Goal: Task Accomplishment & Management: Use online tool/utility

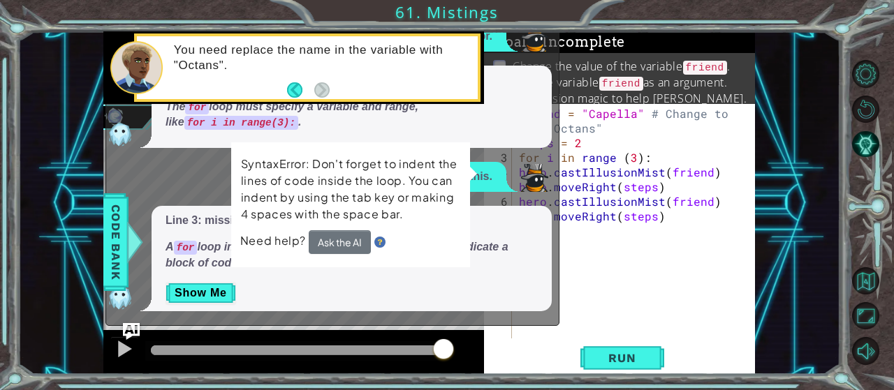
scroll to position [13, 0]
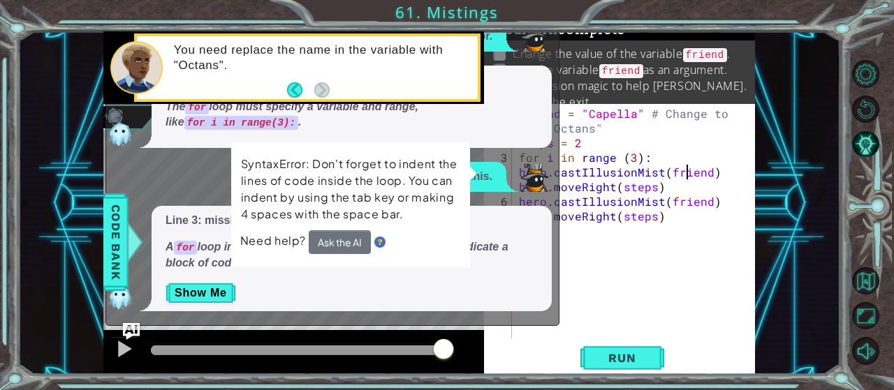
drag, startPoint x: 689, startPoint y: 168, endPoint x: 645, endPoint y: 194, distance: 52.0
click at [688, 170] on div "friend = "Capella" # Change to "Octans" steps = 2 for i in range ( 3 ) : hero .…" at bounding box center [637, 245] width 243 height 279
click at [649, 188] on div "friend = "Capella" # Change to "Octans" steps = 2 for i in range ( 3 ) : hero .…" at bounding box center [637, 245] width 243 height 279
type textarea "hero.moveRight(steps)"
click at [293, 92] on button "Back" at bounding box center [300, 89] width 27 height 15
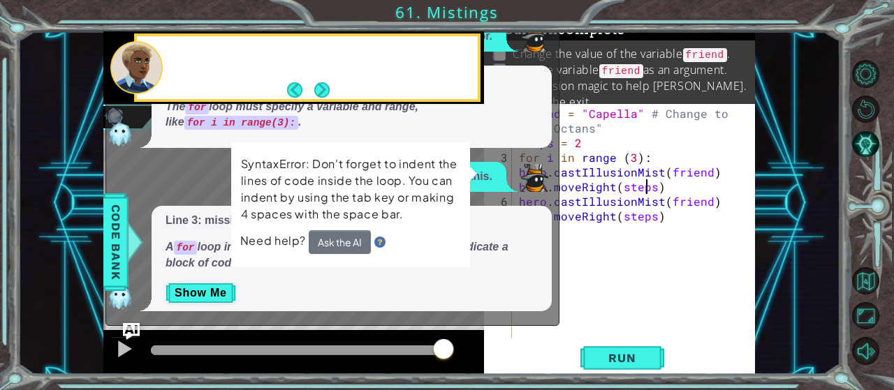
click at [293, 92] on button "Back" at bounding box center [300, 89] width 27 height 15
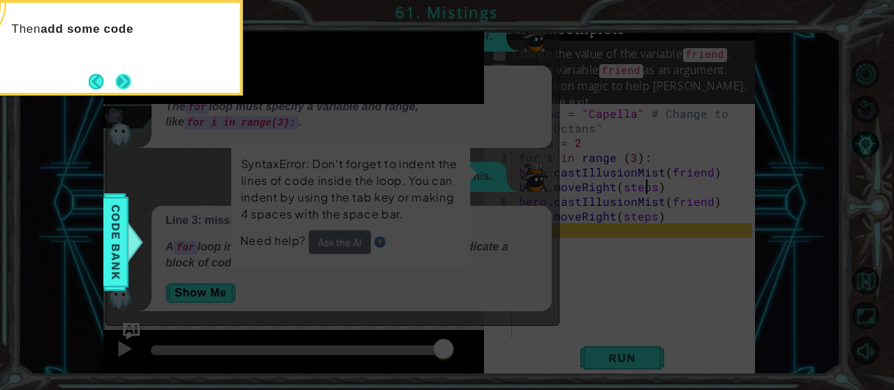
click at [129, 85] on button "Next" at bounding box center [122, 81] width 15 height 15
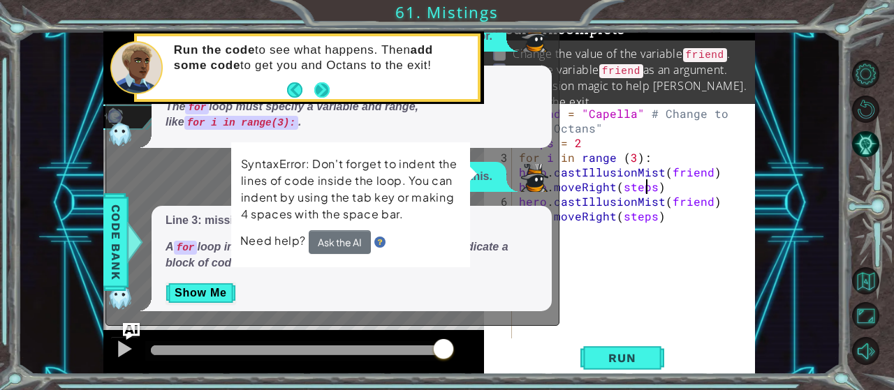
click at [328, 93] on button "Next" at bounding box center [322, 90] width 17 height 17
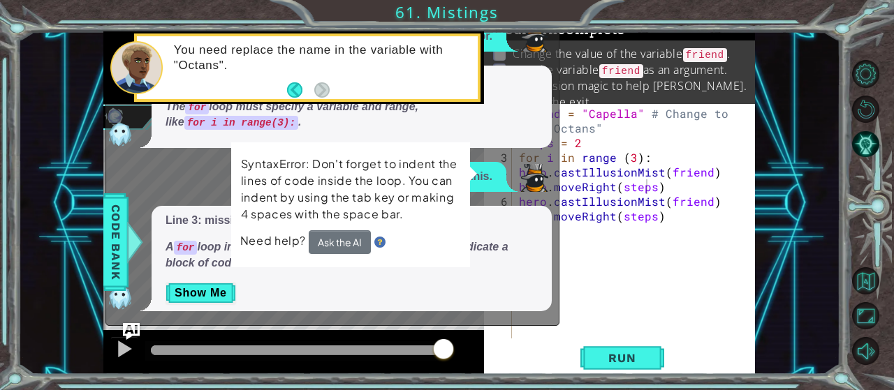
click at [428, 286] on p "Show Me" at bounding box center [352, 293] width 372 height 22
click at [194, 298] on button "Show Me" at bounding box center [201, 293] width 71 height 22
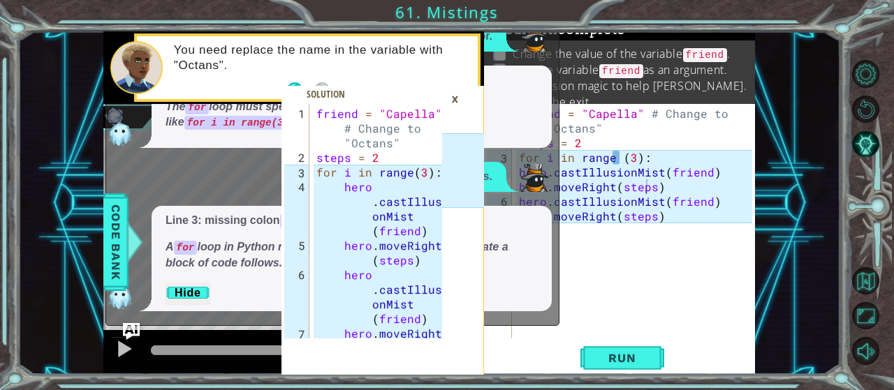
click at [451, 89] on div "×" at bounding box center [455, 99] width 22 height 24
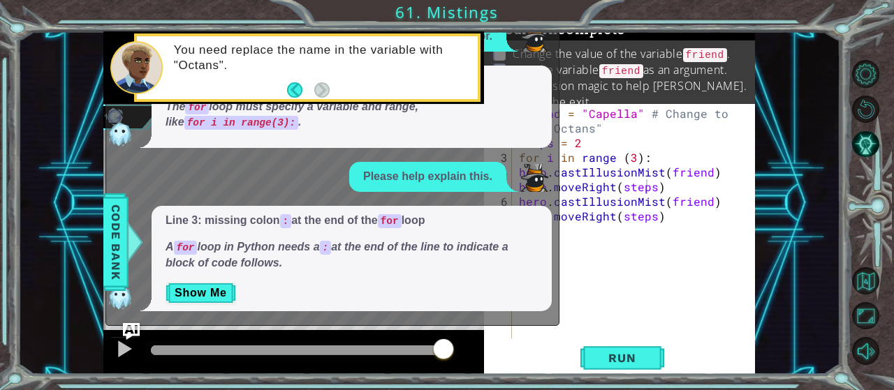
drag, startPoint x: 684, startPoint y: 223, endPoint x: 666, endPoint y: 219, distance: 18.6
click at [685, 222] on div "friend = "Capella" # Change to "Octans" steps = 2 for i in range ( 3 ) : hero .…" at bounding box center [637, 245] width 243 height 279
click at [603, 255] on div "friend = "Capella" # Change to "Octans" steps = 2 for i in range ( 3 ) : hero .…" at bounding box center [637, 245] width 243 height 279
click at [552, 227] on div "Line 3: missing colon : at the end of the for loop A for loop in Python needs a…" at bounding box center [352, 258] width 400 height 105
drag, startPoint x: 547, startPoint y: 166, endPoint x: 538, endPoint y: 171, distance: 10.1
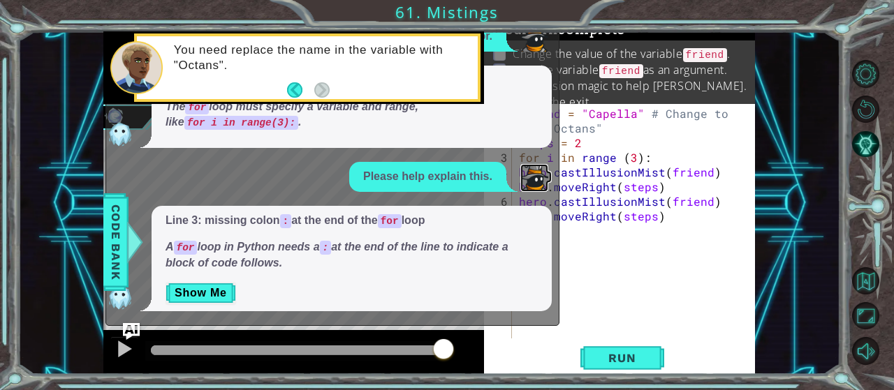
click at [545, 166] on img at bounding box center [534, 178] width 28 height 28
drag, startPoint x: 230, startPoint y: 182, endPoint x: 230, endPoint y: 265, distance: 82.4
click at [230, 265] on div "Please explain this error. Line 3: incomplete for loop syntax The for loop must…" at bounding box center [329, 167] width 446 height 290
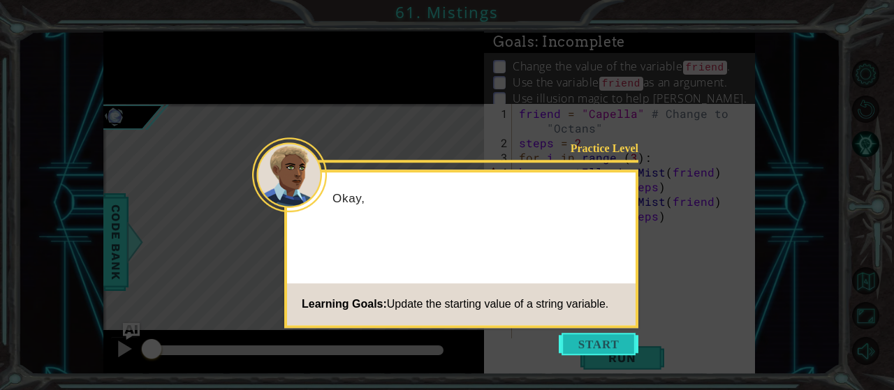
click at [587, 335] on button "Start" at bounding box center [599, 344] width 80 height 22
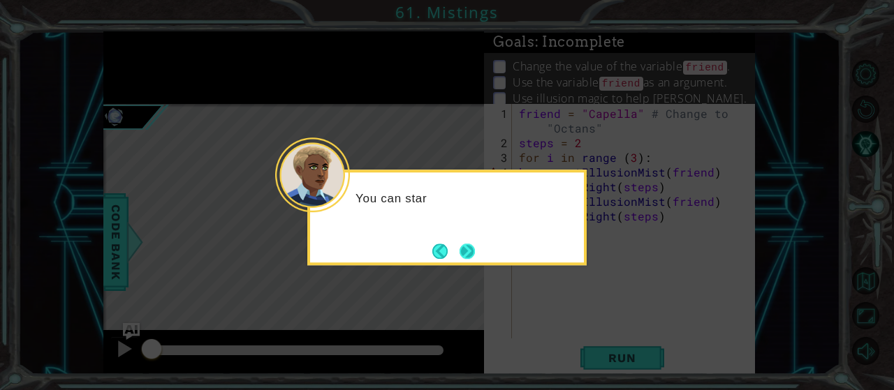
click at [469, 248] on button "Next" at bounding box center [468, 252] width 16 height 16
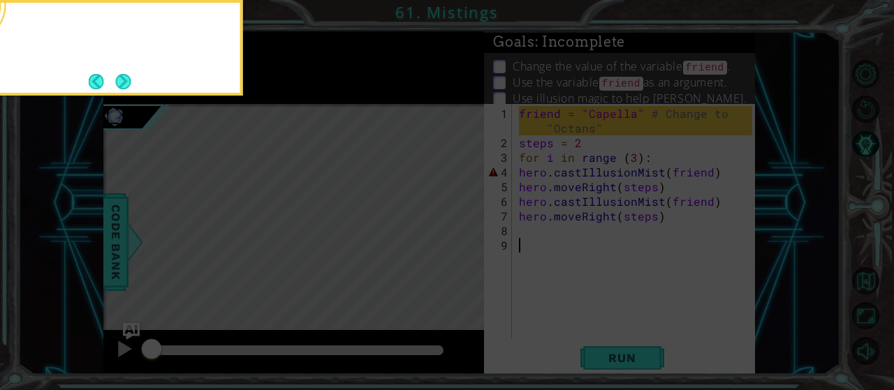
click at [469, 247] on icon at bounding box center [447, 58] width 894 height 664
click at [131, 80] on button "Next" at bounding box center [123, 81] width 16 height 16
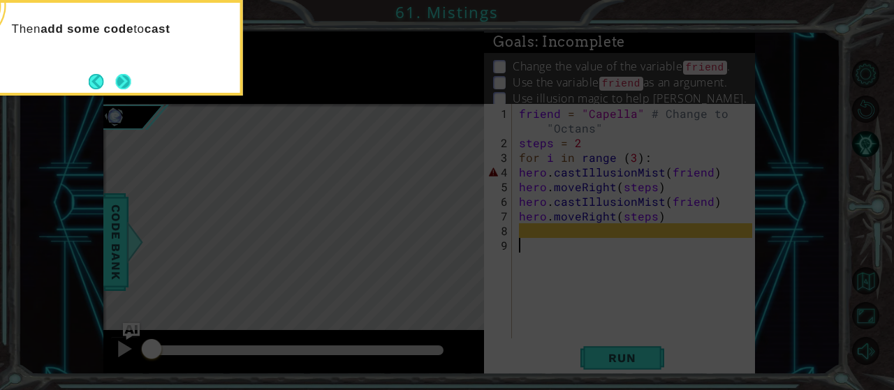
click at [115, 80] on button "Next" at bounding box center [123, 81] width 17 height 17
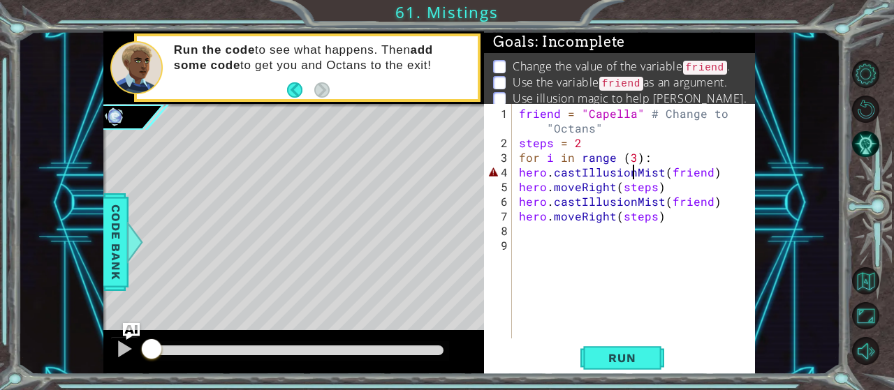
click at [635, 176] on div "friend = "Capella" # Change to "Octans" steps = 2 for i in range ( 3 ) : hero .…" at bounding box center [637, 245] width 243 height 279
type textarea "hero.castIllusionMist(friend)"
click at [624, 226] on div "friend = "Capella" # Change to "Octans" steps = 2 for i in range ( 3 ) : hero .…" at bounding box center [637, 245] width 243 height 279
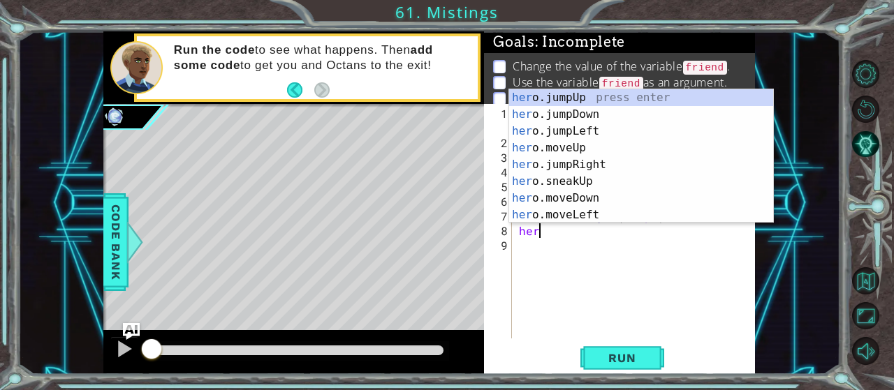
scroll to position [0, 1]
type textarea "hero.c"
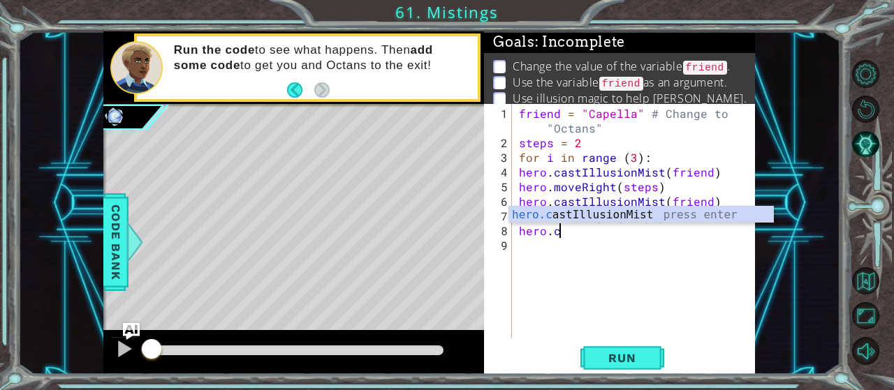
click at [538, 239] on div "friend = "Capella" # Change to "Octans" steps = 2 for i in range ( 3 ) : hero .…" at bounding box center [637, 245] width 243 height 279
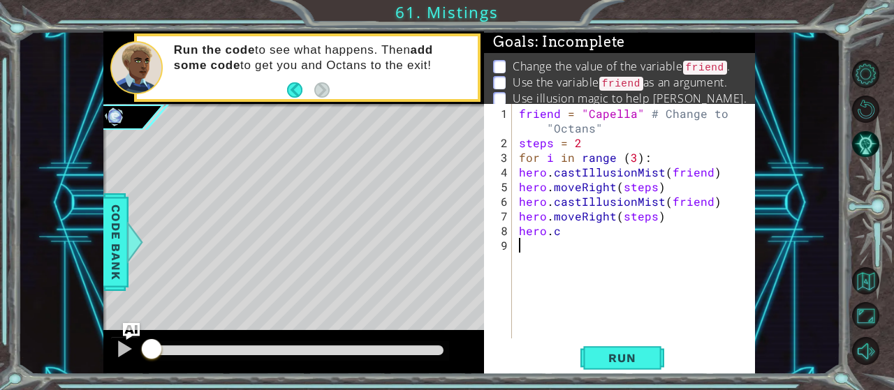
click at [518, 190] on div "friend = "Capella" # Change to "Octans" steps = 2 for i in range ( 3 ) : hero .…" at bounding box center [637, 245] width 243 height 279
click at [520, 177] on div "friend = "Capella" # Change to "Octans" steps = 2 for i in range ( 3 ) : hero .…" at bounding box center [637, 245] width 243 height 279
type textarea "hero.castIllusionMist(friend)"
click at [580, 240] on div "friend = "Capella" # Change to "Octans" steps = 2 for i in range ( 3 ) : hero .…" at bounding box center [637, 245] width 243 height 279
click at [579, 236] on div "friend = "Capella" # Change to "Octans" steps = 2 for i in range ( 3 ) : hero .…" at bounding box center [637, 245] width 243 height 279
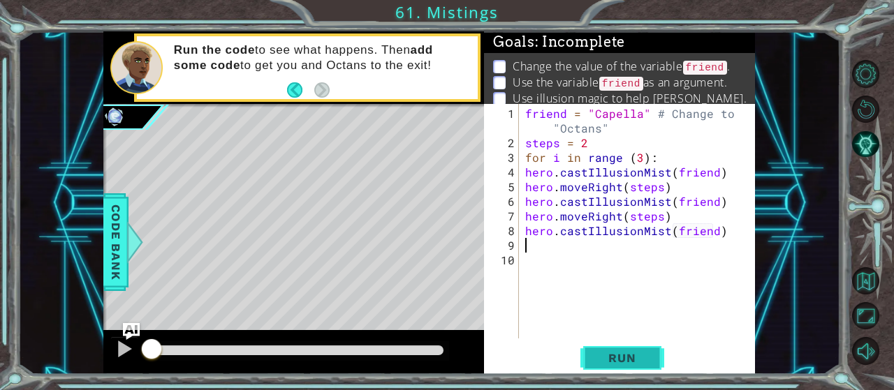
type textarea "hero.castIllusionMist(friend)"
click at [590, 363] on button "Run" at bounding box center [622, 358] width 84 height 27
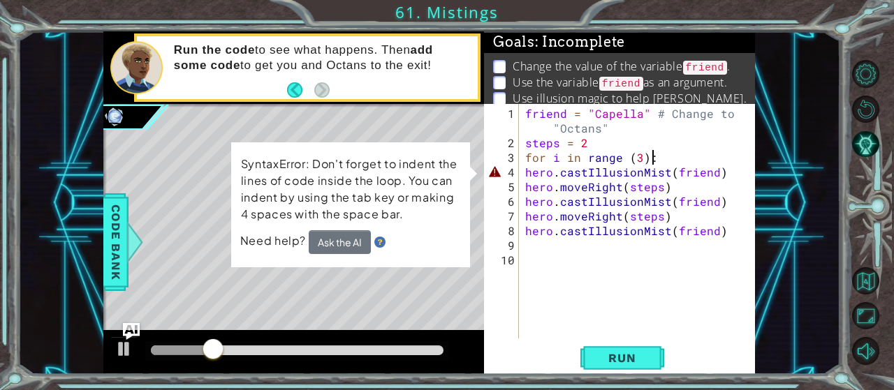
click at [662, 157] on div "friend = "Capella" # Change to "Octans" steps = 2 for i in range ( 3 ) : hero .…" at bounding box center [640, 245] width 237 height 279
click at [520, 167] on div "for i in range (3): 1 2 3 4 5 6 7 8 9 10 friend = "Capella" # Change to "Octans…" at bounding box center [618, 221] width 268 height 235
click at [527, 170] on div "friend = "Capella" # Change to "Octans" steps = 2 for i in range ( 3 ) : hero .…" at bounding box center [640, 245] width 237 height 279
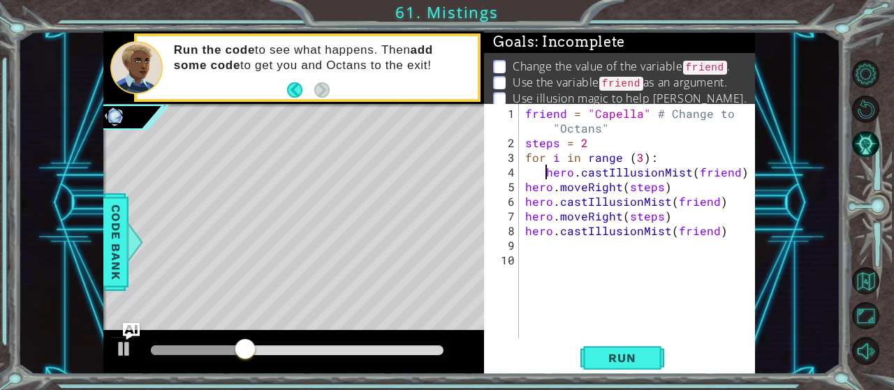
click at [526, 186] on div "friend = "Capella" # Change to "Octans" steps = 2 for i in range ( 3 ) : hero .…" at bounding box center [640, 245] width 237 height 279
click at [527, 203] on div "friend = "Capella" # Change to "Octans" steps = 2 for i in range ( 3 ) : hero .…" at bounding box center [640, 245] width 237 height 279
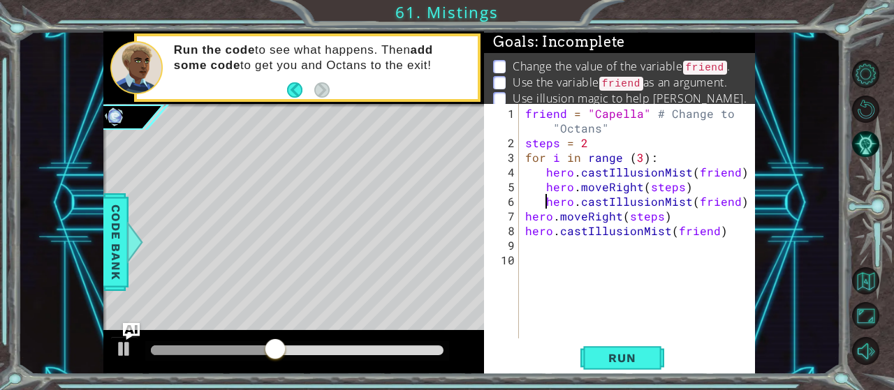
click at [524, 220] on div "friend = "Capella" # Change to "Octans" steps = 2 for i in range ( 3 ) : hero .…" at bounding box center [640, 245] width 237 height 279
click at [522, 228] on div "hero.moveRight(steps) 1 2 3 4 5 6 7 8 9 10 friend = "Capella" # Change to "Octa…" at bounding box center [618, 221] width 268 height 235
click at [522, 230] on div "hero.moveRight(steps) 1 2 3 4 5 6 7 8 9 10 friend = "Capella" # Change to "Octa…" at bounding box center [618, 221] width 268 height 235
click at [529, 230] on div "friend = "Capella" # Change to "Octans" steps = 2 for i in range ( 3 ) : hero .…" at bounding box center [640, 245] width 237 height 279
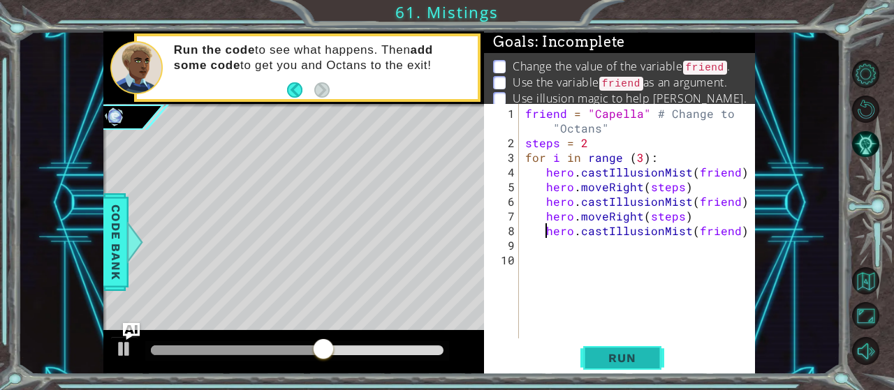
click at [614, 354] on span "Run" at bounding box center [621, 358] width 55 height 14
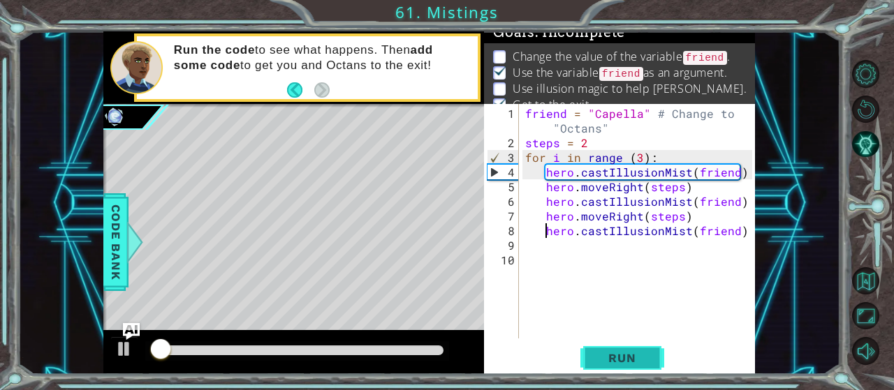
scroll to position [13, 0]
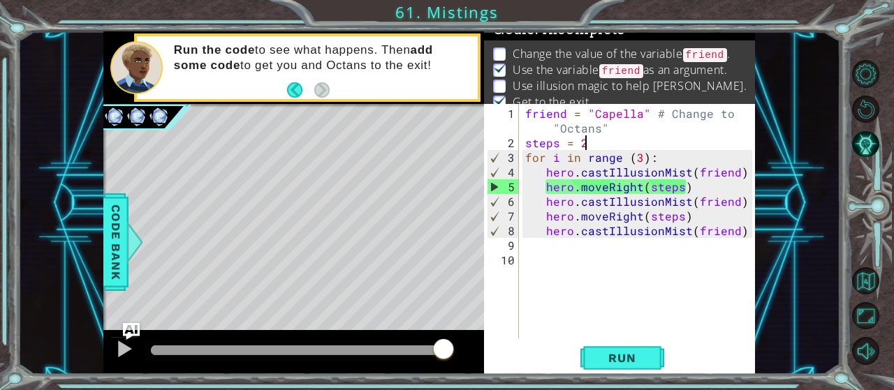
click at [595, 143] on div "friend = "Capella" # Change to "Octans" steps = 2 for i in range ( 3 ) : hero .…" at bounding box center [640, 245] width 237 height 279
type textarea "steps = 2"
drag, startPoint x: 596, startPoint y: 147, endPoint x: 511, endPoint y: 138, distance: 85.0
click at [522, 138] on div "friend = "Capella" # Change to "Octans" steps = 2 for i in range ( 3 ) : hero .…" at bounding box center [637, 221] width 230 height 235
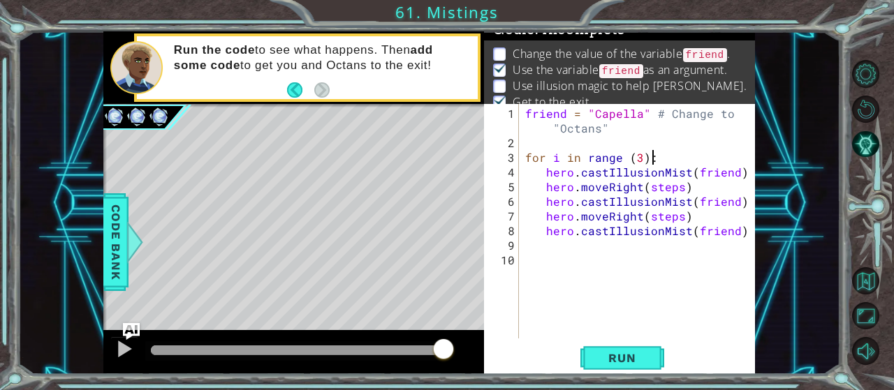
click at [674, 149] on div "friend = "Capella" # Change to "Octans" for i in range ( 3 ) : hero . castIllus…" at bounding box center [640, 245] width 237 height 279
type textarea "for i in range (3):"
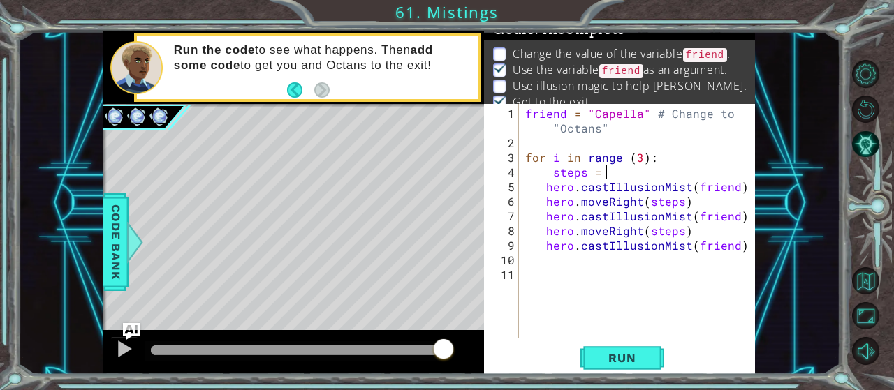
scroll to position [0, 4]
click at [654, 355] on button "Run" at bounding box center [622, 358] width 84 height 27
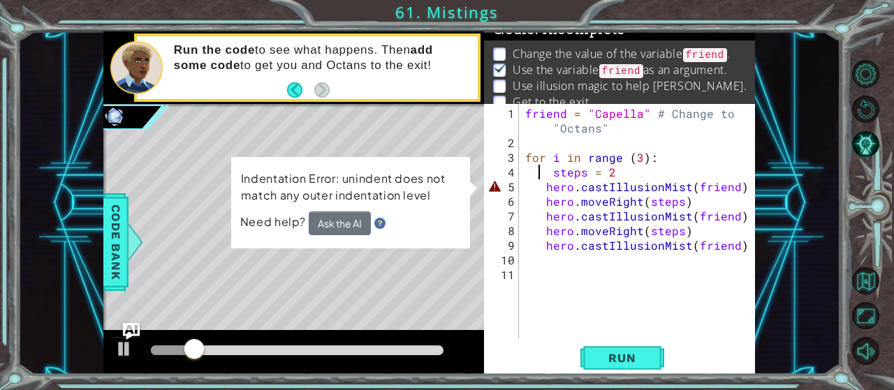
click at [536, 173] on div "friend = "Capella" # Change to "Octans" for i in range ( 3 ) : steps = 2 hero .…" at bounding box center [640, 245] width 237 height 279
click at [543, 180] on div "friend = "Capella" # Change to "Octans" for i in range ( 3 ) : steps = 2 hero .…" at bounding box center [640, 245] width 237 height 279
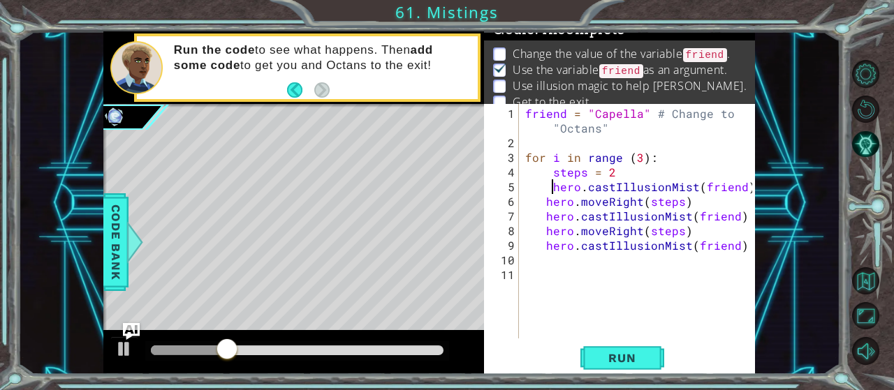
click at [535, 203] on div "friend = "Capella" # Change to "Octans" for i in range ( 3 ) : steps = 2 hero .…" at bounding box center [640, 245] width 237 height 279
click at [544, 223] on div "friend = "Capella" # Change to "Octans" for i in range ( 3 ) : steps = 2 hero .…" at bounding box center [640, 245] width 237 height 279
click at [544, 220] on div "friend = "Capella" # Change to "Octans" for i in range ( 3 ) : steps = 2 hero .…" at bounding box center [640, 245] width 237 height 279
type textarea "hero.castIllusionMist(friend)"
click at [543, 254] on div "friend = "Capella" # Change to "Octans" for i in range ( 3 ) : steps = 2 hero .…" at bounding box center [640, 245] width 237 height 279
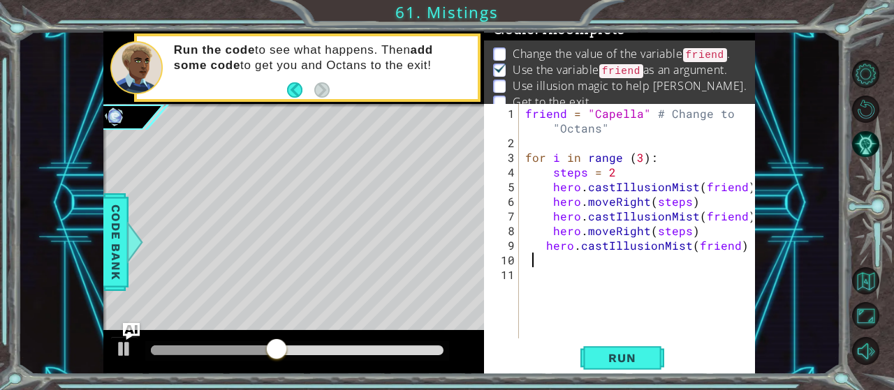
click at [540, 244] on div "friend = "Capella" # Change to "Octans" for i in range ( 3 ) : steps = 2 hero .…" at bounding box center [640, 245] width 237 height 279
click at [618, 351] on button "Run" at bounding box center [622, 358] width 84 height 27
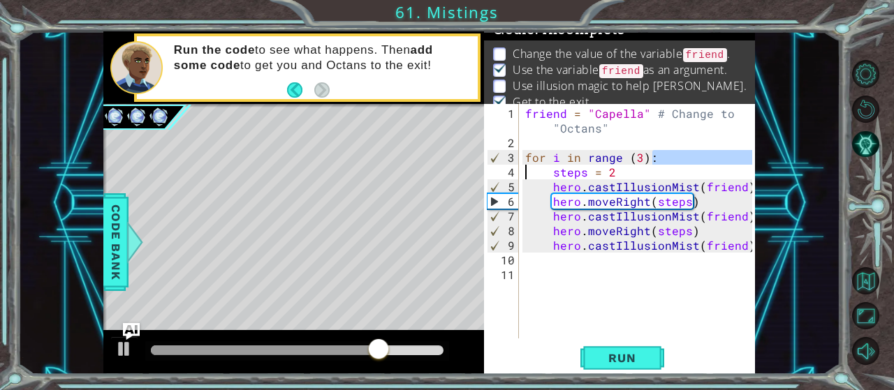
drag, startPoint x: 671, startPoint y: 163, endPoint x: 518, endPoint y: 164, distance: 153.7
click at [522, 164] on div "friend = "Capella" # Change to "Octans" for i in range ( 3 ) : steps = 2 hero .…" at bounding box center [637, 221] width 230 height 235
type textarea "for i in range (3):"
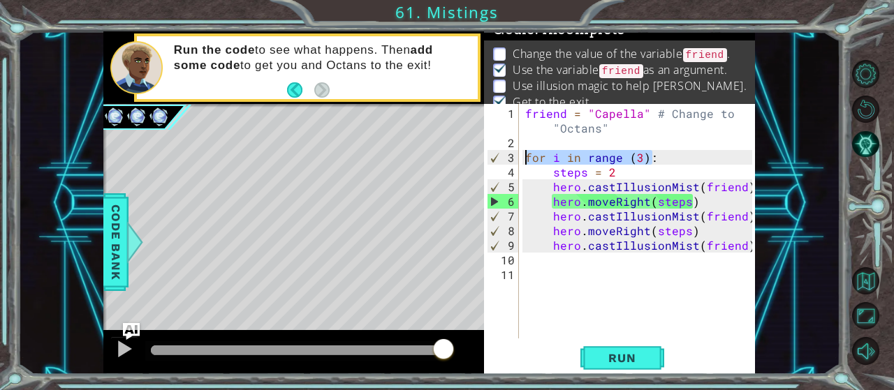
drag, startPoint x: 666, startPoint y: 150, endPoint x: 522, endPoint y: 163, distance: 144.4
click at [522, 163] on div "friend = "Capella" # Change to "Octans" for i in range ( 3 ) : steps = 2 hero .…" at bounding box center [637, 221] width 230 height 235
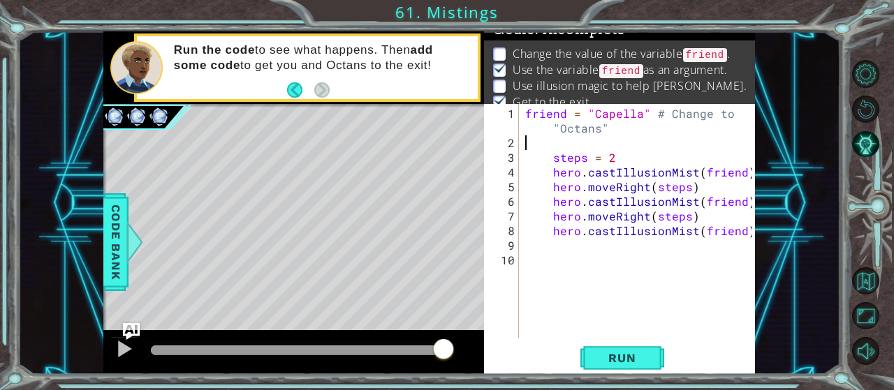
click at [544, 159] on div "friend = "Capella" # Change to "Octans" steps = 2 hero . castIllusionMist ( fri…" at bounding box center [640, 245] width 237 height 279
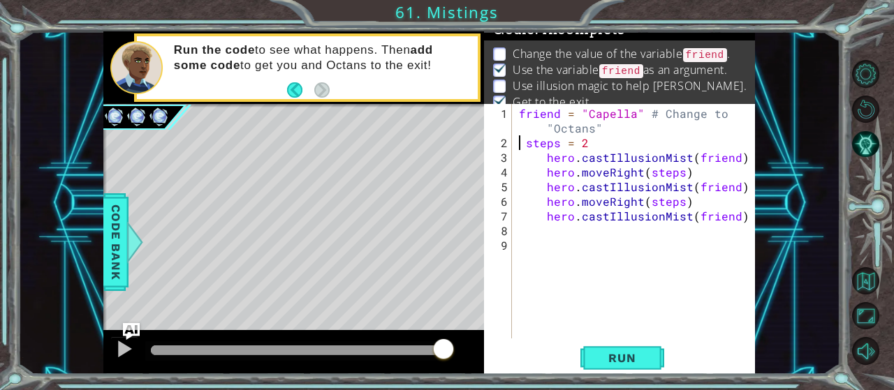
click at [525, 143] on div "friend = "Capella" # Change to "Octans" steps = 2 hero . castIllusionMist ( fri…" at bounding box center [637, 245] width 243 height 279
click at [545, 157] on div "friend = "Capella" # Change to "Octans" steps = 2 hero . castIllusionMist ( fri…" at bounding box center [637, 245] width 243 height 279
click at [544, 175] on div "friend = "Capella" # Change to "Octans" steps = 2 hero . castIllusionMist ( fri…" at bounding box center [637, 245] width 243 height 279
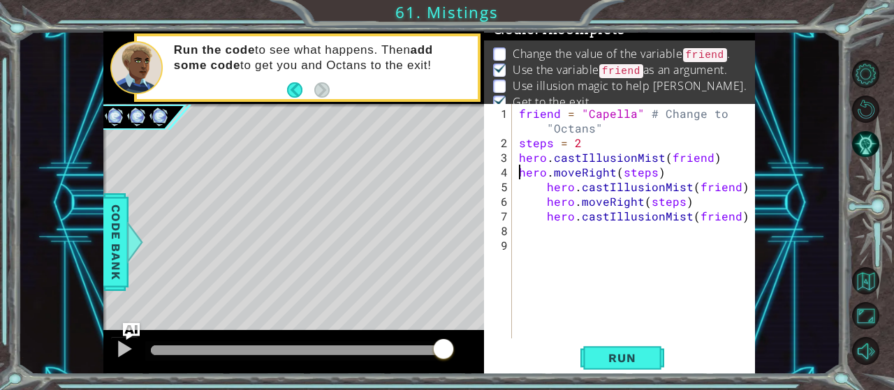
click at [548, 189] on div "friend = "Capella" # Change to "Octans" steps = 2 hero . castIllusionMist ( fri…" at bounding box center [637, 245] width 243 height 279
click at [546, 203] on div "friend = "Capella" # Change to "Octans" steps = 2 hero . castIllusionMist ( fri…" at bounding box center [637, 245] width 243 height 279
click at [546, 218] on div "friend = "Capella" # Change to "Octans" steps = 2 hero . castIllusionMist ( fri…" at bounding box center [637, 245] width 243 height 279
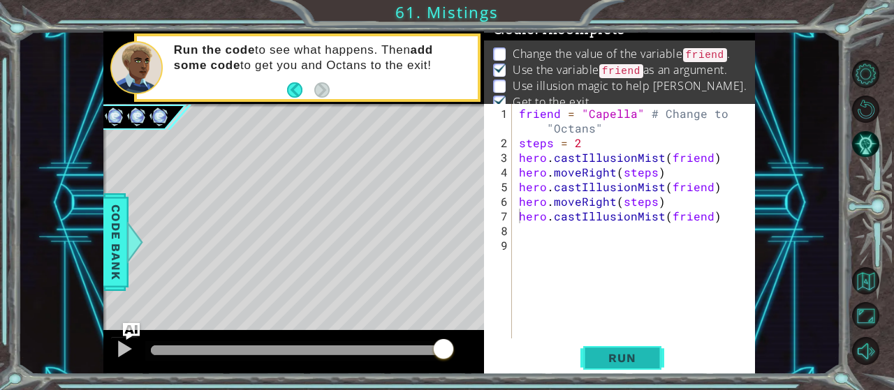
click at [631, 365] on span "Run" at bounding box center [621, 358] width 55 height 14
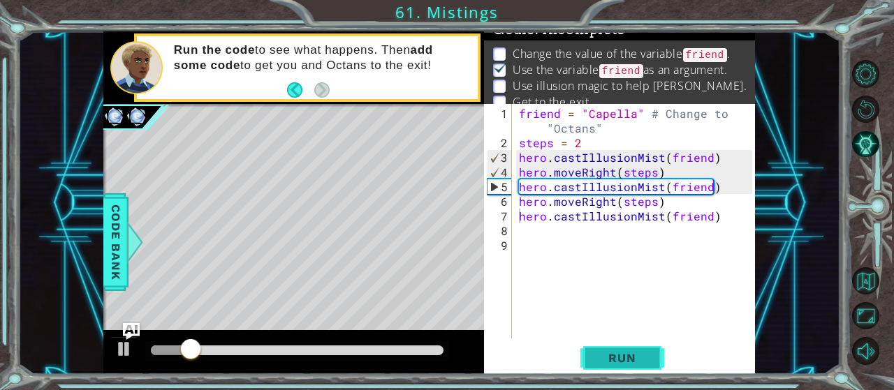
click at [631, 364] on span "Run" at bounding box center [621, 358] width 55 height 14
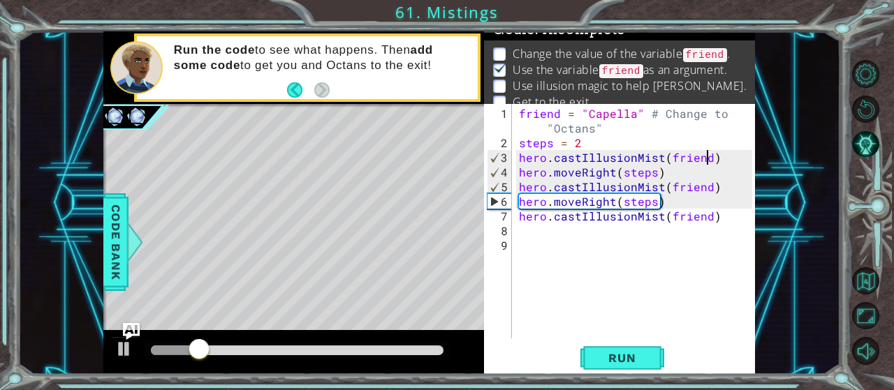
click at [705, 153] on div "friend = "Capella" # Change to "Octans" steps = 2 hero . castIllusionMist ( fri…" at bounding box center [637, 245] width 243 height 279
drag, startPoint x: 705, startPoint y: 155, endPoint x: 667, endPoint y: 155, distance: 37.7
click at [667, 155] on div "friend = "Capella" # Change to "Octans" steps = 2 hero . castIllusionMist ( fri…" at bounding box center [637, 245] width 243 height 279
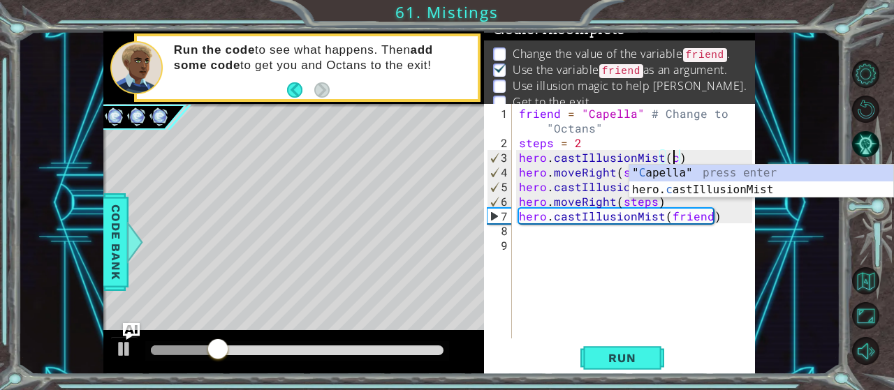
scroll to position [0, 9]
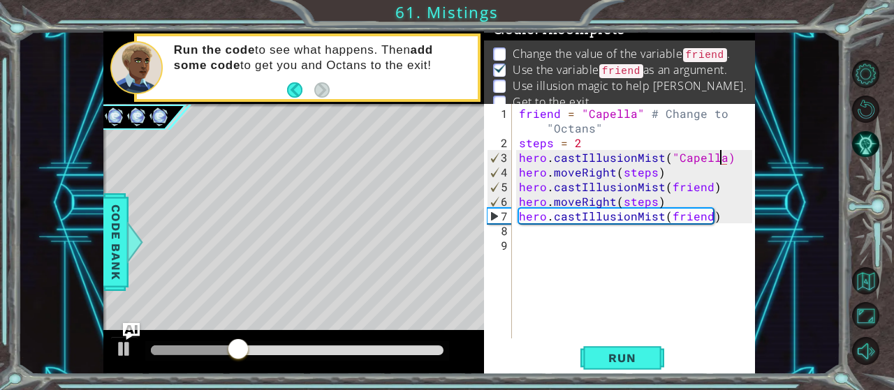
click at [705, 185] on div "friend = "Capella" # Change to "Octans" steps = 2 hero . castIllusionMist ( "Ca…" at bounding box center [637, 245] width 243 height 279
drag, startPoint x: 700, startPoint y: 186, endPoint x: 666, endPoint y: 186, distance: 34.2
click at [666, 186] on div "friend = "Capella" # Change to "Octans" steps = 2 hero . castIllusionMist ( "Ca…" at bounding box center [637, 245] width 243 height 279
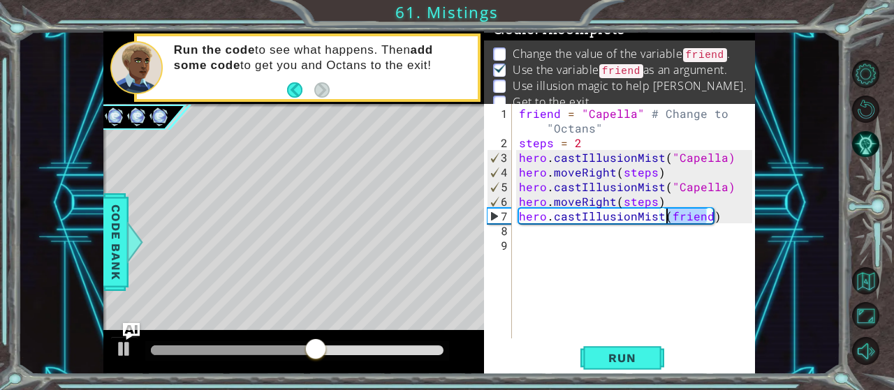
drag, startPoint x: 703, startPoint y: 216, endPoint x: 666, endPoint y: 218, distance: 37.1
click at [666, 218] on div "friend = "Capella" # Change to "Octans" steps = 2 hero . castIllusionMist ( "Ca…" at bounding box center [637, 245] width 243 height 279
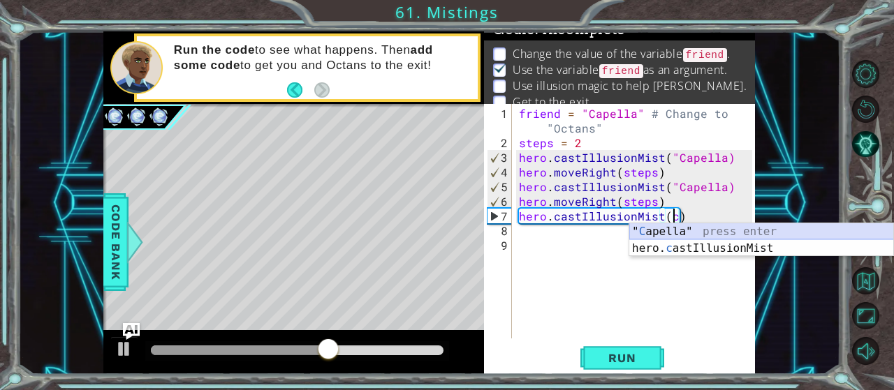
type textarea "hero.castIllusionMist("Capella)"
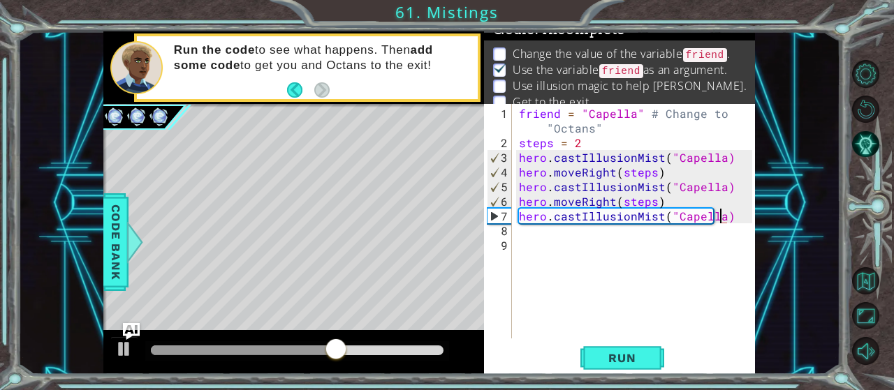
click at [619, 300] on div "friend = "Capella" # Change to "Octans" steps = 2 hero . castIllusionMist ( "Ca…" at bounding box center [637, 245] width 243 height 279
click at [646, 357] on span "Run" at bounding box center [621, 358] width 55 height 14
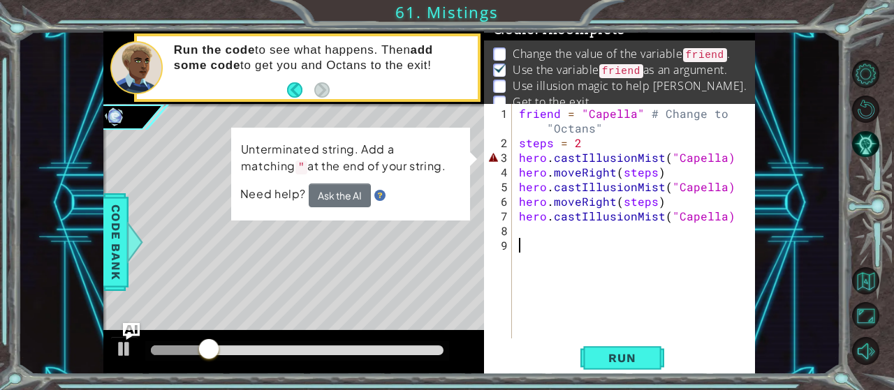
click at [717, 154] on div "friend = "Capella" # Change to "Octans" steps = 2 hero . castIllusionMist ( "Ca…" at bounding box center [637, 245] width 243 height 279
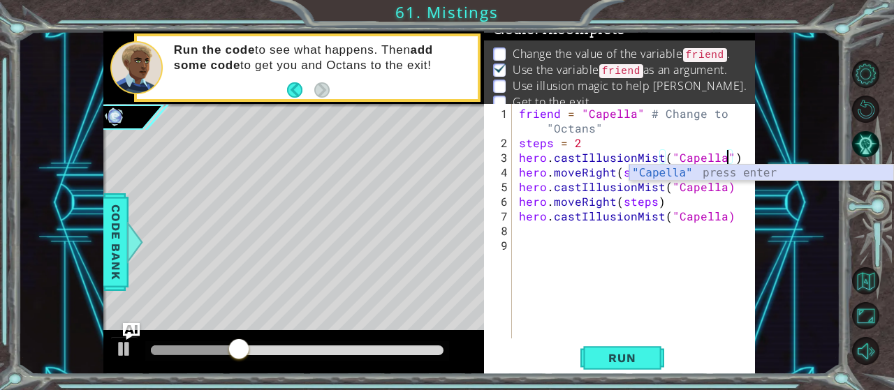
click at [686, 177] on div ""Capella" press enter" at bounding box center [761, 190] width 265 height 50
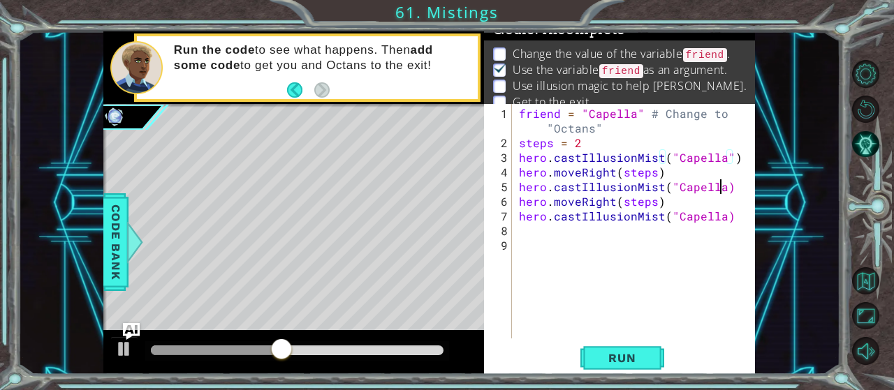
click at [720, 184] on div "friend = "Capella" # Change to "Octans" steps = 2 hero . castIllusionMist ( "Ca…" at bounding box center [637, 245] width 243 height 279
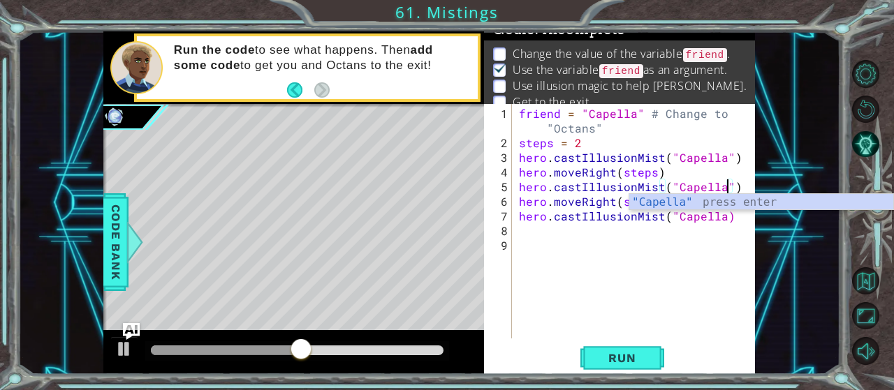
click at [721, 220] on div "friend = "Capella" # Change to "Octans" steps = 2 hero . castIllusionMist ( "Ca…" at bounding box center [637, 245] width 243 height 279
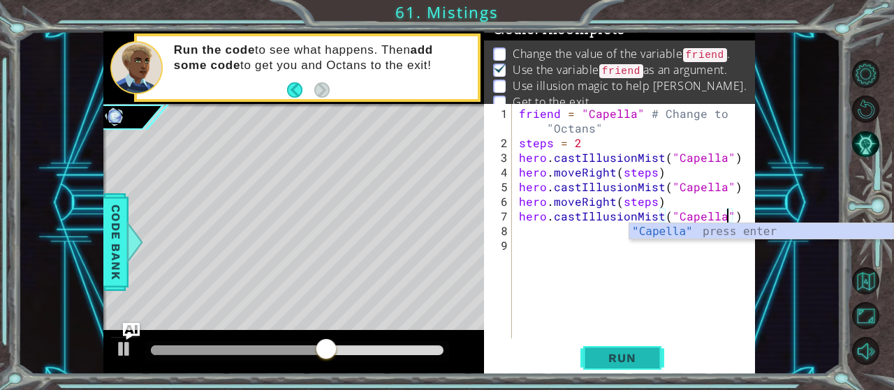
click at [628, 348] on button "Run" at bounding box center [622, 358] width 84 height 27
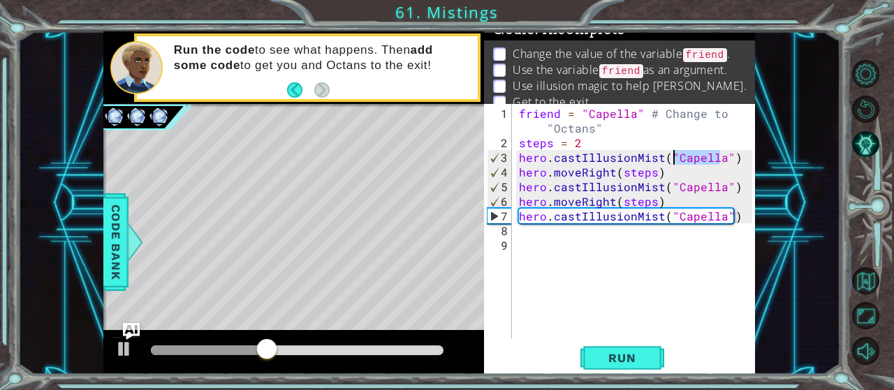
drag, startPoint x: 720, startPoint y: 156, endPoint x: 674, endPoint y: 153, distance: 46.2
click at [674, 153] on div "friend = "Capella" # Change to "Octans" steps = 2 hero . castIllusionMist ( "Ca…" at bounding box center [637, 245] width 243 height 279
click at [110, 248] on span "Code Bank" at bounding box center [116, 242] width 22 height 85
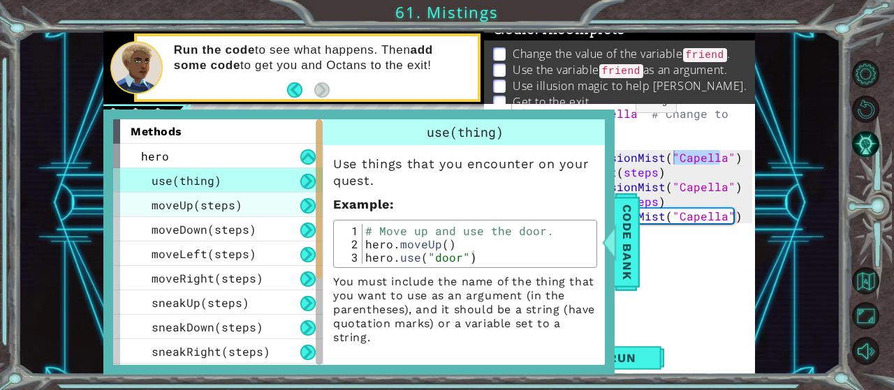
click at [205, 212] on span "moveUp(steps)" at bounding box center [197, 205] width 91 height 15
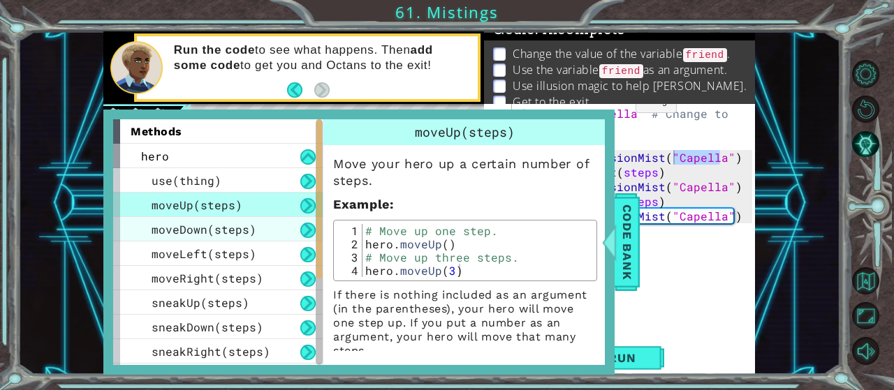
click at [219, 235] on span "moveDown(steps)" at bounding box center [204, 229] width 105 height 15
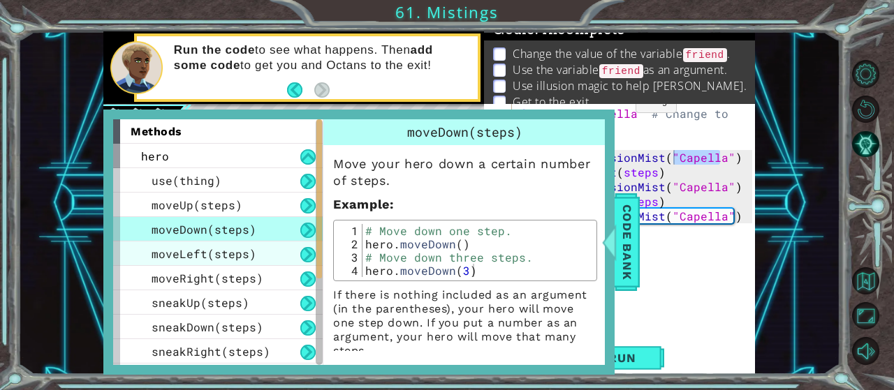
click at [224, 255] on span "moveLeft(steps)" at bounding box center [204, 254] width 105 height 15
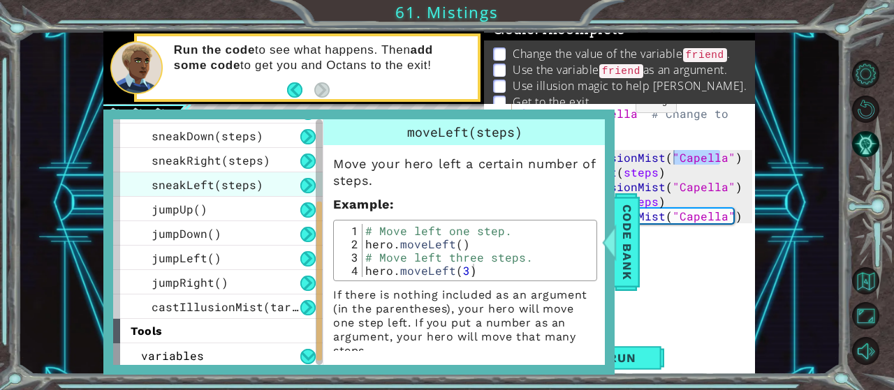
scroll to position [194, 0]
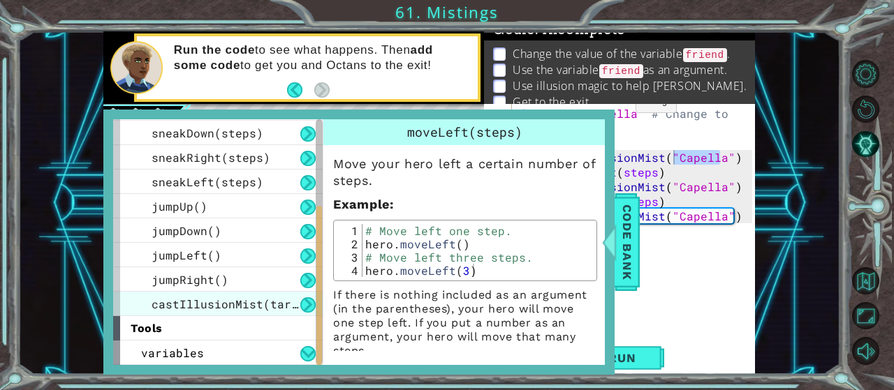
click at [244, 311] on span "castIllusionMist(target)" at bounding box center [236, 304] width 168 height 15
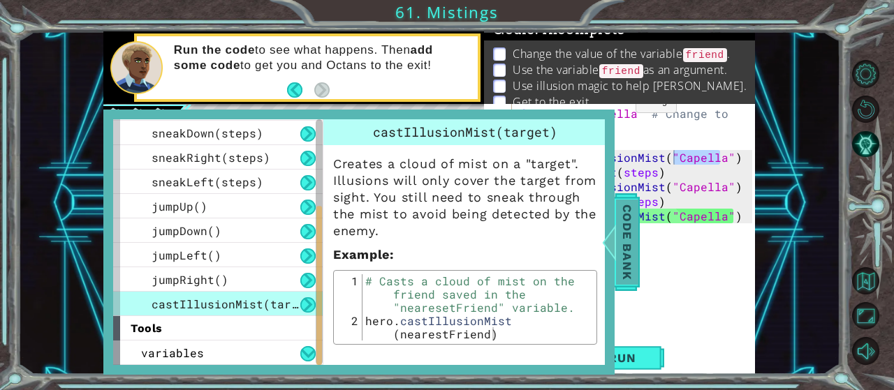
click at [636, 209] on span "Code Bank" at bounding box center [627, 242] width 22 height 85
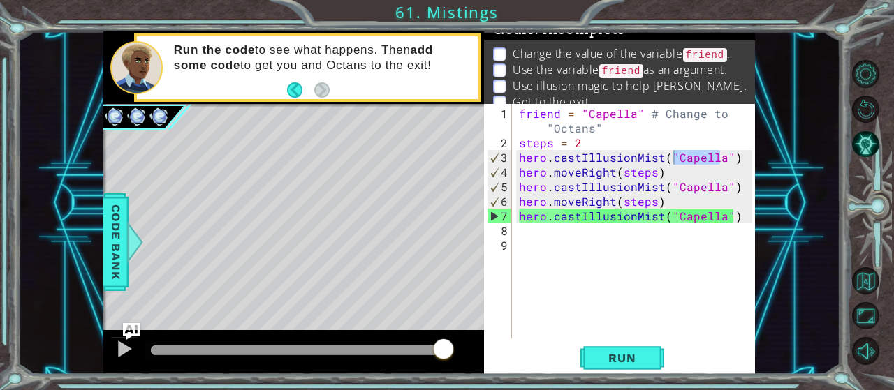
click at [698, 159] on div "friend = "Capella" # Change to "Octans" steps = 2 hero . castIllusionMist ( "Ca…" at bounding box center [634, 221] width 236 height 235
click at [724, 161] on div "friend = "Capella" # Change to "Octans" steps = 2 hero . castIllusionMist ( "Ca…" at bounding box center [637, 245] width 243 height 279
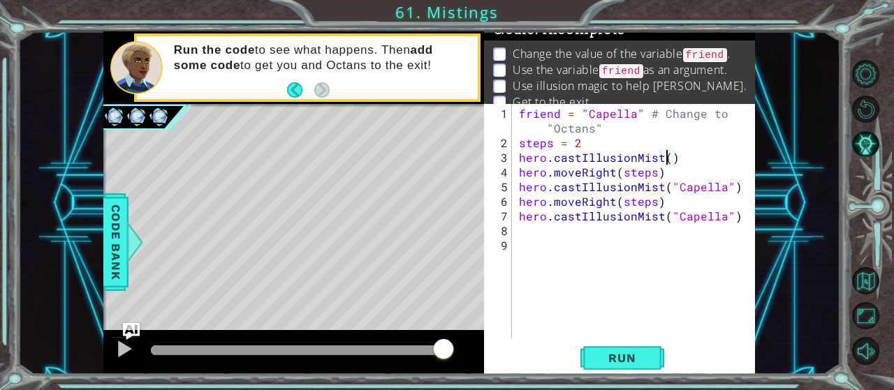
scroll to position [0, 9]
click at [720, 184] on div "friend = "Capella" # Change to "Octans" steps = 2 hero . castIllusionMist ( fri…" at bounding box center [637, 245] width 243 height 279
click at [713, 186] on div "friend = "Capella" # Change to "Octans" steps = 2 hero . castIllusionMist ( fri…" at bounding box center [634, 221] width 236 height 235
drag, startPoint x: 726, startPoint y: 185, endPoint x: 663, endPoint y: 185, distance: 62.9
click at [663, 185] on div "friend = "Capella" # Change to "Octans" steps = 2 hero . castIllusionMist ( fri…" at bounding box center [637, 245] width 243 height 279
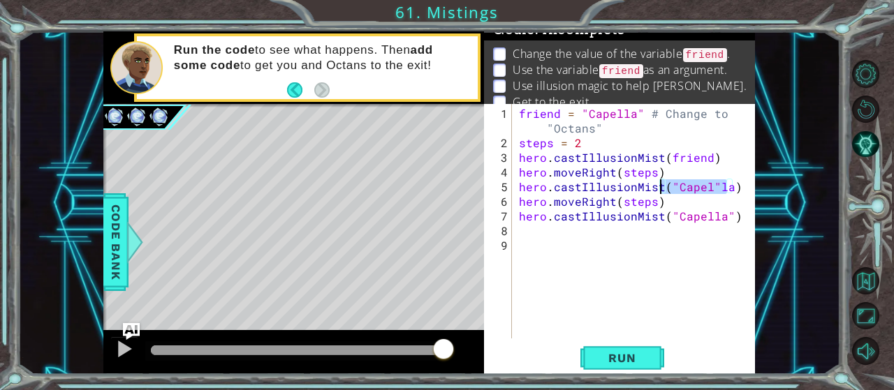
type textarea "hero.castIllusionMistf)"
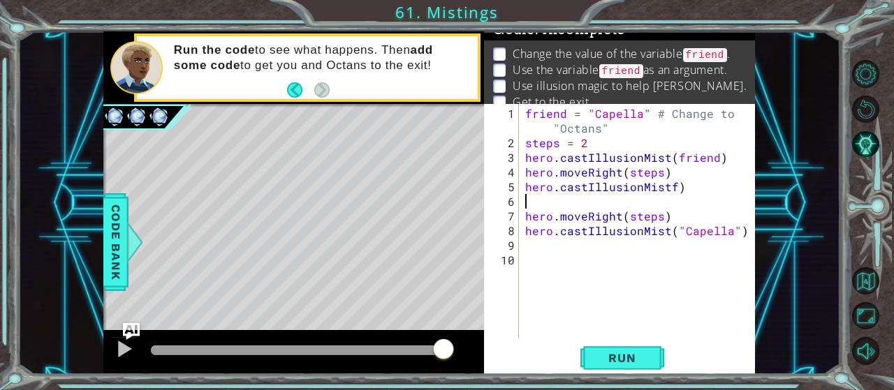
click at [670, 182] on div "friend = "Capella" # Change to "Octans" steps = 2 hero . castIllusionMist ( fri…" at bounding box center [640, 245] width 237 height 279
click at [684, 182] on div "friend = "Capella" # Change to "Octans" steps = 2 hero . castIllusionMist ( fri…" at bounding box center [640, 245] width 237 height 279
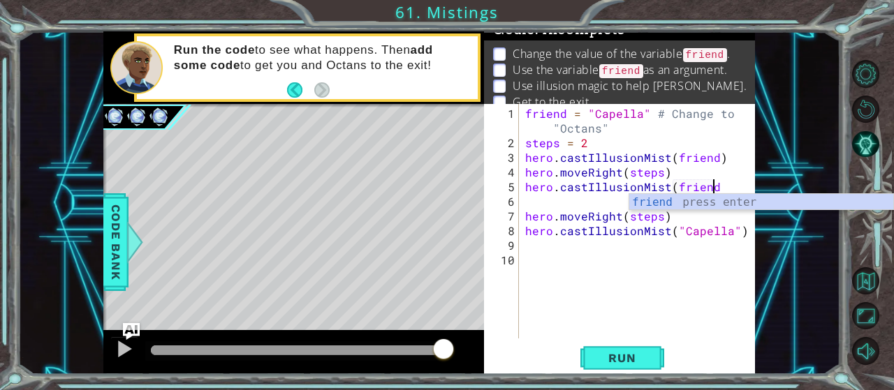
type textarea "hero.castIllusionMist(friend)"
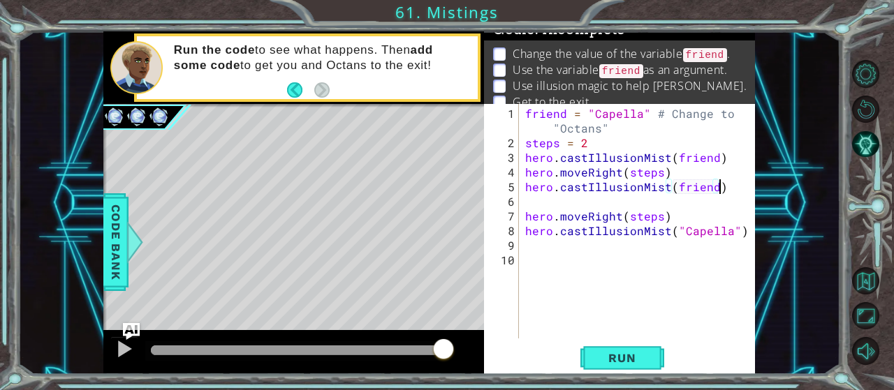
click at [644, 199] on div "friend = "Capella" # Change to "Octans" steps = 2 hero . castIllusionMist ( fri…" at bounding box center [640, 245] width 237 height 279
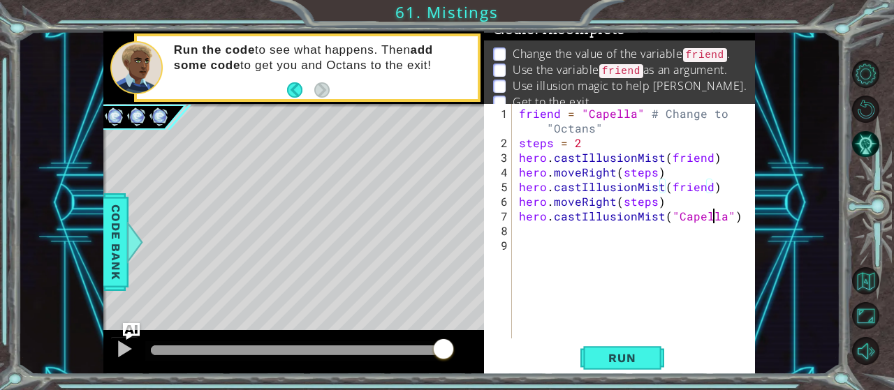
click at [713, 216] on div "friend = "Capella" # Change to "Octans" steps = 2 hero . castIllusionMist ( fri…" at bounding box center [637, 245] width 243 height 279
drag, startPoint x: 724, startPoint y: 214, endPoint x: 667, endPoint y: 214, distance: 56.6
click at [667, 214] on div "friend = "Capella" # Change to "Octans" steps = 2 hero . castIllusionMist ( fri…" at bounding box center [637, 245] width 243 height 279
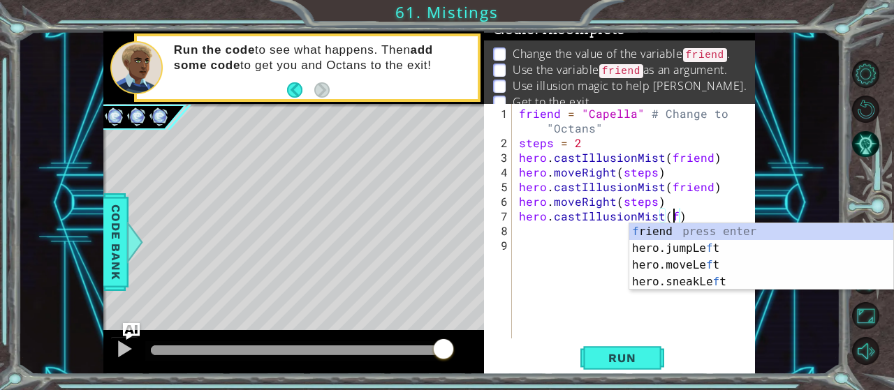
scroll to position [0, 9]
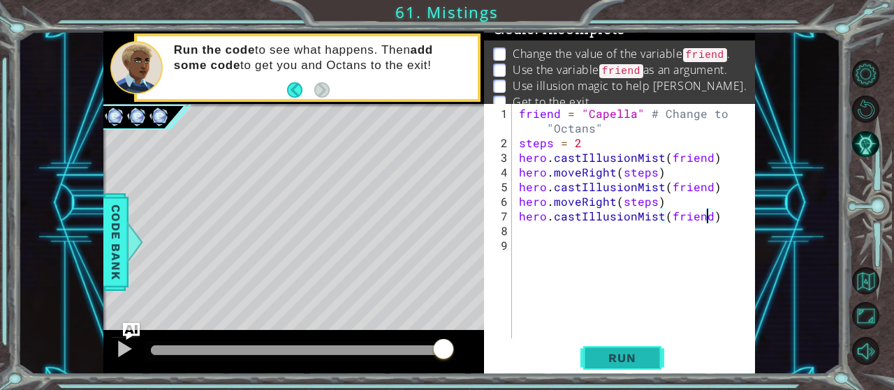
click at [647, 364] on span "Run" at bounding box center [621, 358] width 55 height 14
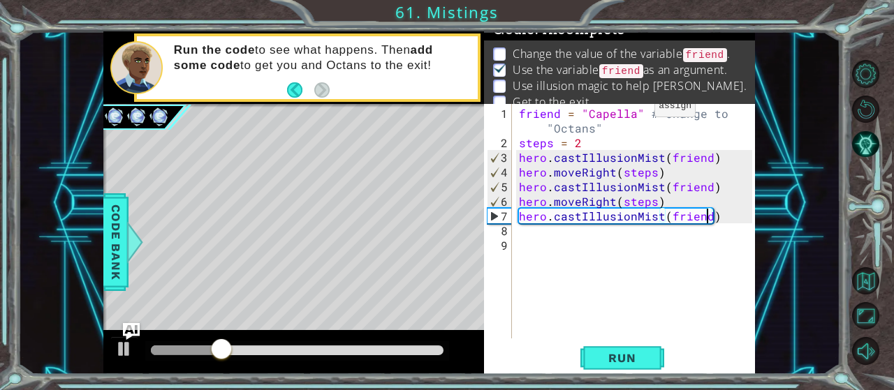
click at [633, 114] on div "friend = "Capella" # Change to "Octans" steps = 2 hero . castIllusionMist ( fri…" at bounding box center [637, 245] width 243 height 279
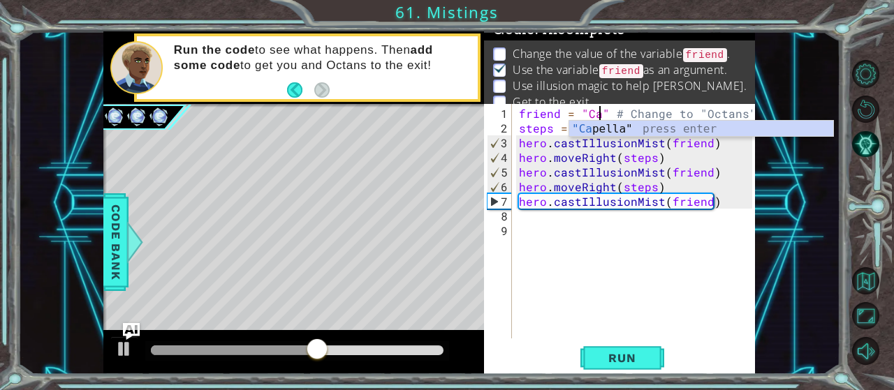
scroll to position [0, 6]
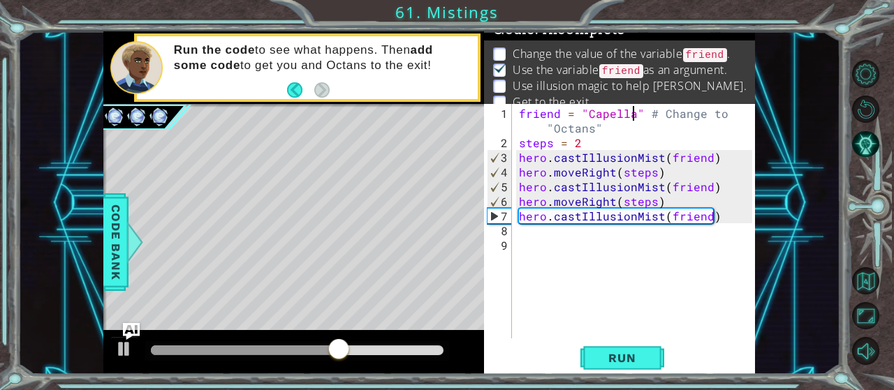
click at [629, 150] on div "friend = "Capella" # Change to "Octans" steps = 2 hero . castIllusionMist ( fri…" at bounding box center [637, 245] width 243 height 279
click at [600, 128] on div "friend = "Capella" # Change to "Octans" steps = 2 hero . castIllusionMist ( fri…" at bounding box center [637, 245] width 243 height 279
click at [589, 136] on div "friend = "Capella" # Change to "Octans" steps = 2 hero . castIllusionMist ( fri…" at bounding box center [637, 245] width 243 height 279
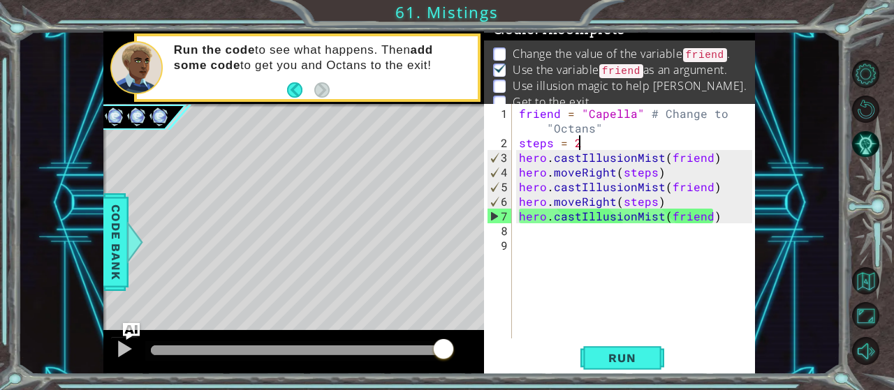
click at [666, 173] on div "friend = "Capella" # Change to "Octans" steps = 2 hero . castIllusionMist ( fri…" at bounding box center [637, 245] width 243 height 279
click at [612, 361] on span "Run" at bounding box center [621, 358] width 55 height 14
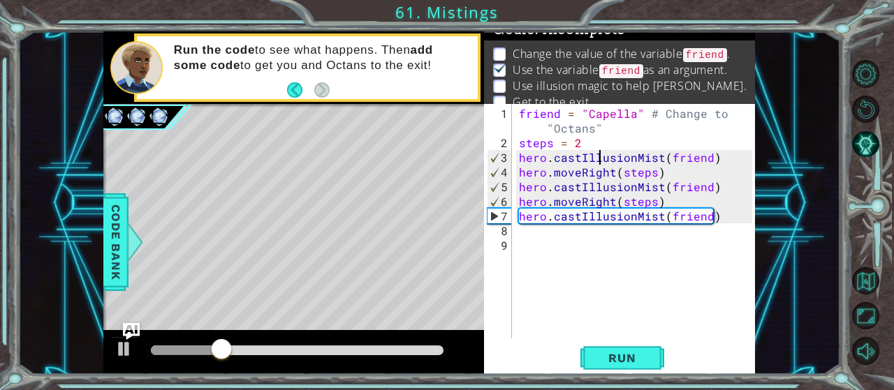
click at [599, 149] on div "friend = "Capella" # Change to "Octans" steps = 2 hero . castIllusionMist ( fri…" at bounding box center [637, 245] width 243 height 279
click at [599, 145] on div "friend = "Capella" # Change to "Octans" steps = 2 hero . castIllusionMist ( fri…" at bounding box center [637, 245] width 243 height 279
type textarea "steps = 2"
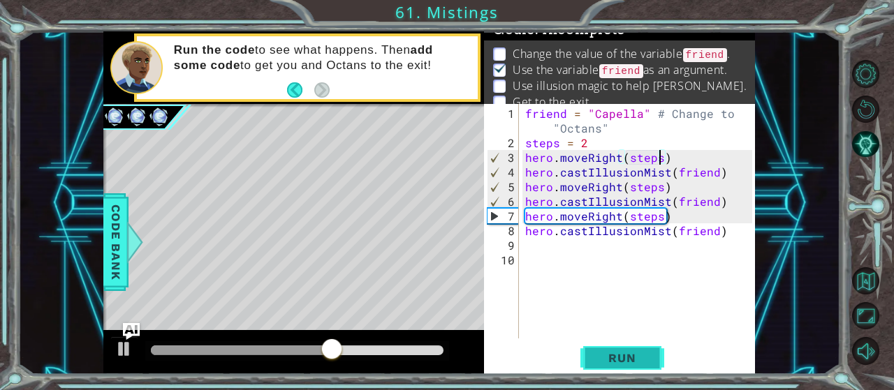
type textarea "hero.moveRight(steps)"
click at [602, 350] on button "Run" at bounding box center [622, 358] width 84 height 27
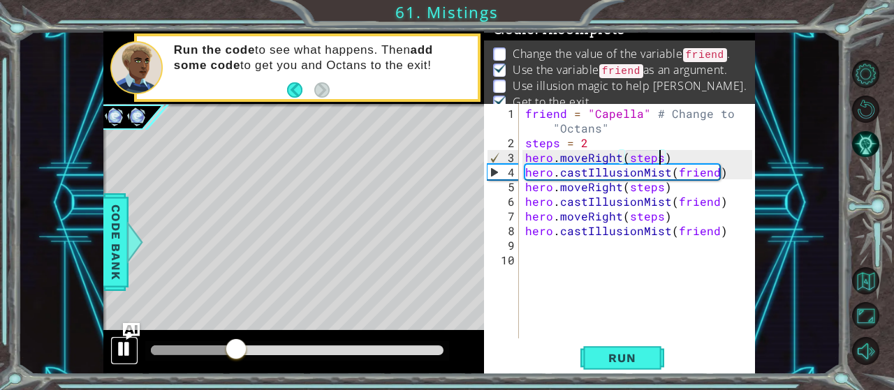
click at [126, 346] on div at bounding box center [124, 349] width 18 height 18
click at [679, 161] on div "friend = "Capella" # Change to "Octans" steps = 2 hero . moveRight ( steps ) he…" at bounding box center [640, 245] width 237 height 279
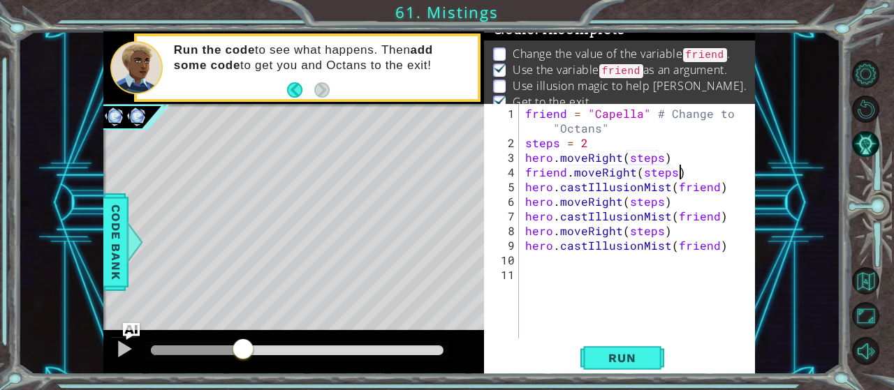
scroll to position [0, 8]
type textarea "friend.moveRight(steps)"
click at [630, 346] on button "Run" at bounding box center [622, 358] width 84 height 27
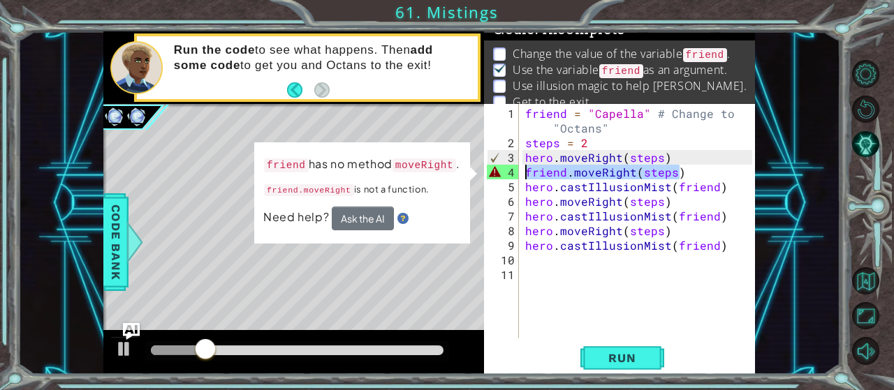
drag, startPoint x: 693, startPoint y: 174, endPoint x: 524, endPoint y: 173, distance: 169.7
click at [524, 173] on div "friend = "Capella" # Change to "Octans" steps = 2 hero . moveRight ( steps ) fr…" at bounding box center [640, 245] width 237 height 279
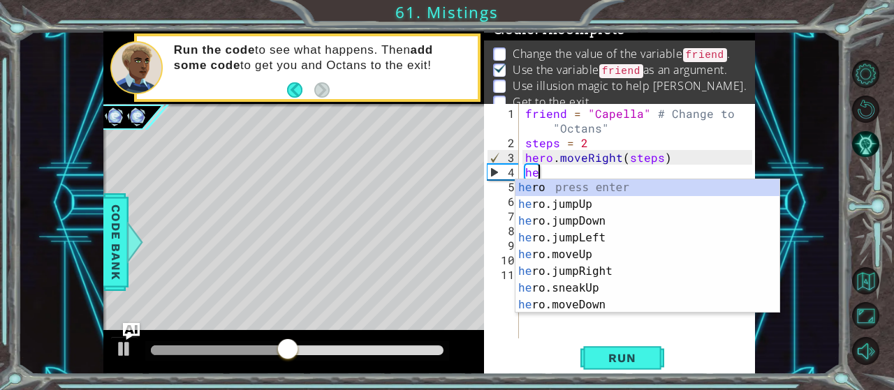
scroll to position [0, 0]
type textarea "h"
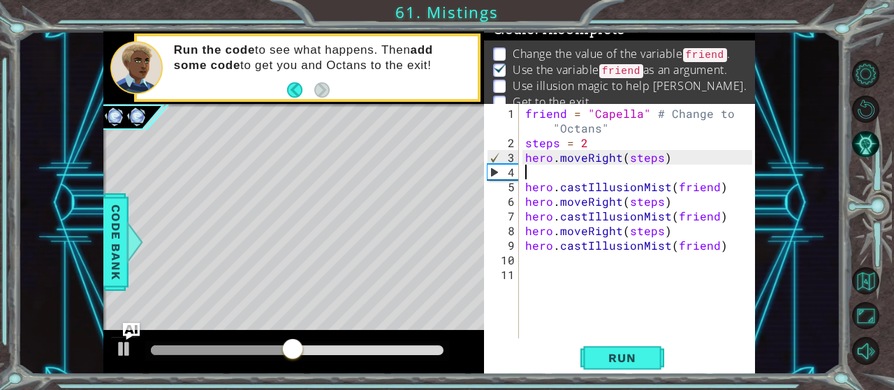
type textarea "hero.moveRight(steps)"
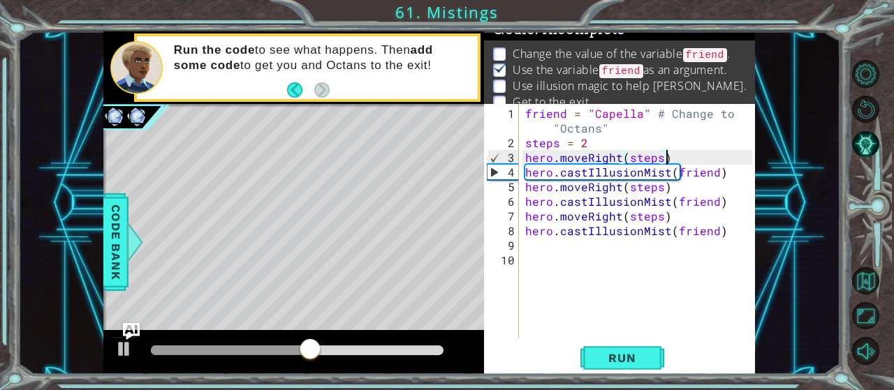
click at [631, 276] on div "friend = "Capella" # Change to "Octans" steps = 2 hero . moveRight ( steps ) he…" at bounding box center [640, 245] width 237 height 279
drag, startPoint x: 629, startPoint y: 263, endPoint x: 636, endPoint y: 258, distance: 8.8
click at [636, 258] on div "friend = "Capella" # Change to "Octans" steps = 2 hero . moveRight ( steps ) he…" at bounding box center [640, 245] width 237 height 279
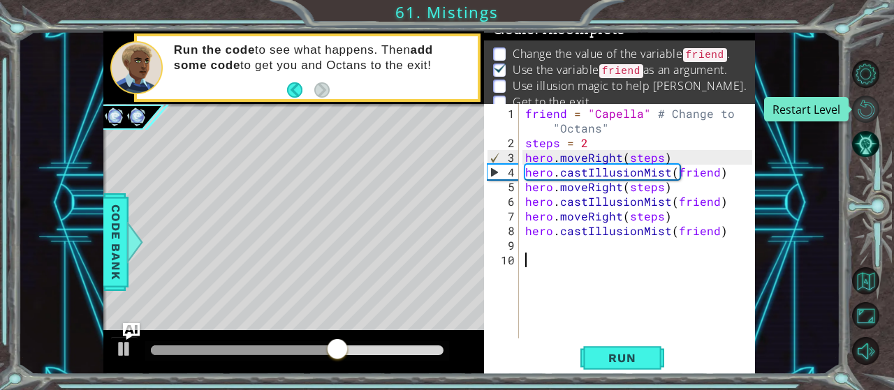
click at [863, 111] on button "Restart Level" at bounding box center [865, 109] width 27 height 27
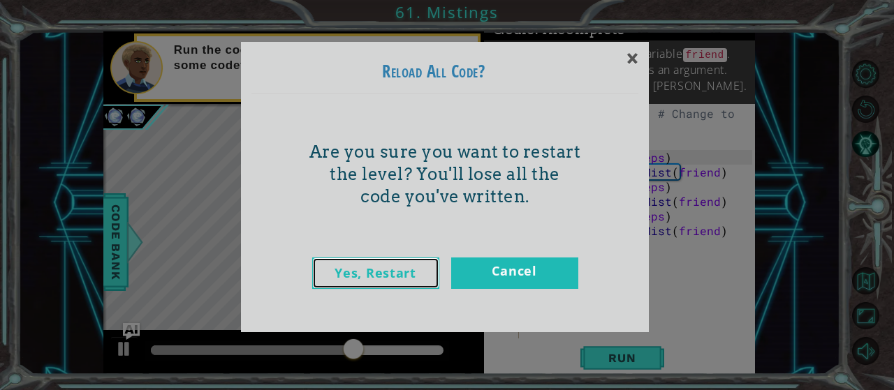
click at [337, 279] on link "Yes, Restart" at bounding box center [375, 273] width 127 height 31
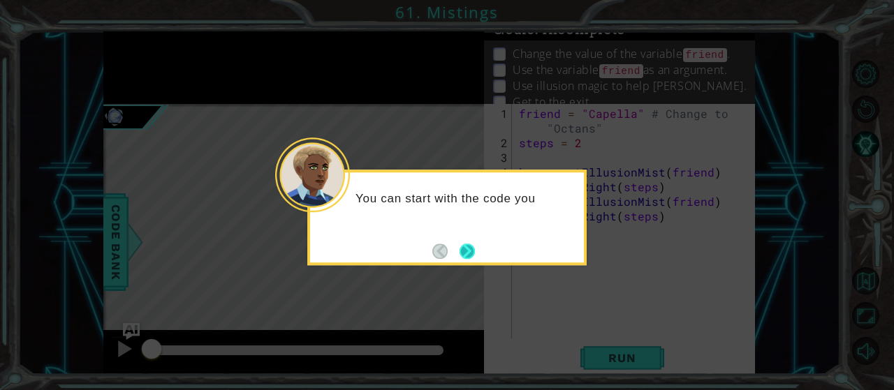
click at [473, 245] on button "Next" at bounding box center [467, 251] width 16 height 16
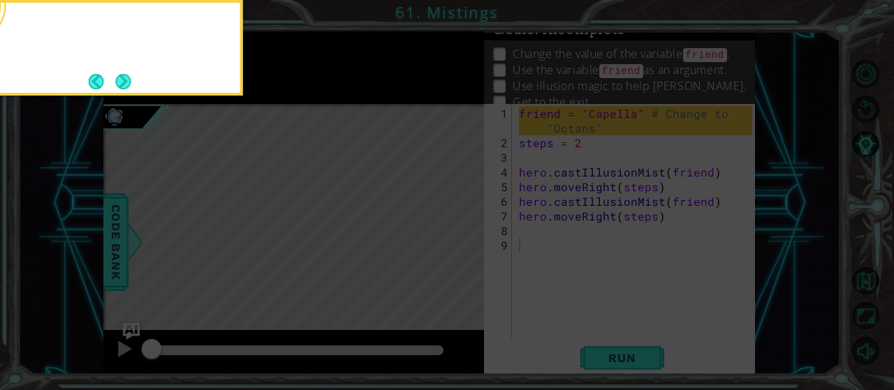
click at [473, 245] on icon at bounding box center [447, 58] width 894 height 664
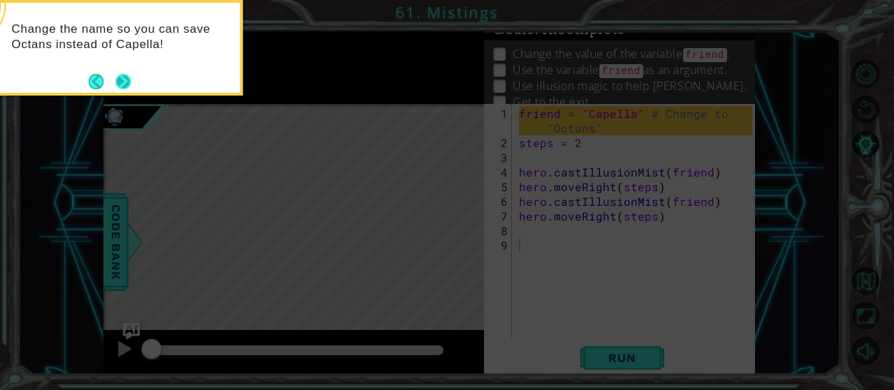
click at [123, 77] on button "Next" at bounding box center [123, 81] width 16 height 16
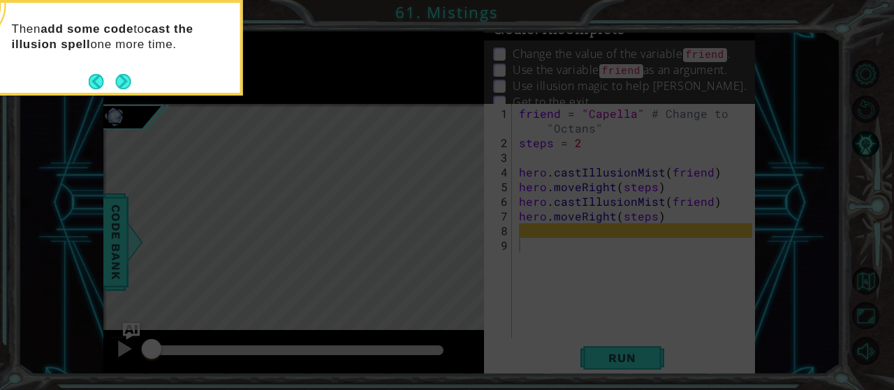
click at [123, 77] on button "Next" at bounding box center [123, 81] width 16 height 16
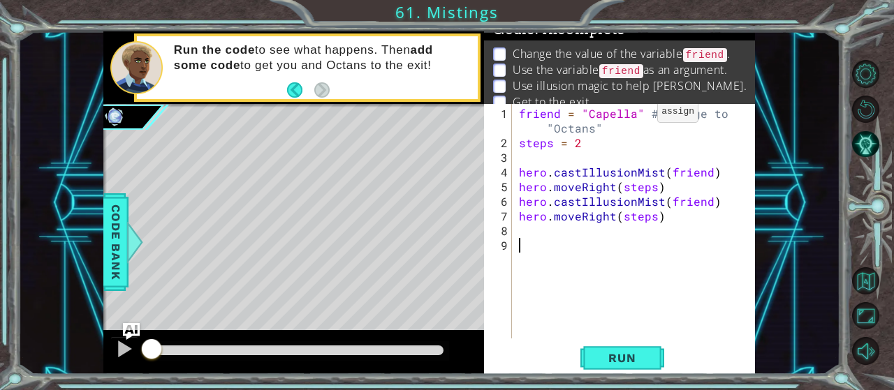
click at [633, 118] on div "friend = "Capella" # Change to "Octans" steps = 2 hero . castIllusionMist ( fri…" at bounding box center [637, 245] width 243 height 279
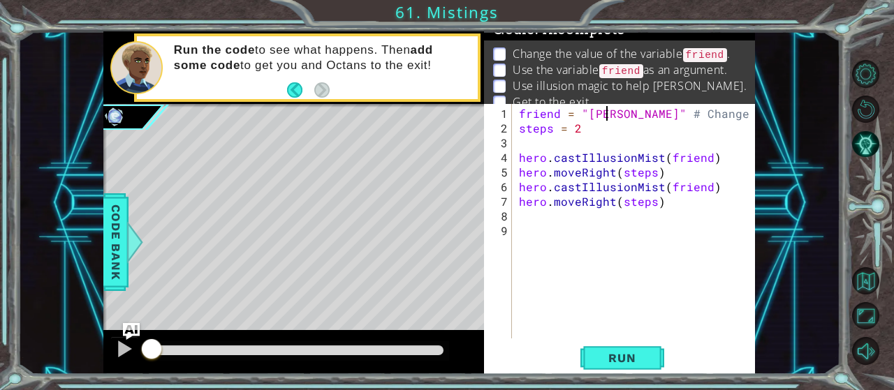
type textarea "friend = "Anne" # Change to "Octans""
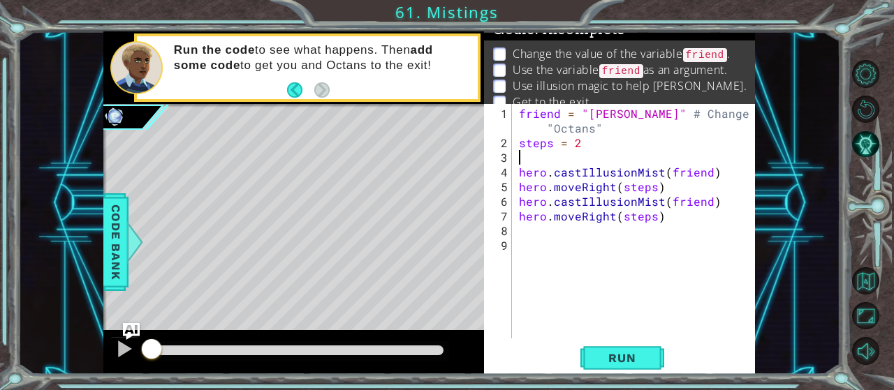
click at [646, 157] on div "friend = "Anne" # Change to "Octans" steps = 2 hero . castIllusionMist ( friend…" at bounding box center [637, 245] width 243 height 279
click at [661, 352] on button "Run" at bounding box center [622, 358] width 84 height 27
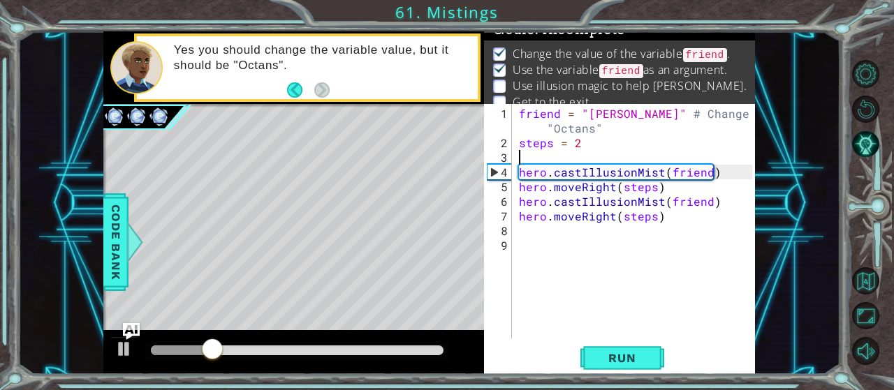
type textarea "steps = 2"
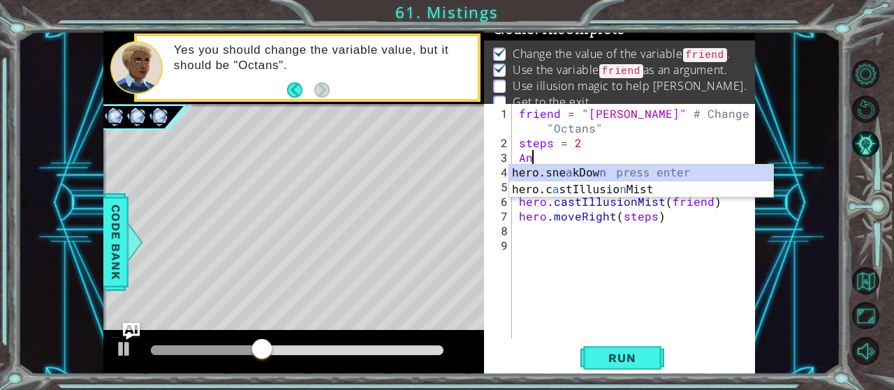
scroll to position [0, 0]
type textarea "A"
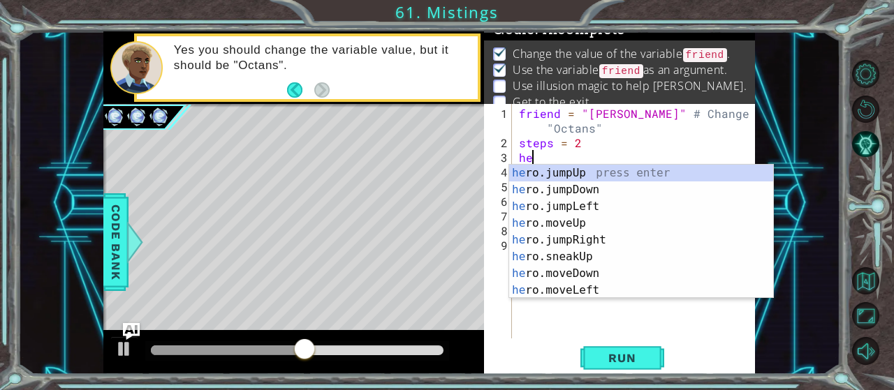
type textarea "h"
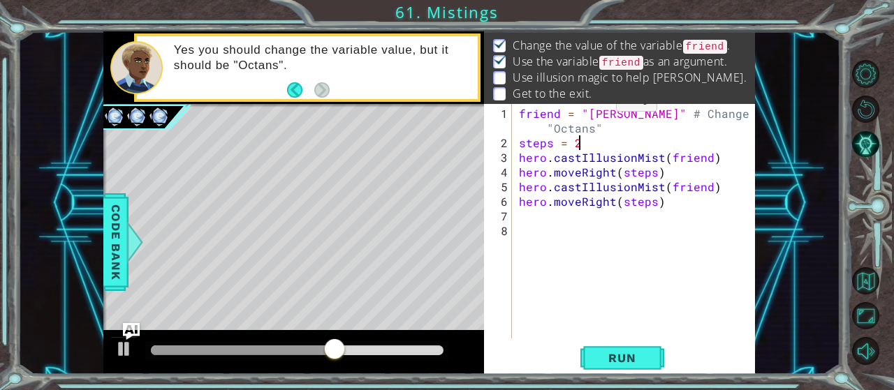
scroll to position [25, 0]
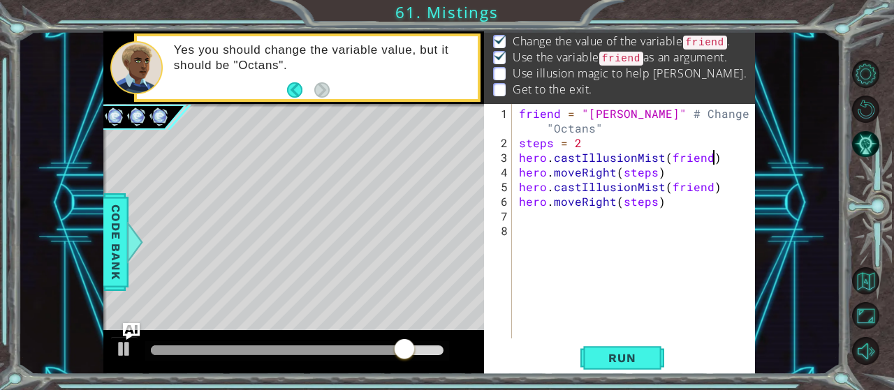
click at [715, 159] on div "friend = "Anne" # Change to "Octans" steps = 2 hero . castIllusionMist ( friend…" at bounding box center [637, 245] width 243 height 279
click at [630, 143] on div "friend = "Anne" # Change to "Octans" steps = 2 hero . castIllusionMist ( friend…" at bounding box center [637, 245] width 243 height 279
type textarea "steps = 2"
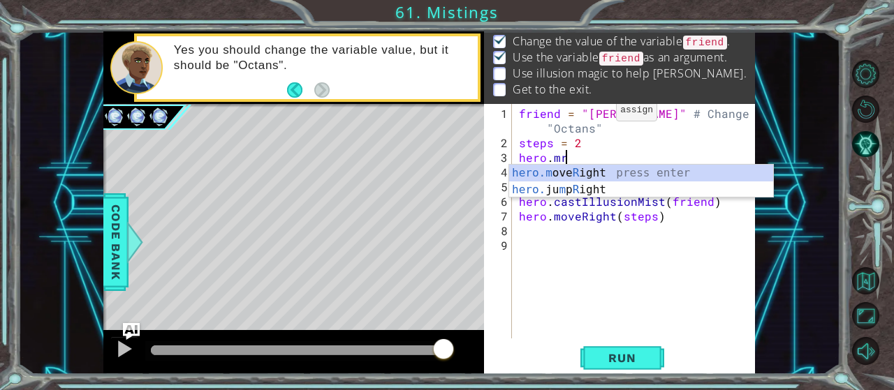
scroll to position [0, 2]
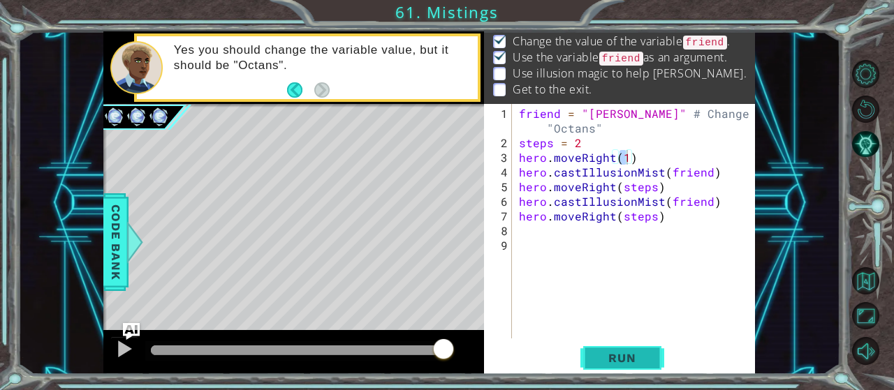
click at [584, 359] on button "Run" at bounding box center [622, 358] width 84 height 27
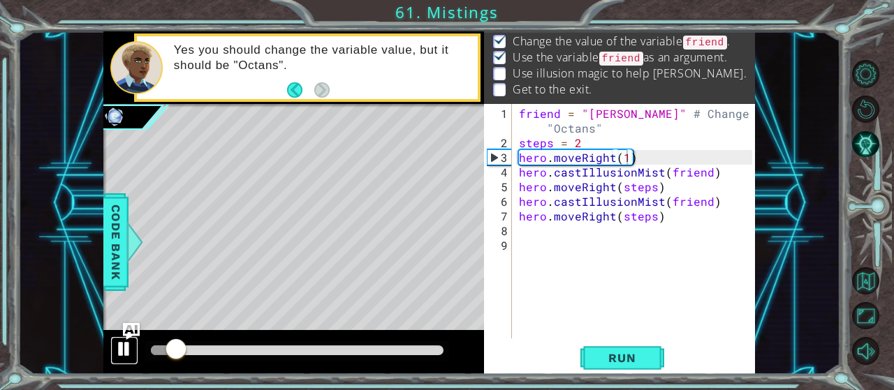
click at [120, 346] on div at bounding box center [124, 349] width 18 height 18
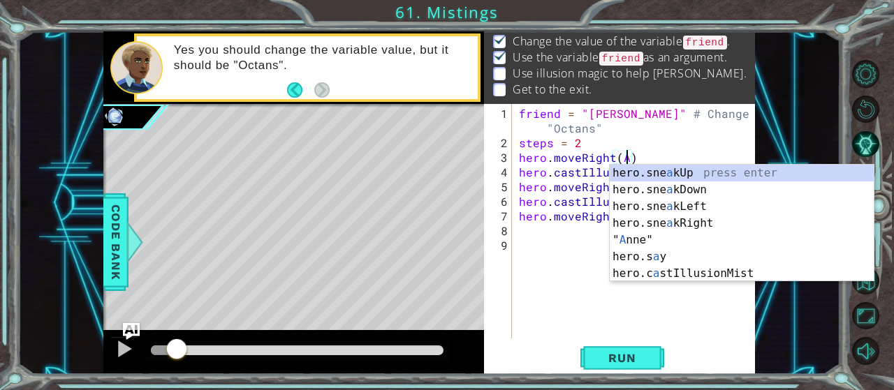
scroll to position [0, 6]
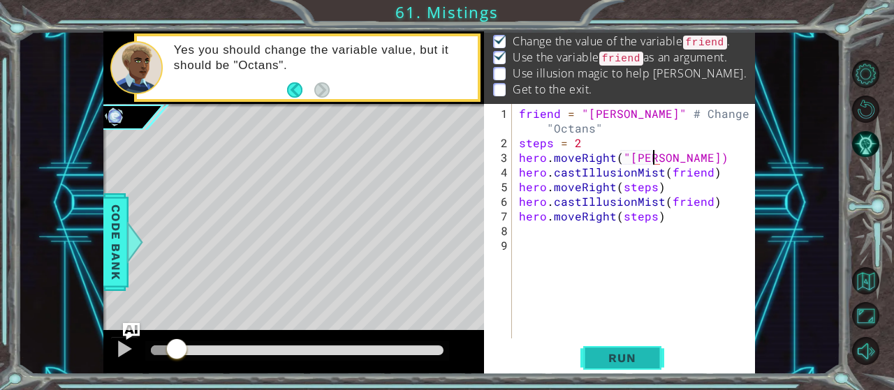
click at [618, 364] on span "Run" at bounding box center [621, 358] width 55 height 14
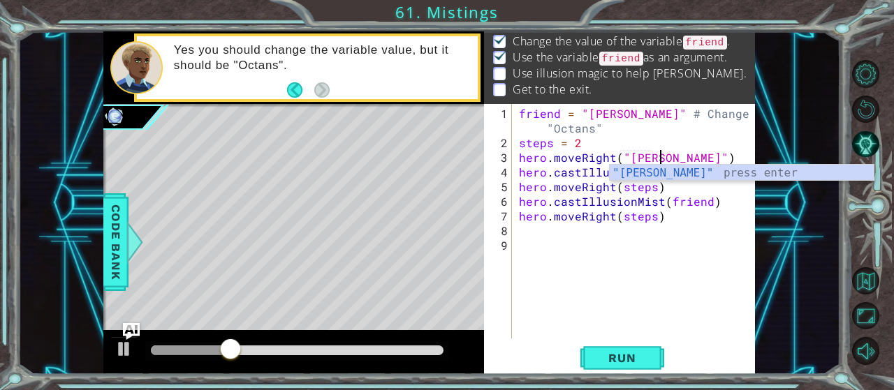
scroll to position [0, 8]
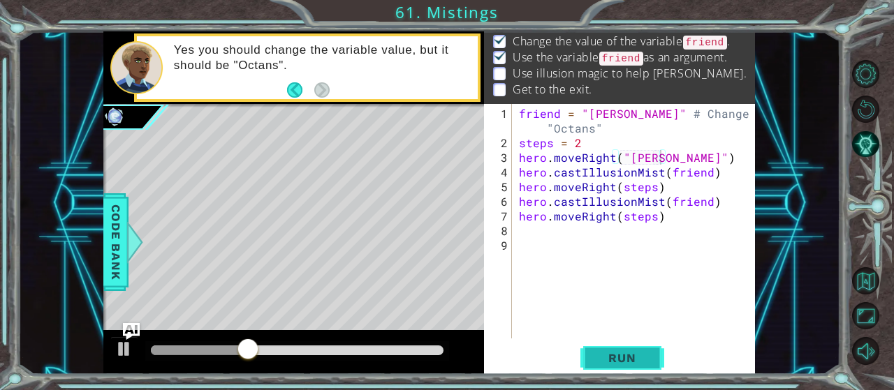
click at [622, 368] on button "Run" at bounding box center [622, 358] width 84 height 27
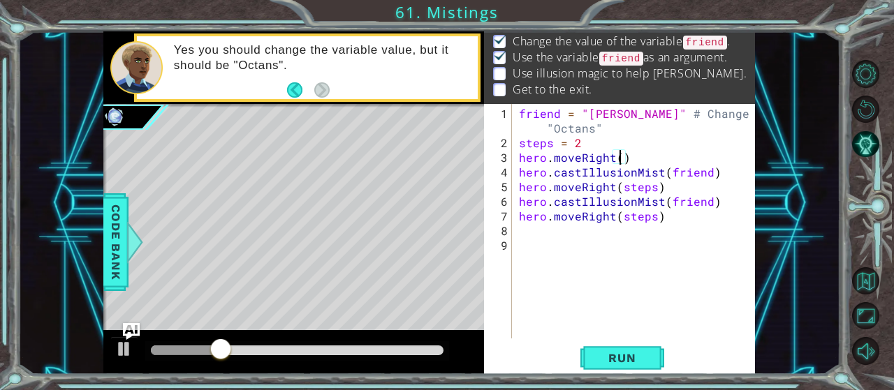
scroll to position [0, 6]
click at [611, 360] on span "Run" at bounding box center [621, 358] width 55 height 14
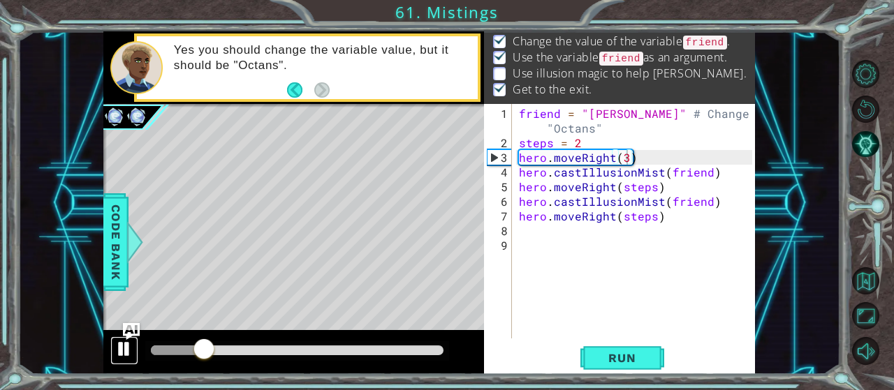
click at [124, 346] on div at bounding box center [124, 349] width 18 height 18
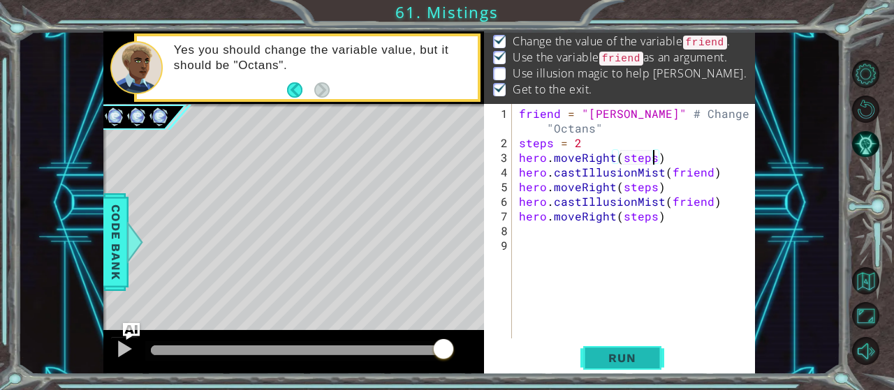
click at [659, 365] on button "Run" at bounding box center [622, 358] width 84 height 27
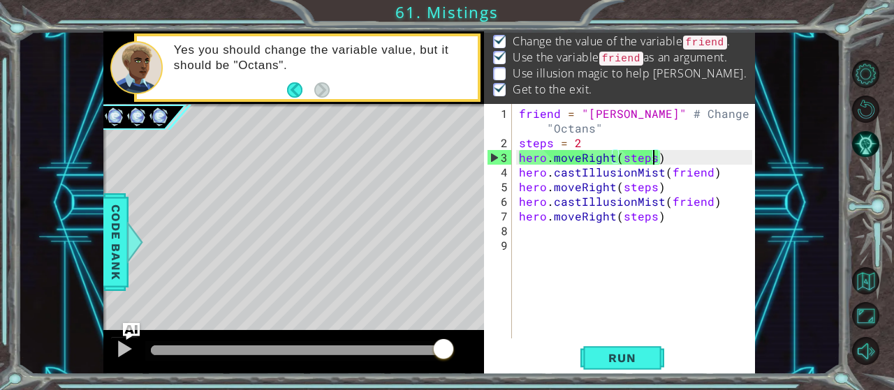
click at [731, 177] on div "friend = "Anne" # Change to "Octans" steps = 2 hero . moveRight ( steps ) hero …" at bounding box center [637, 245] width 243 height 279
click at [569, 152] on div "friend = "Anne" # Change to "Octans" steps = 2 hero . moveRight ( steps ) hero …" at bounding box center [637, 245] width 243 height 279
click at [576, 150] on div "friend = "Anne" # Change to "Octans" steps = 2 hero . moveRight ( steps ) hero …" at bounding box center [637, 245] width 243 height 279
click at [578, 149] on div "friend = "Anne" # Change to "Octans" steps = 2 hero . moveRight ( steps ) hero …" at bounding box center [637, 245] width 243 height 279
click at [585, 145] on div "friend = "Anne" # Change to "Octans" steps = 2 hero . moveRight ( steps ) hero …" at bounding box center [637, 245] width 243 height 279
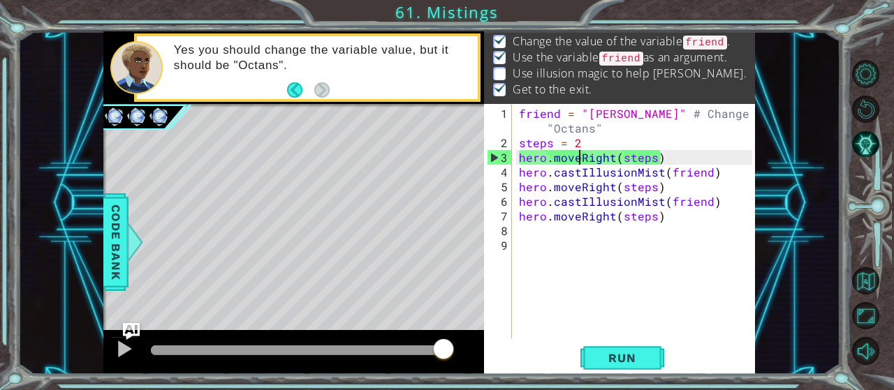
type textarea "steps = 2"
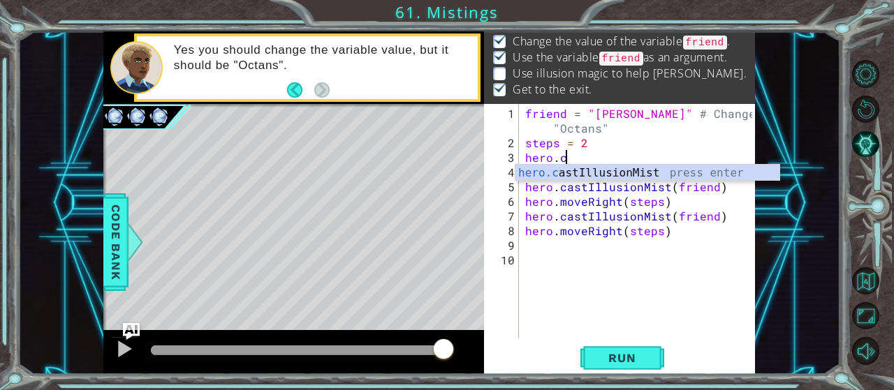
scroll to position [0, 1]
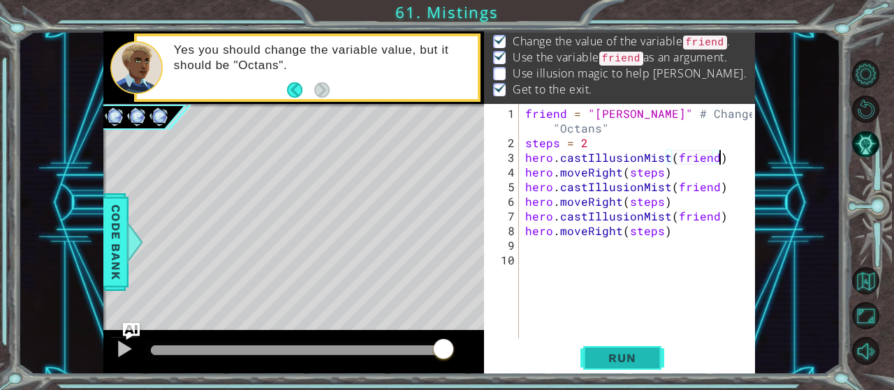
click at [599, 346] on button "Run" at bounding box center [622, 358] width 84 height 27
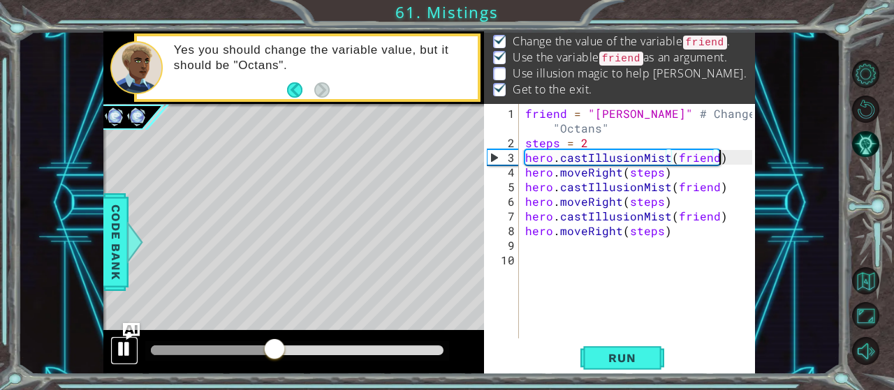
click at [116, 351] on div at bounding box center [124, 349] width 18 height 18
click at [618, 114] on div "friend = "Anne" # Change to "Octans" steps = 2 hero . castIllusionMist ( friend…" at bounding box center [640, 245] width 237 height 279
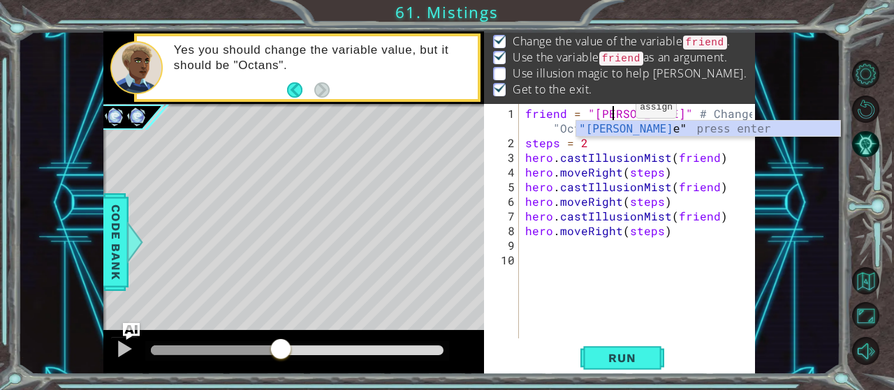
scroll to position [0, 6]
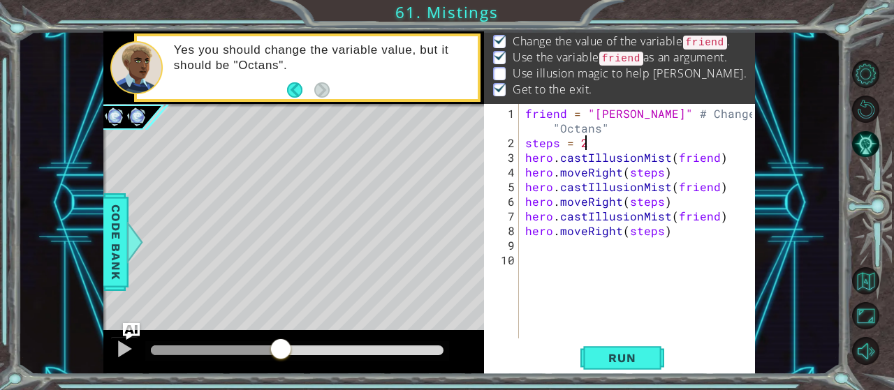
click at [639, 135] on div "friend = "Anna" # Change to "Octans" steps = 2 hero . castIllusionMist ( friend…" at bounding box center [640, 245] width 237 height 279
click at [671, 170] on div "friend = "Anna" # Change to "Octans" steps = 2 hero . castIllusionMist ( friend…" at bounding box center [640, 245] width 237 height 279
click at [657, 177] on div "friend = "Anna" # Change to "Octans" steps = 2 hero . castIllusionMist ( friend…" at bounding box center [640, 245] width 237 height 279
click at [635, 350] on button "Run" at bounding box center [622, 358] width 84 height 27
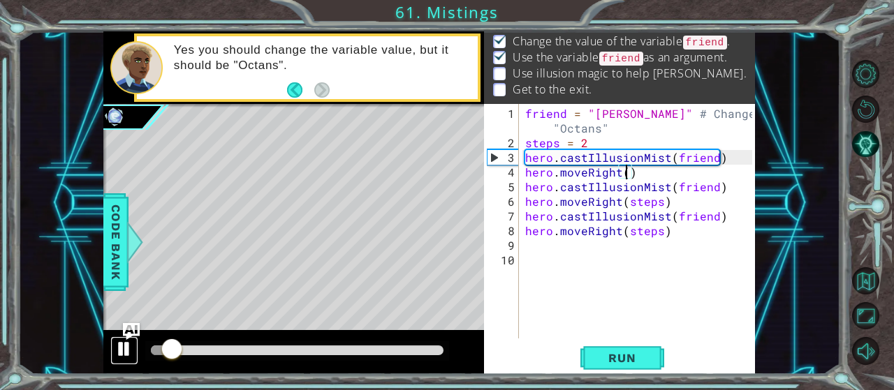
click at [118, 352] on div at bounding box center [124, 349] width 18 height 18
click at [624, 148] on div "friend = "Anna" # Change to "Octans" steps = 2 hero . castIllusionMist ( friend…" at bounding box center [640, 245] width 237 height 279
type textarea "steps = 2"
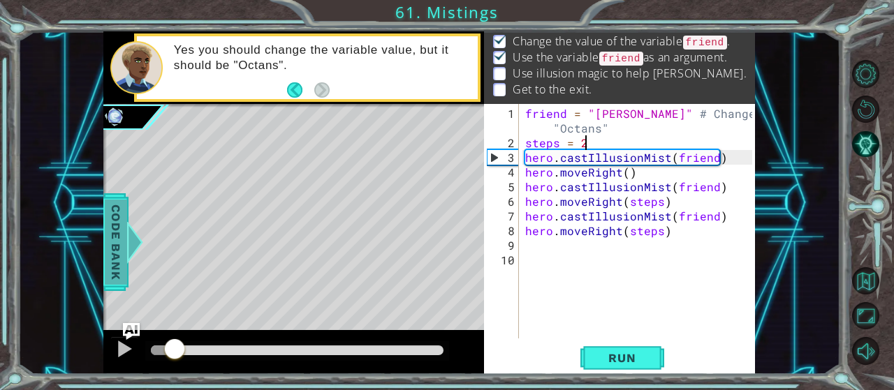
click at [119, 252] on span "Code Bank" at bounding box center [116, 242] width 22 height 85
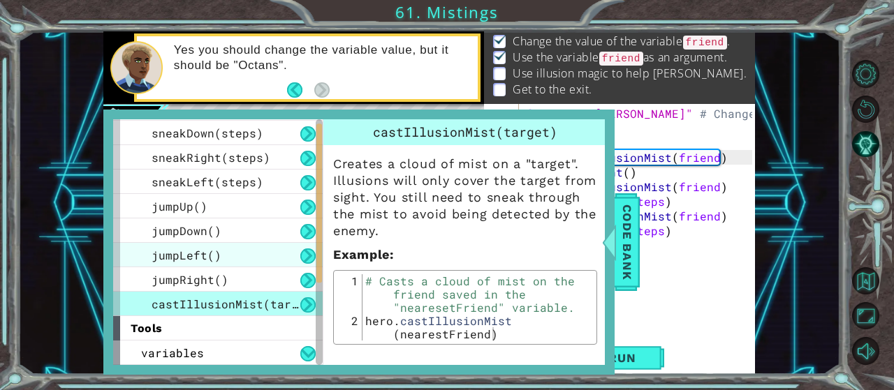
scroll to position [193, 0]
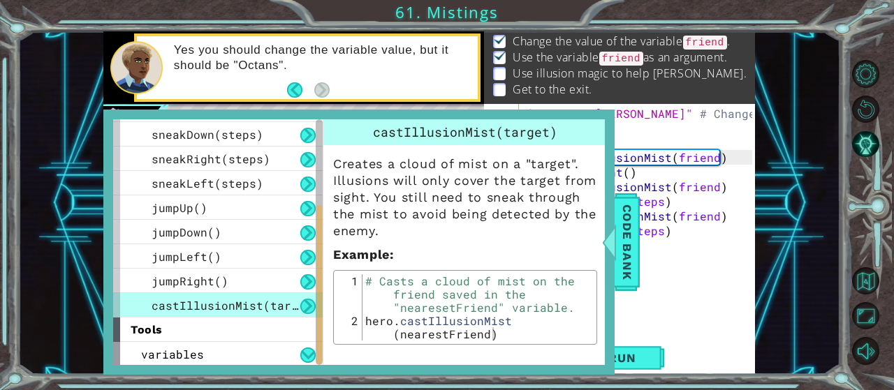
click at [709, 274] on div "friend = "Anna" # Change to "Octans" steps = 2 hero . castIllusionMist ( friend…" at bounding box center [640, 245] width 237 height 279
click at [717, 158] on div "friend = "Anna" # Change to "Octans" steps = 2 hero . castIllusionMist ( friend…" at bounding box center [640, 245] width 237 height 279
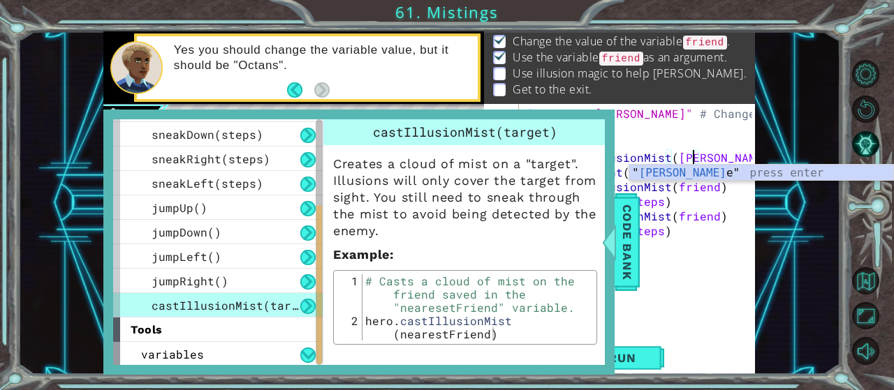
type textarea "hero.castIllusionMist(Anna)"
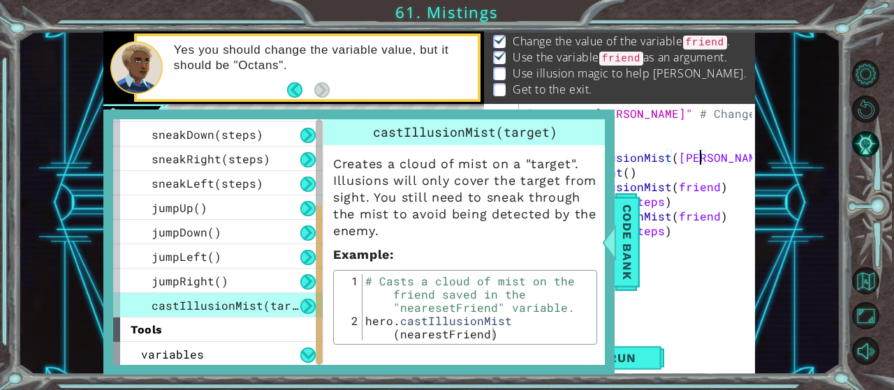
click at [714, 237] on div "friend = "Anna" # Change to "Octans" steps = 2 hero . castIllusionMist ( Anna )…" at bounding box center [640, 245] width 237 height 279
click at [648, 370] on button "Run" at bounding box center [622, 358] width 84 height 27
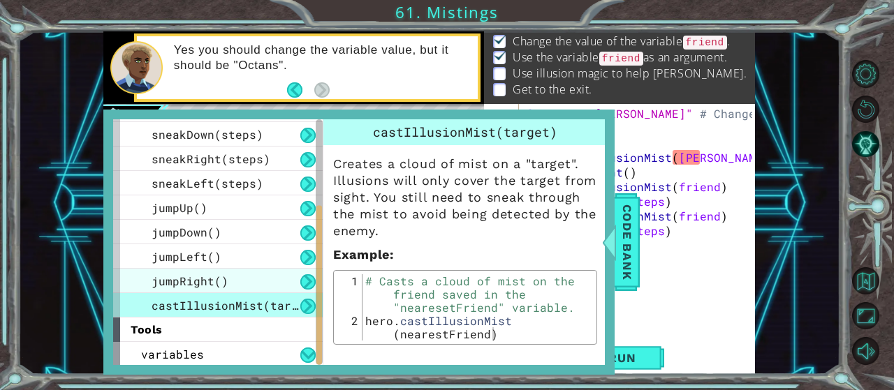
scroll to position [194, 0]
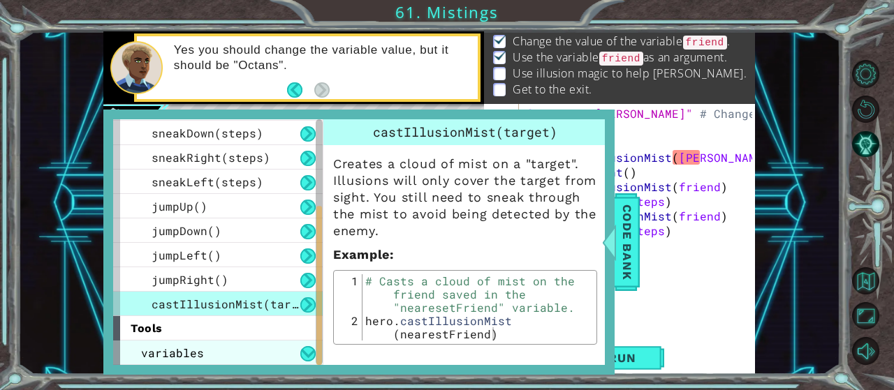
click at [219, 356] on div "variables" at bounding box center [218, 353] width 210 height 24
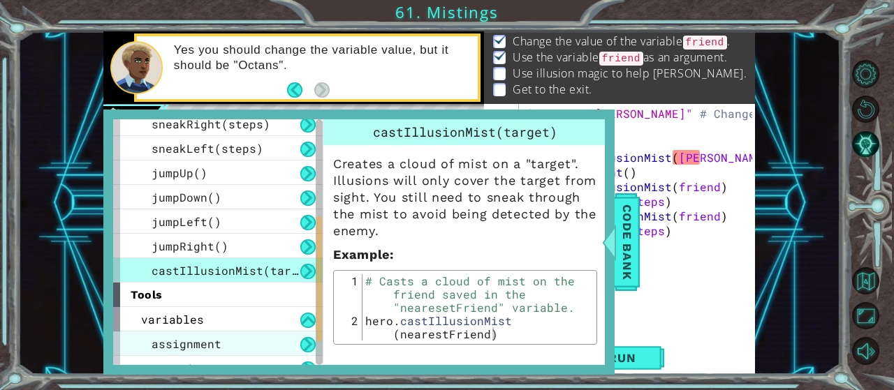
scroll to position [243, 0]
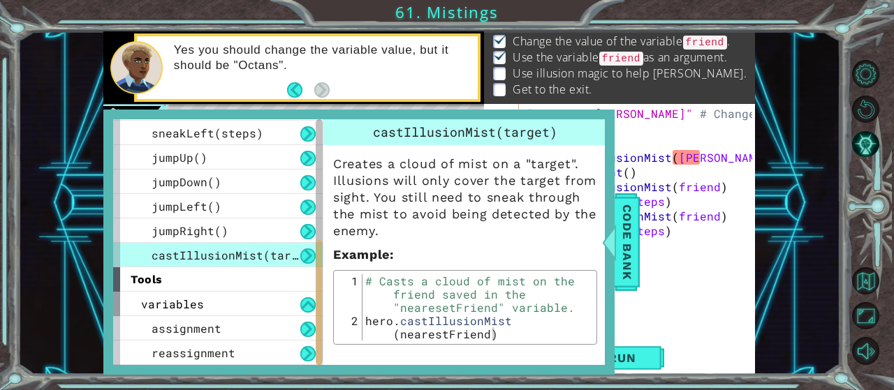
click at [699, 156] on div "friend = "Anna" # Change to "Octans" steps = 2 hero . castIllusionMist ( Anna )…" at bounding box center [640, 245] width 237 height 279
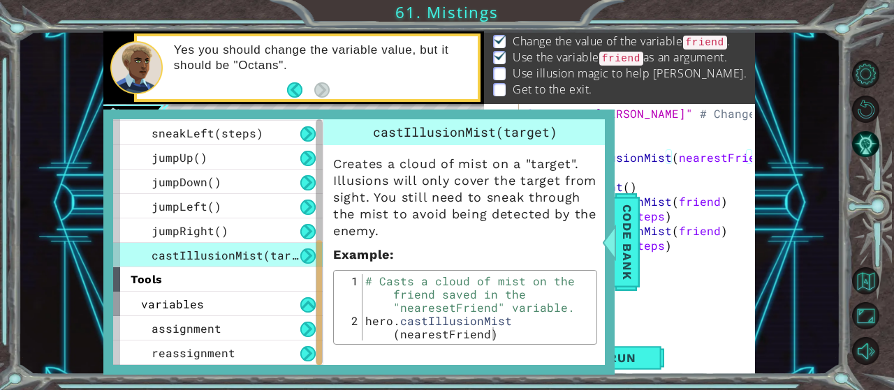
scroll to position [0, 14]
click at [633, 251] on span "Code Bank" at bounding box center [627, 242] width 22 height 85
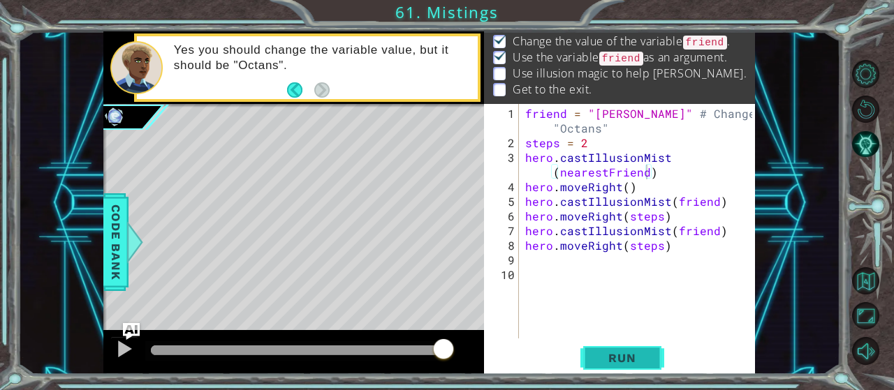
click at [648, 372] on button "Run" at bounding box center [622, 358] width 84 height 27
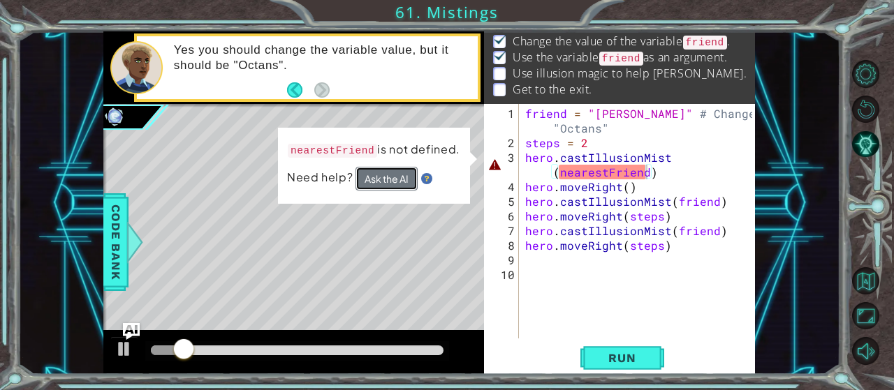
click at [418, 175] on button "Ask the AI" at bounding box center [386, 179] width 62 height 24
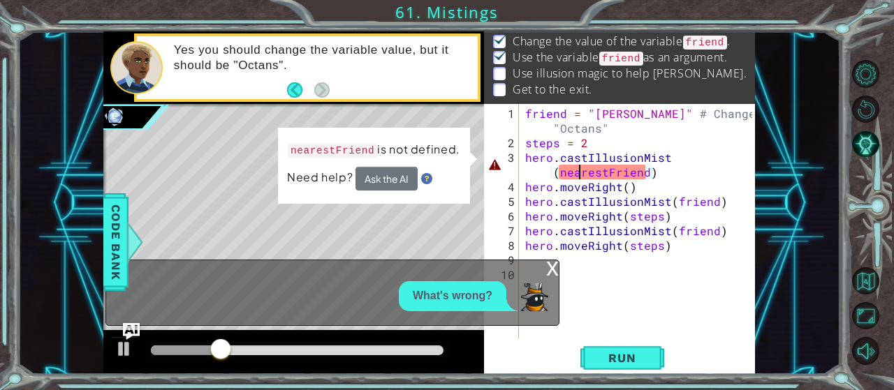
click at [577, 175] on div "friend = "Anna" # Change to "Octans" steps = 2 hero . castIllusionMist ( neares…" at bounding box center [640, 245] width 237 height 279
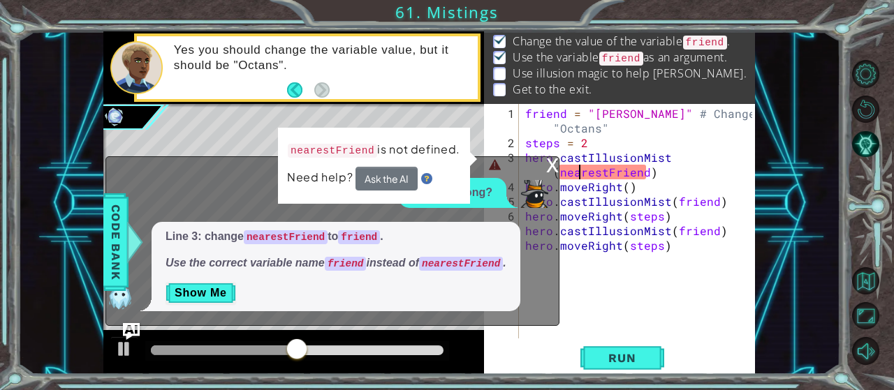
click at [553, 171] on div "x" at bounding box center [552, 164] width 13 height 14
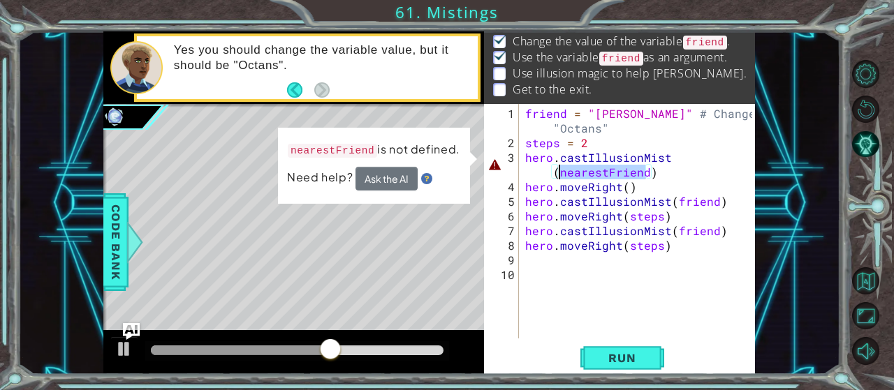
drag, startPoint x: 645, startPoint y: 170, endPoint x: 559, endPoint y: 175, distance: 85.4
click at [557, 175] on div "friend = "Anna" # Change to "Octans" steps = 2 hero . castIllusionMist ( neares…" at bounding box center [640, 245] width 237 height 279
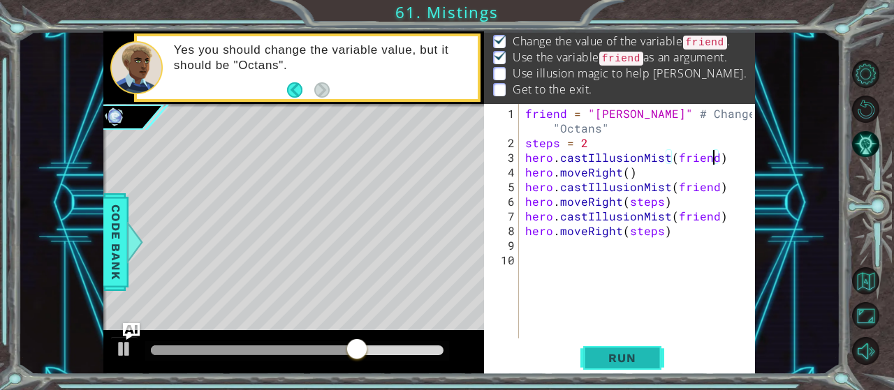
click at [617, 358] on span "Run" at bounding box center [621, 358] width 55 height 14
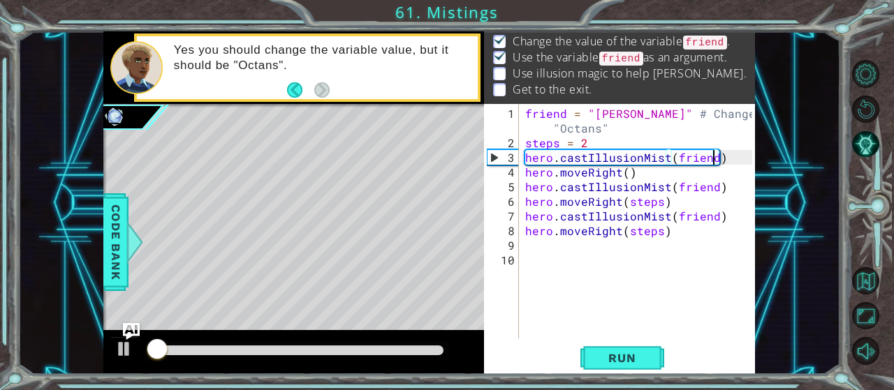
click at [589, 143] on div "friend = "Anna" # Change to "Octans" steps = 2 hero . castIllusionMist ( friend…" at bounding box center [640, 245] width 237 height 279
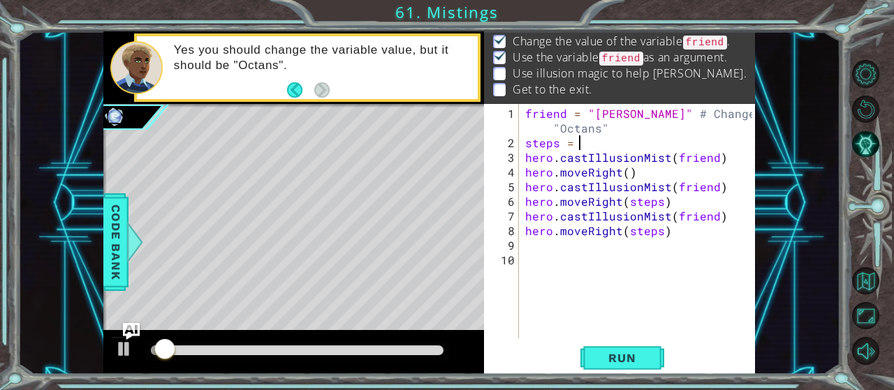
scroll to position [0, 3]
click at [601, 348] on button "Run" at bounding box center [622, 358] width 84 height 27
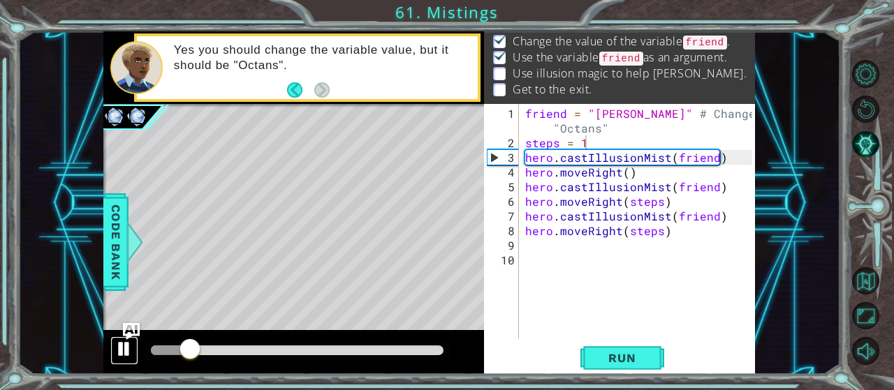
click at [126, 351] on div at bounding box center [124, 349] width 18 height 18
click at [671, 168] on div "friend = "Anna" # Change to "Octans" steps = 1 hero . castIllusionMist ( friend…" at bounding box center [640, 245] width 237 height 279
click at [657, 360] on button "Run" at bounding box center [622, 358] width 84 height 27
click at [578, 124] on div "friend = "Anna" # Change to "Octans" steps = 1 hero . castIllusionMist ( friend…" at bounding box center [640, 245] width 237 height 279
type textarea "friend = "Anna" # Change to "Octans""
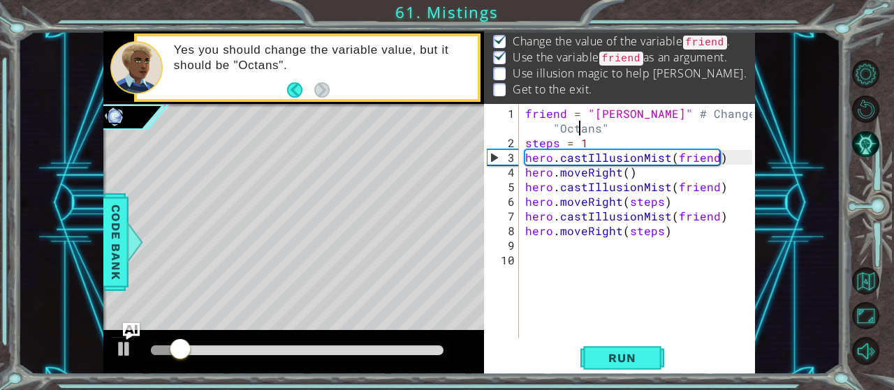
click at [575, 117] on div "friend = "Anna" # Change to "Octans" steps = 1 hero . castIllusionMist ( friend…" at bounding box center [640, 245] width 237 height 279
click at [129, 350] on div at bounding box center [124, 349] width 18 height 18
drag, startPoint x: 200, startPoint y: 344, endPoint x: 153, endPoint y: 351, distance: 47.3
click at [153, 351] on div at bounding box center [157, 350] width 25 height 25
click at [638, 358] on span "Run" at bounding box center [621, 358] width 55 height 14
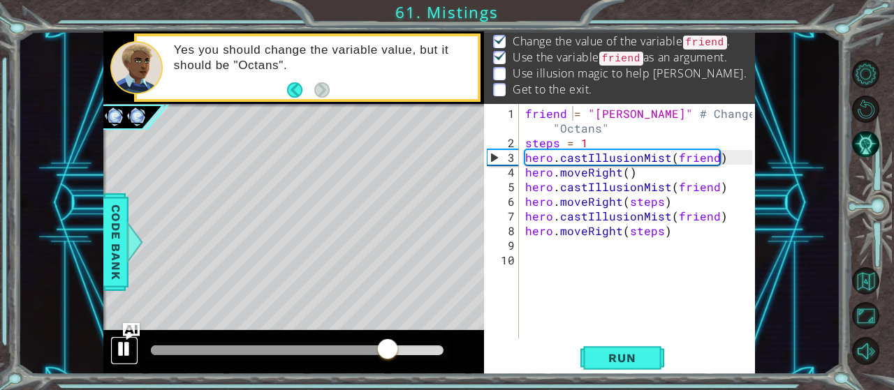
click at [123, 344] on div at bounding box center [124, 349] width 18 height 18
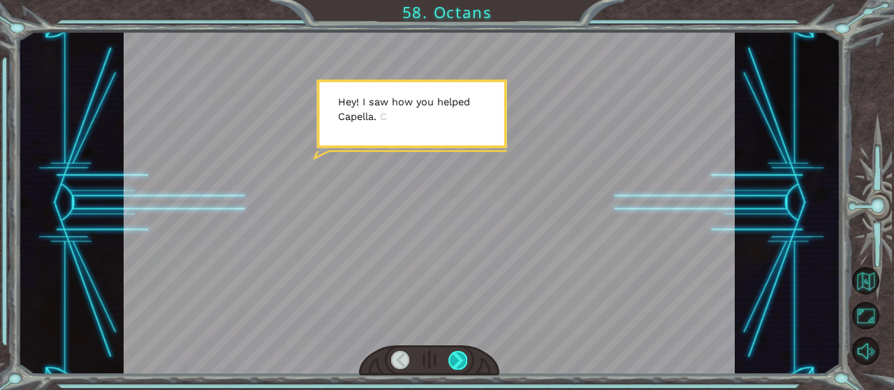
click at [459, 366] on div at bounding box center [457, 360] width 18 height 19
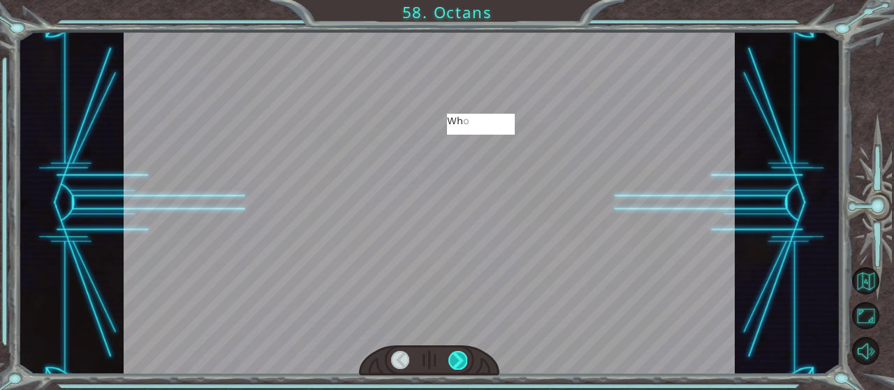
click at [459, 366] on div at bounding box center [457, 360] width 18 height 19
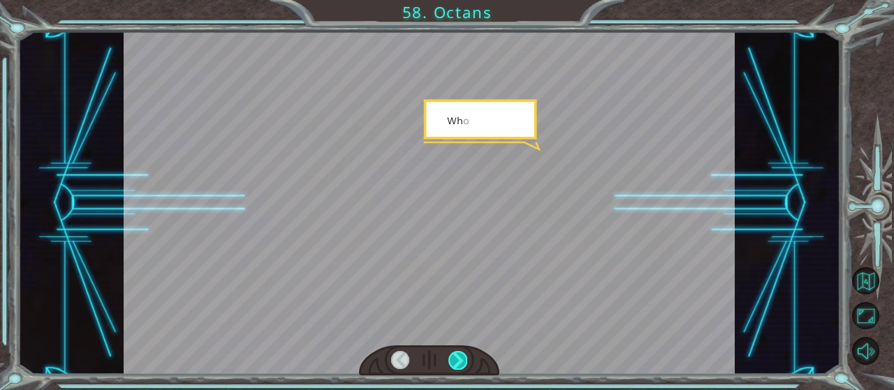
click at [459, 366] on div at bounding box center [457, 360] width 18 height 19
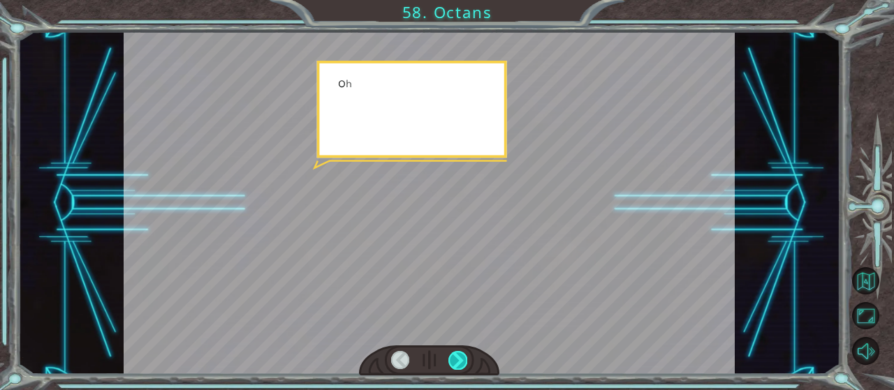
click at [459, 366] on div at bounding box center [457, 360] width 18 height 19
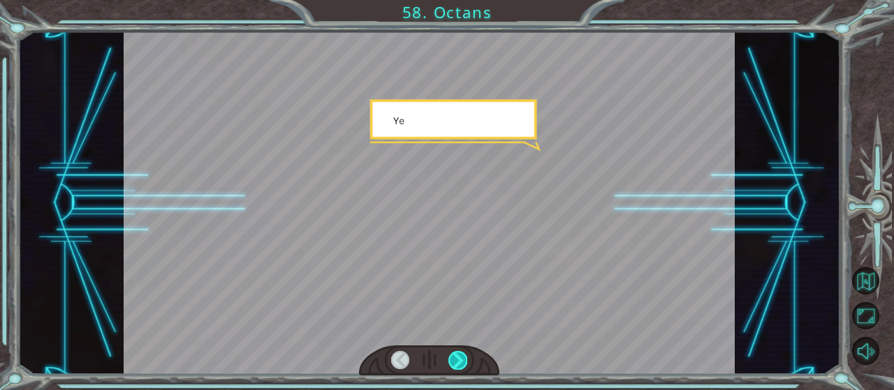
click at [459, 366] on div at bounding box center [457, 360] width 18 height 19
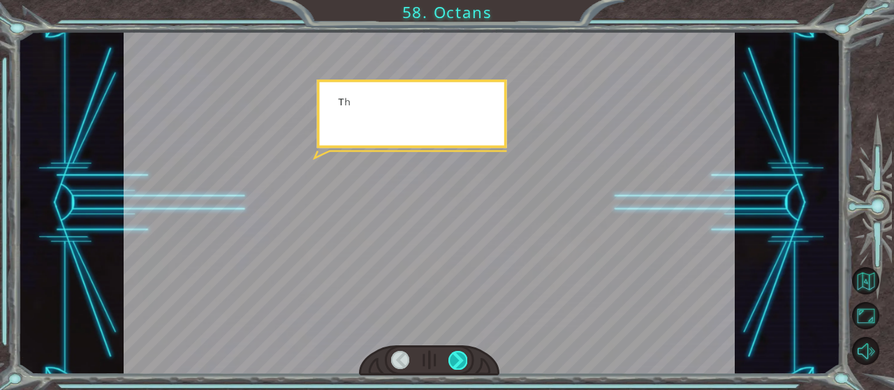
click at [459, 366] on div at bounding box center [457, 360] width 18 height 19
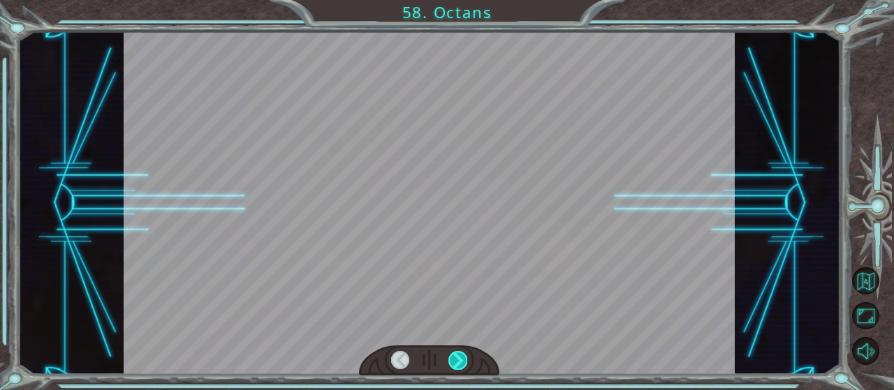
click at [459, 366] on div at bounding box center [457, 360] width 18 height 19
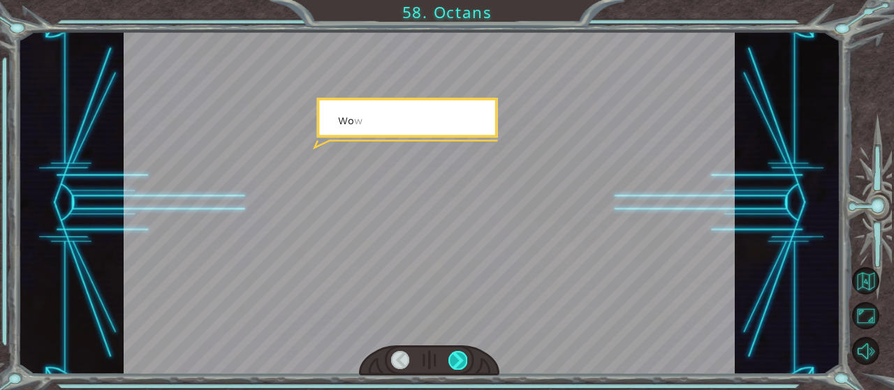
click at [459, 366] on div at bounding box center [457, 360] width 18 height 19
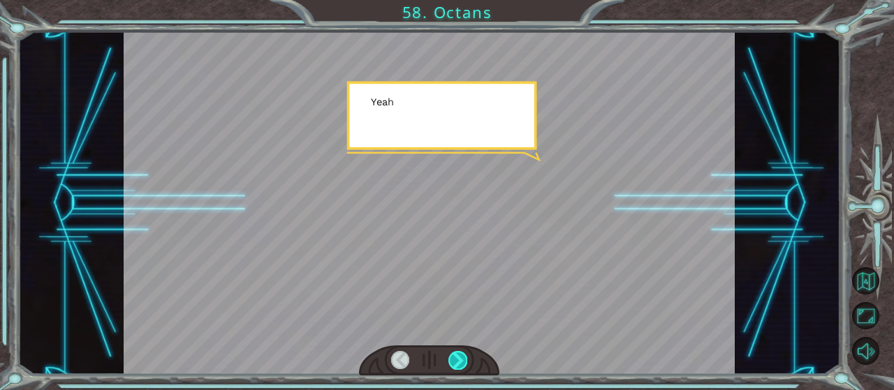
click at [459, 366] on div at bounding box center [457, 360] width 18 height 19
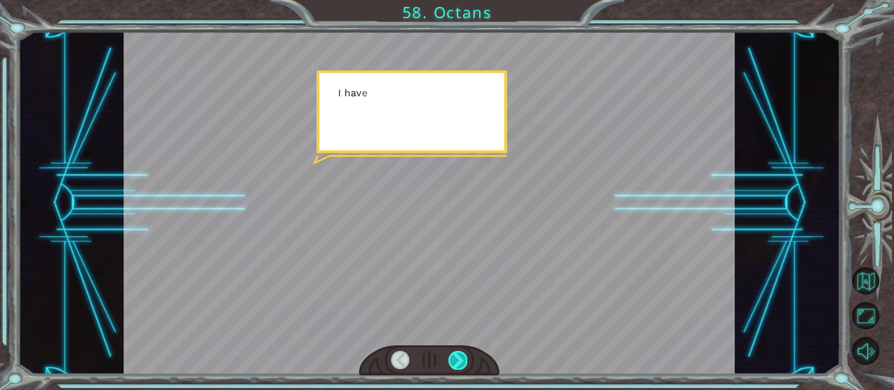
click at [459, 366] on div at bounding box center [457, 360] width 18 height 19
click at [460, 365] on div at bounding box center [457, 360] width 18 height 19
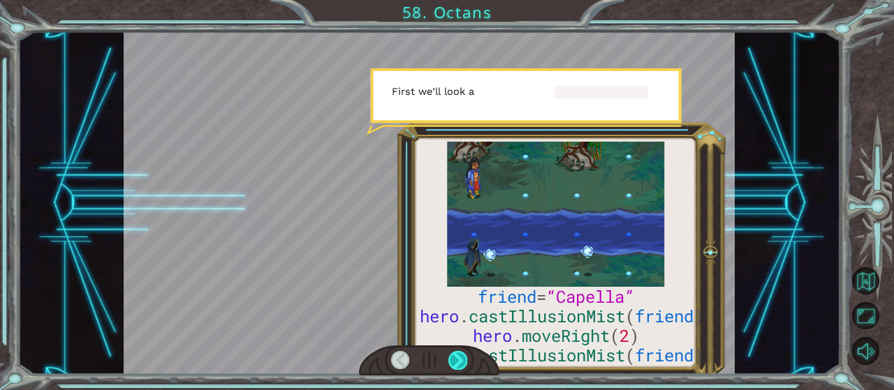
click at [460, 365] on div at bounding box center [457, 360] width 18 height 19
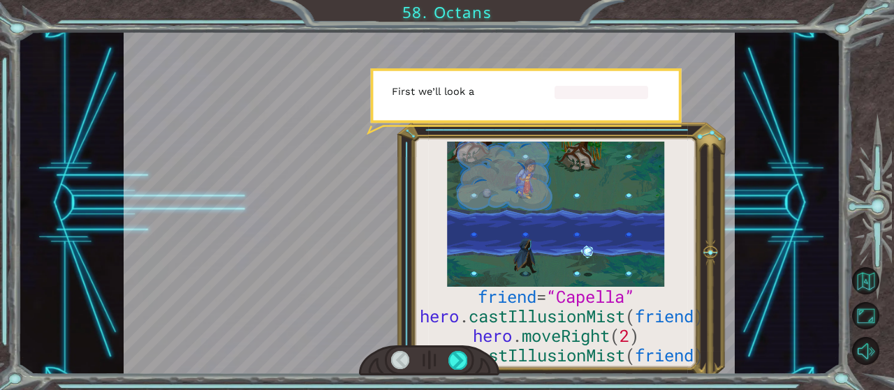
drag, startPoint x: 460, startPoint y: 365, endPoint x: 459, endPoint y: 277, distance: 88.0
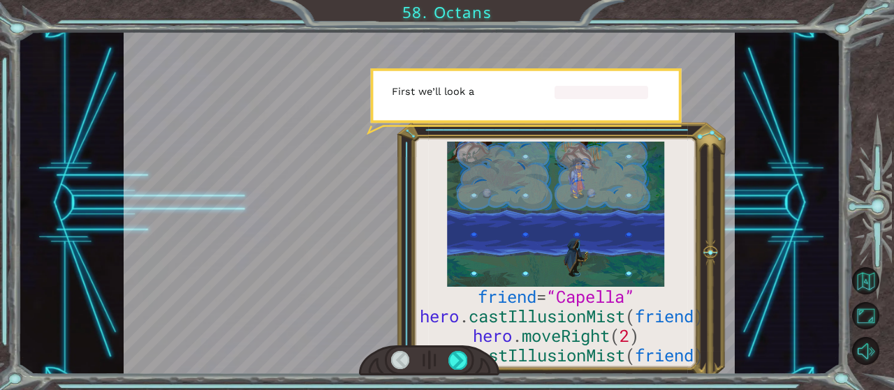
click at [463, 288] on div at bounding box center [430, 203] width 612 height 344
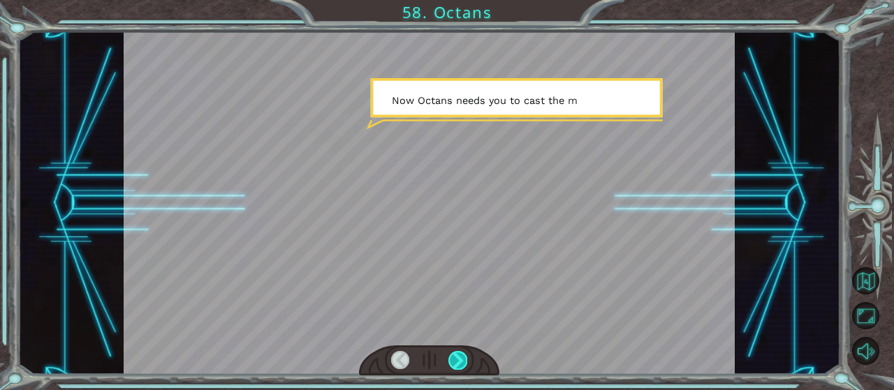
click at [467, 359] on div at bounding box center [457, 360] width 18 height 19
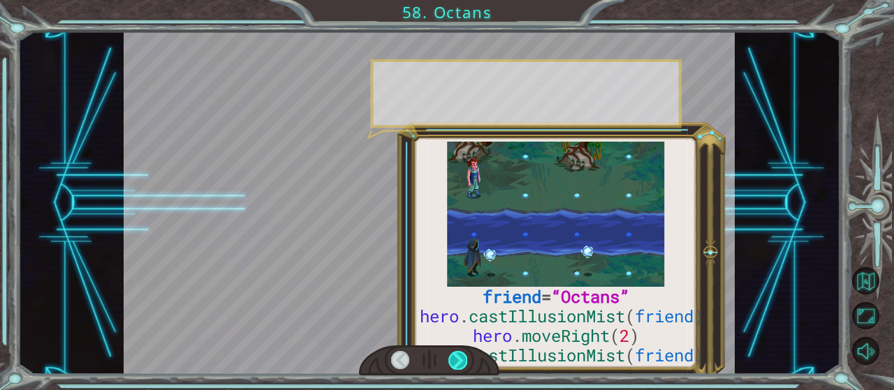
click at [463, 360] on div at bounding box center [457, 360] width 18 height 19
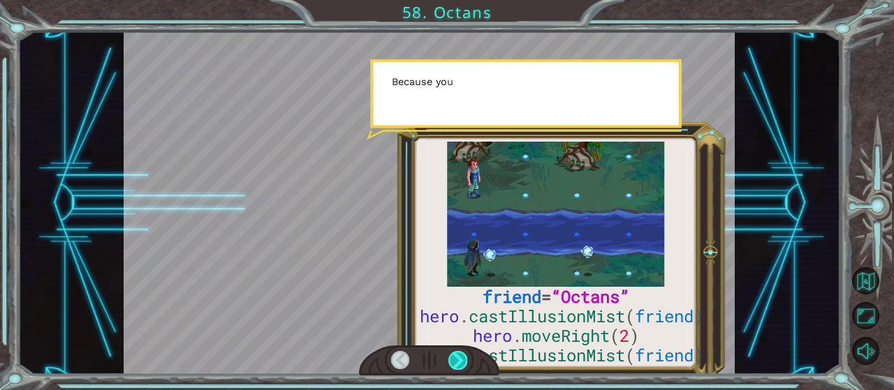
click at [463, 360] on div at bounding box center [457, 360] width 18 height 19
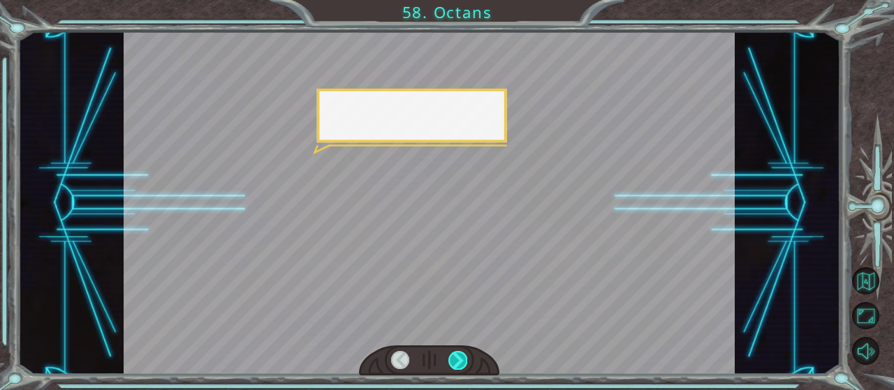
click at [463, 360] on div at bounding box center [457, 360] width 18 height 19
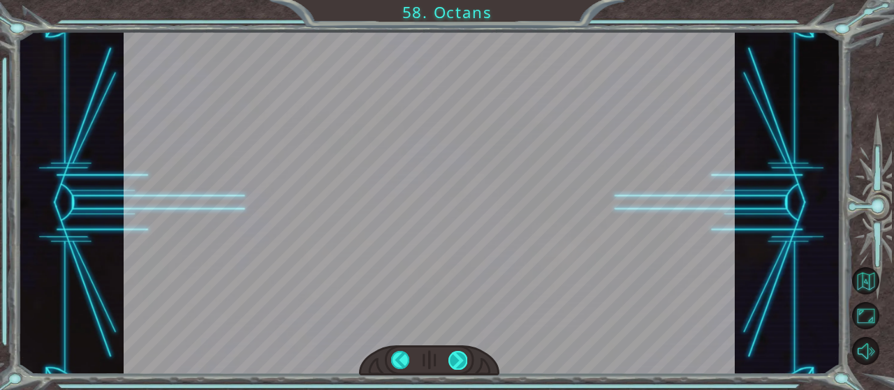
click at [461, 0] on div "friend = “Octans” hero . castIllusionMist ( friend ) hero . moveRight ( 2 ) her…" at bounding box center [447, 0] width 894 height 0
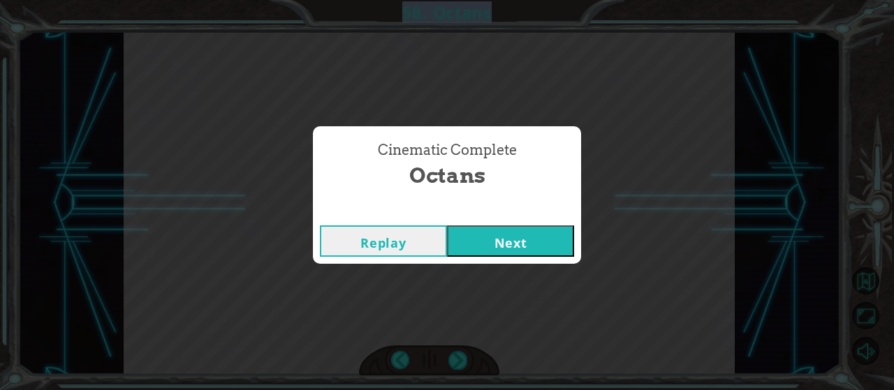
click at [502, 246] on button "Next" at bounding box center [510, 241] width 127 height 31
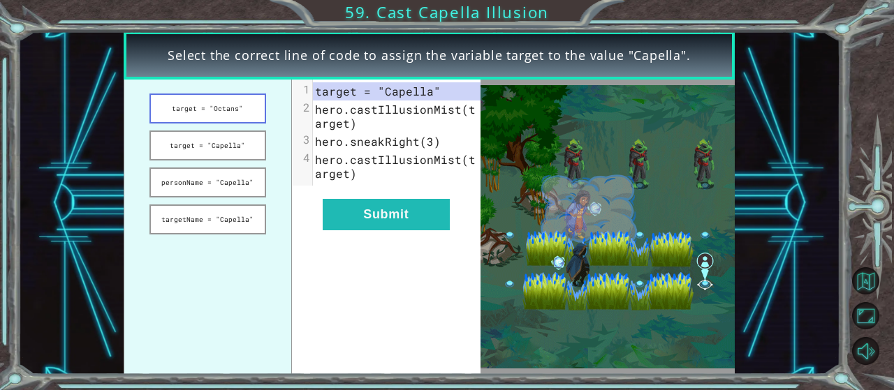
click at [237, 106] on button "target = "Octans"" at bounding box center [207, 109] width 117 height 30
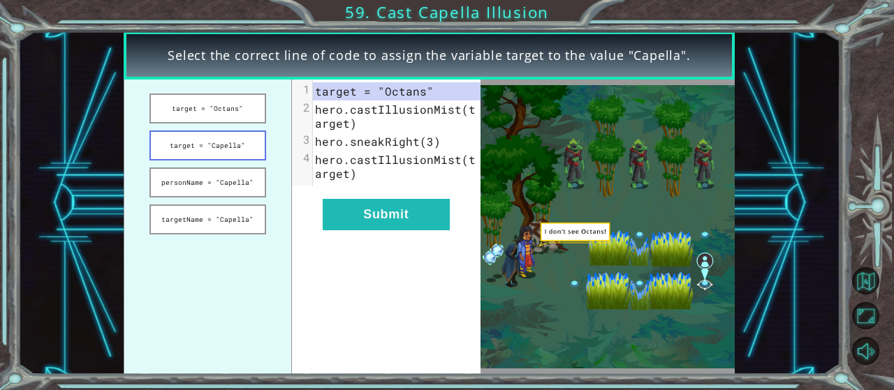
click at [225, 147] on button "target = "Capella"" at bounding box center [207, 146] width 117 height 30
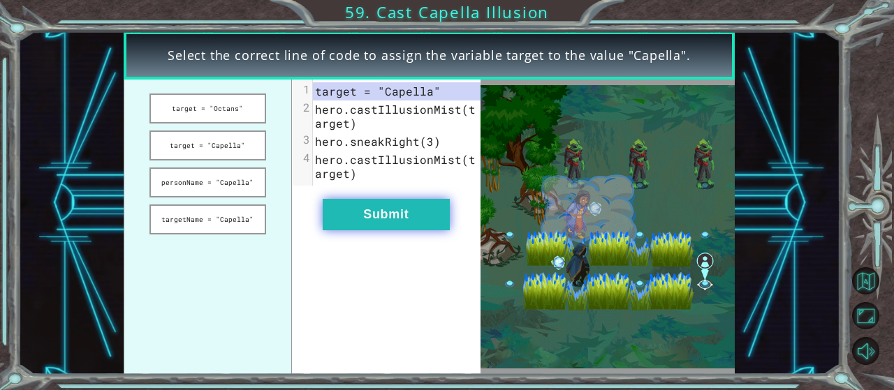
click at [379, 207] on button "Submit" at bounding box center [386, 214] width 127 height 31
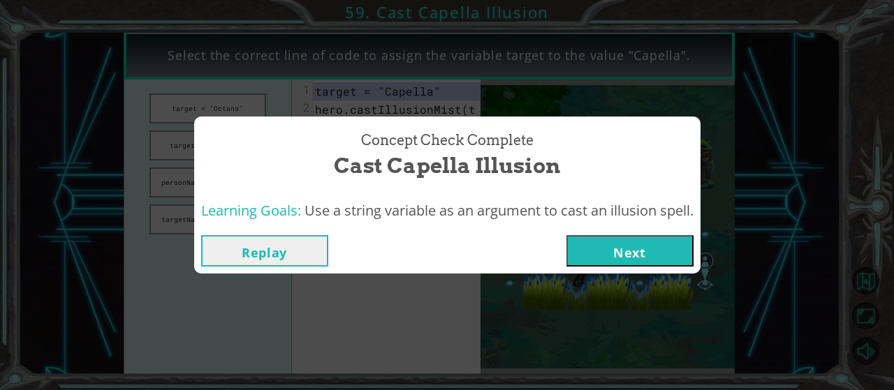
click at [645, 251] on button "Next" at bounding box center [629, 250] width 127 height 31
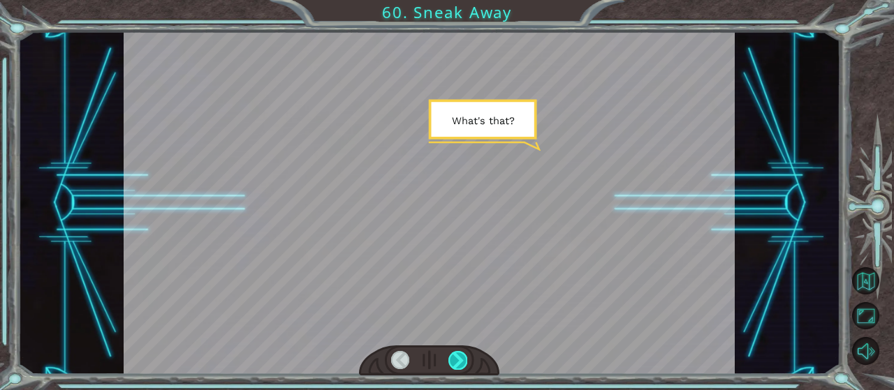
click at [466, 353] on div at bounding box center [457, 360] width 18 height 19
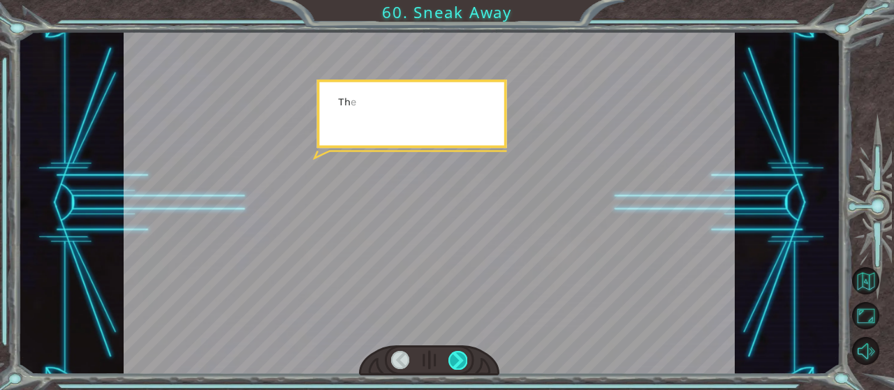
click at [466, 353] on div at bounding box center [457, 360] width 18 height 19
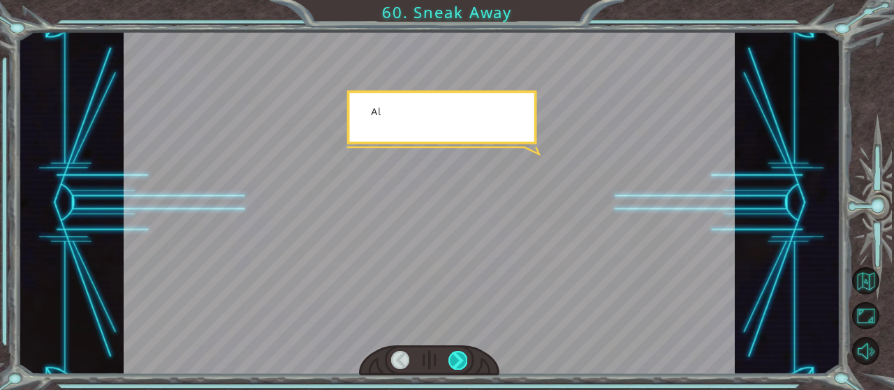
click at [466, 353] on div at bounding box center [457, 360] width 18 height 19
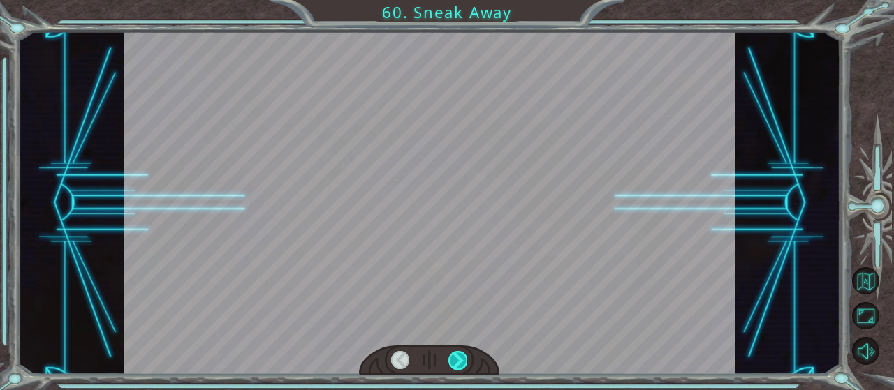
click at [466, 353] on div at bounding box center [457, 360] width 18 height 19
click at [466, 0] on div "Temporary Text W h a t ' s t h a t ? T h e T e n g s h e a r e g e t t i n g c …" at bounding box center [447, 0] width 894 height 0
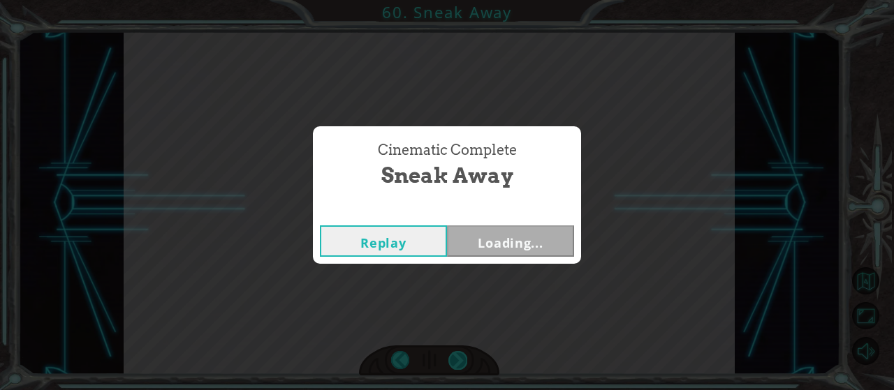
click at [466, 353] on div "Cinematic Complete Sneak Away Replay Loading..." at bounding box center [447, 195] width 894 height 390
click at [496, 246] on button "Next" at bounding box center [510, 241] width 127 height 31
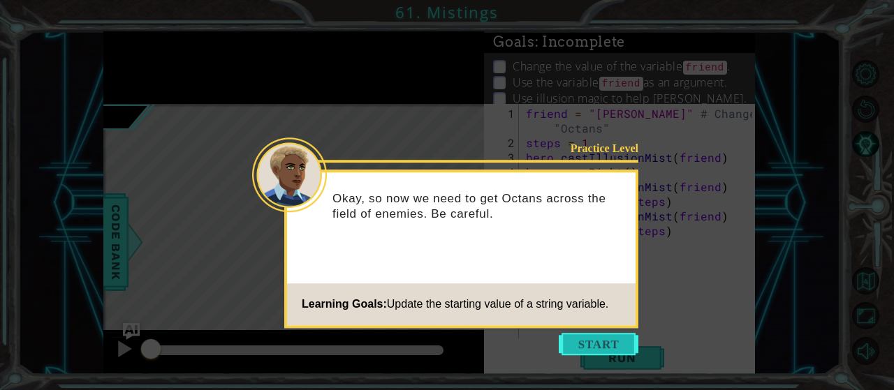
click at [568, 337] on button "Start" at bounding box center [599, 344] width 80 height 22
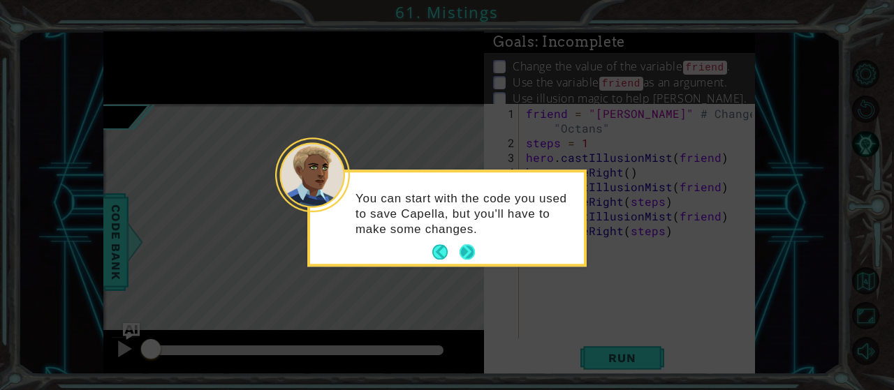
click at [465, 249] on button "Next" at bounding box center [467, 252] width 20 height 20
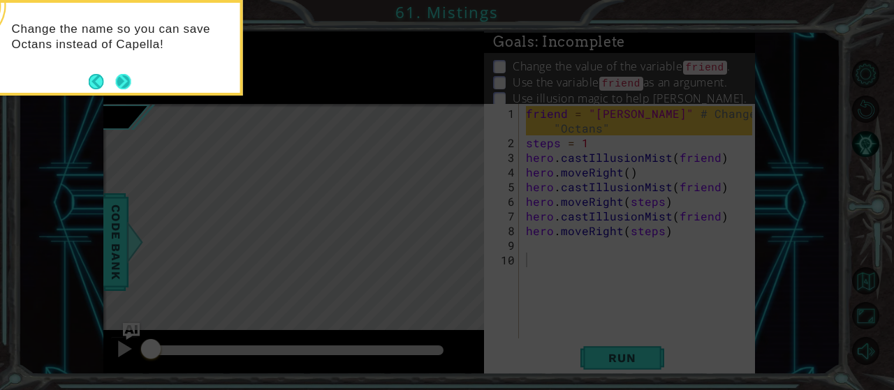
click at [128, 84] on button "Next" at bounding box center [123, 81] width 17 height 17
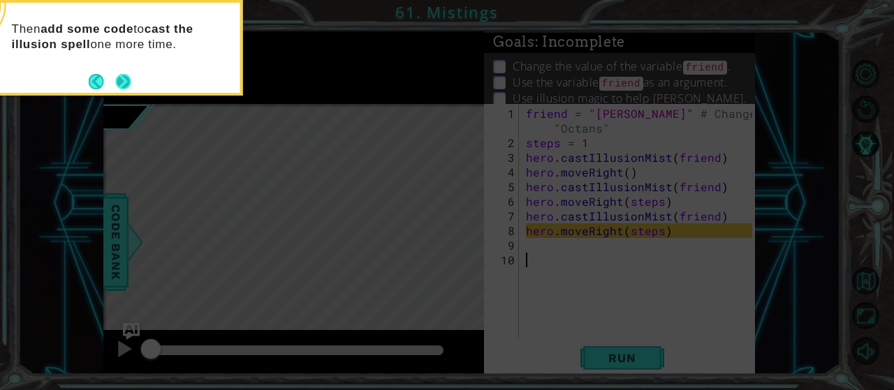
click at [129, 78] on button "Next" at bounding box center [122, 81] width 15 height 15
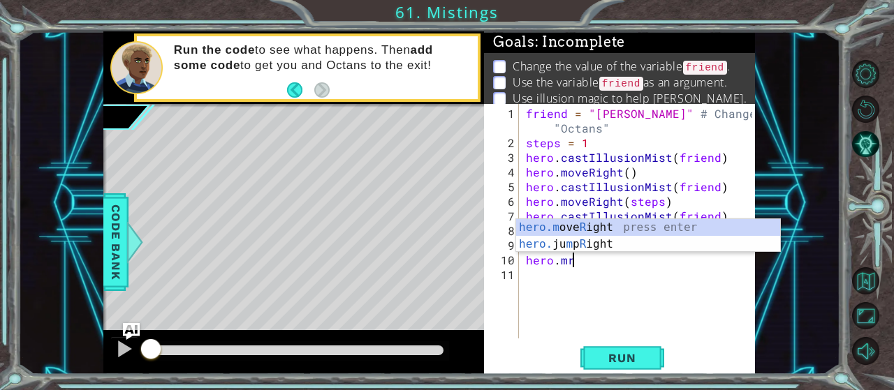
scroll to position [0, 2]
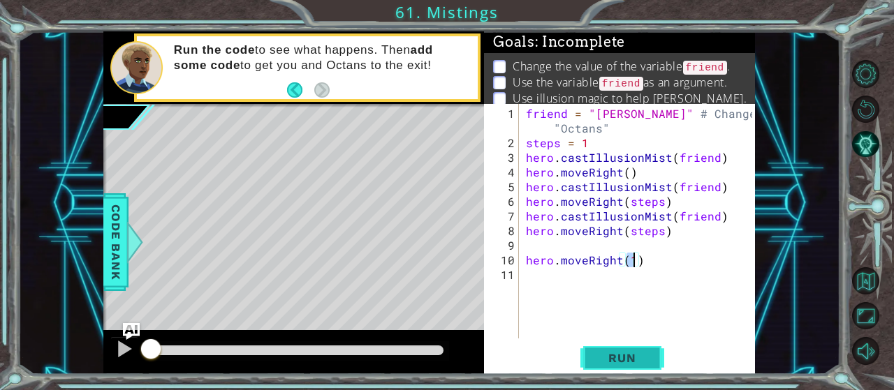
click at [639, 351] on button "Run" at bounding box center [622, 358] width 84 height 27
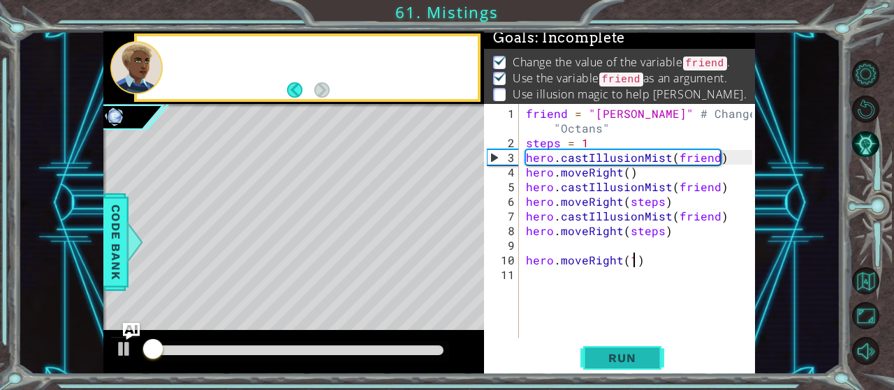
scroll to position [13, 0]
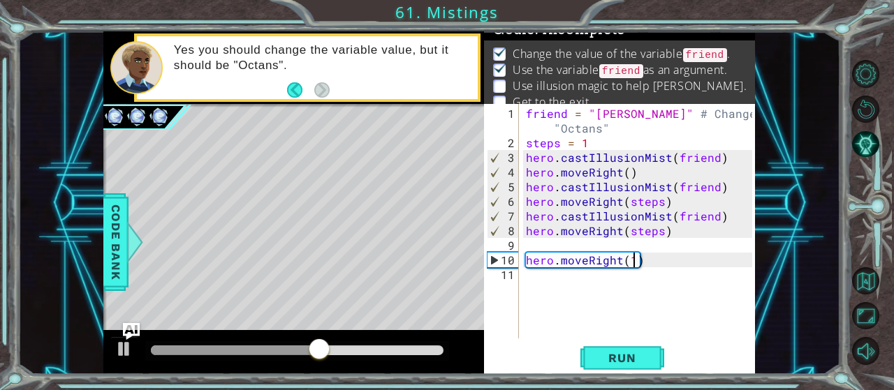
click at [715, 159] on div "friend = "Anna" # Change to "Octans" steps = 1 hero . castIllusionMist ( friend…" at bounding box center [641, 245] width 236 height 279
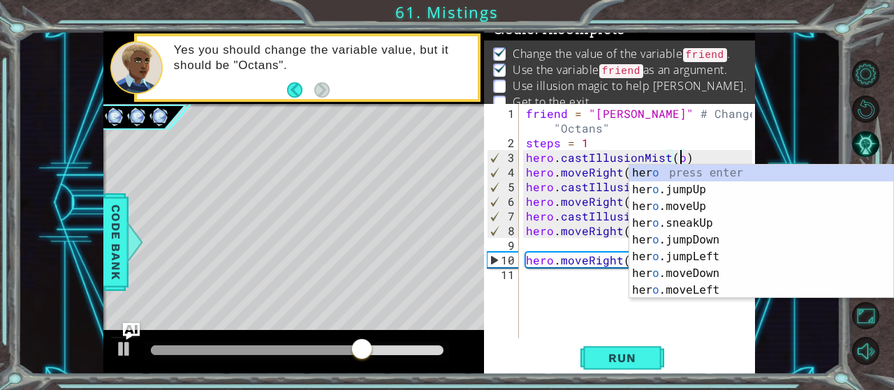
scroll to position [0, 10]
type textarea "hero.castIllusionMist()"
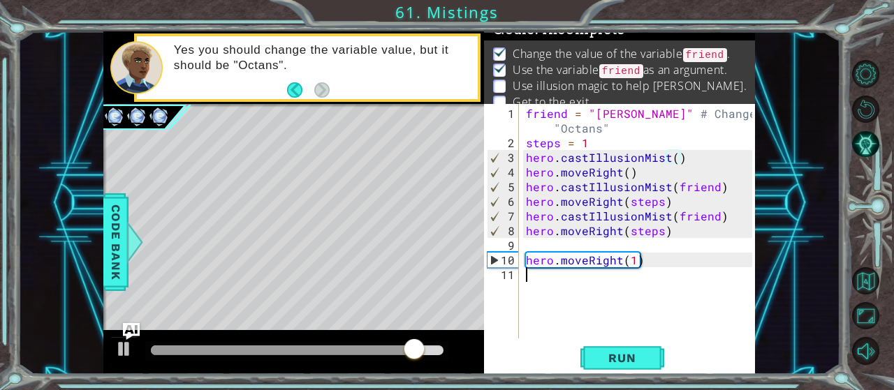
click at [691, 326] on div "friend = "Anna" # Change to "Octans" steps = 1 hero . castIllusionMist ( ) hero…" at bounding box center [641, 245] width 236 height 279
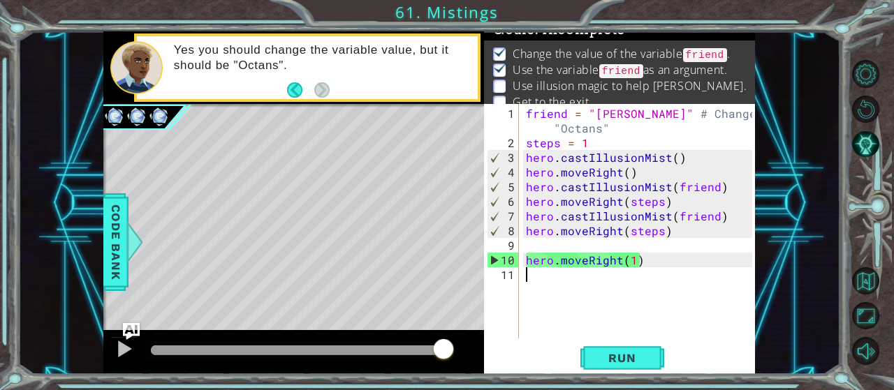
click at [562, 249] on div "friend = "Anna" # Change to "Octans" steps = 1 hero . castIllusionMist ( ) hero…" at bounding box center [641, 245] width 236 height 279
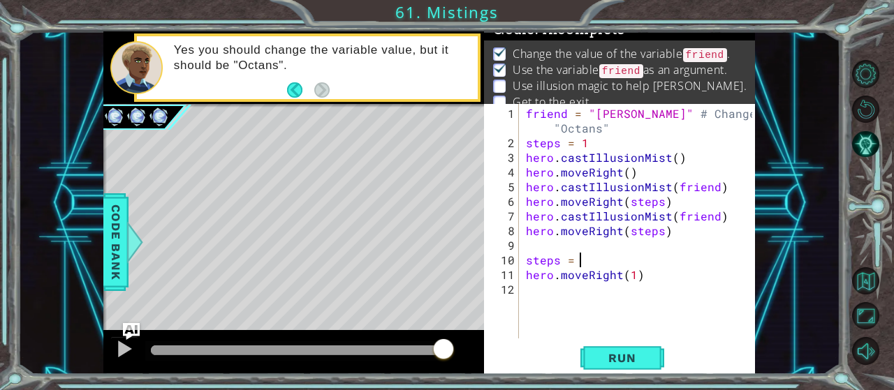
scroll to position [0, 3]
click at [657, 360] on button "Run" at bounding box center [622, 358] width 84 height 27
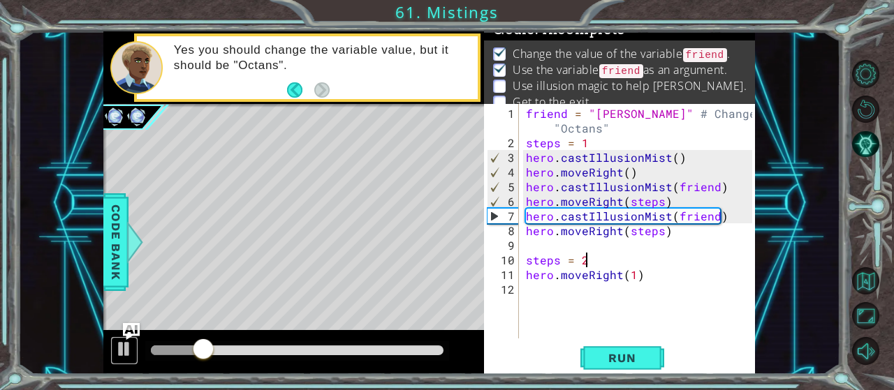
drag, startPoint x: 126, startPoint y: 350, endPoint x: 154, endPoint y: 351, distance: 28.0
click at [126, 350] on div at bounding box center [124, 349] width 18 height 18
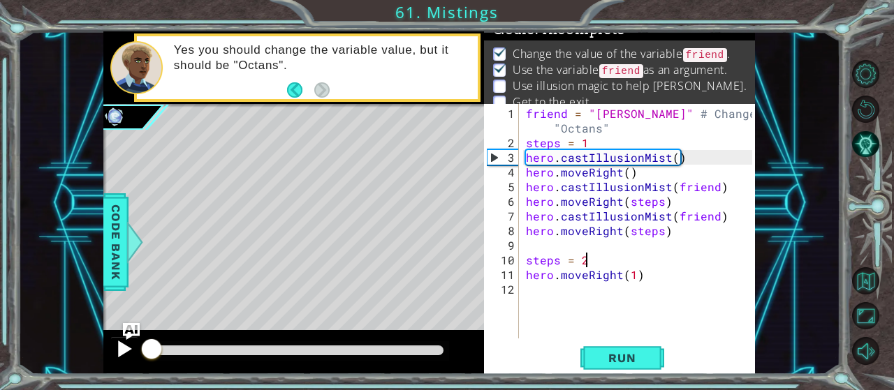
drag, startPoint x: 199, startPoint y: 348, endPoint x: 136, endPoint y: 355, distance: 63.2
click at [136, 355] on div at bounding box center [293, 352] width 381 height 45
click at [625, 135] on div "friend = "Anna" # Change to "Octans" steps = 1 hero . castIllusionMist ( ) hero…" at bounding box center [641, 245] width 236 height 279
type textarea "steps = 1"
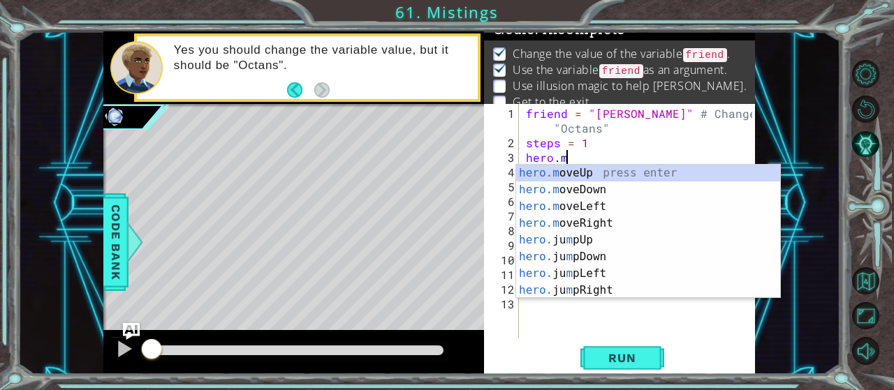
scroll to position [0, 2]
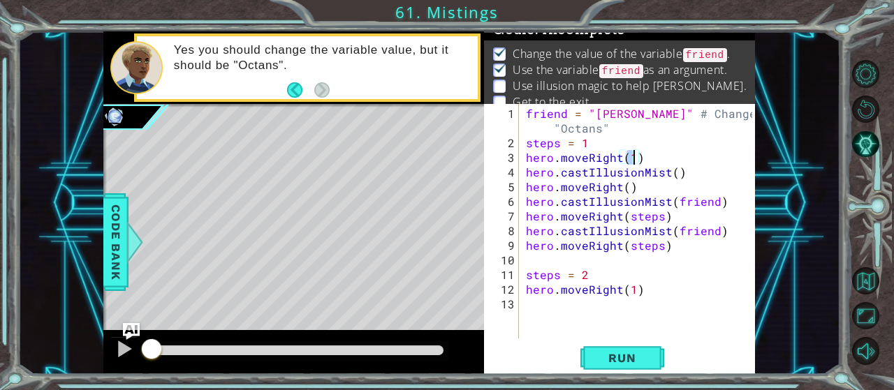
type textarea "hero.moveRight(1)"
click at [629, 374] on div "hero.moveRight(1) 1 2 3 4 5 6 7 8 9 10 11 12 13 friend = "Anna" # Change to "Oc…" at bounding box center [619, 239] width 271 height 270
click at [635, 371] on button "Run" at bounding box center [622, 358] width 84 height 27
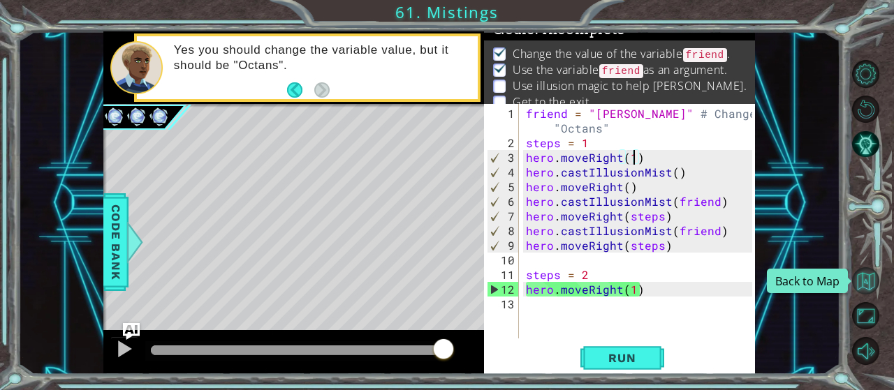
click at [862, 286] on button "Back to Map" at bounding box center [865, 280] width 27 height 27
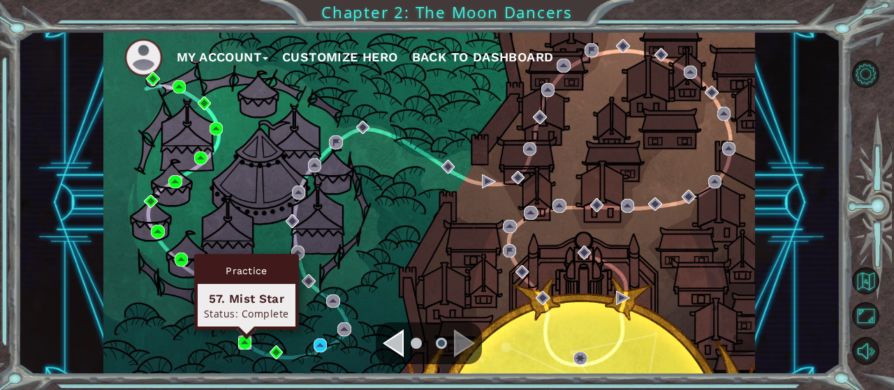
click at [247, 341] on img at bounding box center [245, 343] width 14 height 14
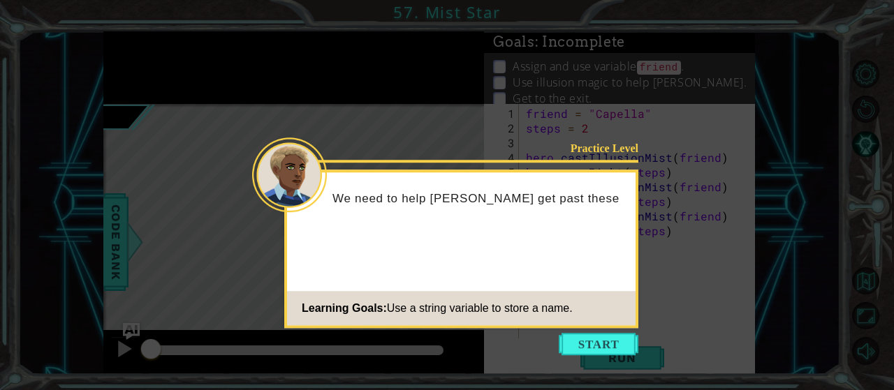
click at [589, 355] on icon at bounding box center [447, 195] width 894 height 390
click at [592, 352] on button "Start" at bounding box center [599, 344] width 80 height 22
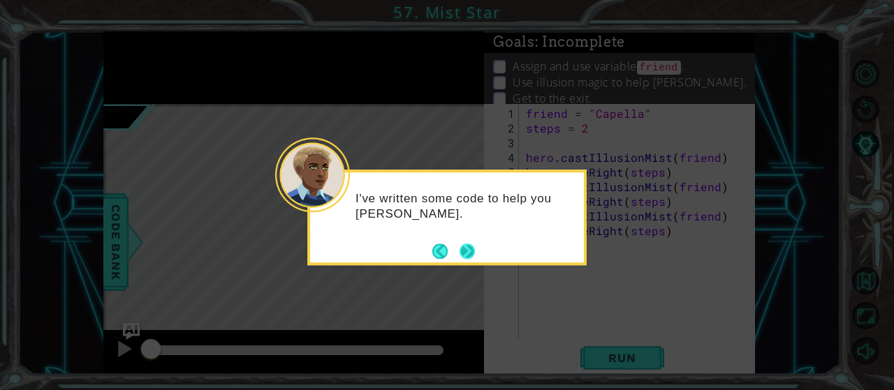
click at [467, 255] on button "Next" at bounding box center [467, 251] width 16 height 16
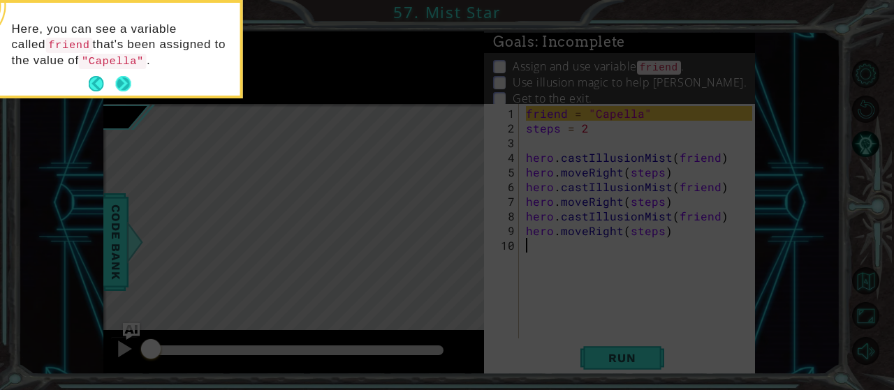
click at [124, 79] on button "Next" at bounding box center [122, 83] width 15 height 15
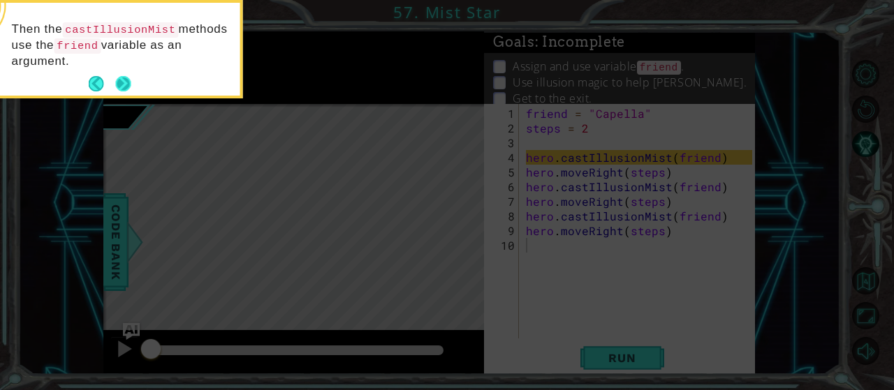
click at [122, 83] on button "Next" at bounding box center [123, 84] width 17 height 17
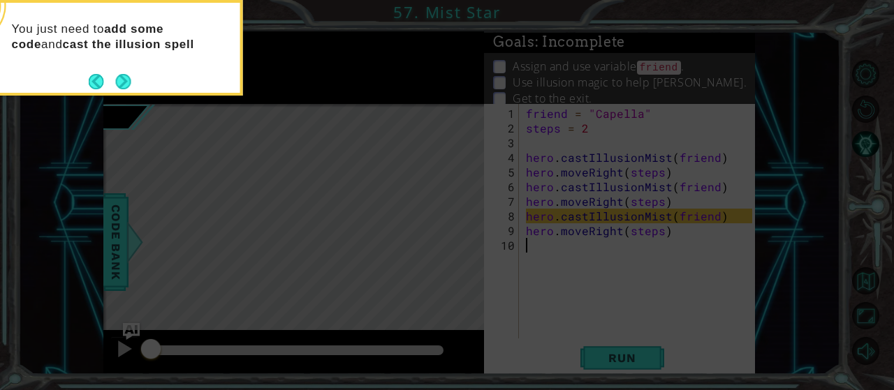
click at [122, 83] on button "Next" at bounding box center [123, 81] width 21 height 21
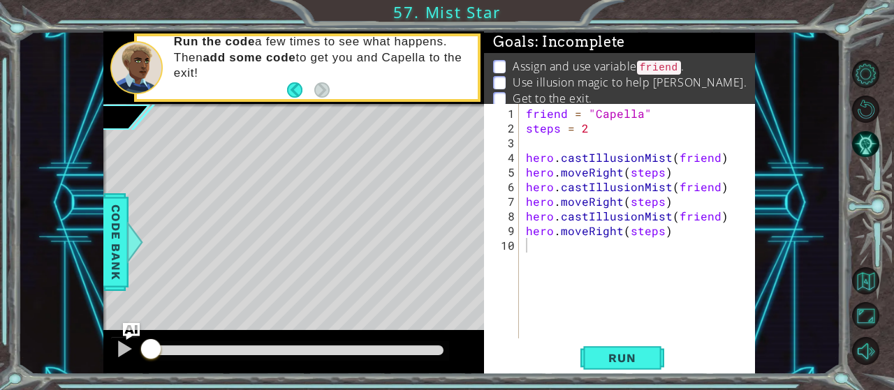
click at [621, 376] on div "1 ההההההההההההההההההההההההההההההההההההההההההההההההההההההההההההההההההההההההההההה…" at bounding box center [447, 195] width 894 height 390
click at [621, 363] on span "Run" at bounding box center [621, 358] width 55 height 14
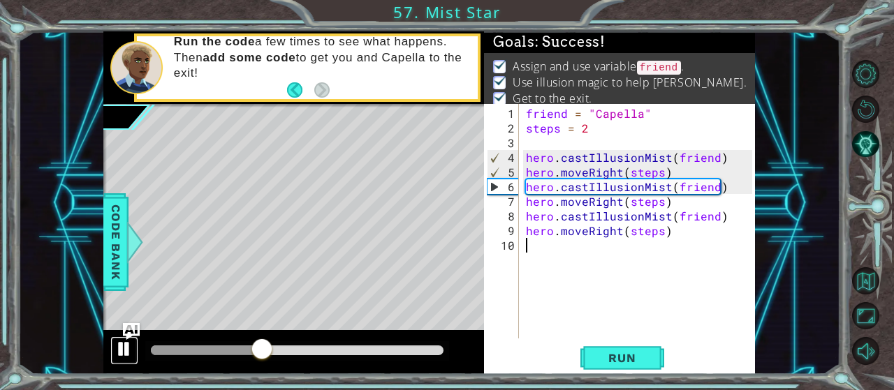
click at [123, 342] on div at bounding box center [124, 349] width 18 height 18
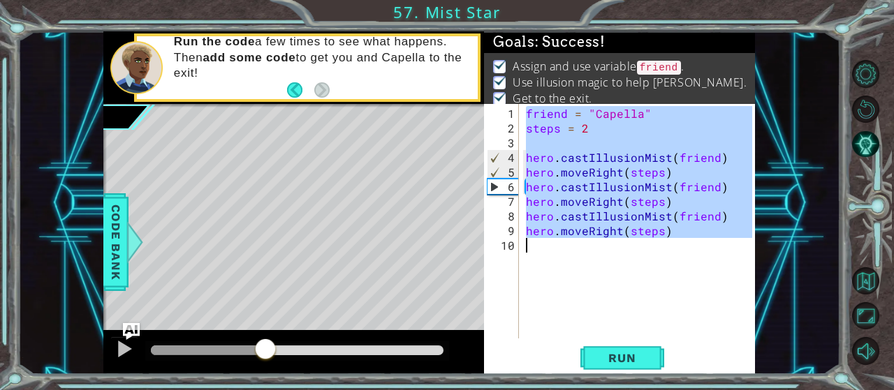
drag, startPoint x: 524, startPoint y: 114, endPoint x: 684, endPoint y: 240, distance: 203.9
click at [684, 240] on div "friend = "Capella" steps = 2 hero . castIllusionMist ( friend ) hero . moveRigh…" at bounding box center [641, 238] width 236 height 264
type textarea "hero.moveRight(steps)"
click at [866, 270] on button "Back to Map" at bounding box center [865, 280] width 27 height 27
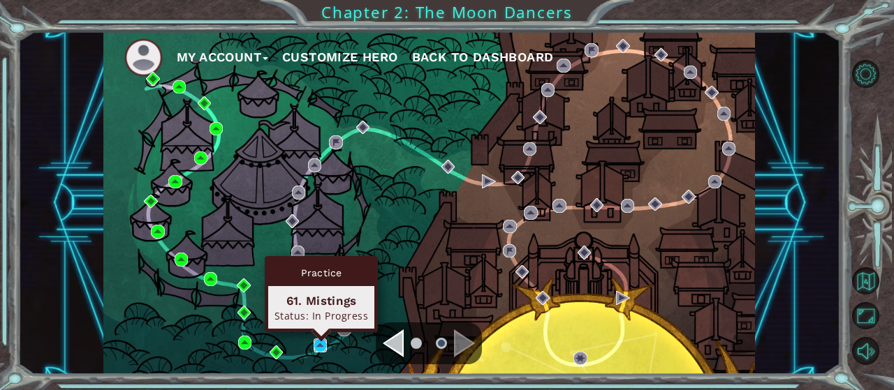
click at [321, 344] on img at bounding box center [321, 346] width 14 height 14
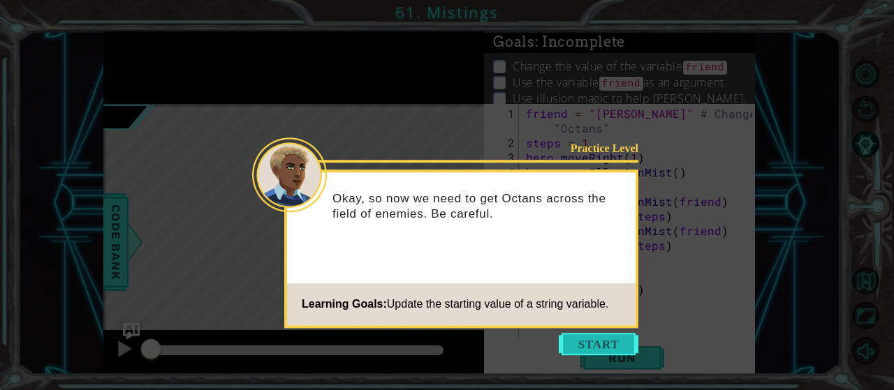
click at [573, 345] on button "Start" at bounding box center [599, 344] width 80 height 22
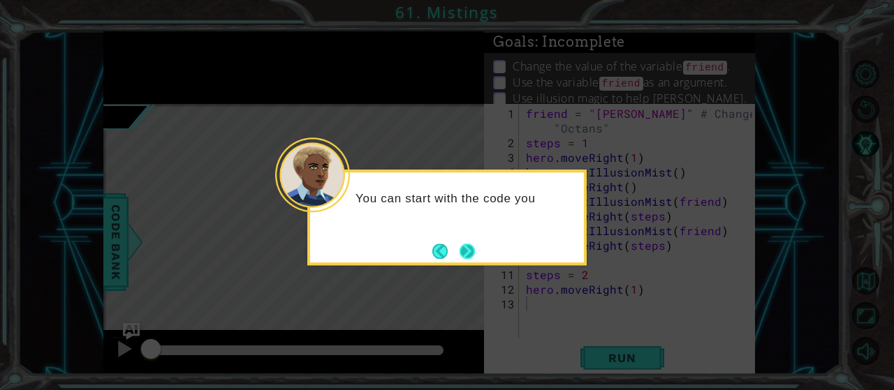
click at [465, 251] on button "Next" at bounding box center [468, 252] width 16 height 16
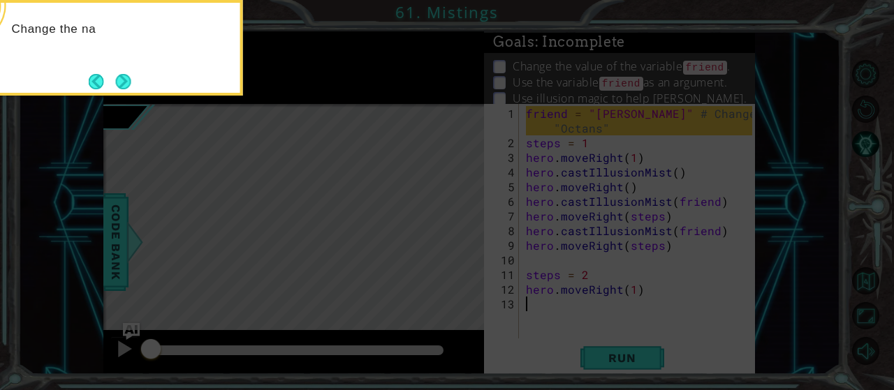
click at [371, 153] on icon at bounding box center [447, 58] width 894 height 664
click at [122, 97] on icon at bounding box center [447, 58] width 894 height 664
click at [124, 88] on button "Next" at bounding box center [123, 81] width 16 height 16
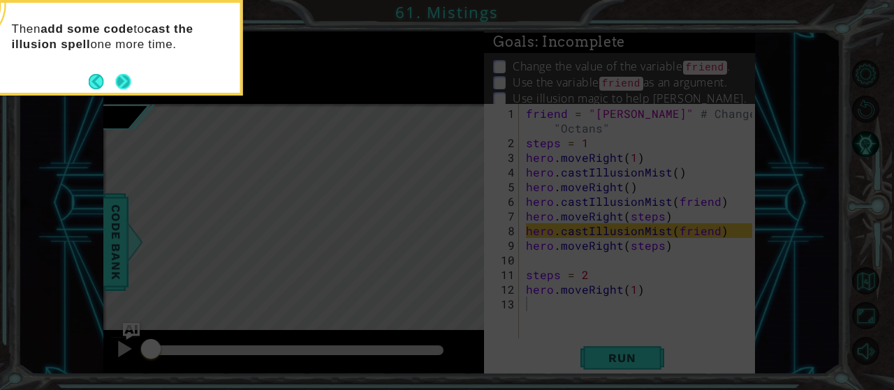
click at [129, 85] on button "Next" at bounding box center [123, 81] width 16 height 16
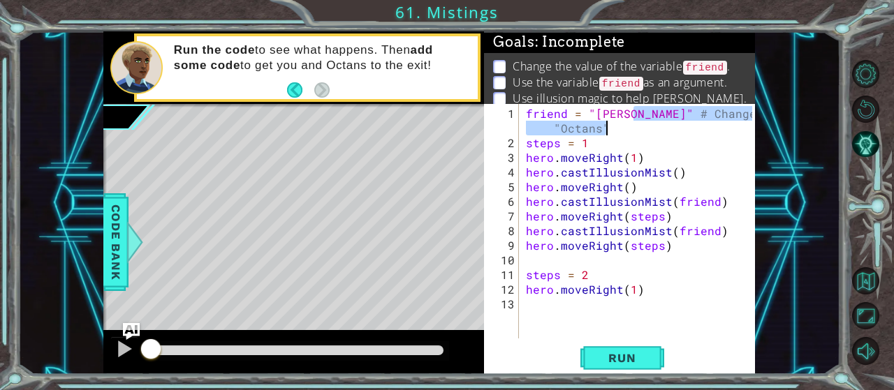
drag, startPoint x: 631, startPoint y: 112, endPoint x: 738, endPoint y: 129, distance: 108.8
click at [738, 129] on div "friend = "Anna" # Change to "Octans" steps = 1 hero . moveRight ( 1 ) hero . ca…" at bounding box center [641, 245] width 236 height 279
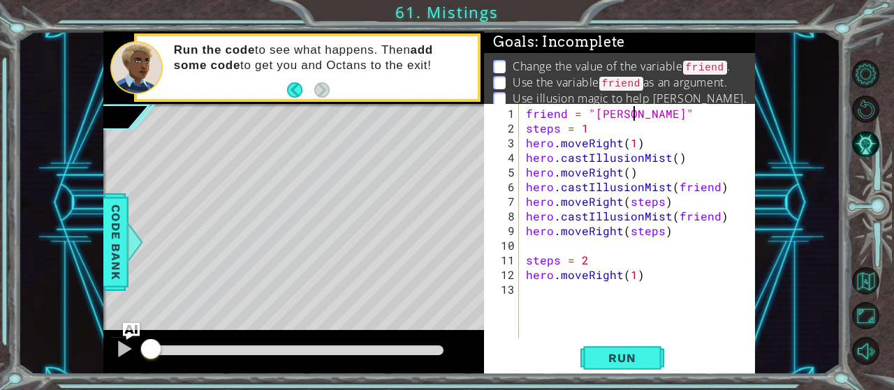
click at [608, 126] on div "friend = "Anna" steps = 1 hero . moveRight ( 1 ) hero . castIllusionMist ( ) he…" at bounding box center [641, 238] width 236 height 264
type textarea "steps = 2"
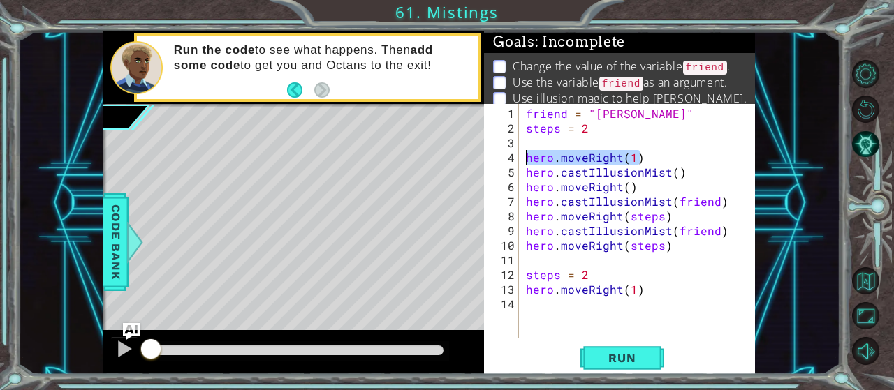
drag, startPoint x: 649, startPoint y: 159, endPoint x: 524, endPoint y: 156, distance: 125.1
click at [524, 156] on div "friend = "Anna" steps = 2 hero . moveRight ( 1 ) hero . castIllusionMist ( ) he…" at bounding box center [641, 238] width 236 height 264
type textarea "hero.moveRight(1)"
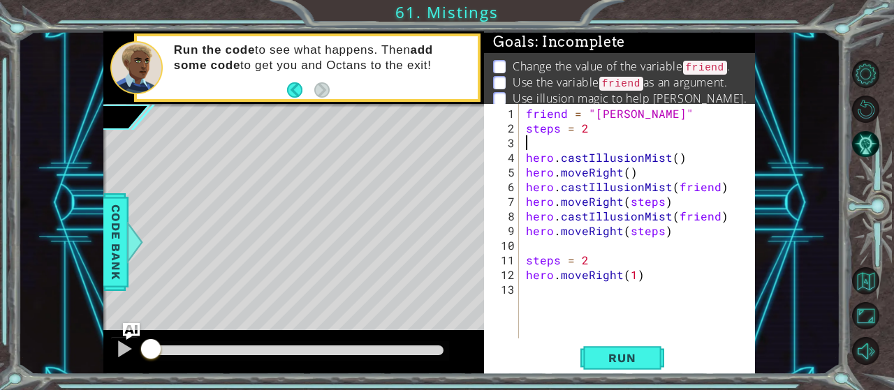
click at [671, 157] on div "friend = "Anna" steps = 2 hero . castIllusionMist ( ) hero . moveRight ( ) hero…" at bounding box center [641, 238] width 236 height 264
click at [622, 169] on div "friend = "Anna" steps = 2 hero . castIllusionMist ( friend ) hero . moveRight (…" at bounding box center [641, 238] width 236 height 264
click at [629, 174] on div "friend = "Anna" steps = 2 hero . castIllusionMist ( friend ) hero . moveRight (…" at bounding box center [641, 238] width 236 height 264
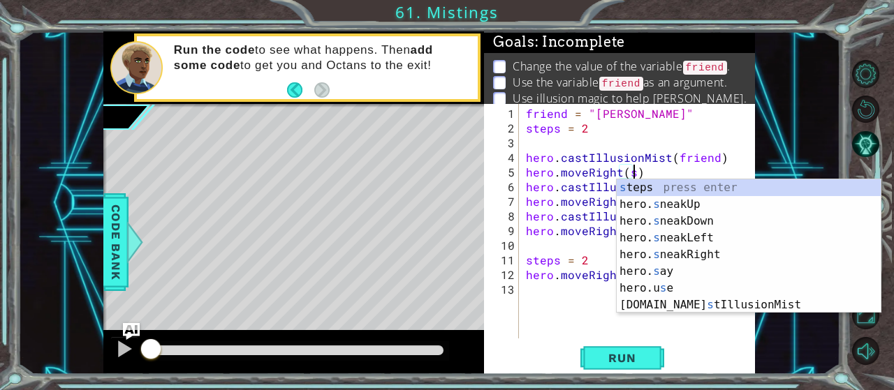
scroll to position [0, 6]
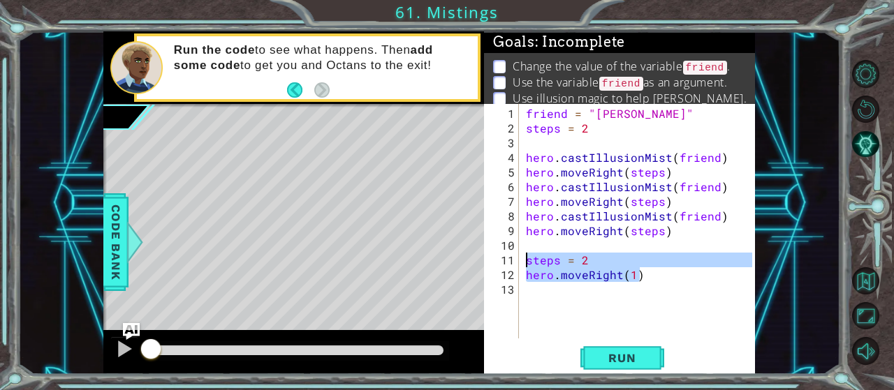
drag, startPoint x: 656, startPoint y: 270, endPoint x: 511, endPoint y: 260, distance: 145.5
click at [523, 260] on div "friend = "Anna" steps = 2 hero . castIllusionMist ( friend ) hero . moveRight (…" at bounding box center [637, 221] width 229 height 235
type textarea "steps = 2 hero.moveRight(1)"
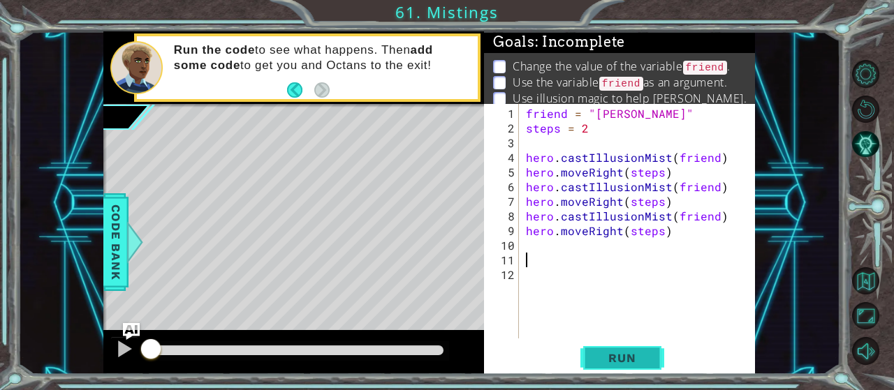
click at [654, 352] on button "Run" at bounding box center [622, 358] width 84 height 27
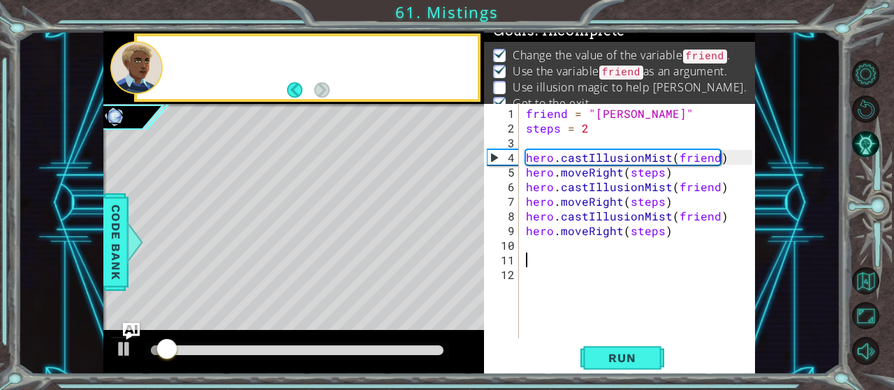
scroll to position [13, 0]
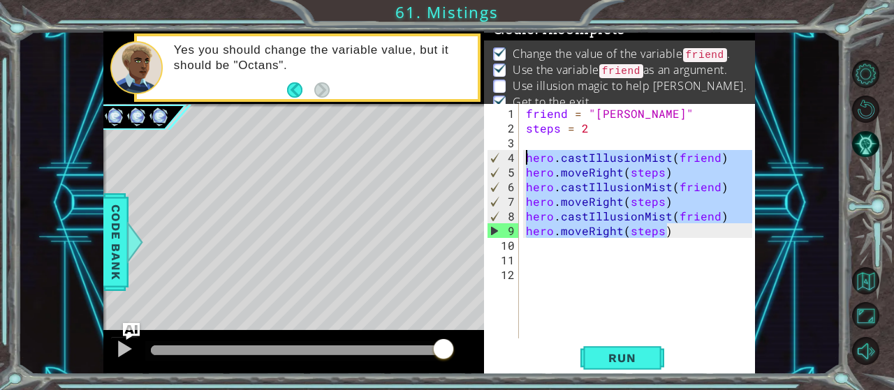
drag, startPoint x: 681, startPoint y: 229, endPoint x: 515, endPoint y: 154, distance: 182.5
click at [523, 154] on div "friend = "[PERSON_NAME]" steps = 2 hero . castIllusionMist ( friend ) hero . mo…" at bounding box center [637, 221] width 229 height 235
type textarea "hero.castIllusionMist(friend) hero.moveRight(steps)"
paste textarea "Code Area"
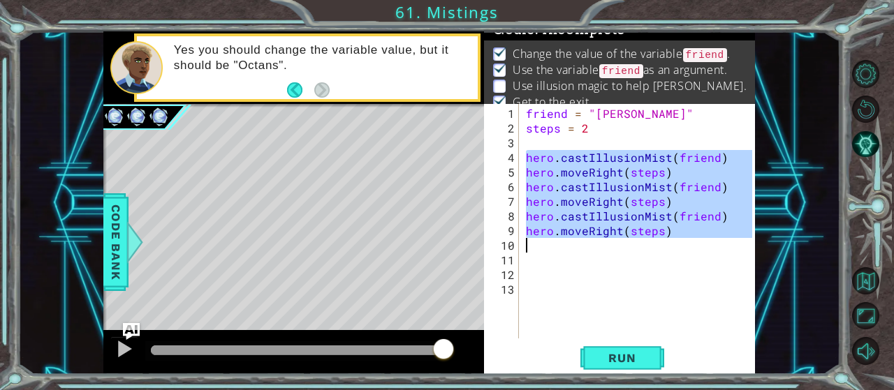
drag, startPoint x: 527, startPoint y: 155, endPoint x: 682, endPoint y: 247, distance: 179.4
click at [705, 252] on div "friend = "[PERSON_NAME]" steps = 2 hero . castIllusionMist ( friend ) hero . mo…" at bounding box center [641, 238] width 236 height 264
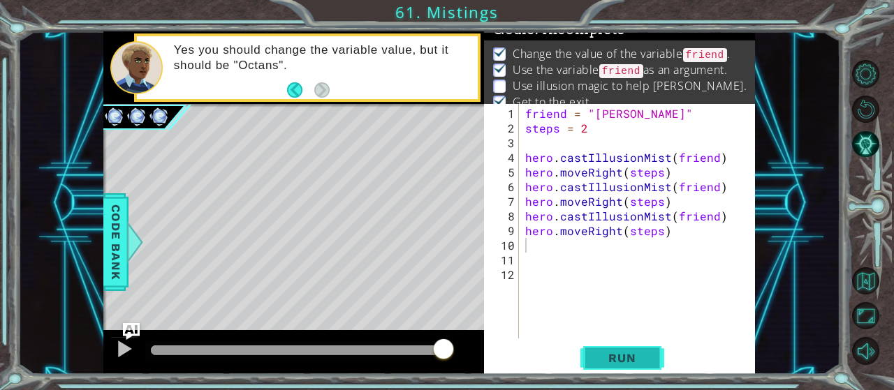
click at [634, 350] on button "Run" at bounding box center [622, 358] width 84 height 27
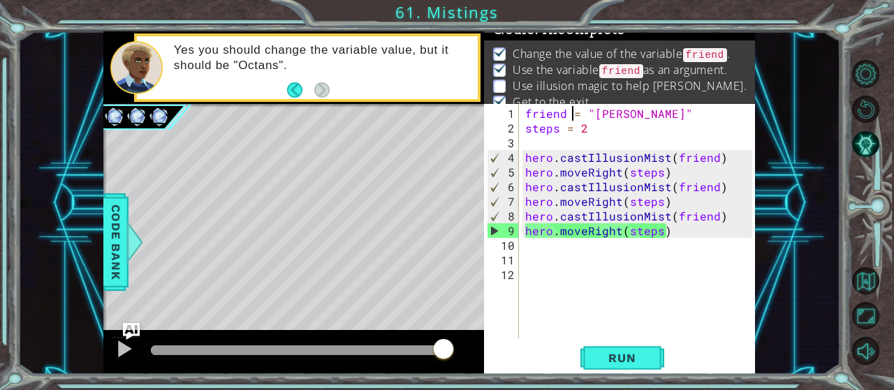
click at [570, 112] on div "friend = "[PERSON_NAME]" steps = 2 hero . castIllusionMist ( friend ) hero . mo…" at bounding box center [640, 238] width 237 height 264
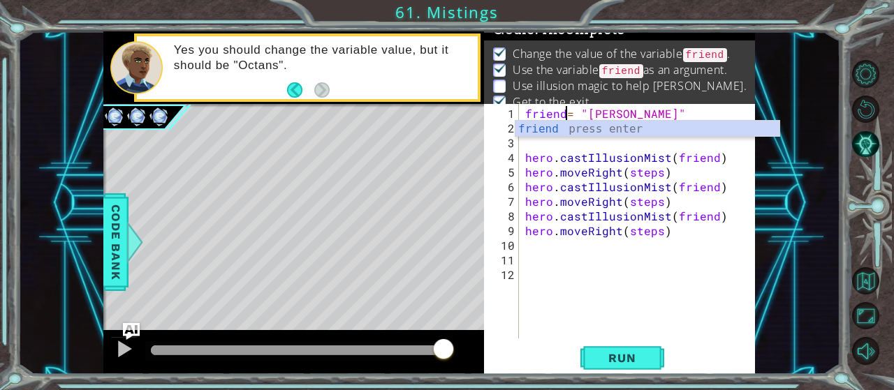
scroll to position [0, 1]
type textarea "friend = "[PERSON_NAME]""
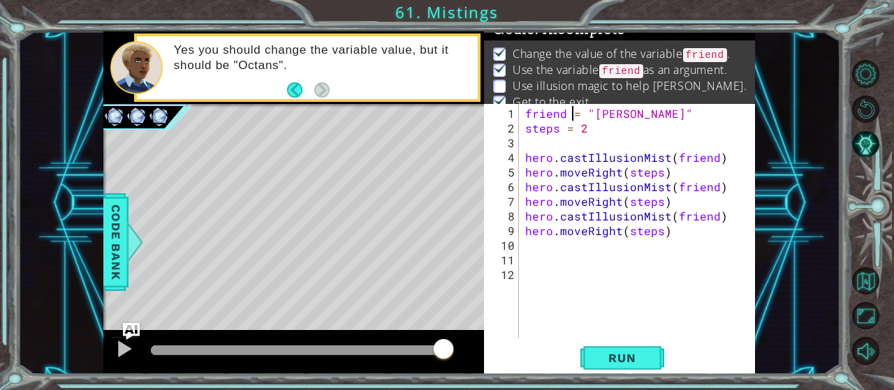
click at [638, 250] on div "friend = "[PERSON_NAME]" steps = 2 hero . castIllusionMist ( friend ) hero . mo…" at bounding box center [640, 238] width 237 height 264
click at [695, 189] on div "friend = "[PERSON_NAME]" steps = 2 hero . castIllusionMist ( friend ) hero . mo…" at bounding box center [640, 238] width 237 height 264
type textarea "hero.castIllusionMist(friend)"
click at [287, 88] on button "Back" at bounding box center [300, 89] width 27 height 15
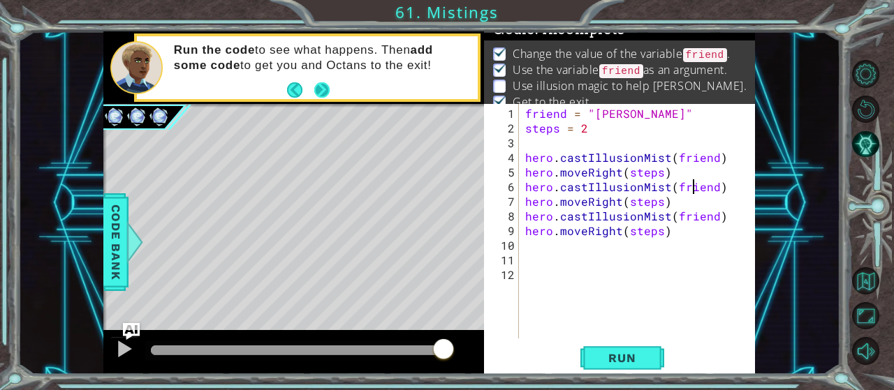
click at [329, 87] on button "Next" at bounding box center [321, 89] width 15 height 15
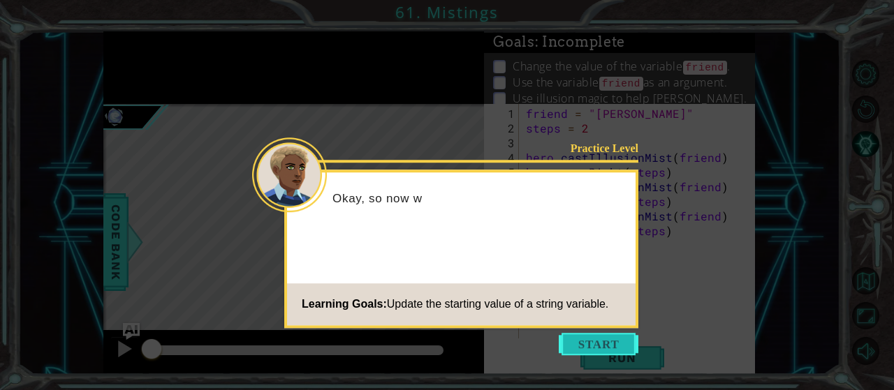
click at [601, 344] on button "Start" at bounding box center [599, 344] width 80 height 22
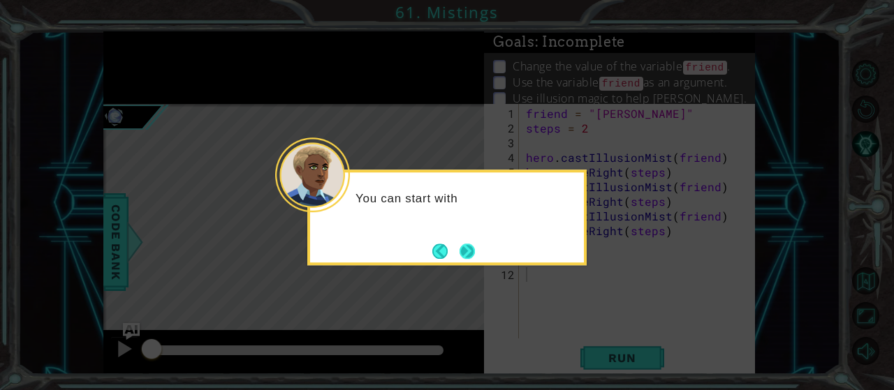
click at [461, 244] on button "Next" at bounding box center [467, 251] width 15 height 15
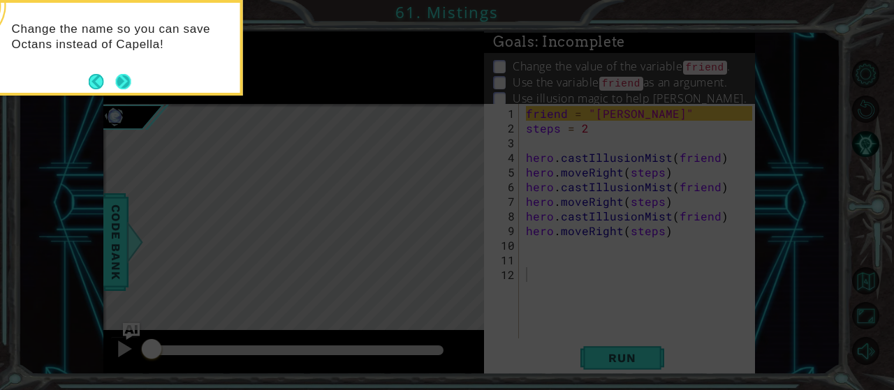
click at [119, 82] on button "Next" at bounding box center [122, 81] width 15 height 15
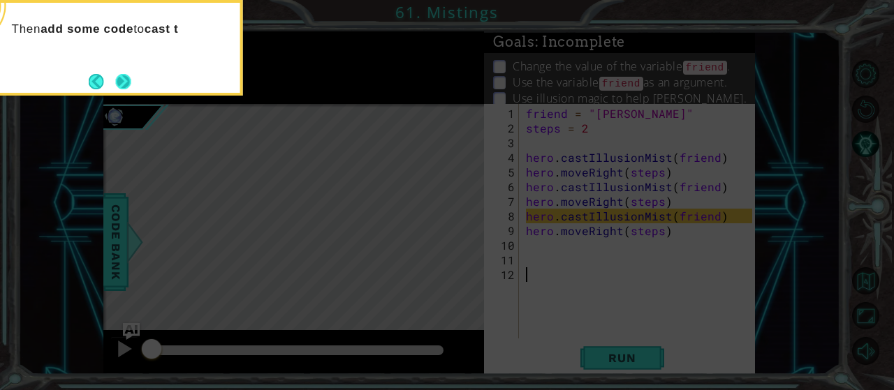
click at [129, 80] on button "Next" at bounding box center [122, 81] width 15 height 15
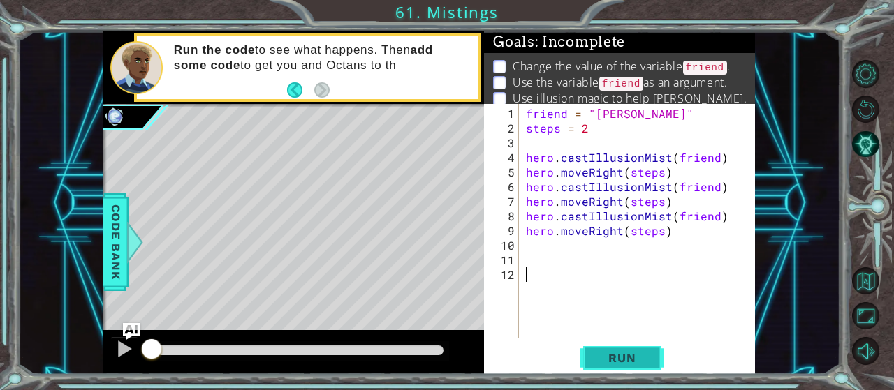
click at [634, 355] on span "Run" at bounding box center [621, 358] width 55 height 14
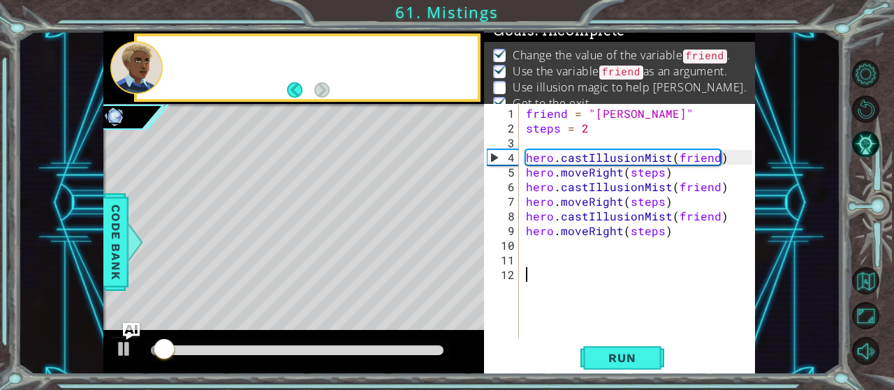
scroll to position [13, 0]
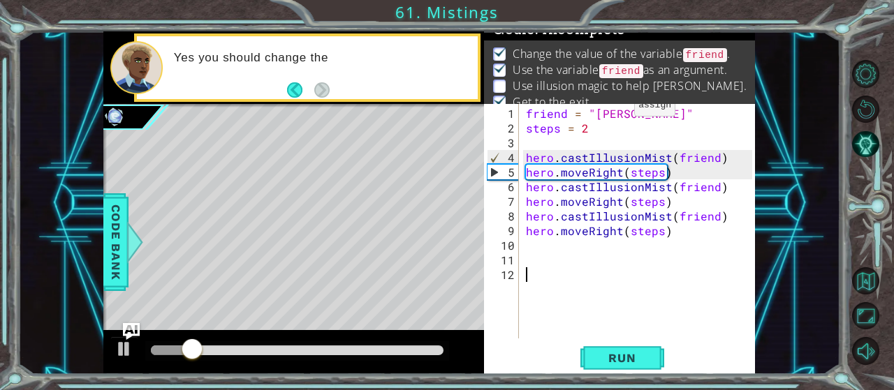
click at [617, 112] on div "friend = "[PERSON_NAME]" steps = 2 hero . castIllusionMist ( friend ) hero . mo…" at bounding box center [641, 238] width 236 height 264
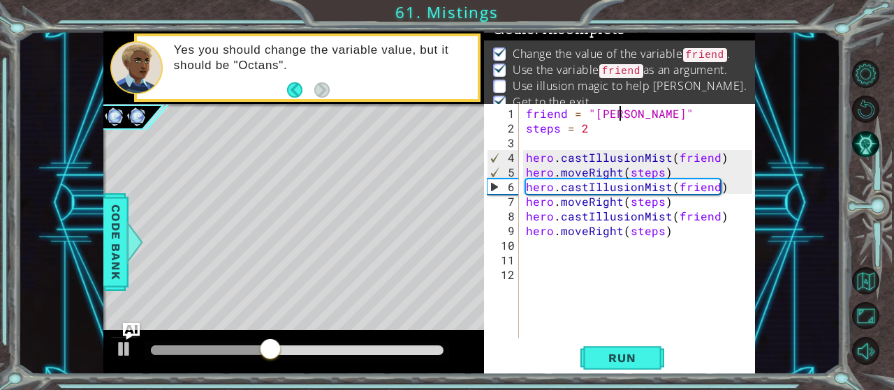
type textarea "friend = "[PERSON_NAME]""
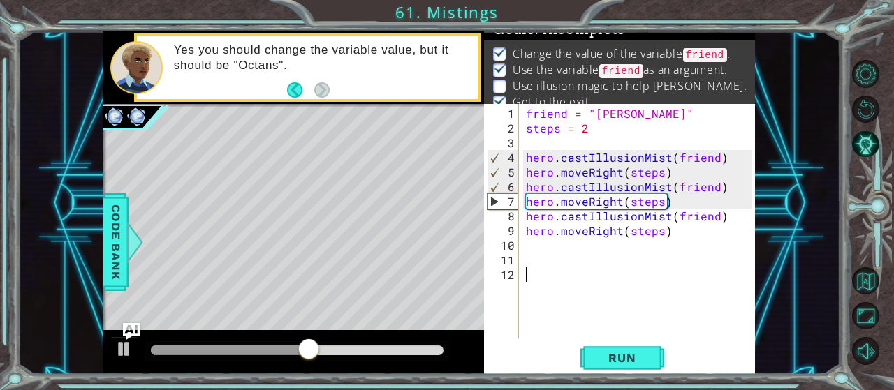
click at [537, 287] on div "friend = "[PERSON_NAME]" steps = 2 hero . castIllusionMist ( friend ) hero . mo…" at bounding box center [641, 238] width 236 height 264
click at [619, 359] on span "Run" at bounding box center [621, 358] width 55 height 14
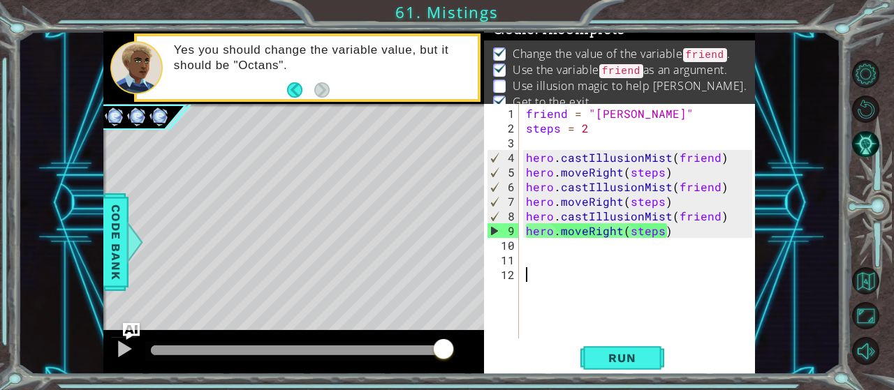
click at [560, 138] on div "friend = "[PERSON_NAME]" steps = 2 hero . castIllusionMist ( friend ) hero . mo…" at bounding box center [641, 238] width 236 height 264
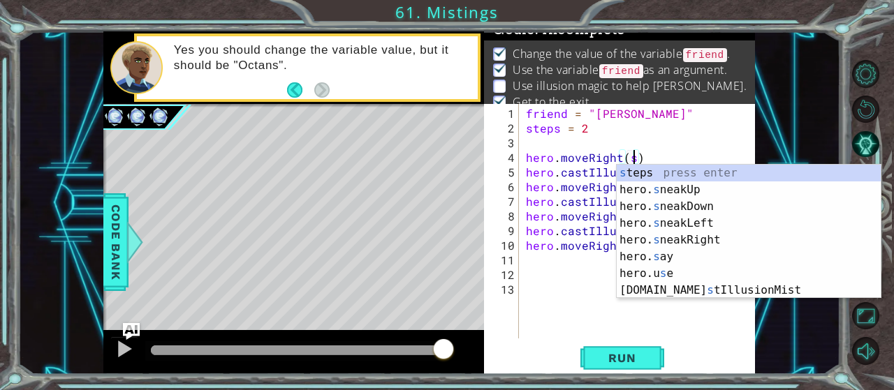
scroll to position [0, 6]
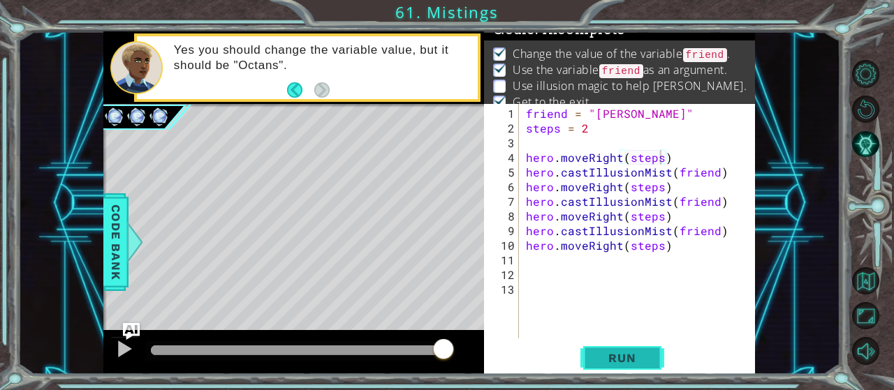
click at [635, 365] on span "Run" at bounding box center [621, 358] width 55 height 14
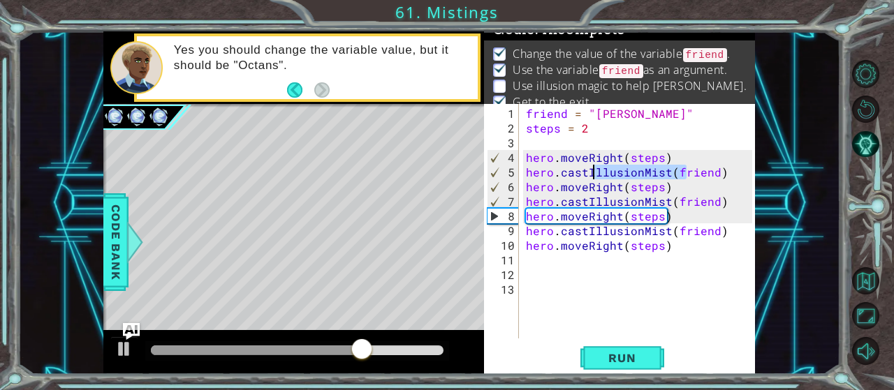
drag, startPoint x: 685, startPoint y: 165, endPoint x: 615, endPoint y: 160, distance: 70.0
click at [605, 163] on div "friend = "[PERSON_NAME]" steps = 2 hero . moveRight ( steps ) hero . castIllusi…" at bounding box center [641, 238] width 236 height 264
type textarea "hero.castIllusionMist(friend)"
click at [675, 147] on div "friend = "[PERSON_NAME]" steps = 2 hero . moveRight ( steps ) hero . castIllusi…" at bounding box center [641, 238] width 236 height 264
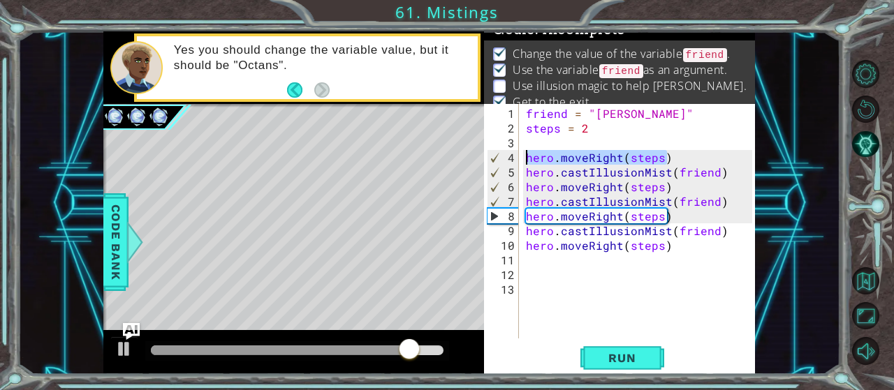
drag, startPoint x: 676, startPoint y: 150, endPoint x: 512, endPoint y: 159, distance: 164.4
click at [523, 159] on div "friend = "[PERSON_NAME]" steps = 2 hero . moveRight ( steps ) hero . castIllusi…" at bounding box center [637, 221] width 229 height 235
type textarea "hero.moveRight(steps)"
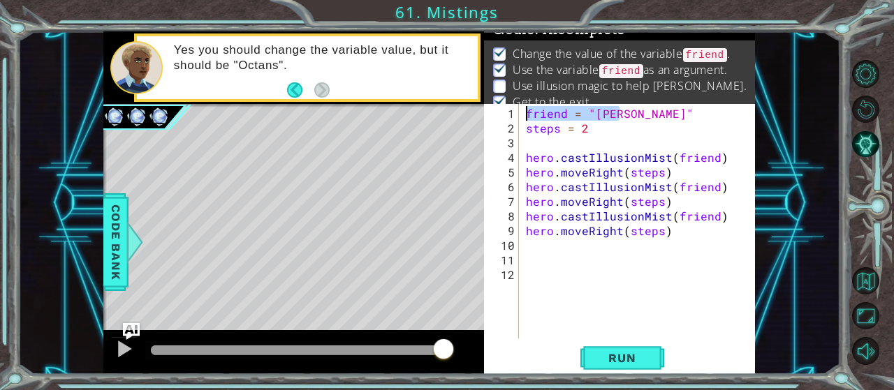
drag, startPoint x: 619, startPoint y: 115, endPoint x: 520, endPoint y: 116, distance: 99.2
click at [523, 116] on div "friend = "[PERSON_NAME]" steps = 2 hero . castIllusionMist ( friend ) hero . mo…" at bounding box center [637, 221] width 229 height 235
type textarea "friend = "[PERSON_NAME]""
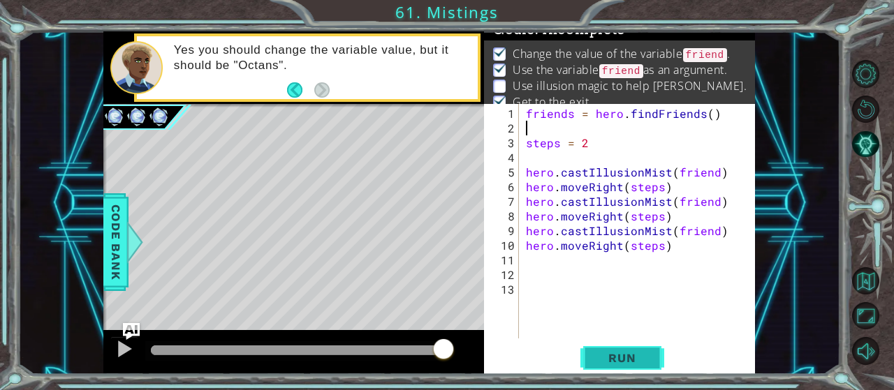
click at [628, 355] on span "Run" at bounding box center [621, 358] width 55 height 14
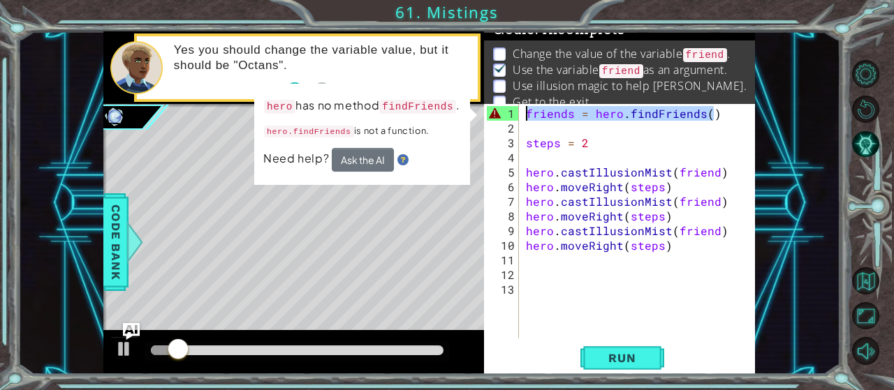
drag, startPoint x: 721, startPoint y: 114, endPoint x: 502, endPoint y: 110, distance: 219.3
click at [523, 110] on div "friends = hero . findFriends ( ) steps = 2 hero . castIllusionMist ( friend ) h…" at bounding box center [637, 221] width 229 height 235
type textarea "friends = hero.findFriends()"
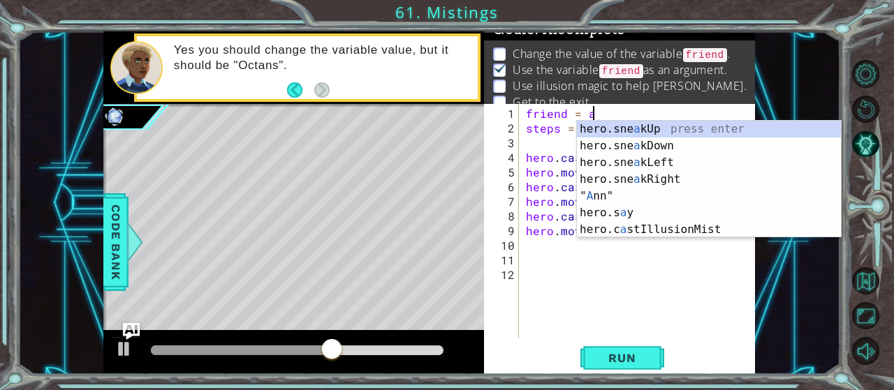
scroll to position [0, 3]
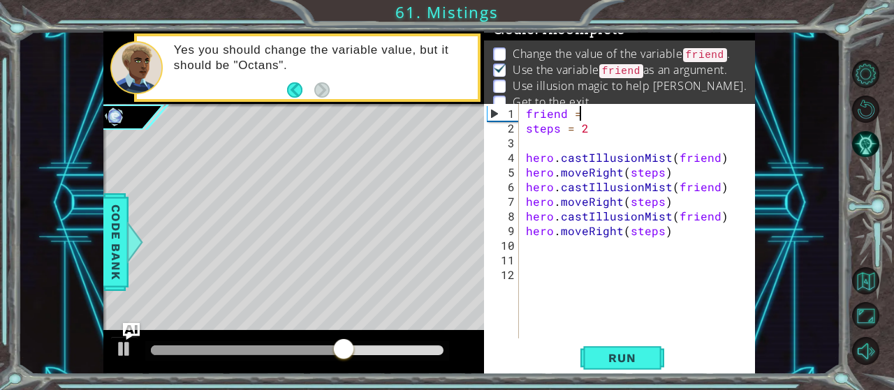
type textarea "friend"
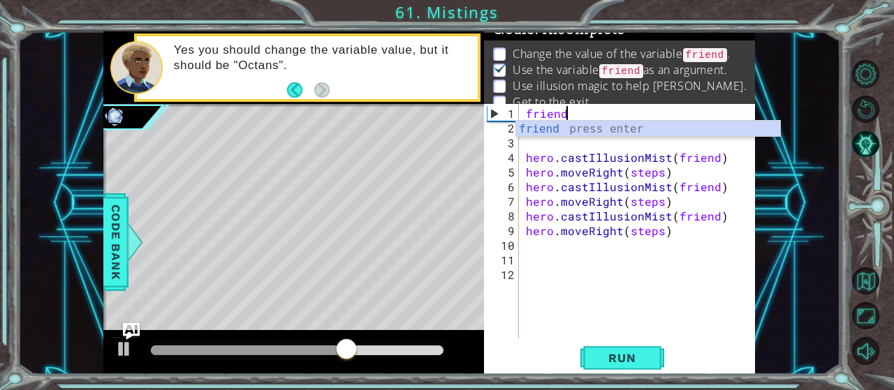
scroll to position [0, 2]
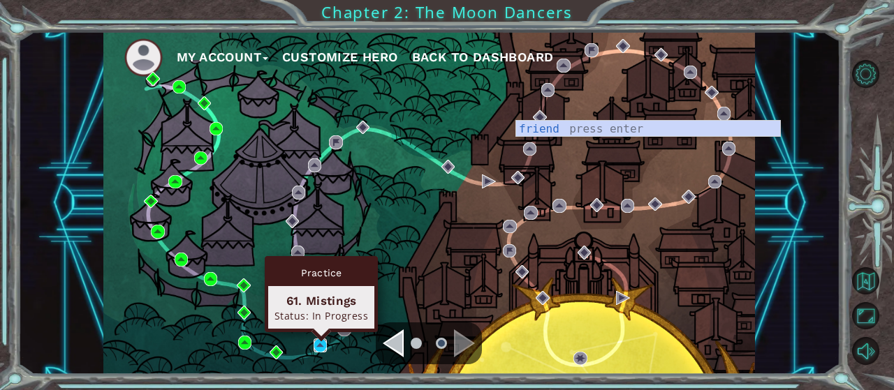
click at [319, 346] on img at bounding box center [321, 346] width 14 height 14
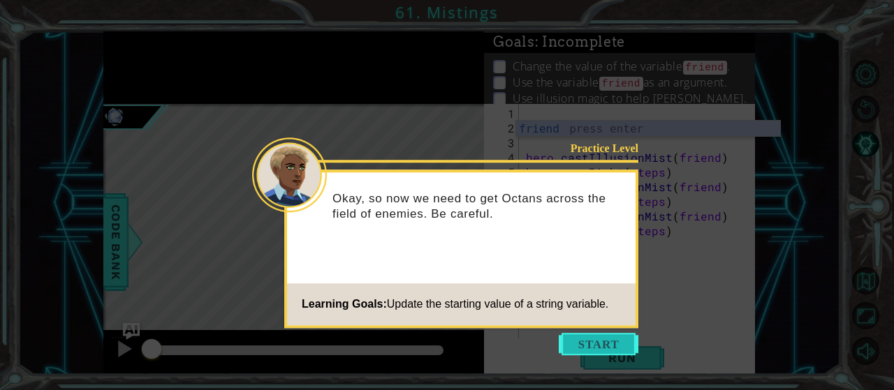
click at [603, 344] on button "Start" at bounding box center [599, 344] width 80 height 22
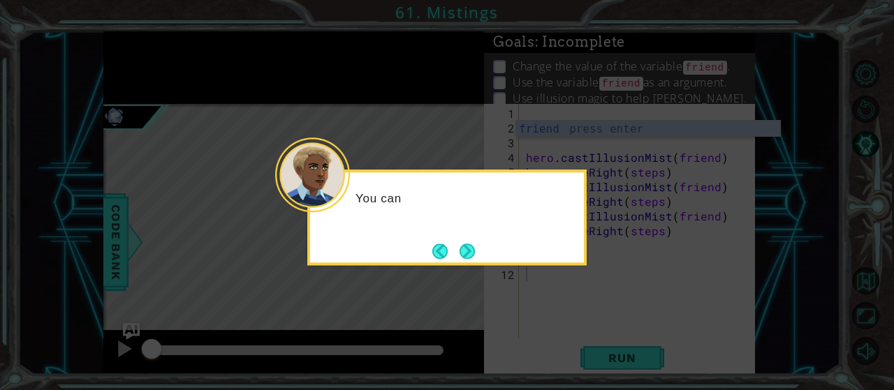
click at [561, 123] on icon at bounding box center [447, 195] width 894 height 390
click at [559, 114] on icon at bounding box center [447, 195] width 894 height 390
click at [467, 248] on button "Next" at bounding box center [467, 251] width 15 height 15
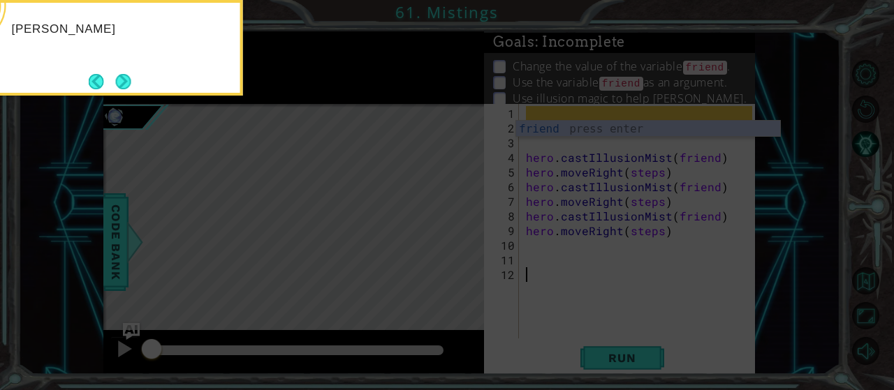
click at [555, 95] on icon at bounding box center [447, 58] width 894 height 664
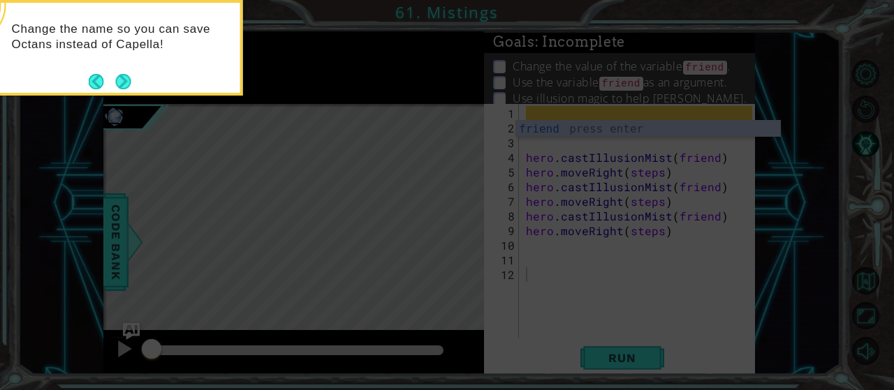
click at [567, 162] on icon at bounding box center [447, 58] width 894 height 664
click at [119, 82] on button "Next" at bounding box center [122, 81] width 15 height 15
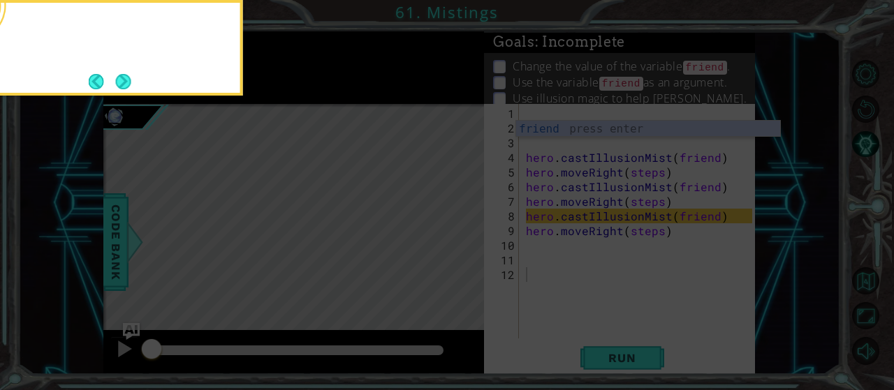
click at [119, 82] on button "Next" at bounding box center [122, 81] width 15 height 15
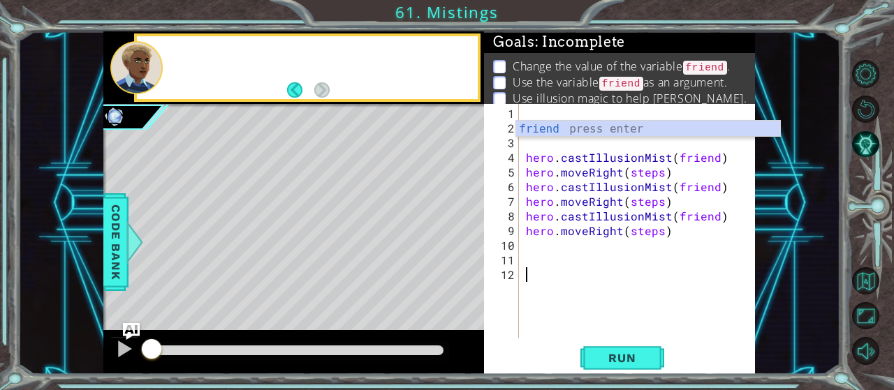
click at [119, 82] on div at bounding box center [136, 67] width 53 height 53
drag, startPoint x: 522, startPoint y: 101, endPoint x: 533, endPoint y: 122, distance: 24.1
click at [522, 107] on div "Goals : Incomplete Change the value of the variable friend . Use the variable f…" at bounding box center [619, 203] width 271 height 344
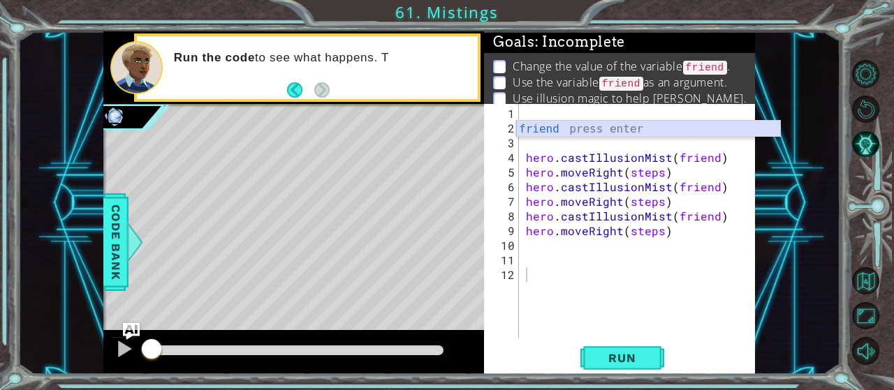
click at [534, 122] on div "friend press enter" at bounding box center [648, 146] width 265 height 50
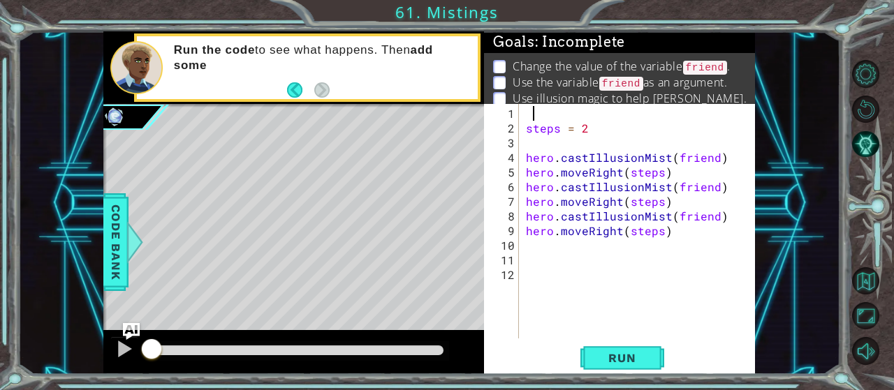
click at [538, 110] on div "steps = 2 hero . castIllusionMist ( friend ) hero . moveRight ( steps ) hero . …" at bounding box center [641, 238] width 236 height 264
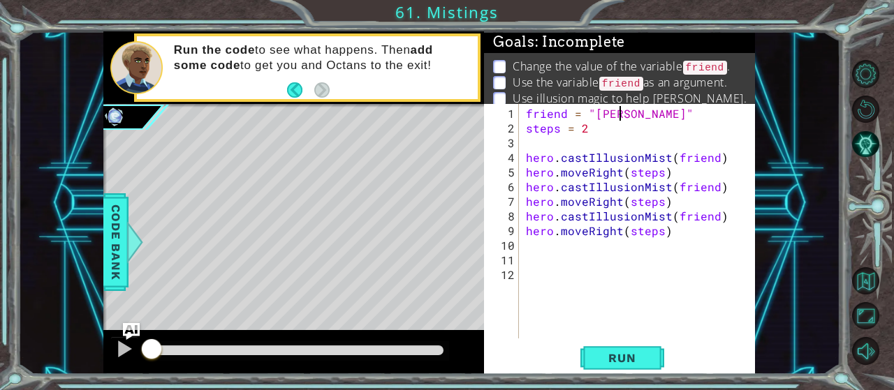
scroll to position [0, 5]
click at [652, 358] on button "Run" at bounding box center [622, 358] width 84 height 27
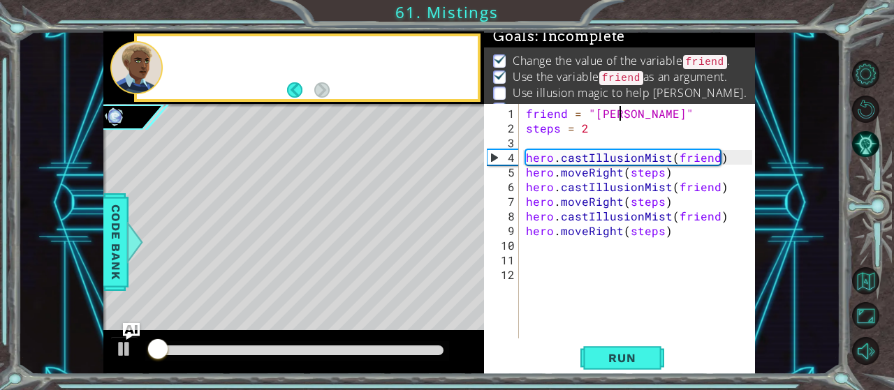
scroll to position [13, 0]
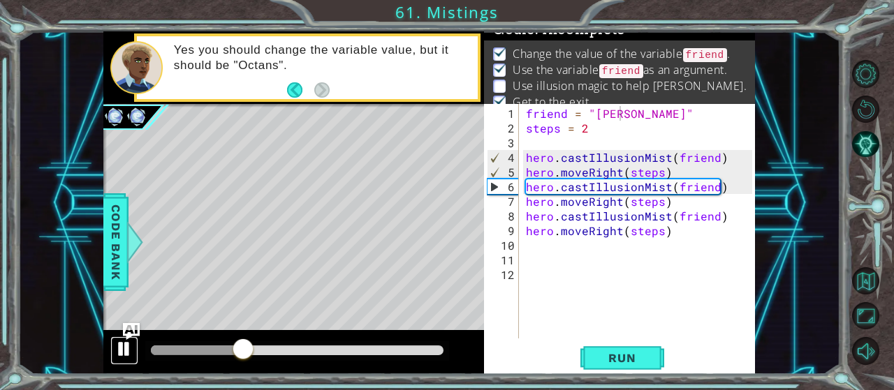
click at [117, 353] on div at bounding box center [124, 349] width 18 height 18
click at [646, 170] on div "friend = "[PERSON_NAME]" steps = 2 hero . castIllusionMist ( friend ) hero . mo…" at bounding box center [641, 238] width 236 height 264
click at [722, 156] on div "friend = "[PERSON_NAME]" steps = 2 hero . castIllusionMist ( friend ) hero . mo…" at bounding box center [641, 238] width 236 height 264
type textarea "hero.castIllusionMist(friend)"
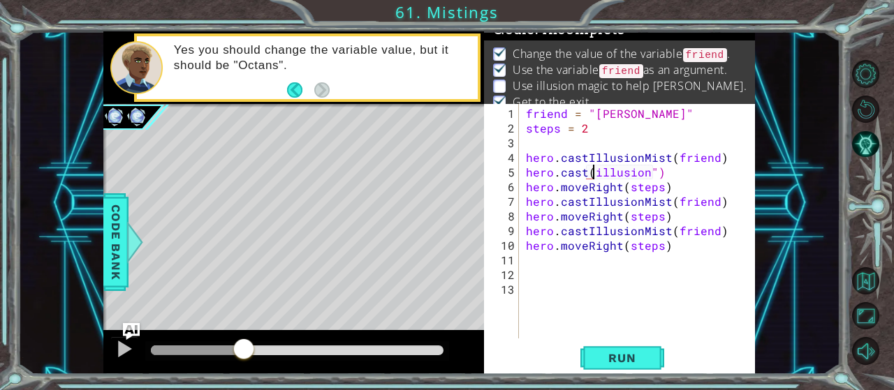
scroll to position [0, 5]
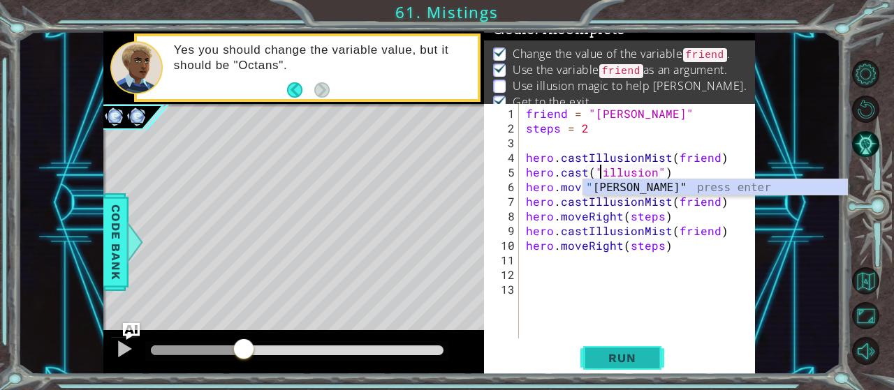
click at [626, 355] on span "Run" at bounding box center [621, 358] width 55 height 14
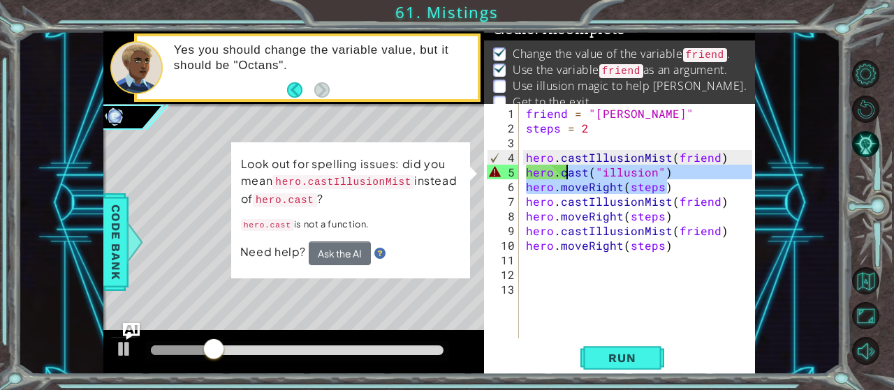
drag, startPoint x: 678, startPoint y: 178, endPoint x: 629, endPoint y: 181, distance: 49.0
click at [610, 178] on div "friend = "[PERSON_NAME]" steps = 2 hero . castIllusionMist ( friend ) hero . ca…" at bounding box center [641, 238] width 236 height 264
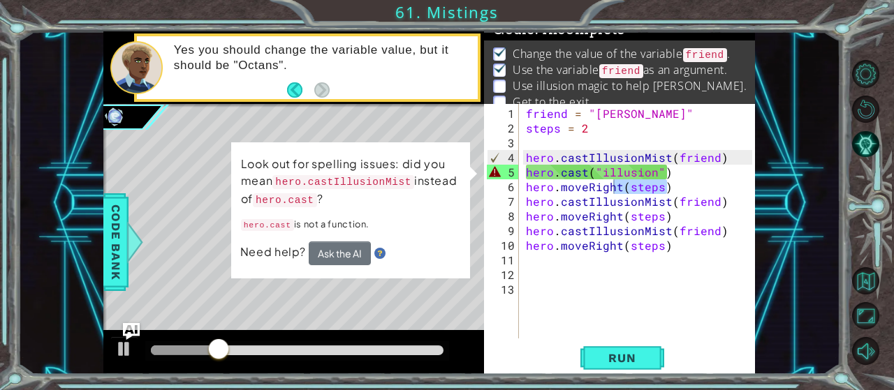
click at [674, 178] on div "friend = "[PERSON_NAME]" steps = 2 hero . castIllusionMist ( friend ) hero . ca…" at bounding box center [637, 221] width 229 height 235
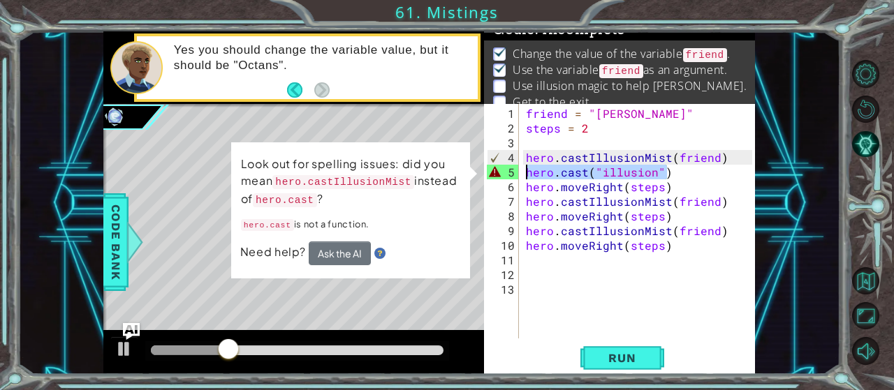
drag, startPoint x: 673, startPoint y: 175, endPoint x: 529, endPoint y: 169, distance: 144.0
click at [523, 173] on div "friend = "[PERSON_NAME]" steps = 2 hero . castIllusionMist ( friend ) hero . ca…" at bounding box center [637, 221] width 229 height 235
type textarea "hero.cast("illusion")"
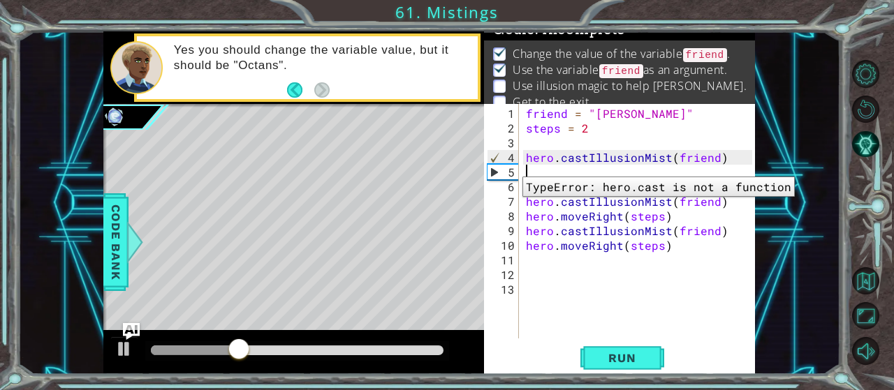
type textarea "hero.castIllusionMist(friend)"
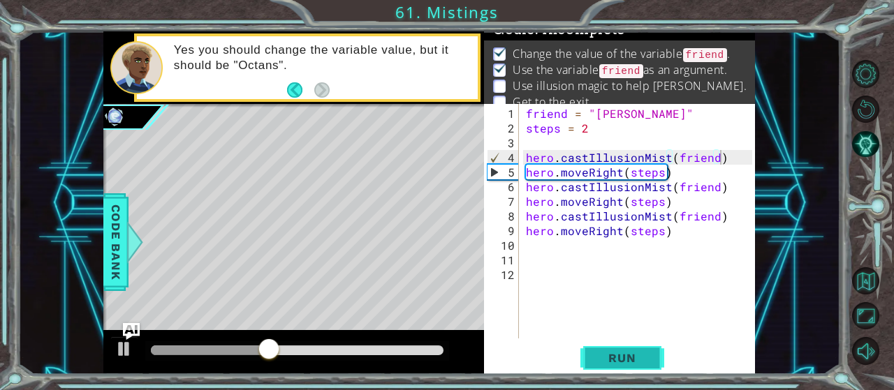
click at [622, 351] on button "Run" at bounding box center [622, 358] width 84 height 27
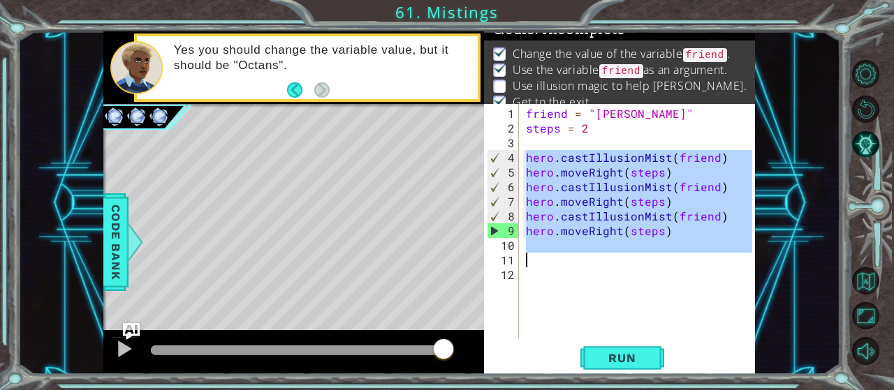
drag, startPoint x: 525, startPoint y: 154, endPoint x: 744, endPoint y: 255, distance: 241.3
click at [744, 255] on div "friend = "[PERSON_NAME]" steps = 2 hero . castIllusionMist ( friend ) hero . mo…" at bounding box center [641, 238] width 236 height 264
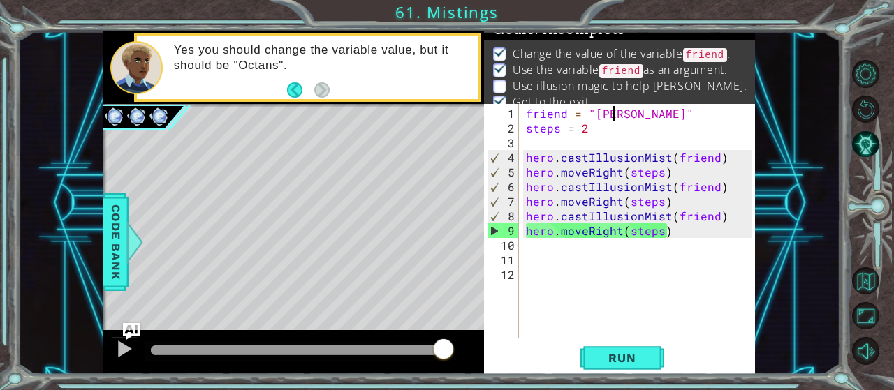
drag, startPoint x: 612, startPoint y: 117, endPoint x: 610, endPoint y: 136, distance: 19.0
click at [612, 124] on div "friend = "[PERSON_NAME]" steps = 2 hero . castIllusionMist ( friend ) hero . mo…" at bounding box center [641, 238] width 236 height 264
type textarea "friend = "[PERSON_NAME]" steps = 2"
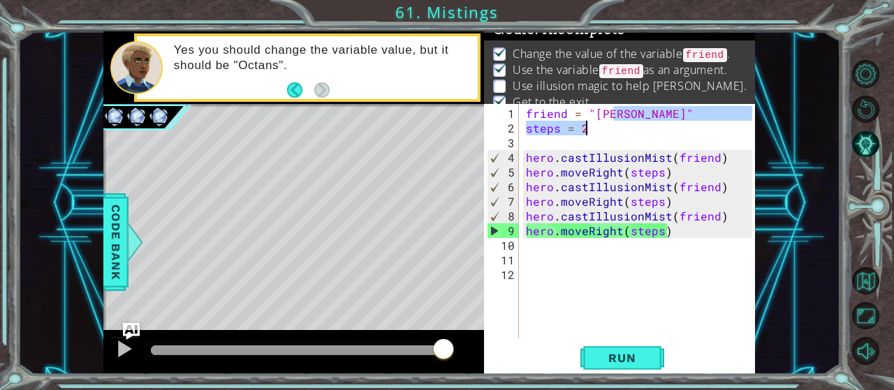
click at [610, 137] on div "friend = "[PERSON_NAME]" steps = 2 hero . castIllusionMist ( friend ) hero . mo…" at bounding box center [641, 238] width 236 height 264
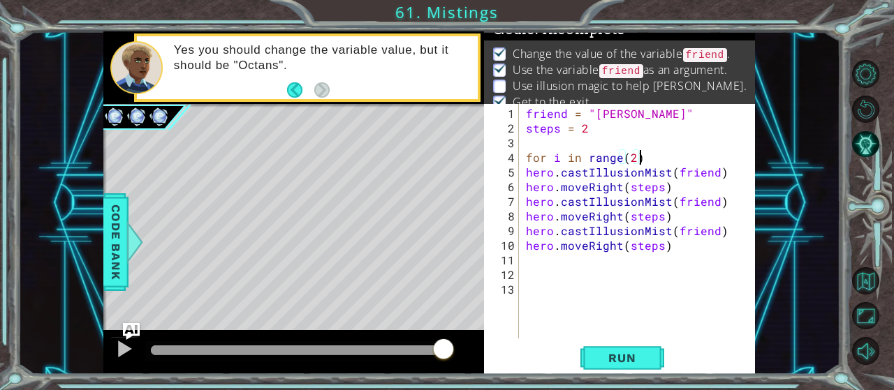
scroll to position [0, 7]
click at [622, 158] on div "friend = "[PERSON_NAME]" steps = 2 for i in range ( 2 ) : hero . castIllusionMi…" at bounding box center [641, 238] width 236 height 264
click at [524, 170] on div "friend = "[PERSON_NAME]" steps = 2 for i in range ( 2 ) : hero . castIllusionMi…" at bounding box center [641, 238] width 236 height 264
click at [524, 186] on div "friend = "[PERSON_NAME]" steps = 2 for i in range ( 2 ) : hero . castIllusionMi…" at bounding box center [641, 238] width 236 height 264
click at [524, 204] on div "friend = "[PERSON_NAME]" steps = 2 for i in range ( 2 ) : hero . castIllusionMi…" at bounding box center [641, 238] width 236 height 264
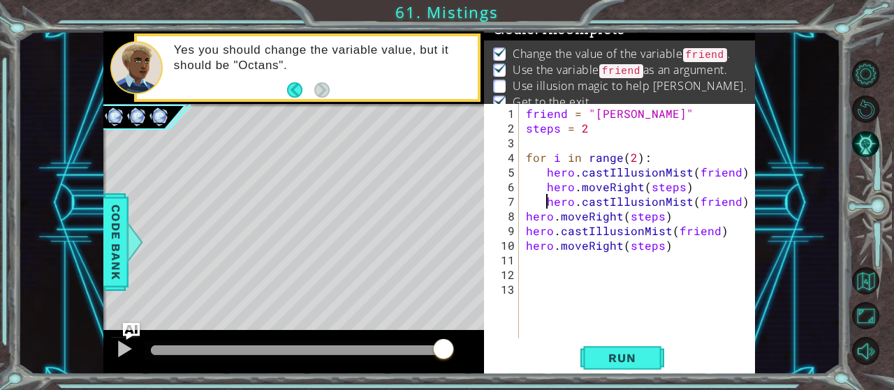
click at [526, 215] on div "friend = "[PERSON_NAME]" steps = 2 for i in range ( 2 ) : hero . castIllusionMi…" at bounding box center [641, 238] width 236 height 264
click at [524, 232] on div "friend = "[PERSON_NAME]" steps = 2 for i in range ( 2 ) : hero . castIllusionMi…" at bounding box center [641, 238] width 236 height 264
click at [524, 245] on div "friend = "[PERSON_NAME]" steps = 2 for i in range ( 2 ) : hero . castIllusionMi…" at bounding box center [641, 238] width 236 height 264
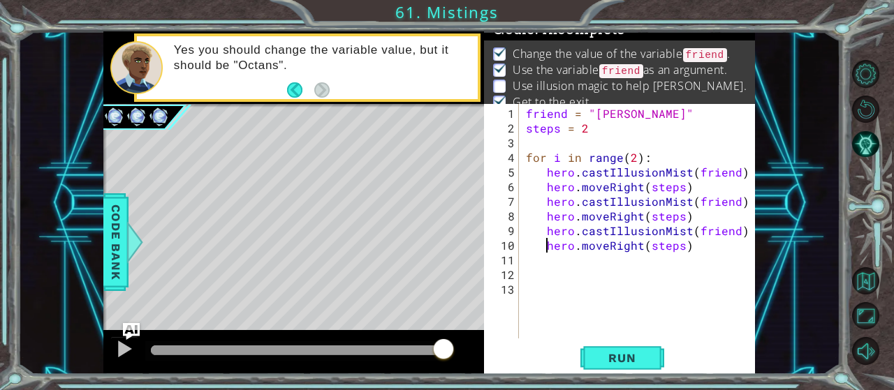
click at [646, 153] on div "friend = "[PERSON_NAME]" steps = 2 for i in range ( 2 ) : hero . castIllusionMi…" at bounding box center [641, 238] width 236 height 264
type textarea "for i in range(2):"
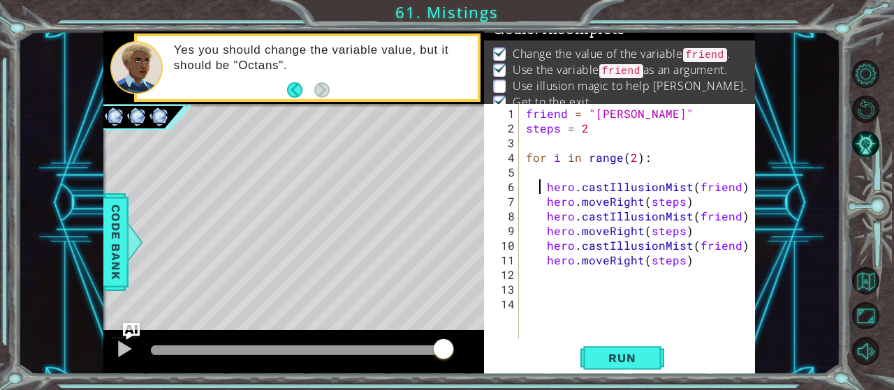
click at [541, 182] on div "friend = "[PERSON_NAME]" steps = 2 for i in range ( 2 ) : hero . castIllusionMi…" at bounding box center [641, 238] width 236 height 264
click at [543, 202] on div "friend = "[PERSON_NAME]" steps = 2 for i in range ( 2 ) : hero . castIllusionMi…" at bounding box center [641, 238] width 236 height 264
click at [541, 213] on div "friend = "[PERSON_NAME]" steps = 2 for i in range ( 2 ) : hero . castIllusionMi…" at bounding box center [641, 238] width 236 height 264
click at [542, 235] on div "friend = "[PERSON_NAME]" steps = 2 for i in range ( 2 ) : hero . castIllusionMi…" at bounding box center [641, 238] width 236 height 264
click at [545, 247] on div "friend = "[PERSON_NAME]" steps = 2 for i in range ( 2 ) : hero . castIllusionMi…" at bounding box center [641, 238] width 236 height 264
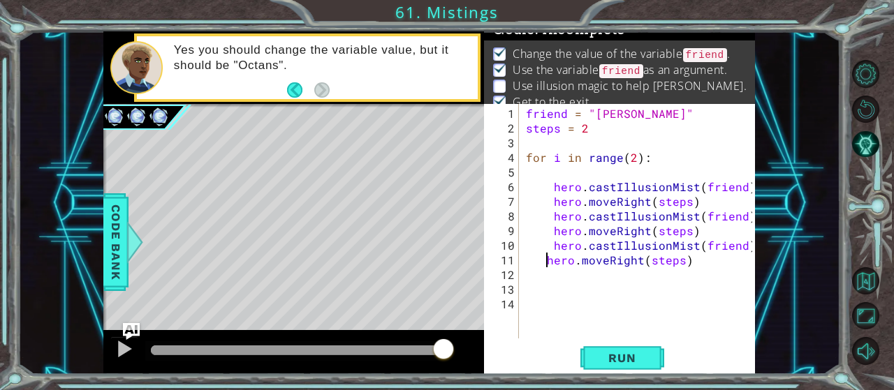
click at [545, 262] on div "friend = "[PERSON_NAME]" steps = 2 for i in range ( 2 ) : hero . castIllusionMi…" at bounding box center [641, 238] width 236 height 264
type textarea "hero.moveRight(steps)"
click at [559, 177] on div "friend = "[PERSON_NAME]" steps = 2 for i in range ( 2 ) : hero . castIllusionMi…" at bounding box center [641, 238] width 236 height 264
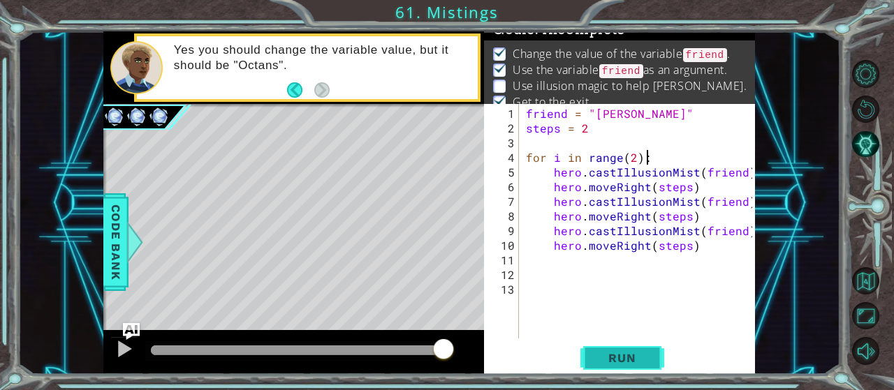
click at [621, 361] on span "Run" at bounding box center [621, 358] width 55 height 14
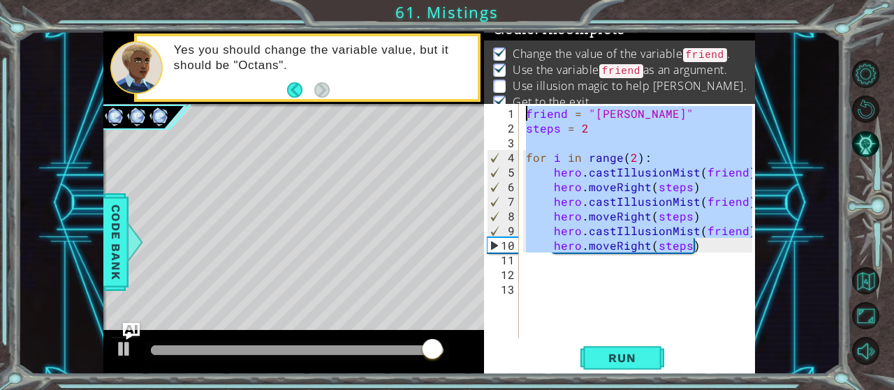
drag, startPoint x: 710, startPoint y: 243, endPoint x: 521, endPoint y: 110, distance: 231.1
click at [523, 110] on div "friend = "[PERSON_NAME]" steps = 2 for i in range ( 2 ) : hero . castIllusionMi…" at bounding box center [637, 221] width 229 height 235
type textarea "friend = "[PERSON_NAME]" steps = 2"
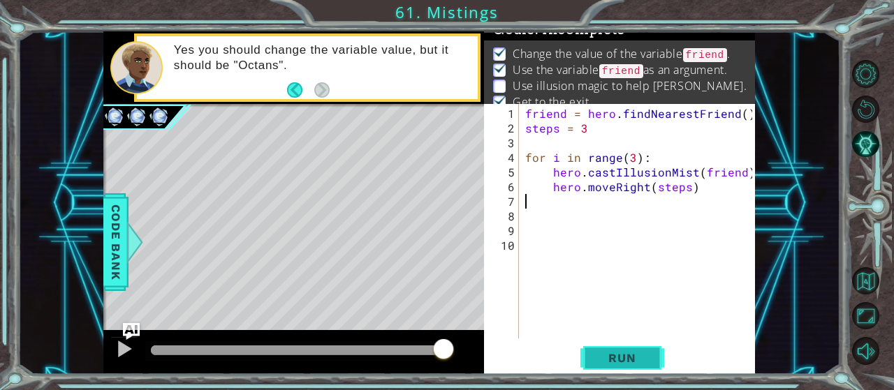
click at [611, 353] on span "Run" at bounding box center [621, 358] width 55 height 14
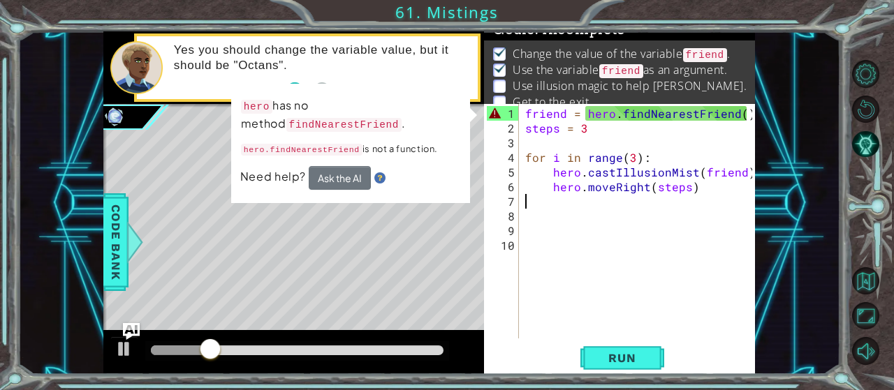
click at [741, 116] on div "friend = hero . findNearestFriend ( ) steps = 3 for i in range ( 3 ) : hero . c…" at bounding box center [640, 238] width 237 height 264
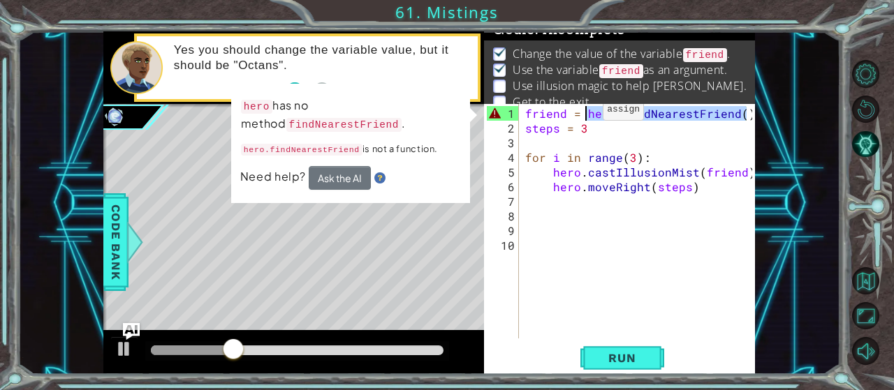
drag, startPoint x: 744, startPoint y: 110, endPoint x: 585, endPoint y: 116, distance: 158.7
click at [585, 116] on div "friend = hero . findNearestFriend ( ) steps = 3 for i in range ( 3 ) : hero . c…" at bounding box center [640, 238] width 237 height 264
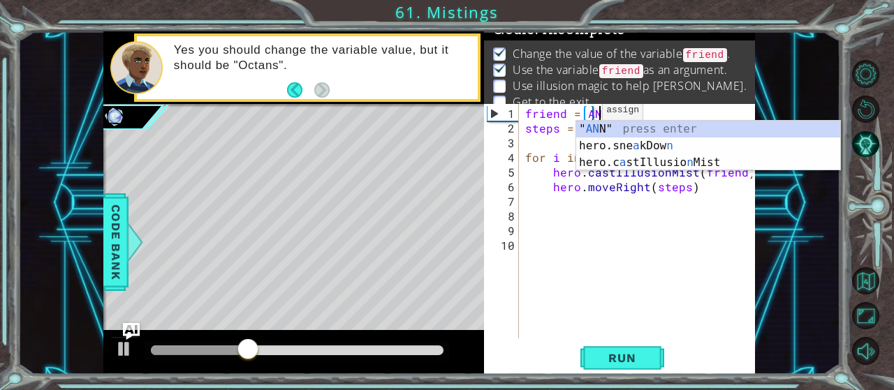
scroll to position [0, 4]
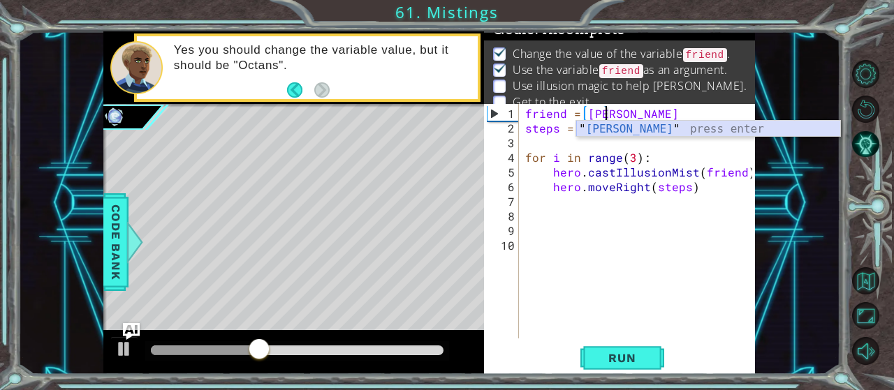
click at [620, 131] on div "" [PERSON_NAME] " press enter" at bounding box center [708, 146] width 265 height 50
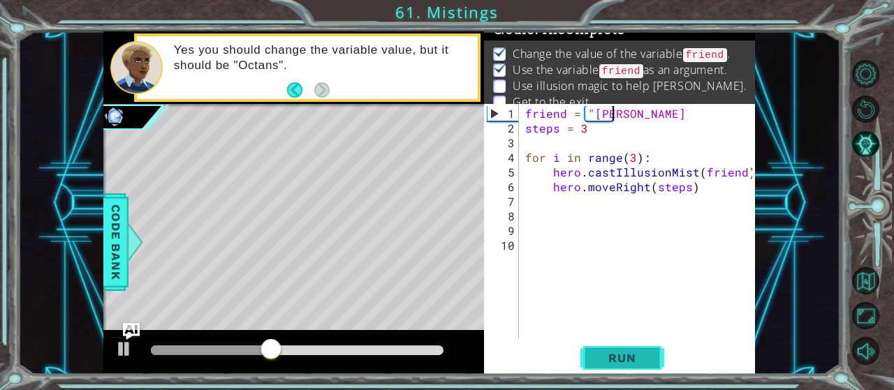
click at [619, 369] on button "Run" at bounding box center [622, 358] width 84 height 27
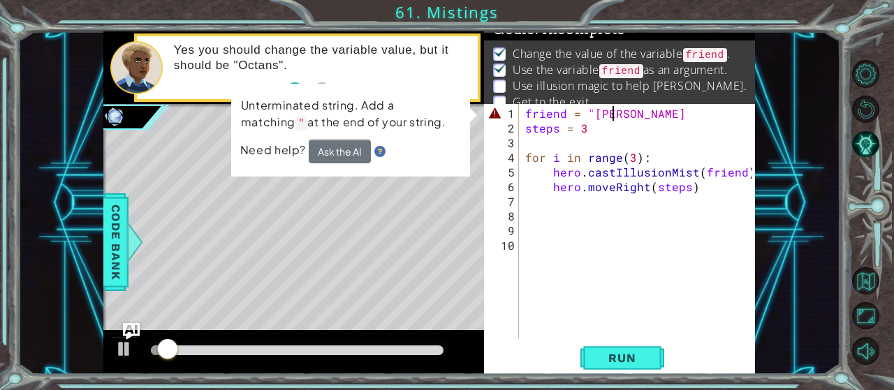
scroll to position [0, 5]
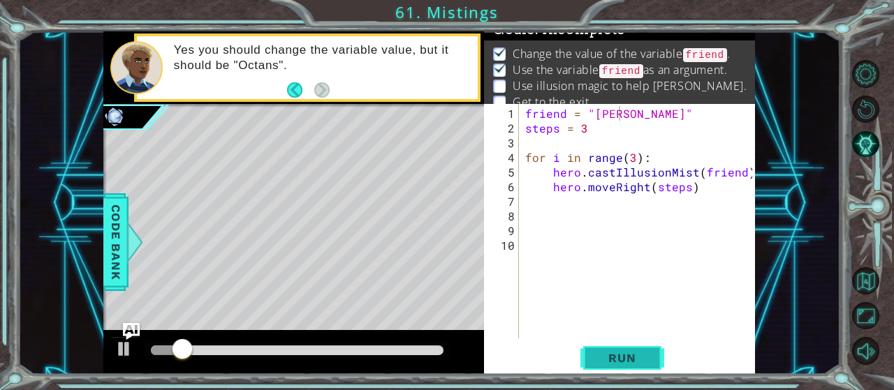
click at [604, 365] on span "Run" at bounding box center [621, 358] width 55 height 14
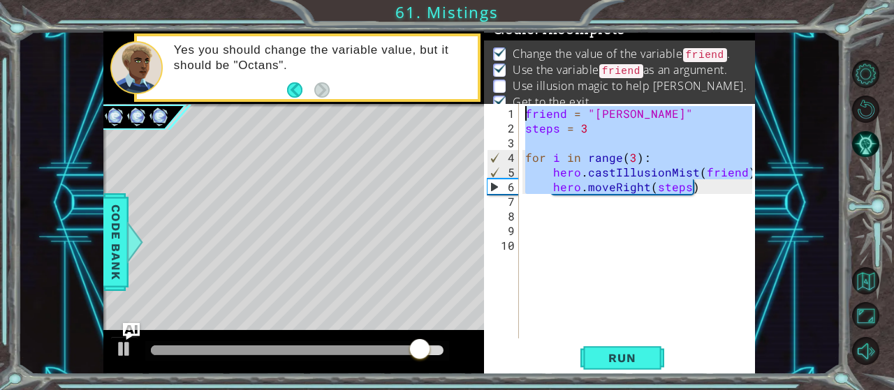
drag, startPoint x: 718, startPoint y: 188, endPoint x: 515, endPoint y: 103, distance: 220.4
click at [522, 104] on div "friend = "[PERSON_NAME]" steps = 3 for i in range ( 3 ) : hero . castIllusionMi…" at bounding box center [637, 221] width 230 height 235
type textarea "friend = "[PERSON_NAME]" steps = 3"
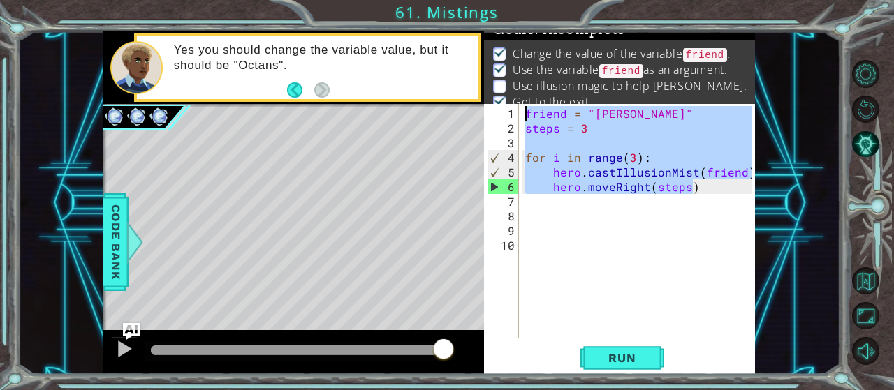
paste textarea "Code Area"
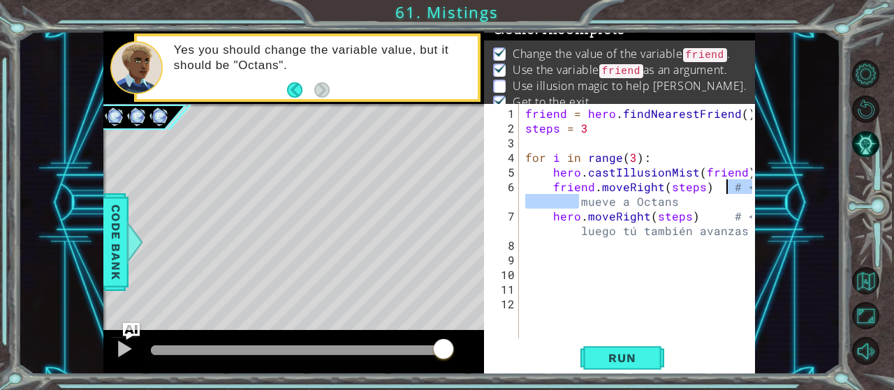
drag, startPoint x: 569, startPoint y: 200, endPoint x: 724, endPoint y: 185, distance: 155.8
click at [724, 185] on div "friend = hero . findNearestFriend ( ) steps = 3 for i in range ( 3 ) : hero . c…" at bounding box center [640, 238] width 237 height 264
drag, startPoint x: 574, startPoint y: 203, endPoint x: 681, endPoint y: 202, distance: 106.9
click at [681, 202] on div "friend = hero . findNearestFriend ( ) steps = 3 for i in range ( 3 ) : hero . c…" at bounding box center [640, 238] width 237 height 264
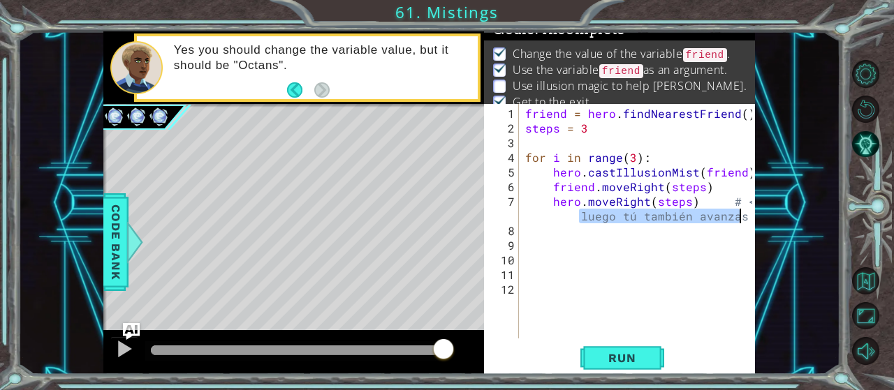
drag, startPoint x: 577, startPoint y: 216, endPoint x: 756, endPoint y: 210, distance: 179.6
click at [756, 210] on div "friend = hero . findNearestFriend ( ) steps = 3 for i in range ( 3 ) : hero . c…" at bounding box center [640, 238] width 237 height 264
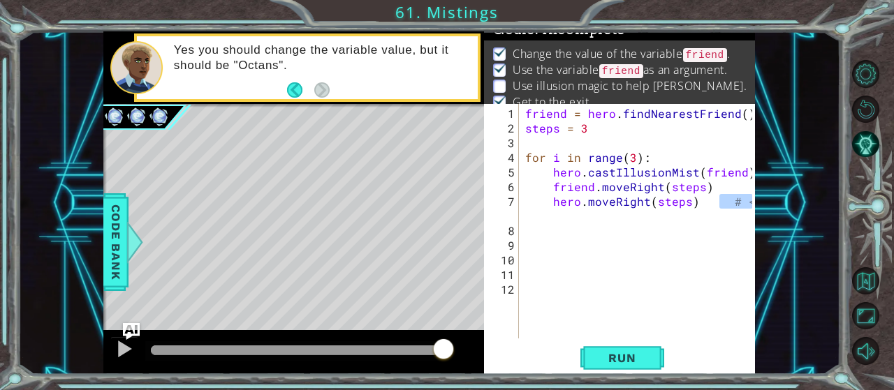
drag, startPoint x: 721, startPoint y: 205, endPoint x: 754, endPoint y: 200, distance: 33.1
click at [754, 200] on div "friend = hero . findNearestFriend ( ) steps = 3 for i in range ( 3 ) : hero . c…" at bounding box center [640, 238] width 237 height 264
click at [615, 353] on span "Run" at bounding box center [621, 358] width 55 height 14
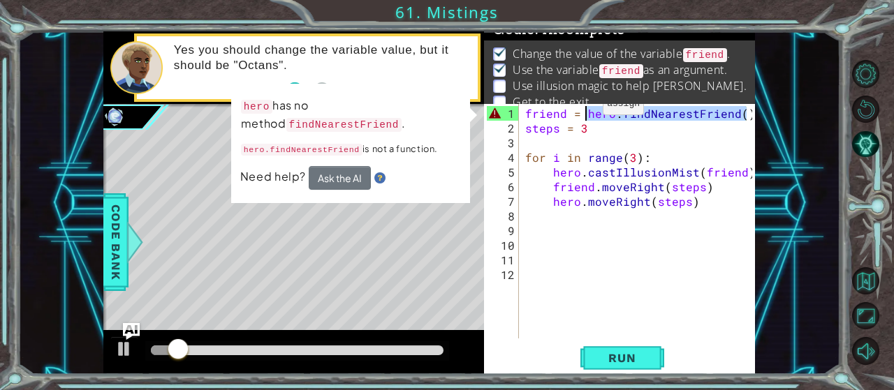
drag, startPoint x: 744, startPoint y: 111, endPoint x: 585, endPoint y: 110, distance: 158.5
click at [585, 110] on div "friend = hero . findNearestFriend ( ) steps = 3 for i in range ( 3 ) : hero . c…" at bounding box center [640, 238] width 237 height 264
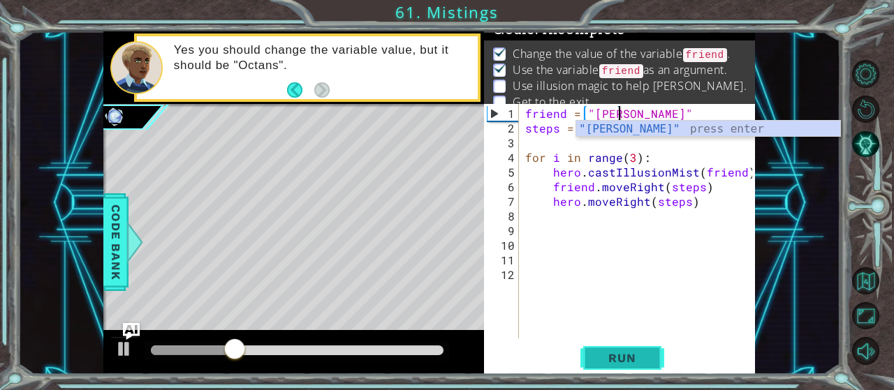
click at [611, 366] on button "Run" at bounding box center [622, 358] width 84 height 27
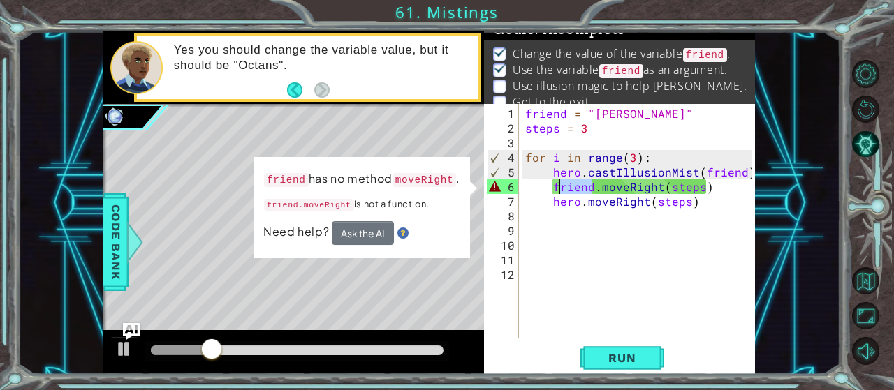
drag, startPoint x: 593, startPoint y: 182, endPoint x: 557, endPoint y: 185, distance: 36.4
click at [557, 185] on div "friend = "[PERSON_NAME]" steps = 3 for i in range ( 3 ) : hero . castIllusionMi…" at bounding box center [640, 238] width 237 height 264
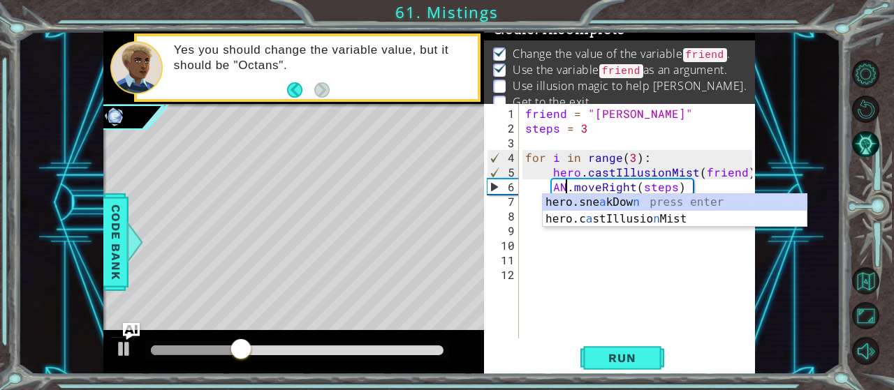
scroll to position [0, 2]
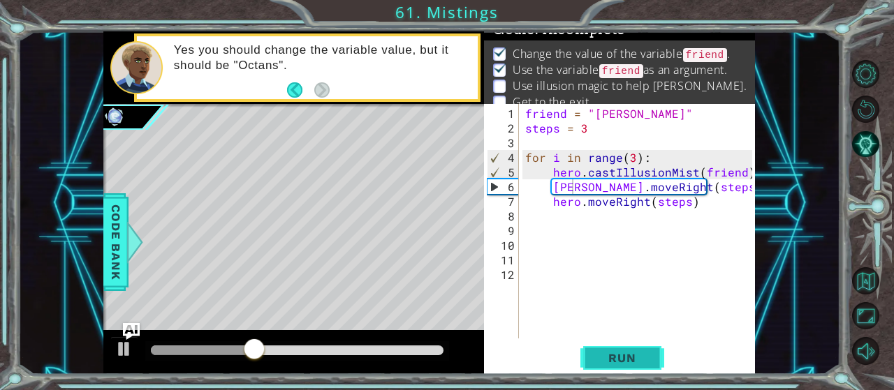
click at [626, 356] on span "Run" at bounding box center [621, 358] width 55 height 14
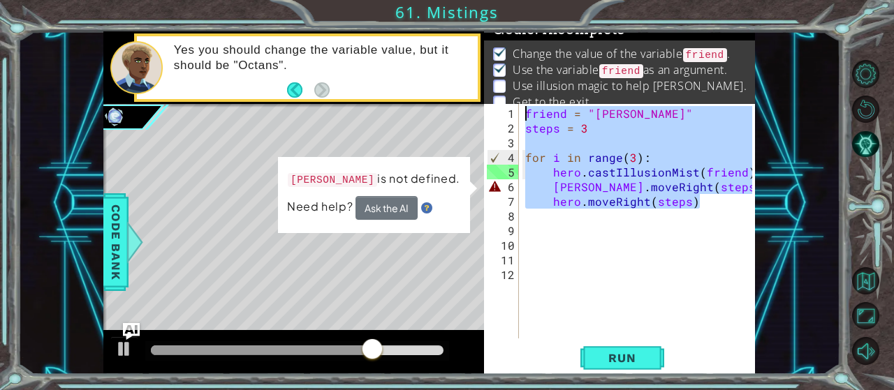
drag, startPoint x: 700, startPoint y: 207, endPoint x: 491, endPoint y: 117, distance: 227.4
click at [522, 117] on div "friend = "[PERSON_NAME]" steps = 3 for i in range ( 3 ) : hero . castIllusionMi…" at bounding box center [637, 221] width 230 height 235
type textarea "friend = "[PERSON_NAME]" steps = 3"
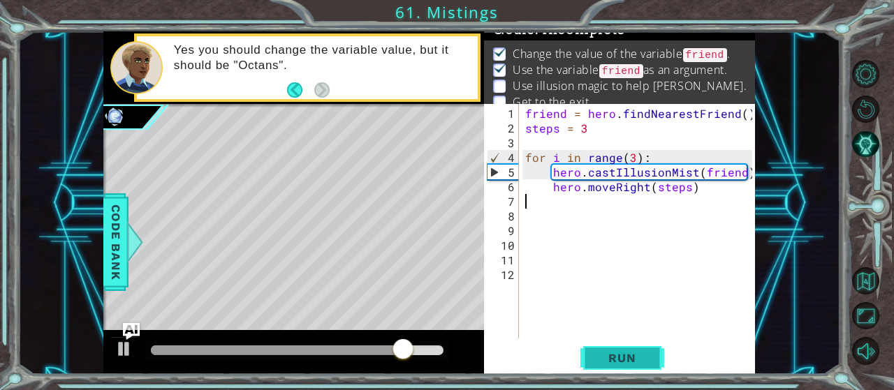
click at [611, 367] on button "Run" at bounding box center [622, 358] width 84 height 27
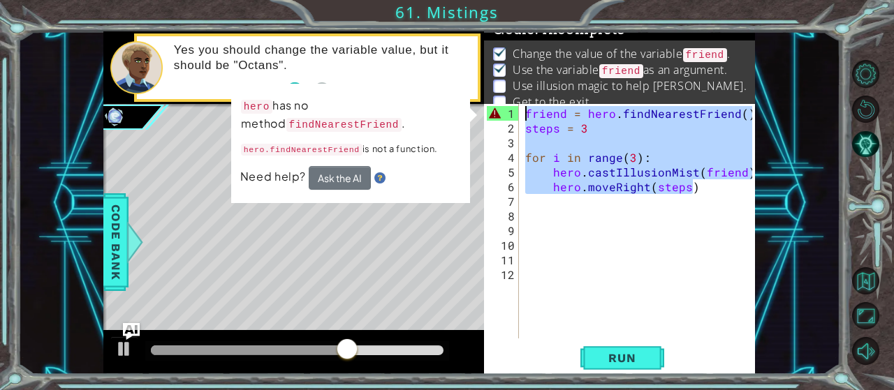
drag, startPoint x: 712, startPoint y: 185, endPoint x: 405, endPoint y: 106, distance: 317.3
click at [522, 104] on div "friend = hero . findNearestFriend ( ) steps = 3 for i in range ( 3 ) : hero . c…" at bounding box center [637, 221] width 230 height 235
type textarea "friend = hero.findNearestFriend() steps = 3"
paste textarea "Code Area"
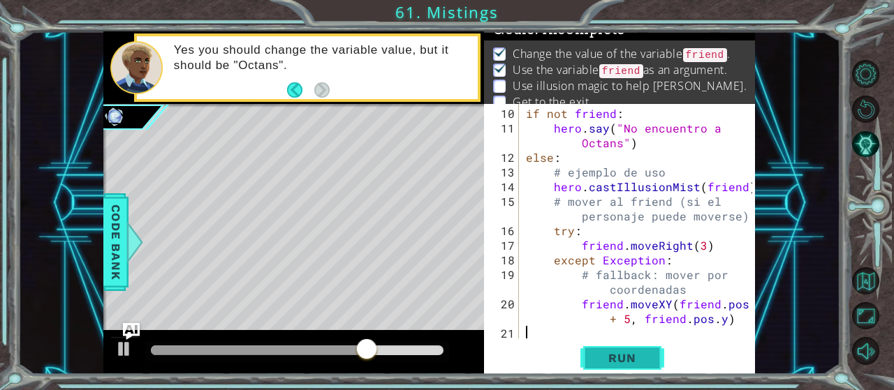
click at [610, 358] on span "Run" at bounding box center [621, 358] width 55 height 14
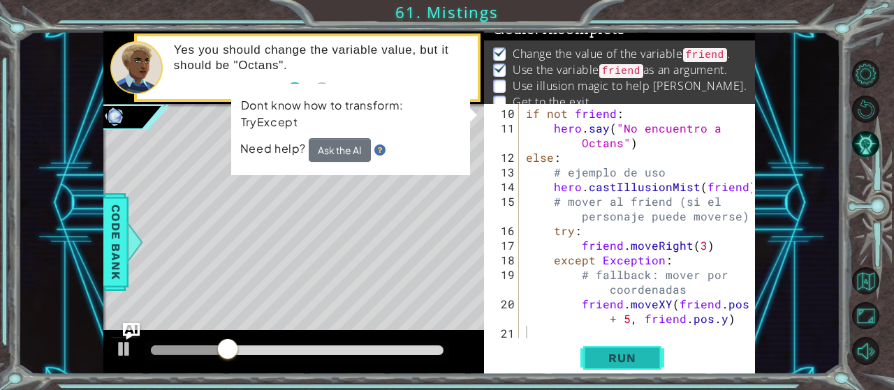
click at [612, 368] on button "Run" at bounding box center [622, 358] width 84 height 27
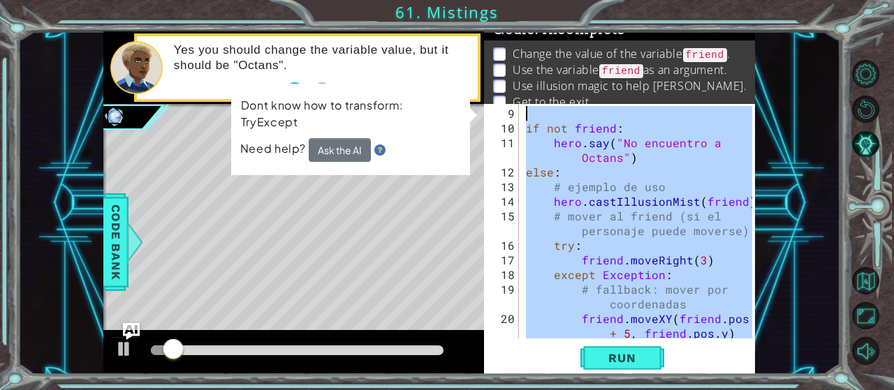
drag, startPoint x: 740, startPoint y: 325, endPoint x: 521, endPoint y: 103, distance: 311.6
click at [521, 104] on div "9 10 11 12 13 14 15 16 17 18 19 20 21 if not friend : hero . say ( "No encuentr…" at bounding box center [618, 221] width 268 height 235
type textarea "try: friends = hero.findFriends()"
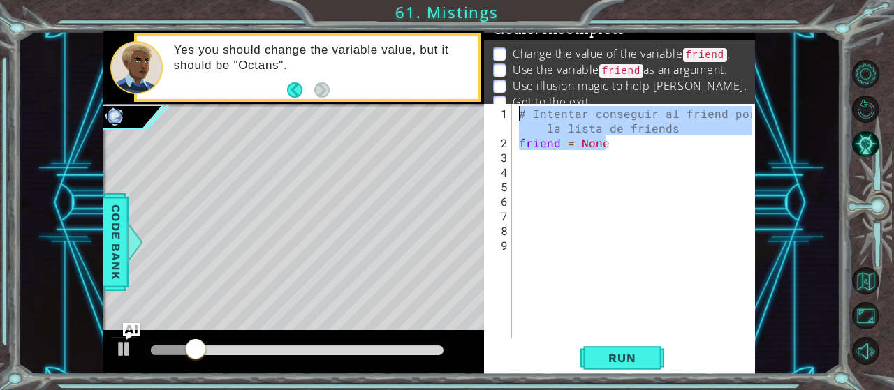
drag, startPoint x: 634, startPoint y: 138, endPoint x: 494, endPoint y: 104, distance: 143.8
click at [516, 104] on div "# Intentar conseguir al friend por la lista de friends friend = None" at bounding box center [634, 221] width 236 height 235
type textarea "# Intentar conseguir al friend por la lista de friends friend = None"
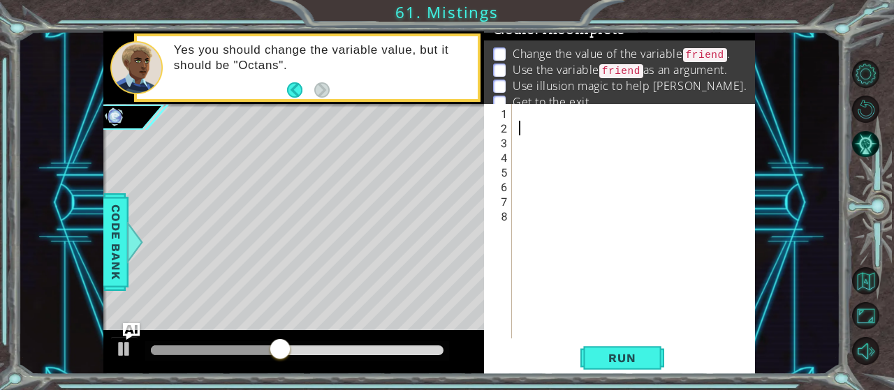
paste textarea "friend = "Capella""
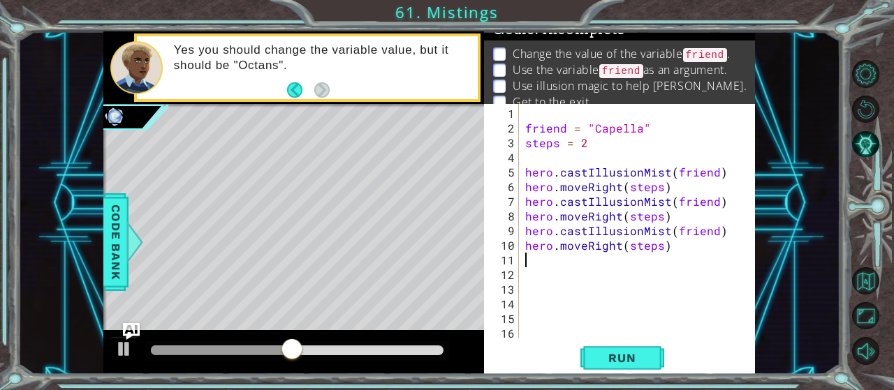
click at [523, 124] on div "friend = "Capella" steps = 2 hero . castIllusionMist ( friend ) hero . moveRigh…" at bounding box center [640, 238] width 237 height 264
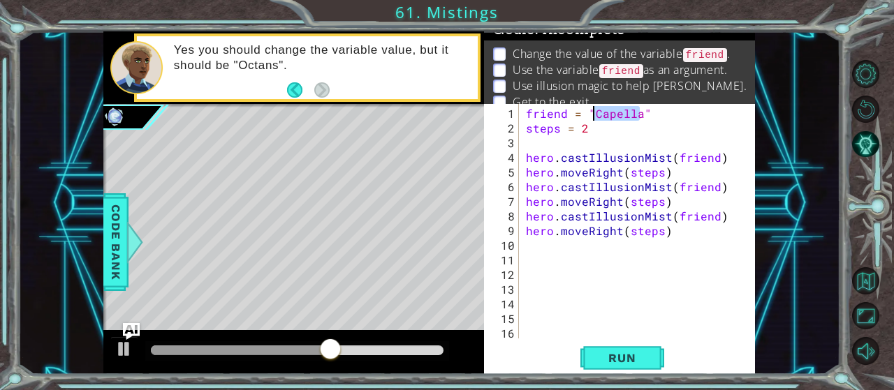
drag, startPoint x: 638, startPoint y: 112, endPoint x: 596, endPoint y: 110, distance: 41.9
click at [596, 110] on div "friend = "Capella" steps = 2 hero . castIllusionMist ( friend ) hero . moveRigh…" at bounding box center [641, 238] width 236 height 264
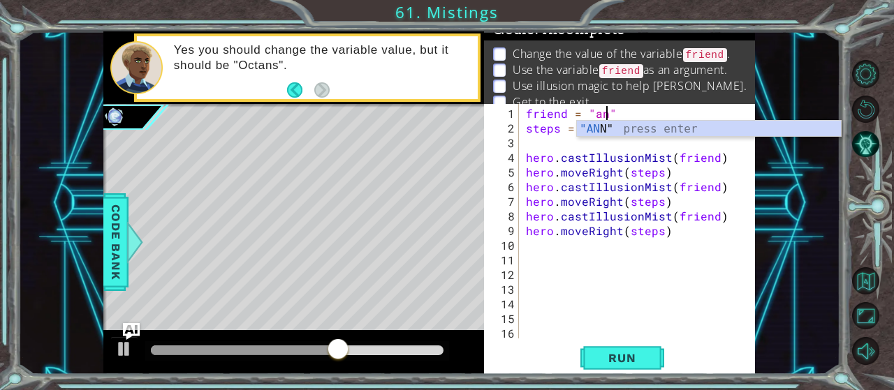
scroll to position [0, 5]
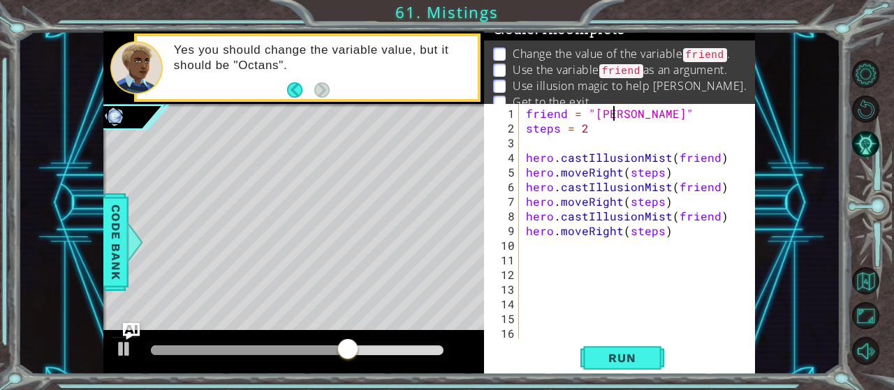
click at [657, 149] on div "friend = "[PERSON_NAME]" steps = 2 hero . castIllusionMist ( friend ) hero . mo…" at bounding box center [641, 238] width 236 height 264
type textarea "hero.castIllusionMist(friend)"
click at [671, 254] on div "friend = "[PERSON_NAME]" steps = 2 hero . castIllusionMist ( friend ) hero . mo…" at bounding box center [641, 238] width 236 height 264
click at [612, 355] on span "Run" at bounding box center [621, 358] width 55 height 14
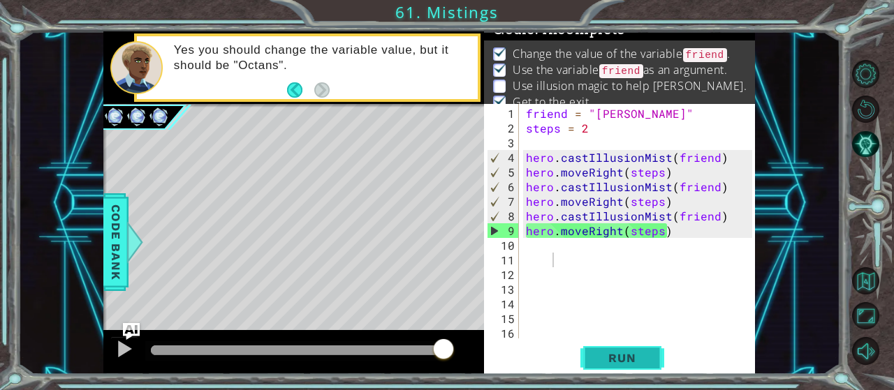
click at [621, 365] on span "Run" at bounding box center [621, 358] width 55 height 14
click at [605, 116] on div "friend = "[PERSON_NAME]" steps = 2 hero . castIllusionMist ( friend ) hero . mo…" at bounding box center [641, 238] width 236 height 264
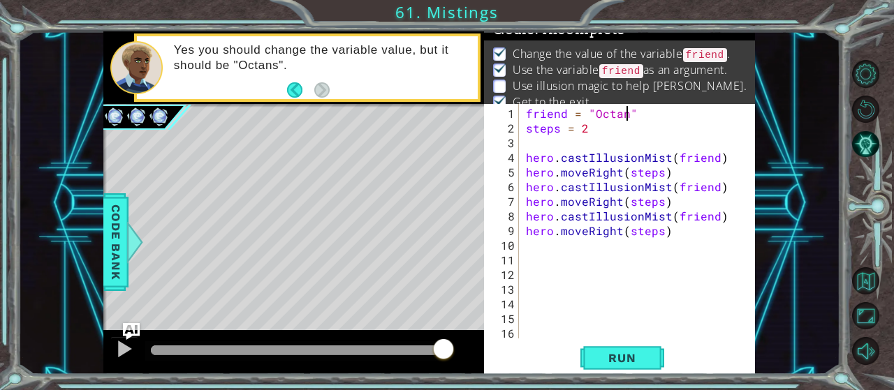
scroll to position [0, 6]
type textarea "friend = "Octans""
click at [622, 363] on span "Run" at bounding box center [621, 358] width 55 height 14
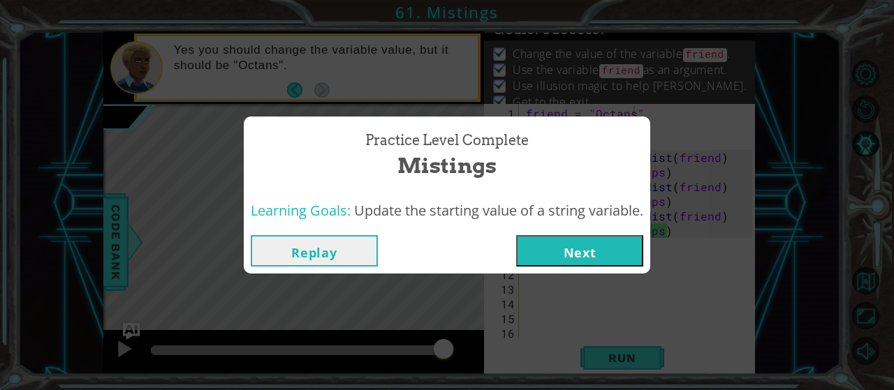
click at [585, 245] on button "Next" at bounding box center [579, 250] width 127 height 31
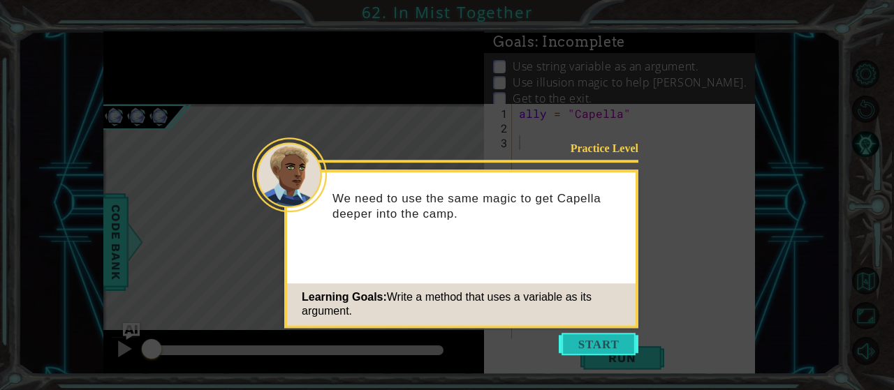
click at [602, 348] on button "Start" at bounding box center [599, 344] width 80 height 22
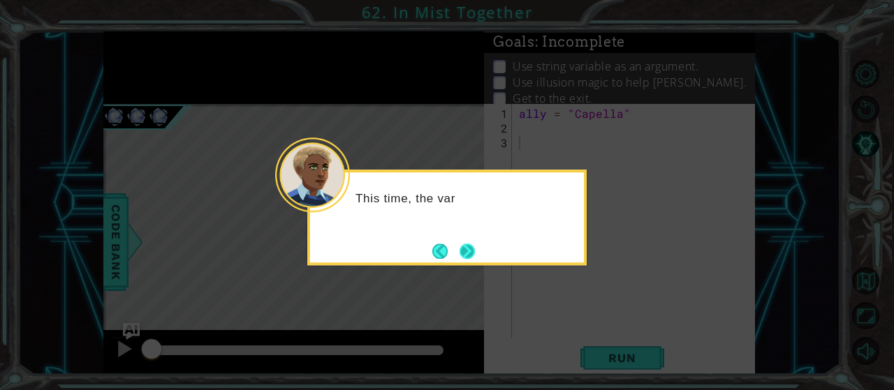
click at [458, 251] on button "Next" at bounding box center [467, 251] width 25 height 25
click at [460, 251] on button "Next" at bounding box center [467, 251] width 15 height 15
click at [460, 254] on button "Next" at bounding box center [467, 251] width 15 height 15
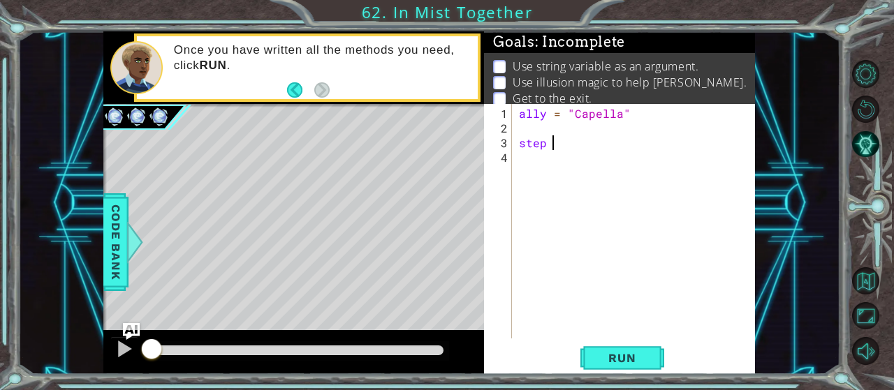
scroll to position [0, 1]
type textarea "step = 2"
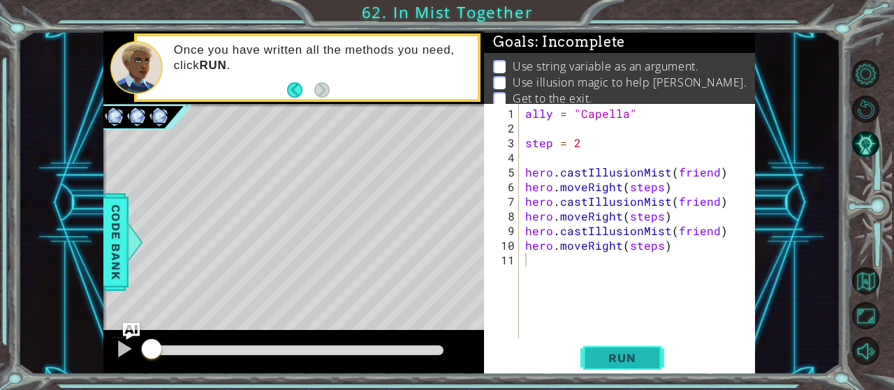
click at [643, 365] on span "Run" at bounding box center [621, 358] width 55 height 14
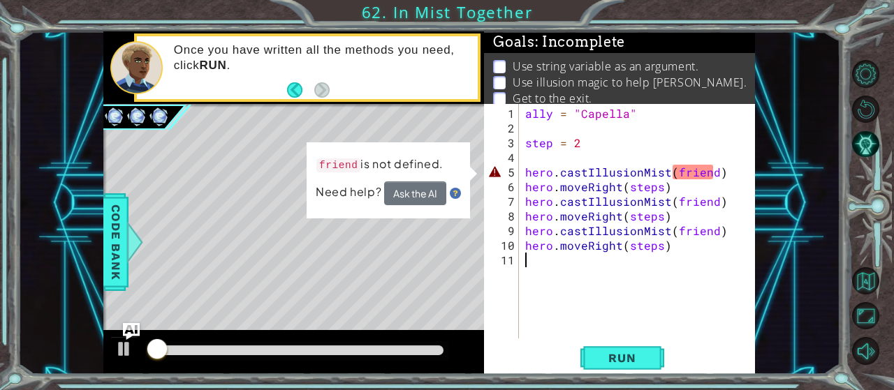
click at [605, 170] on div "ally = "Capella" step = 2 hero . castIllusionMist ( friend ) hero . moveRight (…" at bounding box center [640, 238] width 237 height 264
click at [705, 174] on div "ally = "Capella" step = 2 hero . castIllusionMist ( friend ) hero . moveRight (…" at bounding box center [640, 238] width 237 height 264
click at [712, 174] on div "ally = "Capella" step = 2 hero . castIllusionMist ( friend ) hero . moveRight (…" at bounding box center [640, 238] width 237 height 264
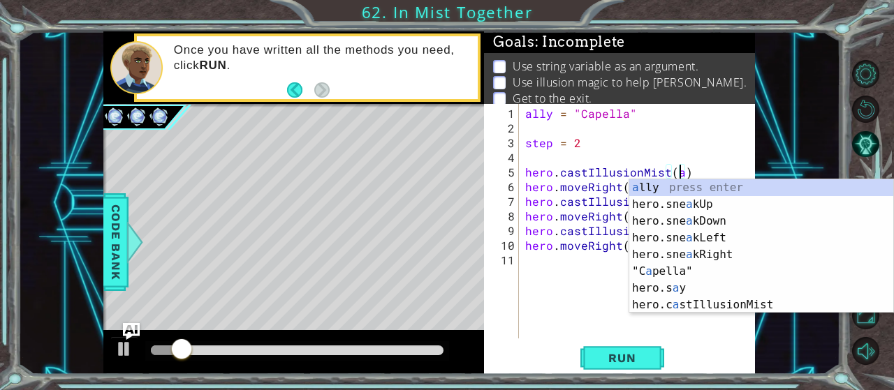
scroll to position [0, 9]
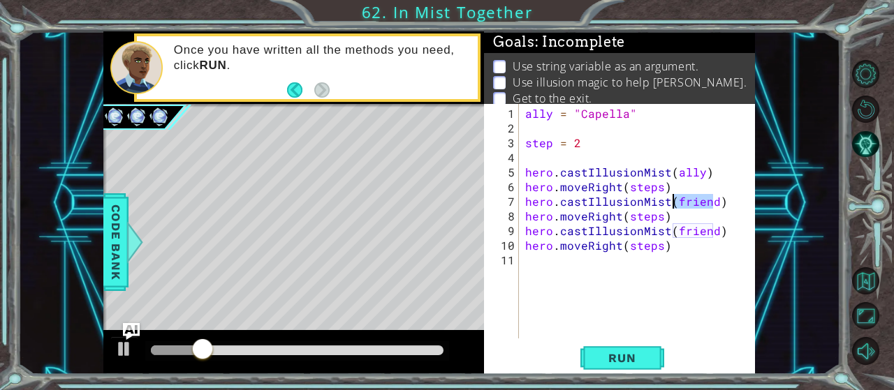
drag, startPoint x: 710, startPoint y: 203, endPoint x: 674, endPoint y: 200, distance: 35.7
click at [674, 200] on div "ally = "Capella" step = 2 hero . castIllusionMist ( ally ) hero . moveRight ( s…" at bounding box center [640, 238] width 237 height 264
drag, startPoint x: 714, startPoint y: 230, endPoint x: 675, endPoint y: 233, distance: 39.2
click at [670, 233] on div "ally = "Capella" step = 2 hero . castIllusionMist ( ally ) hero . moveRight ( s…" at bounding box center [640, 238] width 237 height 264
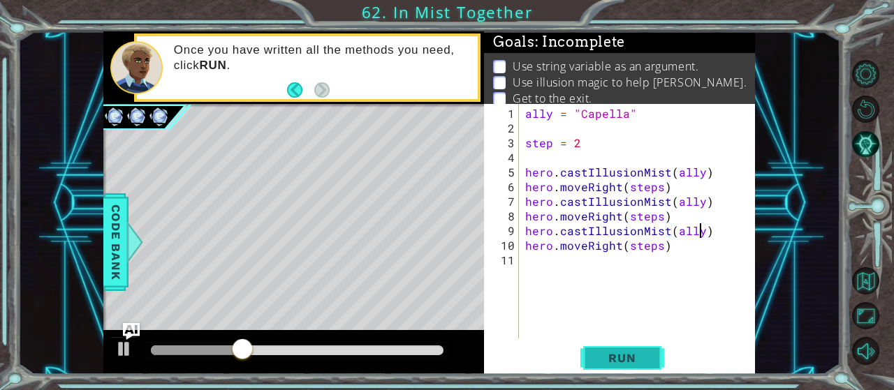
click at [613, 348] on button "Run" at bounding box center [622, 358] width 84 height 27
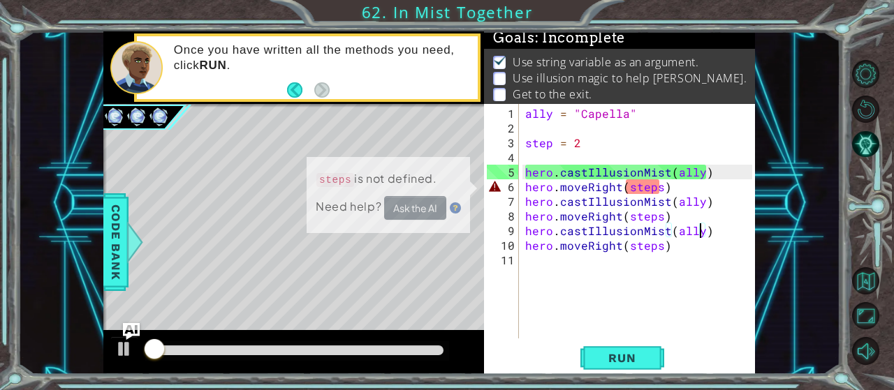
scroll to position [4, 0]
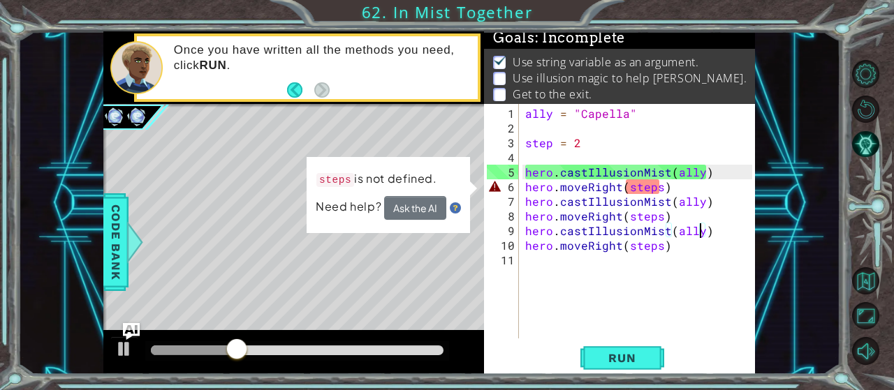
click at [555, 147] on div "ally = "Capella" step = 2 hero . castIllusionMist ( ally ) hero . moveRight ( s…" at bounding box center [640, 238] width 237 height 264
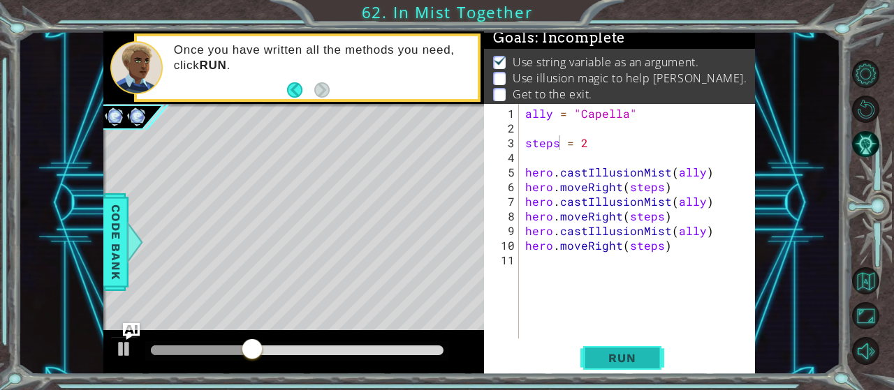
click at [636, 358] on span "Run" at bounding box center [621, 358] width 55 height 14
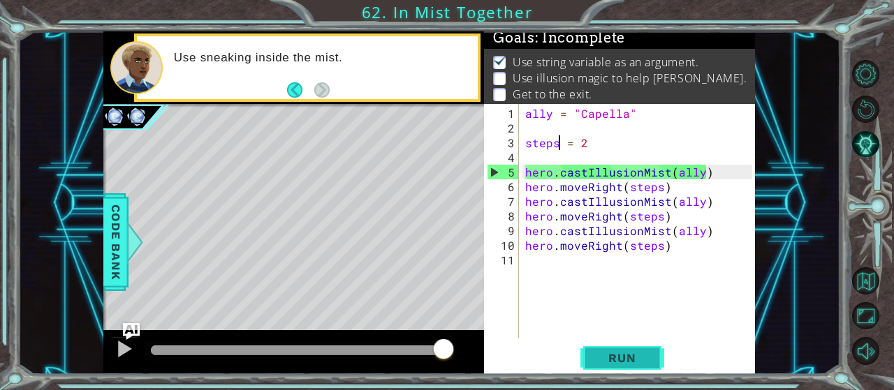
click at [617, 358] on span "Run" at bounding box center [621, 358] width 55 height 14
click at [668, 189] on div "ally = "Capella" steps = 2 hero . castIllusionMist ( ally ) hero . moveRight ( …" at bounding box center [640, 238] width 237 height 264
click at [596, 146] on div "ally = "Capella" steps = 2 hero . castIllusionMist ( ally ) hero . moveRight ( …" at bounding box center [640, 238] width 237 height 264
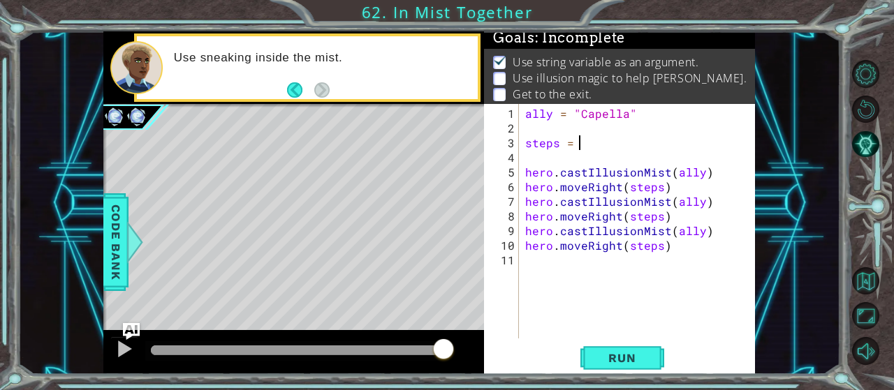
scroll to position [0, 3]
click at [636, 346] on button "Run" at bounding box center [622, 358] width 84 height 27
click at [682, 193] on div "ally = "Capella" steps = 2 hero . castIllusionMist ( ally ) hero . moveRight ( …" at bounding box center [640, 238] width 237 height 264
click at [668, 191] on div "ally = "Capella" steps = 2 hero . castIllusionMist ( ally ) hero . moveRight ( …" at bounding box center [640, 238] width 237 height 264
click at [709, 167] on div "ally = "Capella" steps = 2 hero . castIllusionMist ( ally ) hero . moveRight ( …" at bounding box center [640, 238] width 237 height 264
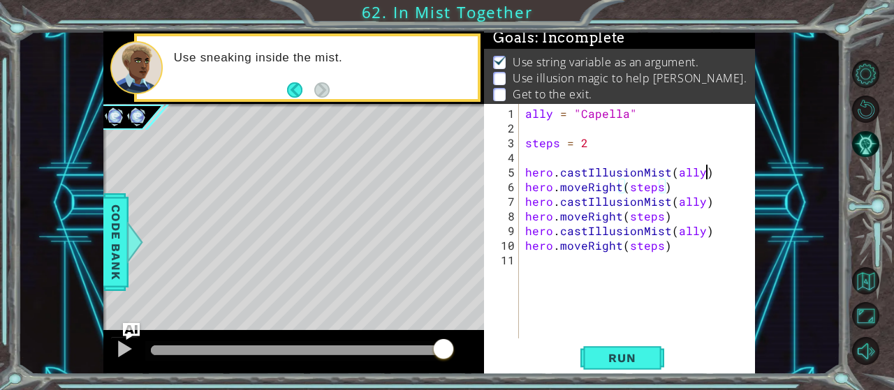
type textarea "hero.castIllusionMist(ally)"
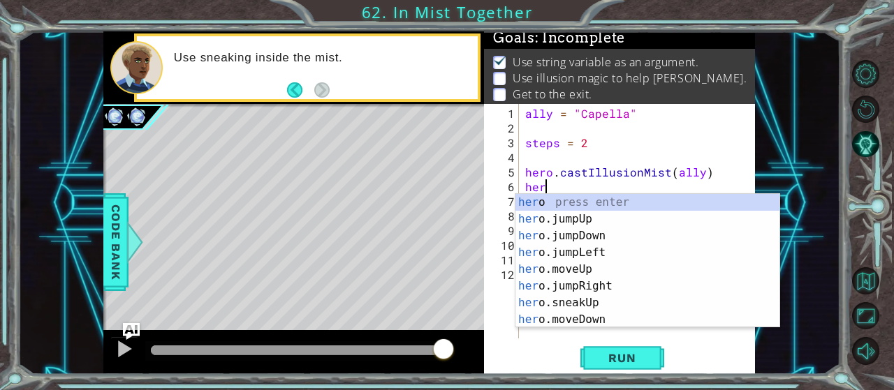
scroll to position [0, 0]
type textarea "h"
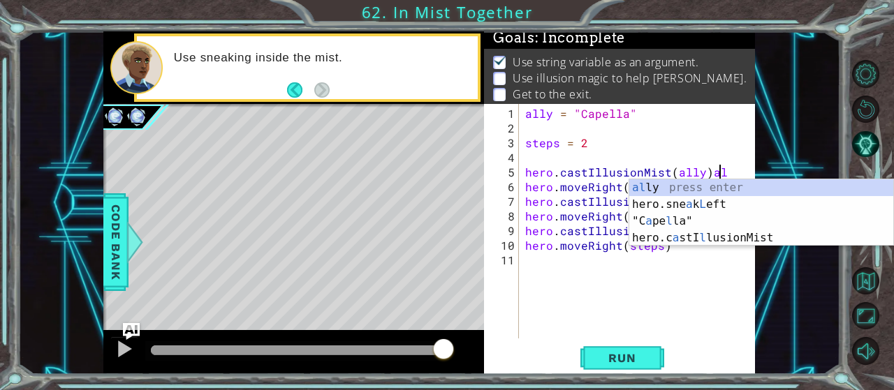
scroll to position [0, 12]
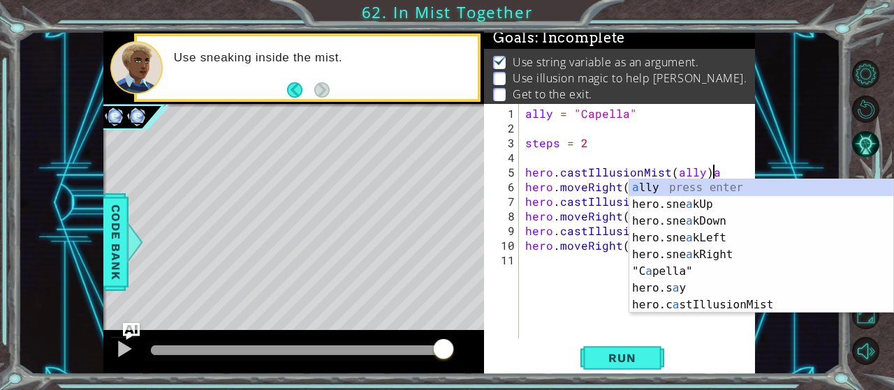
type textarea "hero.castIllusionMist(ally)"
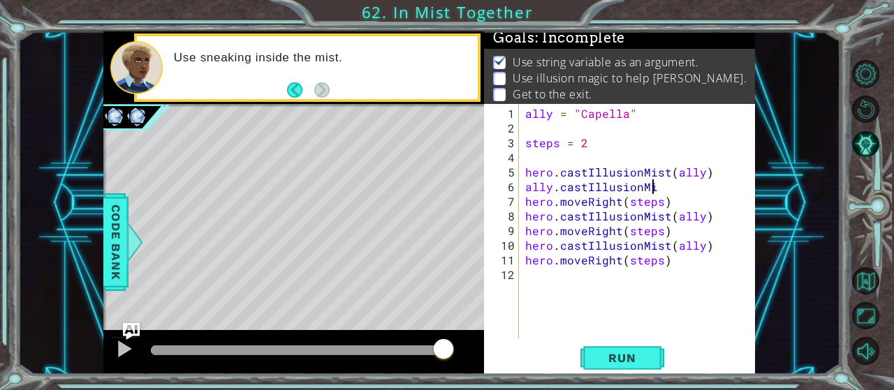
scroll to position [0, 8]
drag, startPoint x: 604, startPoint y: 381, endPoint x: 603, endPoint y: 374, distance: 7.8
click at [603, 378] on div "1 ההההההההההההההההההההההההההההההההההההההההההההההההההההההההההההההההההההההההההההה…" at bounding box center [447, 195] width 894 height 390
click at [603, 373] on div "ally.castIllusionMist 1 2 3 4 5 6 7 8 9 10 11 12 ally = "Capella" steps = 2 her…" at bounding box center [619, 239] width 271 height 270
click at [603, 360] on span "Run" at bounding box center [621, 358] width 55 height 14
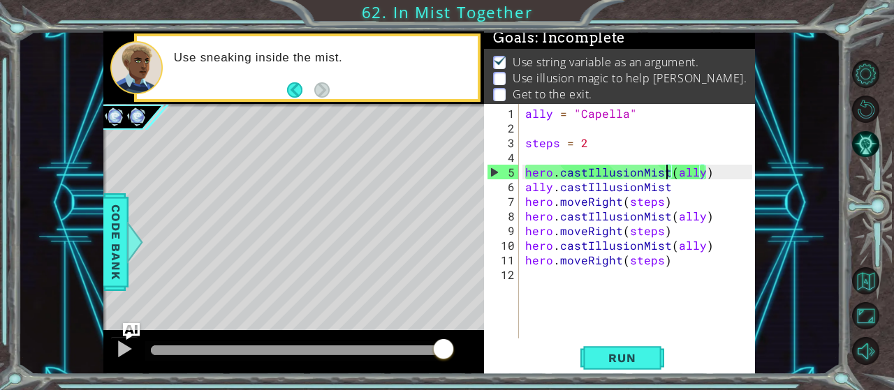
click at [667, 170] on div "ally = "Capella" steps = 2 hero . castIllusionMist ( ally ) ally . castIllusion…" at bounding box center [640, 238] width 237 height 264
click at [702, 170] on div "ally = "Capella" steps = 2 hero . castIllusionMist ( ally ) ally . castIllusion…" at bounding box center [640, 238] width 237 height 264
click at [666, 171] on div "ally = "Capella" steps = 2 hero . castIllusionMist ( ally ) ally . castIllusion…" at bounding box center [640, 238] width 237 height 264
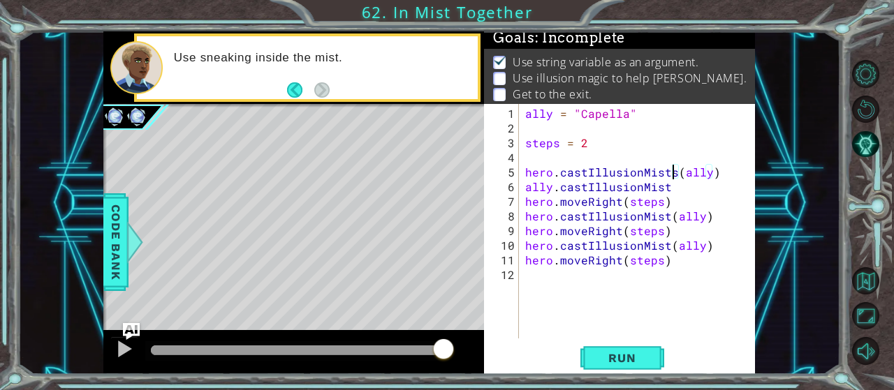
scroll to position [0, 8]
click at [673, 170] on div "ally = "Capella" steps = 2 hero . castIllusionMists ( ally ) ally . castIllusio…" at bounding box center [640, 238] width 237 height 264
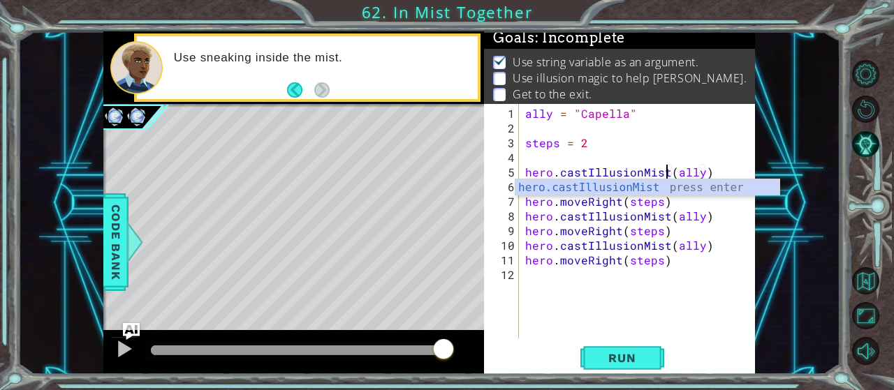
click at [715, 214] on div "ally = "Capella" steps = 2 hero . castIllusionMist ( ally ) ally . castIllusion…" at bounding box center [640, 238] width 237 height 264
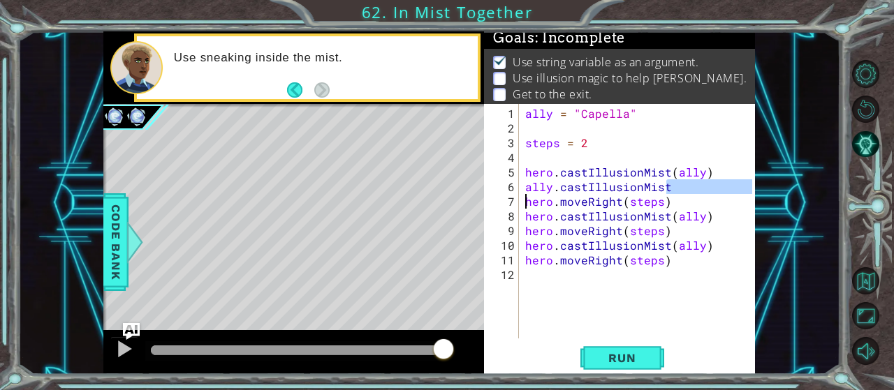
drag, startPoint x: 667, startPoint y: 188, endPoint x: 510, endPoint y: 193, distance: 157.2
click at [522, 193] on div "ally = "Capella" steps = 2 hero . castIllusionMist ( ally ) ally . castIllusion…" at bounding box center [637, 221] width 230 height 235
click at [687, 184] on div "ally = "Capella" steps = 2 hero . castIllusionMist ( ally ) ally . castIllusion…" at bounding box center [637, 221] width 230 height 235
type textarea "ally.castIllusionMist"
drag, startPoint x: 675, startPoint y: 182, endPoint x: 524, endPoint y: 186, distance: 150.9
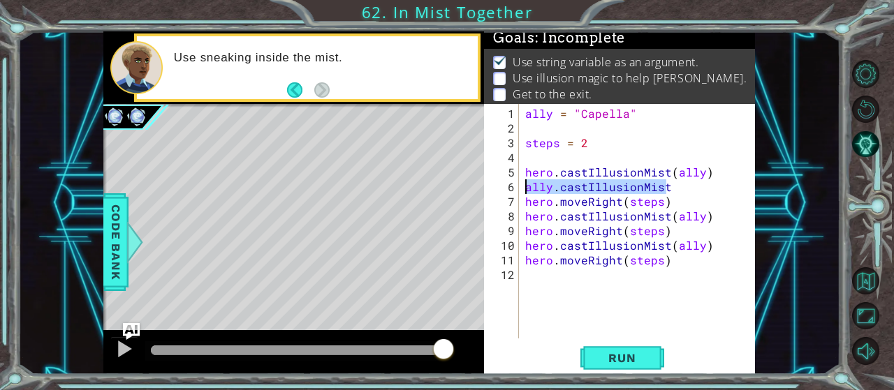
click at [524, 186] on div "ally = "Capella" steps = 2 hero . castIllusionMist ( ally ) ally . castIllusion…" at bounding box center [640, 238] width 237 height 264
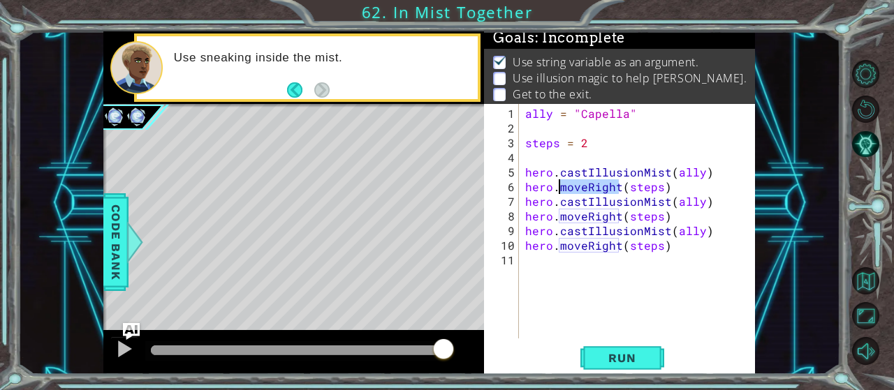
drag, startPoint x: 618, startPoint y: 185, endPoint x: 561, endPoint y: 189, distance: 57.4
click at [561, 189] on div "ally = "Capella" steps = 2 hero . castIllusionMist ( ally ) hero . moveRight ( …" at bounding box center [640, 238] width 237 height 264
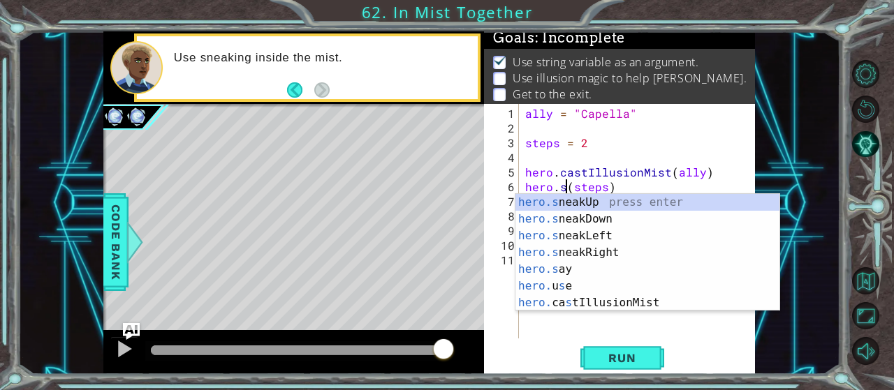
scroll to position [0, 1]
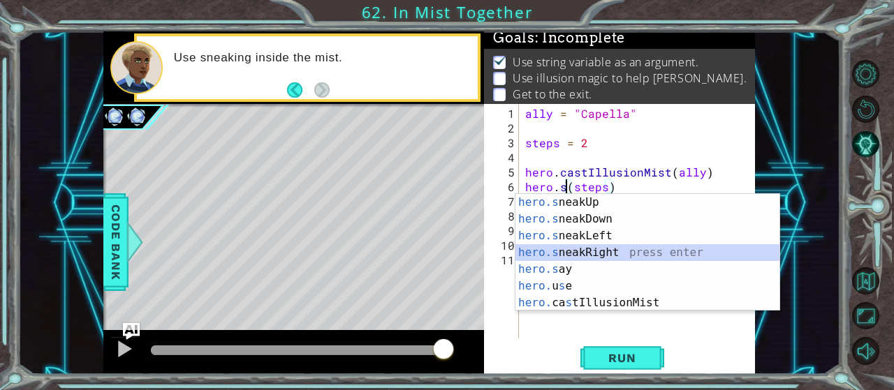
click at [597, 248] on div "hero.s neakUp press enter hero.s neakDown press enter hero.s neakLeft press ent…" at bounding box center [647, 269] width 265 height 151
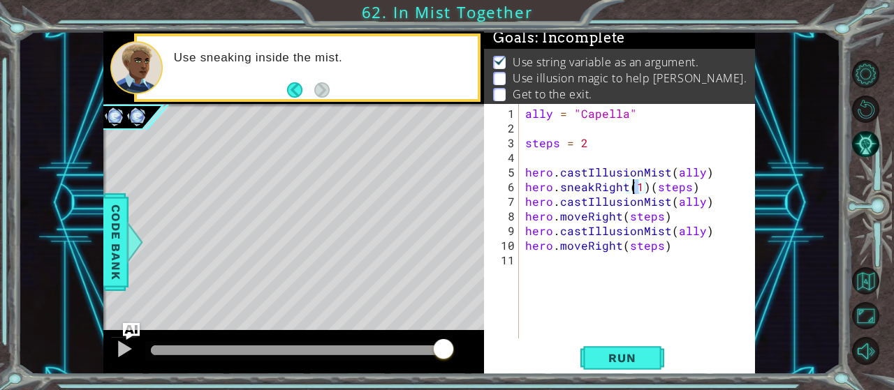
drag, startPoint x: 643, startPoint y: 189, endPoint x: 631, endPoint y: 189, distance: 11.9
click at [631, 189] on div "ally = "Capella" steps = 2 hero . castIllusionMist ( ally ) hero . sneakRight (…" at bounding box center [640, 238] width 237 height 264
drag, startPoint x: 638, startPoint y: 184, endPoint x: 627, endPoint y: 188, distance: 11.3
click at [627, 188] on div "ally = "Capella" steps = 2 hero . castIllusionMist ( ally ) hero . sneakRight (…" at bounding box center [640, 238] width 237 height 264
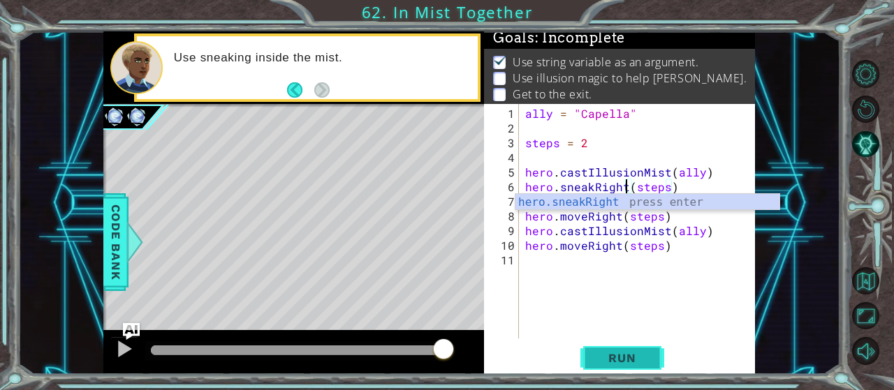
click at [631, 364] on span "Run" at bounding box center [621, 358] width 55 height 14
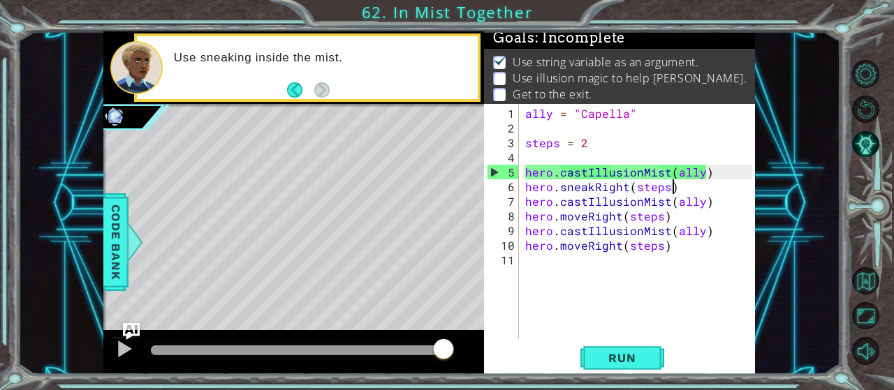
click at [674, 186] on div "ally = "Capella" steps = 2 hero . castIllusionMist ( ally ) hero . sneakRight (…" at bounding box center [640, 238] width 237 height 264
click at [671, 220] on div "ally = "Capella" steps = 2 hero . castIllusionMist ( ally ) hero . sneakRight (…" at bounding box center [640, 238] width 237 height 264
drag, startPoint x: 671, startPoint y: 220, endPoint x: 657, endPoint y: 220, distance: 14.0
click at [657, 220] on div "ally = "Capella" steps = 2 hero . castIllusionMist ( ally ) hero . sneakRight (…" at bounding box center [640, 238] width 237 height 264
click at [700, 219] on div "ally = "Capella" steps = 2 hero . castIllusionMist ( ally ) hero . sneakRight (…" at bounding box center [637, 221] width 230 height 235
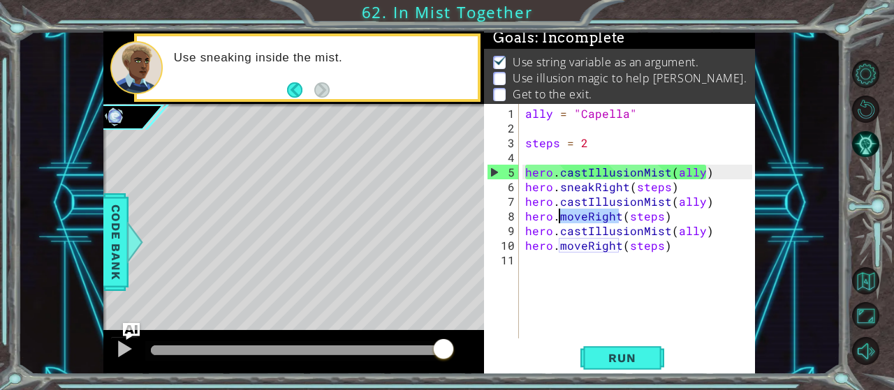
drag, startPoint x: 618, startPoint y: 213, endPoint x: 561, endPoint y: 219, distance: 57.5
click at [561, 219] on div "ally = "Capella" steps = 2 hero . castIllusionMist ( ally ) hero . sneakRight (…" at bounding box center [640, 238] width 237 height 264
drag, startPoint x: 671, startPoint y: 219, endPoint x: 562, endPoint y: 219, distance: 109.6
click at [562, 219] on div "ally = "Capella" steps = 2 hero . castIllusionMist ( ally ) hero . sneakRight (…" at bounding box center [640, 238] width 237 height 264
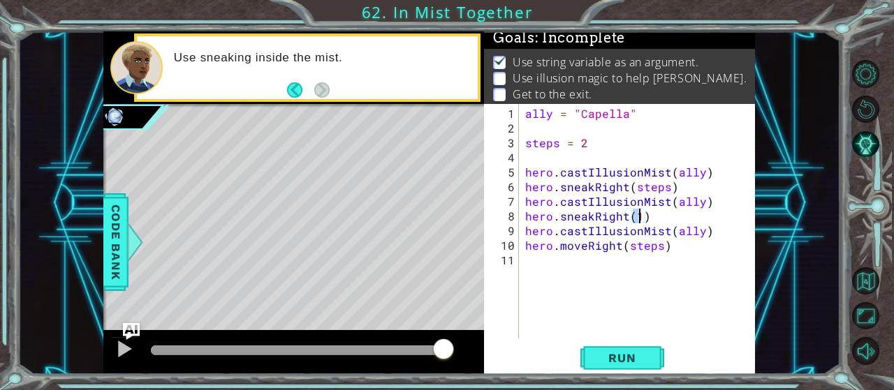
scroll to position [0, 6]
drag, startPoint x: 667, startPoint y: 249, endPoint x: 558, endPoint y: 249, distance: 109.0
click at [558, 249] on div "ally = "Capella" steps = 2 hero . castIllusionMist ( ally ) hero . sneakRight (…" at bounding box center [640, 238] width 237 height 264
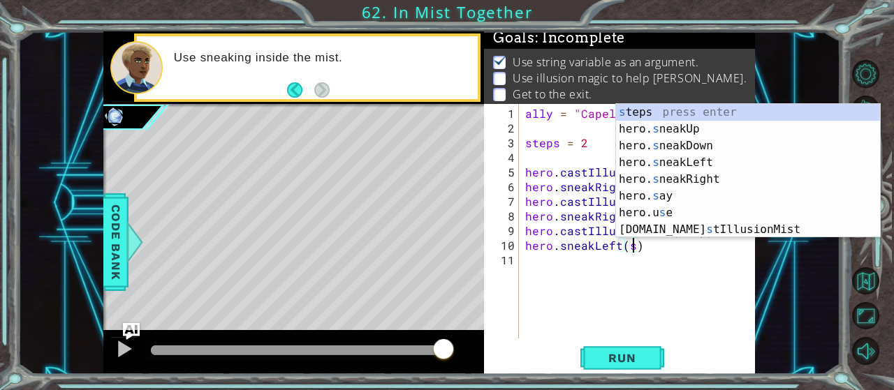
scroll to position [0, 6]
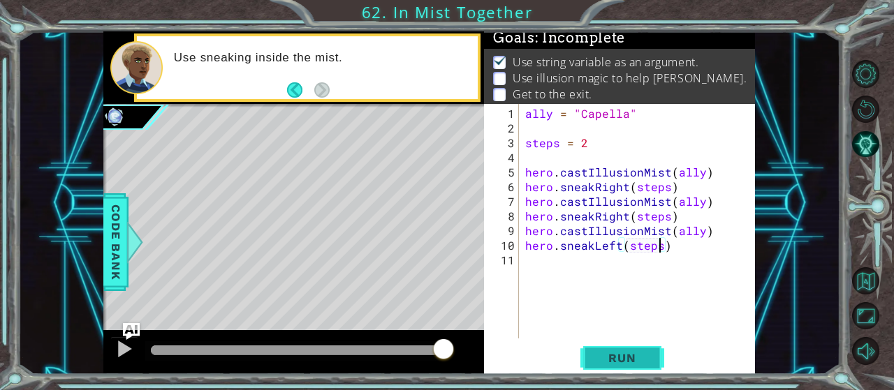
click at [626, 365] on span "Run" at bounding box center [621, 358] width 55 height 14
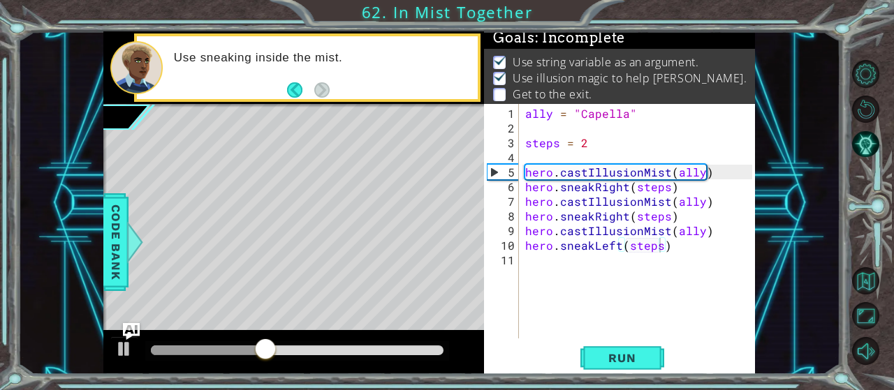
drag, startPoint x: 522, startPoint y: 230, endPoint x: 688, endPoint y: 237, distance: 166.4
click at [688, 237] on div "hero.sneakLeft(steps) 1 2 3 4 5 6 7 8 9 10 11 ally = "Capella" steps = 2 hero .…" at bounding box center [618, 221] width 268 height 235
click at [617, 247] on div "ally = "Capella" steps = 2 hero . castIllusionMist ( ally ) hero . sneakRight (…" at bounding box center [640, 238] width 237 height 264
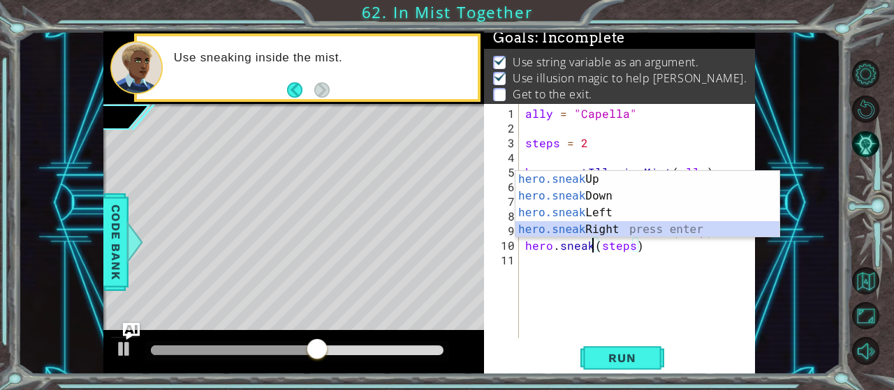
click at [609, 233] on div "hero.sneak Up press enter hero.sneak Down press enter hero.sneak Left press ent…" at bounding box center [647, 221] width 265 height 101
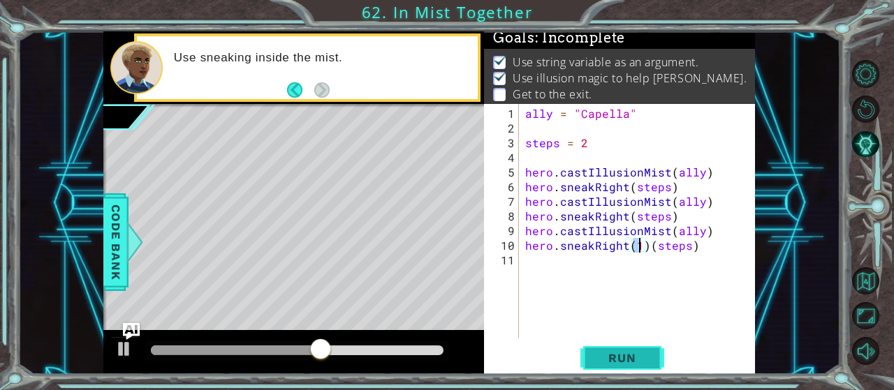
click at [628, 350] on button "Run" at bounding box center [622, 358] width 84 height 27
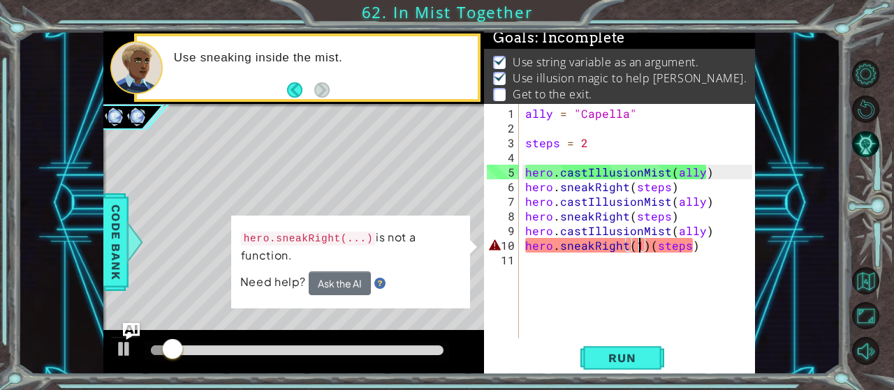
click at [643, 243] on div "ally = "Capella" steps = 2 hero . castIllusionMist ( ally ) hero . sneakRight (…" at bounding box center [640, 238] width 237 height 264
drag, startPoint x: 645, startPoint y: 245, endPoint x: 627, endPoint y: 245, distance: 18.2
click at [627, 245] on div "ally = "Capella" steps = 2 hero . castIllusionMist ( ally ) hero . sneakRight (…" at bounding box center [640, 238] width 237 height 264
type textarea "hero.sneakRight(steps)"
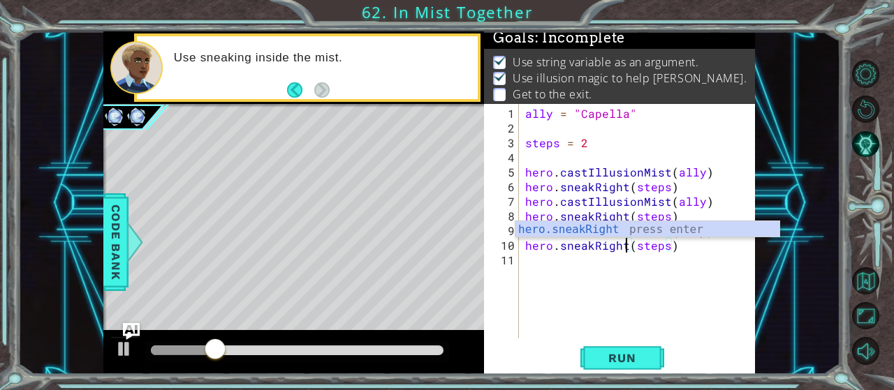
click at [695, 251] on div "ally = "Capella" steps = 2 hero . castIllusionMist ( ally ) hero . sneakRight (…" at bounding box center [640, 238] width 237 height 264
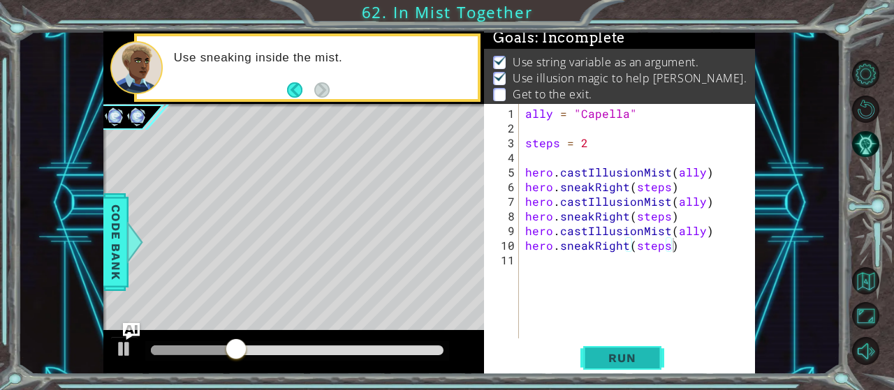
click at [606, 358] on span "Run" at bounding box center [621, 358] width 55 height 14
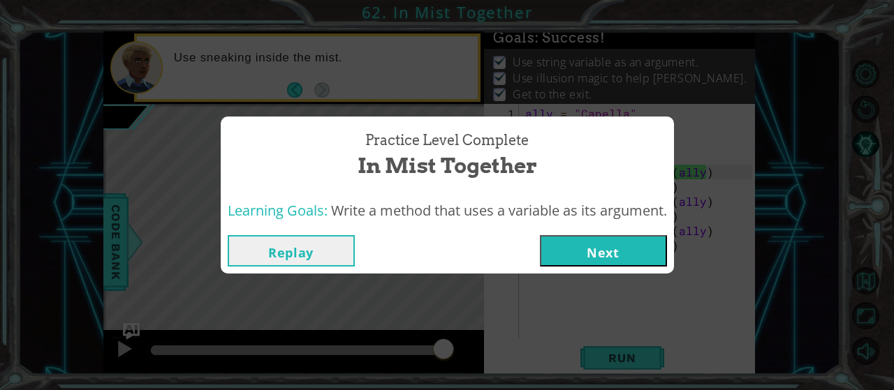
click at [536, 241] on div "Replay Next" at bounding box center [447, 250] width 439 height 31
click at [582, 260] on button "Next" at bounding box center [603, 250] width 127 height 31
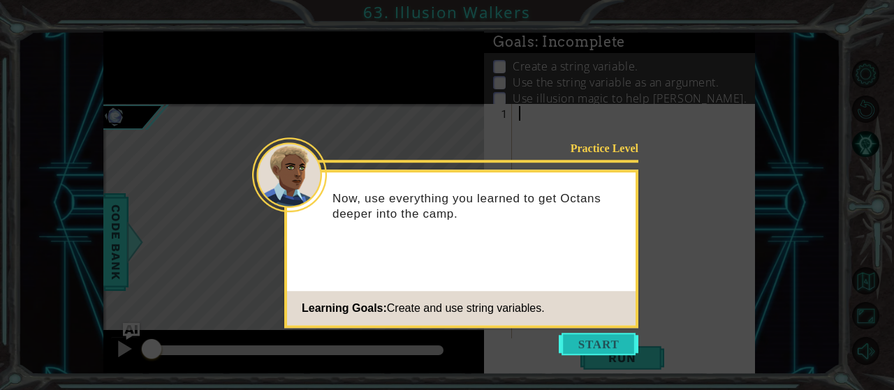
click at [592, 344] on button "Start" at bounding box center [599, 344] width 80 height 22
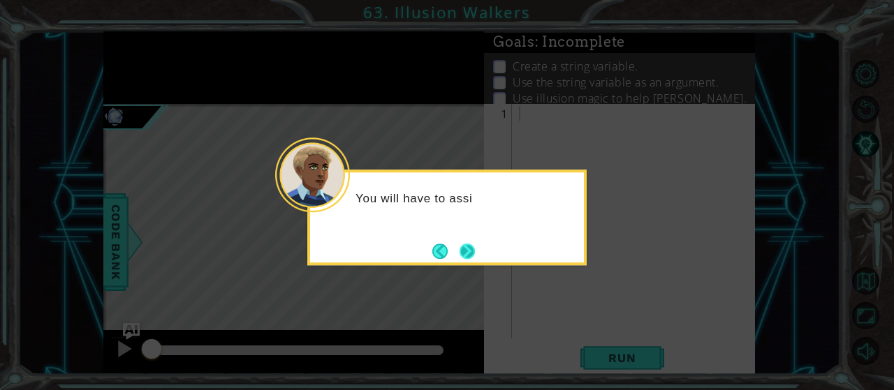
click at [467, 246] on button "Next" at bounding box center [467, 251] width 15 height 15
click at [467, 246] on button "Next" at bounding box center [467, 251] width 16 height 16
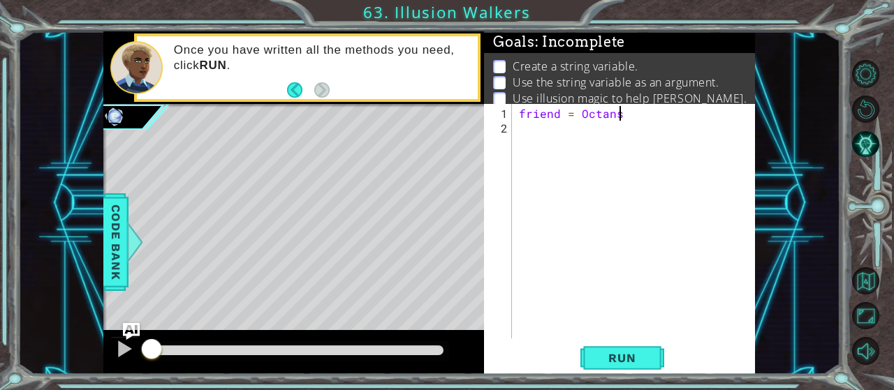
scroll to position [0, 6]
click at [582, 113] on div "friend = [PERSON_NAME]" at bounding box center [637, 238] width 243 height 264
type textarea "friend = "Octans""
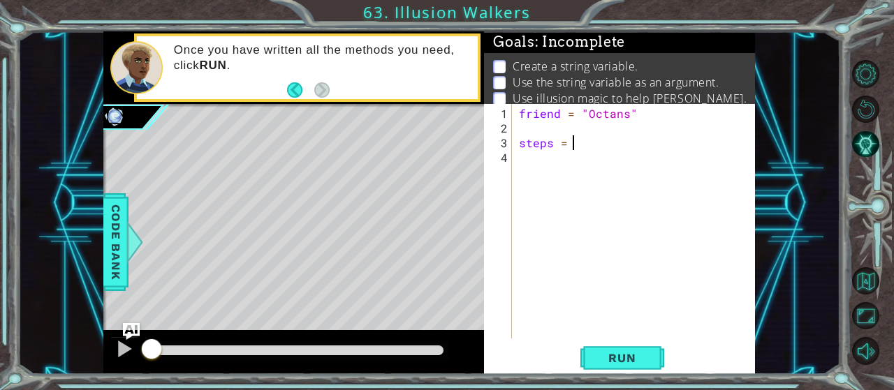
type textarea "steps = 2"
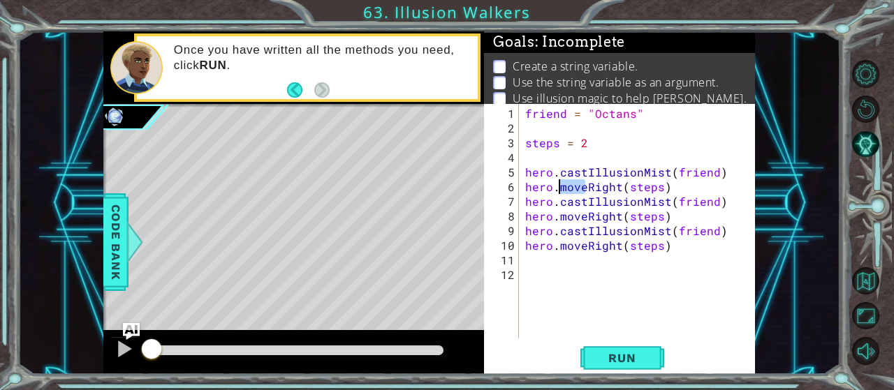
drag, startPoint x: 583, startPoint y: 186, endPoint x: 562, endPoint y: 189, distance: 21.1
click at [562, 189] on div "friend = "Octans" steps = 2 hero . castIllusionMist ( friend ) hero . moveRight…" at bounding box center [640, 238] width 237 height 264
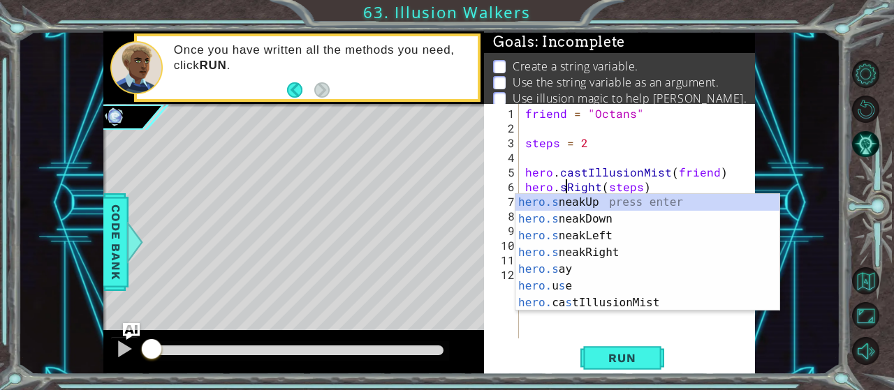
scroll to position [0, 1]
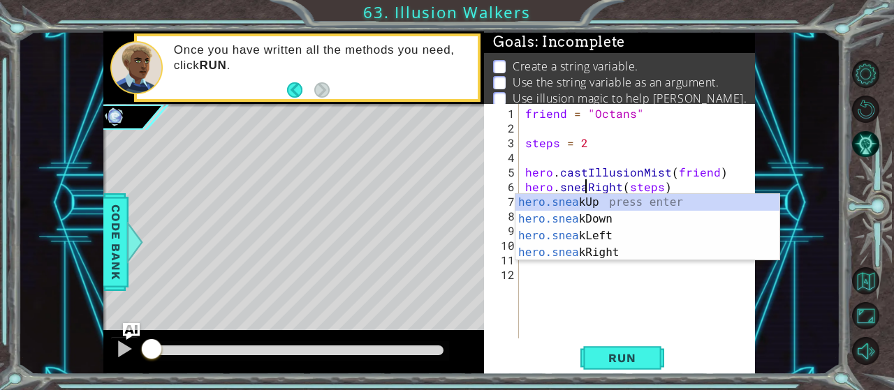
type textarea "hero.sneakRight(steps)"
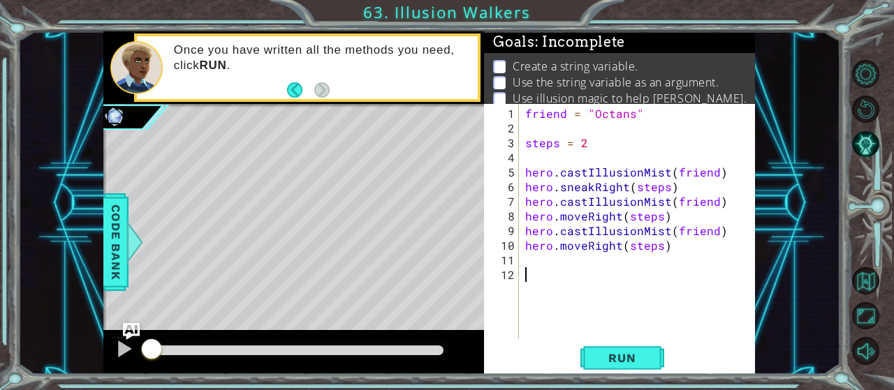
click at [538, 292] on div "friend = "Octans" steps = 2 hero . castIllusionMist ( friend ) hero . sneakRigh…" at bounding box center [640, 238] width 237 height 264
drag, startPoint x: 585, startPoint y: 214, endPoint x: 562, endPoint y: 219, distance: 22.9
click at [562, 219] on div "friend = "Octans" steps = 2 hero . castIllusionMist ( friend ) hero . sneakRigh…" at bounding box center [640, 238] width 237 height 264
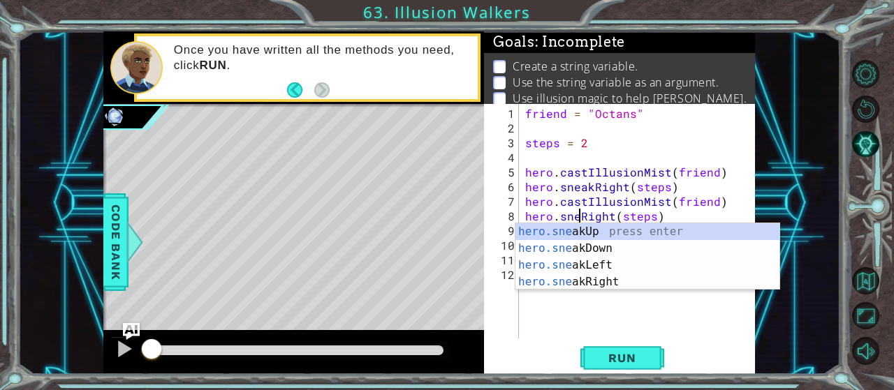
type textarea "hero.sneakRight(steps)"
click at [559, 311] on div "friend = "Octans" steps = 2 hero . castIllusionMist ( friend ) hero . sneakRigh…" at bounding box center [640, 238] width 237 height 264
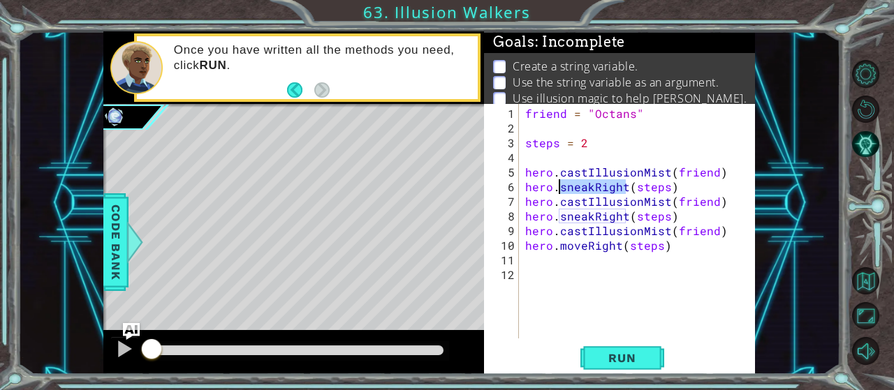
drag, startPoint x: 624, startPoint y: 186, endPoint x: 565, endPoint y: 191, distance: 59.5
click at [565, 191] on div "friend = "Octans" steps = 2 hero . castIllusionMist ( friend ) hero . sneakRigh…" at bounding box center [640, 238] width 237 height 264
drag, startPoint x: 713, startPoint y: 193, endPoint x: 658, endPoint y: 191, distance: 55.2
click at [712, 193] on div "friend = "Octans" steps = 2 hero . castIllusionMist ( friend ) hero . sneakRigh…" at bounding box center [640, 238] width 237 height 264
drag, startPoint x: 626, startPoint y: 188, endPoint x: 596, endPoint y: 186, distance: 30.1
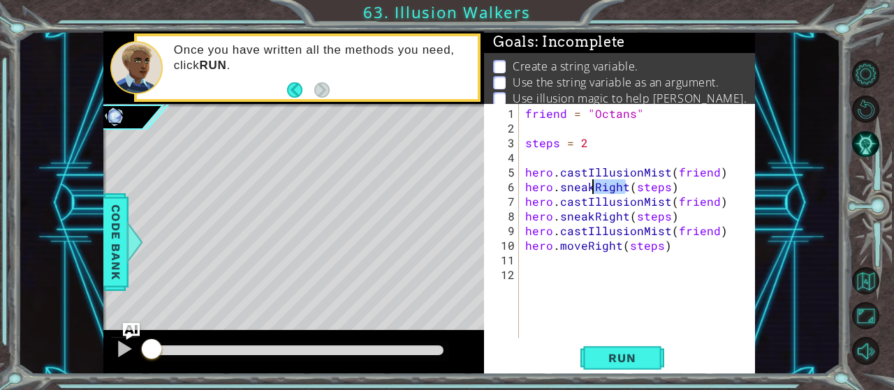
click at [596, 186] on div "friend = "Octans" steps = 2 hero . castIllusionMist ( friend ) hero . sneakRigh…" at bounding box center [640, 238] width 237 height 264
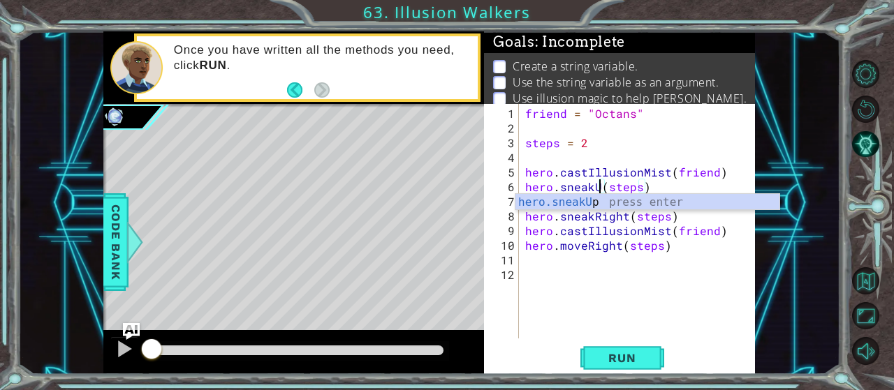
type textarea "hero.sneakUp(steps)"
click at [588, 258] on div "friend = "Octans" steps = 2 hero . castIllusionMist ( friend ) hero . sneakUp (…" at bounding box center [640, 238] width 237 height 264
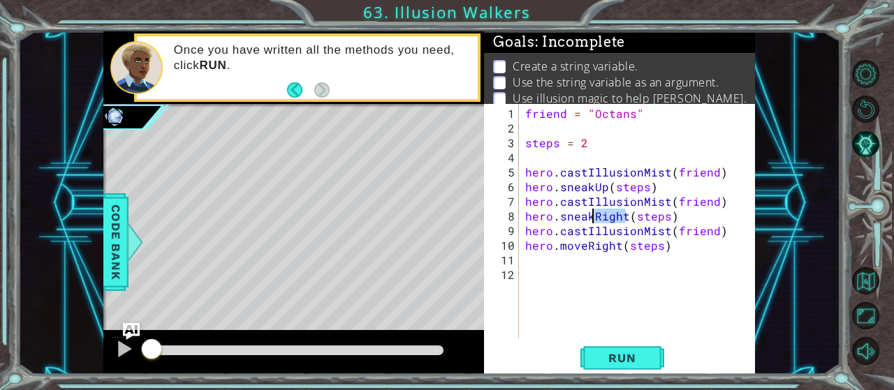
drag, startPoint x: 624, startPoint y: 214, endPoint x: 590, endPoint y: 216, distance: 33.6
click at [590, 216] on div "friend = "Octans" steps = 2 hero . castIllusionMist ( friend ) hero . sneakUp (…" at bounding box center [640, 238] width 237 height 264
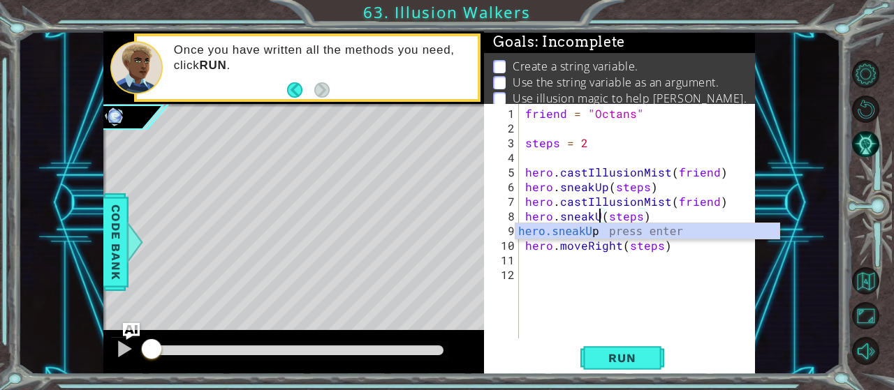
type textarea "hero.sneakUp(steps)"
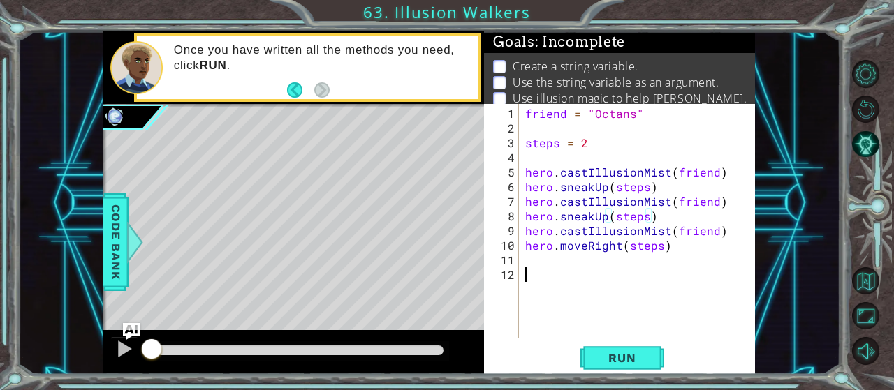
click at [596, 277] on div "friend = "Octans" steps = 2 hero . castIllusionMist ( friend ) hero . sneakUp (…" at bounding box center [640, 238] width 237 height 264
drag, startPoint x: 619, startPoint y: 242, endPoint x: 588, endPoint y: 246, distance: 31.6
click at [588, 246] on div "friend = "Octans" steps = 2 hero . castIllusionMist ( friend ) hero . sneakUp (…" at bounding box center [640, 238] width 237 height 264
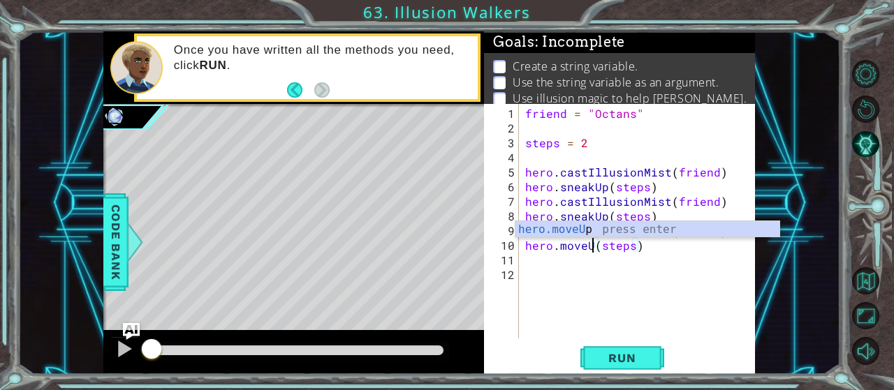
type textarea "hero.moveUp(steps)"
click at [654, 274] on div "friend = "Octans" steps = 2 hero . castIllusionMist ( friend ) hero . sneakUp (…" at bounding box center [640, 238] width 237 height 264
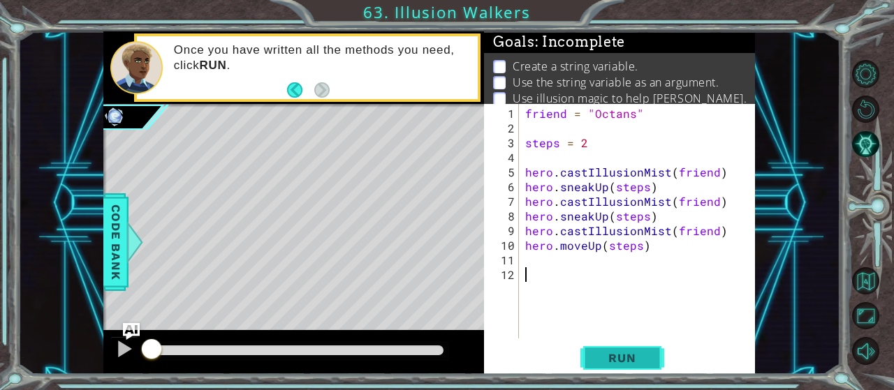
click at [628, 353] on span "Run" at bounding box center [621, 358] width 55 height 14
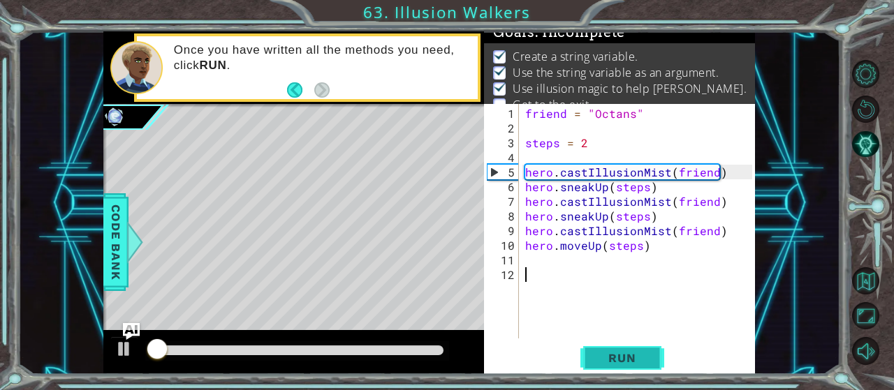
scroll to position [13, 0]
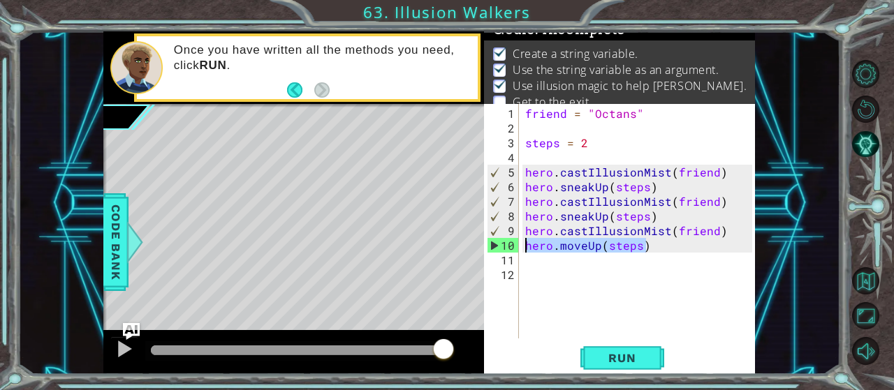
drag, startPoint x: 647, startPoint y: 248, endPoint x: 524, endPoint y: 247, distance: 122.9
click at [524, 247] on div "friend = "Octans" steps = 2 hero . castIllusionMist ( friend ) hero . sneakUp (…" at bounding box center [640, 238] width 237 height 264
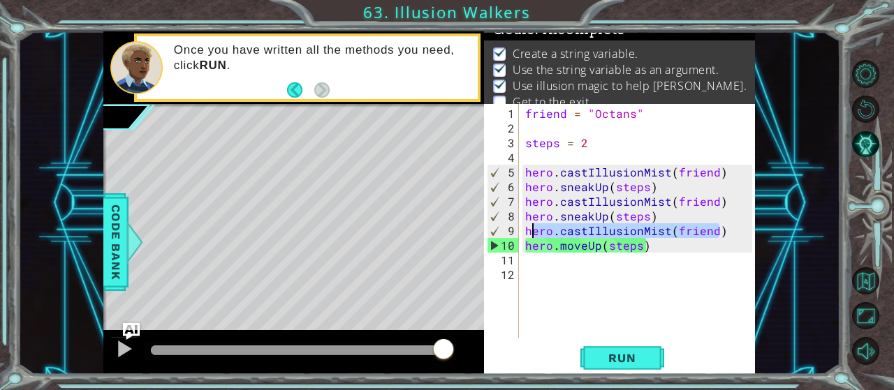
drag, startPoint x: 721, startPoint y: 230, endPoint x: 533, endPoint y: 230, distance: 187.9
click at [533, 230] on div "friend = "Octans" steps = 2 hero . castIllusionMist ( friend ) hero . sneakUp (…" at bounding box center [640, 238] width 237 height 264
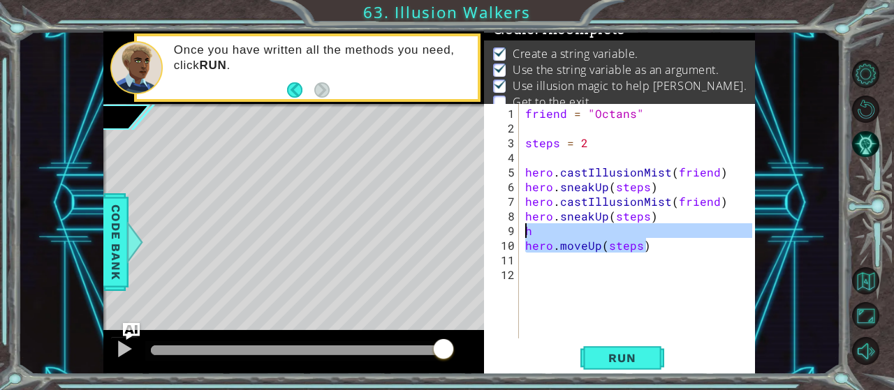
drag, startPoint x: 651, startPoint y: 250, endPoint x: 526, endPoint y: 232, distance: 126.3
click at [526, 232] on div "friend = "Octans" steps = 2 hero . castIllusionMist ( friend ) hero . sneakUp (…" at bounding box center [640, 238] width 237 height 264
type textarea "h hero.moveUp(steps)"
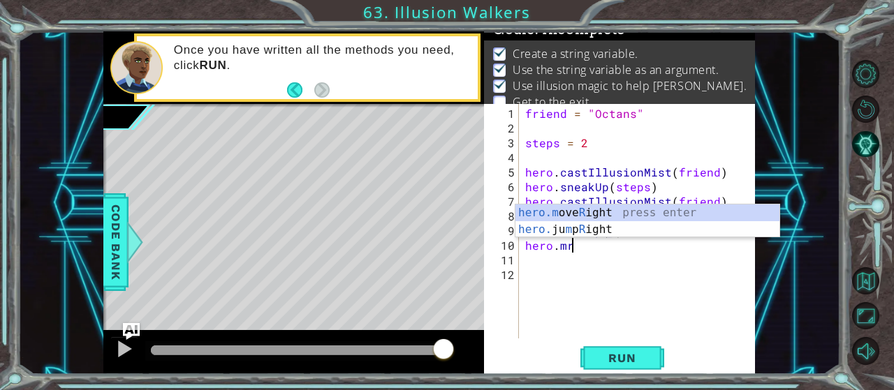
scroll to position [0, 6]
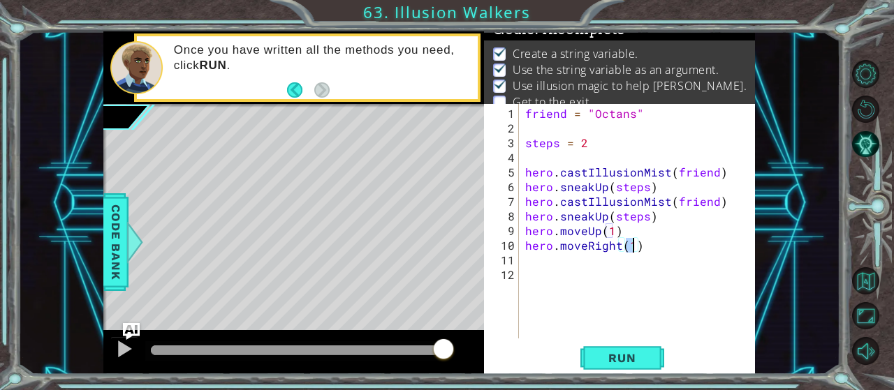
type textarea "hero.moveRight(3)"
click at [606, 366] on button "Run" at bounding box center [622, 358] width 84 height 27
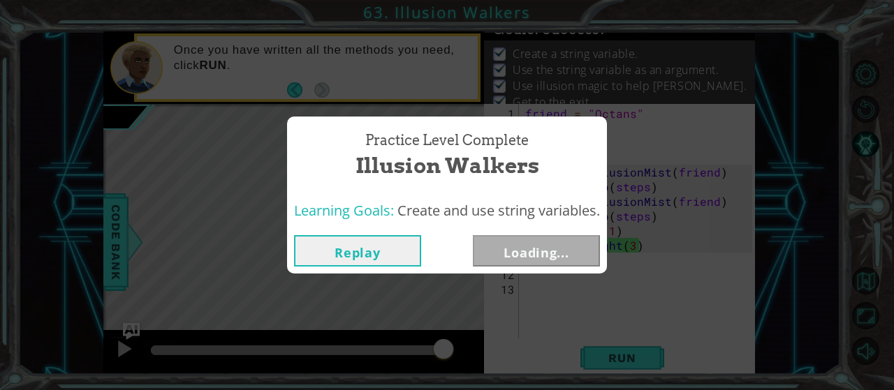
drag, startPoint x: 224, startPoint y: 350, endPoint x: 457, endPoint y: 346, distance: 233.3
click at [457, 346] on body "1 ההההההההההההההההההההההההההההההההההההההההההההההההההההההההההההההההההההההההההההה…" at bounding box center [447, 195] width 894 height 390
click at [544, 252] on button "Next" at bounding box center [536, 250] width 127 height 31
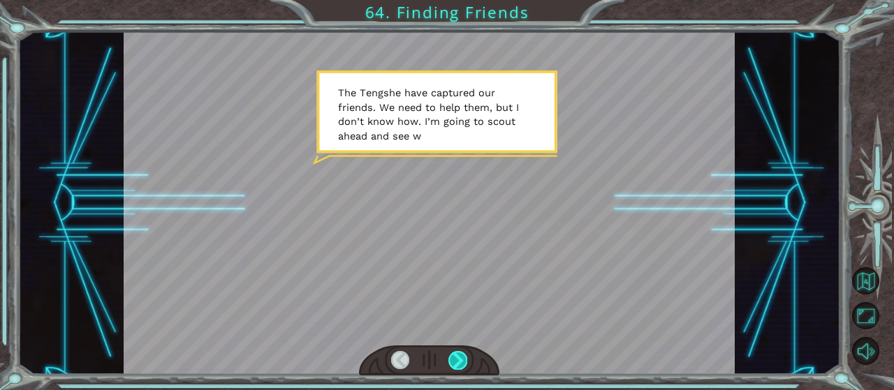
click at [460, 353] on div at bounding box center [457, 360] width 18 height 19
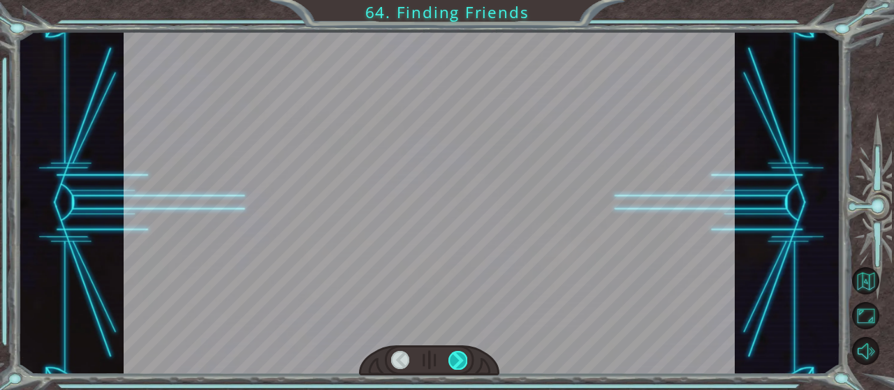
click at [460, 353] on div at bounding box center [457, 360] width 18 height 19
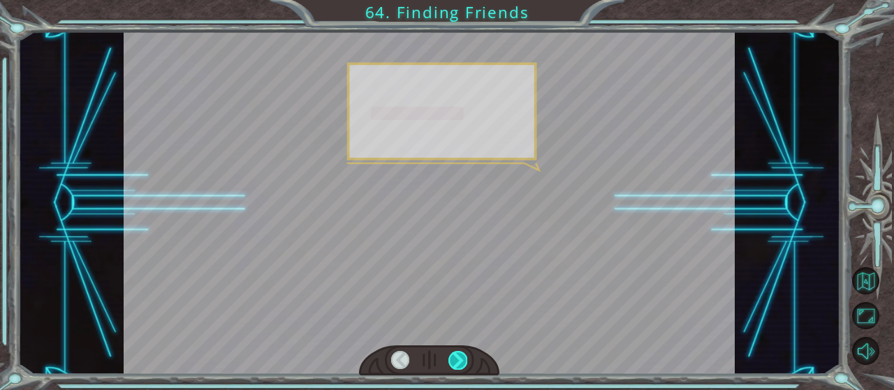
click at [460, 353] on div at bounding box center [457, 360] width 18 height 19
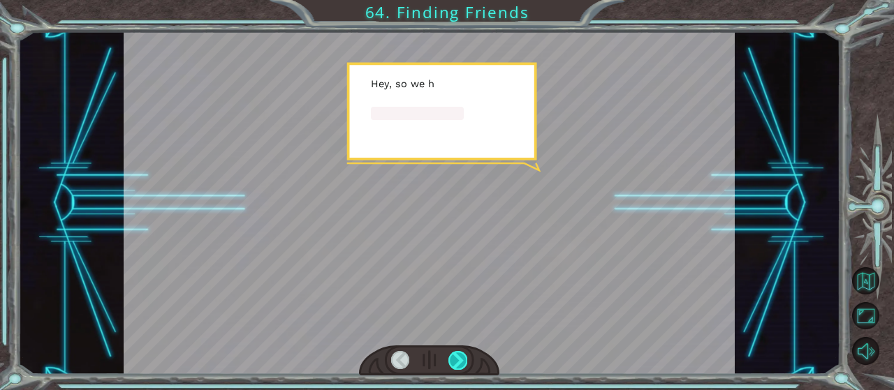
click at [460, 353] on div at bounding box center [457, 360] width 18 height 19
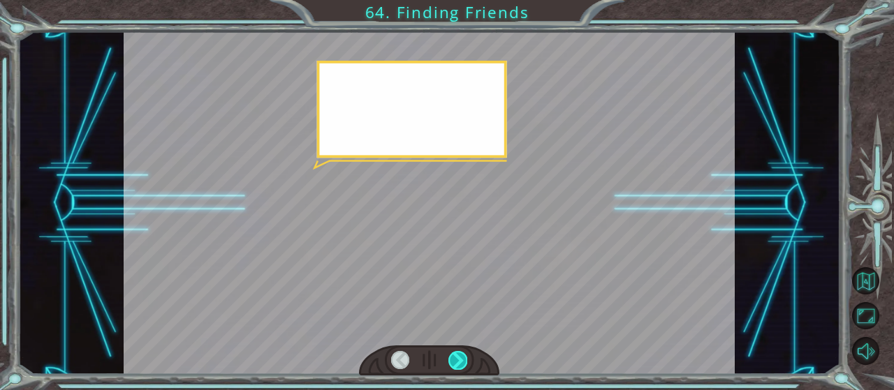
click at [460, 353] on div at bounding box center [457, 360] width 18 height 19
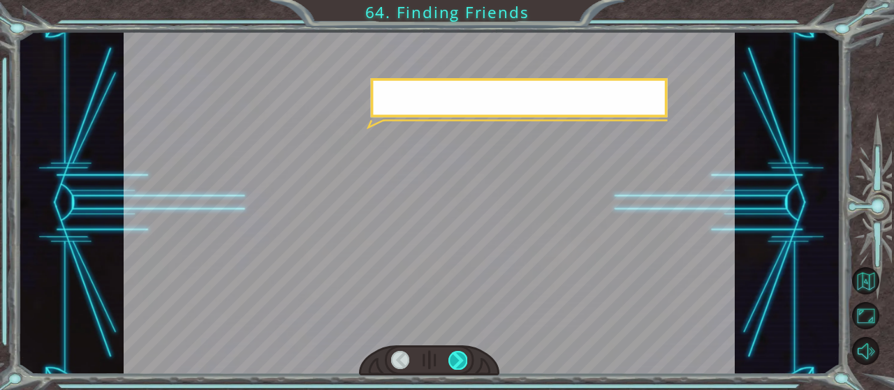
click at [460, 353] on div at bounding box center [457, 360] width 18 height 19
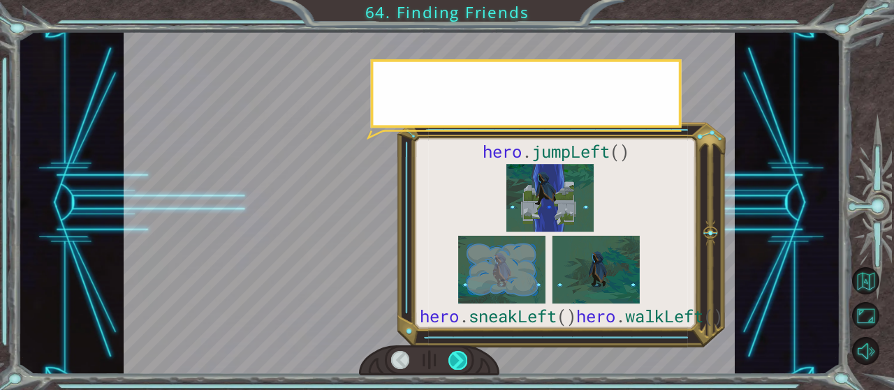
click at [460, 353] on div at bounding box center [457, 360] width 18 height 19
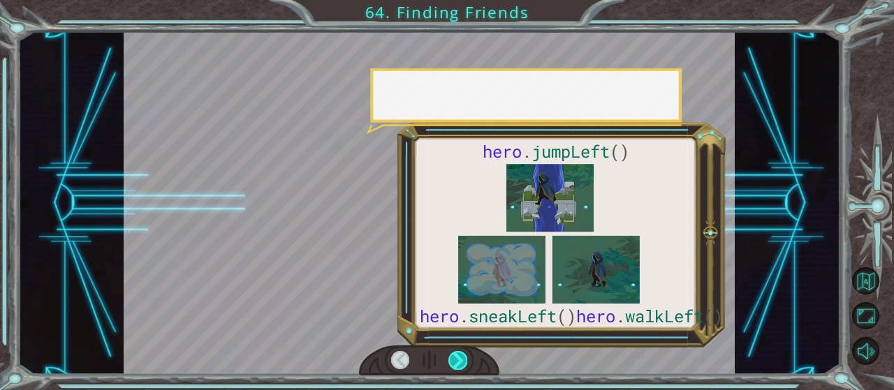
click at [460, 353] on div at bounding box center [457, 360] width 18 height 19
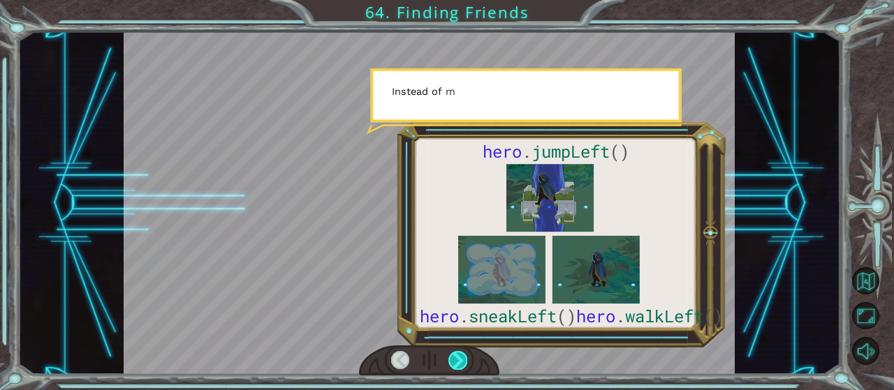
click at [460, 353] on div at bounding box center [457, 360] width 18 height 19
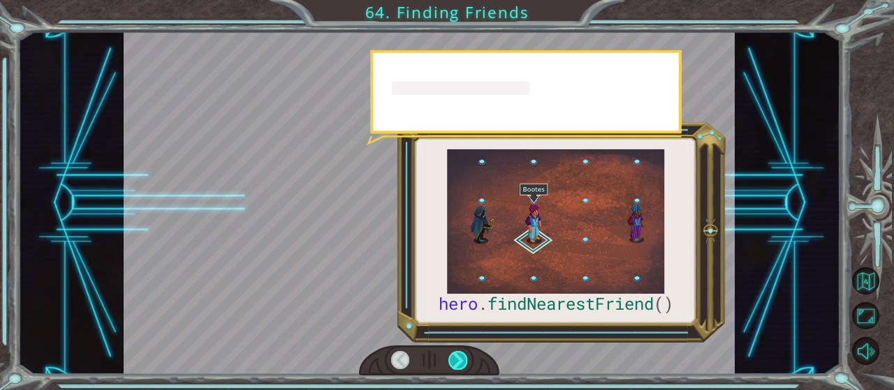
click at [460, 353] on div at bounding box center [457, 360] width 18 height 19
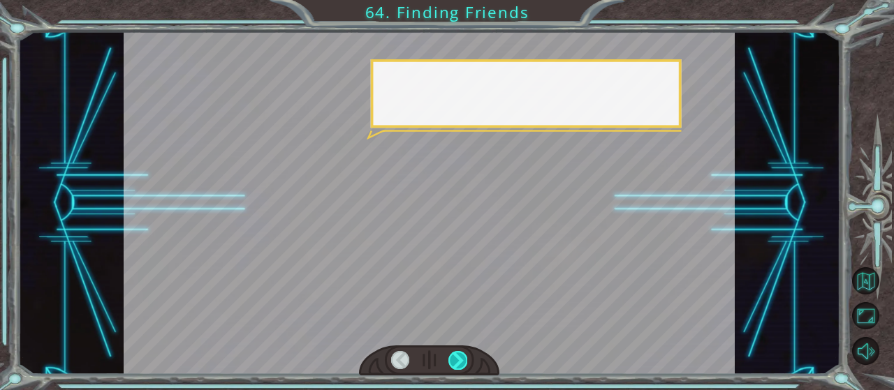
click at [460, 353] on div at bounding box center [457, 360] width 18 height 19
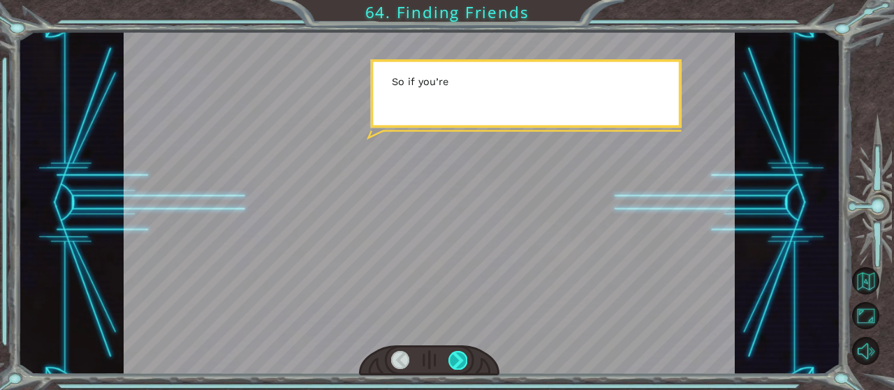
click at [460, 353] on div at bounding box center [457, 360] width 18 height 19
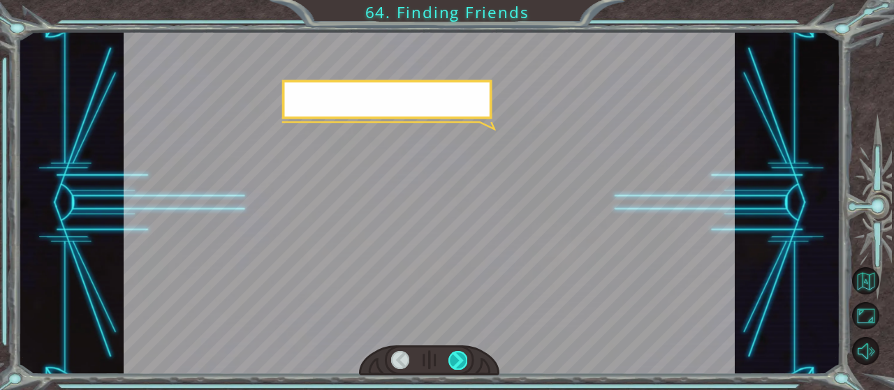
click at [460, 353] on div at bounding box center [457, 360] width 18 height 19
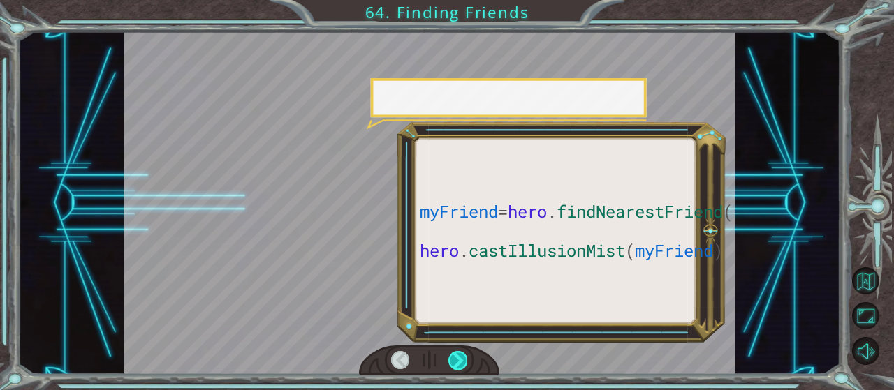
click at [460, 353] on div at bounding box center [457, 360] width 18 height 19
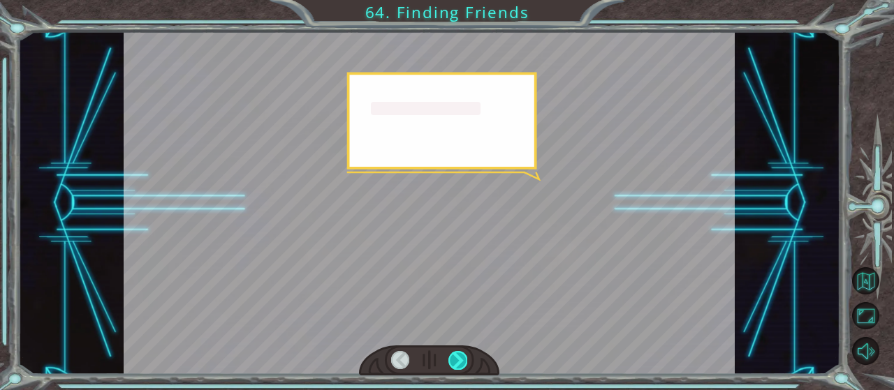
click at [460, 353] on div at bounding box center [457, 360] width 18 height 19
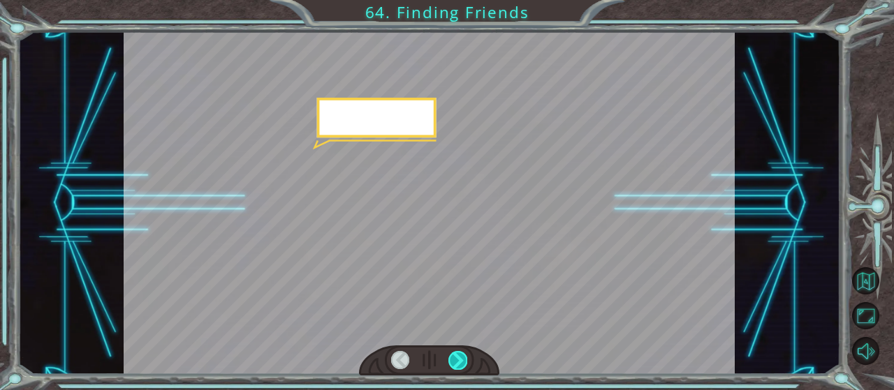
click at [460, 353] on div at bounding box center [457, 360] width 18 height 19
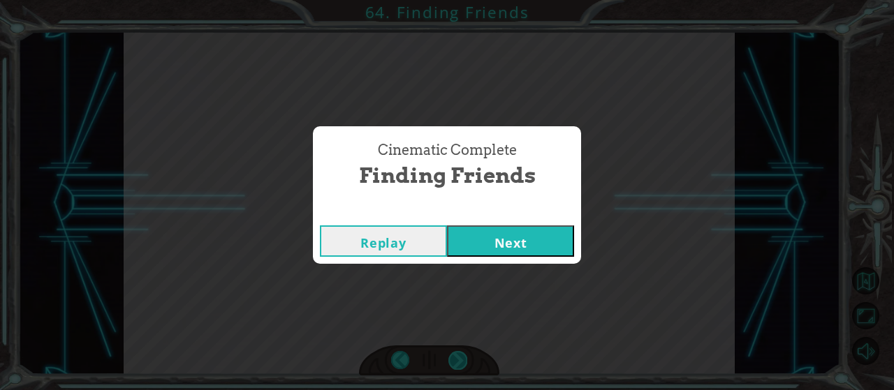
click at [460, 353] on div "Cinematic Complete Finding Friends Replay Next" at bounding box center [447, 195] width 894 height 390
click at [494, 235] on button "Next" at bounding box center [510, 241] width 127 height 31
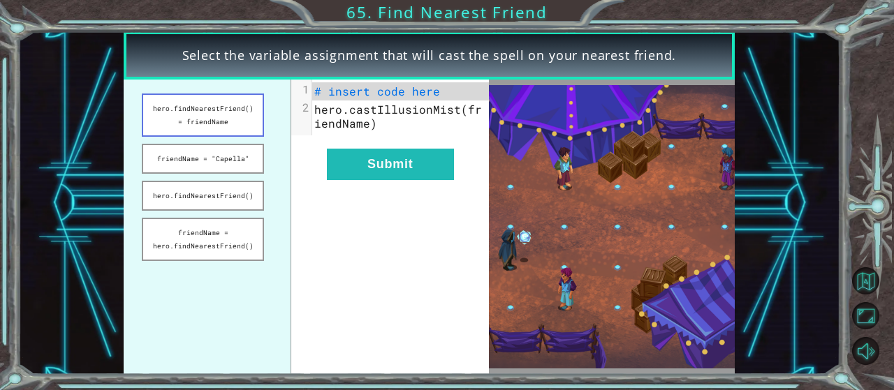
click at [220, 131] on button "hero.findNearestFriend() = friendName" at bounding box center [203, 115] width 122 height 43
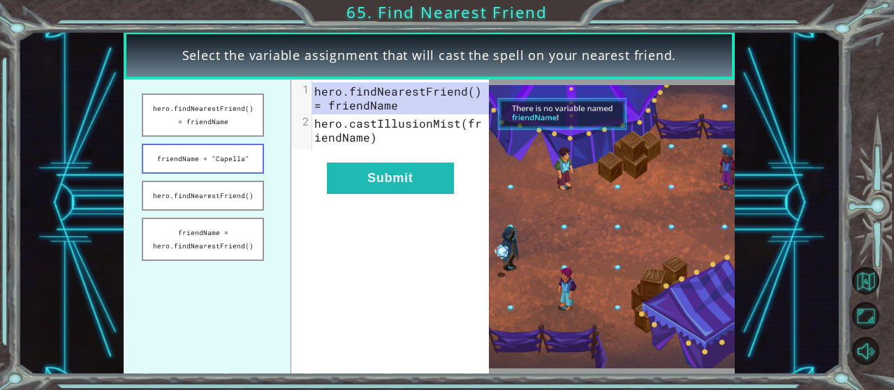
click at [212, 156] on button "friendName = "Capella"" at bounding box center [203, 159] width 122 height 30
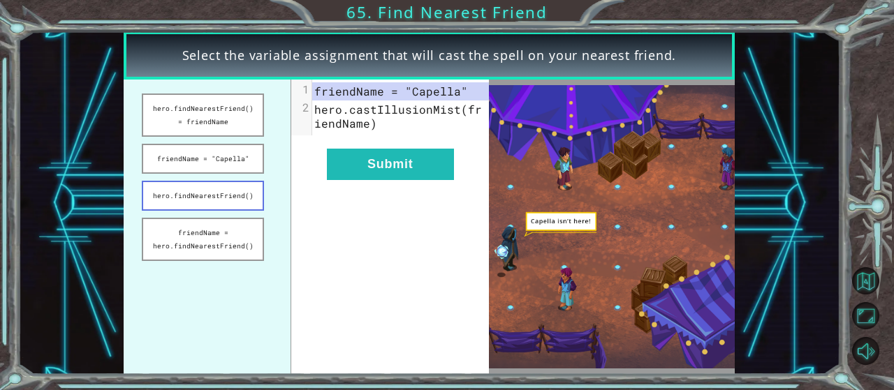
click at [242, 196] on button "hero.findNearestFriend()" at bounding box center [203, 196] width 122 height 30
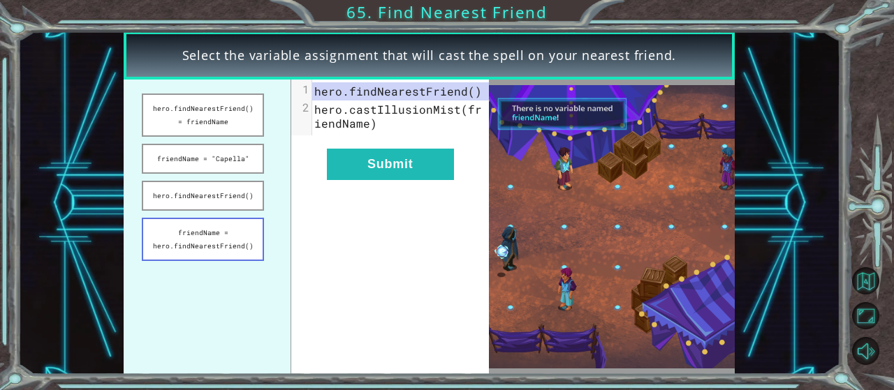
click at [235, 240] on button "friendName = hero.findNearestFriend()" at bounding box center [203, 239] width 122 height 43
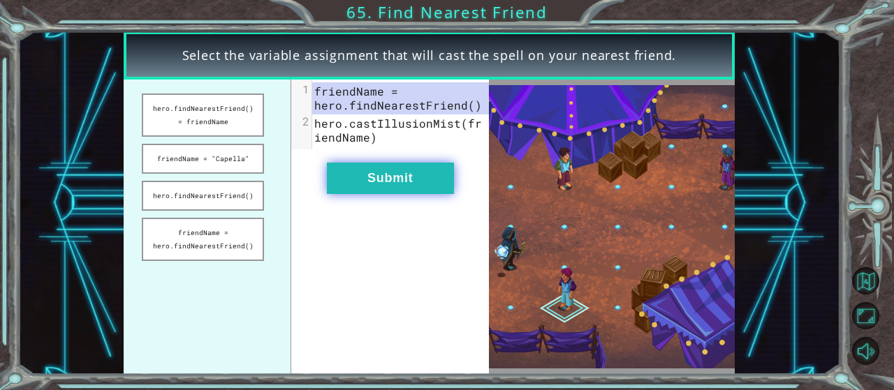
click at [358, 168] on button "Submit" at bounding box center [390, 178] width 127 height 31
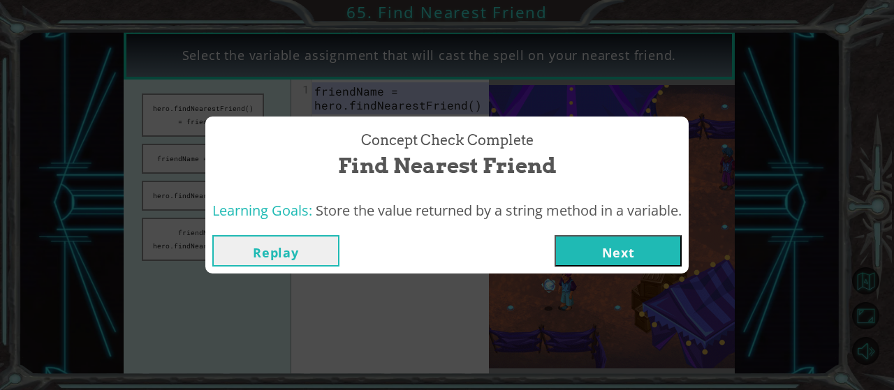
click at [601, 260] on button "Next" at bounding box center [618, 250] width 127 height 31
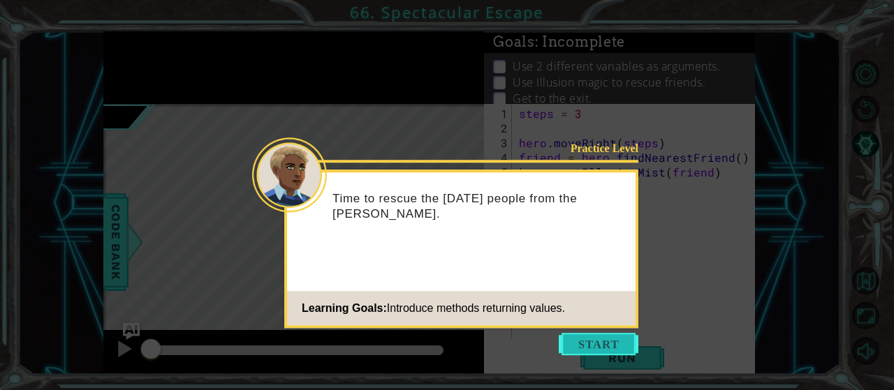
click at [618, 344] on button "Start" at bounding box center [599, 344] width 80 height 22
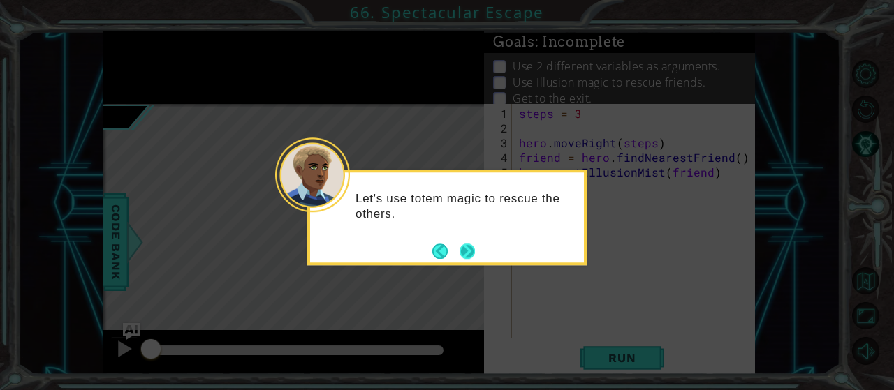
click at [473, 254] on button "Next" at bounding box center [467, 251] width 15 height 15
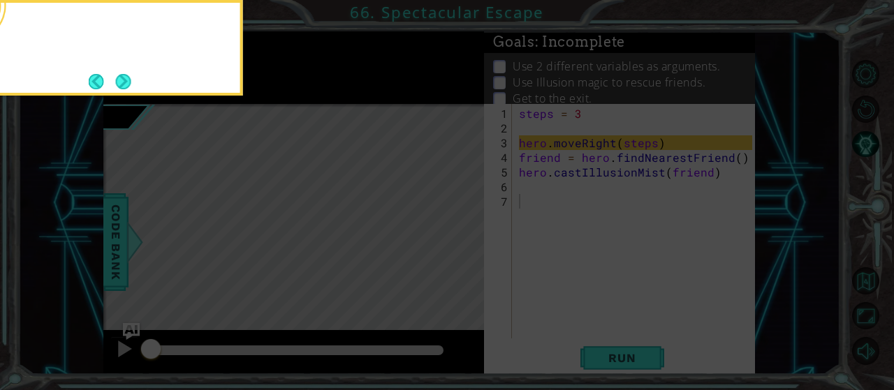
click at [473, 254] on icon at bounding box center [447, 58] width 894 height 664
click at [126, 83] on button "Next" at bounding box center [123, 81] width 15 height 15
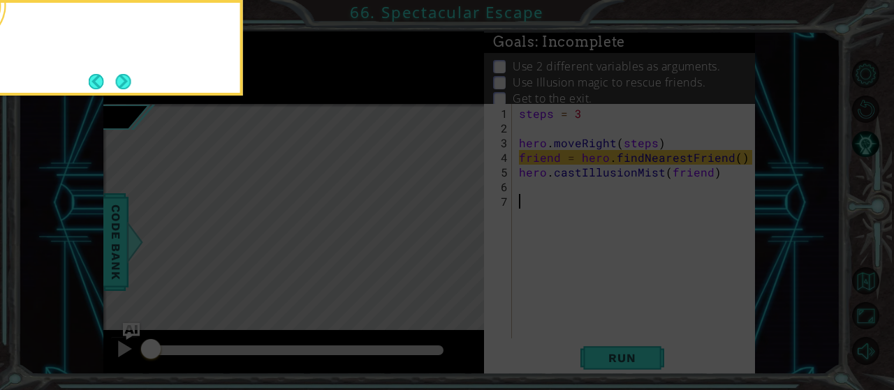
click at [126, 83] on button "Next" at bounding box center [123, 81] width 26 height 26
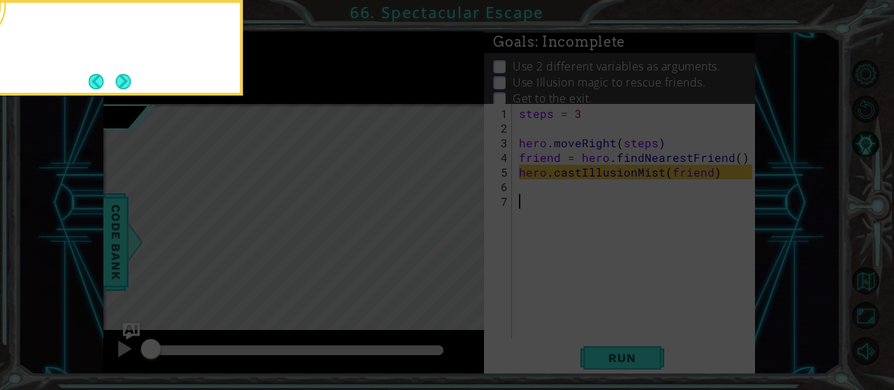
click at [126, 83] on button "Next" at bounding box center [122, 81] width 15 height 15
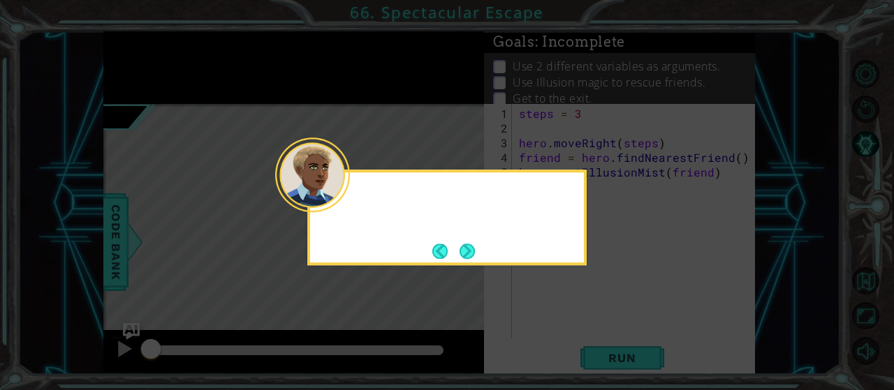
click at [126, 83] on icon at bounding box center [447, 195] width 894 height 390
click at [474, 251] on button "Next" at bounding box center [467, 251] width 15 height 15
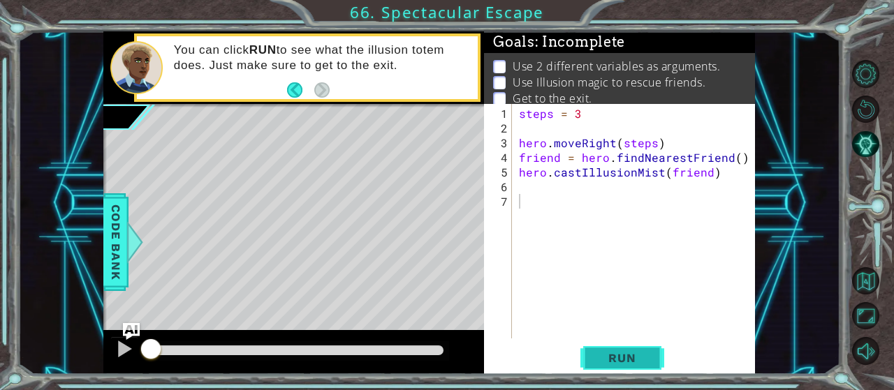
click at [629, 355] on span "Run" at bounding box center [621, 358] width 55 height 14
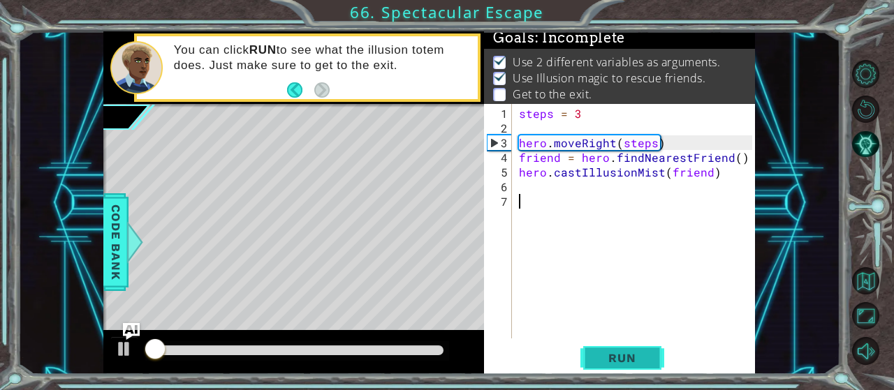
scroll to position [4, 0]
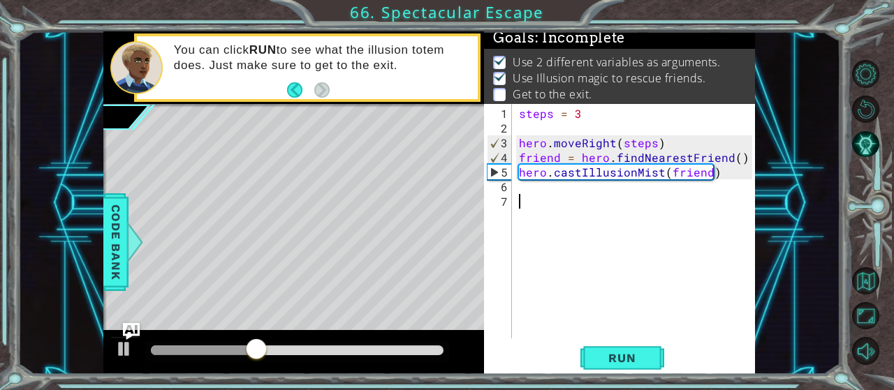
click at [526, 193] on div "steps = 3 hero . moveRight ( steps ) friend = hero . findNearestFriend ( ) hero…" at bounding box center [637, 238] width 243 height 264
click at [526, 188] on div "steps = 3 hero . moveRight ( steps ) friend = hero . findNearestFriend ( ) hero…" at bounding box center [637, 238] width 243 height 264
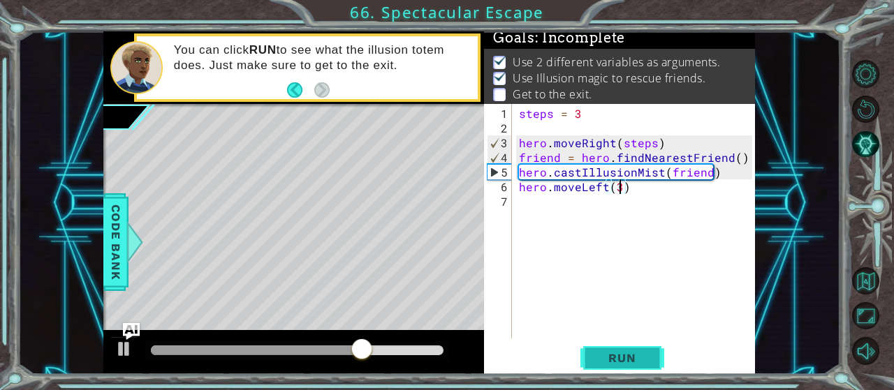
click at [612, 347] on button "Run" at bounding box center [622, 358] width 84 height 27
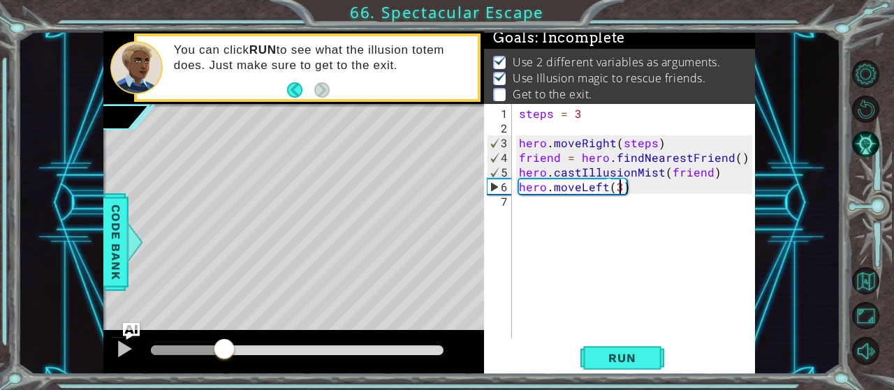
drag, startPoint x: 168, startPoint y: 348, endPoint x: 224, endPoint y: 351, distance: 55.9
click at [224, 351] on div at bounding box center [224, 350] width 25 height 25
drag, startPoint x: 606, startPoint y: 185, endPoint x: 568, endPoint y: 193, distance: 39.2
click at [563, 193] on div "steps = 3 hero . moveRight ( steps ) friend = hero . findNearestFriend ( ) hero…" at bounding box center [637, 238] width 243 height 264
drag, startPoint x: 633, startPoint y: 185, endPoint x: 520, endPoint y: 183, distance: 113.2
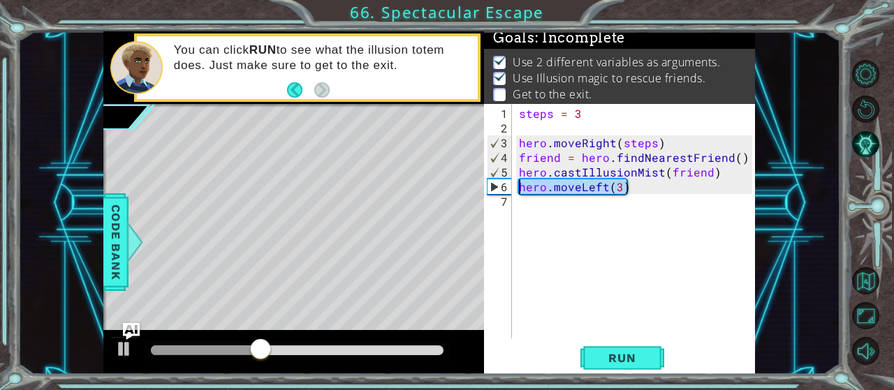
click at [520, 183] on div "steps = 3 hero . moveRight ( steps ) friend = hero . findNearestFriend ( ) hero…" at bounding box center [637, 238] width 243 height 264
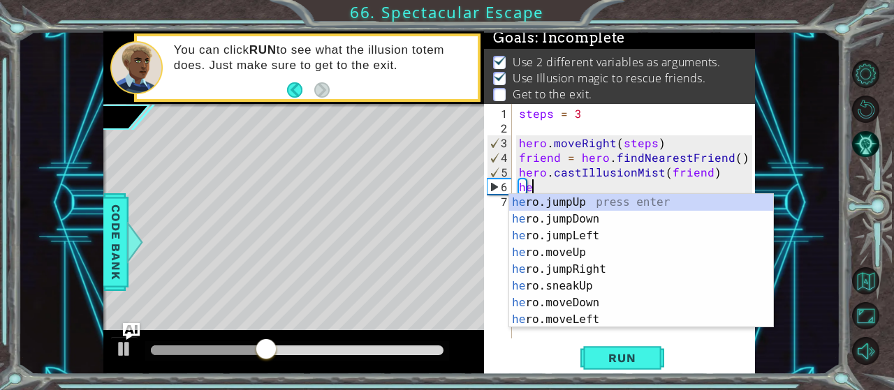
scroll to position [0, 0]
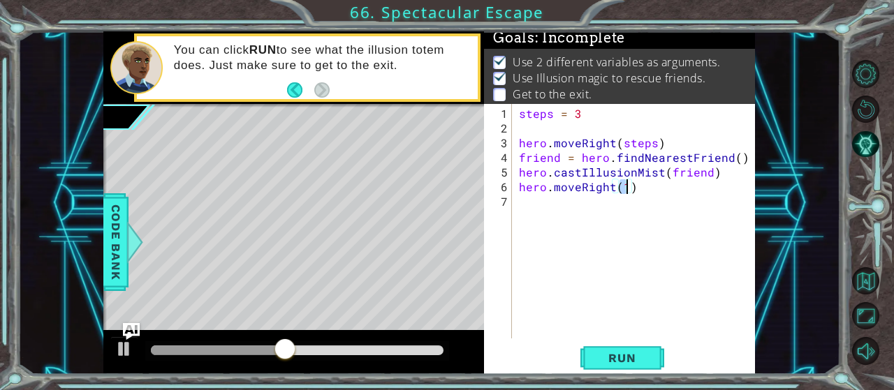
type textarea "hero.moveRight(3)"
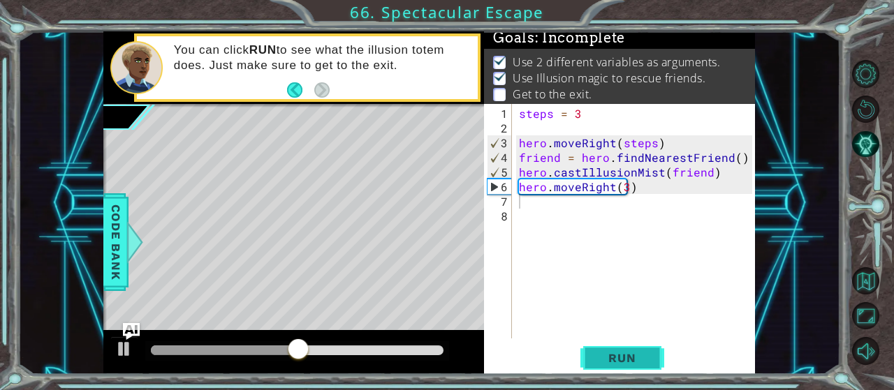
click at [631, 353] on span "Run" at bounding box center [621, 358] width 55 height 14
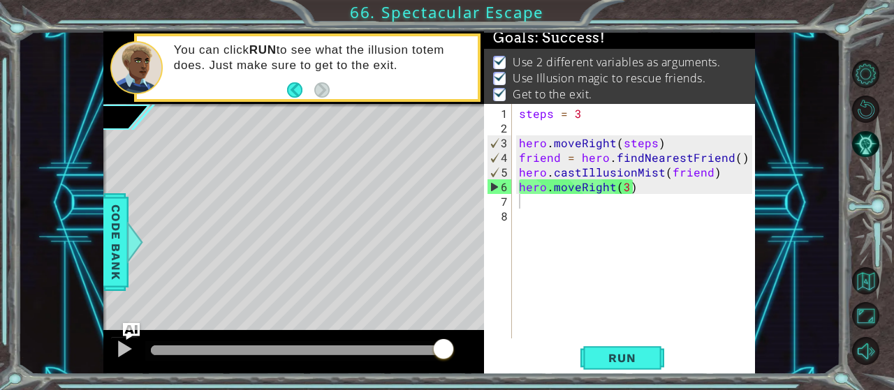
drag, startPoint x: 186, startPoint y: 351, endPoint x: 492, endPoint y: 351, distance: 306.6
click at [492, 351] on body "1 ההההההההההההההההההההההההההההההההההההההההההההההההההההההההההההההההההההההההההההה…" at bounding box center [447, 195] width 894 height 390
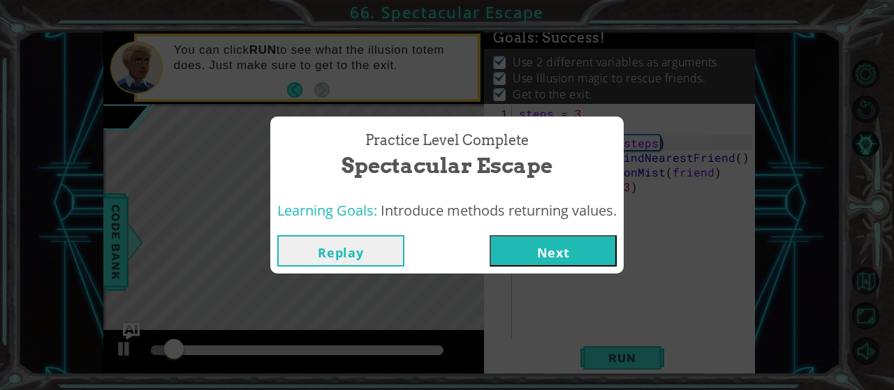
click at [554, 251] on button "Next" at bounding box center [553, 250] width 127 height 31
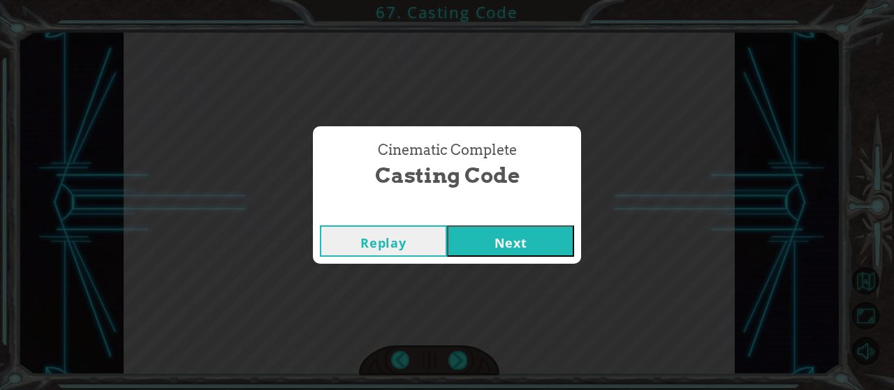
click at [525, 244] on button "Next" at bounding box center [510, 241] width 127 height 31
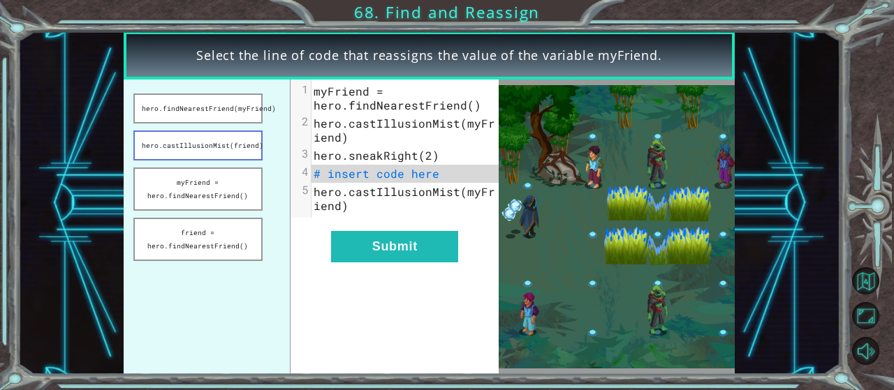
click at [234, 156] on button "hero.castIllusionMist(friend)" at bounding box center [197, 146] width 129 height 30
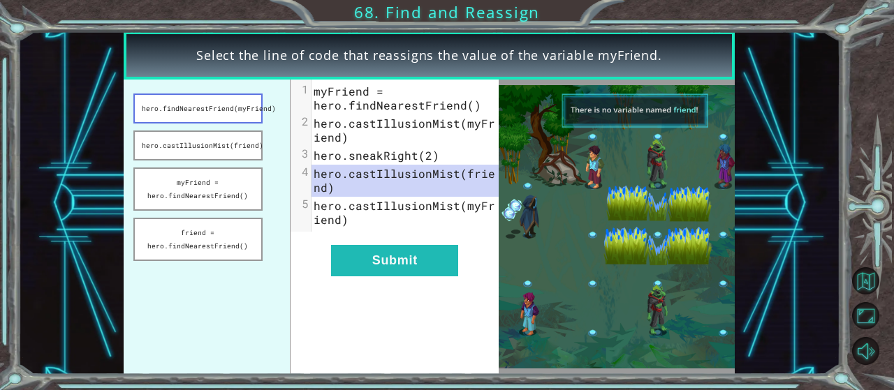
click at [221, 109] on button "hero.findNearestFriend(myFriend)" at bounding box center [197, 109] width 129 height 30
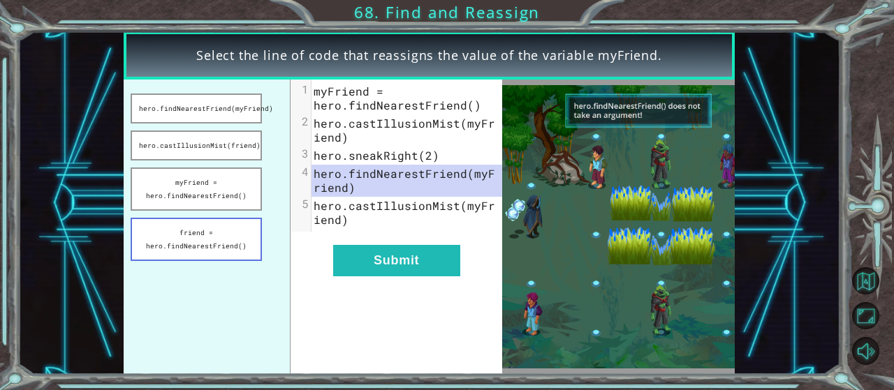
click at [230, 226] on button "friend = hero.findNearestFriend()" at bounding box center [196, 239] width 131 height 43
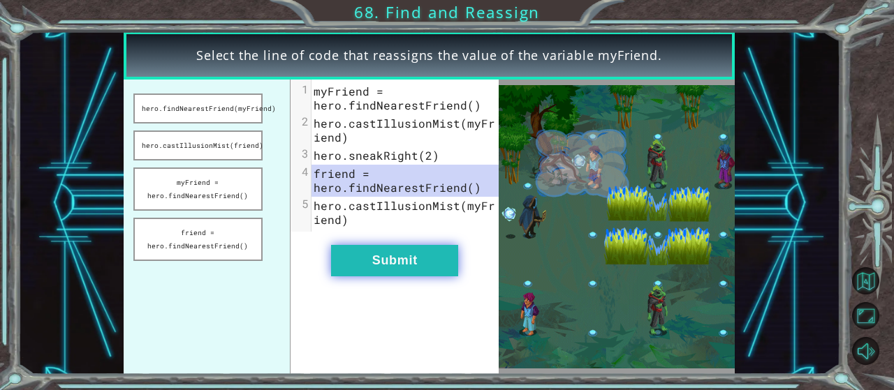
click at [376, 272] on button "Submit" at bounding box center [394, 260] width 127 height 31
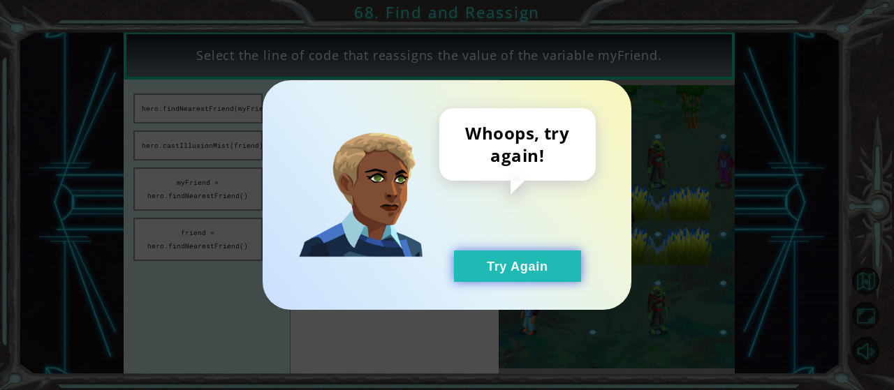
click at [479, 263] on button "Try Again" at bounding box center [517, 266] width 127 height 31
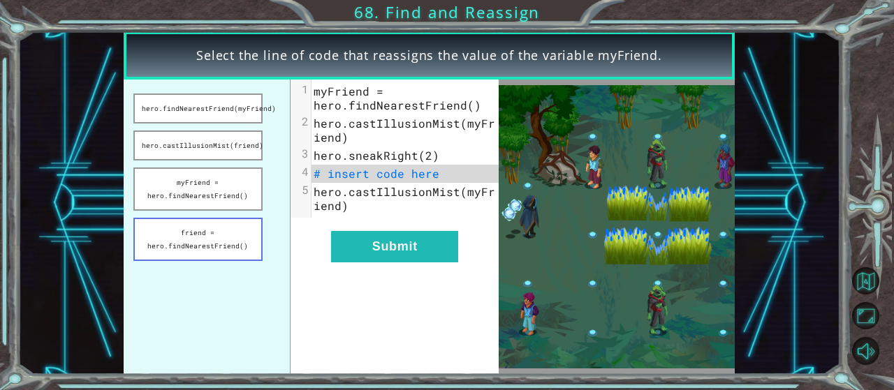
click at [226, 251] on button "friend = hero.findNearestFriend()" at bounding box center [197, 239] width 129 height 43
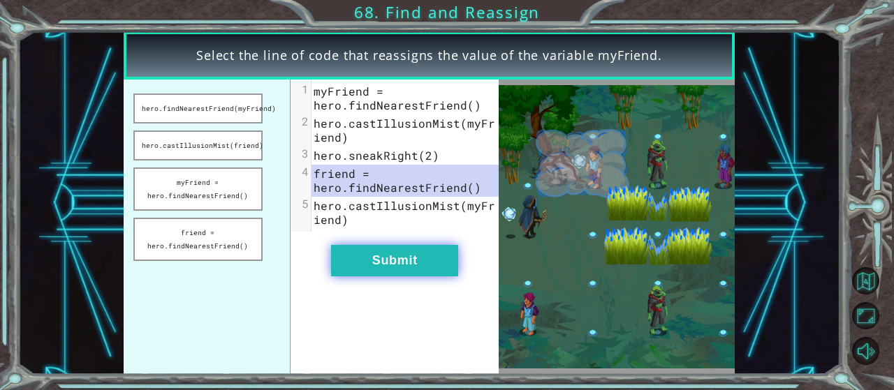
click at [393, 252] on button "Submit" at bounding box center [394, 260] width 127 height 31
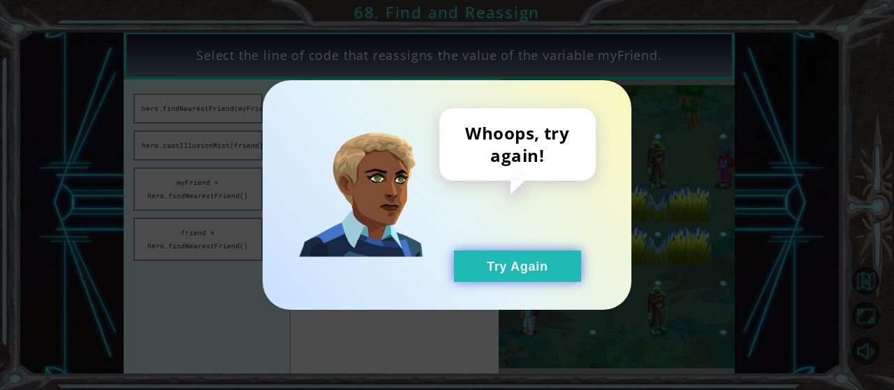
click at [505, 267] on button "Try Again" at bounding box center [517, 266] width 127 height 31
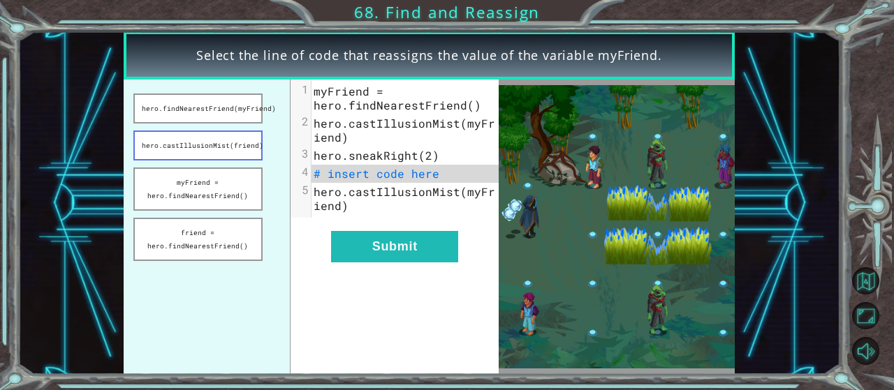
click at [223, 146] on button "hero.castIllusionMist(friend)" at bounding box center [197, 146] width 129 height 30
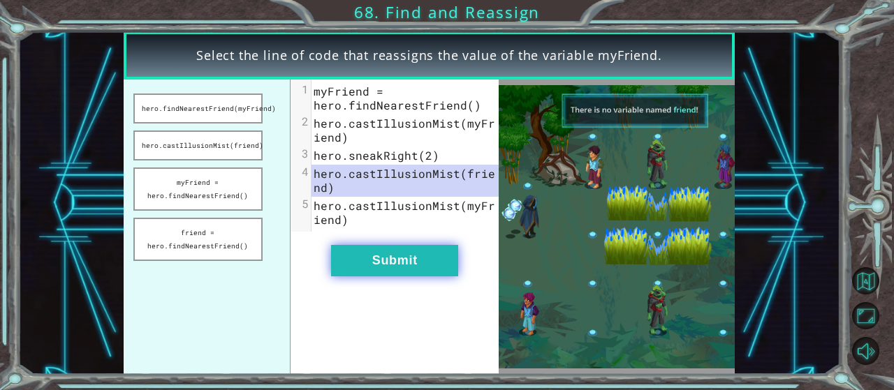
click at [391, 258] on button "Submit" at bounding box center [394, 260] width 127 height 31
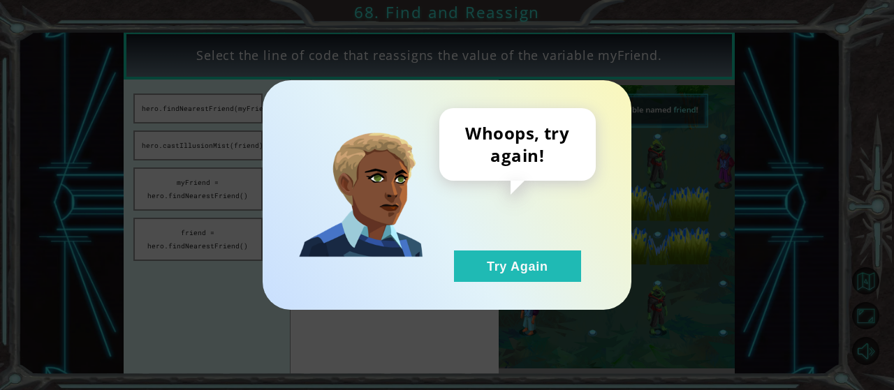
drag, startPoint x: 534, startPoint y: 258, endPoint x: 279, endPoint y: 170, distance: 269.4
click at [532, 257] on button "Try Again" at bounding box center [517, 266] width 127 height 31
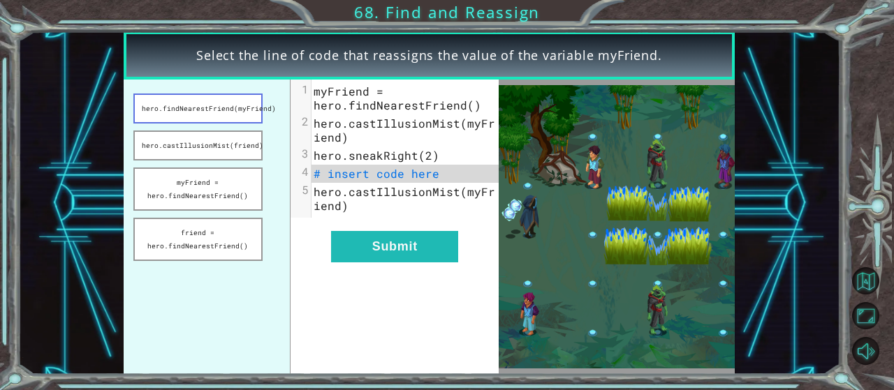
click at [224, 112] on button "hero.findNearestFriend(myFriend)" at bounding box center [197, 109] width 129 height 30
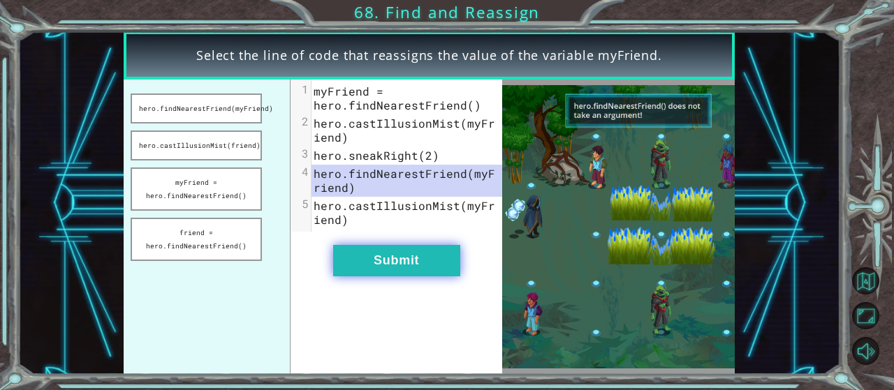
click at [379, 249] on button "Submit" at bounding box center [396, 260] width 127 height 31
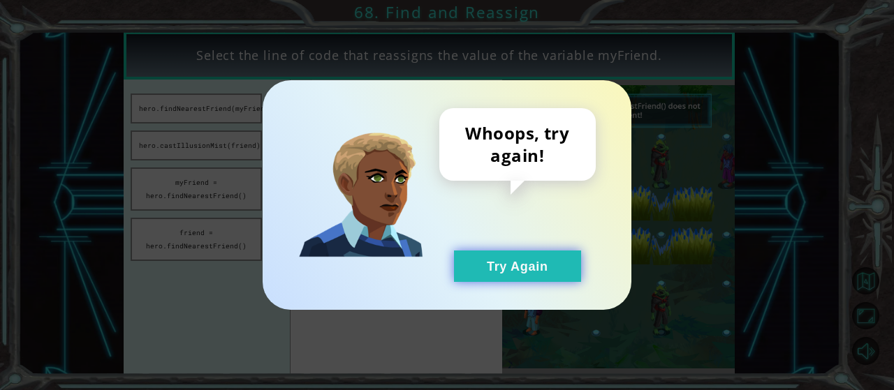
click at [530, 256] on button "Try Again" at bounding box center [517, 266] width 127 height 31
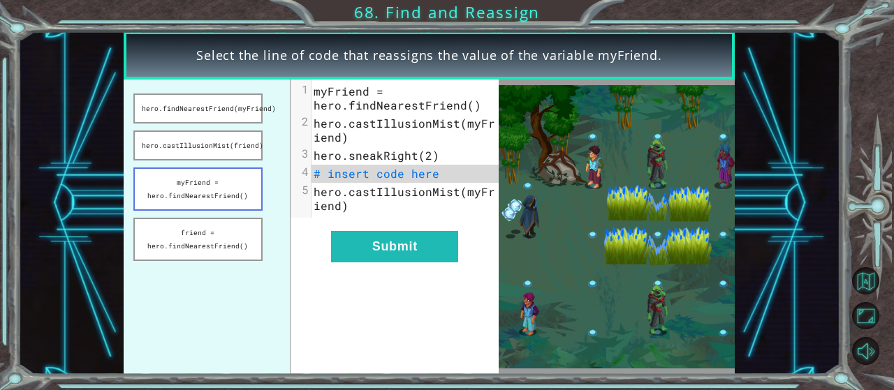
click at [230, 186] on button "myFriend = hero.findNearestFriend()" at bounding box center [197, 189] width 129 height 43
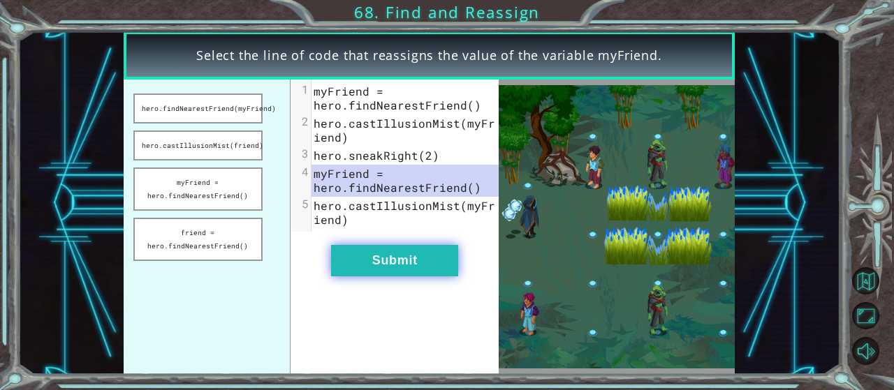
click at [370, 260] on button "Submit" at bounding box center [394, 260] width 127 height 31
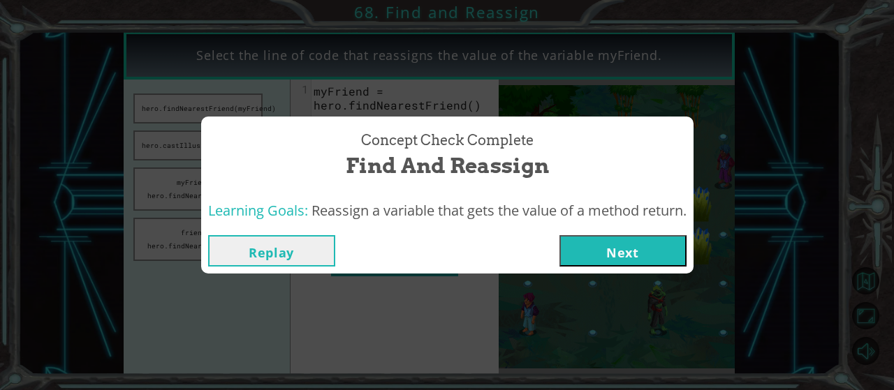
click at [302, 249] on button "Replay" at bounding box center [271, 250] width 127 height 31
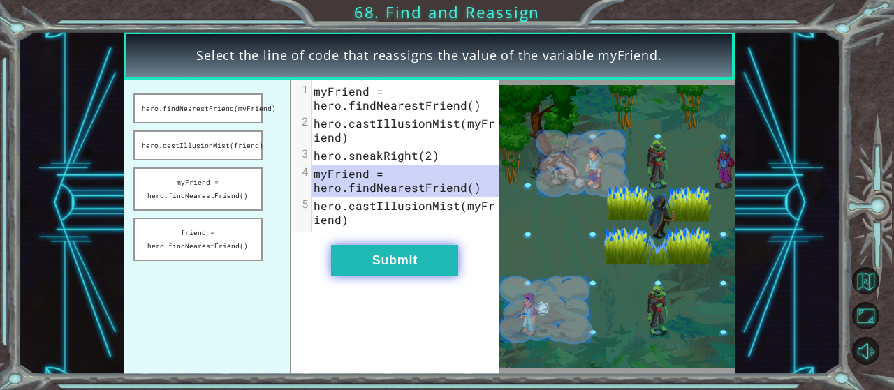
click at [395, 249] on button "Submit" at bounding box center [394, 260] width 127 height 31
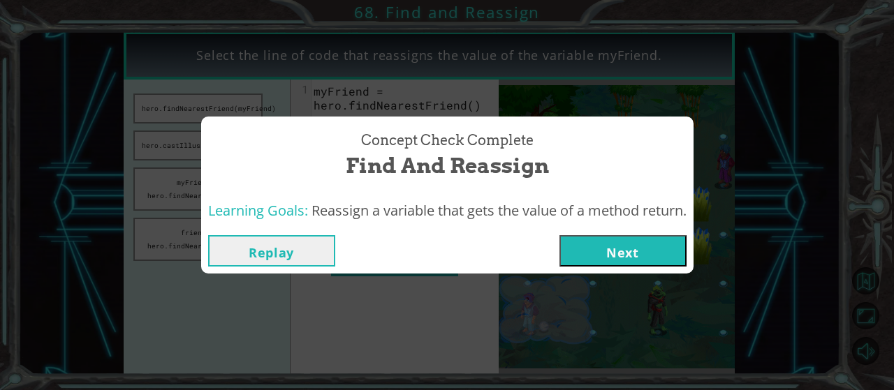
click at [632, 256] on button "Next" at bounding box center [622, 250] width 127 height 31
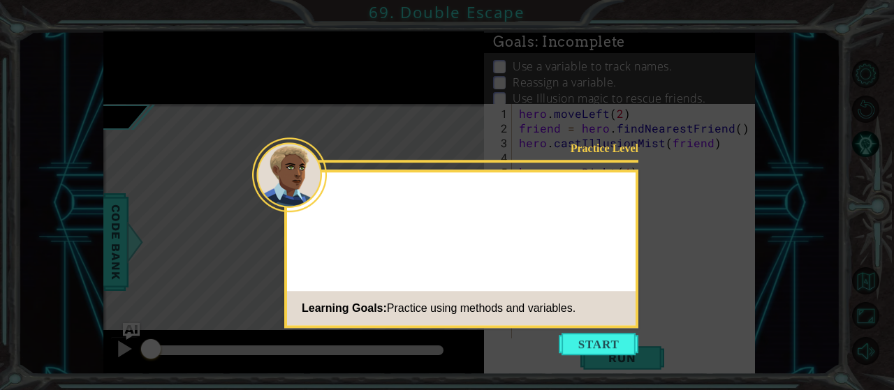
click at [611, 355] on icon at bounding box center [447, 195] width 894 height 390
click at [608, 348] on button "Start" at bounding box center [599, 344] width 80 height 22
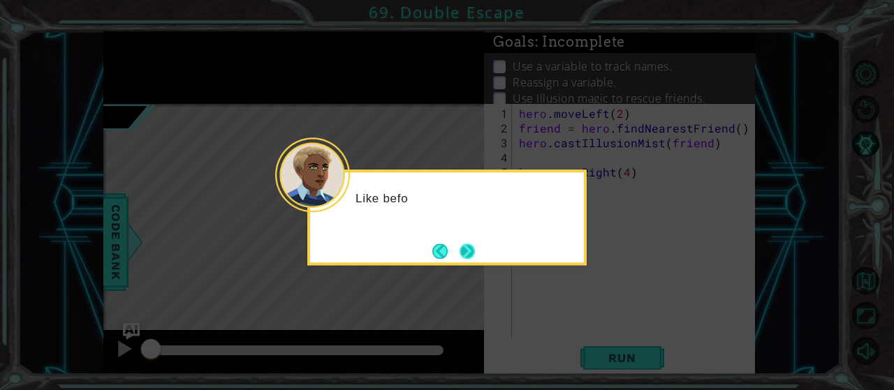
click at [469, 244] on button "Next" at bounding box center [467, 251] width 15 height 15
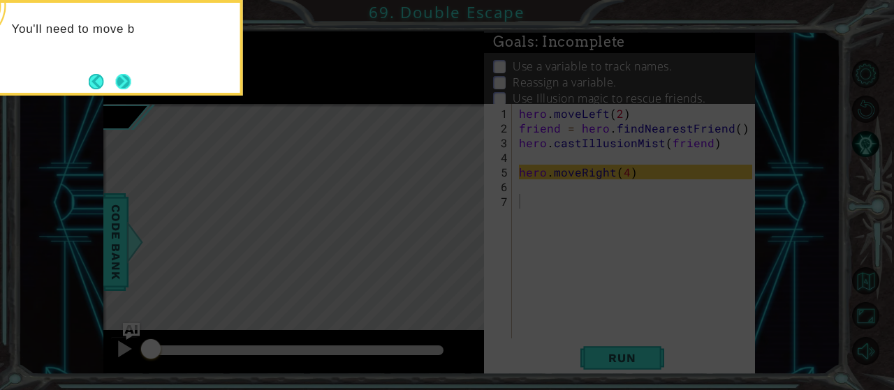
click at [124, 77] on button "Next" at bounding box center [122, 81] width 15 height 15
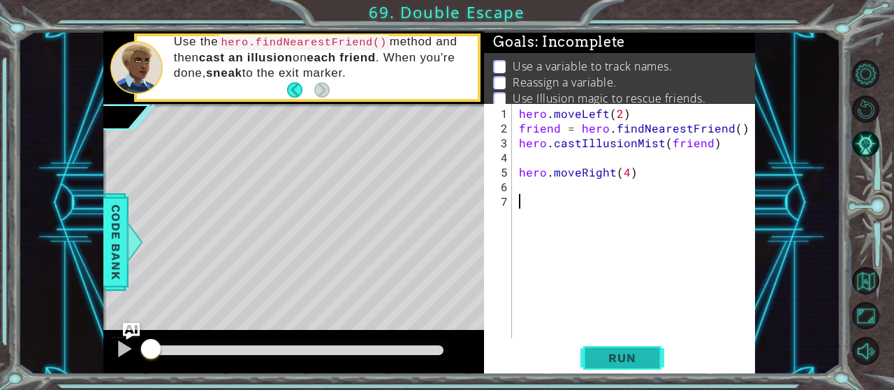
click at [603, 360] on span "Run" at bounding box center [621, 358] width 55 height 14
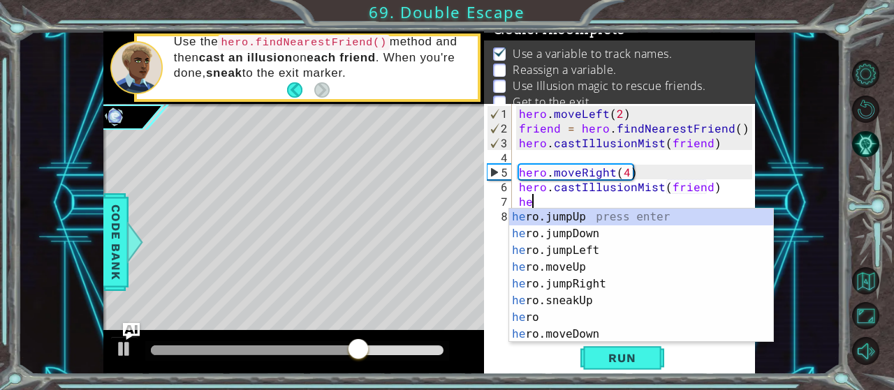
type textarea "h"
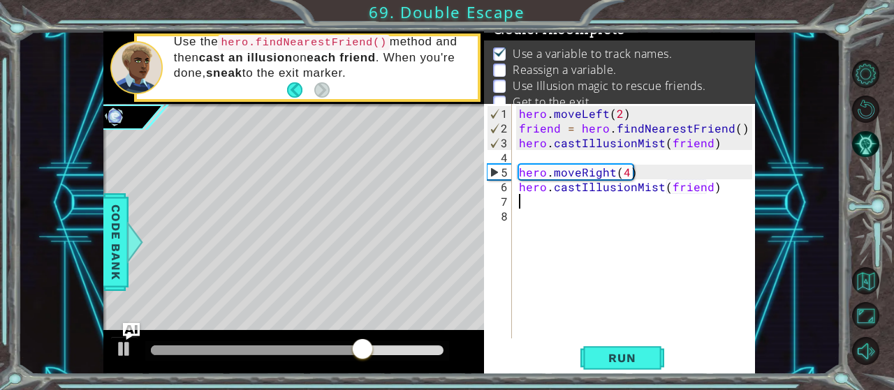
type textarea "hero.castIllusionMist(friend)"
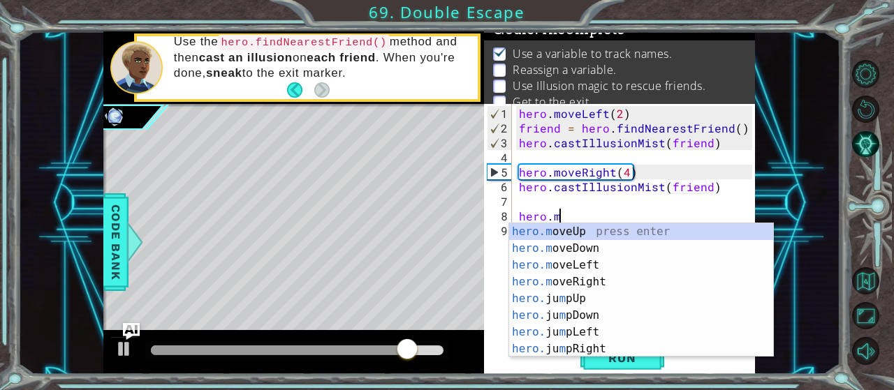
scroll to position [0, 2]
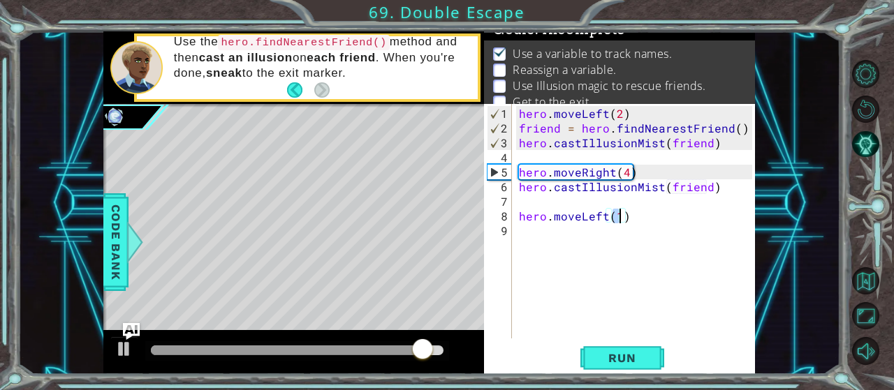
type textarea "hero.moveLeft(2)"
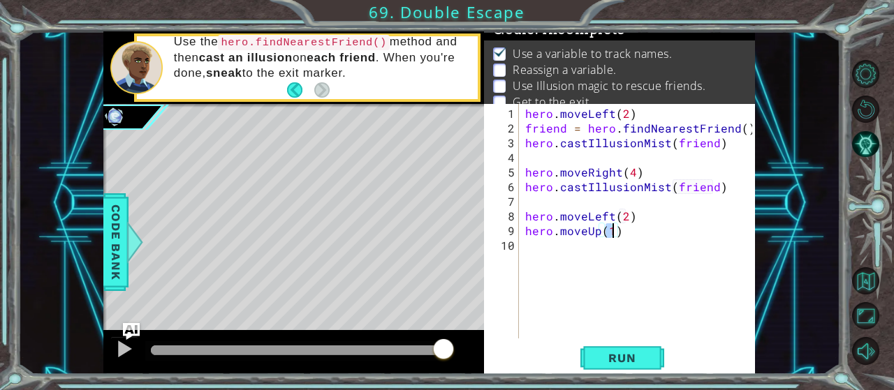
scroll to position [0, 5]
click at [616, 365] on span "Run" at bounding box center [621, 358] width 55 height 14
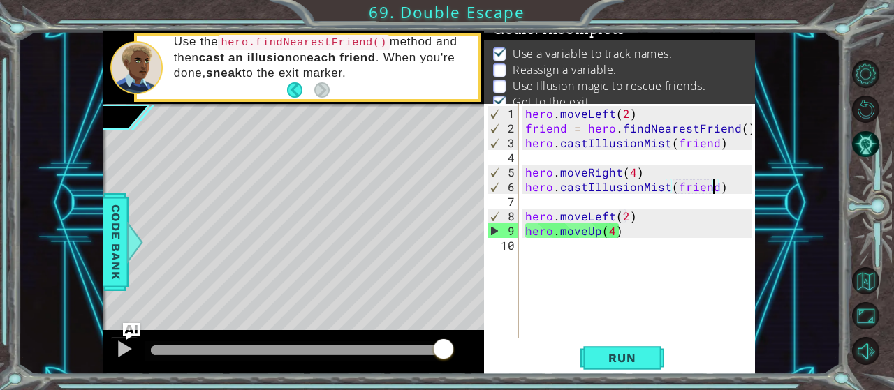
click at [713, 186] on div "hero . moveLeft ( 2 ) friend = hero . findNearestFriend ( ) hero . castIllusion…" at bounding box center [640, 238] width 237 height 264
click at [653, 168] on div "hero . moveLeft ( 2 ) friend = hero . findNearestFriend ( ) hero . castIllusion…" at bounding box center [640, 238] width 237 height 264
type textarea "hero.moveRight(4)"
click at [631, 157] on div "hero . moveLeft ( 2 ) friend = hero . findNearestFriend ( ) hero . castIllusion…" at bounding box center [640, 238] width 237 height 264
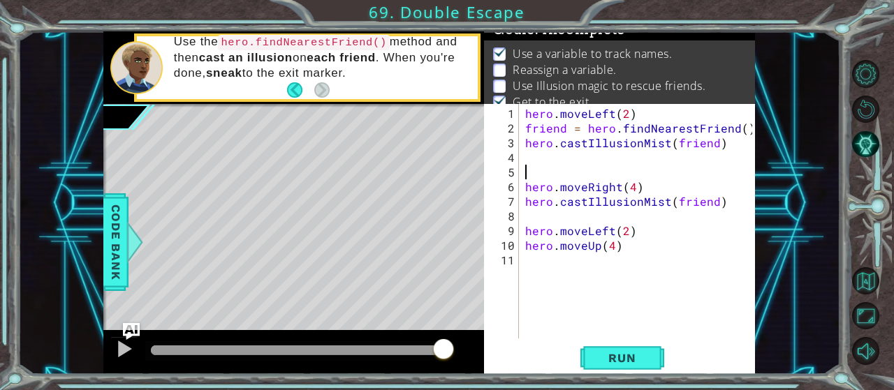
type textarea "g"
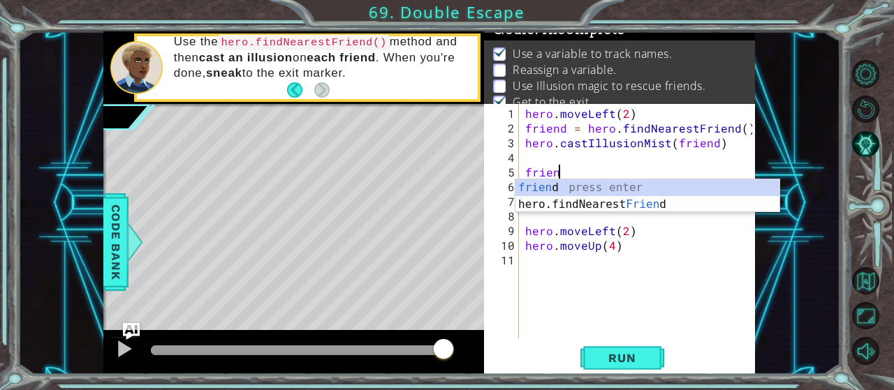
type textarea "friend"
click at [628, 210] on div "friend press enter hero.findNearest Friend press enter" at bounding box center [647, 212] width 265 height 67
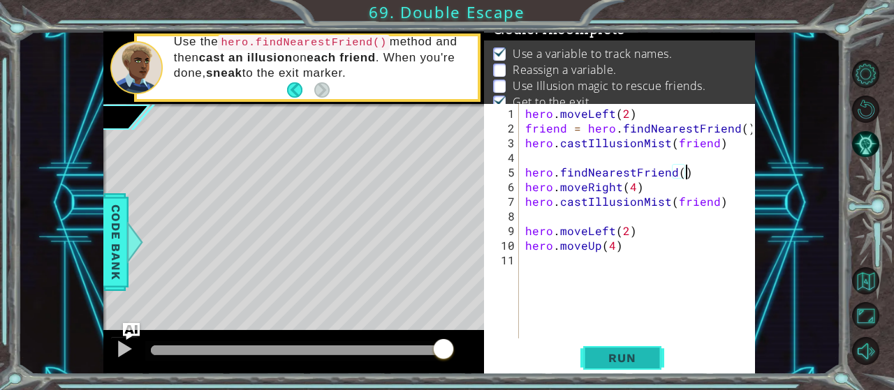
click at [624, 347] on button "Run" at bounding box center [622, 358] width 84 height 27
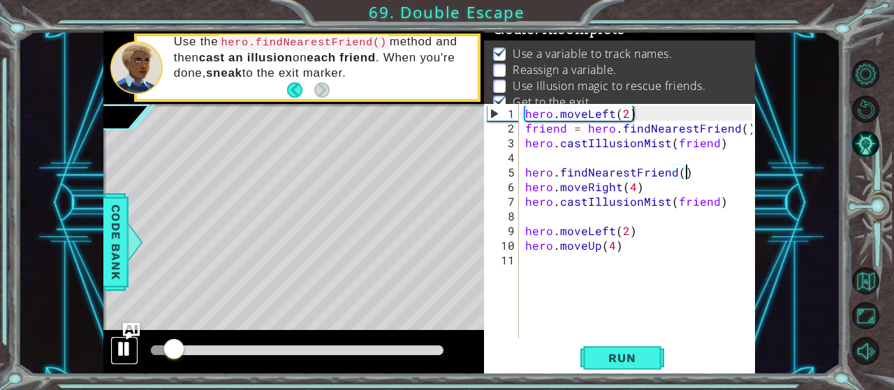
click at [128, 347] on div at bounding box center [124, 349] width 18 height 18
click at [523, 175] on div "hero . moveLeft ( 2 ) friend = hero . findNearestFriend ( ) hero . castIllusion…" at bounding box center [640, 238] width 237 height 264
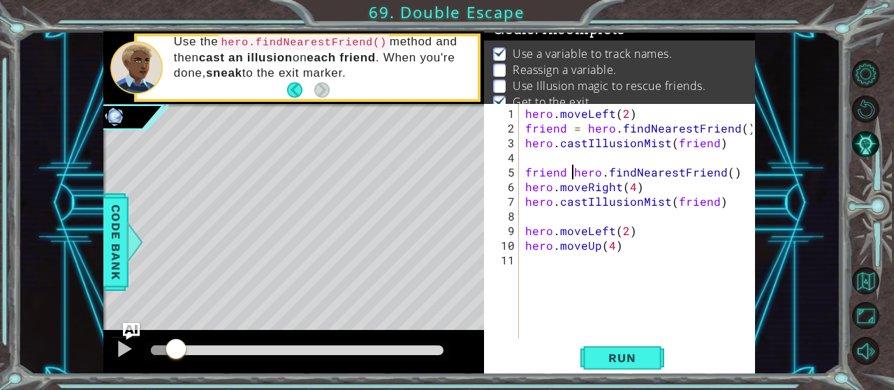
scroll to position [0, 3]
click at [599, 348] on button "Run" at bounding box center [622, 358] width 84 height 27
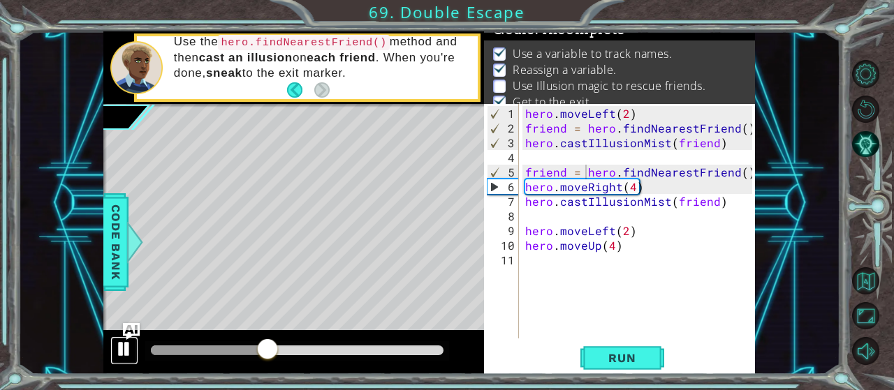
click at [131, 350] on div at bounding box center [124, 349] width 18 height 18
click at [130, 346] on div at bounding box center [124, 349] width 18 height 18
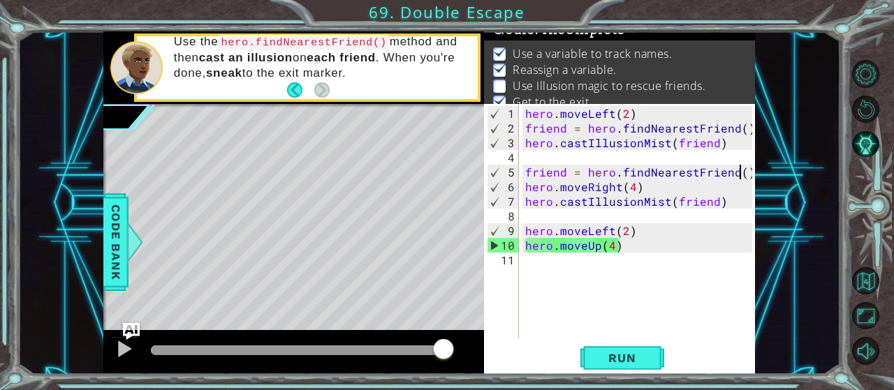
click at [738, 174] on div "hero . moveLeft ( 2 ) friend = hero . findNearestFriend ( ) hero . castIllusion…" at bounding box center [640, 238] width 237 height 264
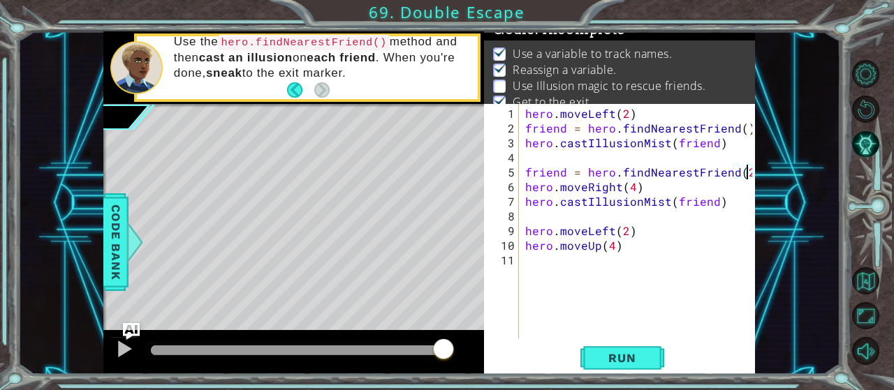
scroll to position [0, 13]
click at [626, 361] on span "Run" at bounding box center [621, 358] width 55 height 14
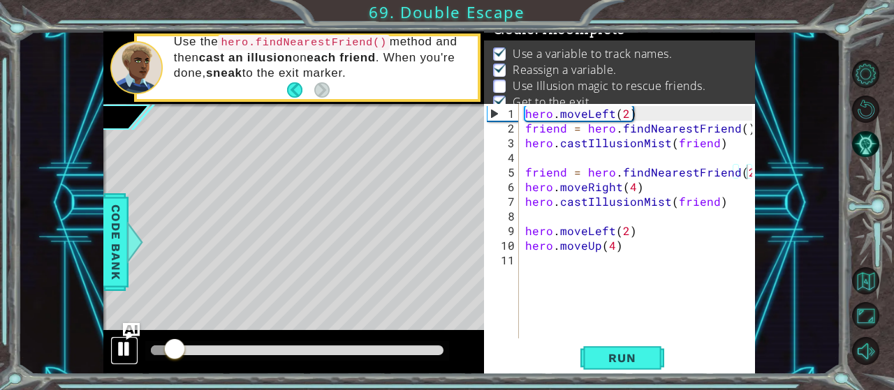
click at [132, 344] on div at bounding box center [124, 349] width 18 height 18
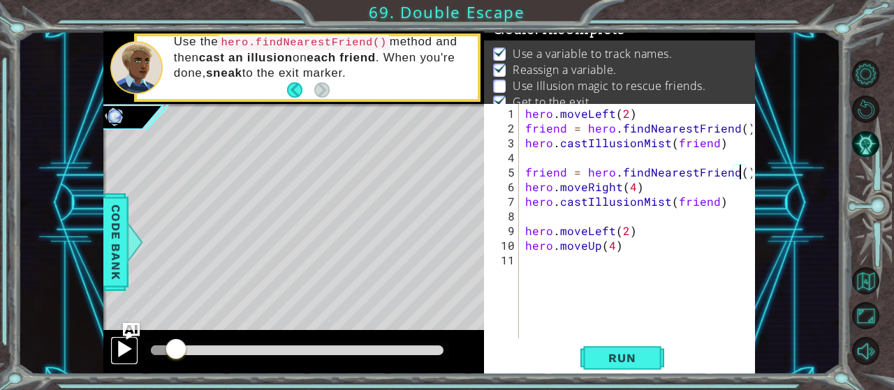
click at [121, 342] on div at bounding box center [124, 349] width 18 height 18
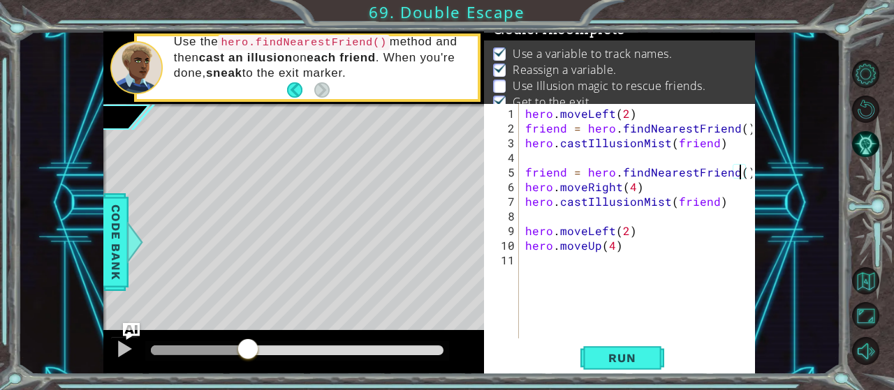
click at [248, 328] on div "methods hero use(thing) moveUp(steps) moveDown(steps) moveLeft(steps) moveRight…" at bounding box center [429, 203] width 652 height 344
drag, startPoint x: 578, startPoint y: 174, endPoint x: 523, endPoint y: 173, distance: 55.2
click at [523, 173] on div "hero . moveLeft ( 2 ) friend = hero . findNearestFriend ( ) hero . castIllusion…" at bounding box center [640, 238] width 237 height 264
click at [529, 177] on div "hero . moveLeft ( 2 ) friend = hero . findNearestFriend ( ) hero . castIllusion…" at bounding box center [640, 238] width 237 height 264
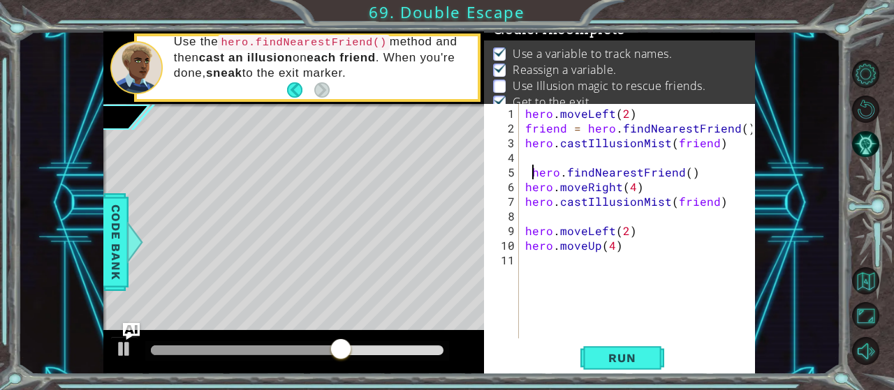
click at [534, 174] on div "hero . moveLeft ( 2 ) friend = hero . findNearestFriend ( ) hero . castIllusion…" at bounding box center [640, 238] width 237 height 264
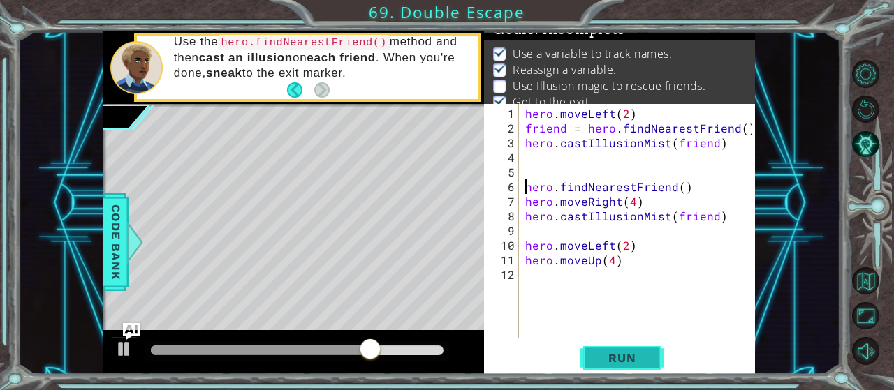
click at [606, 355] on span "Run" at bounding box center [621, 358] width 55 height 14
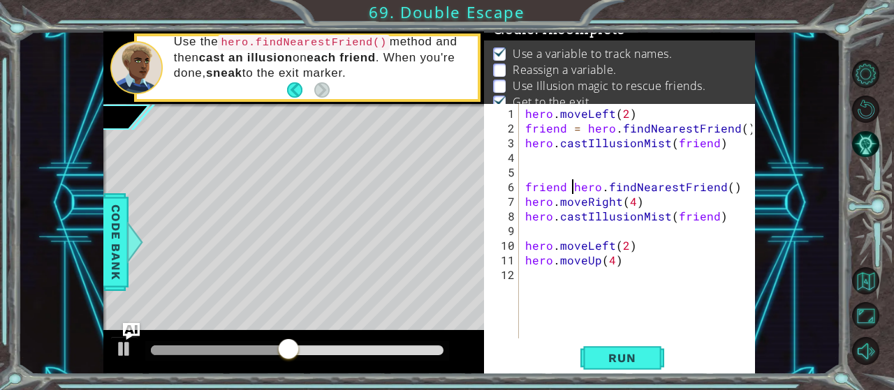
scroll to position [0, 3]
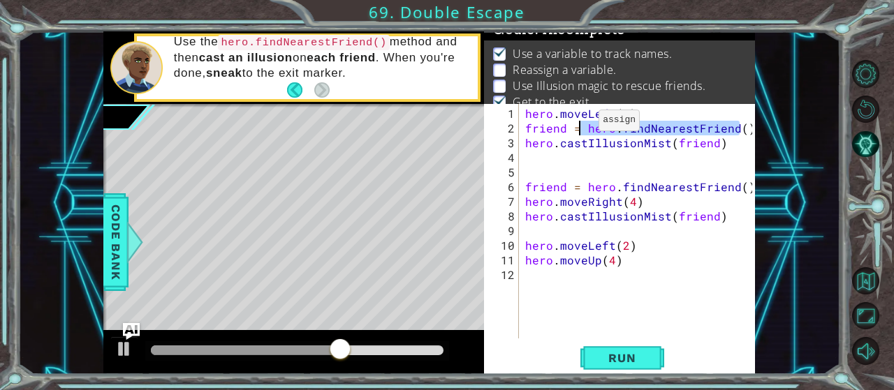
drag, startPoint x: 743, startPoint y: 127, endPoint x: 583, endPoint y: 126, distance: 159.9
click at [583, 126] on div "hero . moveLeft ( 2 ) friend = hero . findNearestFriend ( ) hero . castIllusion…" at bounding box center [640, 238] width 237 height 264
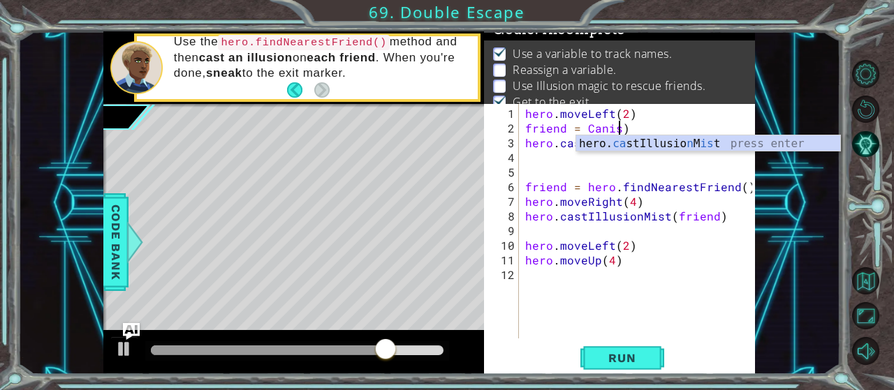
scroll to position [0, 6]
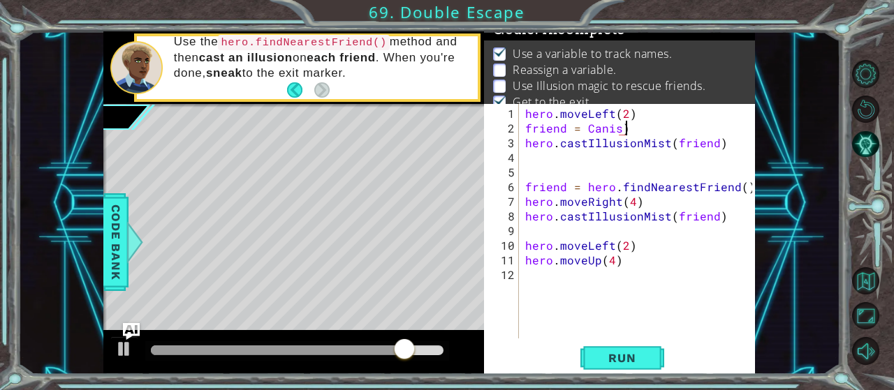
click at [677, 131] on div "hero . moveLeft ( 2 ) friend = Canis ) hero . castIllusionMist ( friend ) frien…" at bounding box center [640, 238] width 237 height 264
drag, startPoint x: 635, startPoint y: 131, endPoint x: 621, endPoint y: 131, distance: 14.0
click at [621, 131] on div "hero . moveLeft ( 2 ) friend = Canis ) hero . castIllusionMist ( friend ) frien…" at bounding box center [640, 238] width 237 height 264
click at [650, 360] on button "Run" at bounding box center [622, 358] width 84 height 27
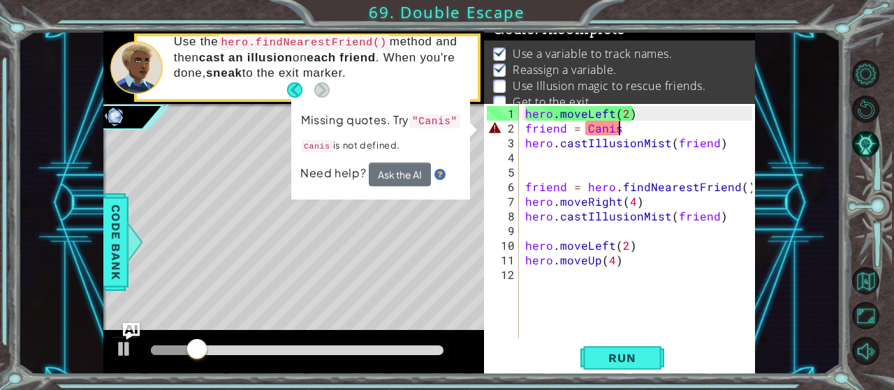
click at [633, 126] on div "hero . moveLeft ( 2 ) friend = Canis hero . castIllusionMist ( friend ) friend …" at bounding box center [640, 238] width 237 height 264
drag, startPoint x: 615, startPoint y: 127, endPoint x: 582, endPoint y: 124, distance: 33.6
click at [581, 124] on div "hero . moveLeft ( 2 ) friend = Canis hero . castIllusionMist ( friend ) friend …" at bounding box center [640, 238] width 237 height 264
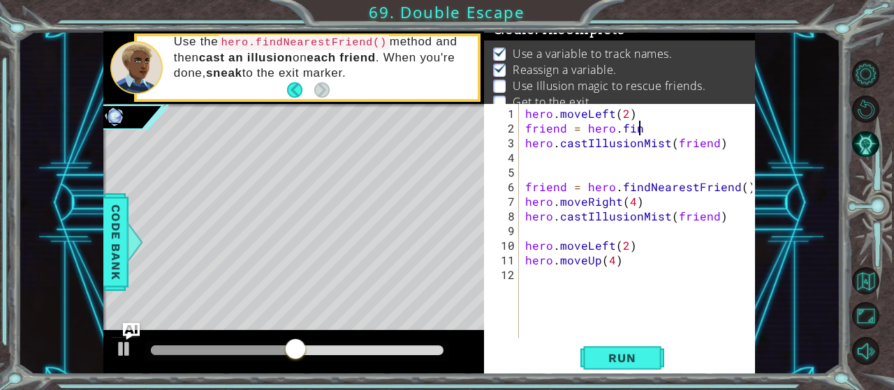
type textarea "friend = hero.find"
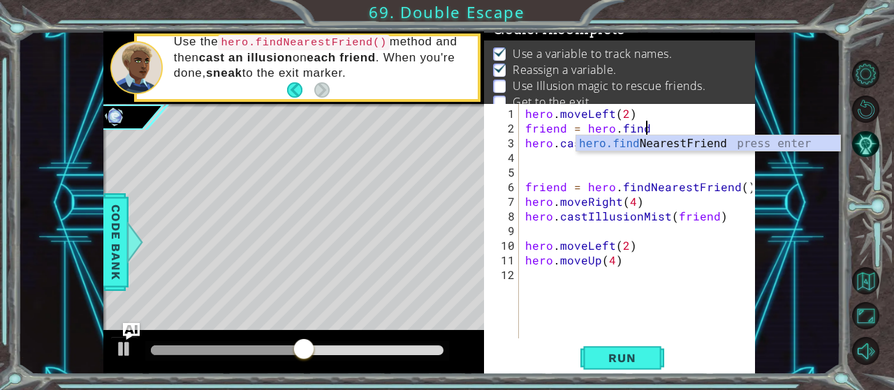
scroll to position [0, 0]
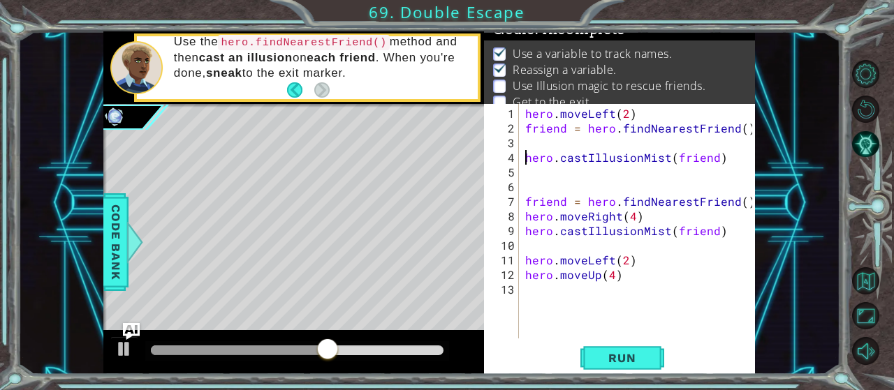
click at [526, 152] on div "hero . moveLeft ( 2 ) friend = hero . findNearestFriend ( ) hero . castIllusion…" at bounding box center [640, 238] width 237 height 264
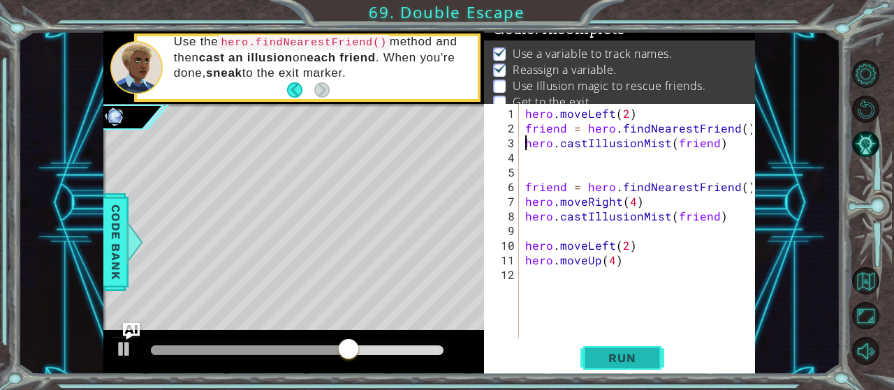
type textarea "hero.castIllusionMist(friend)"
click at [610, 355] on span "Run" at bounding box center [621, 358] width 55 height 14
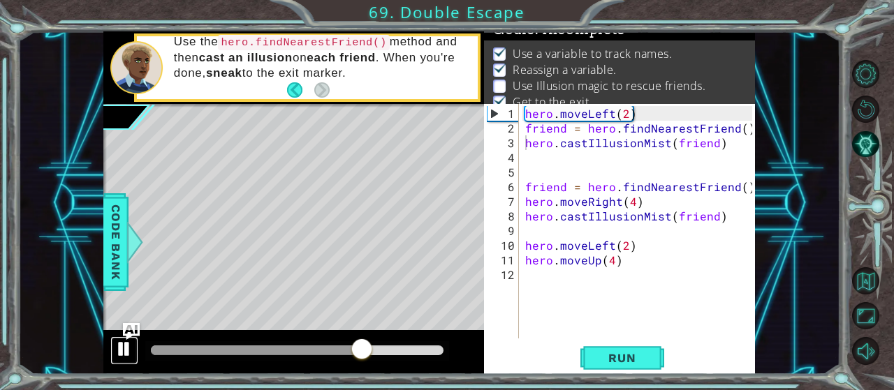
click at [133, 346] on button at bounding box center [124, 351] width 28 height 29
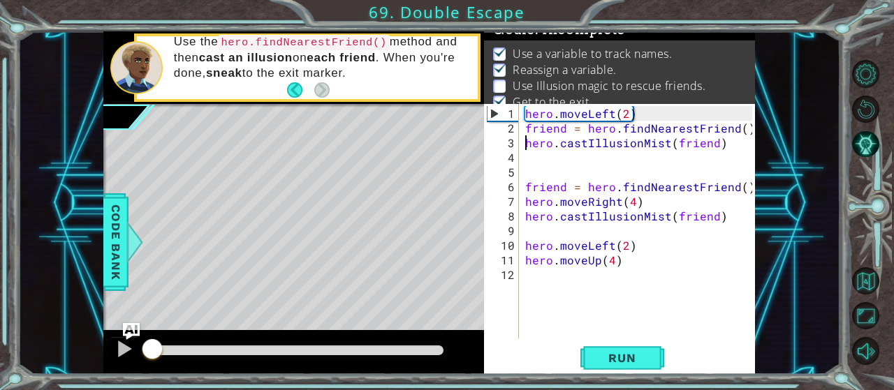
drag, startPoint x: 367, startPoint y: 347, endPoint x: 139, endPoint y: 350, distance: 227.7
click at [139, 350] on div at bounding box center [293, 352] width 381 height 45
click at [596, 357] on span "Run" at bounding box center [621, 358] width 55 height 14
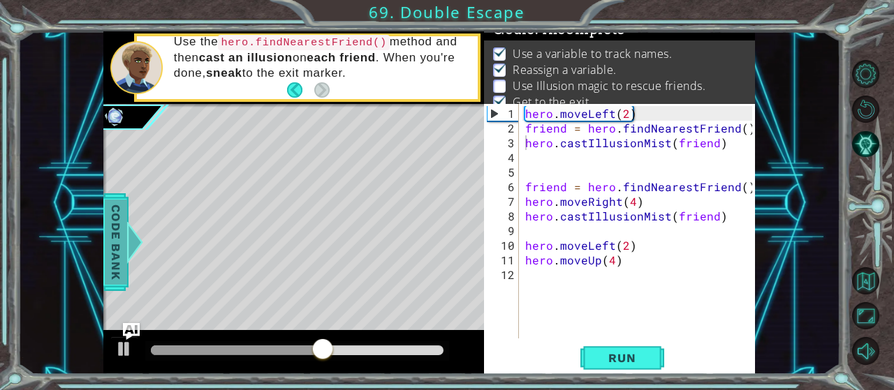
click at [108, 260] on span "Code Bank" at bounding box center [116, 242] width 22 height 85
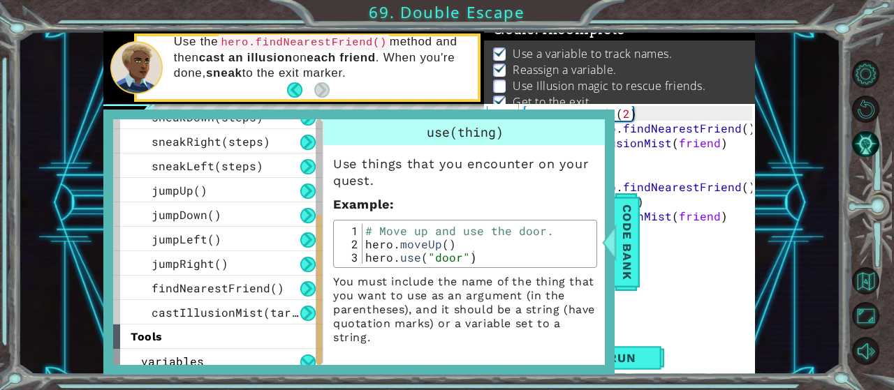
scroll to position [219, 0]
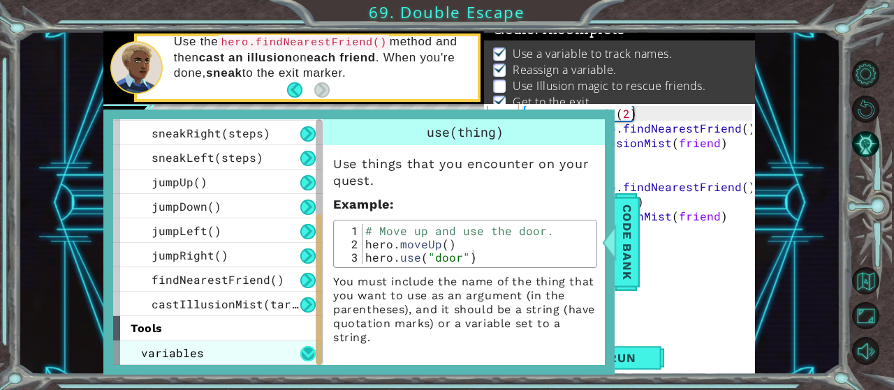
click at [305, 347] on button at bounding box center [307, 353] width 15 height 15
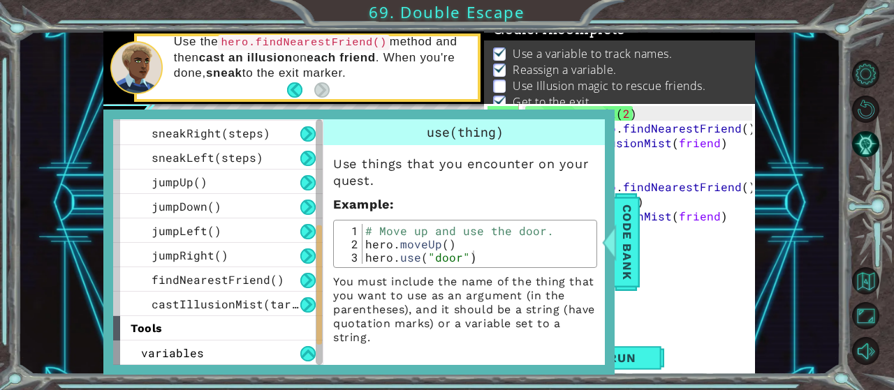
scroll to position [0, 0]
click at [723, 277] on div "hero . moveLeft ( 2 ) friend = hero . findNearestFriend ( ) hero . castIllusion…" at bounding box center [640, 238] width 237 height 264
click at [630, 242] on span "Code Bank" at bounding box center [627, 242] width 22 height 85
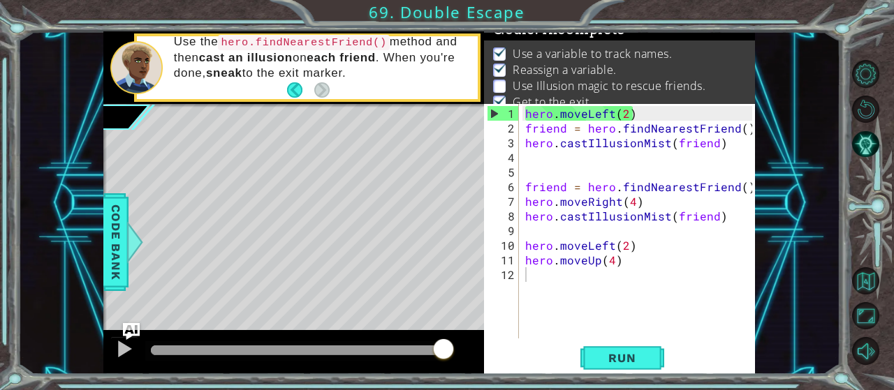
drag, startPoint x: 853, startPoint y: 193, endPoint x: 852, endPoint y: 177, distance: 16.1
click at [852, 177] on div "1 ההההההההההההההההההההההההההההההההההההההההההההההההההההההההההההההההההההההההההההה…" at bounding box center [447, 195] width 894 height 390
click at [867, 72] on button "Level Options" at bounding box center [865, 73] width 27 height 27
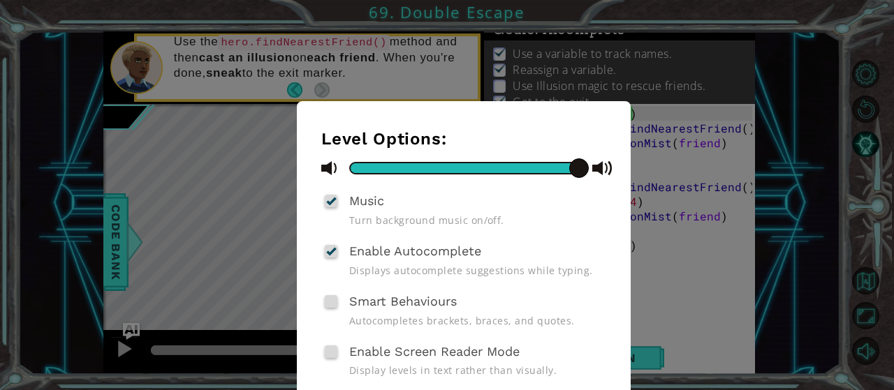
click at [773, 115] on div "Level Options: Music Turn background music on/off. Enable Autocomplete Displays…" at bounding box center [447, 195] width 894 height 390
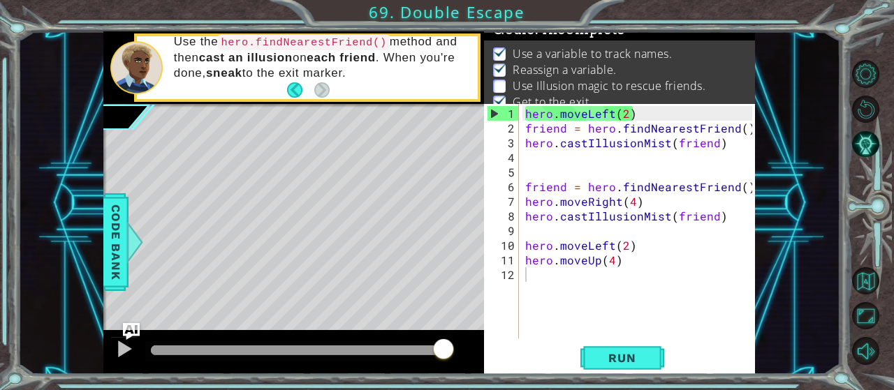
drag, startPoint x: 785, startPoint y: 385, endPoint x: 824, endPoint y: 380, distance: 39.4
click at [824, 380] on div "1 ההההההההההההההההההההההההההההההההההההההההההההההההההההההההההההההההההההההההההההה…" at bounding box center [447, 195] width 894 height 390
drag, startPoint x: 842, startPoint y: 325, endPoint x: 837, endPoint y: 244, distance: 81.8
click at [837, 244] on div "1 ההההההההההההההההההההההההההההההההההההההההההההההההההההההההההההההההההההההההההההה…" at bounding box center [447, 195] width 894 height 390
click at [858, 273] on button "Back to Map" at bounding box center [865, 280] width 27 height 27
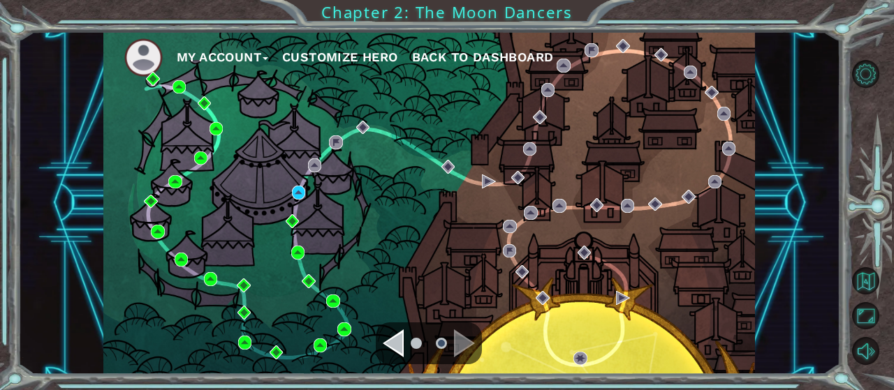
click at [216, 50] on button "My Account" at bounding box center [222, 57] width 91 height 21
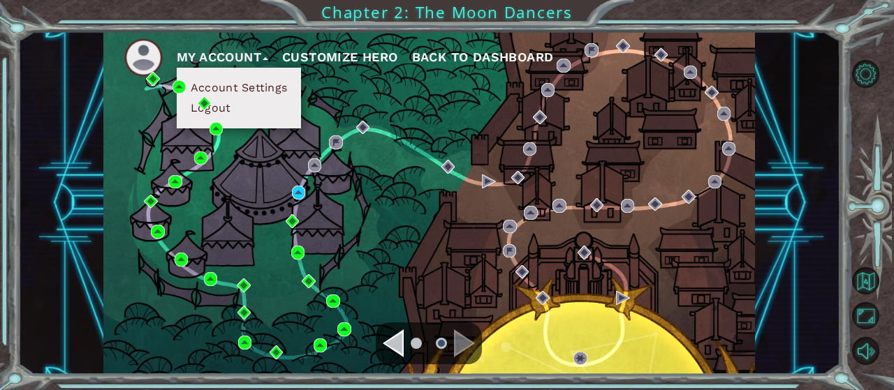
click at [230, 86] on button "Account Settings" at bounding box center [238, 87] width 105 height 15
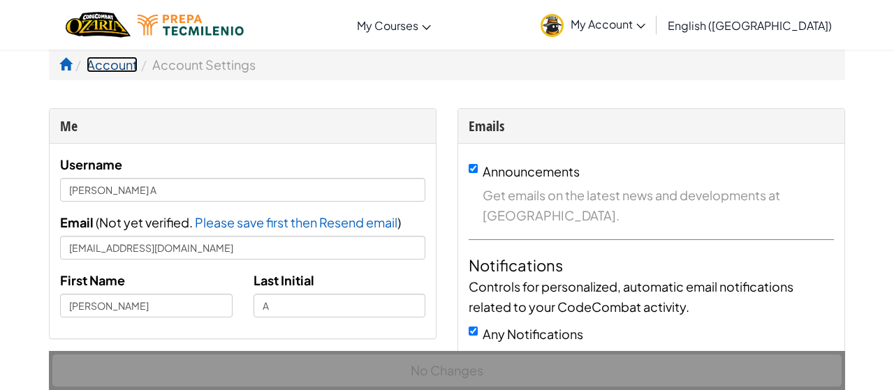
click at [113, 62] on link "Account" at bounding box center [112, 65] width 51 height 16
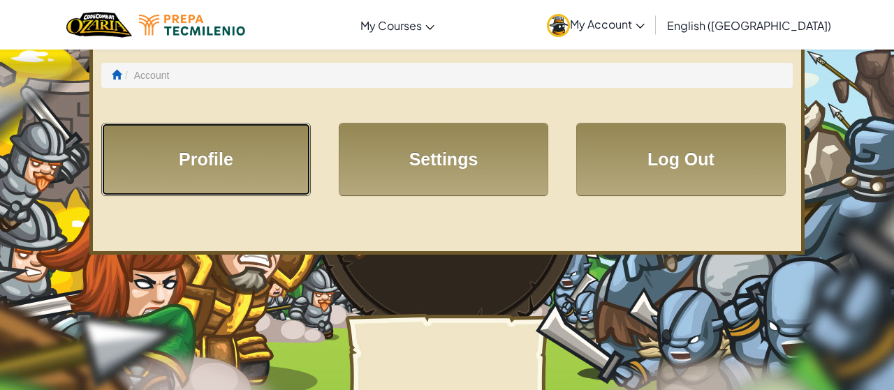
click at [217, 179] on link "Profile" at bounding box center [206, 159] width 210 height 73
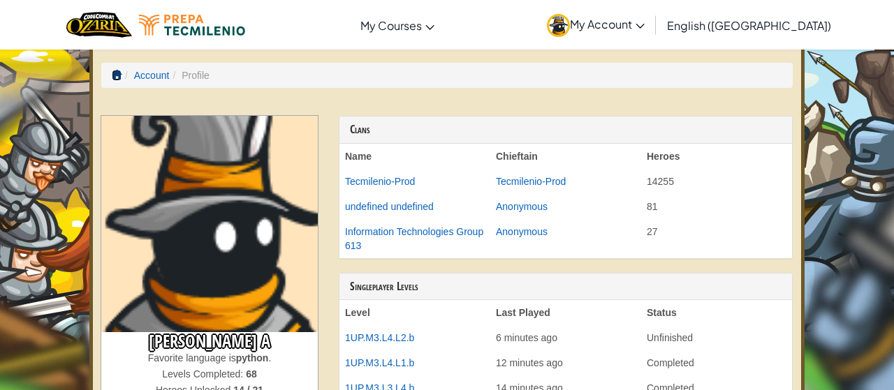
click at [115, 77] on span at bounding box center [117, 75] width 10 height 10
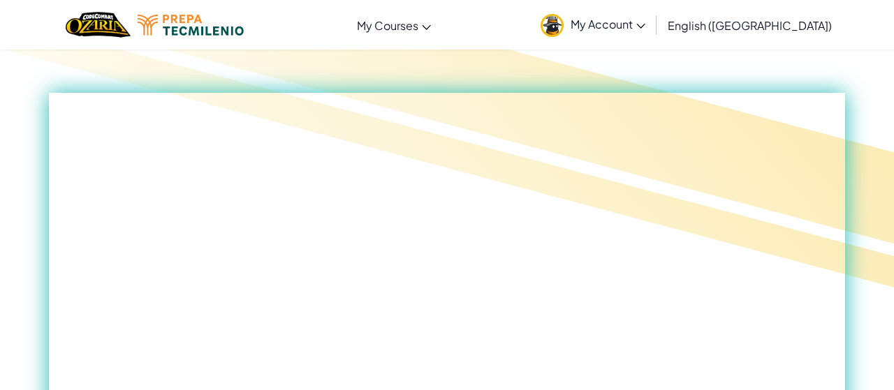
scroll to position [218, 0]
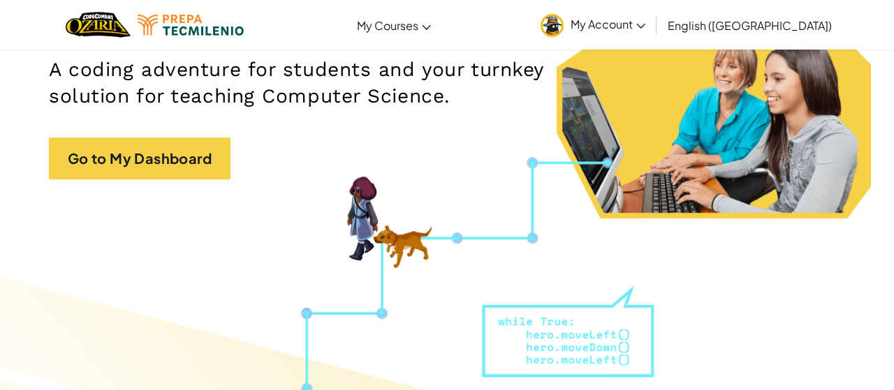
click at [645, 24] on span "My Account" at bounding box center [608, 24] width 75 height 15
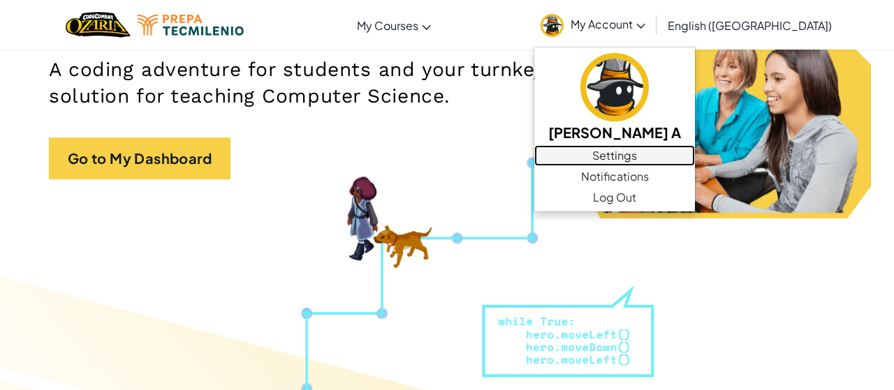
click at [695, 157] on link "Settings" at bounding box center [614, 155] width 161 height 21
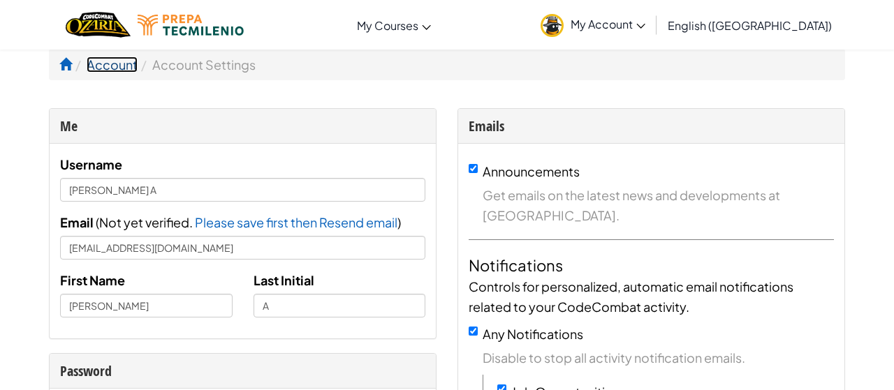
click at [96, 66] on link "Account" at bounding box center [112, 65] width 51 height 16
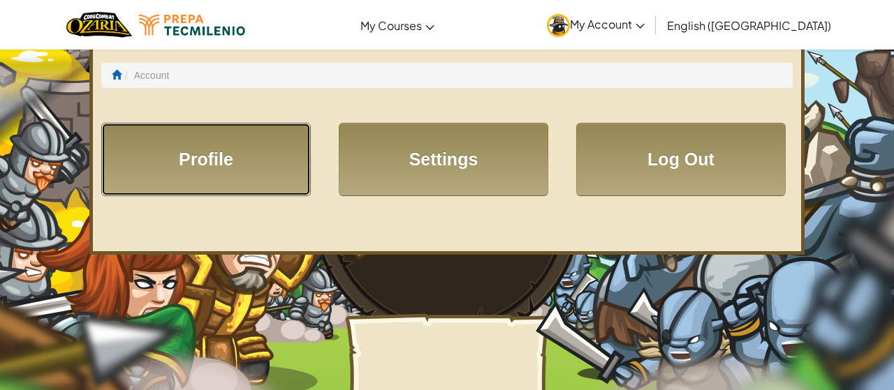
click at [250, 152] on link "Profile" at bounding box center [206, 159] width 210 height 73
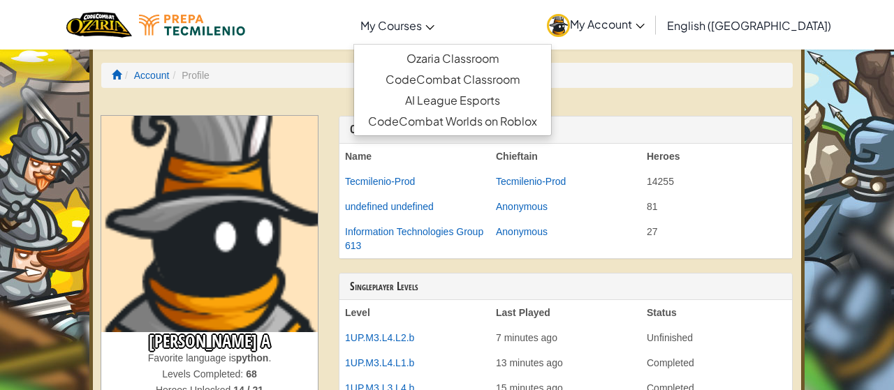
click at [422, 24] on span "My Courses" at bounding box center [390, 25] width 61 height 15
click at [652, 31] on link "My Account" at bounding box center [596, 25] width 112 height 44
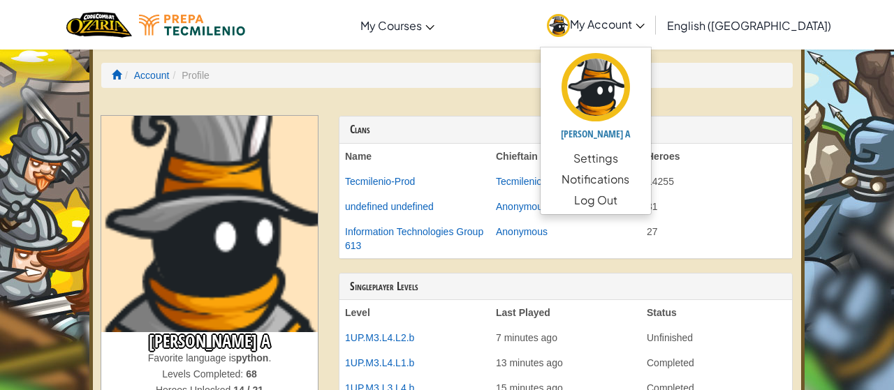
click at [110, 80] on ol "Account Profile" at bounding box center [446, 75] width 691 height 25
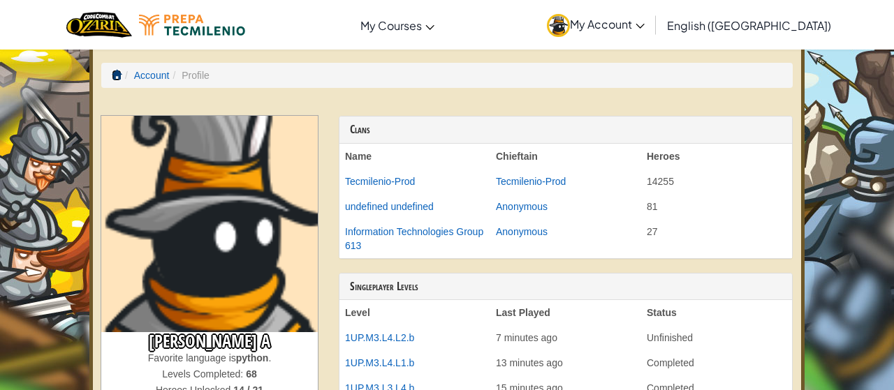
click at [117, 73] on span at bounding box center [117, 75] width 10 height 10
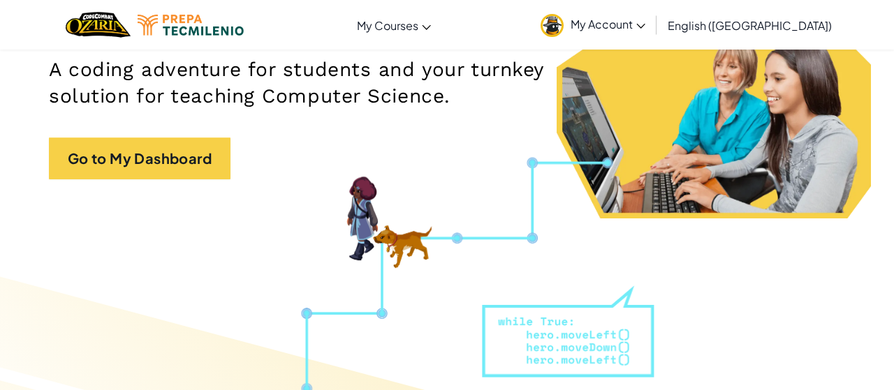
scroll to position [145, 0]
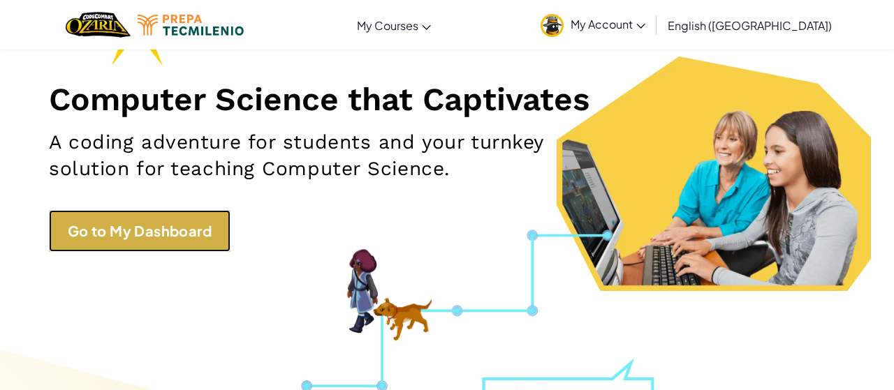
click at [156, 227] on link "Go to My Dashboard" at bounding box center [140, 231] width 182 height 42
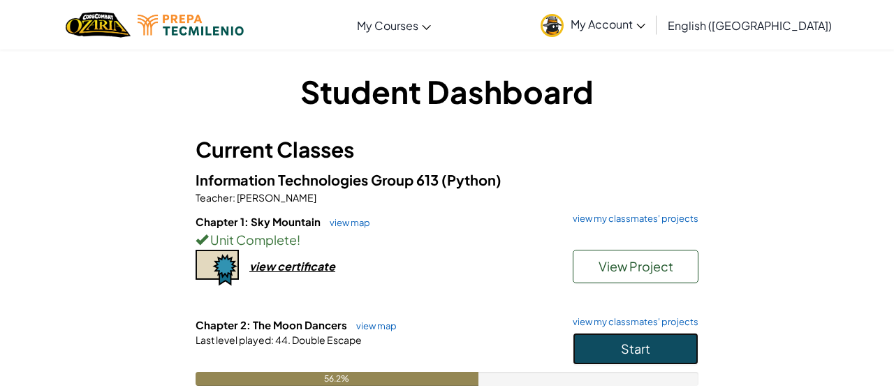
click at [617, 347] on button "Start" at bounding box center [636, 349] width 126 height 32
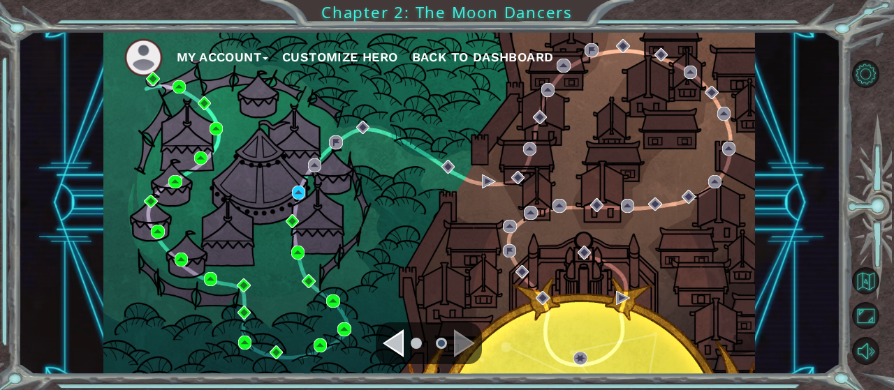
click at [383, 340] on div at bounding box center [429, 344] width 106 height 42
click at [381, 346] on div at bounding box center [429, 344] width 106 height 42
click at [389, 344] on div "Navigate to the previous page" at bounding box center [393, 344] width 21 height 28
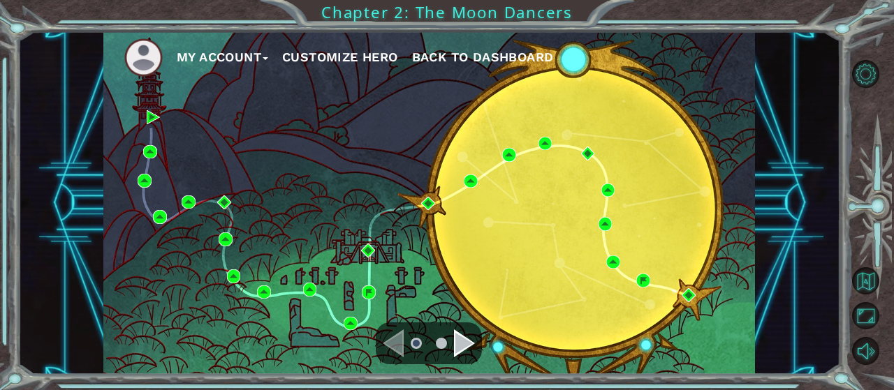
click at [457, 332] on div "Navigate to the next page" at bounding box center [464, 344] width 21 height 28
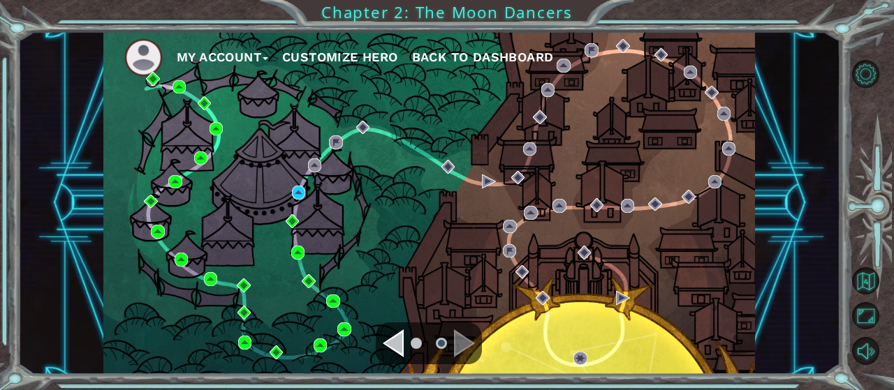
click at [400, 346] on div "Navigate to the previous page" at bounding box center [393, 344] width 21 height 28
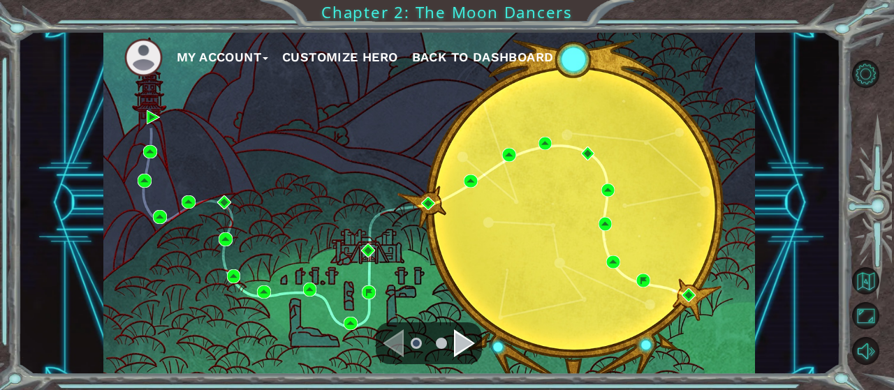
click at [464, 342] on div "Navigate to the next page" at bounding box center [464, 344] width 21 height 28
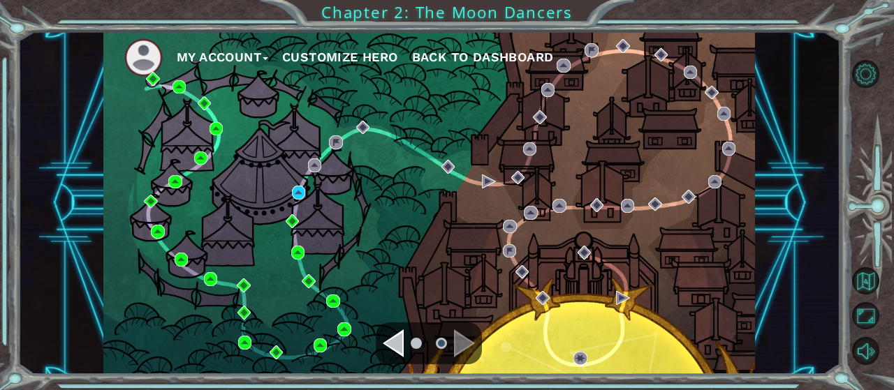
click at [401, 342] on div "Navigate to the previous page" at bounding box center [393, 344] width 21 height 28
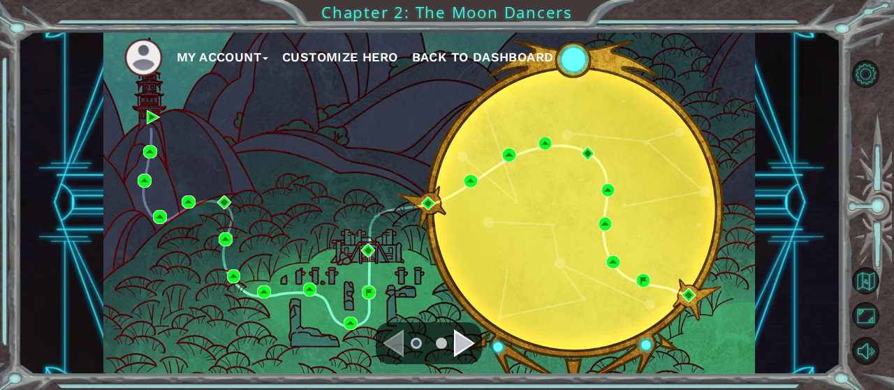
click at [455, 336] on div "Navigate to the next page" at bounding box center [464, 344] width 21 height 28
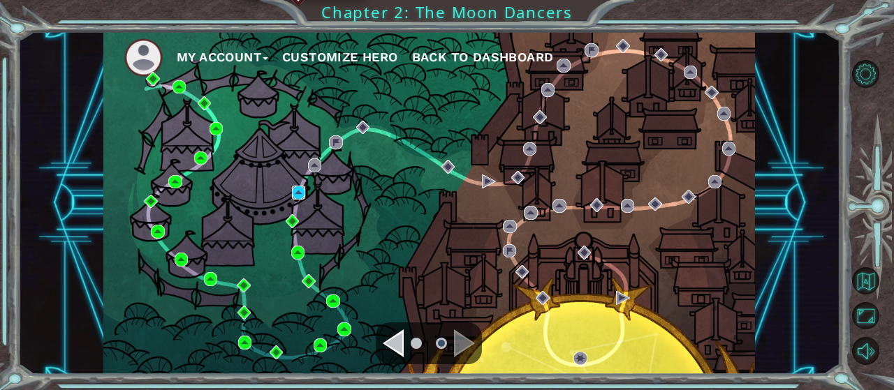
click at [295, 191] on img at bounding box center [299, 193] width 14 height 14
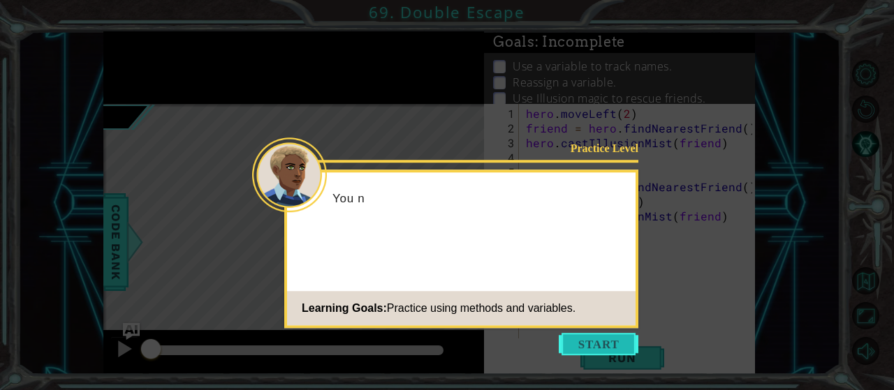
click at [577, 338] on button "Start" at bounding box center [599, 344] width 80 height 22
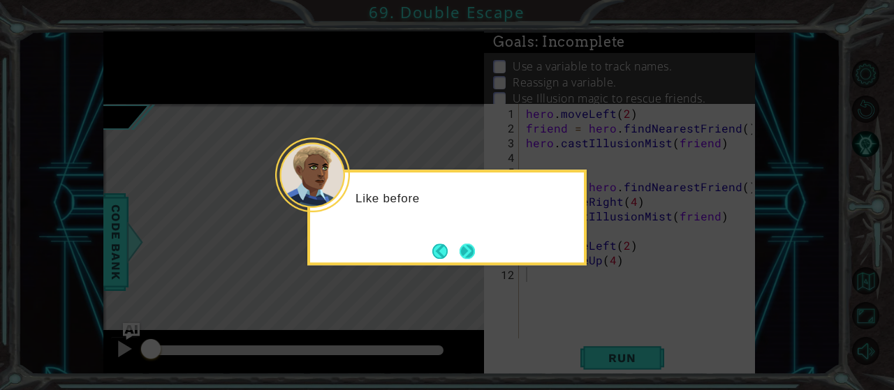
click at [460, 254] on button "Next" at bounding box center [467, 251] width 15 height 15
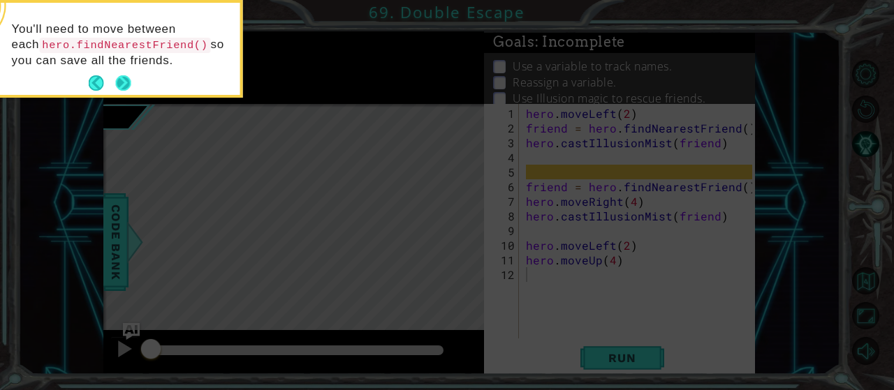
click at [124, 87] on button "Next" at bounding box center [123, 82] width 15 height 15
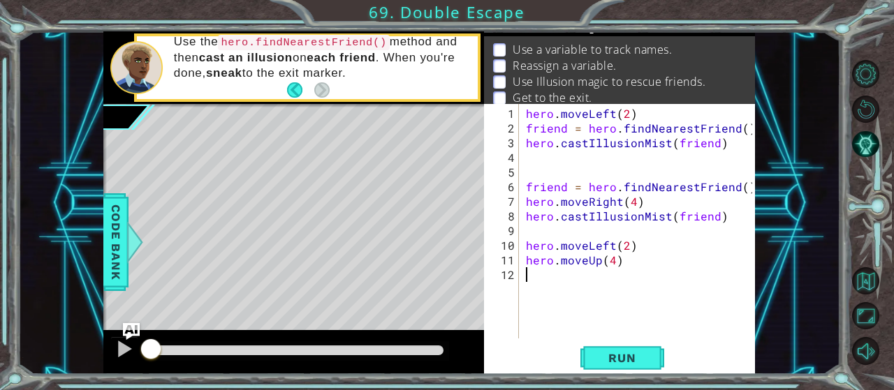
scroll to position [25, 0]
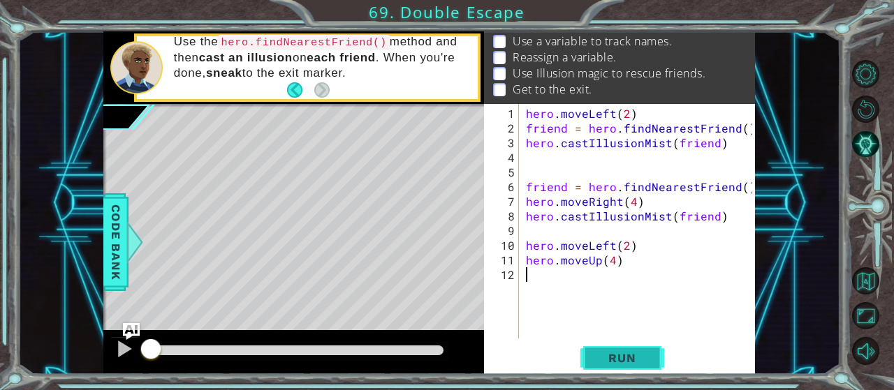
click at [618, 363] on span "Run" at bounding box center [621, 358] width 55 height 14
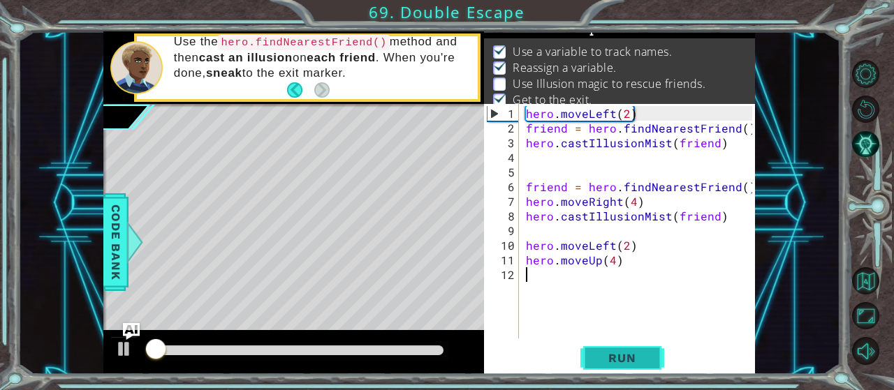
scroll to position [13, 0]
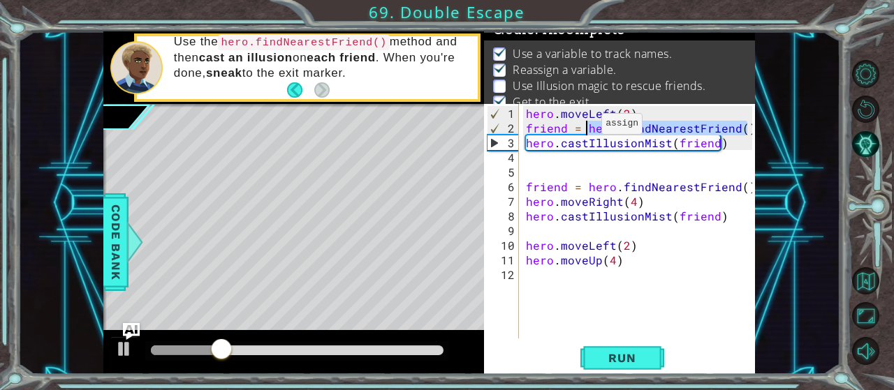
drag, startPoint x: 746, startPoint y: 132, endPoint x: 585, endPoint y: 130, distance: 161.3
click at [585, 130] on div "hero . moveLeft ( 2 ) friend = hero . findNearestFriend ( ) hero . castIllusion…" at bounding box center [641, 238] width 236 height 264
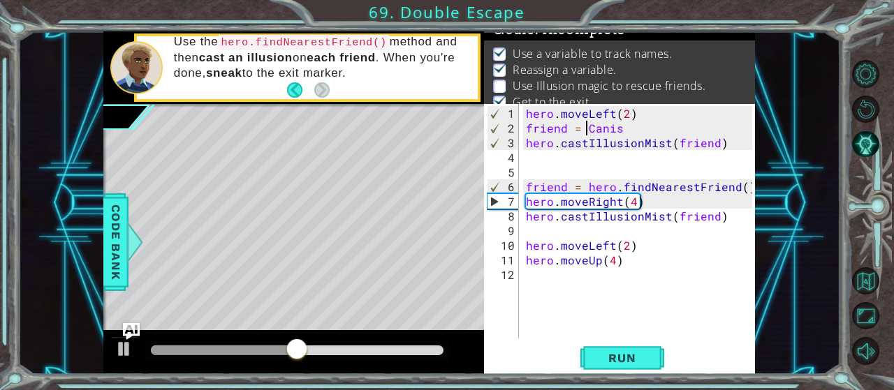
scroll to position [0, 4]
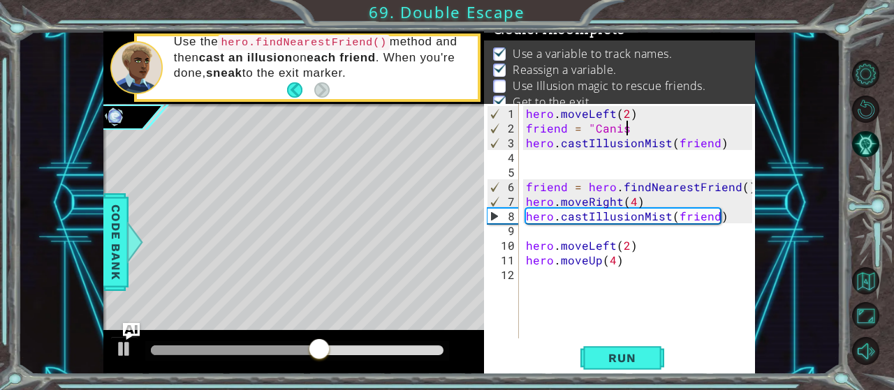
type textarea "friend = "Canis""
click at [666, 293] on div "hero . moveLeft ( 2 ) friend = "Canis" hero . castIllusionMist ( friend ) frien…" at bounding box center [641, 238] width 236 height 264
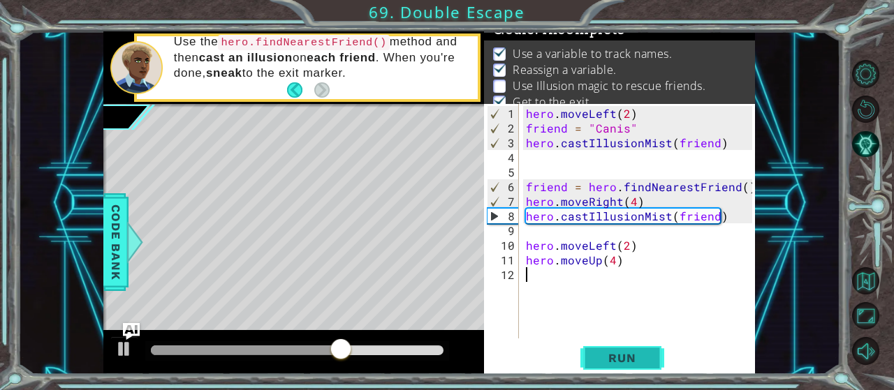
click at [637, 365] on span "Run" at bounding box center [621, 358] width 55 height 14
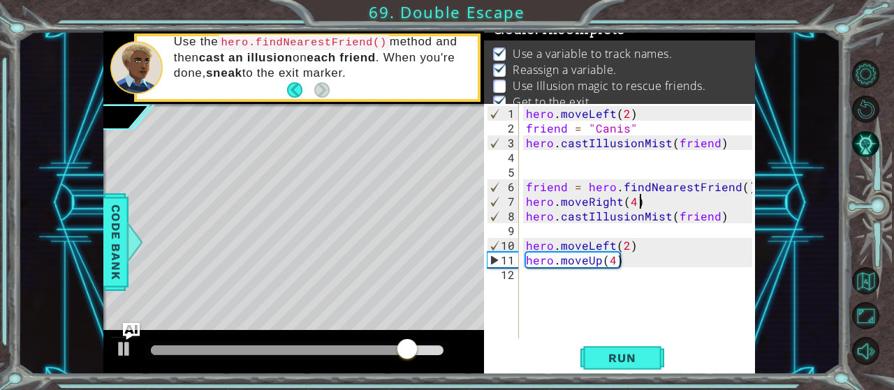
click at [640, 200] on div "hero . moveLeft ( 2 ) friend = "Canis" hero . castIllusionMist ( friend ) frien…" at bounding box center [641, 238] width 236 height 264
type textarea "hero.moveRight(4)"
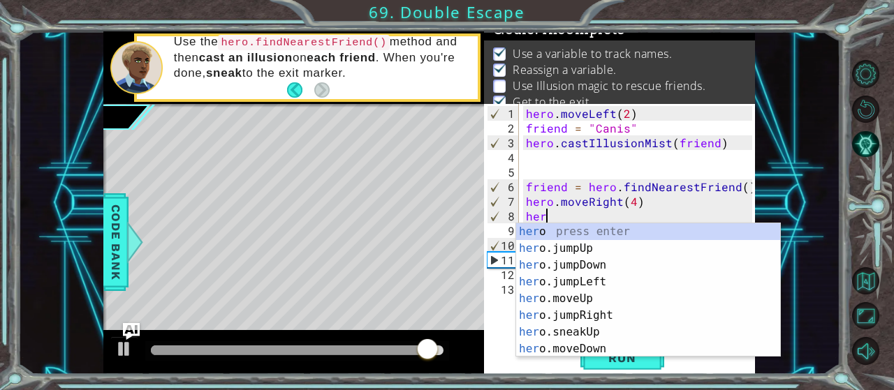
scroll to position [0, 1]
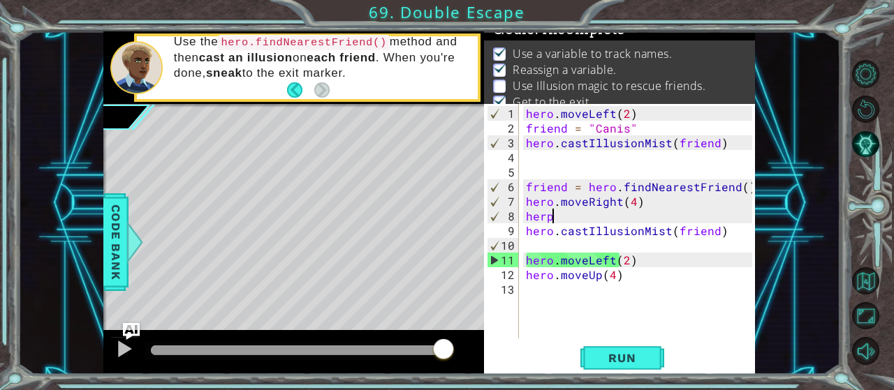
click at [565, 217] on div "hero . moveLeft ( 2 ) friend = "Canis" hero . castIllusionMist ( friend ) frien…" at bounding box center [641, 238] width 236 height 264
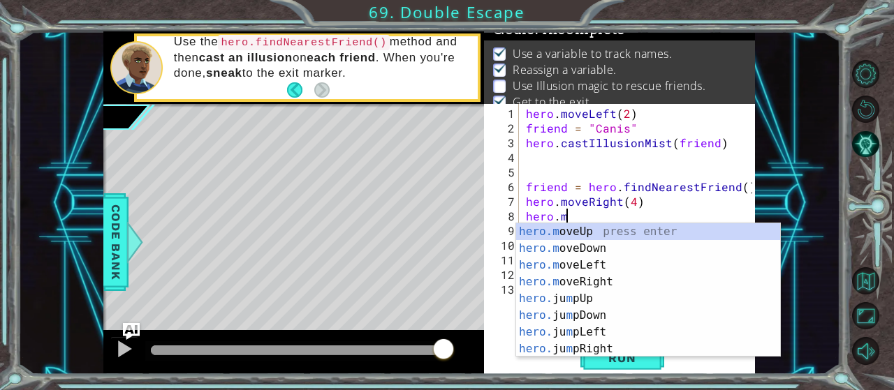
scroll to position [0, 2]
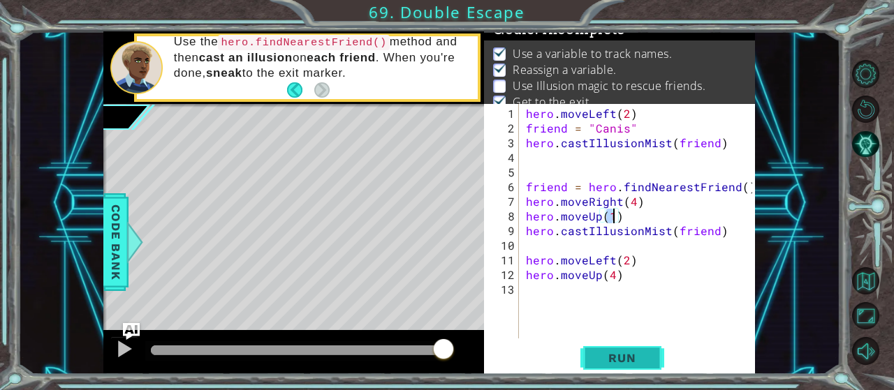
click at [661, 362] on button "Run" at bounding box center [622, 358] width 84 height 27
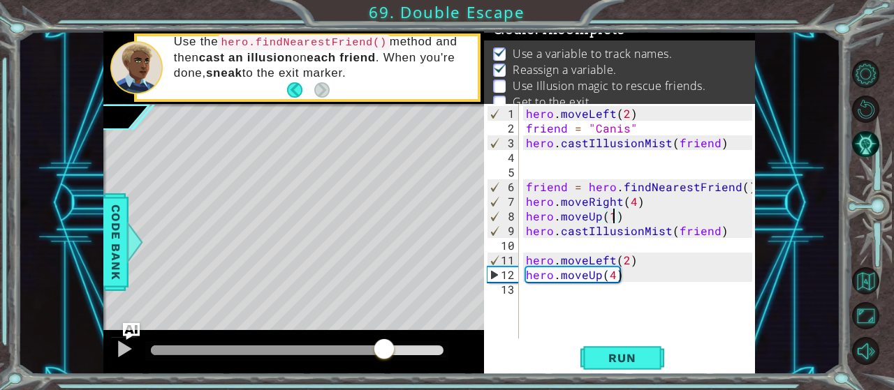
drag, startPoint x: 174, startPoint y: 348, endPoint x: 384, endPoint y: 348, distance: 210.2
click at [384, 348] on div at bounding box center [384, 350] width 25 height 25
drag, startPoint x: 384, startPoint y: 348, endPoint x: 347, endPoint y: 340, distance: 37.8
click at [347, 346] on div at bounding box center [249, 351] width 196 height 10
click at [652, 203] on div "hero . moveLeft ( 2 ) friend = "Canis" hero . castIllusionMist ( friend ) frien…" at bounding box center [641, 238] width 236 height 264
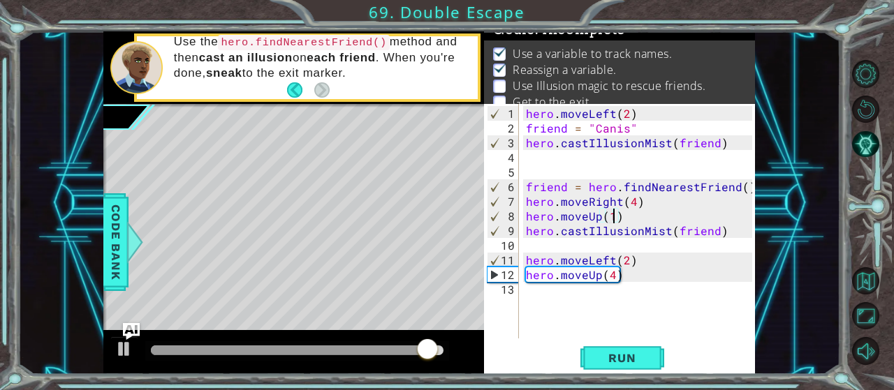
type textarea "hero.moveRight(4)"
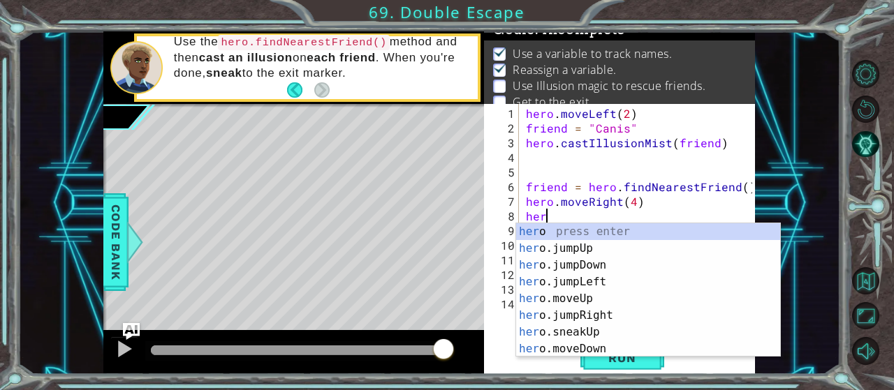
scroll to position [0, 1]
type textarea "[DOMAIN_NAME]"
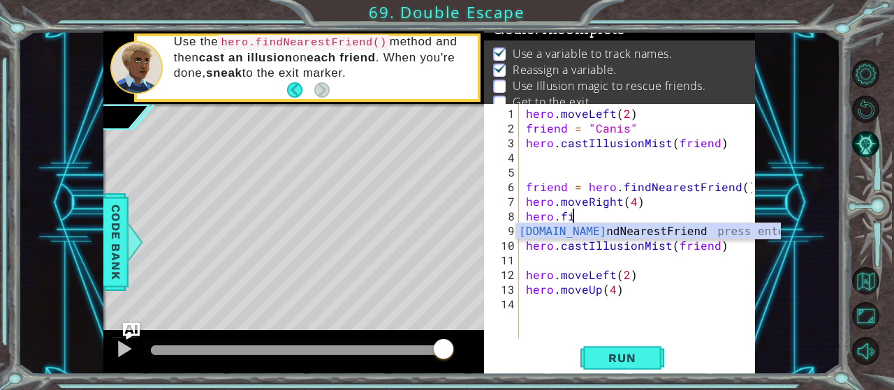
scroll to position [0, 0]
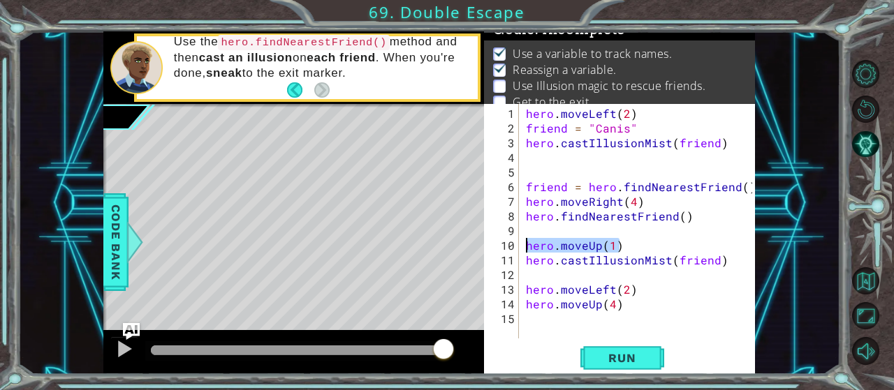
drag, startPoint x: 630, startPoint y: 245, endPoint x: 529, endPoint y: 249, distance: 101.4
click at [529, 249] on div "hero . moveLeft ( 2 ) friend = "Canis" hero . castIllusionMist ( friend ) frien…" at bounding box center [641, 238] width 236 height 264
type textarea "hero.moveUp(1)"
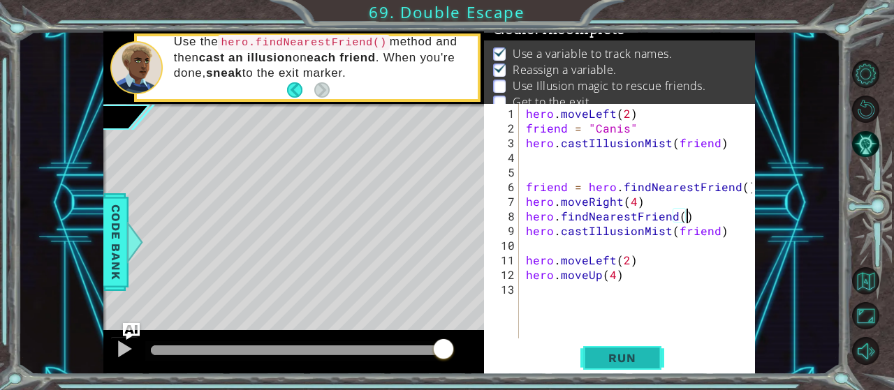
click at [631, 347] on button "Run" at bounding box center [622, 358] width 84 height 27
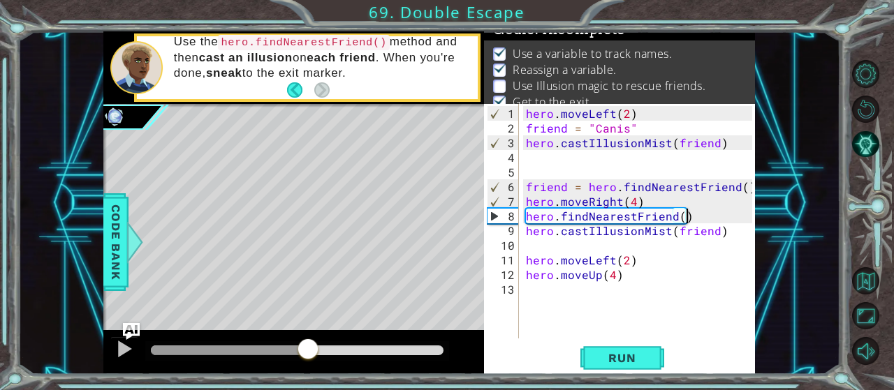
drag, startPoint x: 168, startPoint y: 346, endPoint x: 308, endPoint y: 330, distance: 141.3
click at [308, 330] on div at bounding box center [293, 352] width 381 height 45
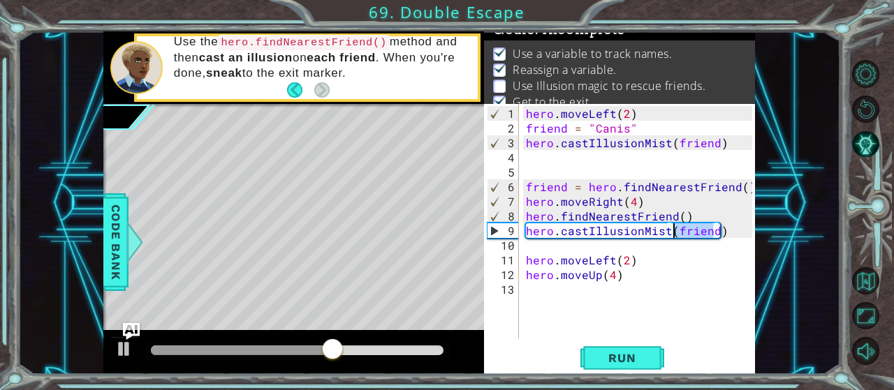
drag, startPoint x: 716, startPoint y: 234, endPoint x: 680, endPoint y: 240, distance: 36.9
click at [677, 235] on div "hero . moveLeft ( 2 ) friend = "Canis" hero . castIllusionMist ( friend ) frien…" at bounding box center [641, 238] width 236 height 264
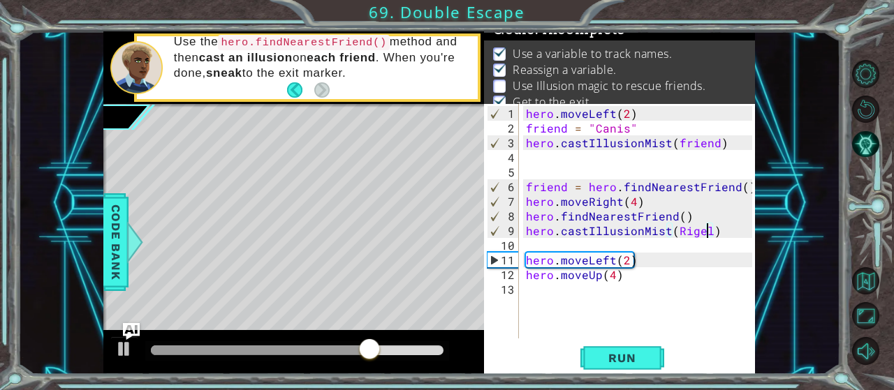
scroll to position [0, 10]
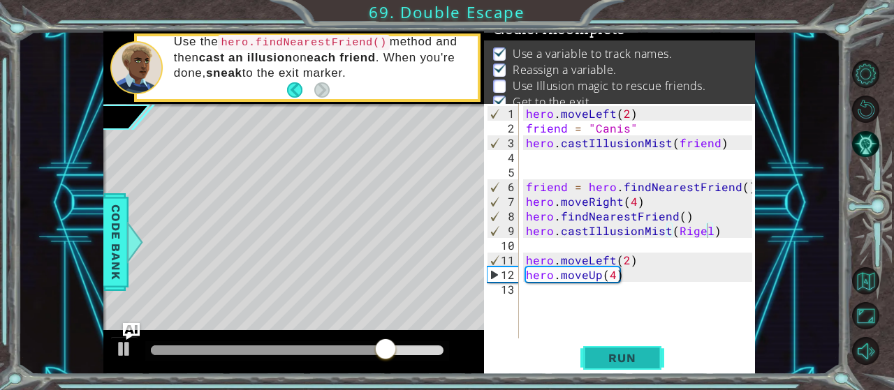
click at [629, 357] on span "Run" at bounding box center [621, 358] width 55 height 14
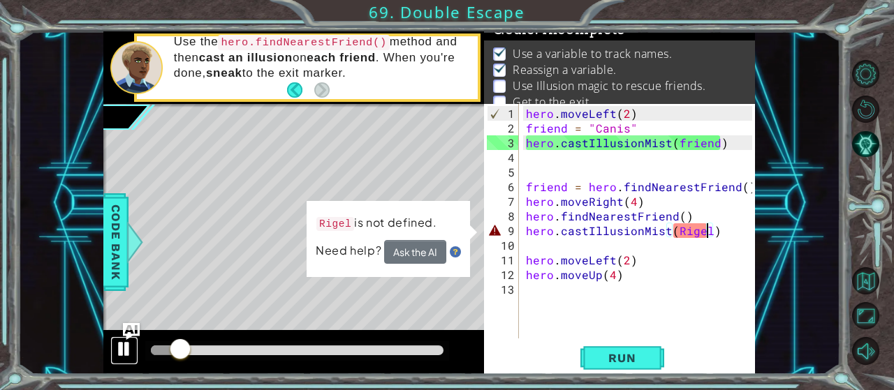
click at [126, 351] on div at bounding box center [124, 349] width 18 height 18
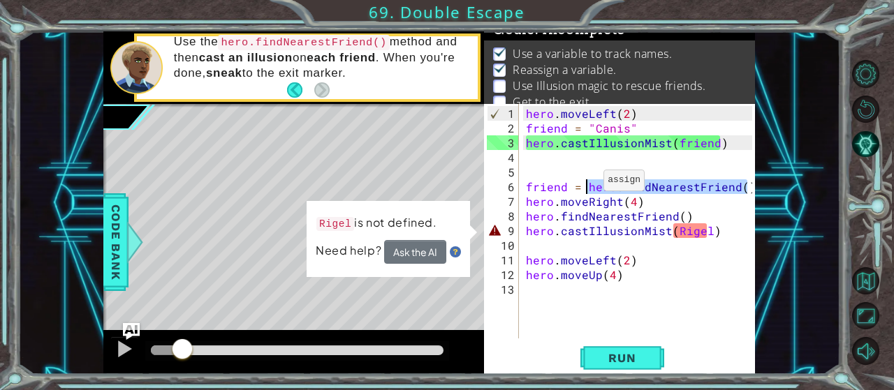
drag, startPoint x: 747, startPoint y: 184, endPoint x: 590, endPoint y: 185, distance: 156.4
click at [588, 185] on div "hero . moveLeft ( 2 ) friend = "Canis" hero . castIllusionMist ( friend ) frien…" at bounding box center [641, 238] width 236 height 264
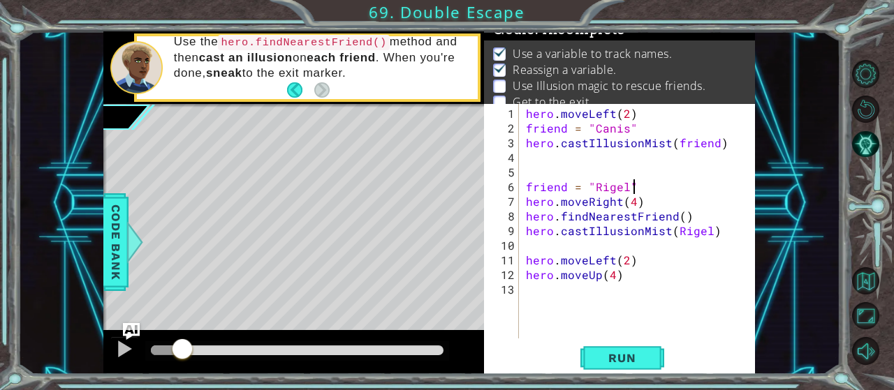
scroll to position [0, 6]
click at [629, 358] on span "Run" at bounding box center [621, 358] width 55 height 14
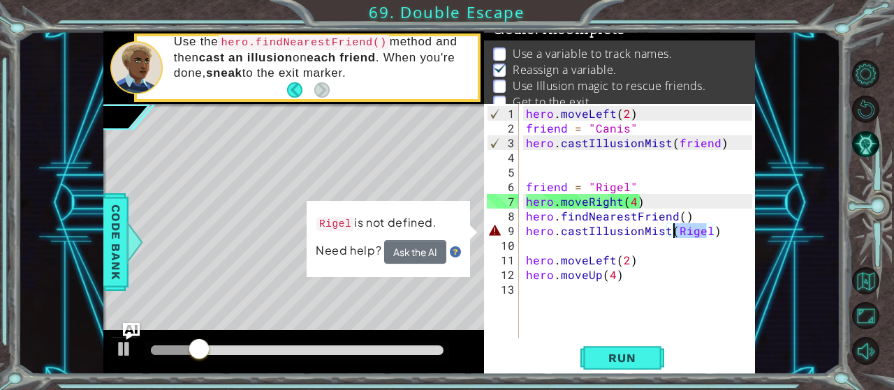
drag, startPoint x: 705, startPoint y: 233, endPoint x: 673, endPoint y: 229, distance: 31.7
click at [673, 229] on div "hero . moveLeft ( 2 ) friend = "Canis" hero . castIllusionMist ( friend ) frien…" at bounding box center [641, 238] width 236 height 264
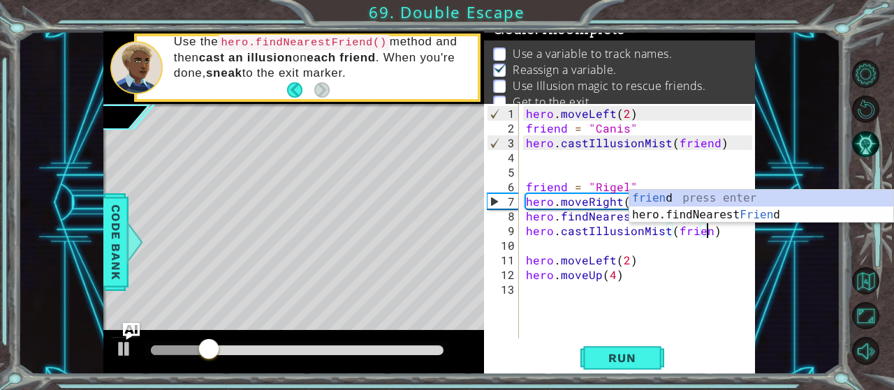
type textarea "hero.castIllusionMist(friend)"
click at [698, 323] on div "hero . moveLeft ( 2 ) friend = "Canis" hero . castIllusionMist ( friend ) frien…" at bounding box center [641, 238] width 236 height 264
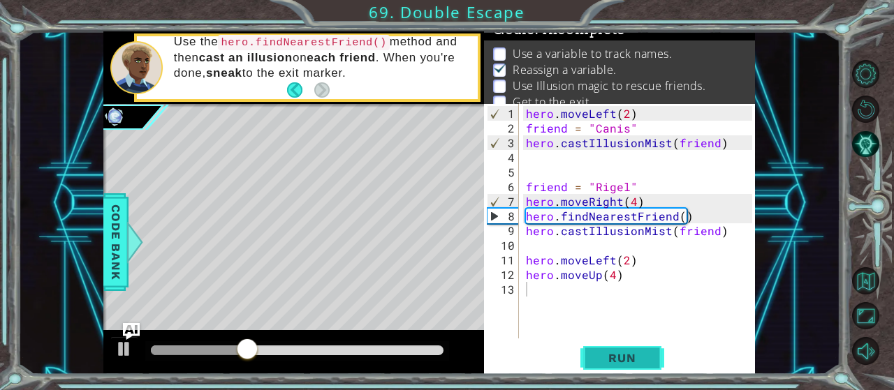
click at [644, 354] on span "Run" at bounding box center [621, 358] width 55 height 14
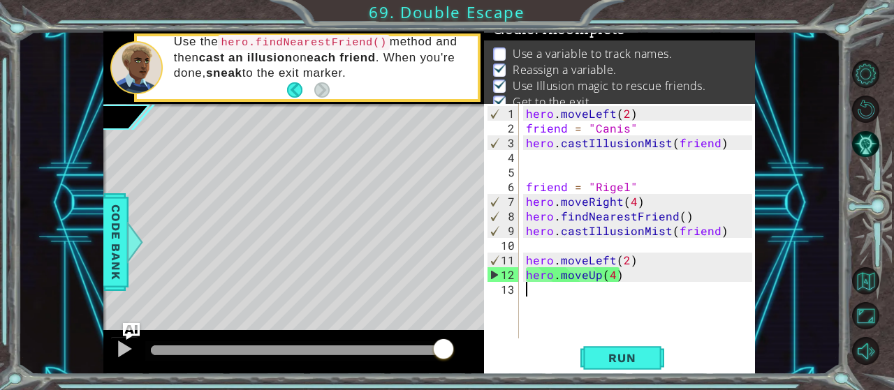
drag, startPoint x: 173, startPoint y: 348, endPoint x: 455, endPoint y: 353, distance: 282.9
click at [455, 353] on div at bounding box center [443, 350] width 25 height 25
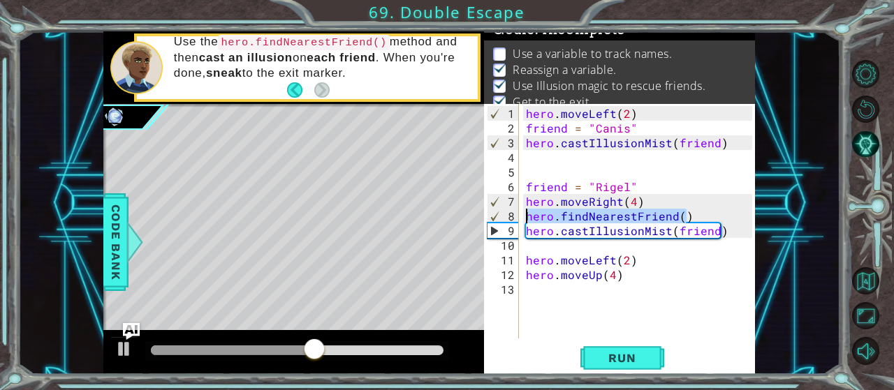
drag, startPoint x: 688, startPoint y: 212, endPoint x: 523, endPoint y: 211, distance: 164.8
click at [523, 211] on div "hero . moveLeft ( 2 ) friend = "Canis" hero . castIllusionMist ( friend ) frien…" at bounding box center [637, 221] width 229 height 235
type textarea "hero.findNearestFriend()"
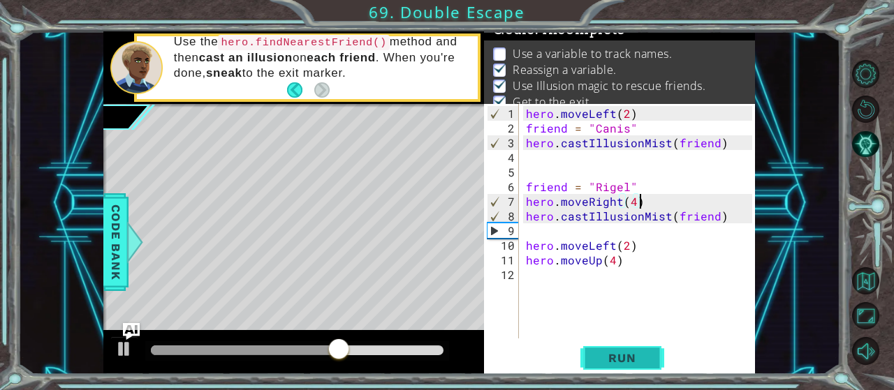
click at [604, 349] on button "Run" at bounding box center [622, 358] width 84 height 27
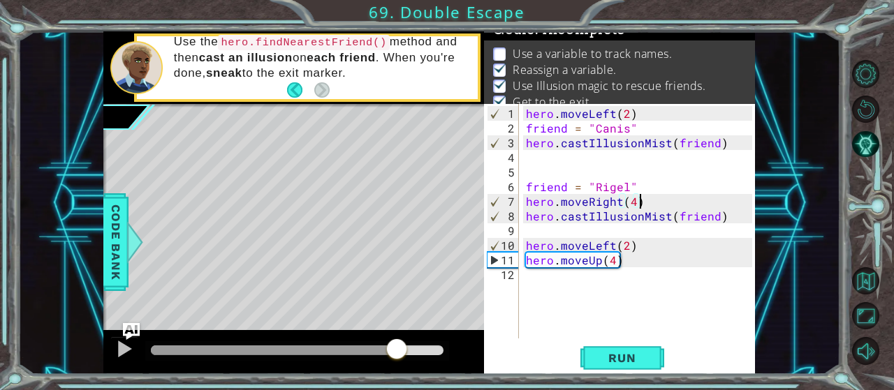
drag, startPoint x: 173, startPoint y: 353, endPoint x: 396, endPoint y: 367, distance: 223.9
click at [396, 367] on div at bounding box center [293, 352] width 381 height 45
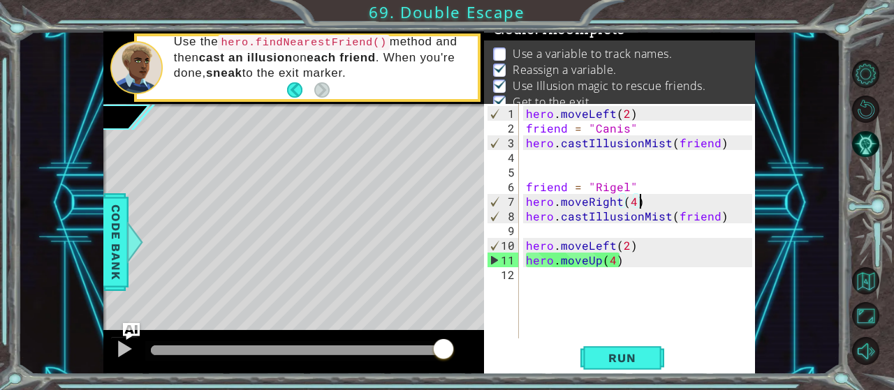
click at [648, 126] on div "hero . moveLeft ( 2 ) friend = "Canis" hero . castIllusionMist ( friend ) frien…" at bounding box center [641, 238] width 236 height 264
click at [656, 181] on div "hero . moveLeft ( 2 ) friend = "Canis" hero . castIllusionMist ( friend ) frien…" at bounding box center [641, 238] width 236 height 264
type textarea "friend = "Rigel""
click at [640, 175] on div "hero . moveLeft ( 2 ) friend = "Canis" hero . castIllusionMist ( friend ) frien…" at bounding box center [641, 238] width 236 height 264
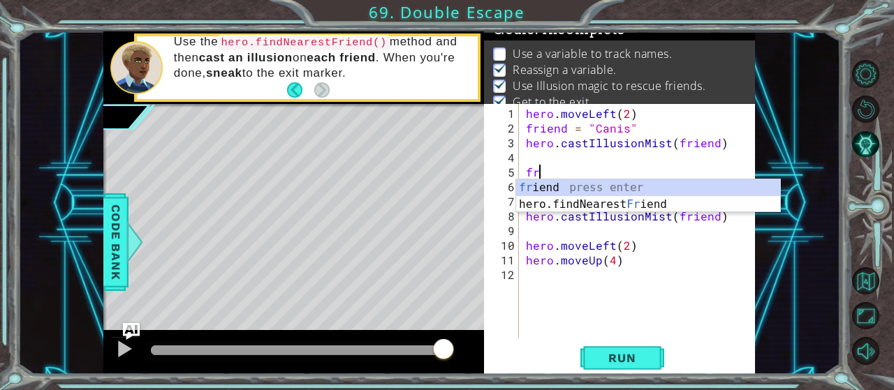
scroll to position [0, 0]
type textarea "f"
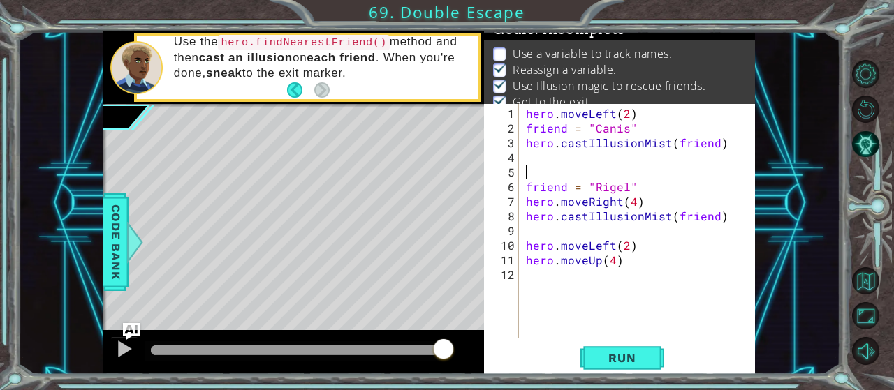
type textarea "h"
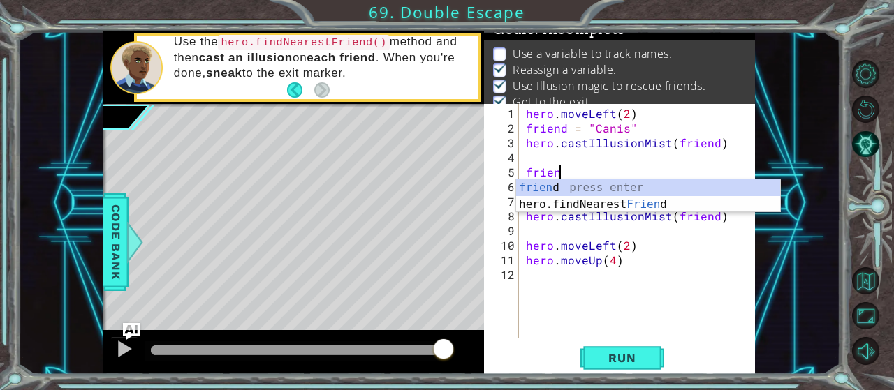
scroll to position [0, 1]
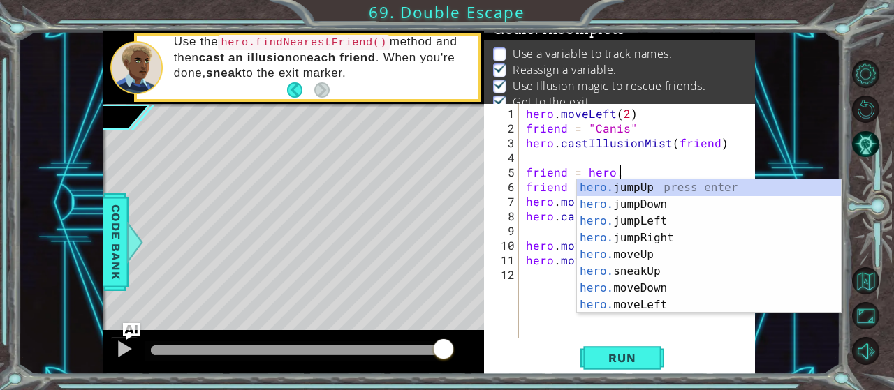
type textarea "friend = hero.f"
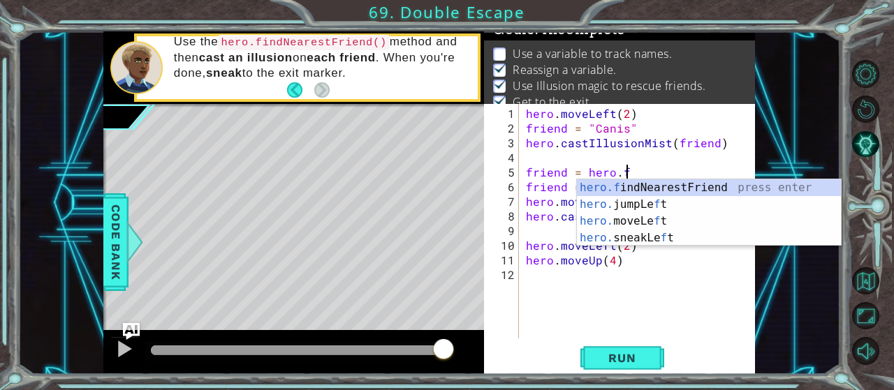
scroll to position [0, 0]
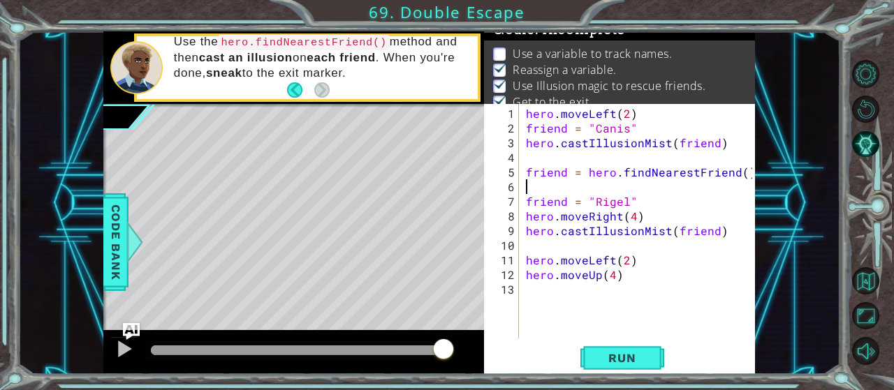
type textarea "friend = hero.findNearestFriend()"
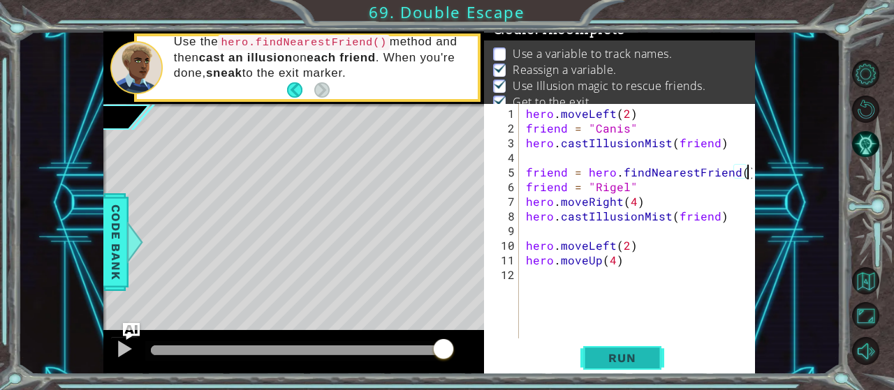
click at [651, 361] on button "Run" at bounding box center [622, 358] width 84 height 27
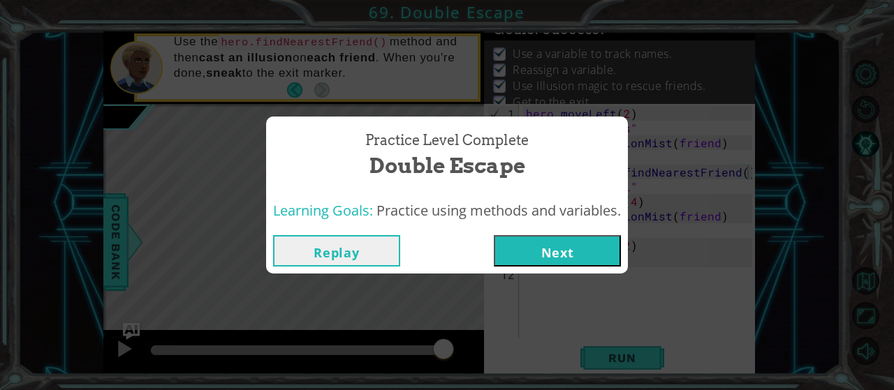
drag, startPoint x: 270, startPoint y: 348, endPoint x: 467, endPoint y: 360, distance: 197.3
click at [467, 360] on body "1 ההההההההההההההההההההההההההההההההההההההההההההההההההההההההההההההההההההההההההההה…" at bounding box center [447, 195] width 894 height 390
click at [550, 256] on button "Next" at bounding box center [557, 250] width 127 height 31
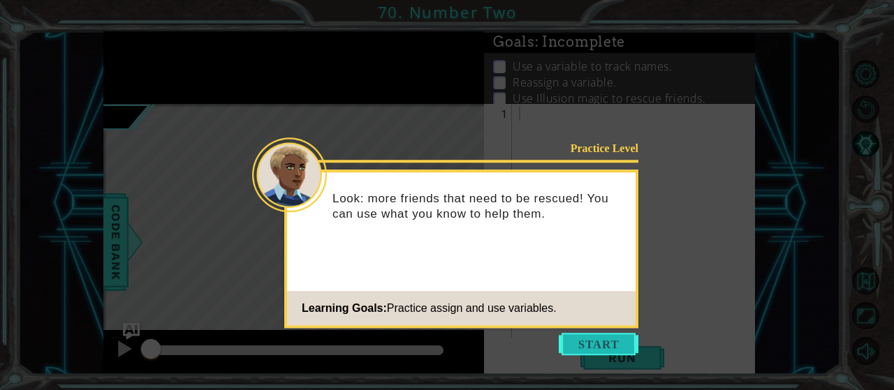
click at [596, 345] on button "Start" at bounding box center [599, 344] width 80 height 22
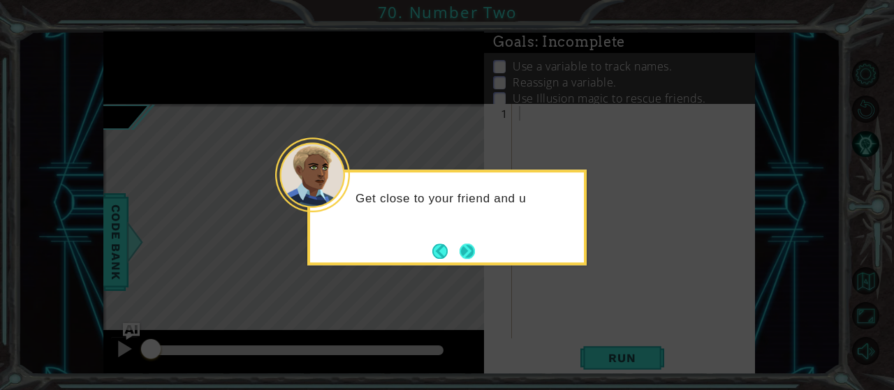
click at [475, 254] on button "Next" at bounding box center [467, 251] width 15 height 15
click at [477, 254] on button "Next" at bounding box center [467, 252] width 20 height 20
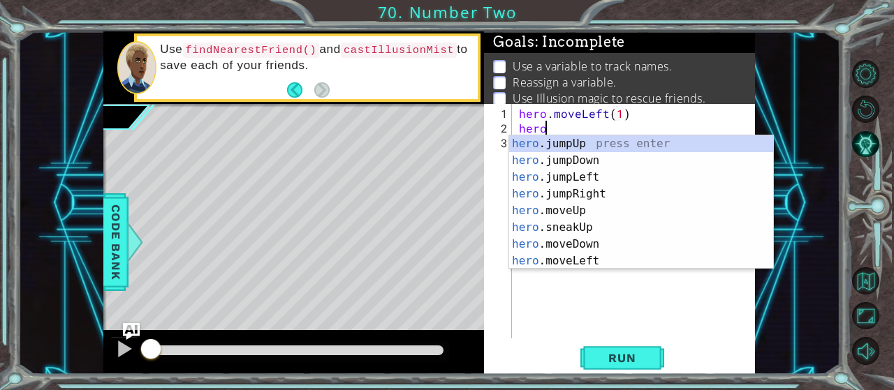
scroll to position [0, 8]
type textarea "hero.moveLeft(1)hero.f"
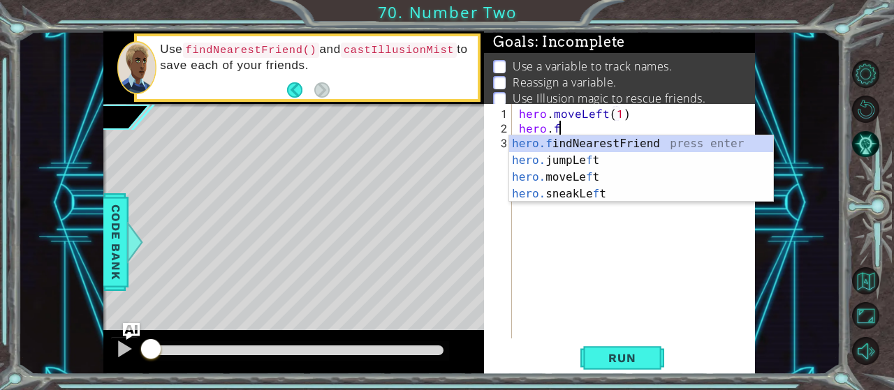
scroll to position [0, 0]
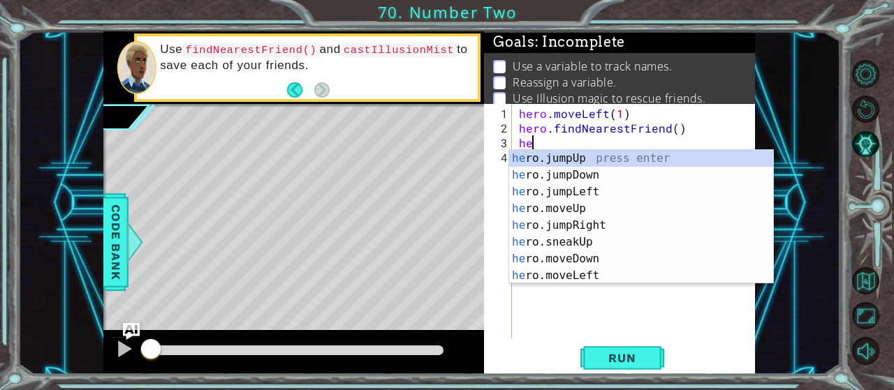
type textarea "h"
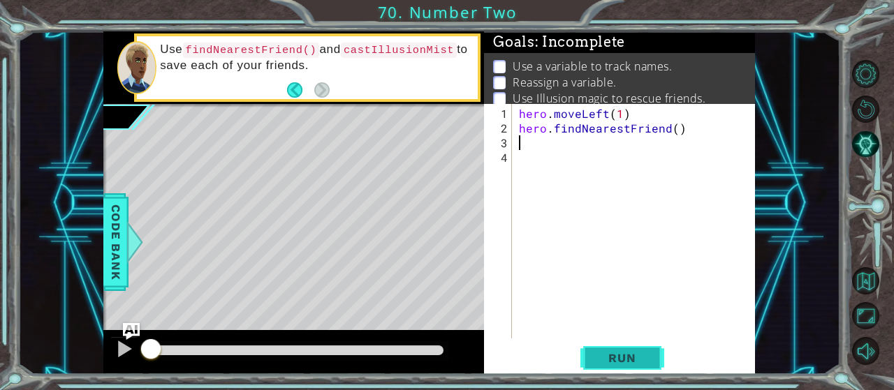
click at [629, 355] on span "Run" at bounding box center [621, 358] width 55 height 14
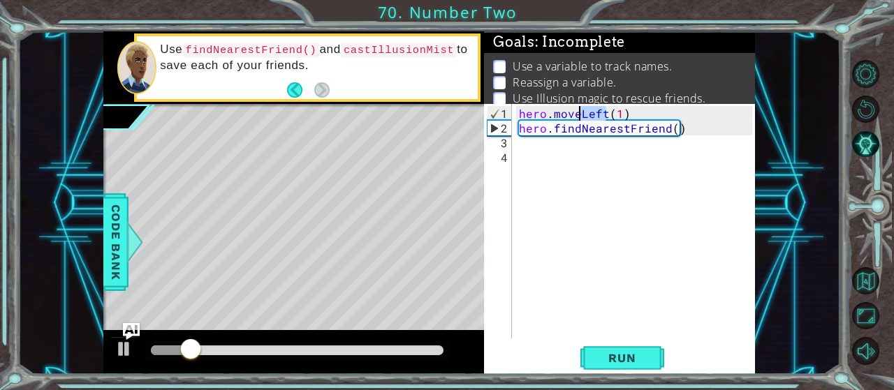
drag, startPoint x: 606, startPoint y: 112, endPoint x: 579, endPoint y: 111, distance: 27.3
click at [579, 111] on div "hero . moveLeft ( 1 ) hero . findNearestFriend ( )" at bounding box center [637, 238] width 243 height 264
type textarea "hero.moveRight(1)"
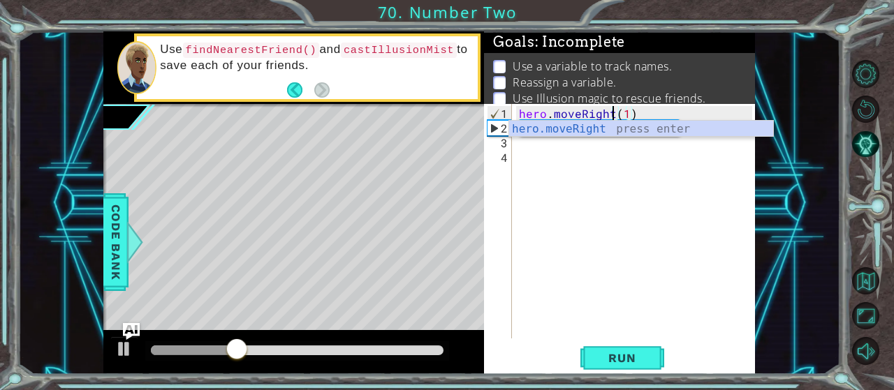
click at [534, 265] on div "hero . moveRight ( 1 ) hero . findNearestFriend ( )" at bounding box center [637, 238] width 243 height 264
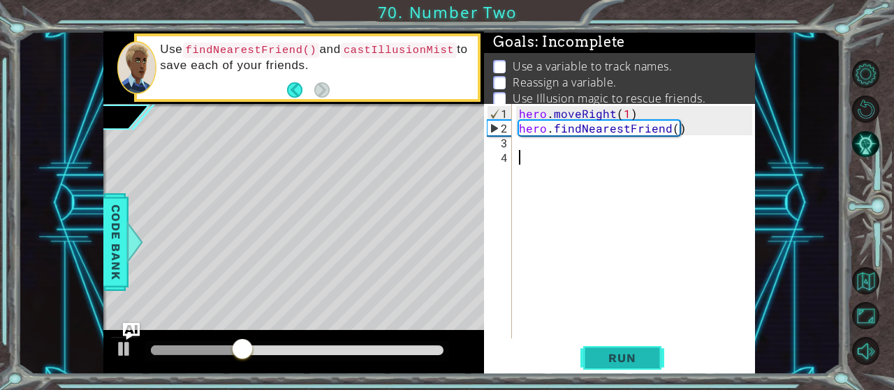
click at [643, 353] on span "Run" at bounding box center [621, 358] width 55 height 14
click at [525, 149] on div "hero . moveRight ( 1 ) hero . findNearestFriend ( )" at bounding box center [637, 238] width 243 height 264
click at [609, 354] on span "Run" at bounding box center [621, 358] width 55 height 14
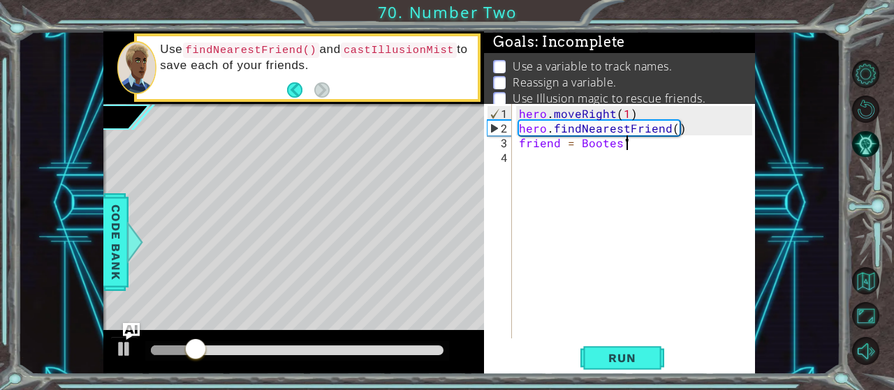
scroll to position [0, 6]
type textarea "friend = "Bootes""
click at [635, 140] on div "hero . moveRight ( 1 ) hero . findNearestFriend ( ) friend = "Bootes"" at bounding box center [637, 238] width 243 height 264
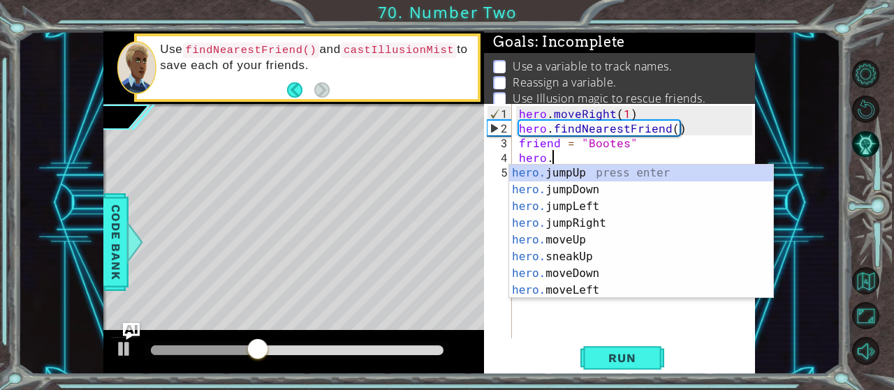
scroll to position [0, 1]
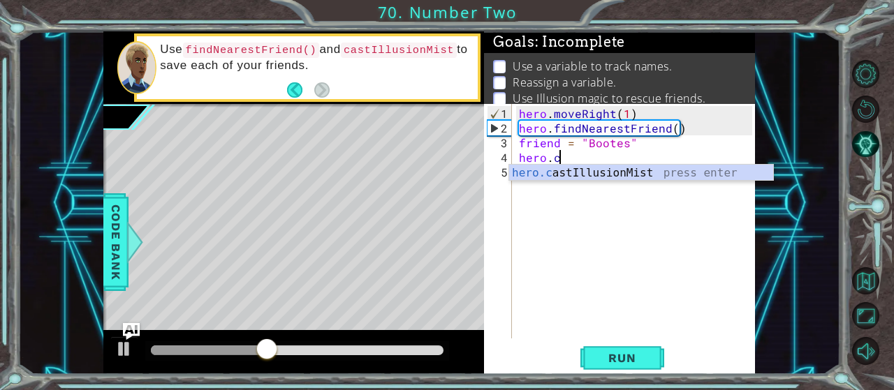
type textarea "hero.castIllusionMist(friend)"
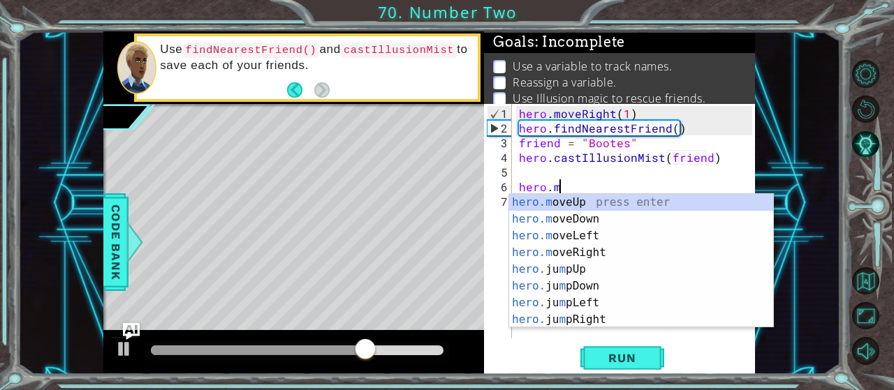
scroll to position [0, 2]
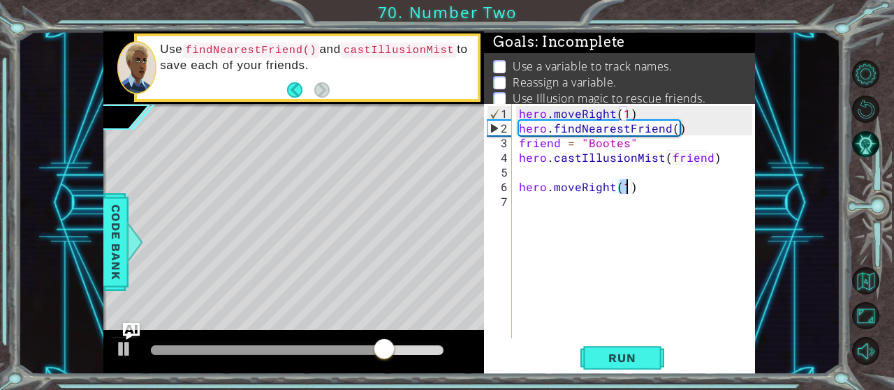
type textarea "hero.moveRight(2)"
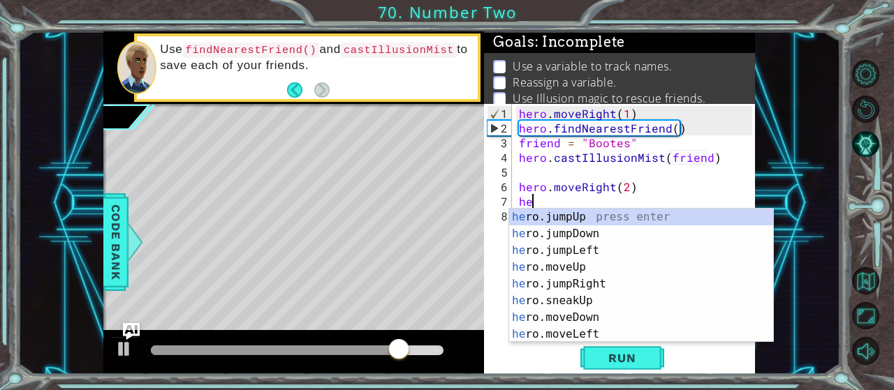
scroll to position [0, 0]
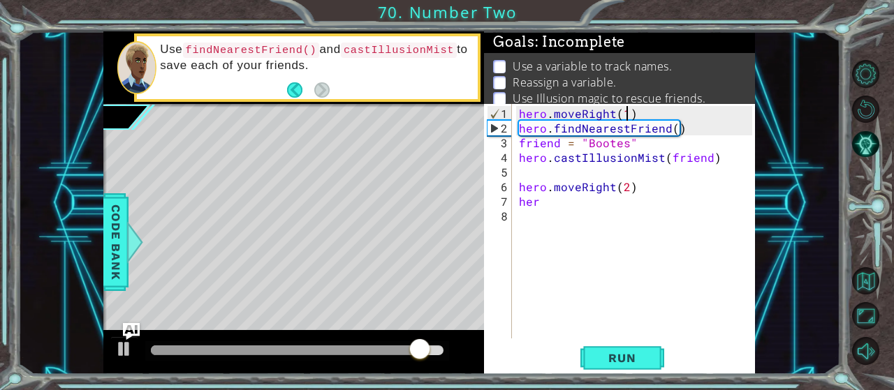
click at [626, 113] on div "hero . moveRight ( 1 ) hero . findNearestFriend ( ) friend = "Bootes" hero . ca…" at bounding box center [637, 238] width 243 height 264
type textarea "hero.moveRight(2)"
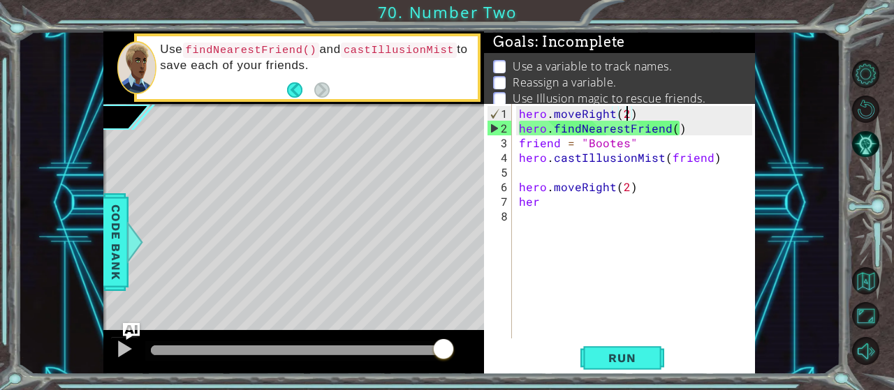
click at [632, 189] on div "hero . moveRight ( 2 ) hero . findNearestFriend ( ) friend = "Bootes" hero . ca…" at bounding box center [637, 238] width 243 height 264
click at [563, 218] on div "hero . moveRight ( 2 ) hero . findNearestFriend ( ) friend = "Bootes" hero . ca…" at bounding box center [637, 238] width 243 height 264
click at [563, 207] on div "hero . moveRight ( 2 ) hero . findNearestFriend ( ) friend = "Bootes" hero . ca…" at bounding box center [637, 238] width 243 height 264
click at [557, 205] on div "hero . moveRight ( 2 ) hero . findNearestFriend ( ) friend = "Bootes" hero . ca…" at bounding box center [637, 238] width 243 height 264
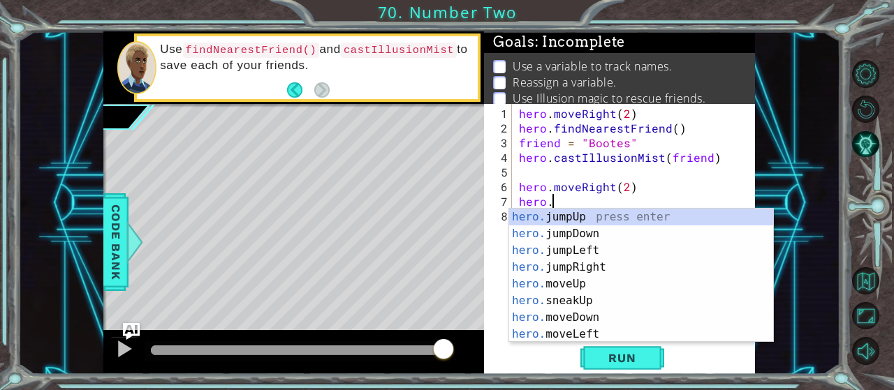
type textarea "hero.f"
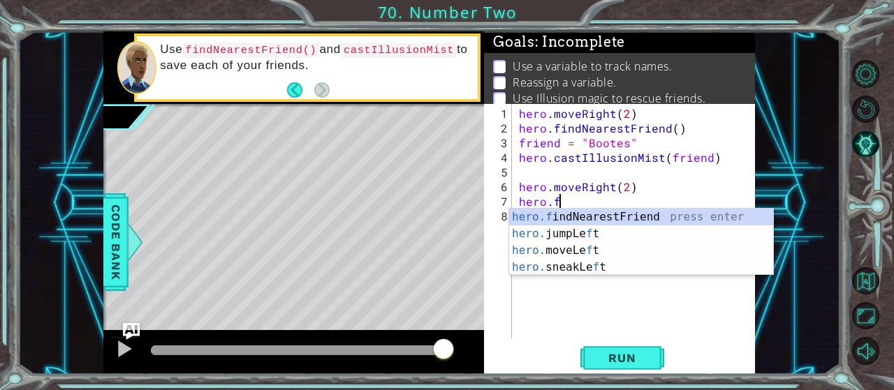
scroll to position [0, 0]
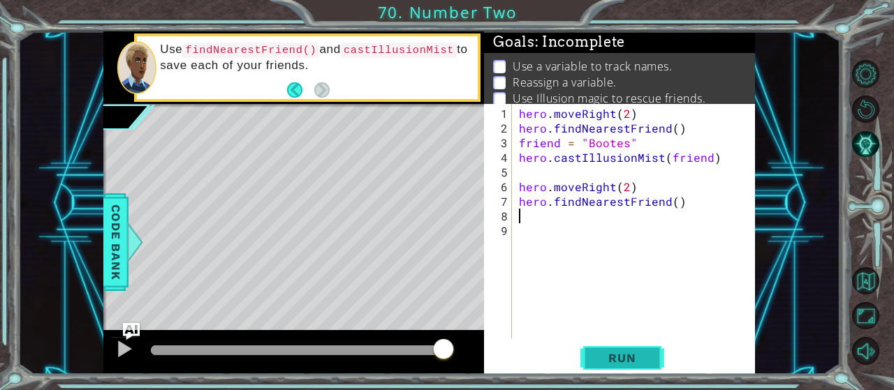
click at [611, 355] on span "Run" at bounding box center [621, 358] width 55 height 14
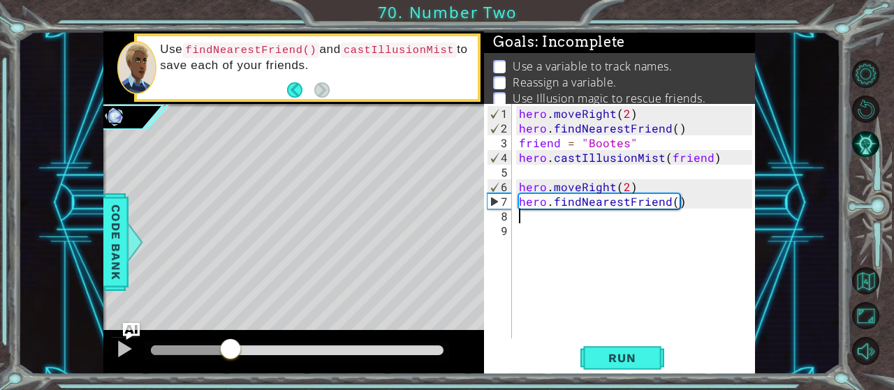
drag, startPoint x: 175, startPoint y: 342, endPoint x: 231, endPoint y: 356, distance: 57.8
click at [231, 356] on div at bounding box center [230, 350] width 25 height 25
drag, startPoint x: 262, startPoint y: 350, endPoint x: 223, endPoint y: 342, distance: 39.2
click at [223, 342] on div at bounding box center [223, 350] width 25 height 25
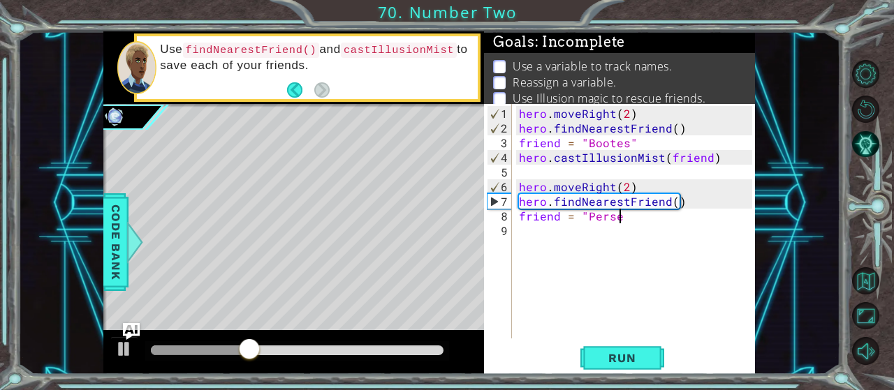
scroll to position [0, 6]
type textarea "friend = "Persei""
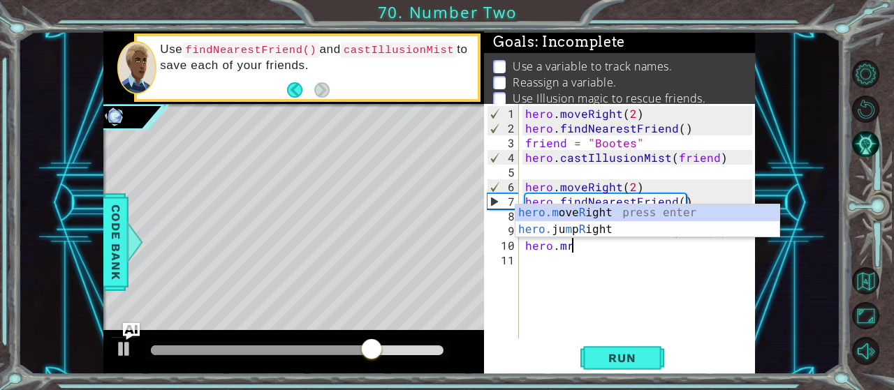
scroll to position [0, 6]
type textarea "hero.moveRight(2)"
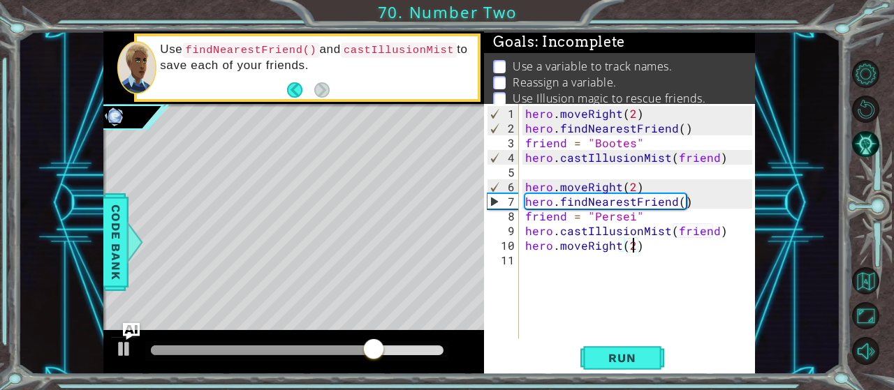
scroll to position [0, 0]
click at [626, 345] on div "1 2 3 4 5 6 7 8 9 10 11 12 hero . moveRight ( 2 ) hero . findNearestFriend ( ) …" at bounding box center [619, 239] width 271 height 270
click at [626, 358] on span "Run" at bounding box center [621, 358] width 55 height 14
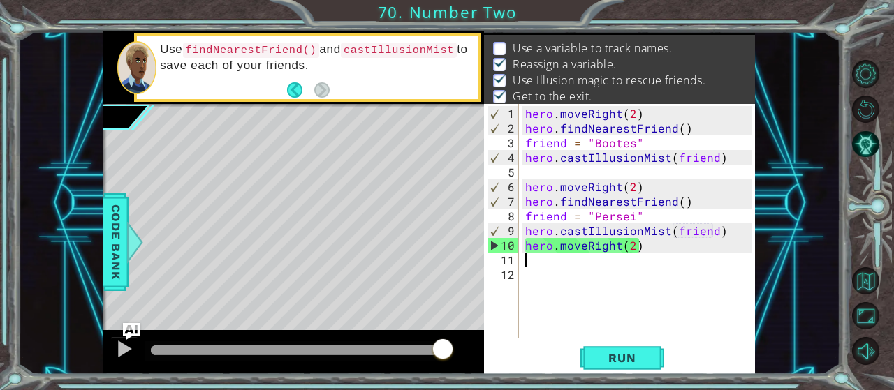
scroll to position [25, 0]
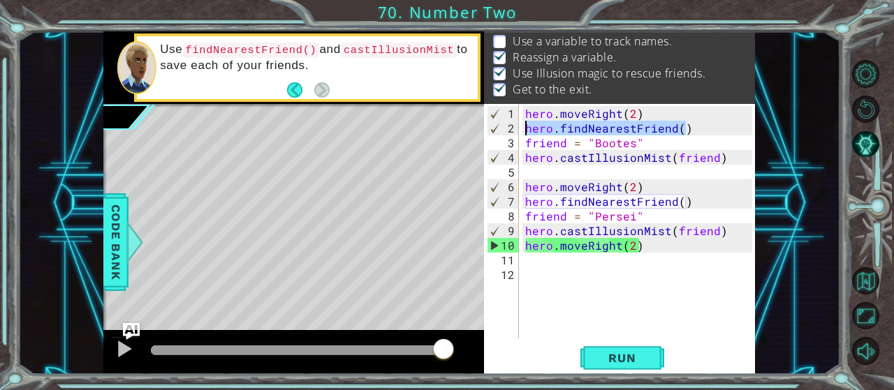
drag, startPoint x: 688, startPoint y: 126, endPoint x: 520, endPoint y: 128, distance: 167.6
click at [522, 128] on div "hero . moveRight ( 2 ) hero . findNearestFriend ( ) friend = "Bootes" hero . ca…" at bounding box center [637, 221] width 230 height 235
type textarea "}"
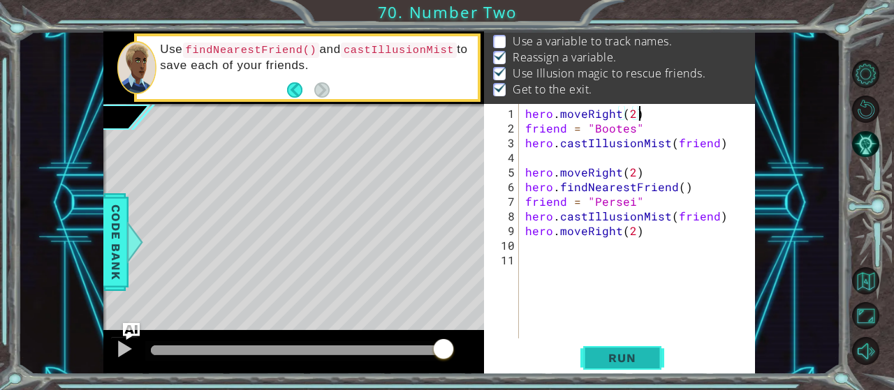
type textarea "hero.moveRight(2)"
click at [608, 360] on span "Run" at bounding box center [621, 358] width 55 height 14
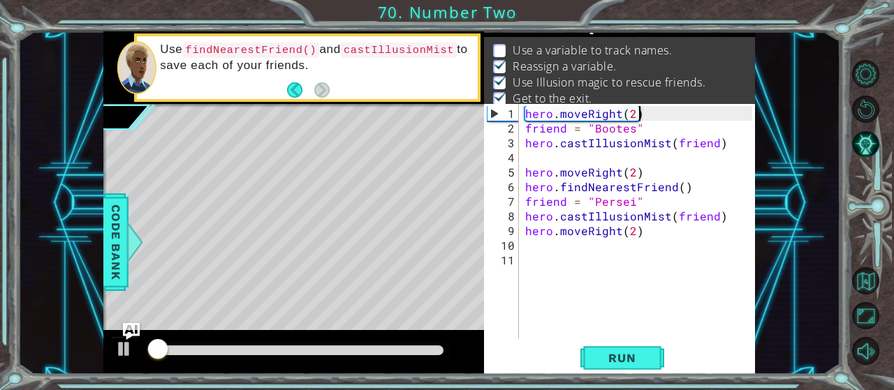
scroll to position [13, 0]
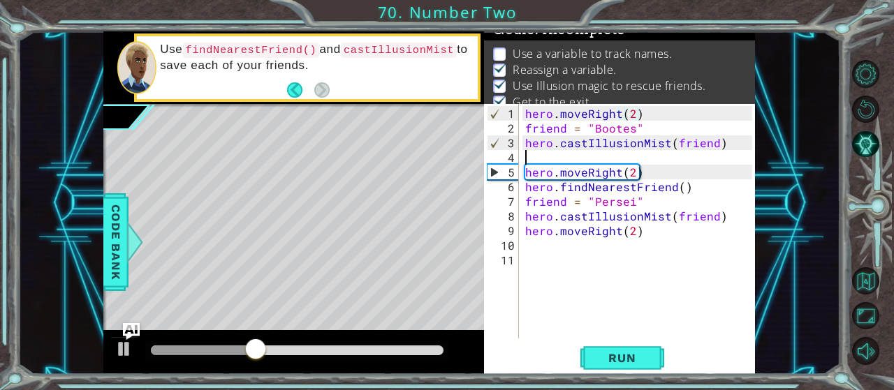
click at [589, 159] on div "hero . moveRight ( 2 ) friend = "Bootes" hero . castIllusionMist ( friend ) her…" at bounding box center [640, 238] width 237 height 264
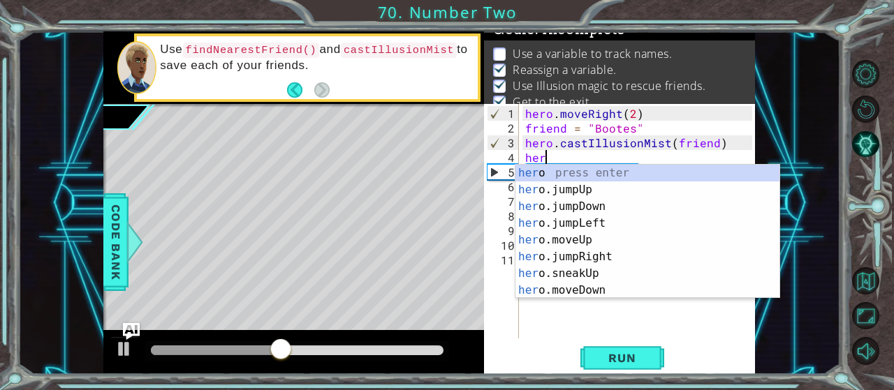
scroll to position [0, 0]
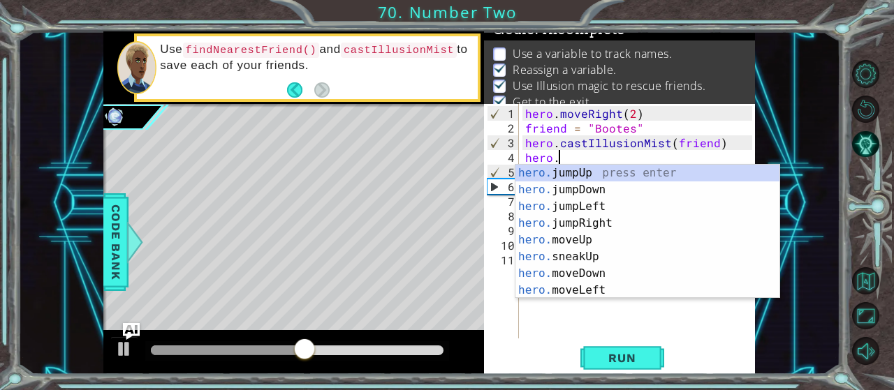
type textarea "hero.f"
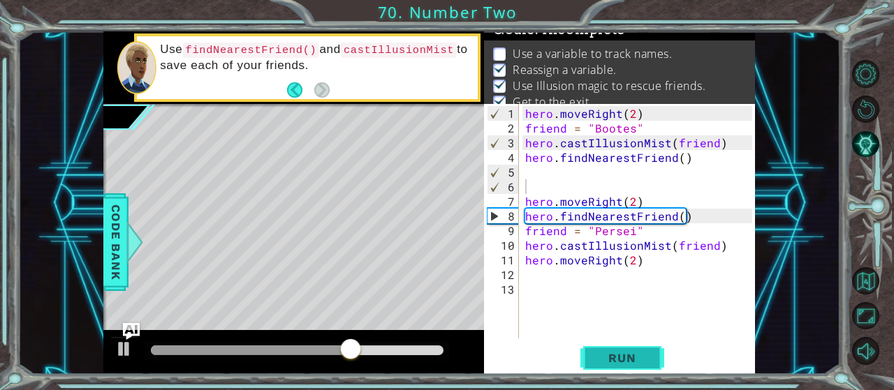
click at [618, 355] on span "Run" at bounding box center [621, 358] width 55 height 14
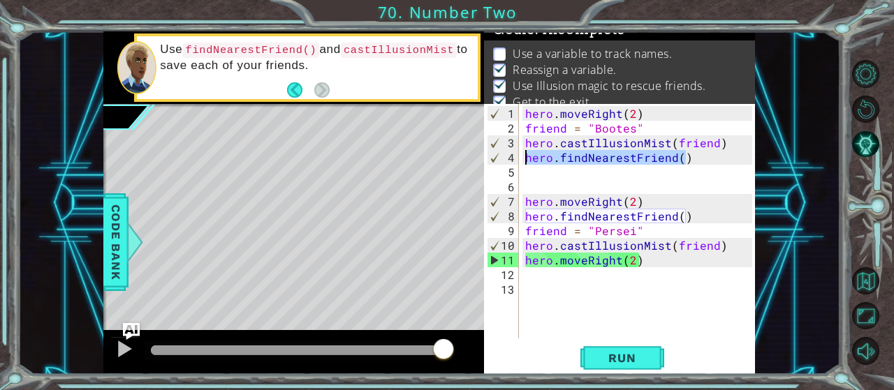
drag, startPoint x: 691, startPoint y: 157, endPoint x: 527, endPoint y: 159, distance: 164.1
click at [527, 159] on div "hero . moveRight ( 2 ) friend = "Bootes" hero . castIllusionMist ( friend ) her…" at bounding box center [640, 238] width 237 height 264
type textarea "hero.findNearestFriend()"
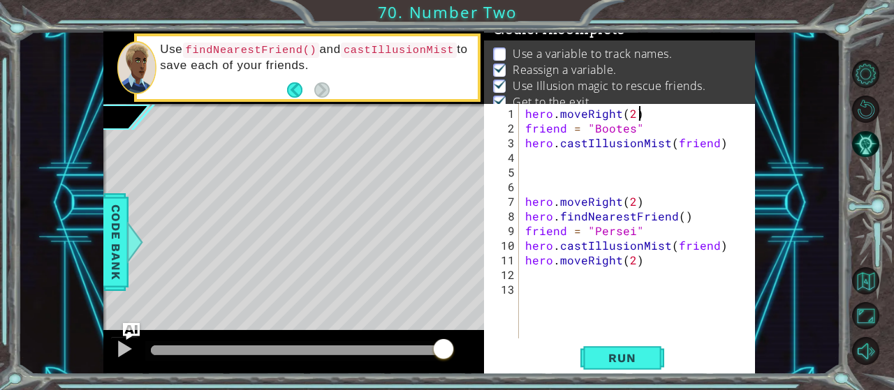
click at [664, 115] on div "hero . moveRight ( 2 ) friend = "Bootes" hero . castIllusionMist ( friend ) her…" at bounding box center [640, 238] width 237 height 264
type textarea "hero.moveRight(2)"
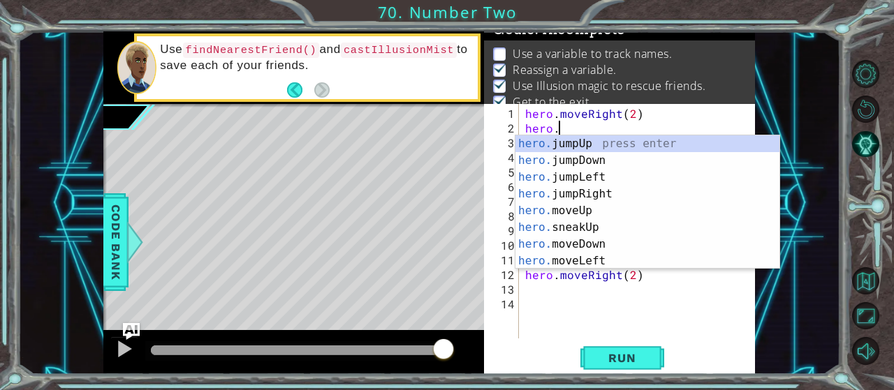
type textarea "hero.f"
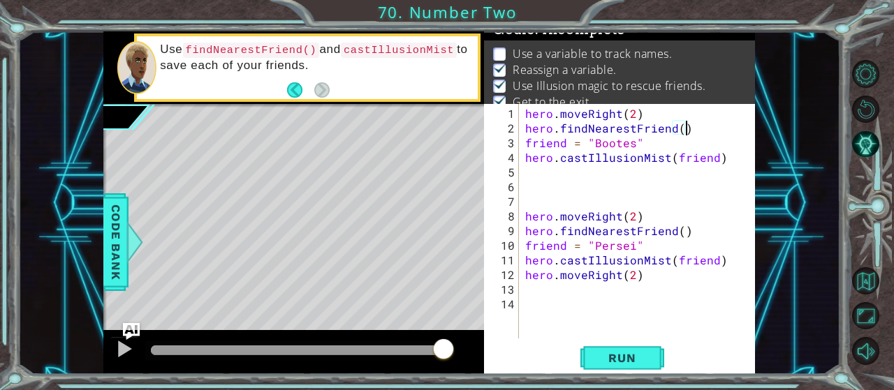
click at [524, 114] on div "hero . moveRight ( 2 ) hero . findNearestFriend ( ) friend = "Bootes" hero . ca…" at bounding box center [640, 238] width 237 height 264
type textarea "hero.moveRight(2)"
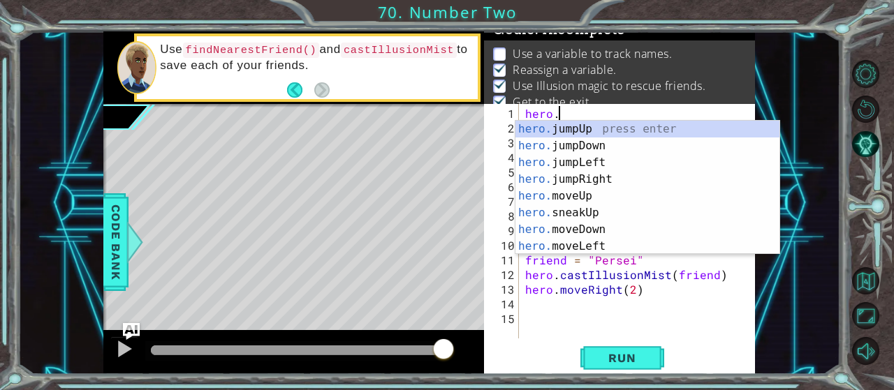
type textarea "hero.f"
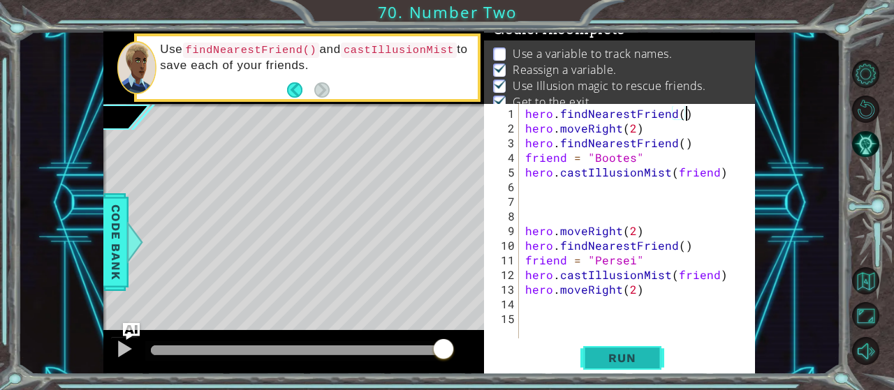
click at [610, 358] on span "Run" at bounding box center [621, 358] width 55 height 14
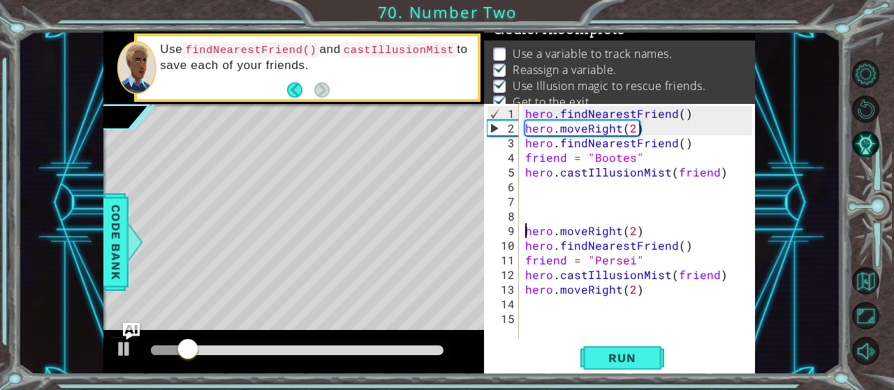
click at [524, 228] on div "hero . findNearestFriend ( ) hero . moveRight ( 2 ) hero . findNearestFriend ( …" at bounding box center [640, 238] width 237 height 264
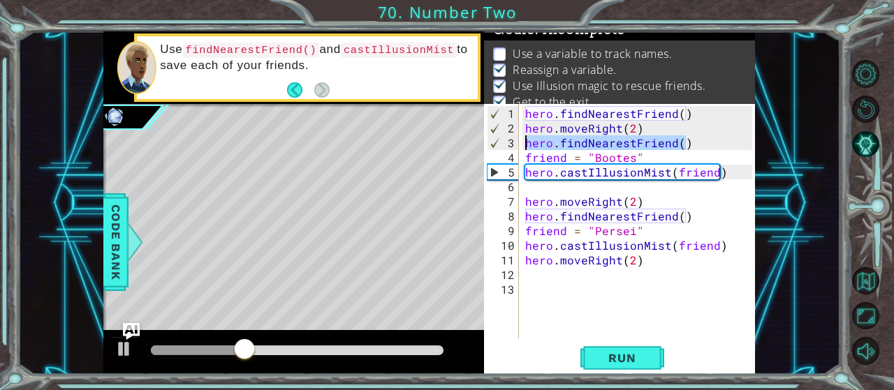
drag, startPoint x: 696, startPoint y: 146, endPoint x: 526, endPoint y: 144, distance: 170.4
click at [526, 144] on div "hero . findNearestFriend ( ) hero . moveRight ( 2 ) hero . findNearestFriend ( …" at bounding box center [640, 238] width 237 height 264
type textarea "hero.findNearestFriend()"
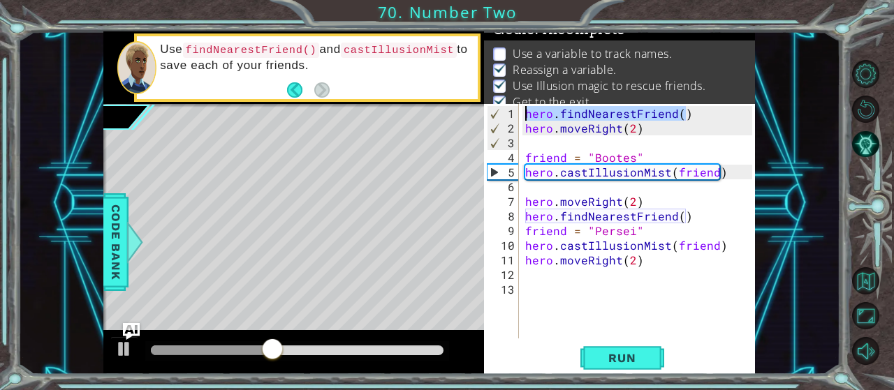
drag, startPoint x: 685, startPoint y: 112, endPoint x: 521, endPoint y: 112, distance: 164.1
click at [522, 112] on div "hero . findNearestFriend ( ) hero . moveRight ( 2 ) friend = "Bootes" hero . ca…" at bounding box center [637, 221] width 230 height 235
type textarea "hero.findNearestFriend()"
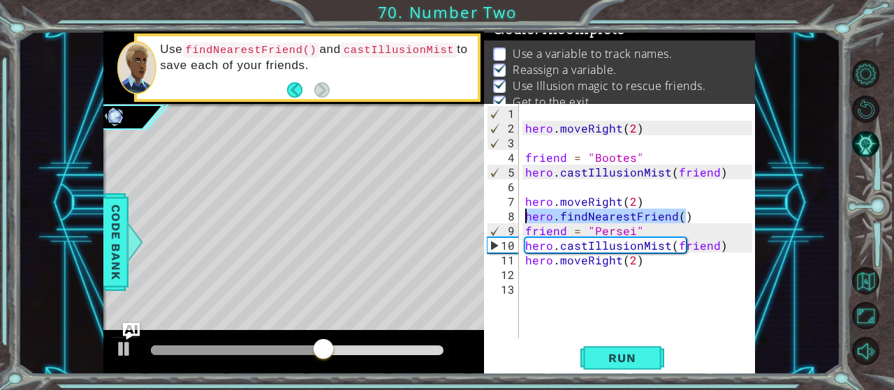
drag, startPoint x: 687, startPoint y: 212, endPoint x: 526, endPoint y: 218, distance: 160.7
click at [526, 218] on div "hero . moveRight ( 2 ) friend = "Bootes" hero . castIllusionMist ( friend ) her…" at bounding box center [640, 238] width 237 height 264
type textarea "hero.findNearestFriend()"
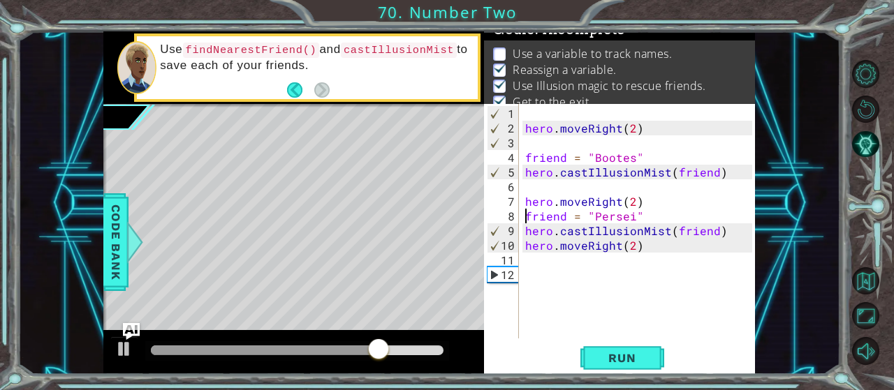
type textarea "hero.moveRight(2)"
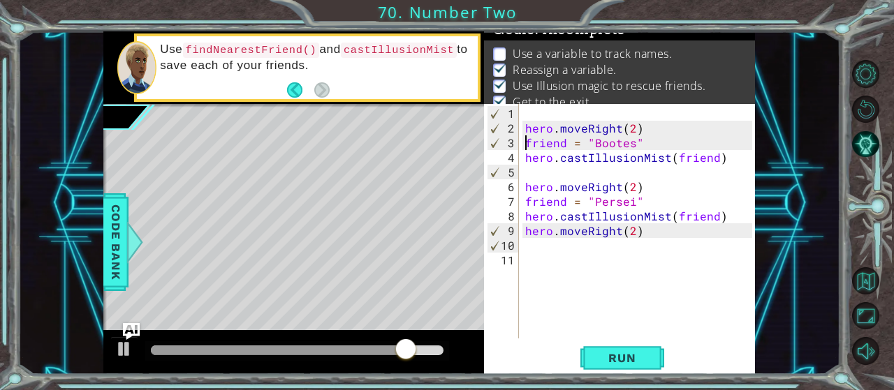
type textarea "hero.moveRight(2)"
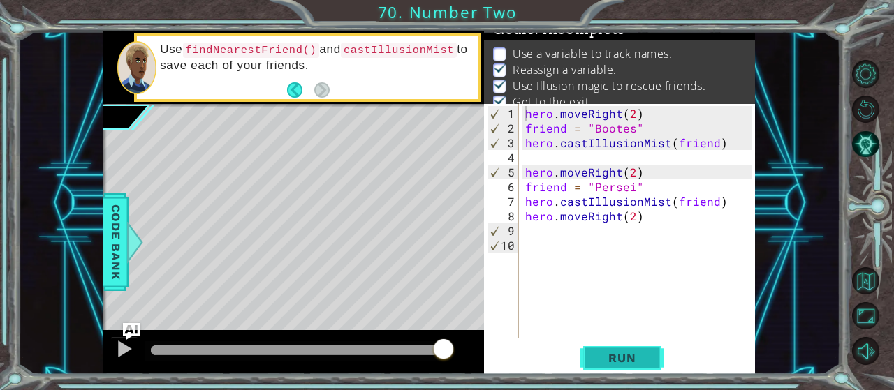
click at [626, 357] on span "Run" at bounding box center [621, 358] width 55 height 14
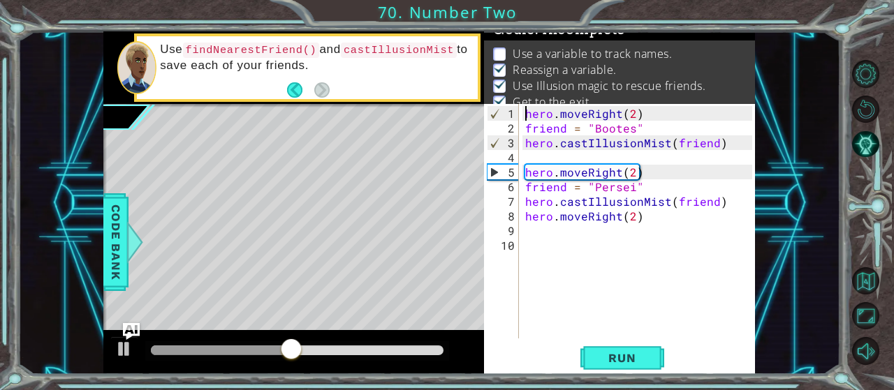
click at [652, 170] on div "hero . moveRight ( 2 ) friend = "Bootes" hero . castIllusionMist ( friend ) her…" at bounding box center [640, 238] width 237 height 264
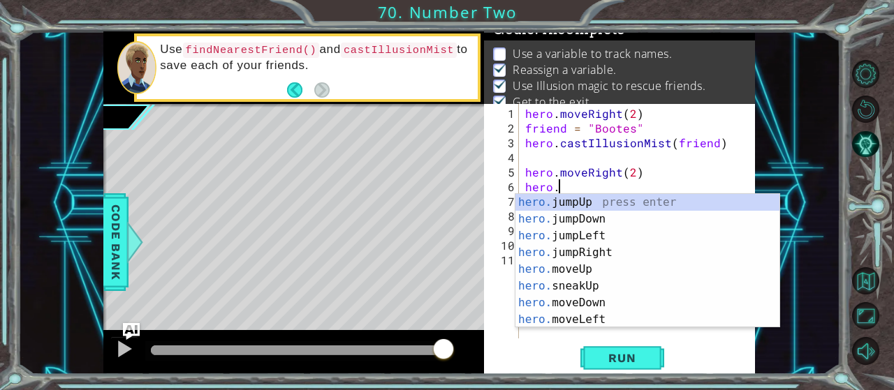
type textarea "hero.f"
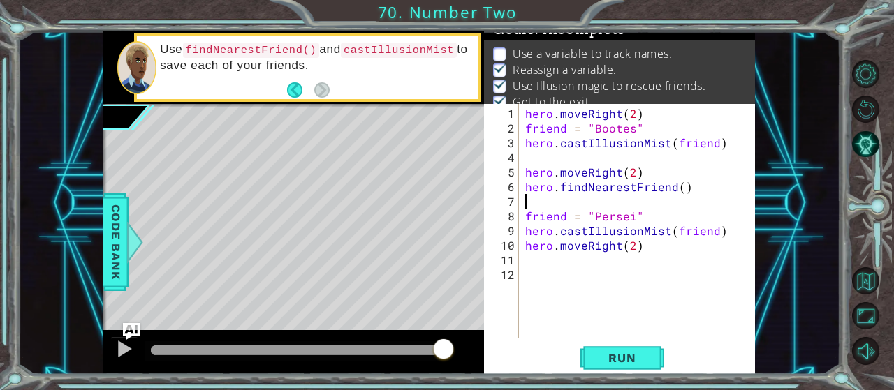
type textarea "hero.findNearestFriend()"
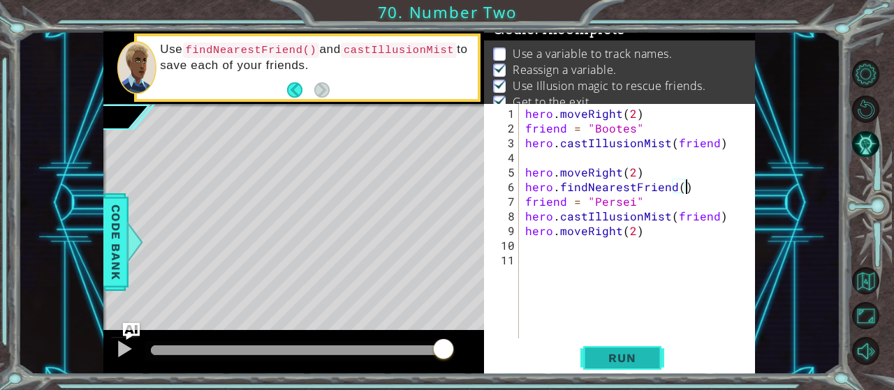
click at [631, 351] on button "Run" at bounding box center [622, 358] width 84 height 27
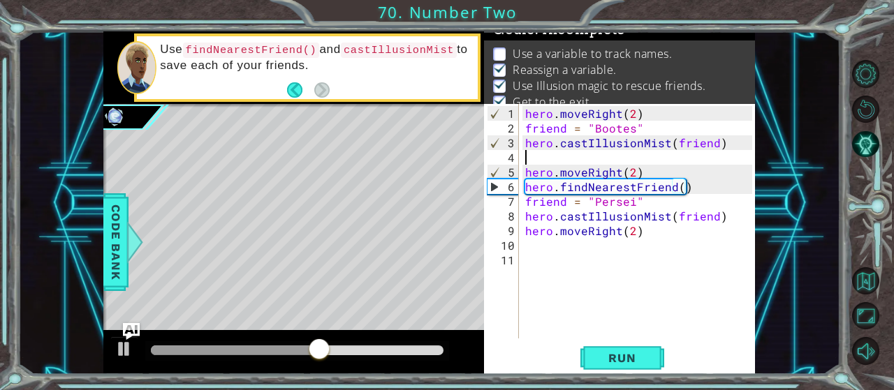
click at [565, 161] on div "hero . moveRight ( 2 ) friend = "Bootes" hero . castIllusionMist ( friend ) her…" at bounding box center [640, 238] width 237 height 264
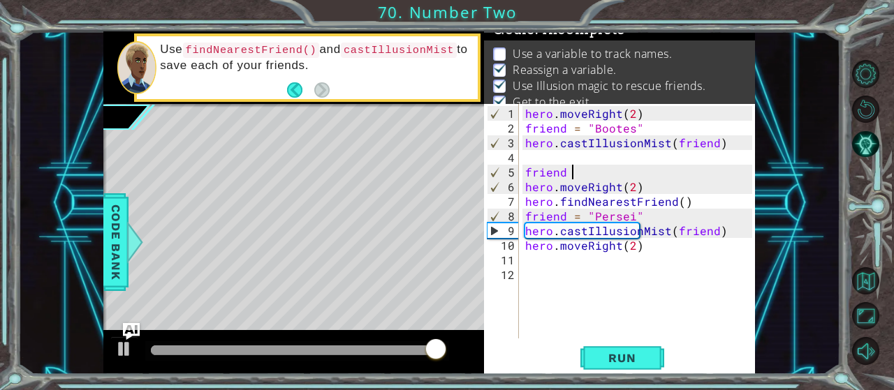
scroll to position [0, 3]
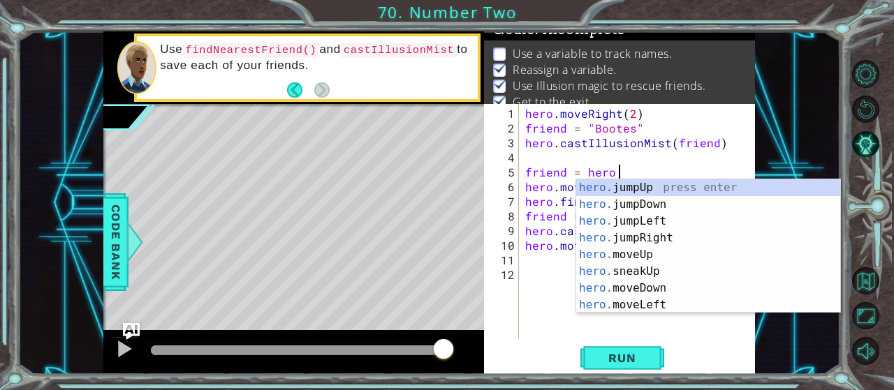
type textarea "friend = hero.f"
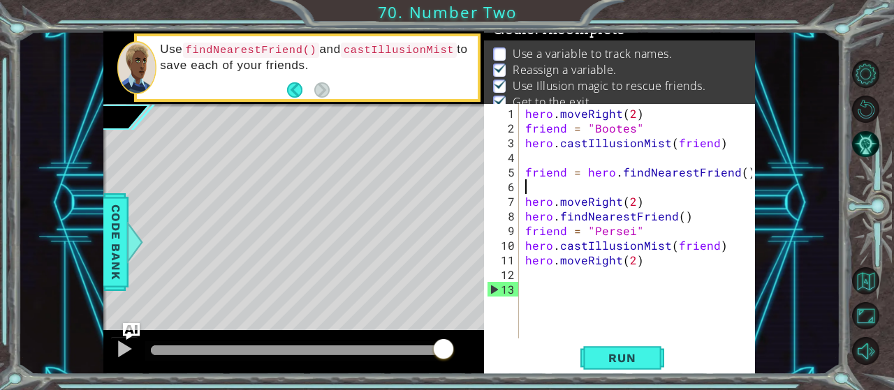
scroll to position [0, 0]
click at [607, 363] on span "Run" at bounding box center [621, 358] width 55 height 14
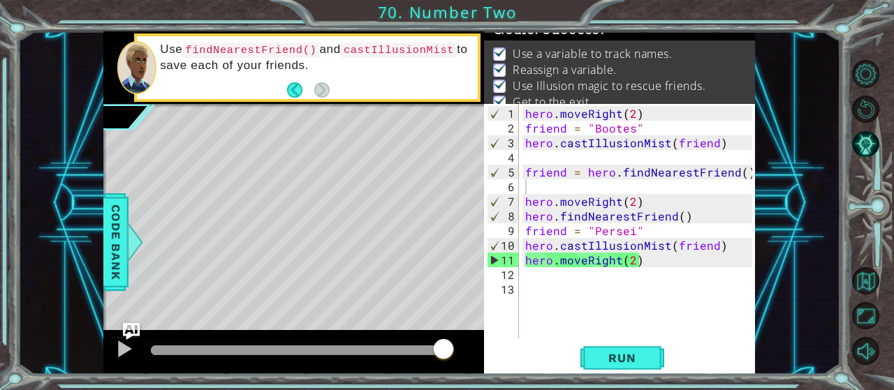
drag, startPoint x: 242, startPoint y: 347, endPoint x: 461, endPoint y: 339, distance: 219.5
click at [461, 339] on body "1 ההההההההההההההההההההההההההההההההההההההההההההההההההההההההההההההההההההההההההההה…" at bounding box center [447, 195] width 894 height 390
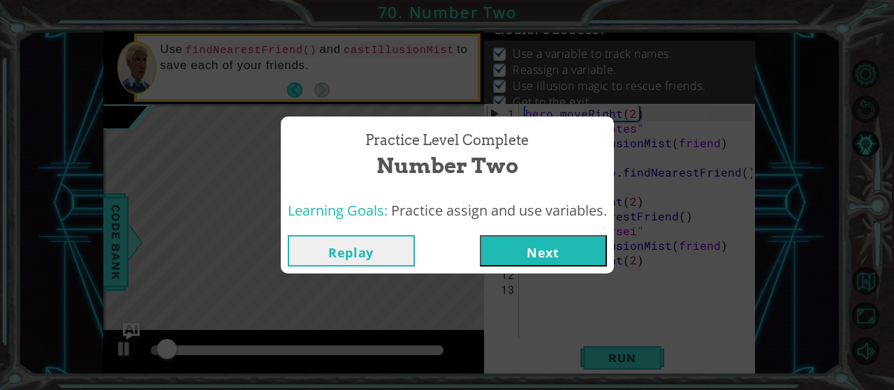
click at [533, 251] on button "Next" at bounding box center [543, 250] width 127 height 31
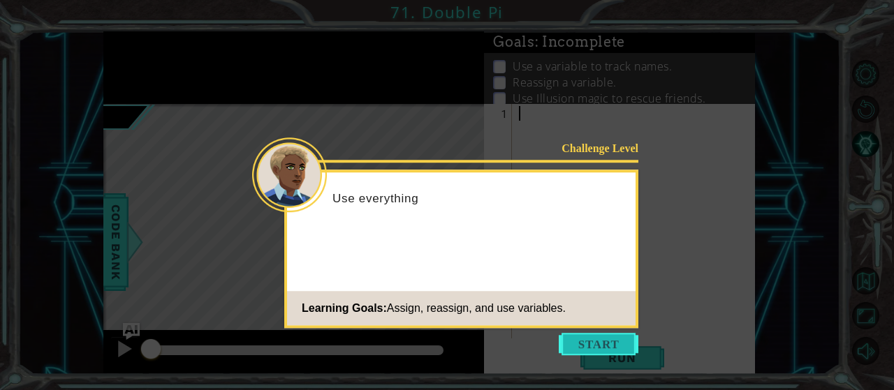
click at [583, 339] on button "Start" at bounding box center [599, 344] width 80 height 22
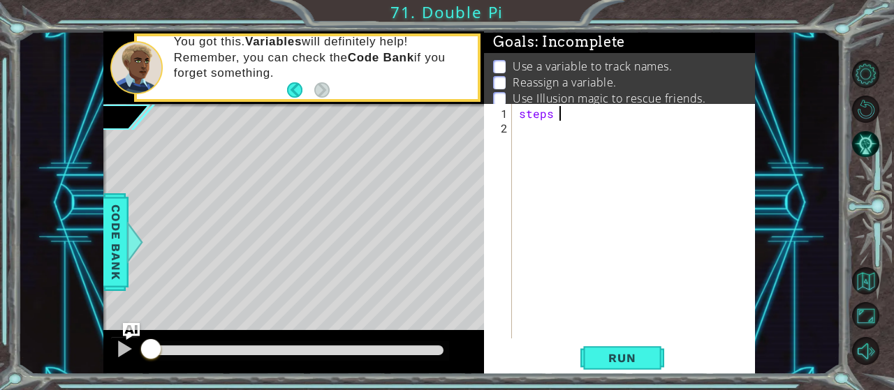
scroll to position [0, 2]
type textarea "steps = 2"
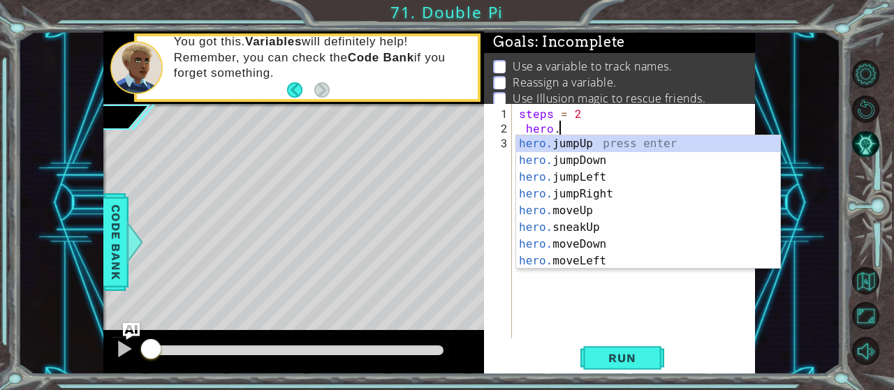
scroll to position [0, 1]
type textarea "h"
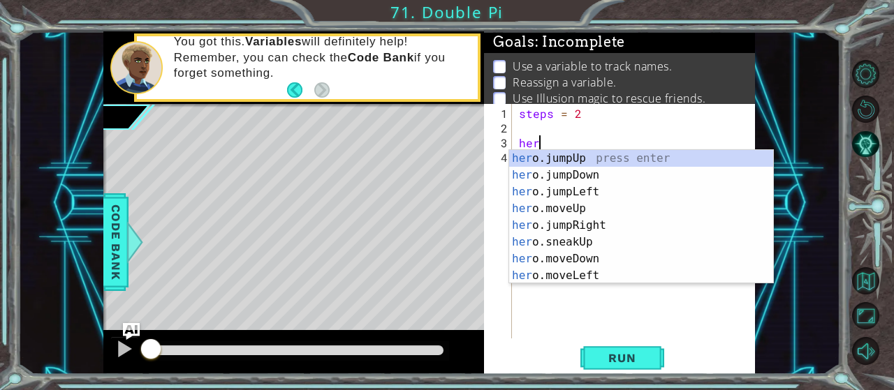
scroll to position [0, 0]
type textarea "h"
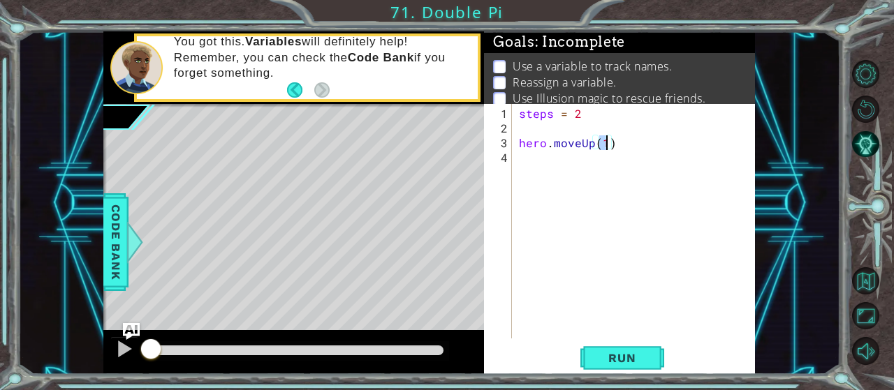
scroll to position [0, 5]
type textarea "hero.moveUp(steps)"
type textarea "hero.moveRight(steps)"
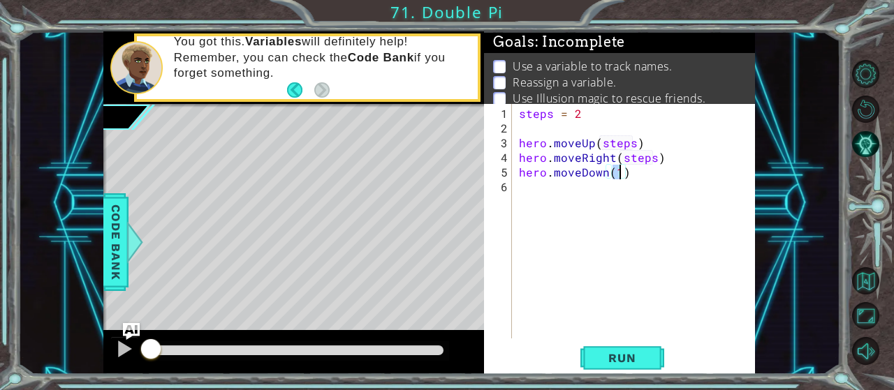
type textarea "hero.moveDown(steps)"
type textarea "h"
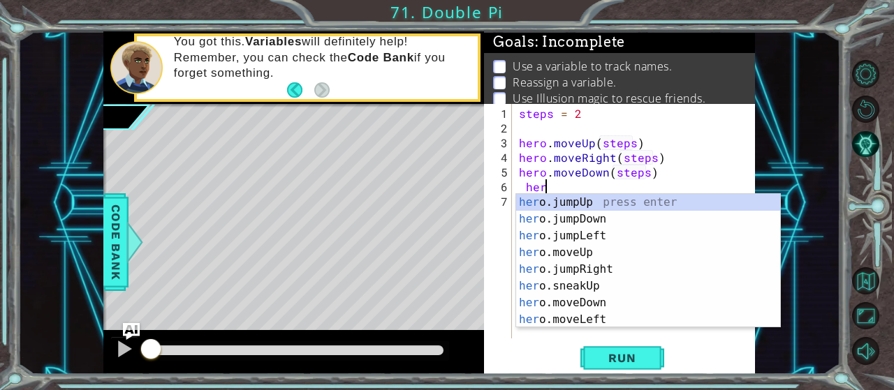
scroll to position [0, 1]
type textarea "hero.f"
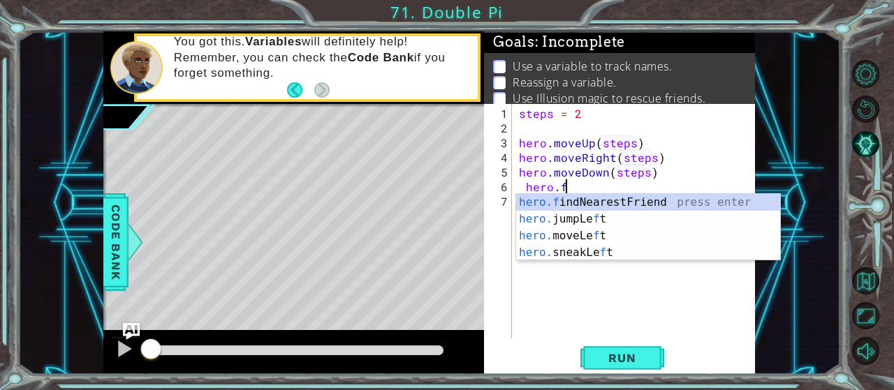
scroll to position [0, 0]
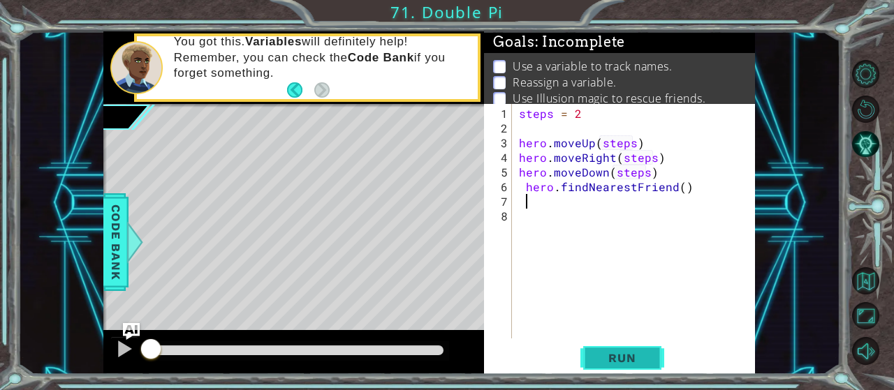
click at [617, 346] on button "Run" at bounding box center [622, 358] width 84 height 27
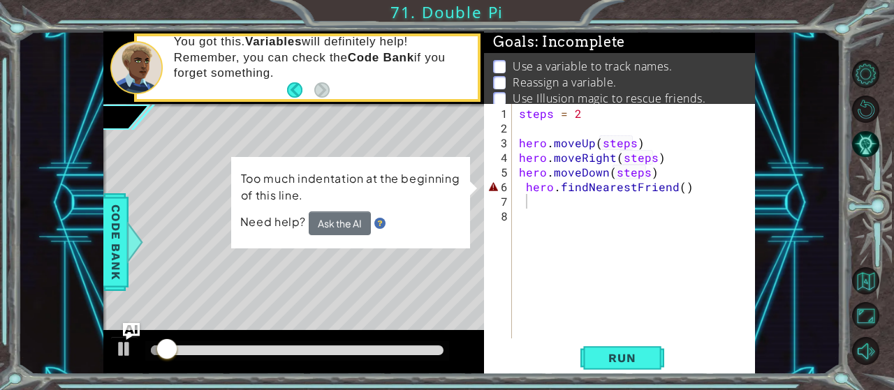
click at [515, 185] on div "1 2 3 4 5 6 7 8 steps = 2 hero . moveUp ( steps ) hero . moveRight ( steps ) he…" at bounding box center [618, 221] width 268 height 235
click at [522, 184] on div "steps = 2 hero . moveUp ( steps ) hero . moveRight ( steps ) hero . moveDown ( …" at bounding box center [637, 238] width 243 height 264
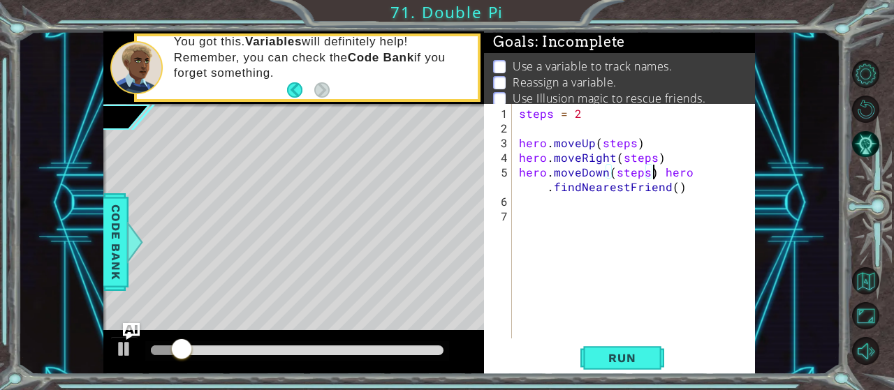
type textarea "hero.findNearestFriend()"
click at [626, 371] on button "Run" at bounding box center [622, 358] width 84 height 27
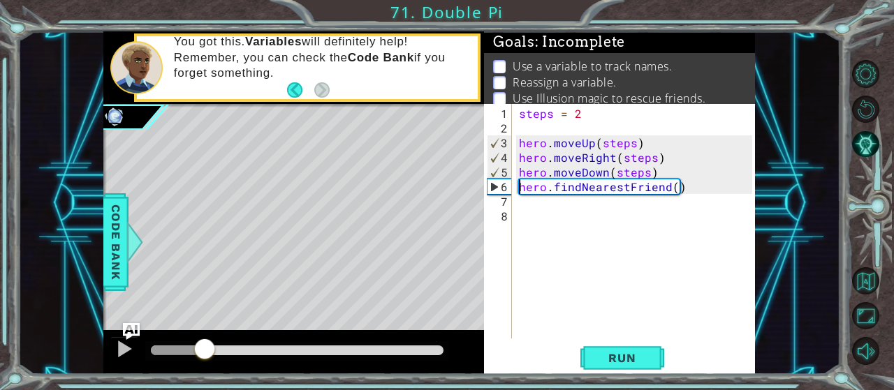
drag, startPoint x: 163, startPoint y: 356, endPoint x: 204, endPoint y: 344, distance: 42.9
click at [204, 344] on div at bounding box center [204, 350] width 25 height 25
click at [129, 349] on div at bounding box center [124, 349] width 18 height 18
click at [205, 346] on div at bounding box center [204, 350] width 25 height 25
click at [691, 201] on div "steps = 2 hero . moveUp ( steps ) hero . moveRight ( steps ) hero . moveDown ( …" at bounding box center [637, 238] width 243 height 264
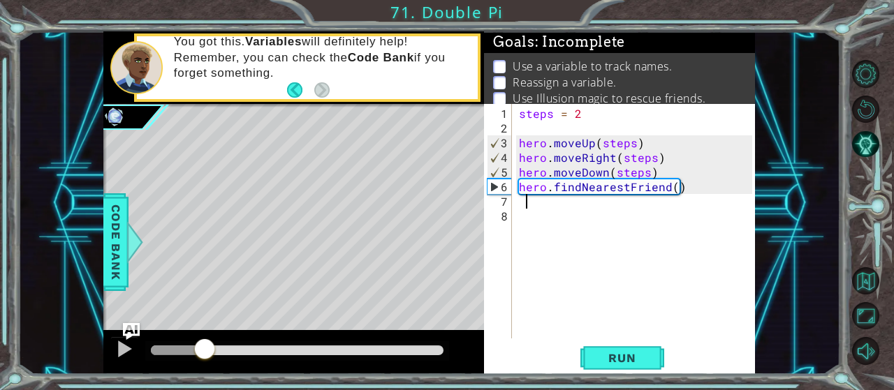
click at [691, 189] on div "steps = 2 hero . moveUp ( steps ) hero . moveRight ( steps ) hero . moveDown ( …" at bounding box center [637, 238] width 243 height 264
type textarea "hero.findNearestFriend()"
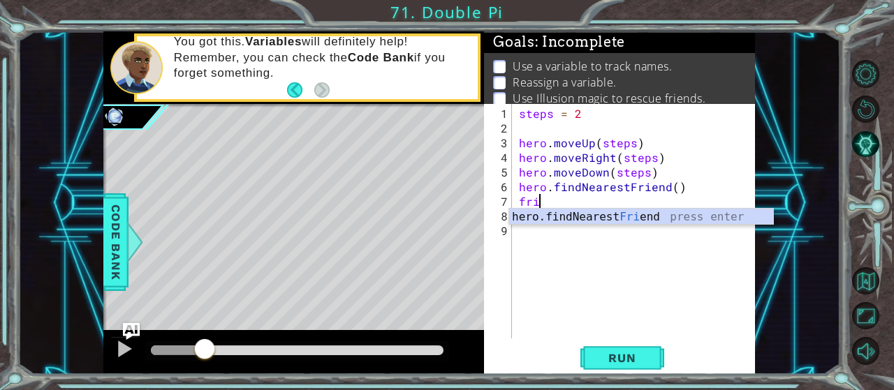
click at [629, 107] on div "Goals : Incomplete Use а variable to track names. Reassign a variable. Use Illu…" at bounding box center [619, 203] width 271 height 344
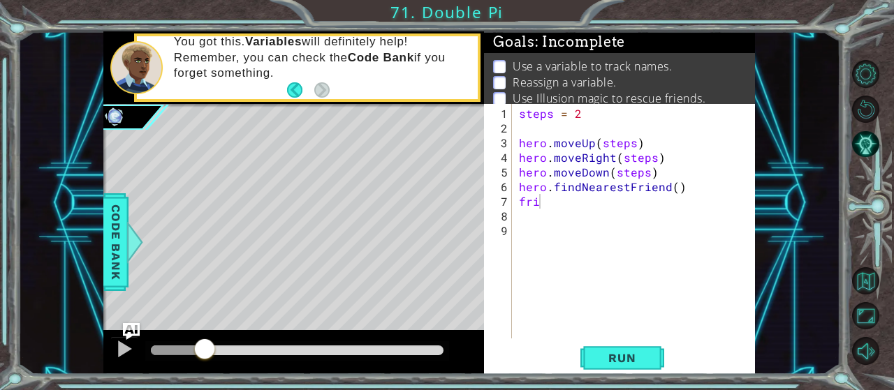
type textarea "steps = 2"
click at [629, 113] on div "steps = 2 hero . moveUp ( steps ) hero . moveRight ( steps ) hero . moveDown ( …" at bounding box center [637, 238] width 243 height 264
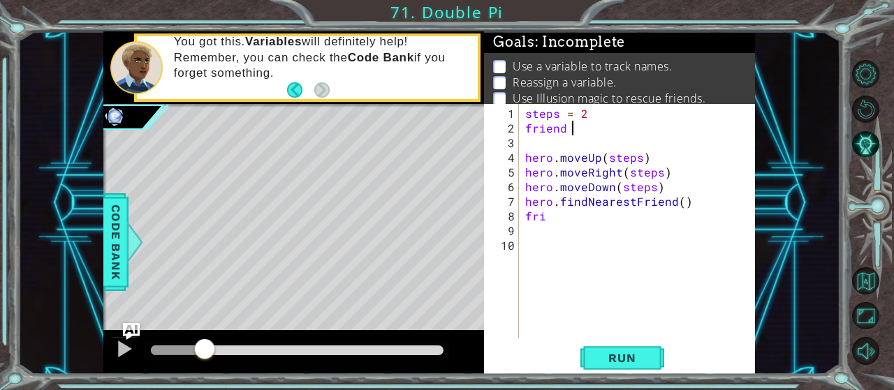
scroll to position [0, 3]
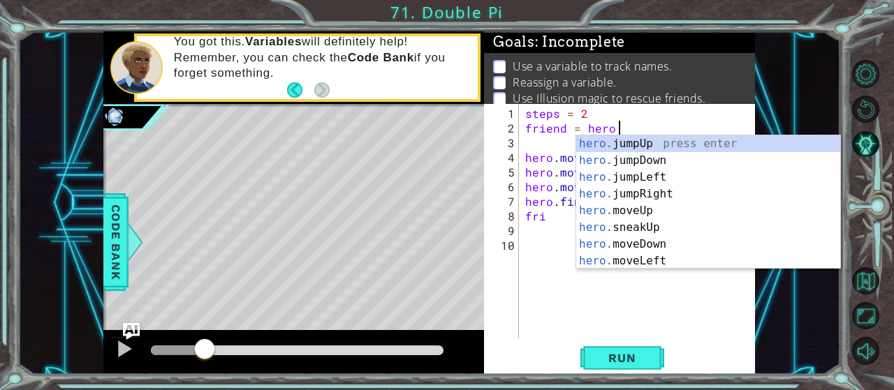
type textarea "friend = hero.f"
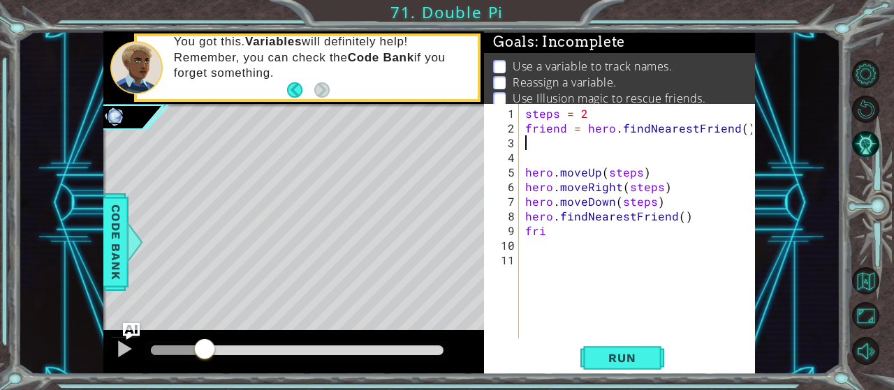
scroll to position [0, 0]
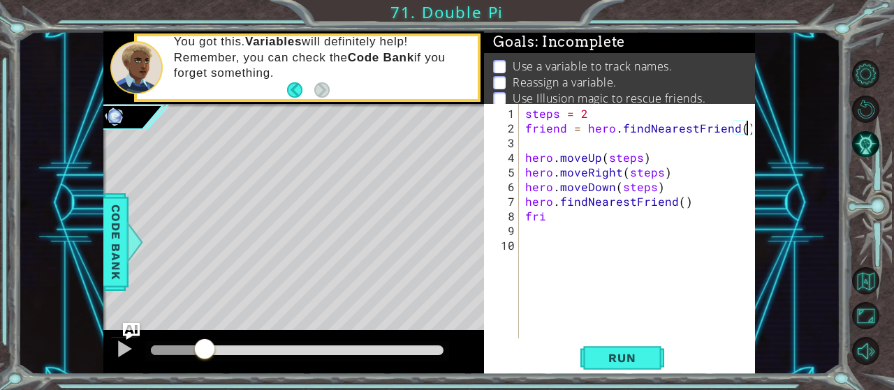
click at [561, 221] on div "steps = 2 friend = hero . findNearestFriend ( ) hero . moveUp ( steps ) hero . …" at bounding box center [640, 238] width 237 height 264
type textarea "friend = "Deneb""
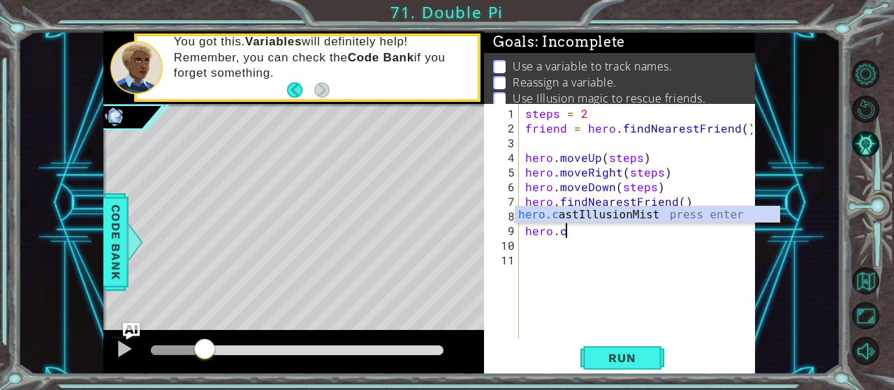
type textarea "hero.castIllusionMist(friend)"
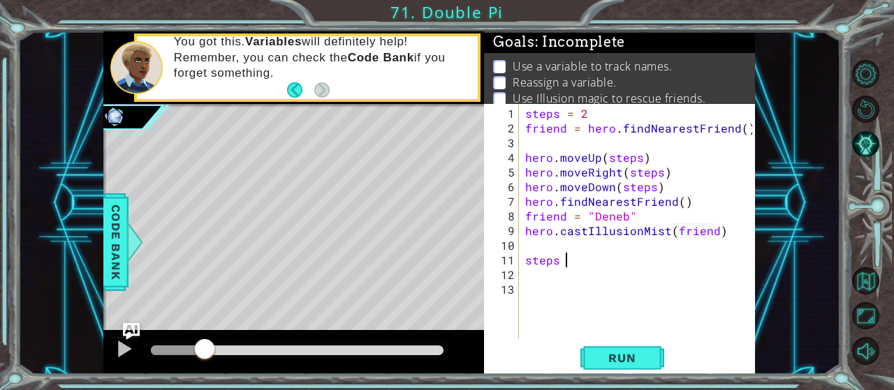
scroll to position [0, 2]
type textarea "steps = 3"
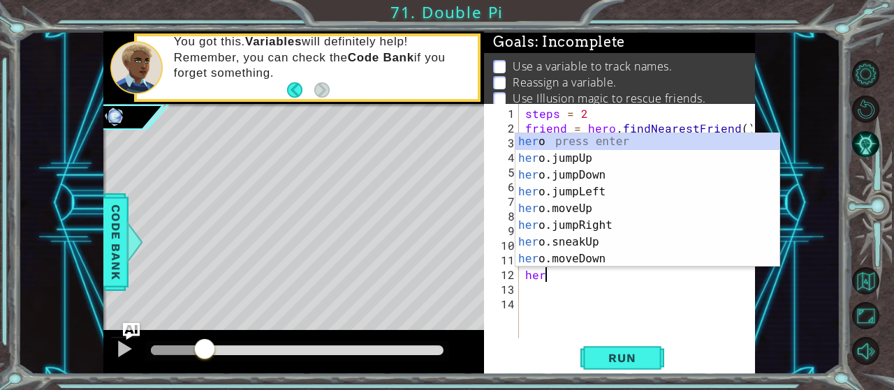
scroll to position [0, 1]
click at [648, 361] on span "Run" at bounding box center [621, 358] width 55 height 14
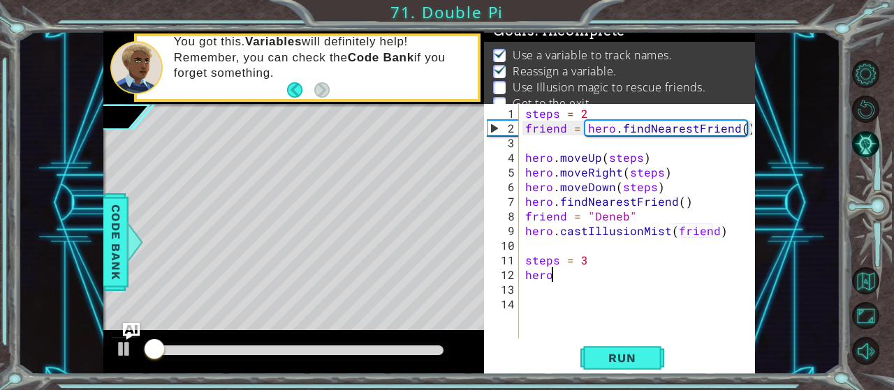
scroll to position [13, 0]
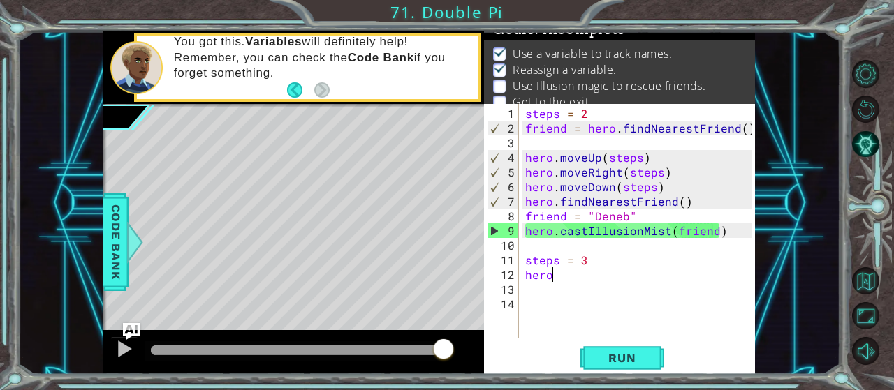
drag, startPoint x: 153, startPoint y: 348, endPoint x: 571, endPoint y: 325, distance: 418.3
click at [457, 338] on div at bounding box center [293, 352] width 381 height 45
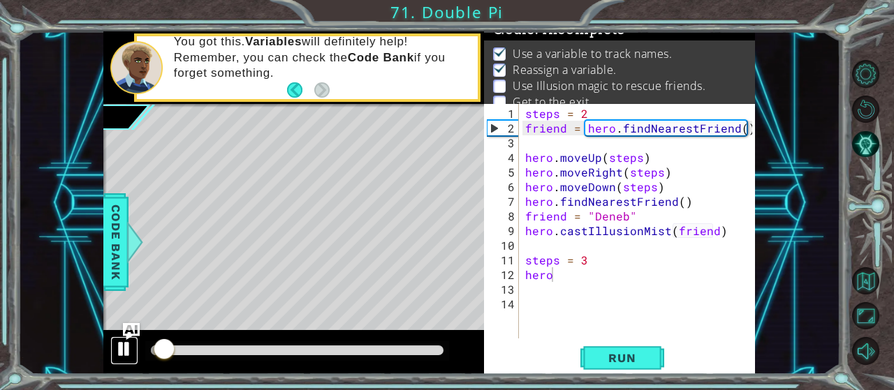
click at [124, 345] on div at bounding box center [124, 349] width 18 height 18
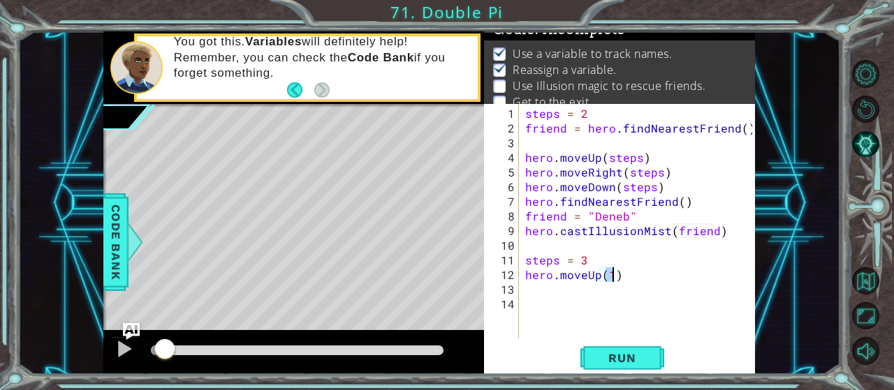
scroll to position [0, 5]
type textarea "hero.moveUp(steps)"
type textarea "[DOMAIN_NAME]"
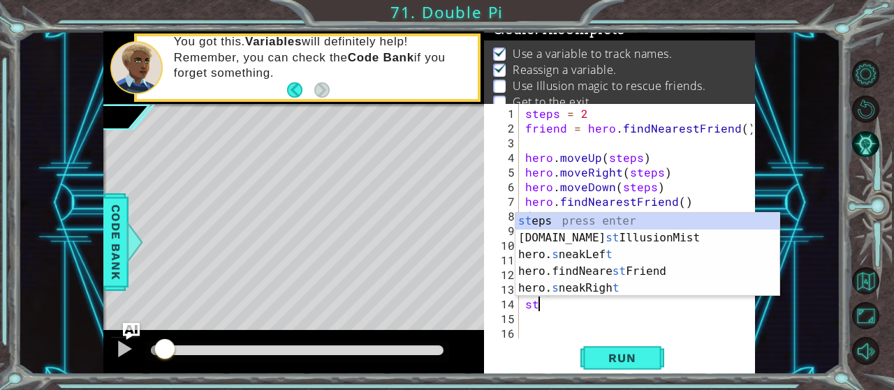
type textarea "s"
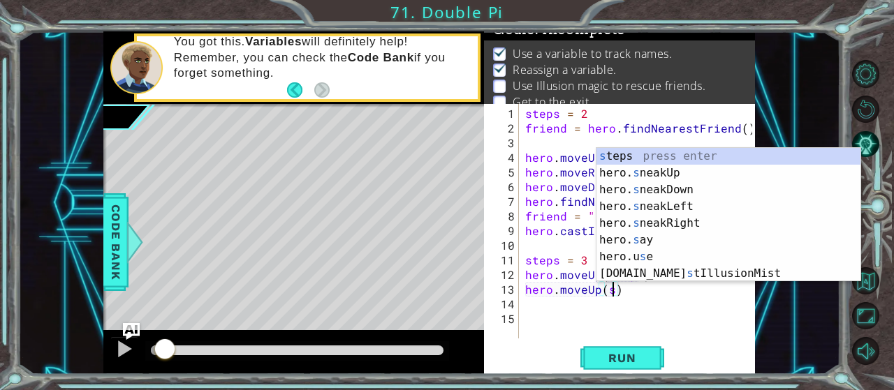
scroll to position [0, 5]
type textarea "hero.moveUp(steps)"
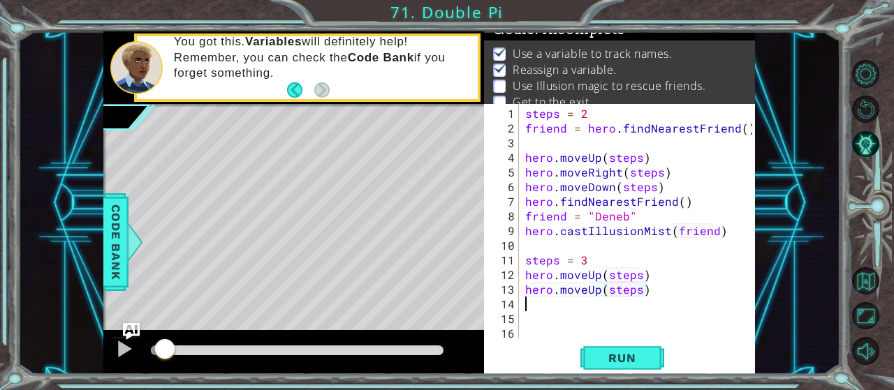
scroll to position [0, 0]
drag, startPoint x: 599, startPoint y: 291, endPoint x: 680, endPoint y: 295, distance: 80.4
click at [610, 295] on div "steps = 2 friend = hero . findNearestFriend ( ) hero . moveUp ( steps ) hero . …" at bounding box center [640, 238] width 237 height 264
drag, startPoint x: 673, startPoint y: 292, endPoint x: 588, endPoint y: 293, distance: 84.5
click at [582, 293] on div "steps = 2 friend = hero . findNearestFriend ( ) hero . moveUp ( steps ) hero . …" at bounding box center [640, 238] width 237 height 264
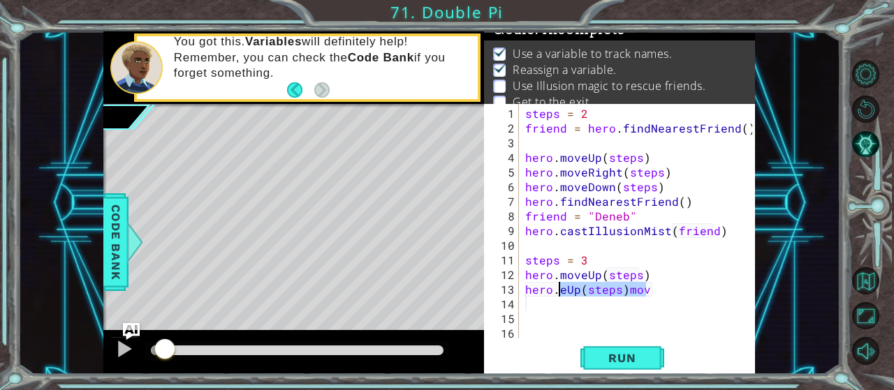
drag, startPoint x: 652, startPoint y: 288, endPoint x: 561, endPoint y: 291, distance: 91.5
click at [561, 291] on div "steps = 2 friend = hero . findNearestFriend ( ) hero . moveUp ( steps ) hero . …" at bounding box center [640, 238] width 237 height 264
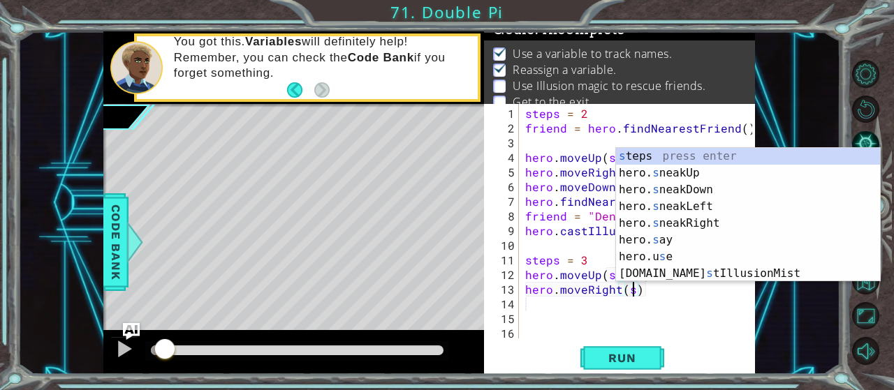
type textarea "hero.moveRight(steps)"
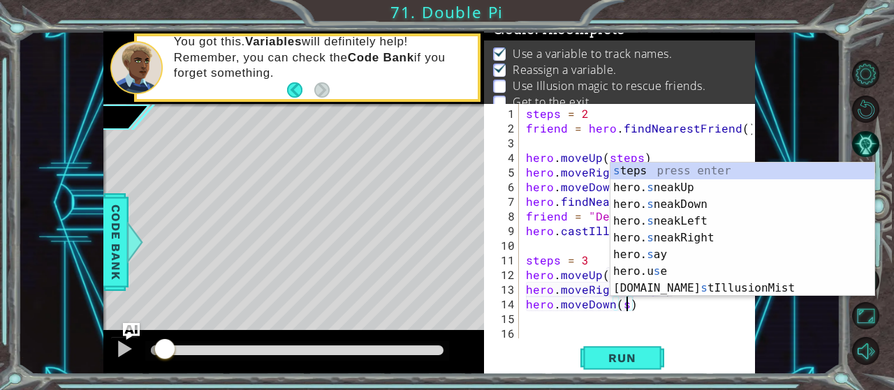
type textarea "hero.moveDown(steps)"
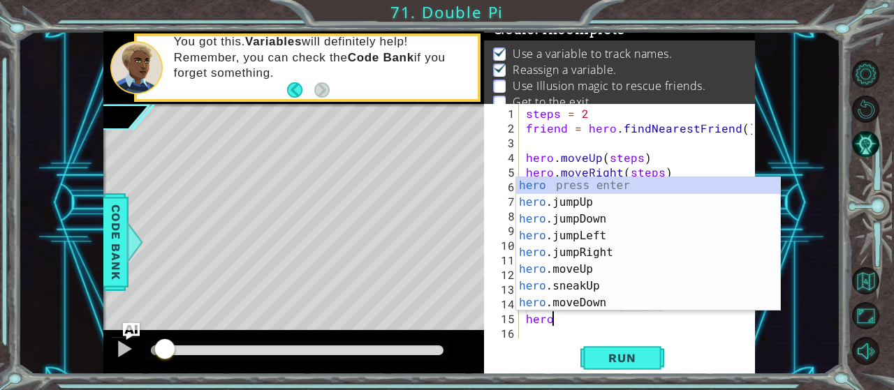
scroll to position [0, 1]
type textarea "hero.f"
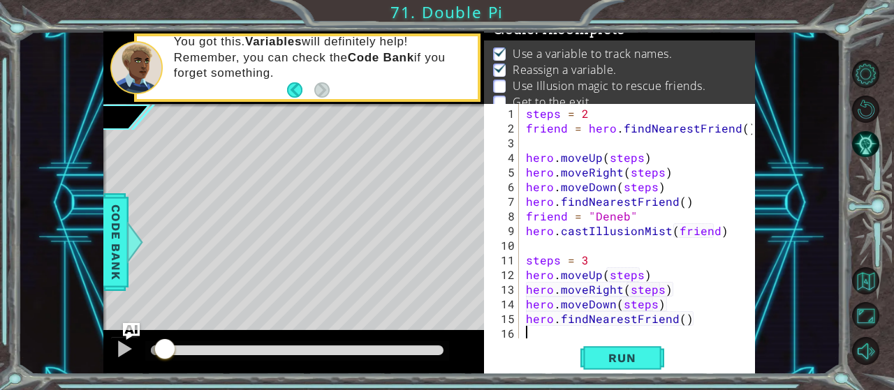
scroll to position [0, 0]
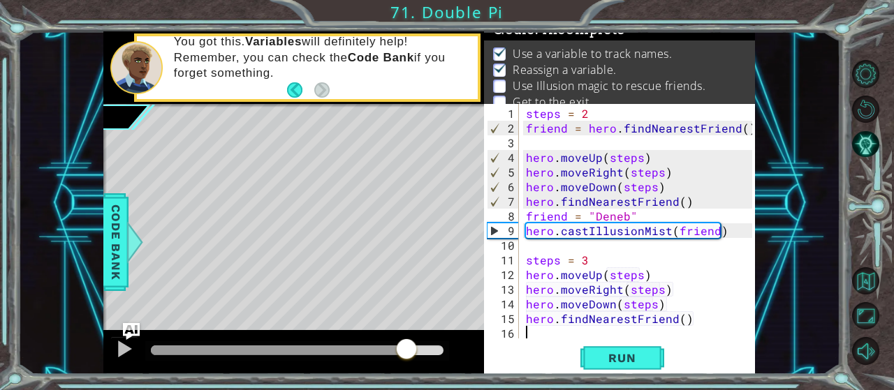
drag, startPoint x: 164, startPoint y: 353, endPoint x: 391, endPoint y: 340, distance: 227.3
click at [407, 338] on div at bounding box center [406, 350] width 25 height 25
click at [602, 353] on span "Run" at bounding box center [621, 358] width 55 height 14
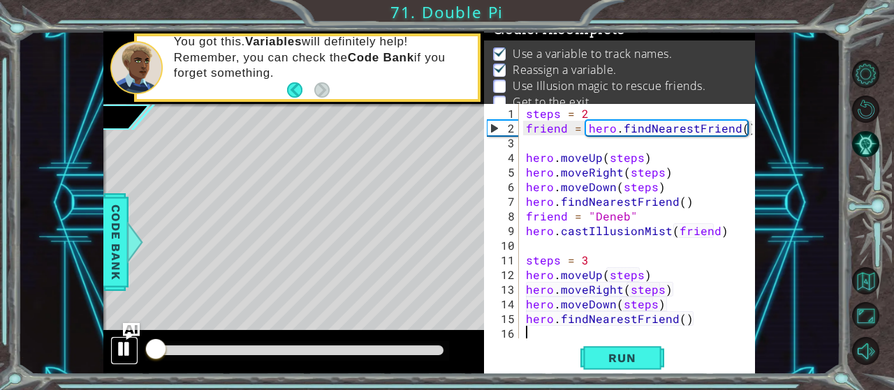
click at [128, 351] on div at bounding box center [124, 349] width 18 height 18
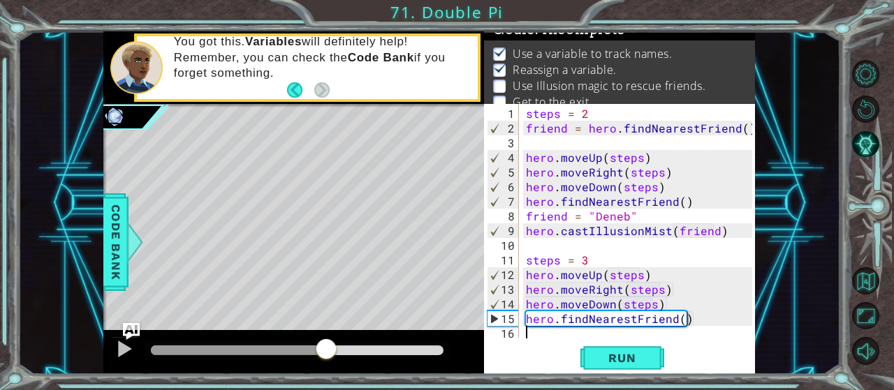
drag, startPoint x: 167, startPoint y: 350, endPoint x: 326, endPoint y: 342, distance: 159.5
click at [326, 342] on div at bounding box center [326, 350] width 25 height 25
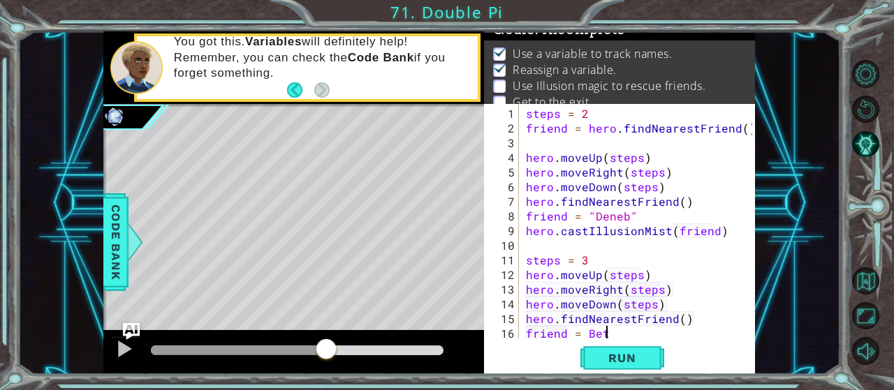
scroll to position [0, 4]
type textarea "friend = Beta"
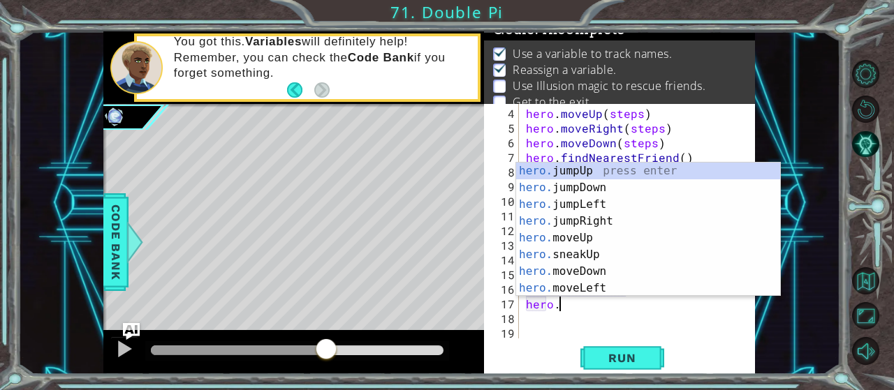
scroll to position [0, 1]
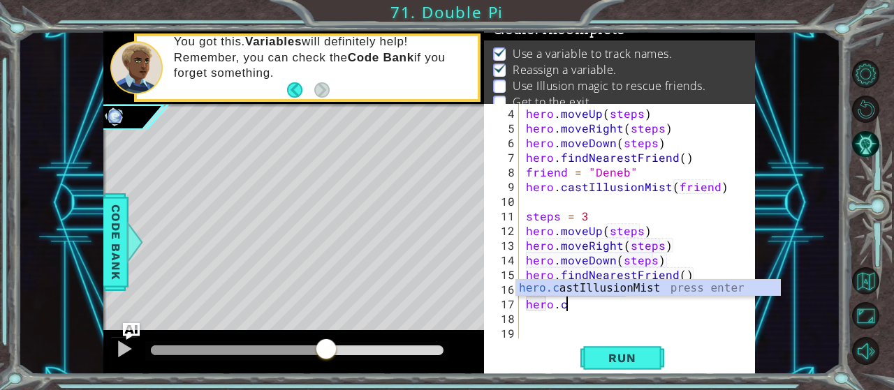
type textarea "hero.castIllusionMist(friend)"
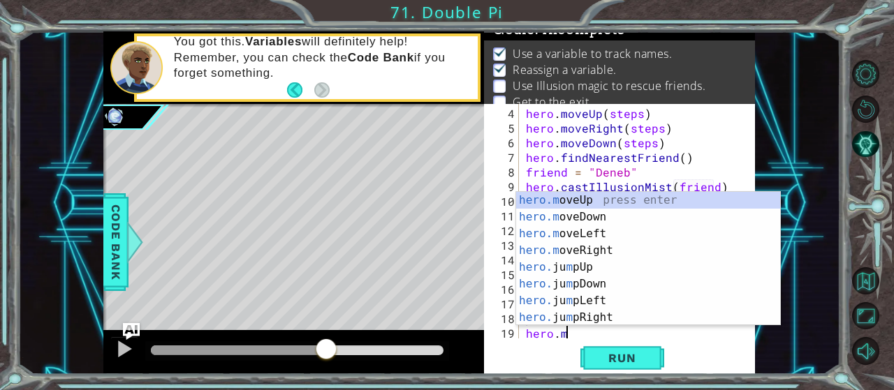
scroll to position [0, 2]
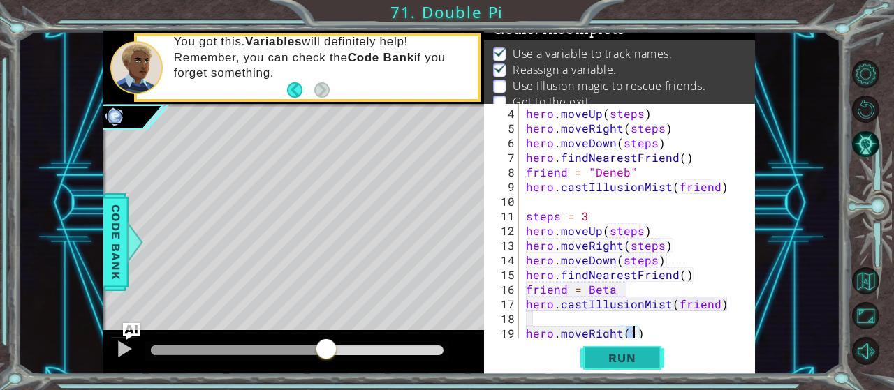
click at [642, 362] on span "Run" at bounding box center [621, 358] width 55 height 14
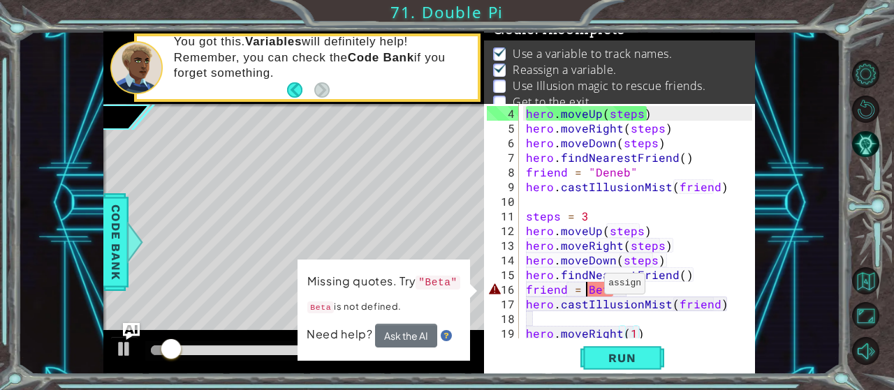
click at [587, 290] on div "hero . moveUp ( steps ) hero . moveRight ( steps ) hero . moveDown ( steps ) he…" at bounding box center [641, 238] width 236 height 264
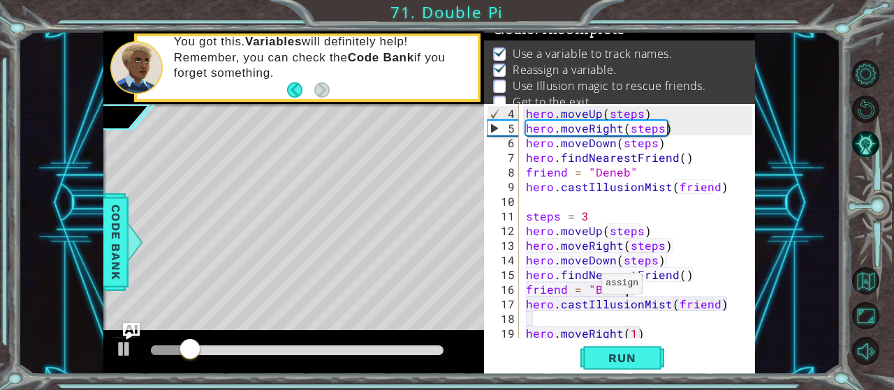
scroll to position [0, 6]
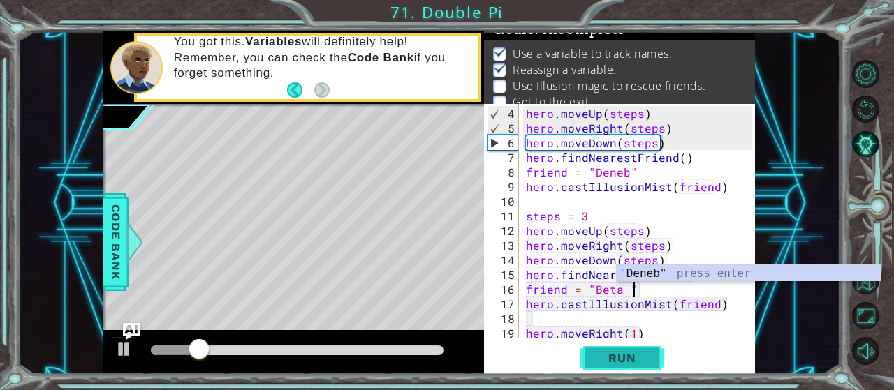
click at [615, 351] on button "Run" at bounding box center [622, 358] width 84 height 27
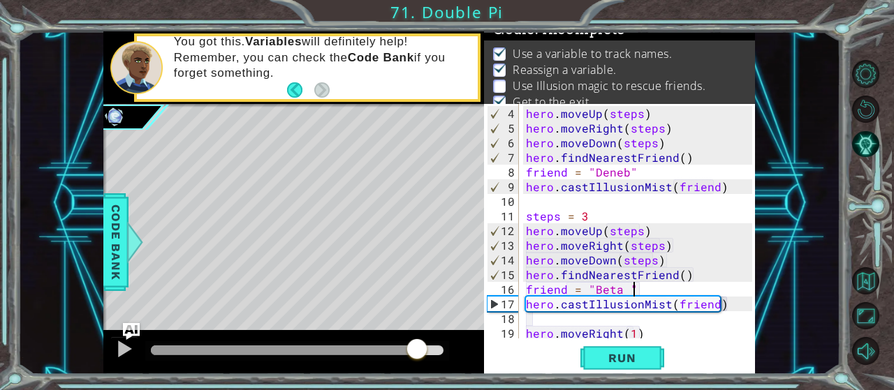
drag, startPoint x: 277, startPoint y: 353, endPoint x: 416, endPoint y: 355, distance: 139.0
click at [416, 355] on div at bounding box center [416, 350] width 25 height 25
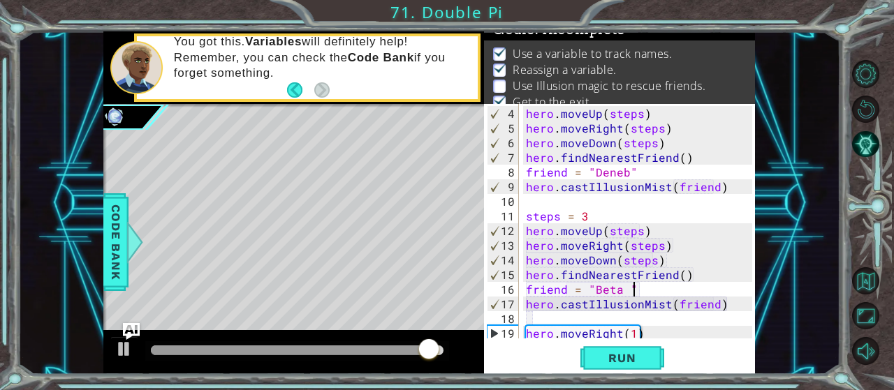
click at [623, 288] on div "hero . moveUp ( steps ) hero . moveRight ( steps ) hero . moveDown ( steps ) he…" at bounding box center [641, 238] width 236 height 264
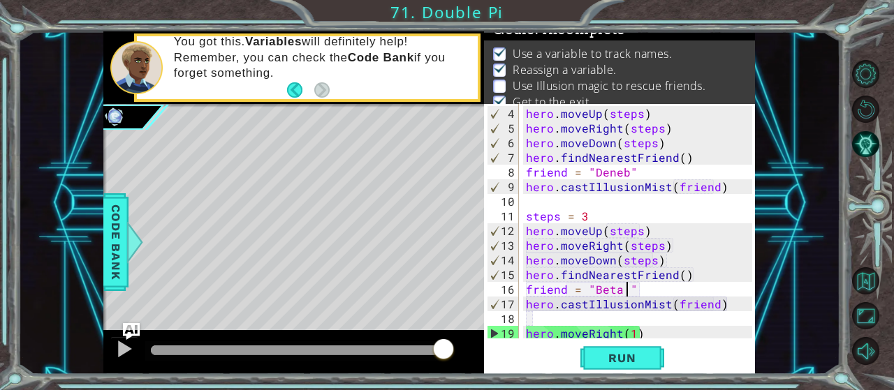
type textarea "friend = "Beta""
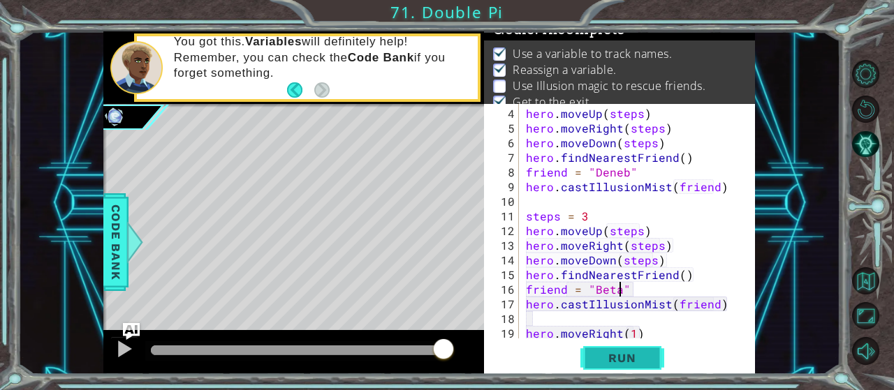
click at [628, 360] on span "Run" at bounding box center [621, 358] width 55 height 14
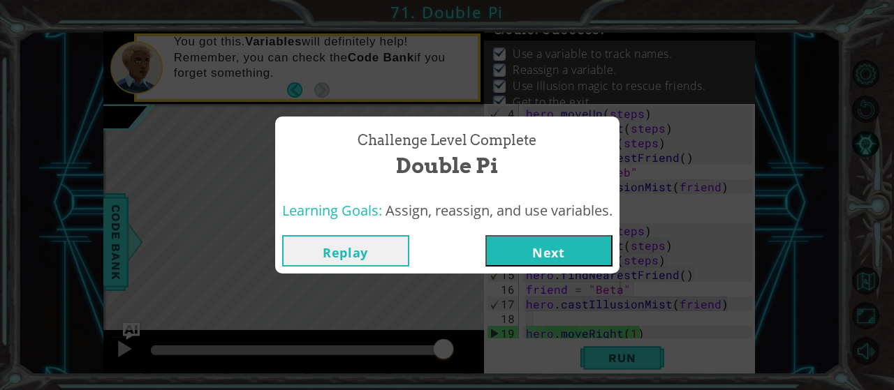
drag, startPoint x: 173, startPoint y: 344, endPoint x: 488, endPoint y: 352, distance: 315.8
click at [487, 353] on body "1 ההההההההההההההההההההההההההההההההההההההההההההההההההההההההההההההההההההההההההההה…" at bounding box center [447, 195] width 894 height 390
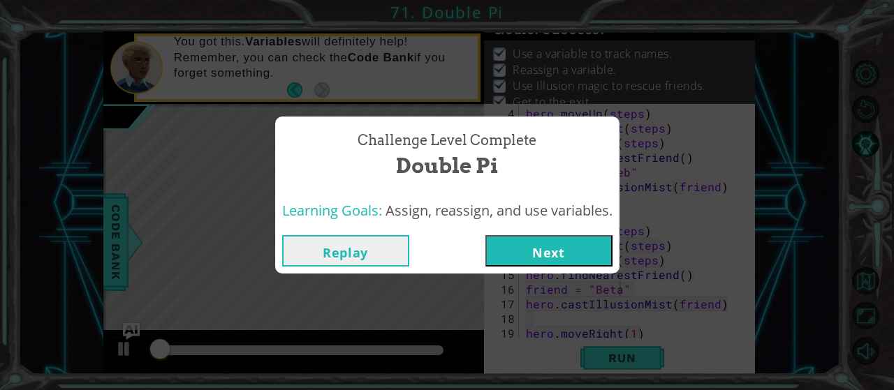
click at [538, 246] on button "Next" at bounding box center [548, 250] width 127 height 31
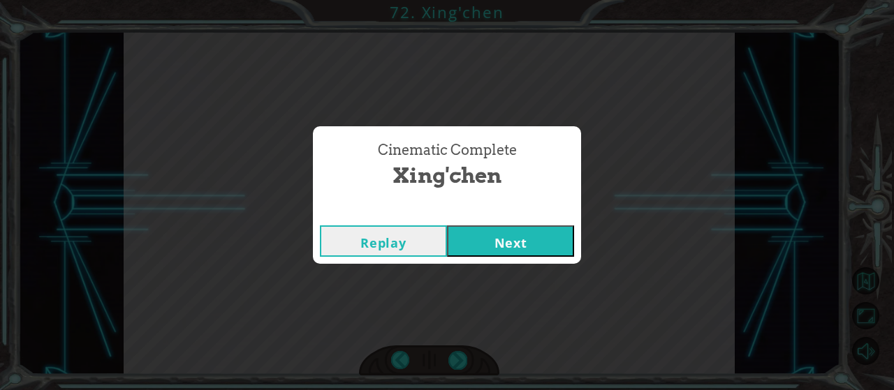
click at [527, 233] on button "Next" at bounding box center [510, 241] width 127 height 31
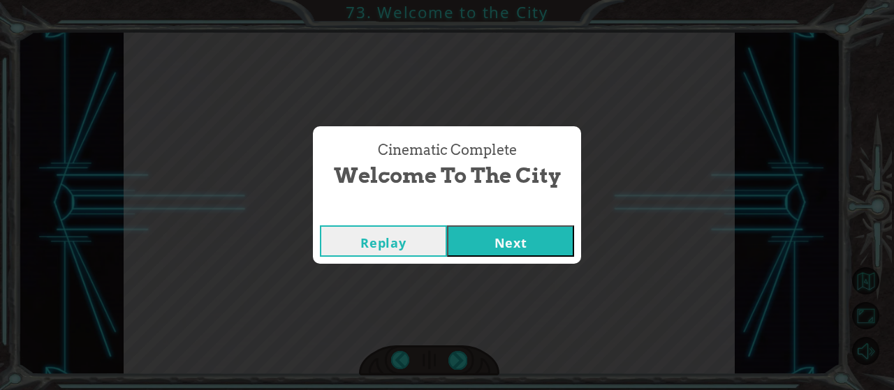
click at [485, 256] on button "Next" at bounding box center [510, 241] width 127 height 31
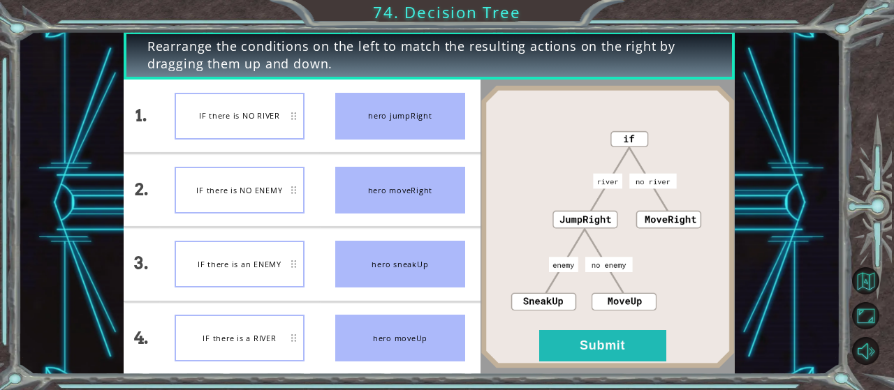
click at [258, 120] on div "IF there is NO RIVER" at bounding box center [240, 116] width 130 height 47
click at [240, 270] on div "IF there is an ENEMY" at bounding box center [240, 264] width 130 height 47
click at [605, 332] on button "Submit" at bounding box center [602, 345] width 127 height 31
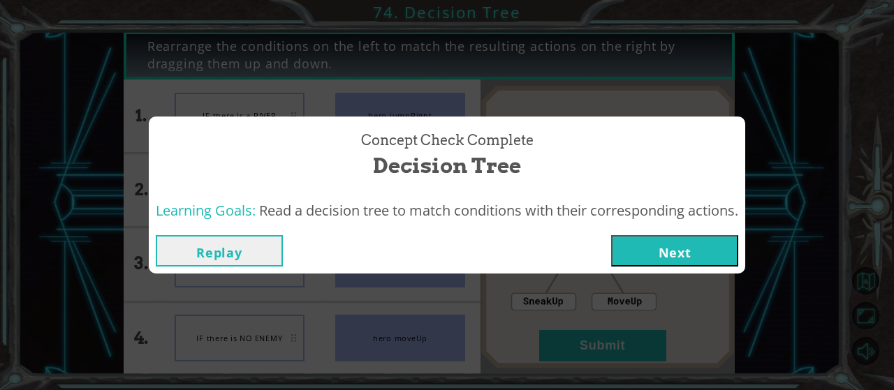
click at [668, 245] on button "Next" at bounding box center [674, 250] width 127 height 31
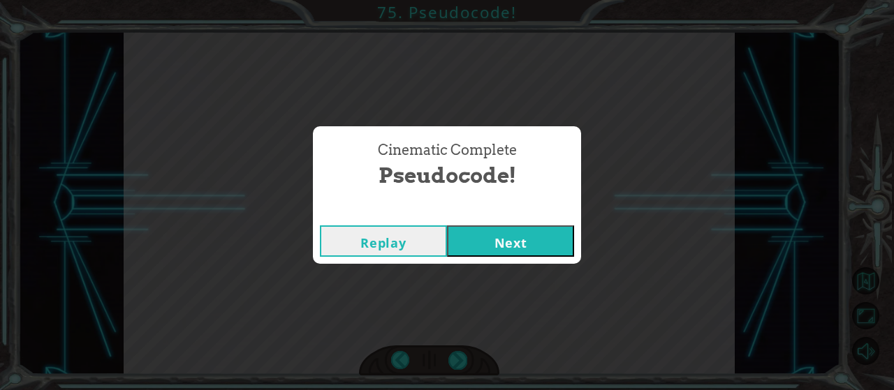
click at [571, 233] on button "Next" at bounding box center [510, 241] width 127 height 31
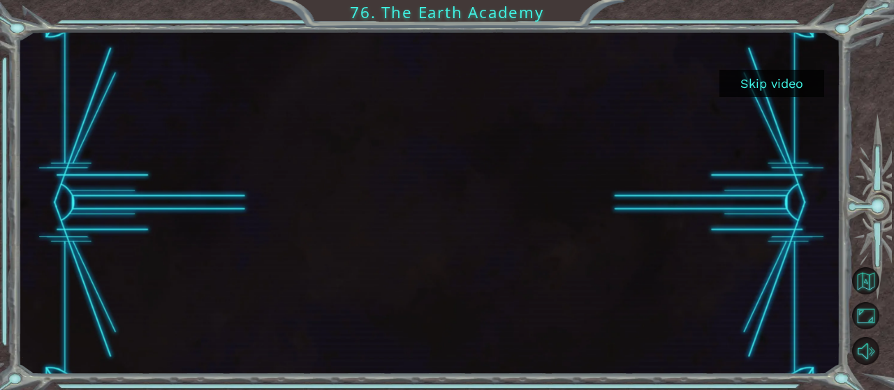
click at [781, 78] on button "Skip video" at bounding box center [771, 83] width 105 height 27
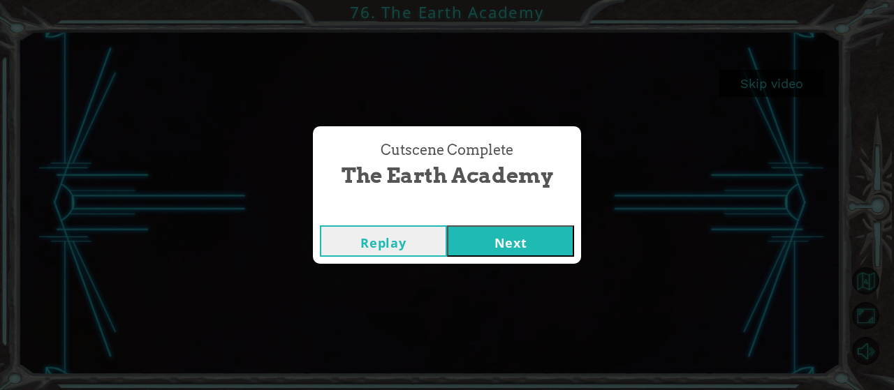
click at [528, 236] on button "Next" at bounding box center [510, 241] width 127 height 31
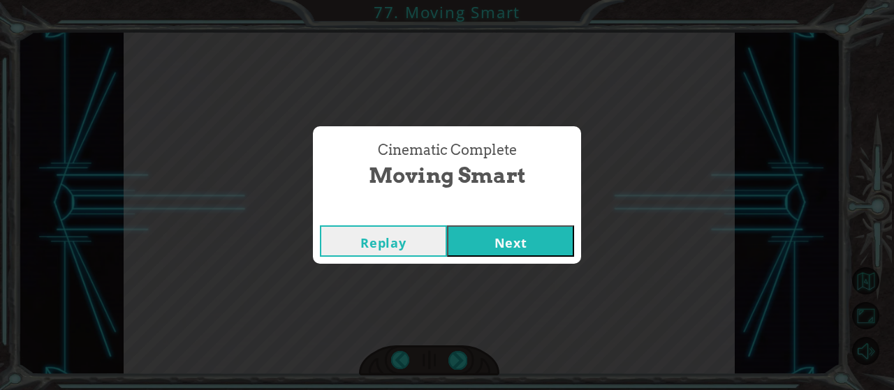
click at [565, 238] on button "Next" at bounding box center [510, 241] width 127 height 31
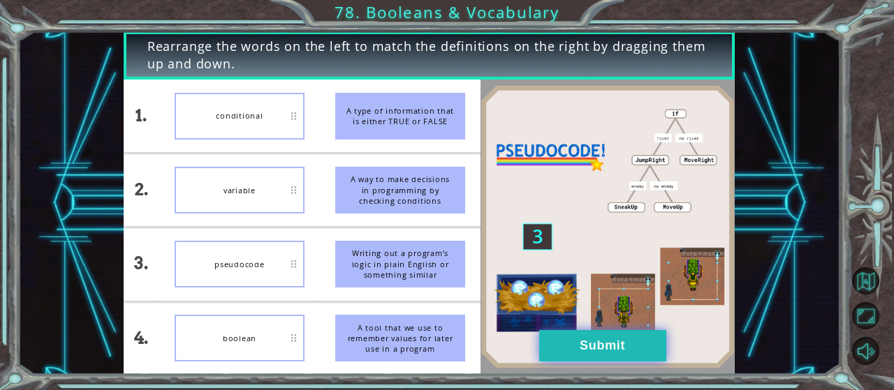
click at [611, 353] on button "Submit" at bounding box center [602, 345] width 127 height 31
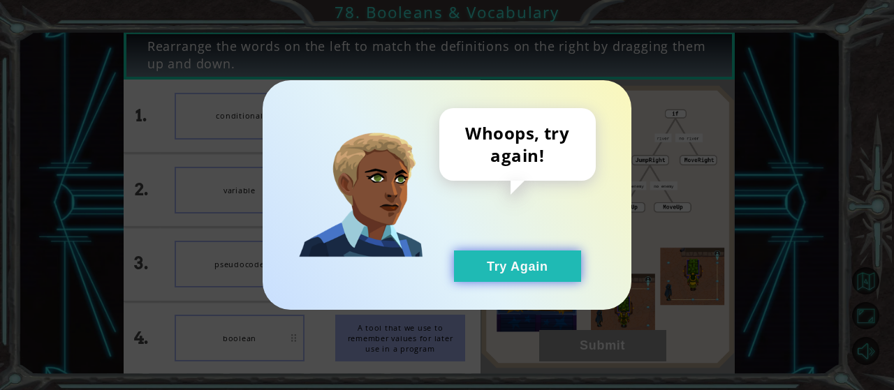
click at [498, 256] on button "Try Again" at bounding box center [517, 266] width 127 height 31
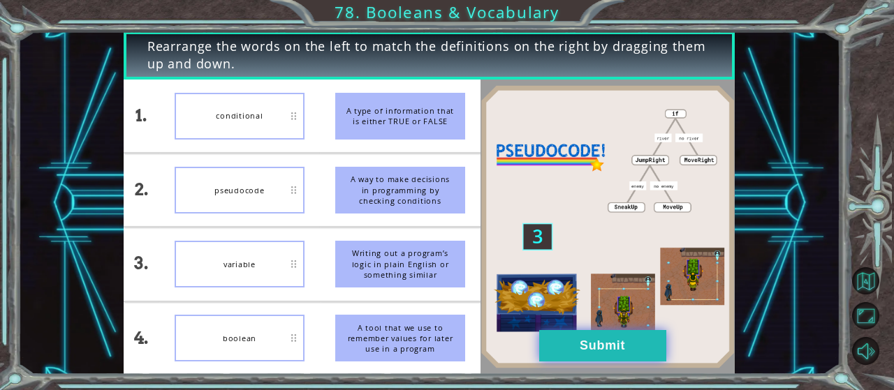
click at [622, 339] on button "Submit" at bounding box center [602, 345] width 127 height 31
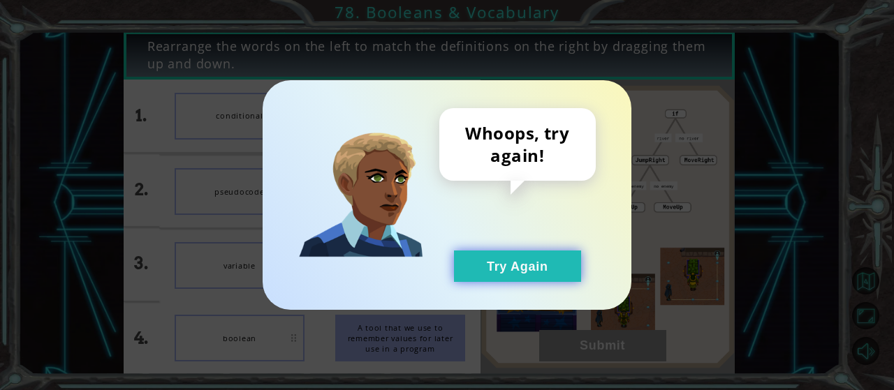
click at [536, 262] on button "Try Again" at bounding box center [517, 266] width 127 height 31
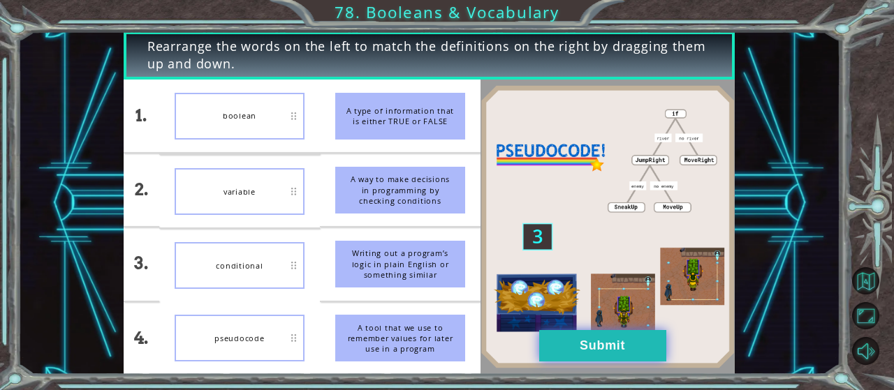
click at [617, 345] on button "Submit" at bounding box center [602, 345] width 127 height 31
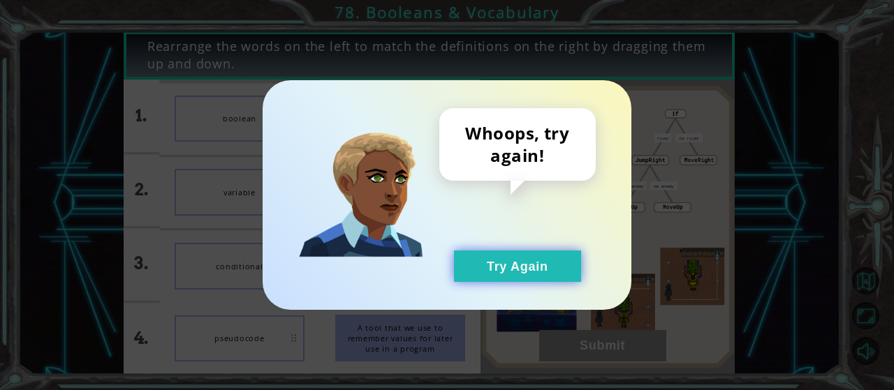
drag, startPoint x: 499, startPoint y: 245, endPoint x: 503, endPoint y: 258, distance: 13.0
click at [499, 244] on div "Whoops, try again! Try Again" at bounding box center [517, 195] width 156 height 174
click at [504, 258] on button "Try Again" at bounding box center [517, 266] width 127 height 31
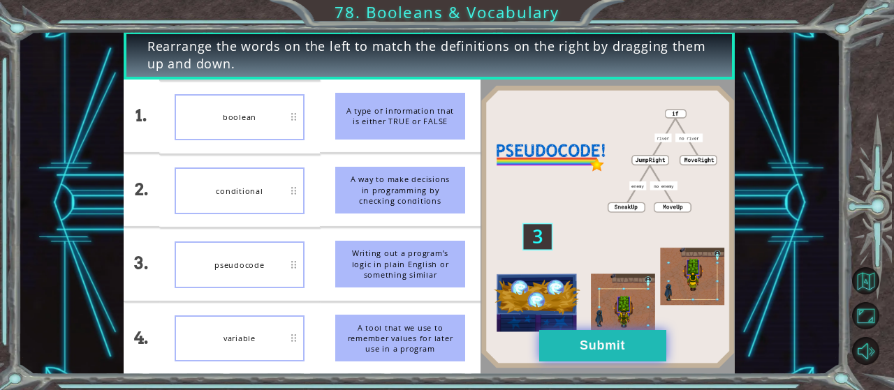
click at [632, 342] on button "Submit" at bounding box center [602, 345] width 127 height 31
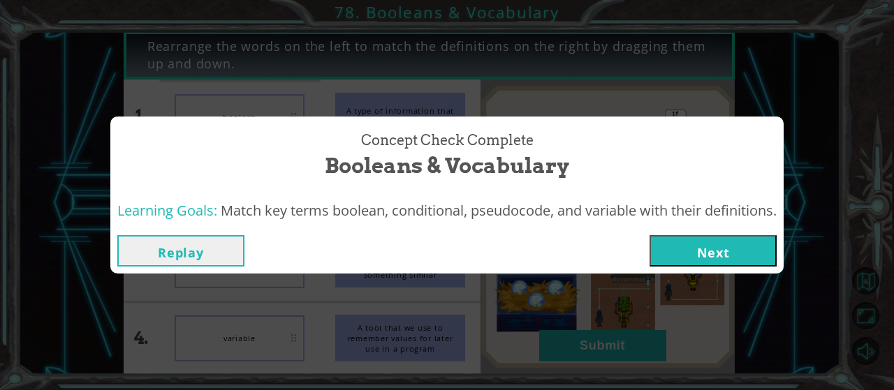
click at [685, 258] on button "Next" at bounding box center [712, 250] width 127 height 31
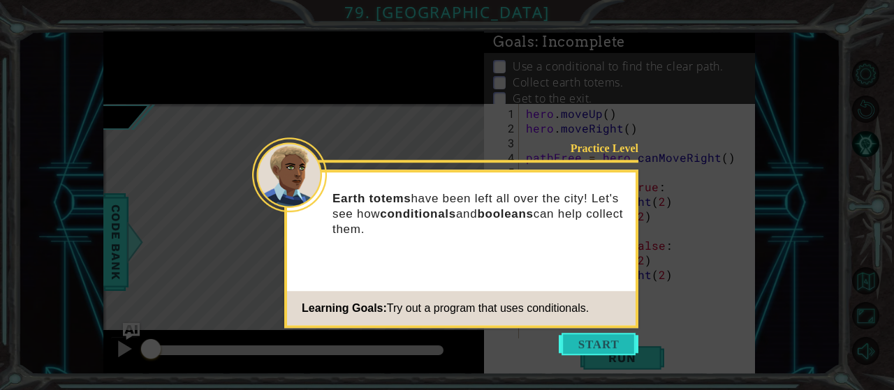
click at [589, 348] on button "Start" at bounding box center [599, 344] width 80 height 22
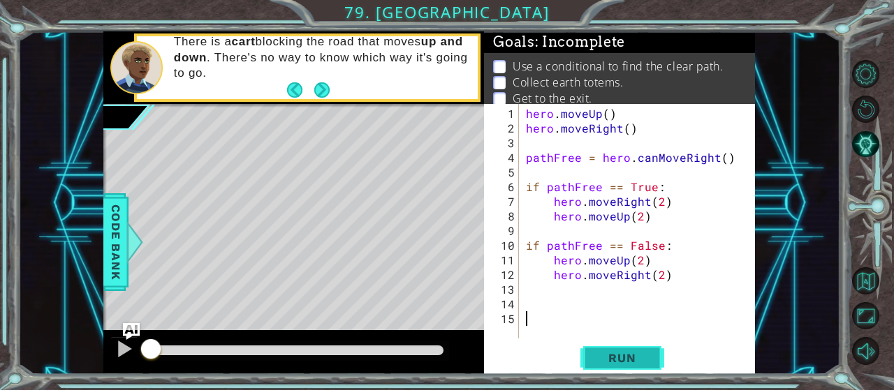
click at [633, 365] on span "Run" at bounding box center [621, 358] width 55 height 14
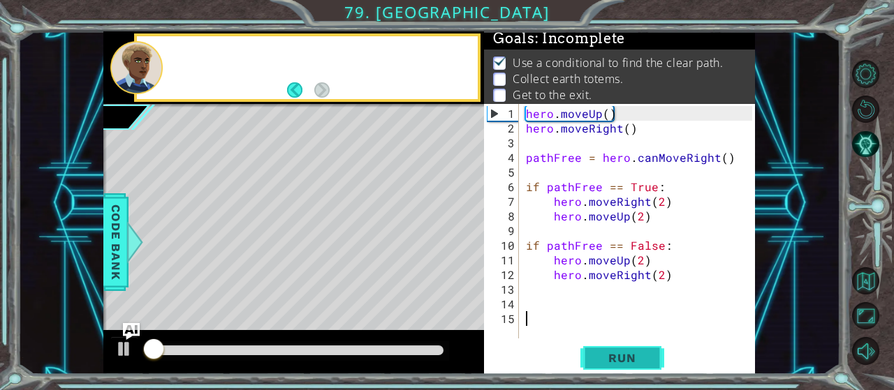
scroll to position [4, 0]
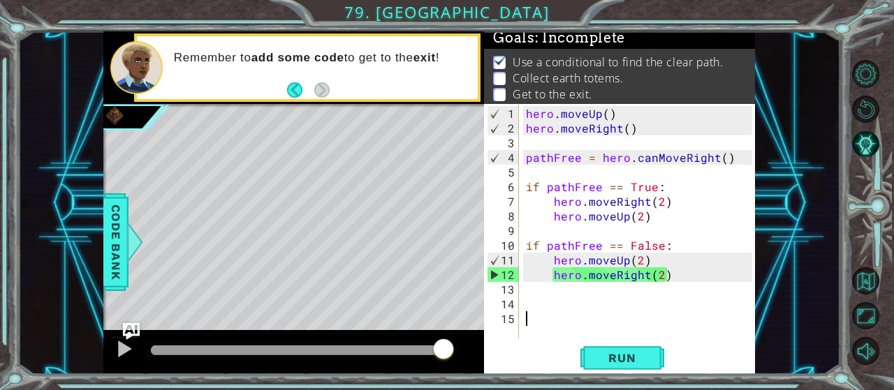
click at [712, 277] on div "hero . moveUp ( ) hero . moveRight ( ) pathFree = hero . canMoveRight ( ) if pa…" at bounding box center [641, 238] width 236 height 264
type textarea "hero.moveRight(2)"
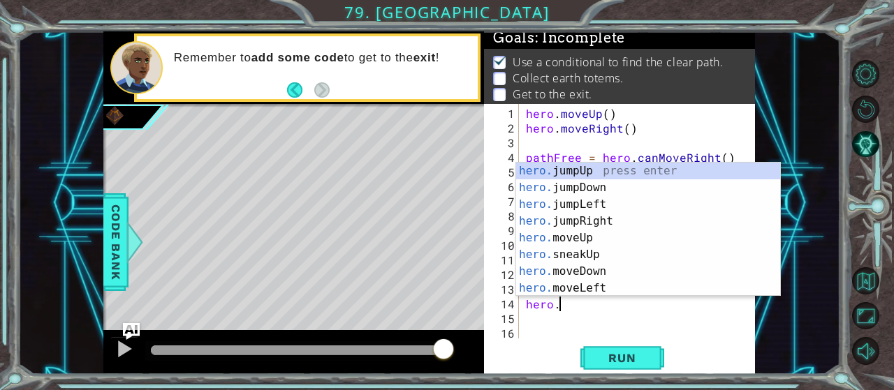
scroll to position [0, 1]
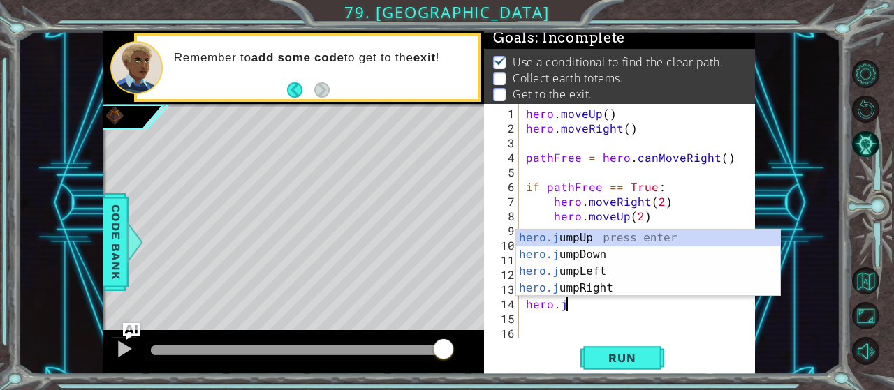
type textarea "hero.jr"
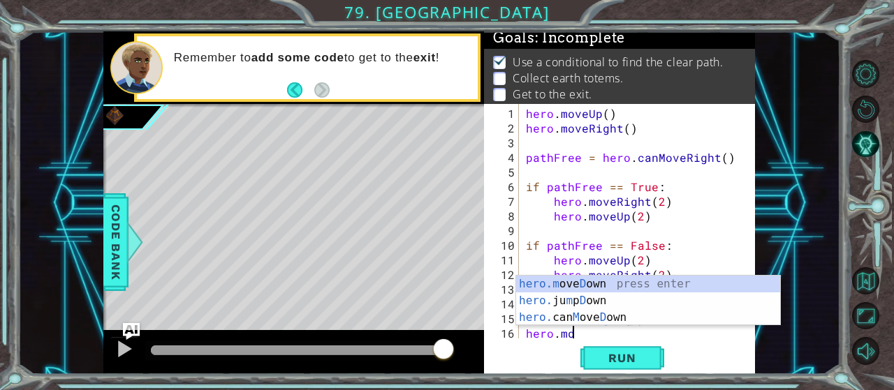
scroll to position [0, 6]
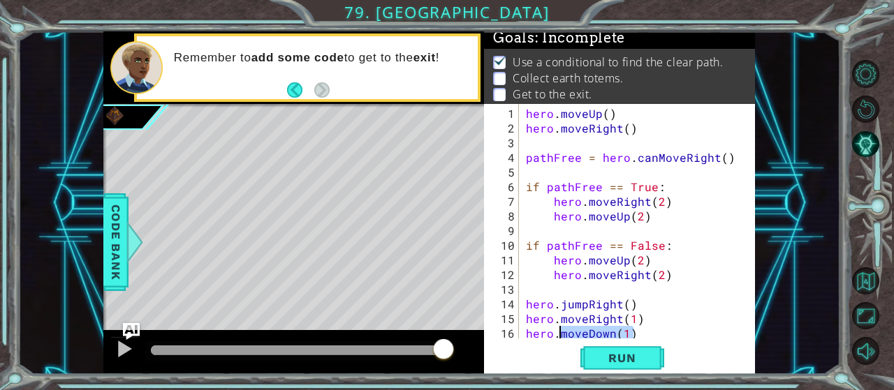
drag, startPoint x: 638, startPoint y: 331, endPoint x: 560, endPoint y: 338, distance: 78.5
click at [560, 338] on div "hero . moveUp ( ) hero . moveRight ( ) pathFree = hero . canMoveRight ( ) if pa…" at bounding box center [641, 238] width 236 height 264
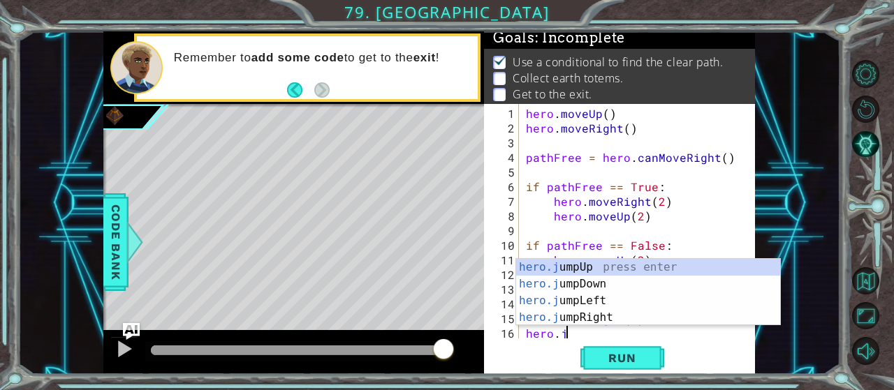
scroll to position [0, 1]
type textarea "hero.jd"
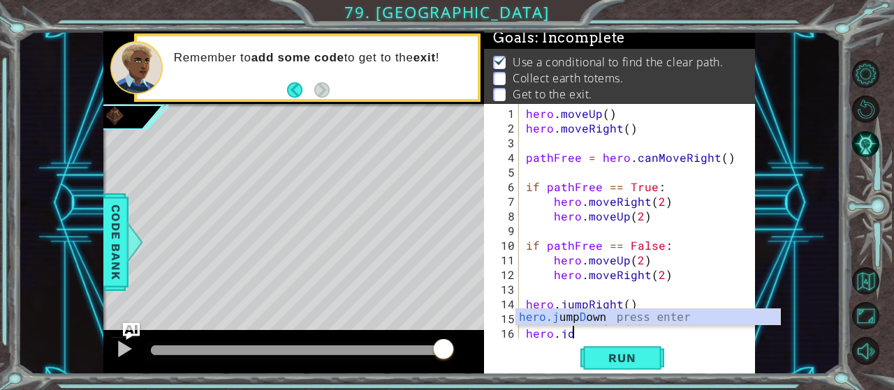
scroll to position [0, 0]
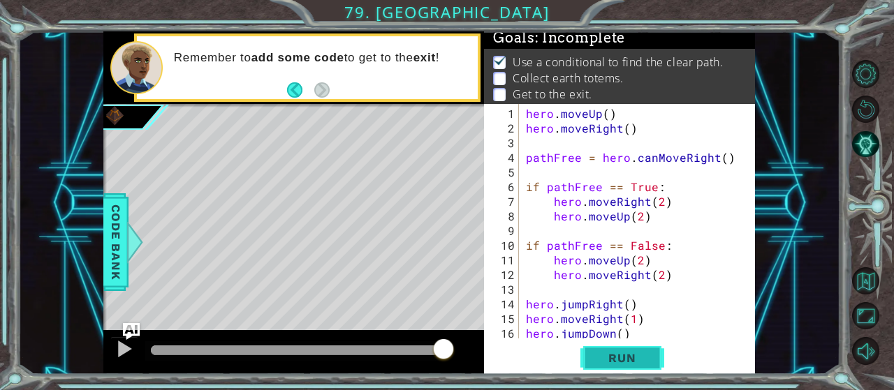
click at [633, 347] on button "Run" at bounding box center [622, 358] width 84 height 27
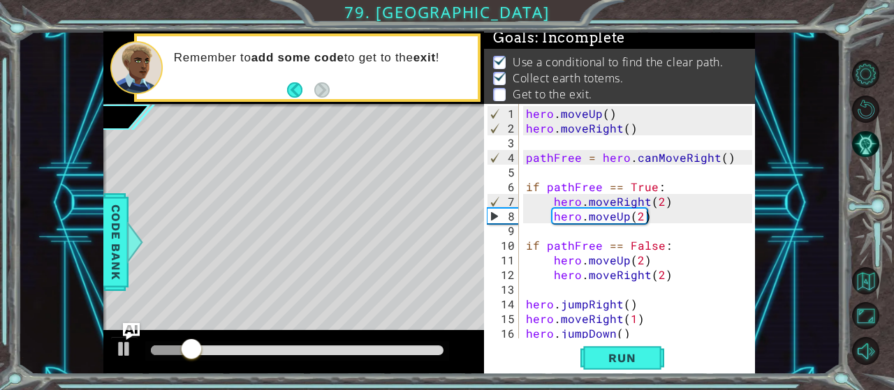
click at [646, 337] on div "hero . moveUp ( ) hero . moveRight ( ) pathFree = hero . canMoveRight ( ) if pa…" at bounding box center [641, 238] width 236 height 264
type textarea "hero.jumpDown()"
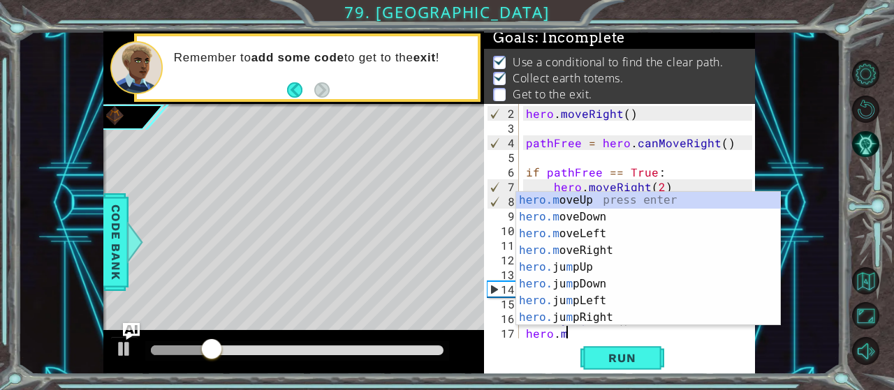
scroll to position [0, 2]
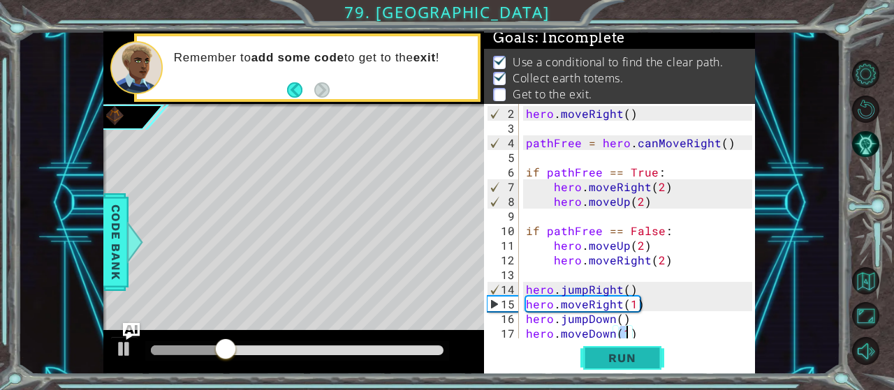
type textarea "hero.moveDown(1)"
click at [622, 364] on span "Run" at bounding box center [621, 358] width 55 height 14
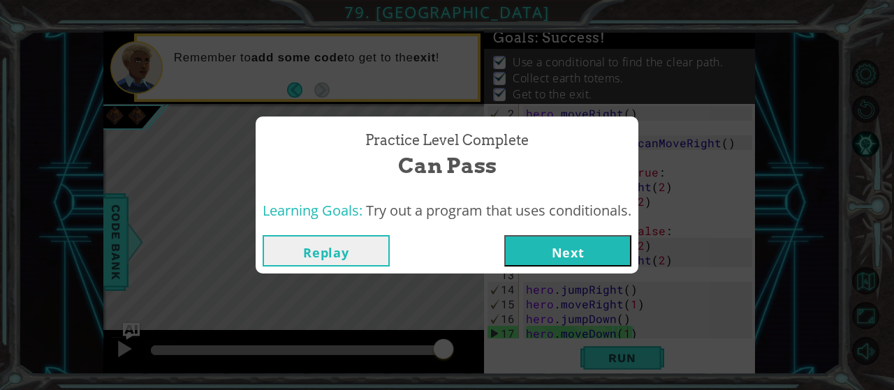
drag, startPoint x: 170, startPoint y: 348, endPoint x: 476, endPoint y: 376, distance: 307.1
click at [476, 376] on body "1 ההההההההההההההההההההההההההההההההההההההההההההההההההההההההההההההההההההההההההההה…" at bounding box center [447, 195] width 894 height 390
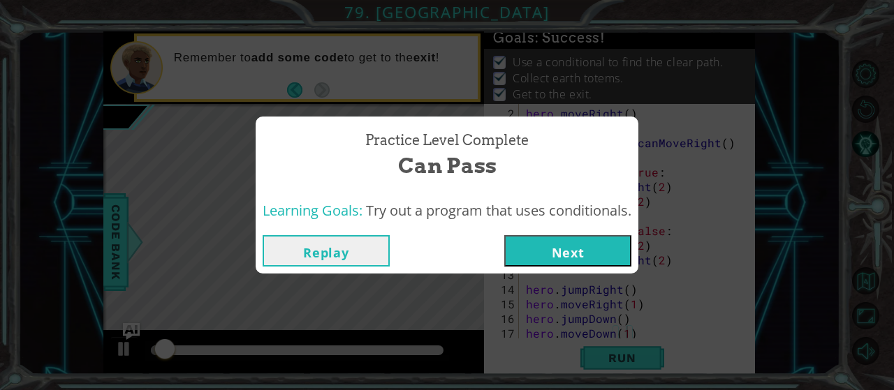
click at [561, 247] on button "Next" at bounding box center [567, 250] width 127 height 31
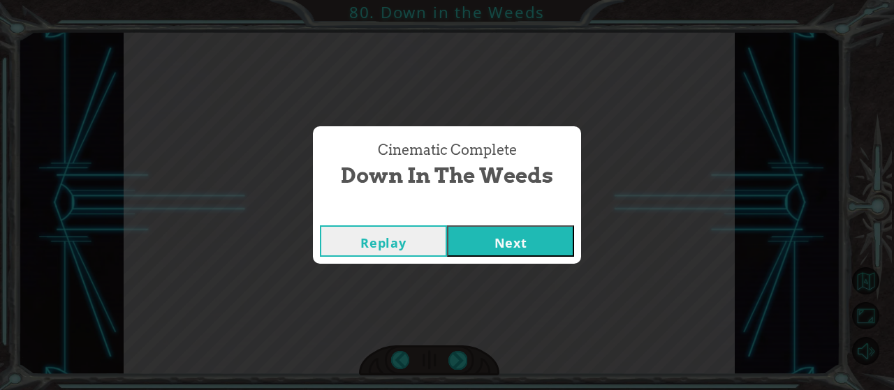
click at [534, 241] on button "Next" at bounding box center [510, 241] width 127 height 31
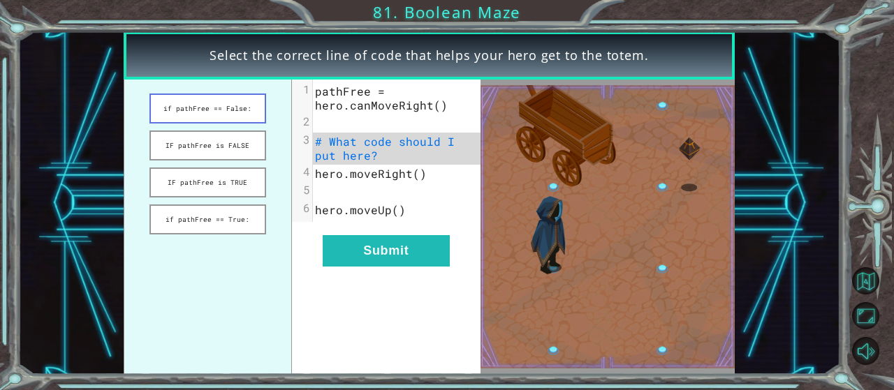
click at [210, 110] on button "if pathFree == False:" at bounding box center [207, 109] width 117 height 30
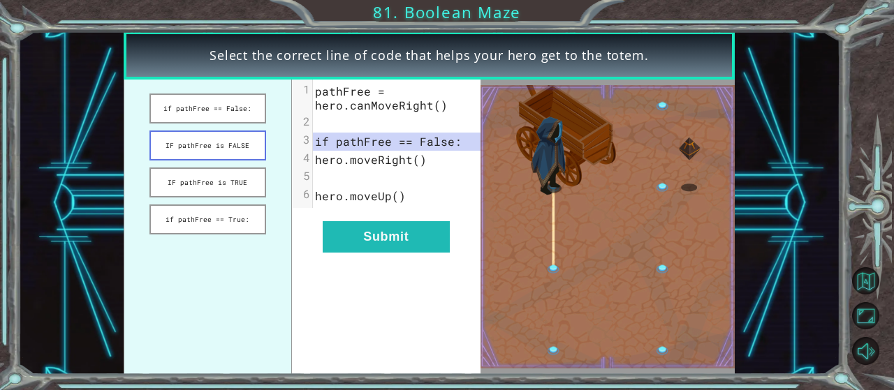
click at [232, 147] on button "IF pathFree is FALSE" at bounding box center [207, 146] width 117 height 30
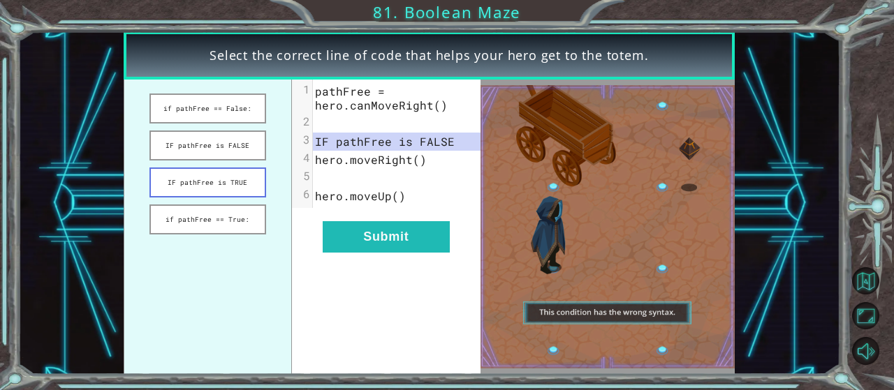
click at [251, 189] on button "IF pathFree is TRUE" at bounding box center [207, 183] width 117 height 30
click at [251, 228] on button "if pathFree == True:" at bounding box center [207, 220] width 117 height 30
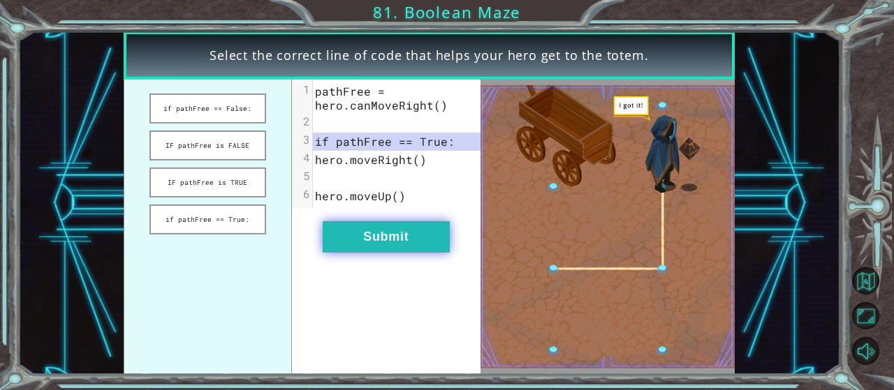
click at [383, 250] on button "Submit" at bounding box center [386, 236] width 127 height 31
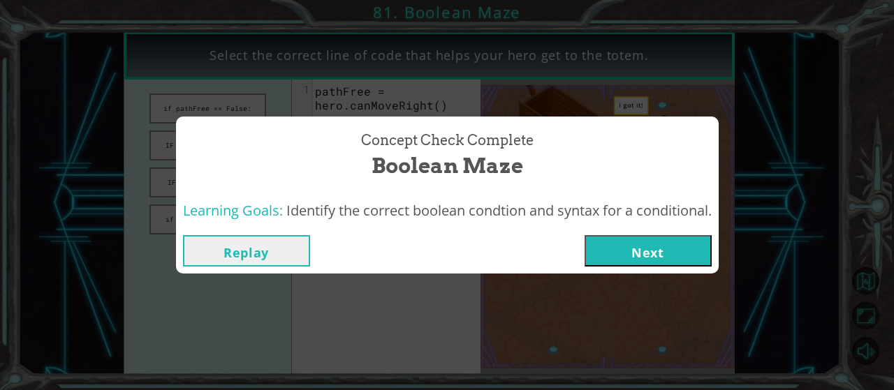
click at [267, 256] on button "Replay" at bounding box center [246, 250] width 127 height 31
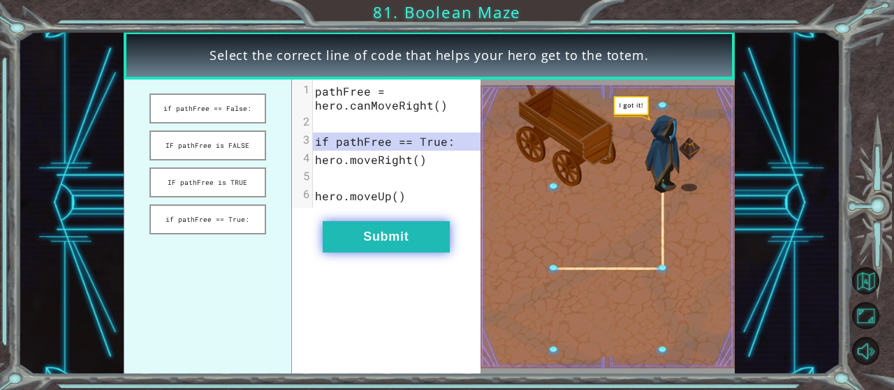
click at [371, 248] on button "Submit" at bounding box center [386, 236] width 127 height 31
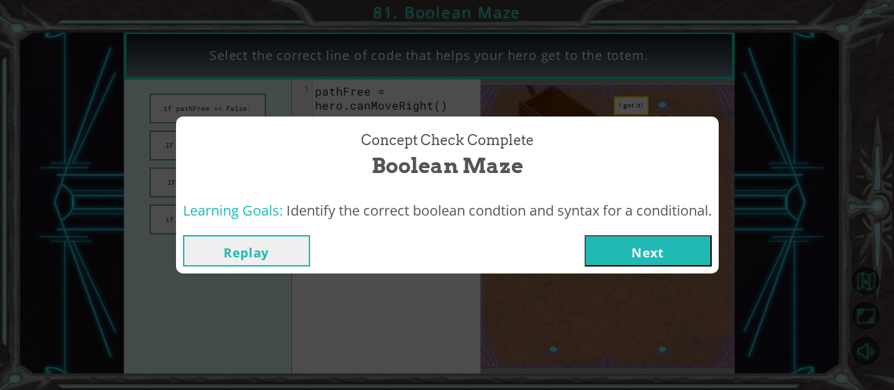
click at [624, 240] on button "Next" at bounding box center [648, 250] width 127 height 31
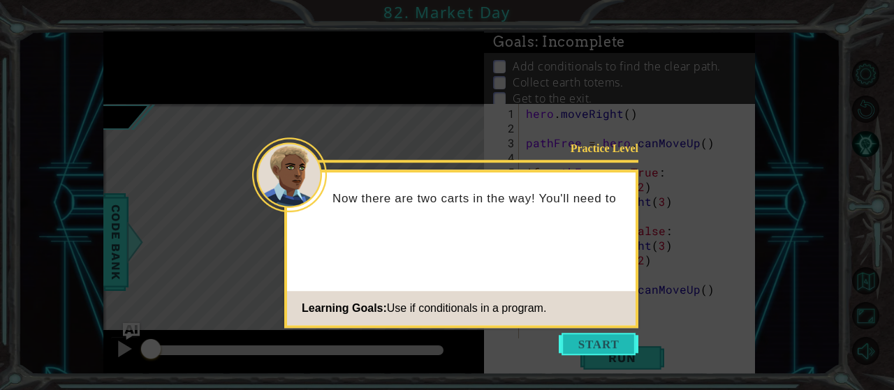
click at [606, 350] on button "Start" at bounding box center [599, 344] width 80 height 22
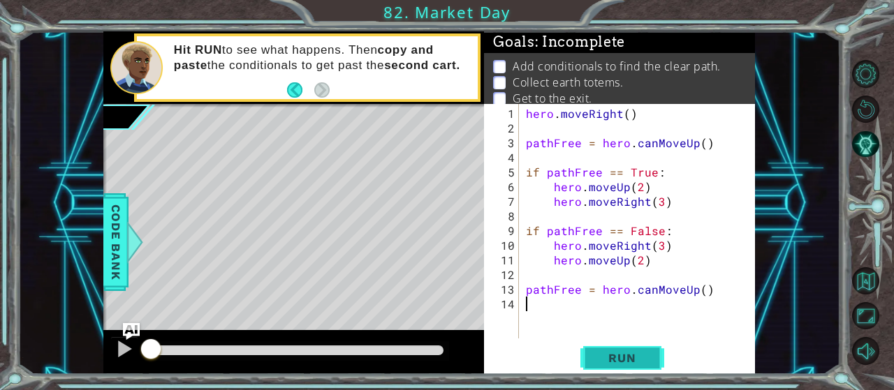
click at [629, 362] on span "Run" at bounding box center [621, 358] width 55 height 14
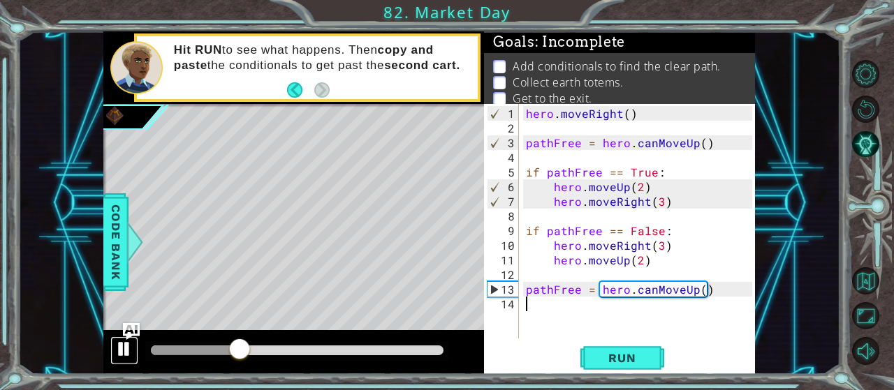
click at [123, 346] on div at bounding box center [124, 349] width 18 height 18
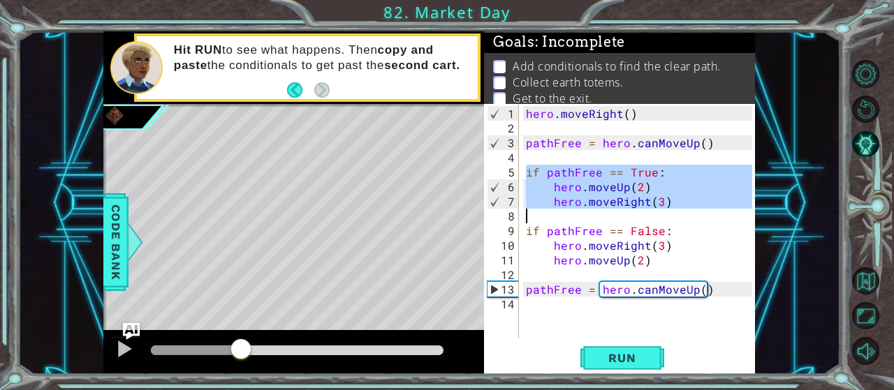
drag, startPoint x: 526, startPoint y: 175, endPoint x: 682, endPoint y: 207, distance: 159.8
click at [682, 207] on div "hero . moveRight ( ) pathFree = hero . canMoveUp ( ) if pathFree == True : hero…" at bounding box center [641, 238] width 236 height 264
type textarea "hero.moveRight(3)"
click at [541, 316] on div "hero . moveRight ( ) pathFree = hero . canMoveUp ( ) if pathFree == True : hero…" at bounding box center [641, 238] width 236 height 264
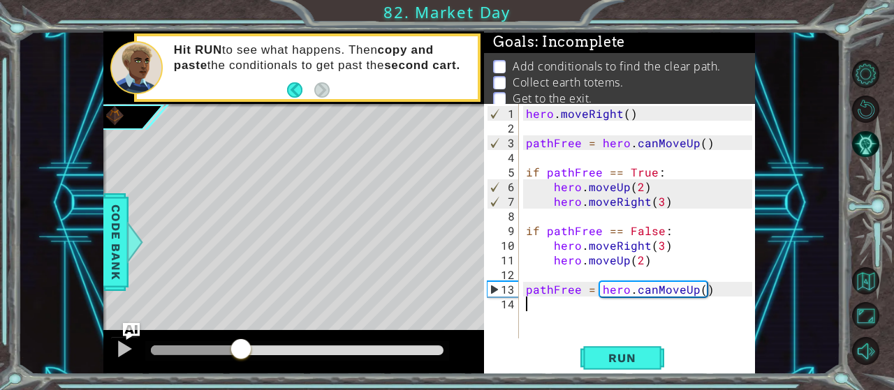
scroll to position [15, 0]
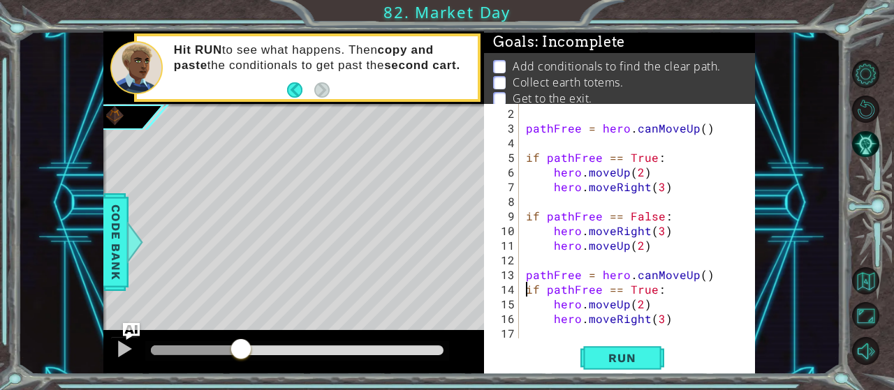
click at [524, 286] on div "pathFree = hero . canMoveUp ( ) if pathFree == True : hero . moveUp ( 2 ) hero …" at bounding box center [641, 238] width 236 height 264
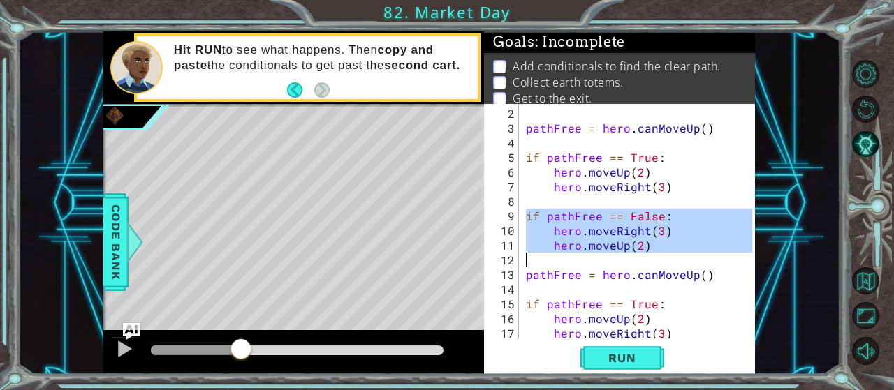
drag, startPoint x: 524, startPoint y: 214, endPoint x: 648, endPoint y: 254, distance: 129.9
click at [648, 254] on div "pathFree = hero . canMoveUp ( ) if pathFree == True : hero . moveUp ( 2 ) hero …" at bounding box center [641, 238] width 236 height 264
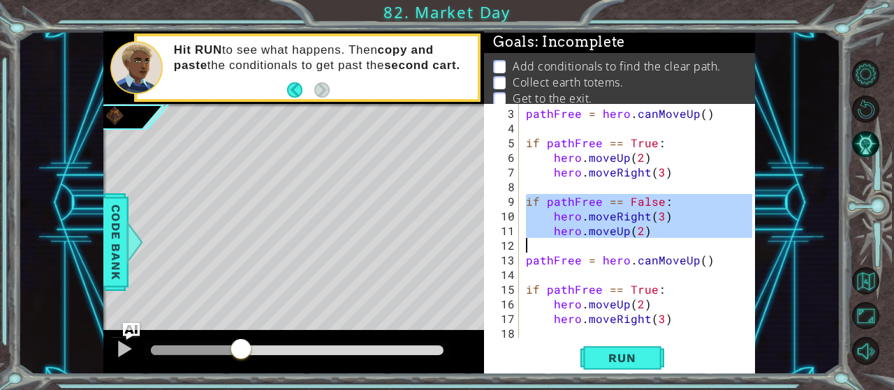
scroll to position [29, 0]
click at [675, 323] on div "pathFree = hero . canMoveUp ( ) if pathFree == True : hero . moveUp ( 2 ) hero …" at bounding box center [641, 238] width 236 height 264
type textarea "hero.moveRight(3)"
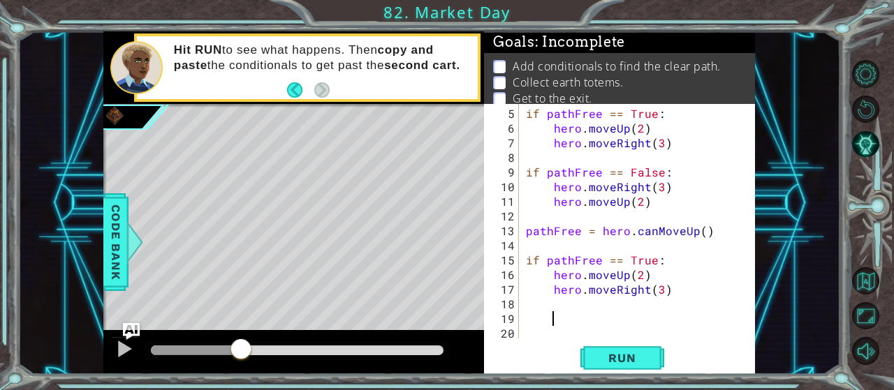
scroll to position [59, 0]
click at [522, 326] on div "5 6 7 8 9 10 11 12 13 14 15 16 17 18 19 20 if pathFree == True : hero . moveUp …" at bounding box center [618, 221] width 268 height 235
click at [523, 320] on div "5 6 7 8 9 10 11 12 13 14 15 16 17 18 19 20 if pathFree == True : hero . moveUp …" at bounding box center [618, 221] width 268 height 235
click at [523, 316] on div "5 6 7 8 9 10 11 12 13 14 15 16 17 18 19 20 if pathFree == True : hero . moveUp …" at bounding box center [618, 221] width 268 height 235
click at [551, 315] on div "if pathFree == True : hero . moveUp ( 2 ) hero . moveRight ( 3 ) if pathFree ==…" at bounding box center [641, 238] width 236 height 264
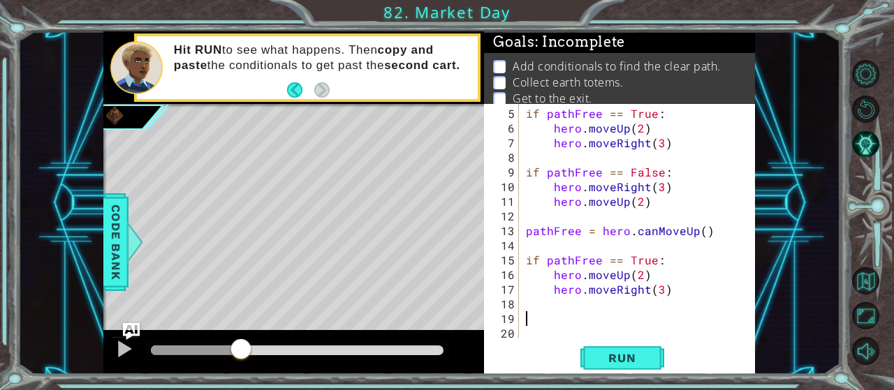
scroll to position [103, 0]
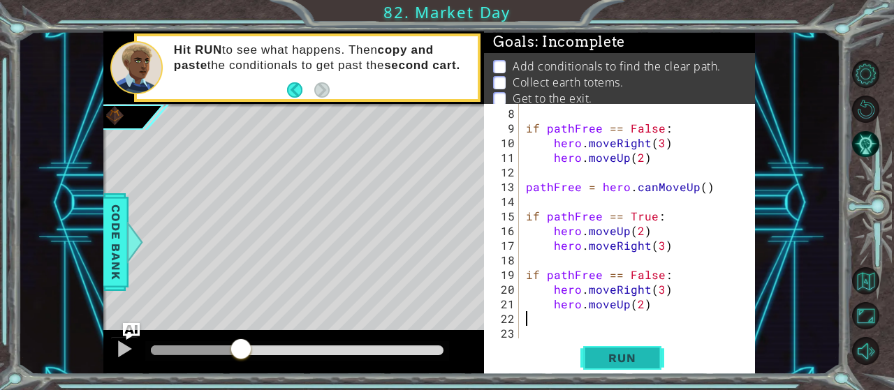
click at [608, 359] on span "Run" at bounding box center [621, 358] width 55 height 14
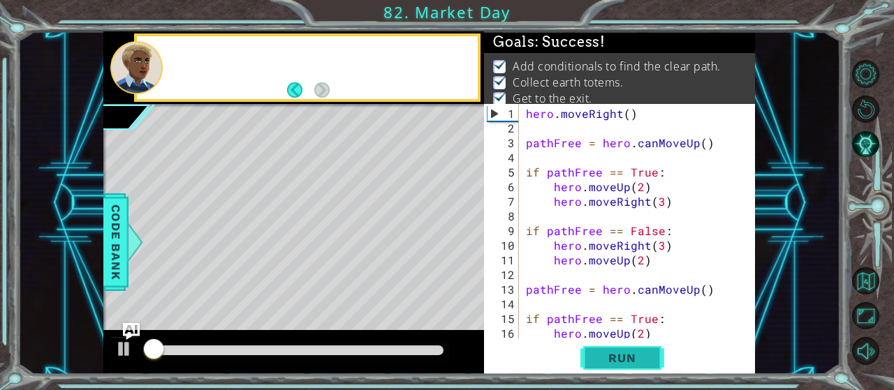
scroll to position [0, 0]
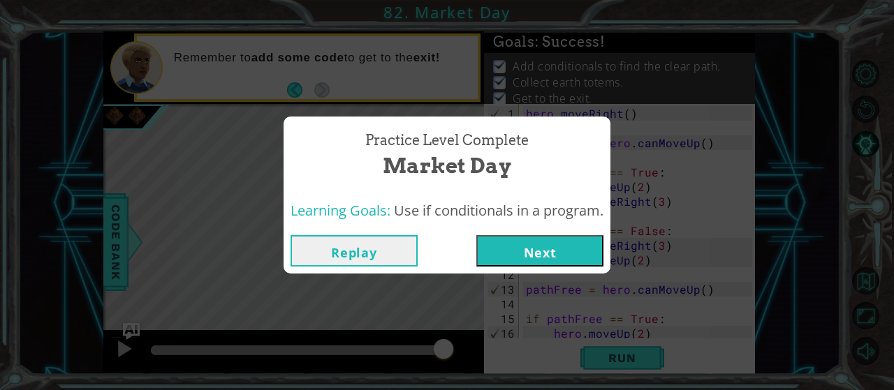
click at [537, 251] on button "Next" at bounding box center [539, 250] width 127 height 31
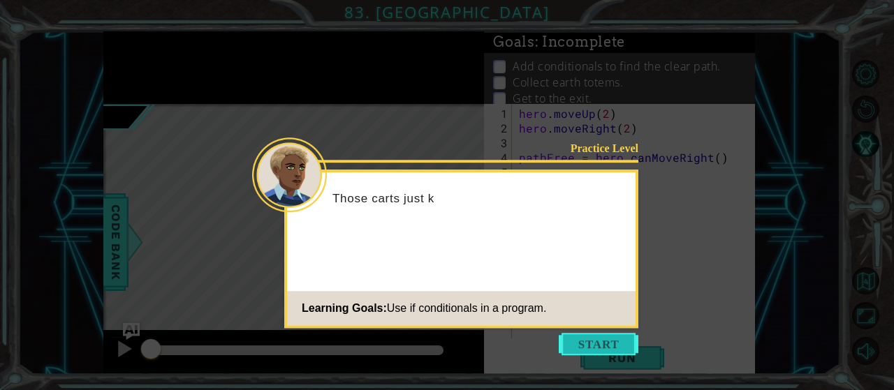
click at [600, 346] on button "Start" at bounding box center [599, 344] width 80 height 22
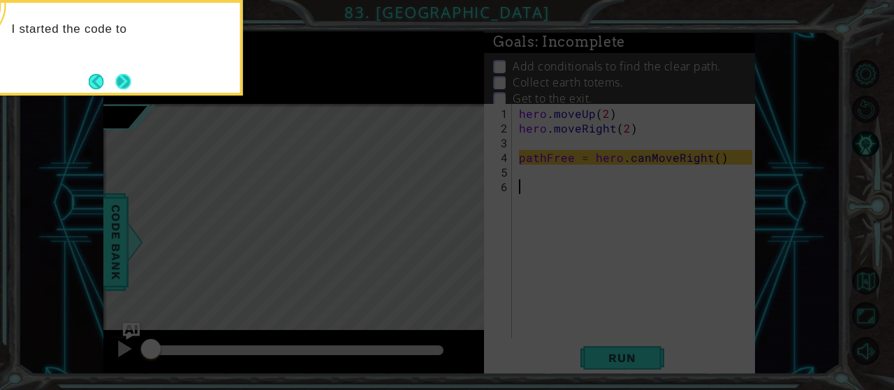
click at [126, 75] on button "Next" at bounding box center [122, 81] width 15 height 15
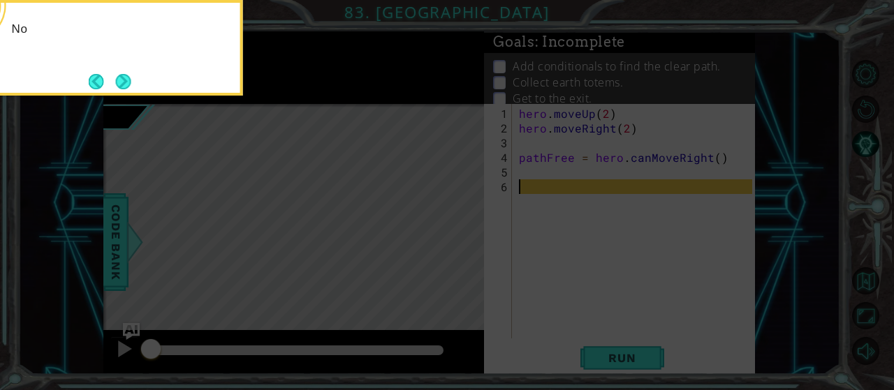
click at [126, 75] on button "Next" at bounding box center [122, 81] width 15 height 15
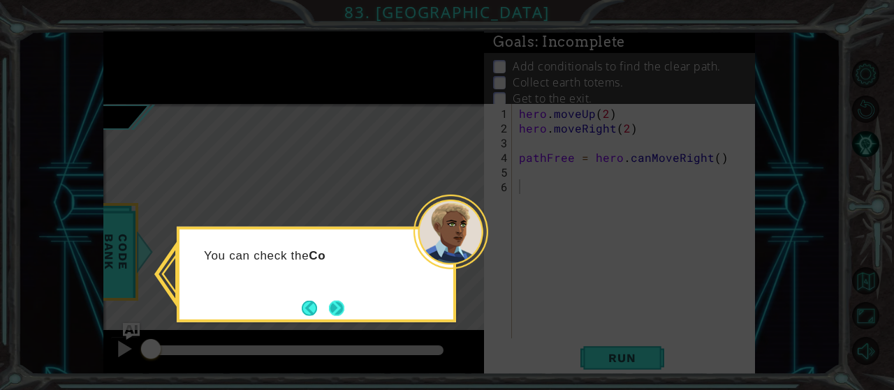
click at [340, 307] on button "Next" at bounding box center [336, 307] width 15 height 15
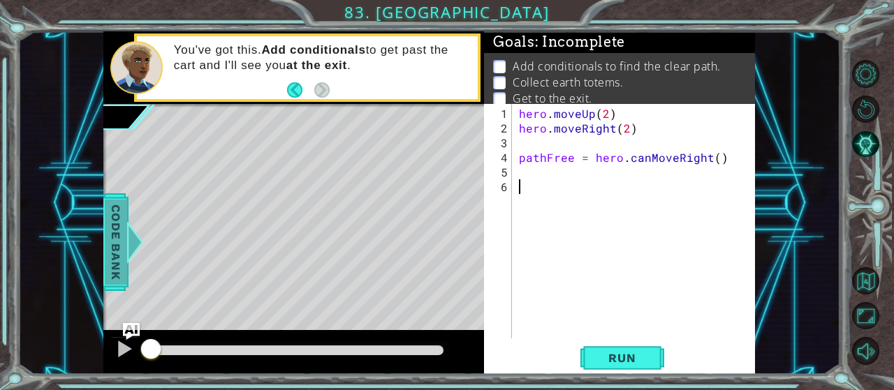
click at [118, 258] on span "Code Bank" at bounding box center [116, 242] width 22 height 85
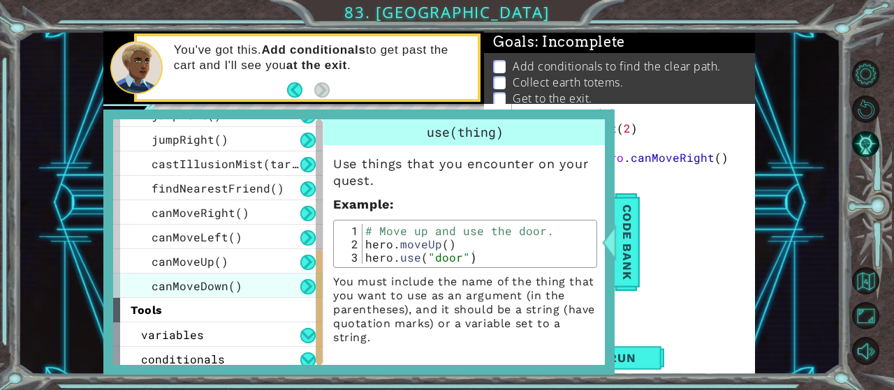
scroll to position [341, 0]
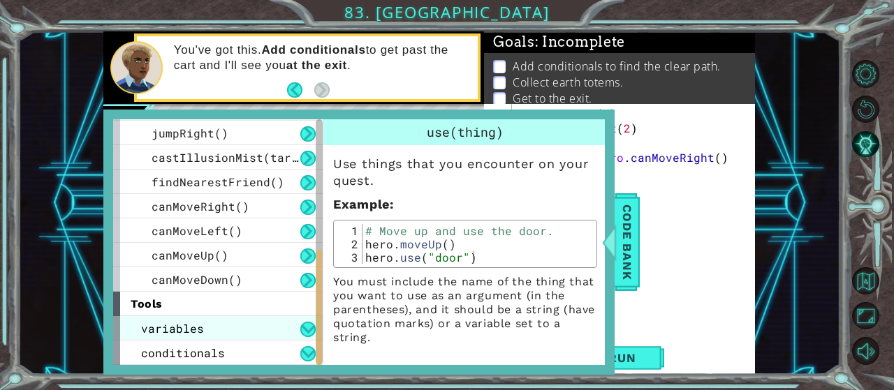
click at [221, 329] on div "variables" at bounding box center [218, 328] width 210 height 24
click at [295, 330] on div "variables" at bounding box center [218, 328] width 210 height 24
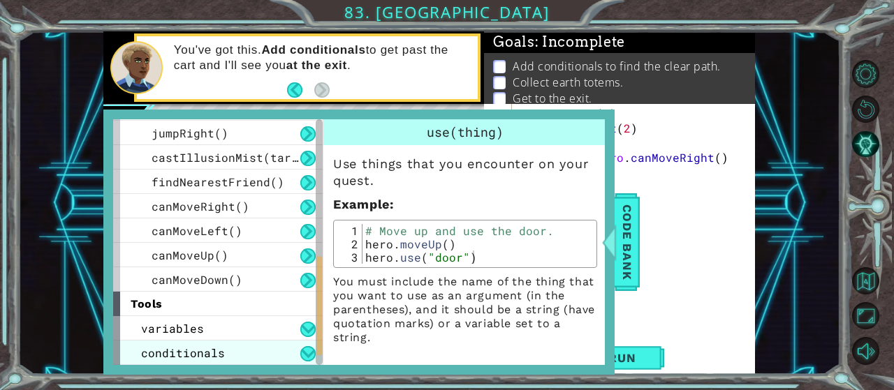
click at [290, 345] on div "conditionals" at bounding box center [218, 353] width 210 height 24
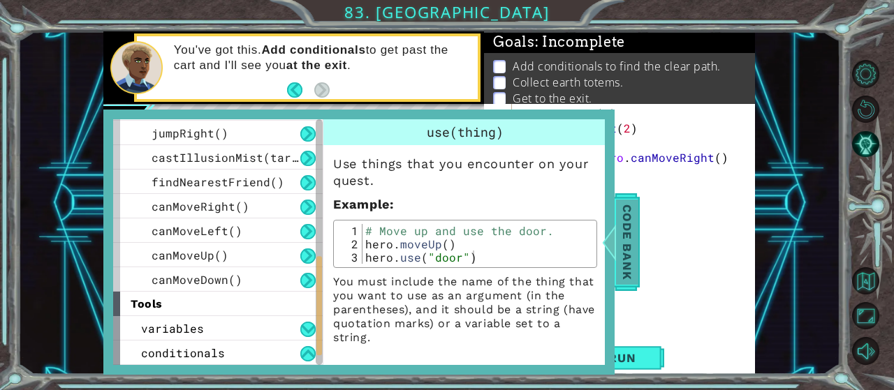
click at [626, 254] on span "Code Bank" at bounding box center [627, 242] width 22 height 85
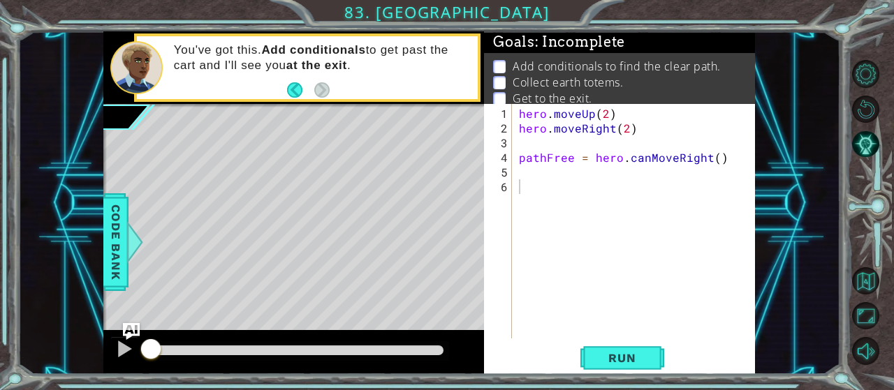
click at [558, 184] on div "hero . moveUp ( 2 ) hero . moveRight ( 2 ) pathFree = hero . canMoveRight ( )" at bounding box center [637, 238] width 243 height 264
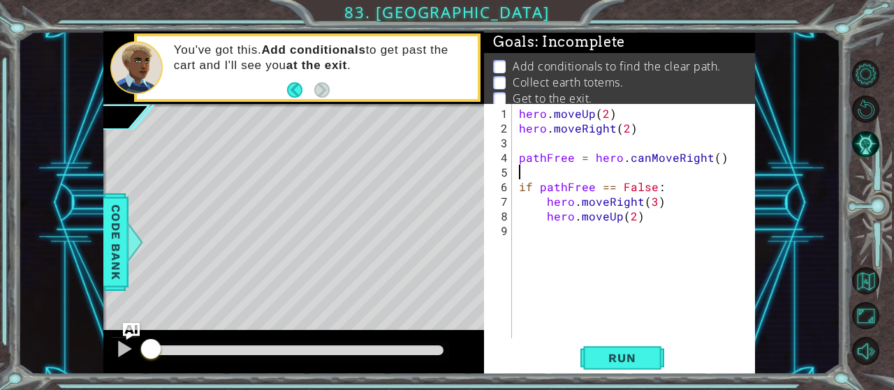
click at [654, 177] on div "hero . moveUp ( 2 ) hero . moveRight ( 2 ) pathFree = hero . canMoveRight ( ) i…" at bounding box center [637, 238] width 243 height 264
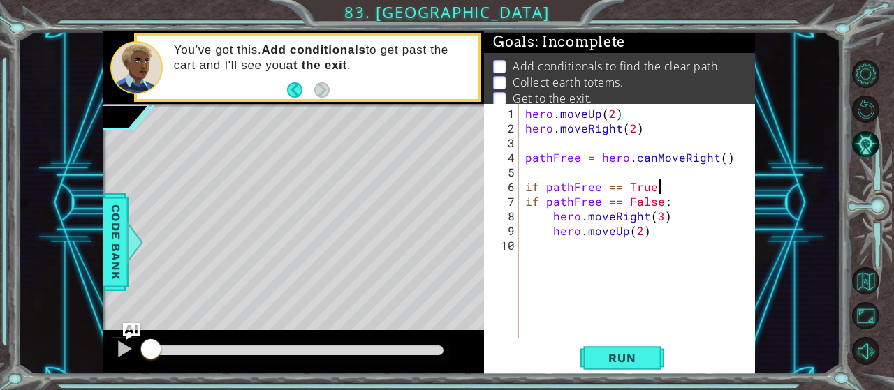
scroll to position [0, 8]
type textarea "if pathFree == True:"
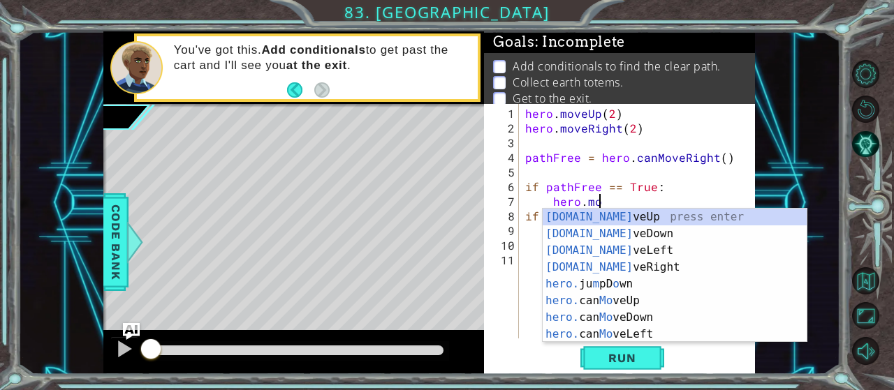
scroll to position [0, 3]
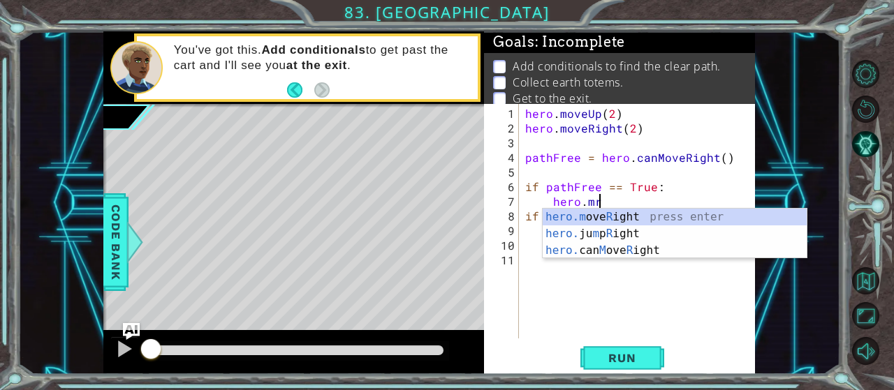
type textarea "hero.moveRight(2)"
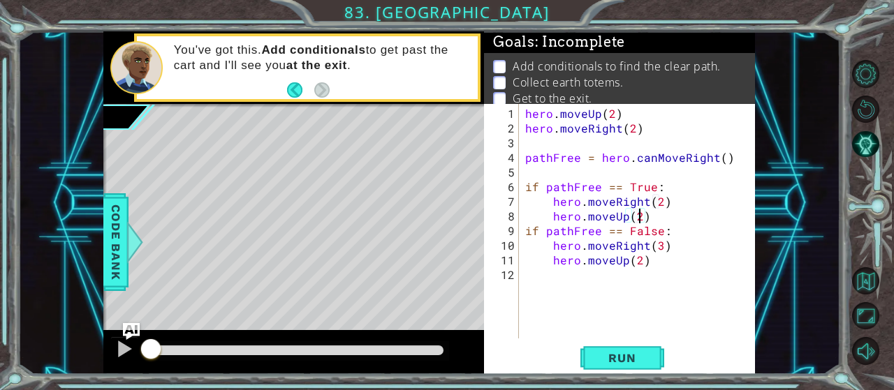
scroll to position [0, 6]
click at [524, 231] on div "hero . moveUp ( 2 ) hero . moveRight ( 2 ) pathFree = hero . canMoveRight ( ) i…" at bounding box center [640, 238] width 237 height 264
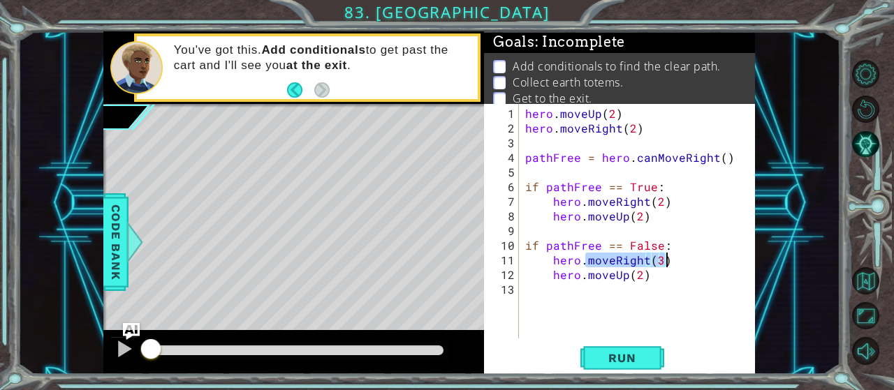
drag, startPoint x: 584, startPoint y: 262, endPoint x: 669, endPoint y: 259, distance: 85.2
click at [666, 262] on div "hero . moveUp ( 2 ) hero . moveRight ( 2 ) pathFree = hero . canMoveRight ( ) i…" at bounding box center [640, 238] width 237 height 264
drag, startPoint x: 650, startPoint y: 279, endPoint x: 589, endPoint y: 274, distance: 61.6
click at [589, 274] on div "hero . moveUp ( 2 ) hero . moveRight ( 2 ) pathFree = hero . canMoveRight ( ) i…" at bounding box center [640, 238] width 237 height 264
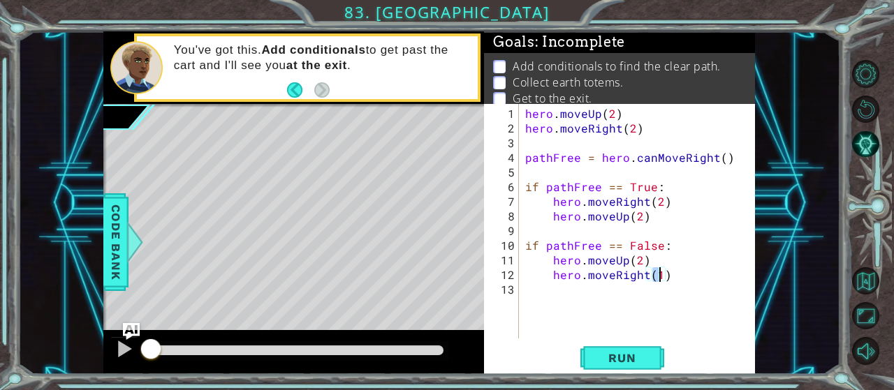
type textarea "hero.moveRight(2)"
click at [687, 272] on div "hero . moveUp ( 2 ) hero . moveRight ( 2 ) pathFree = hero . canMoveRight ( ) i…" at bounding box center [640, 238] width 237 height 264
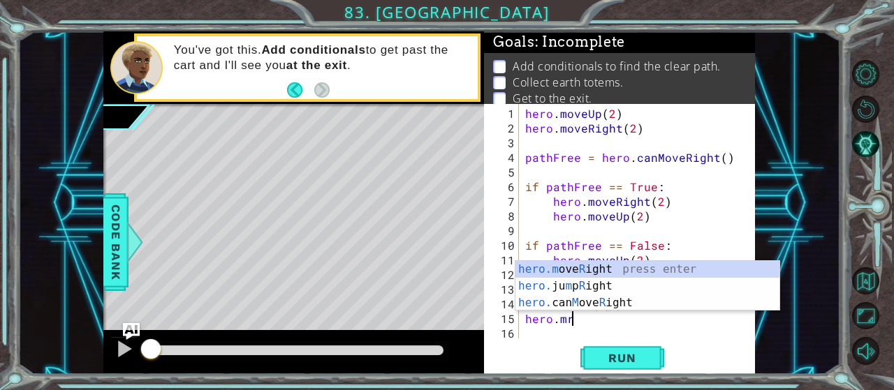
scroll to position [0, 6]
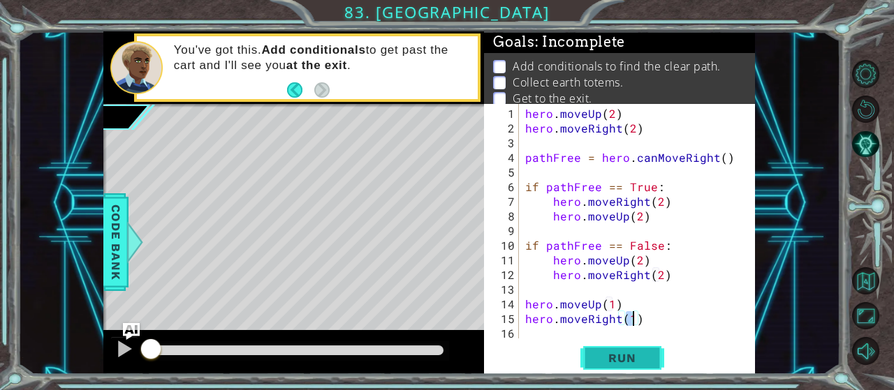
type textarea "hero.moveRight(1)"
click at [652, 354] on button "Run" at bounding box center [622, 358] width 84 height 27
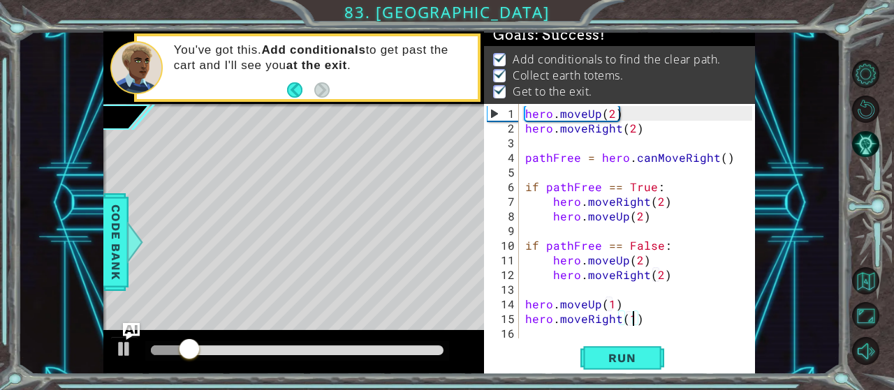
scroll to position [9, 0]
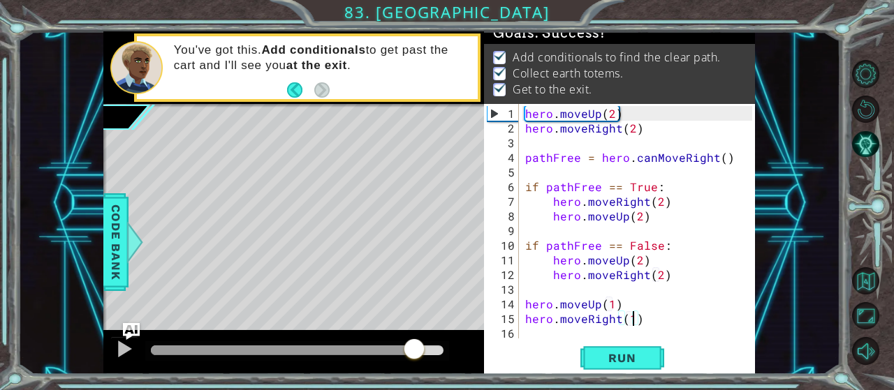
drag, startPoint x: 229, startPoint y: 350, endPoint x: 481, endPoint y: 364, distance: 252.5
click at [481, 364] on div at bounding box center [293, 352] width 381 height 45
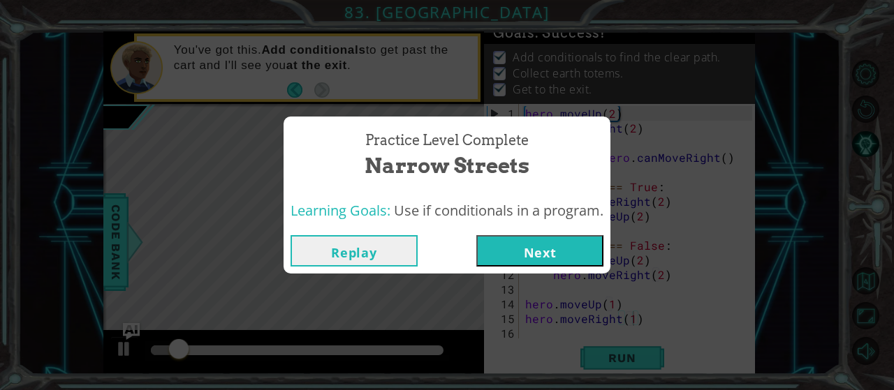
click at [544, 258] on button "Next" at bounding box center [539, 250] width 127 height 31
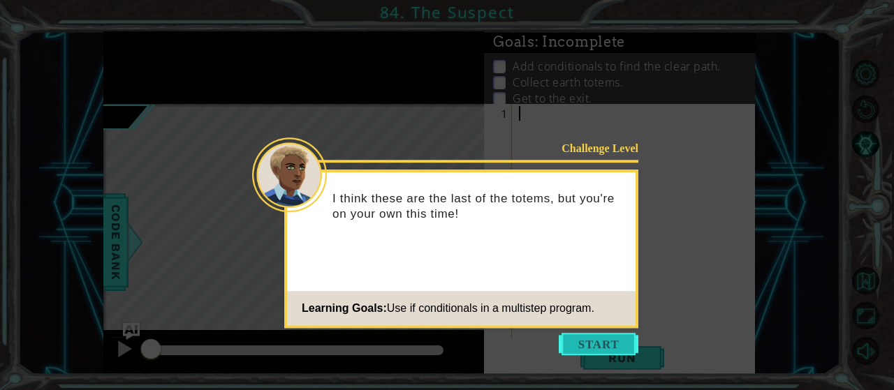
click at [596, 345] on button "Start" at bounding box center [599, 344] width 80 height 22
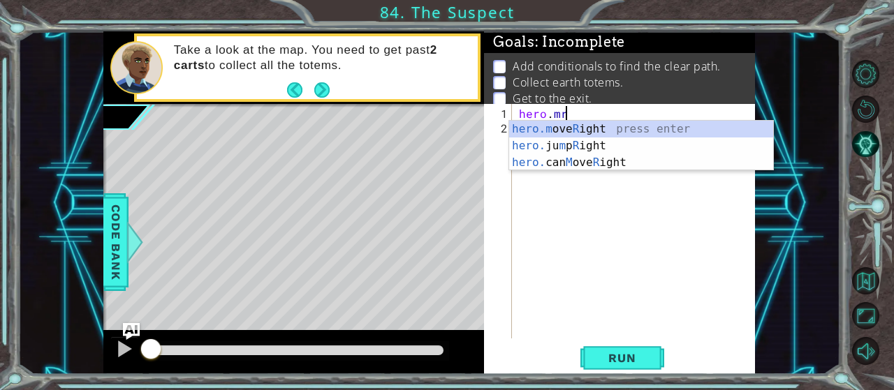
scroll to position [0, 2]
type textarea "hero.moveRight(1)"
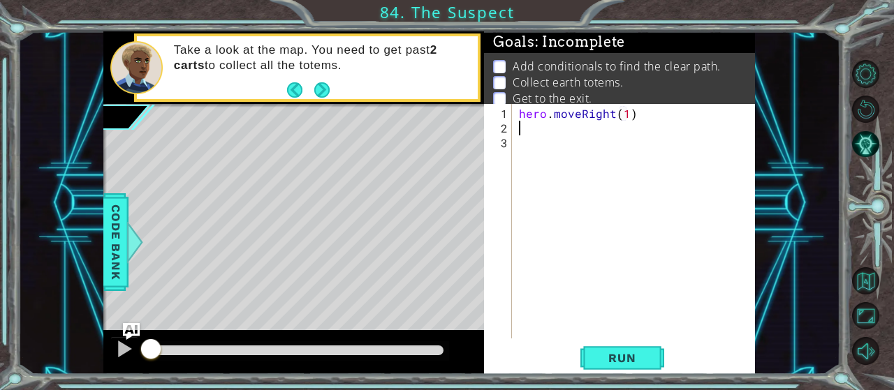
scroll to position [0, 0]
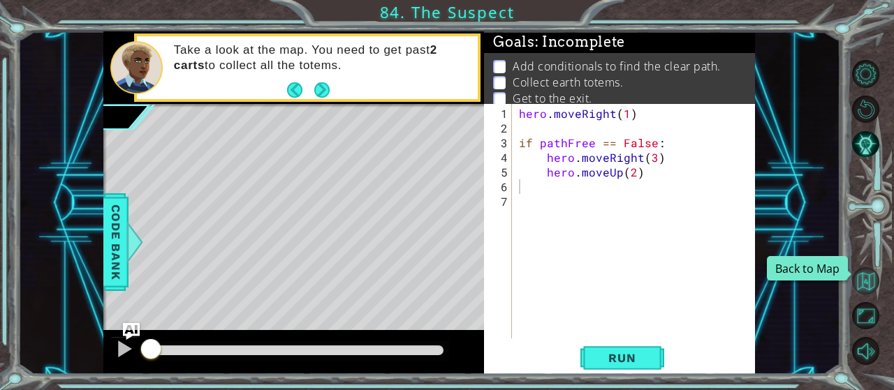
click at [870, 281] on button "Back to Map" at bounding box center [865, 280] width 27 height 27
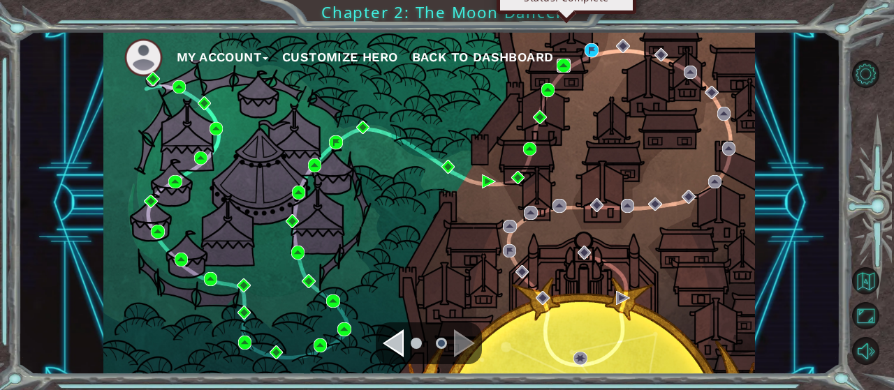
click at [565, 63] on img at bounding box center [564, 66] width 14 height 14
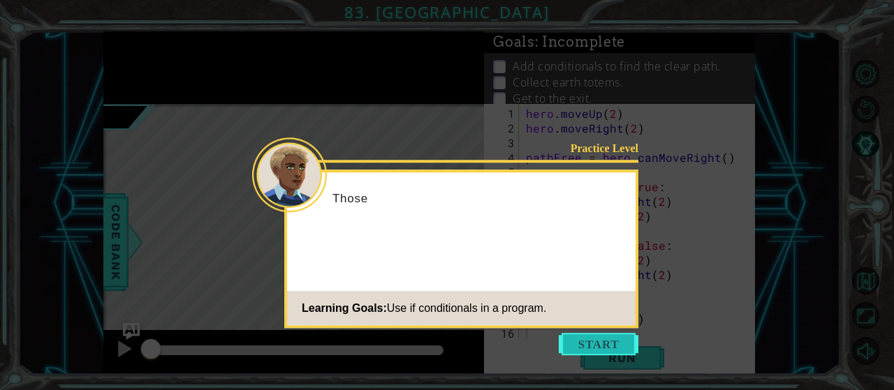
click at [601, 347] on button "Start" at bounding box center [599, 344] width 80 height 22
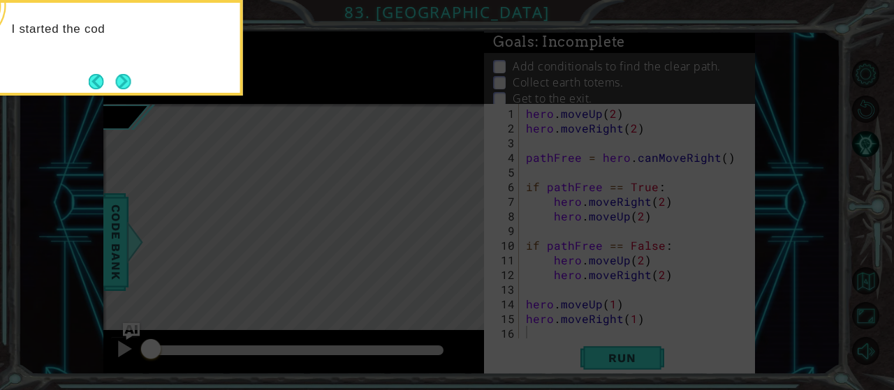
click at [702, 175] on icon at bounding box center [447, 195] width 894 height 390
click at [119, 74] on button "Next" at bounding box center [122, 81] width 15 height 15
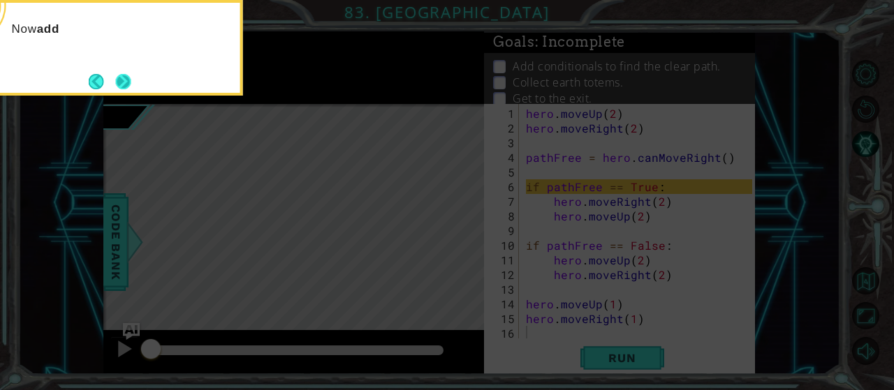
click at [125, 76] on button "Next" at bounding box center [122, 81] width 15 height 15
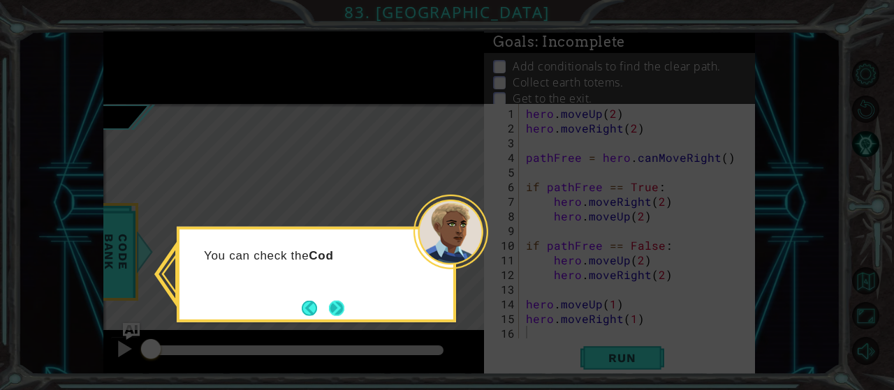
click at [329, 301] on button "Next" at bounding box center [336, 308] width 15 height 15
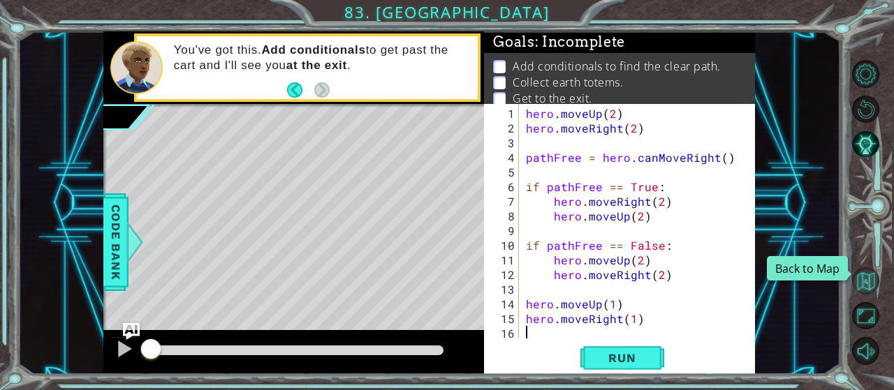
click at [865, 280] on button "Back to Map" at bounding box center [865, 280] width 27 height 27
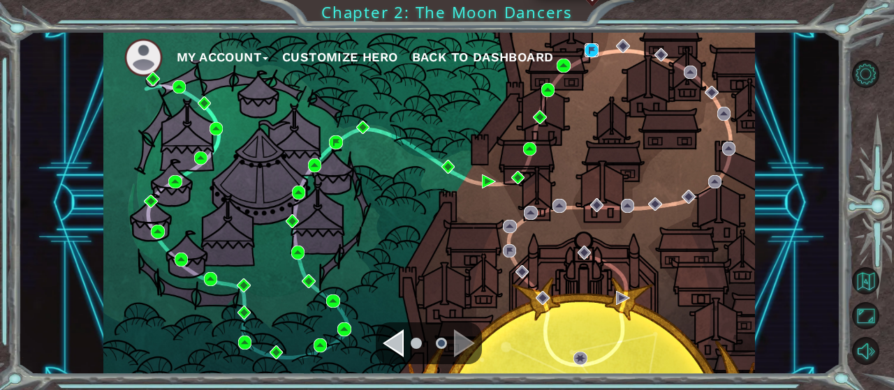
click at [596, 45] on img at bounding box center [592, 50] width 14 height 14
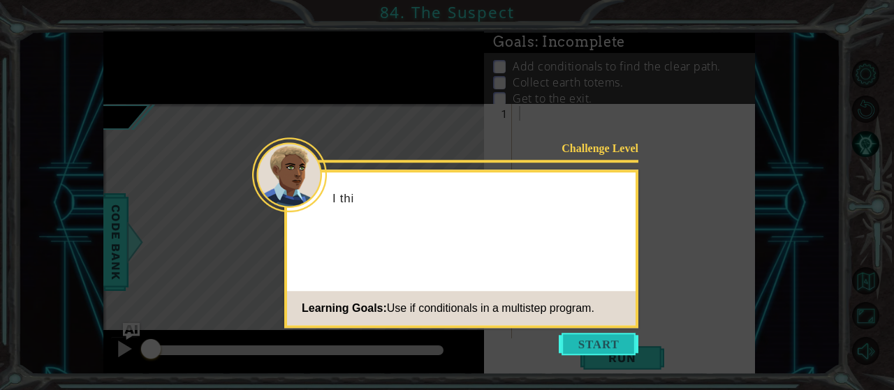
click at [610, 339] on button "Start" at bounding box center [599, 344] width 80 height 22
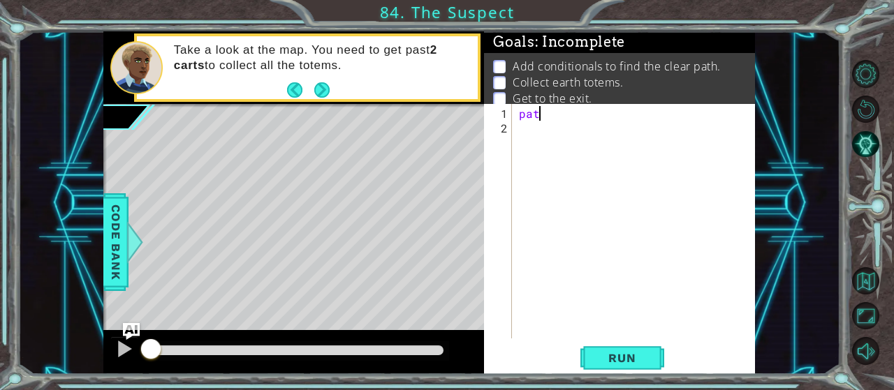
type textarea "p"
type textarea "PathFree =="
click at [864, 288] on button "Back to Map" at bounding box center [865, 280] width 27 height 27
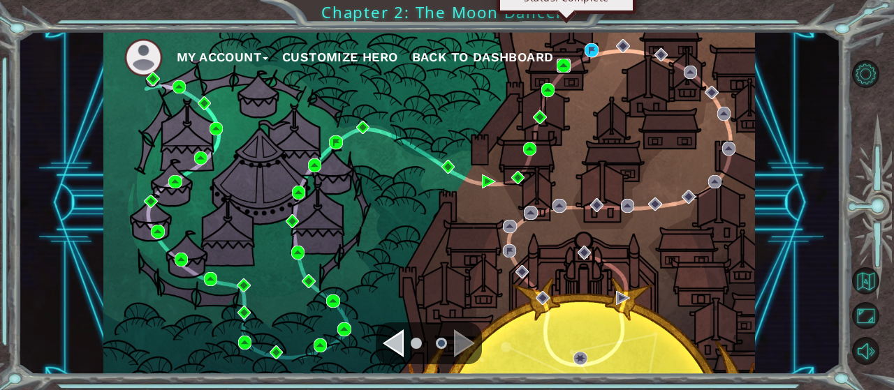
click at [562, 63] on img at bounding box center [564, 66] width 14 height 14
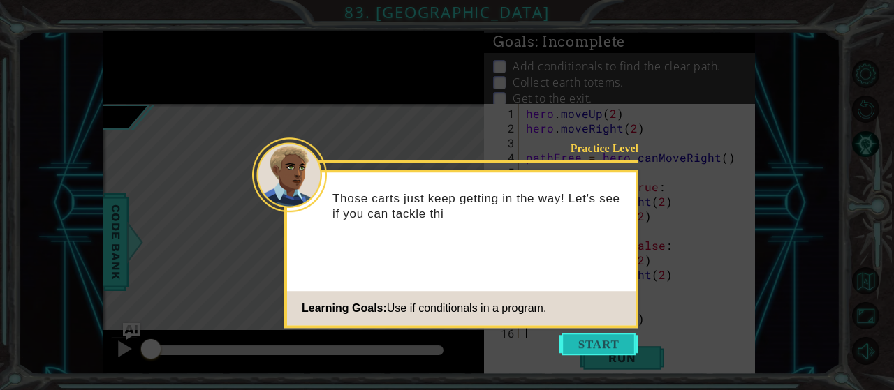
click at [603, 344] on button "Start" at bounding box center [599, 344] width 80 height 22
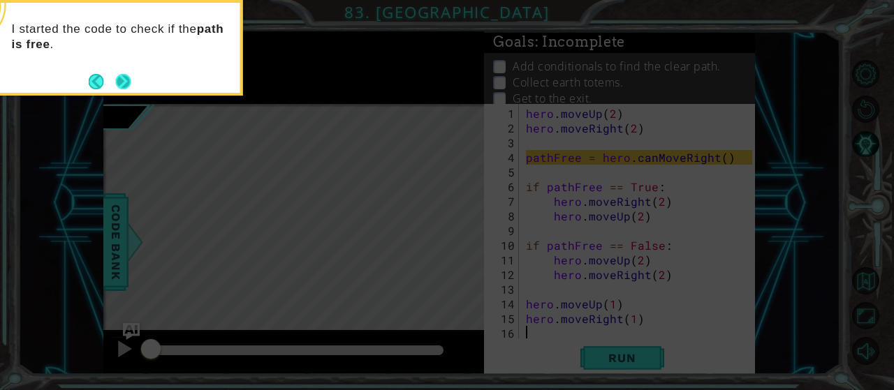
click at [122, 78] on button "Next" at bounding box center [122, 81] width 15 height 15
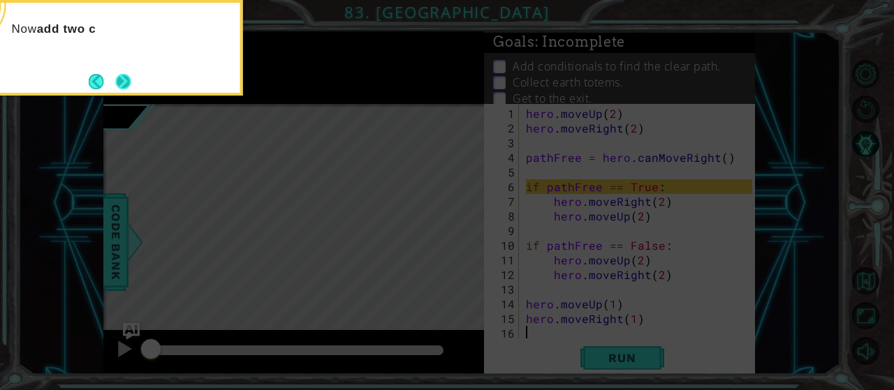
click at [129, 79] on button "Next" at bounding box center [122, 81] width 15 height 15
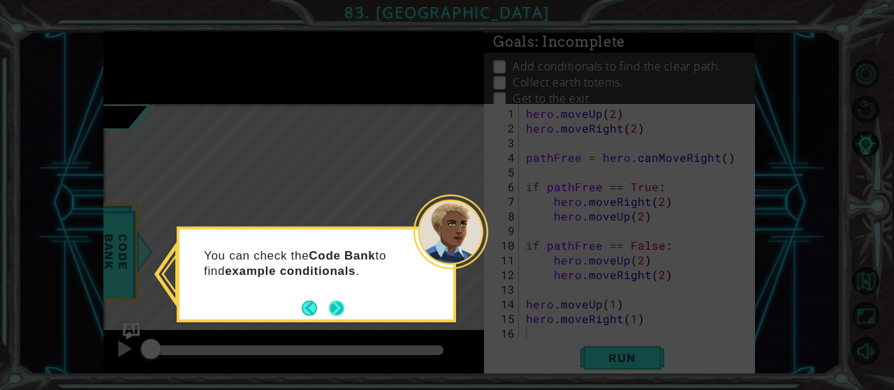
click at [339, 311] on button "Next" at bounding box center [336, 307] width 15 height 15
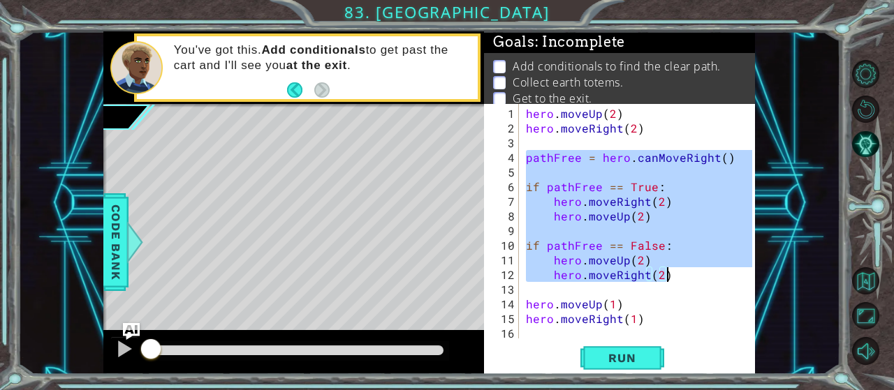
drag, startPoint x: 527, startPoint y: 157, endPoint x: 682, endPoint y: 274, distance: 194.4
click at [682, 274] on div "hero . moveUp ( 2 ) hero . moveRight ( 2 ) pathFree = hero . canMoveRight ( ) i…" at bounding box center [641, 238] width 236 height 264
type textarea "hero.moveUp(2) hero.moveRight(2)"
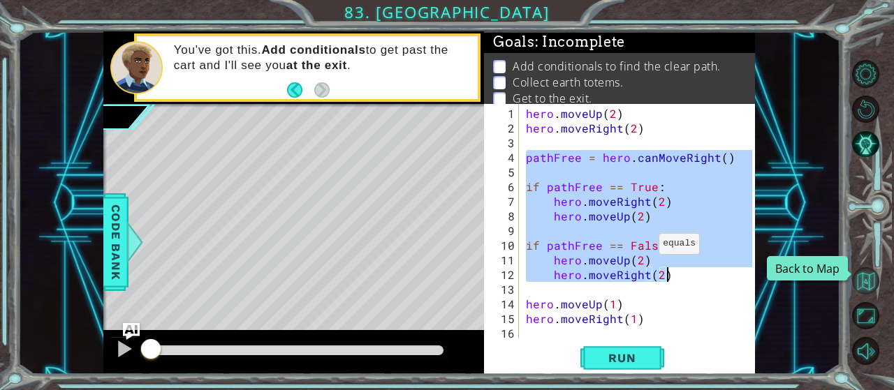
click at [863, 283] on button "Back to Map" at bounding box center [865, 280] width 27 height 27
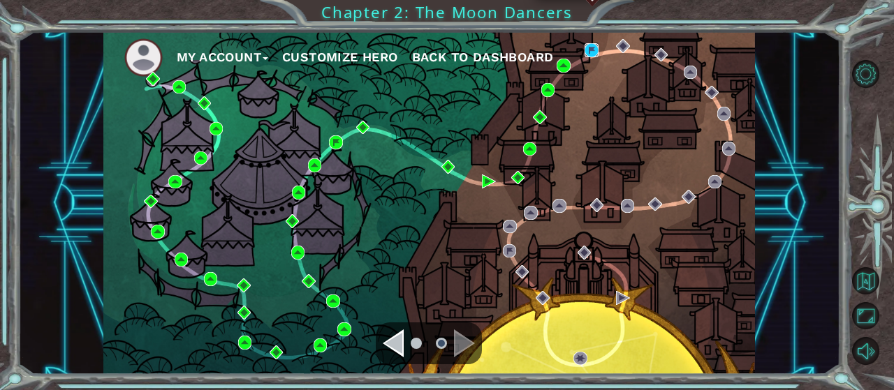
click at [592, 52] on img at bounding box center [592, 50] width 14 height 14
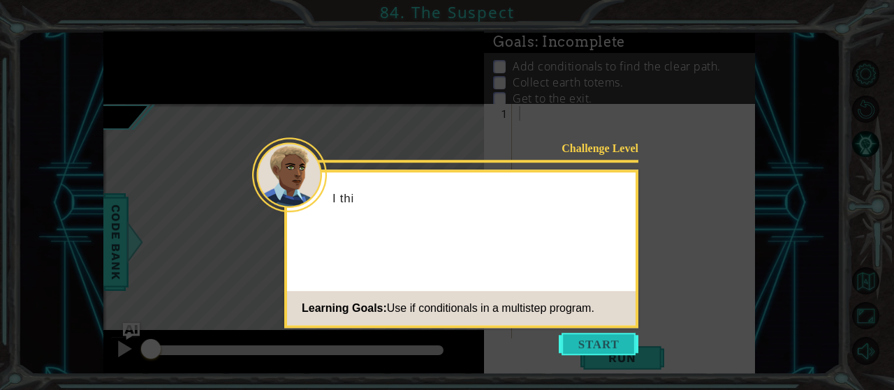
click at [584, 350] on button "Start" at bounding box center [599, 344] width 80 height 22
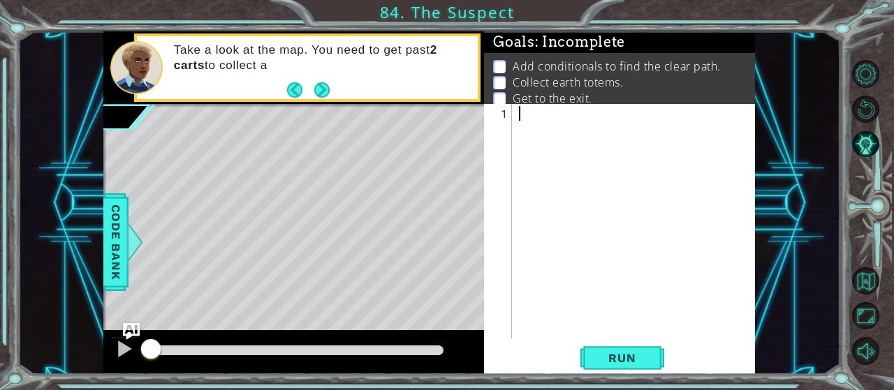
type textarea "v"
paste textarea "hero.moveRight(2)"
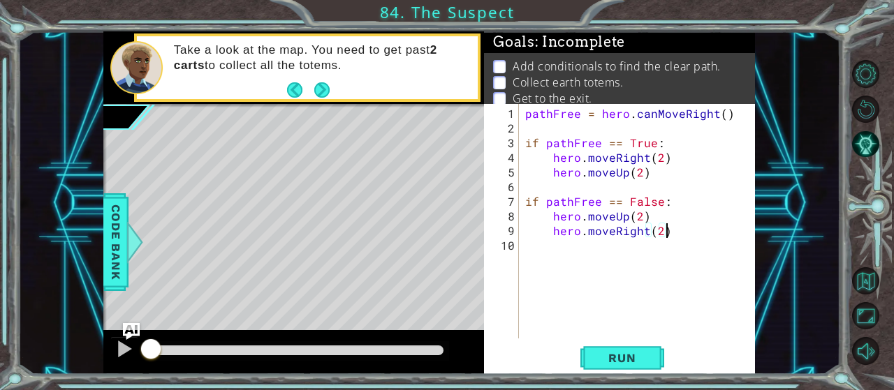
click at [527, 110] on div "pathFree = hero . canMoveRight ( ) if pathFree == True : hero . moveRight ( 2 )…" at bounding box center [640, 238] width 237 height 264
type textarea "pathFree = hero.canMoveRight()"
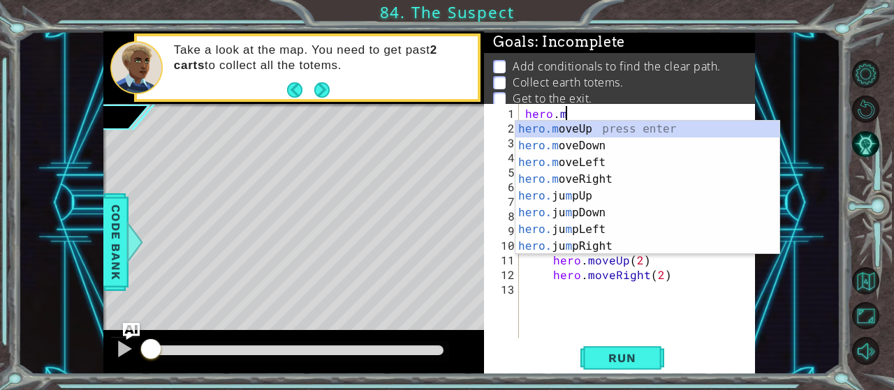
scroll to position [0, 2]
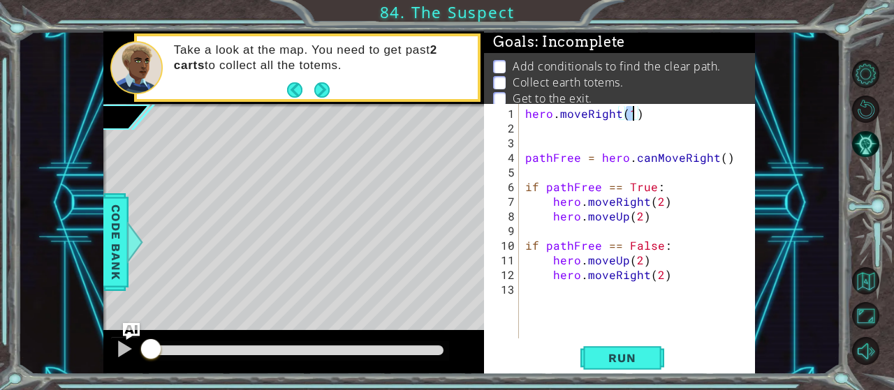
click at [659, 198] on div "hero . moveRight ( 1 ) pathFree = hero . canMoveRight ( ) if pathFree == True :…" at bounding box center [640, 238] width 237 height 264
click at [660, 277] on div "hero . moveRight ( 1 ) pathFree = hero . canMoveRight ( ) if pathFree == True :…" at bounding box center [640, 238] width 237 height 264
type textarea "hero.moveRight(3)"
click at [677, 269] on div "hero . moveRight ( 1 ) pathFree = hero . canMoveRight ( ) if pathFree == True :…" at bounding box center [640, 238] width 237 height 264
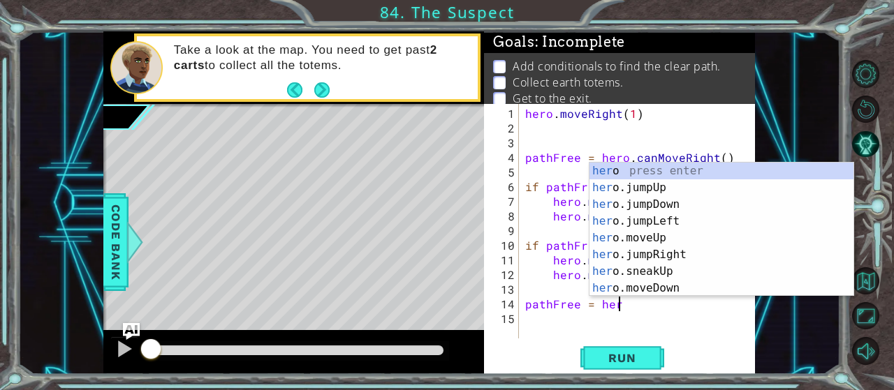
scroll to position [0, 5]
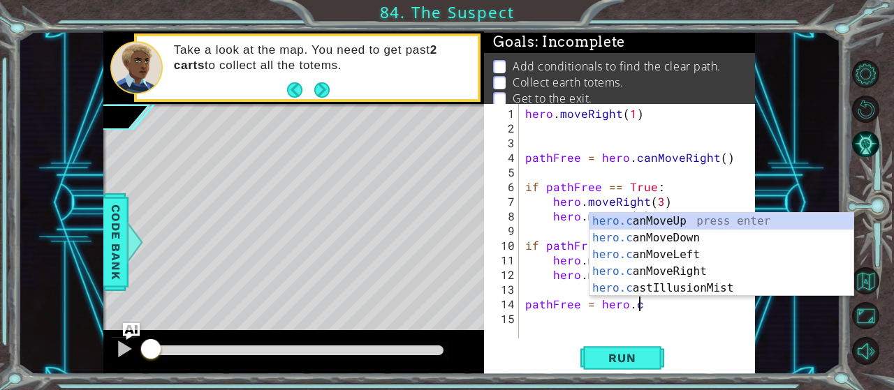
type textarea "pathFree = [DOMAIN_NAME]"
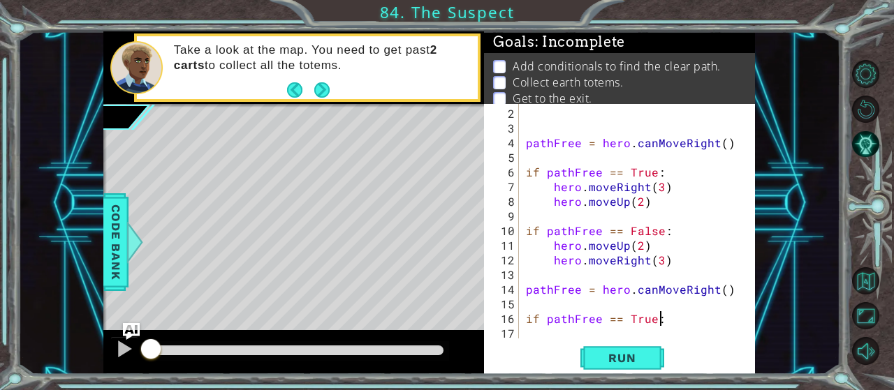
scroll to position [0, 8]
type textarea "if pathFree == True:"
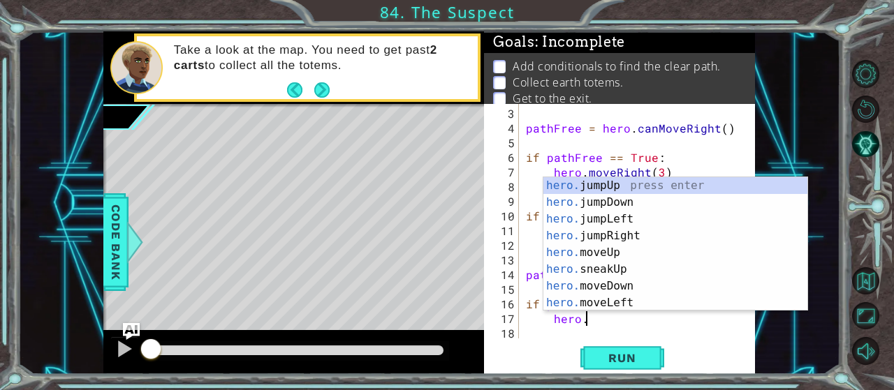
scroll to position [0, 3]
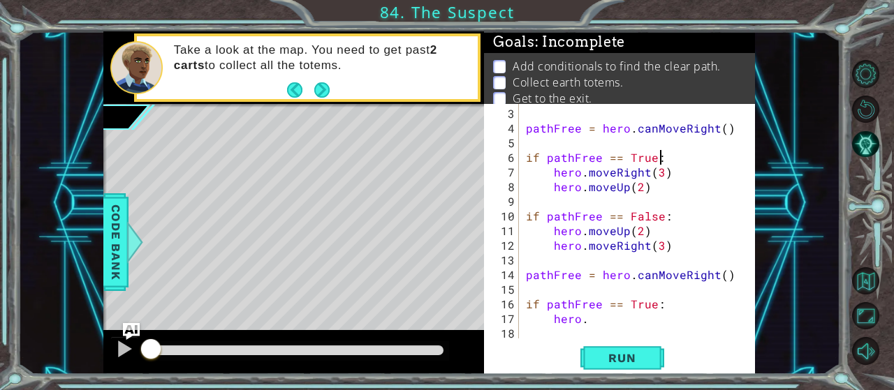
click at [689, 157] on div "pathFree = hero . canMoveRight ( ) if pathFree == True : hero . moveRight ( 3 )…" at bounding box center [641, 238] width 236 height 264
click at [600, 316] on div "pathFree = hero . canMoveRight ( ) if pathFree == True : hero . moveRight ( 3 )…" at bounding box center [641, 238] width 236 height 264
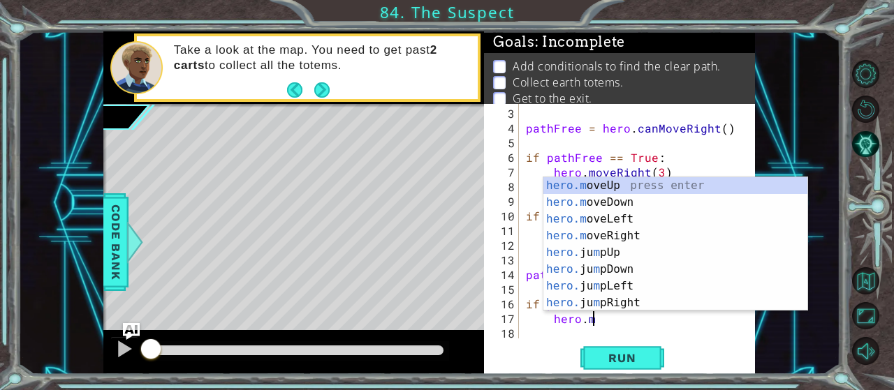
scroll to position [0, 3]
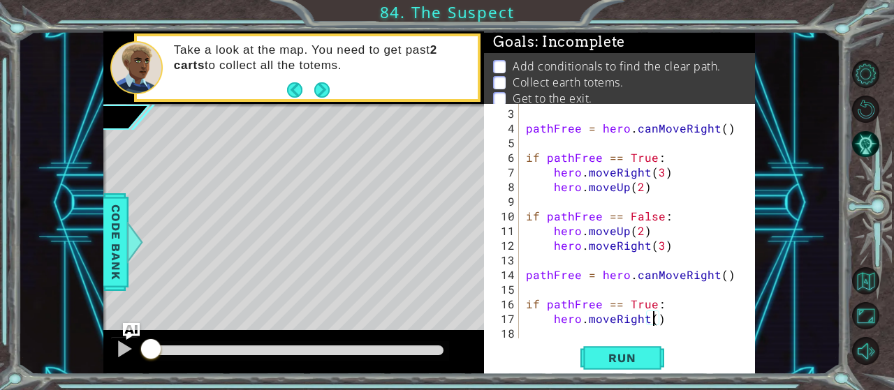
type textarea "hero.moveRight(2)"
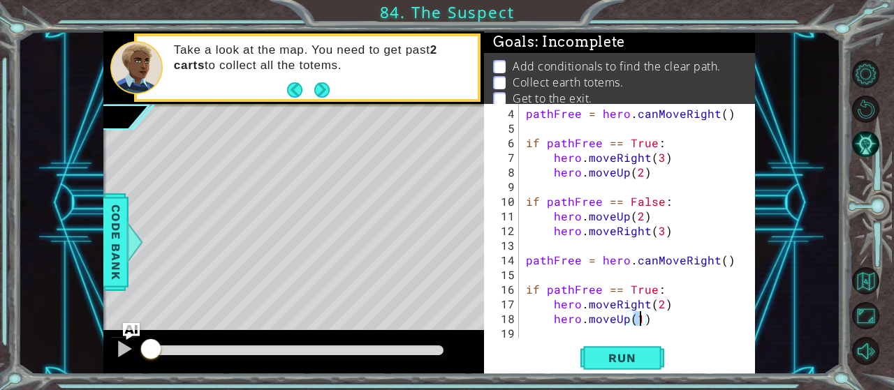
type textarea "hero.moveUp(2)"
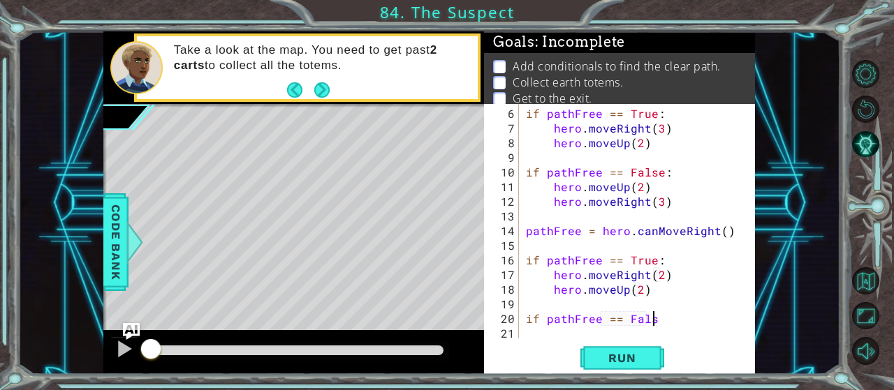
scroll to position [0, 8]
type textarea "if pathFree == False:"
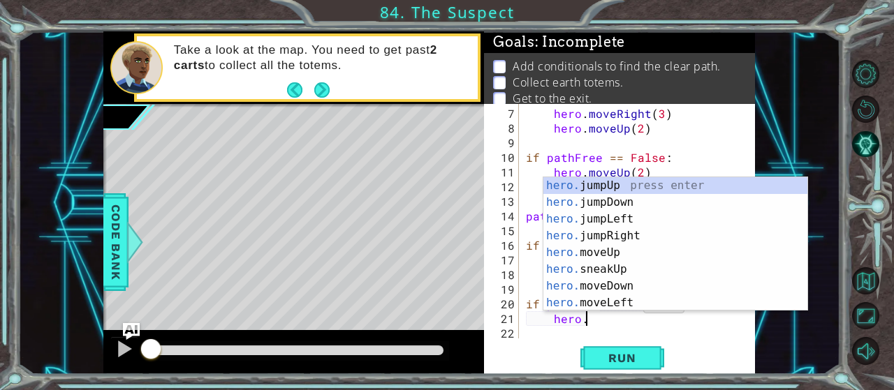
scroll to position [0, 3]
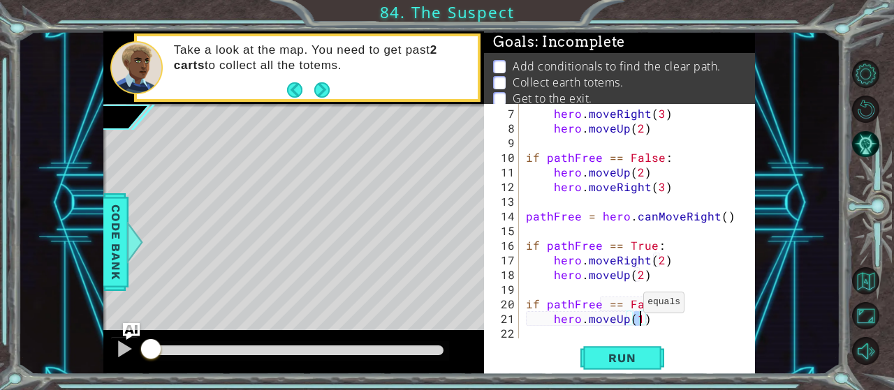
type textarea "hero.moveUp(2)"
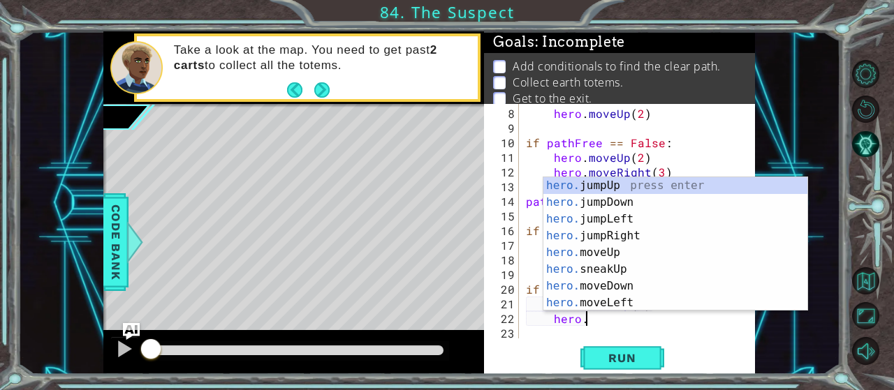
type textarea "hero.r"
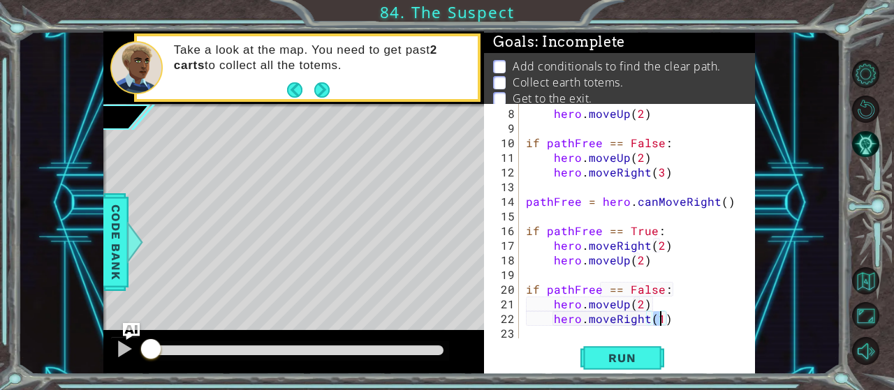
type textarea "hero.moveRight(2)"
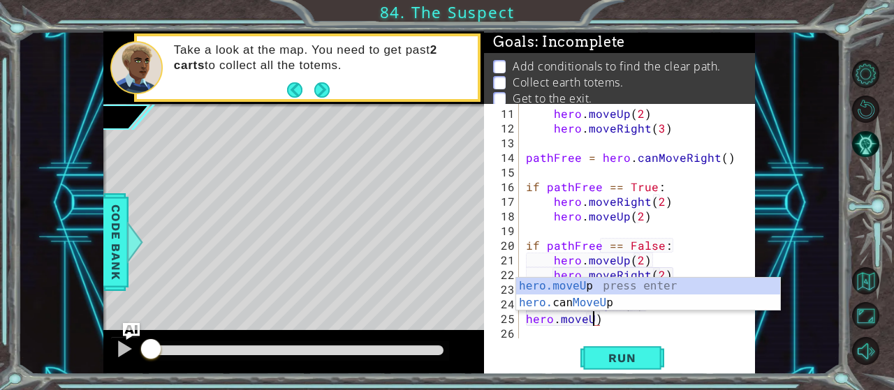
scroll to position [0, 4]
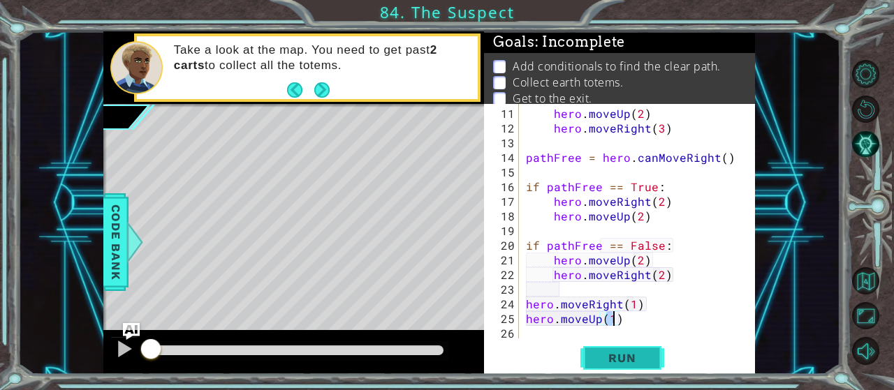
type textarea "hero.moveUp(1)"
click at [605, 368] on button "Run" at bounding box center [622, 358] width 84 height 27
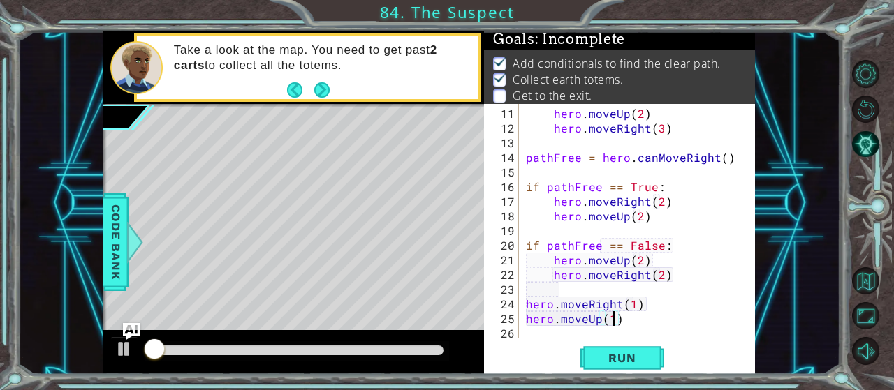
scroll to position [4, 0]
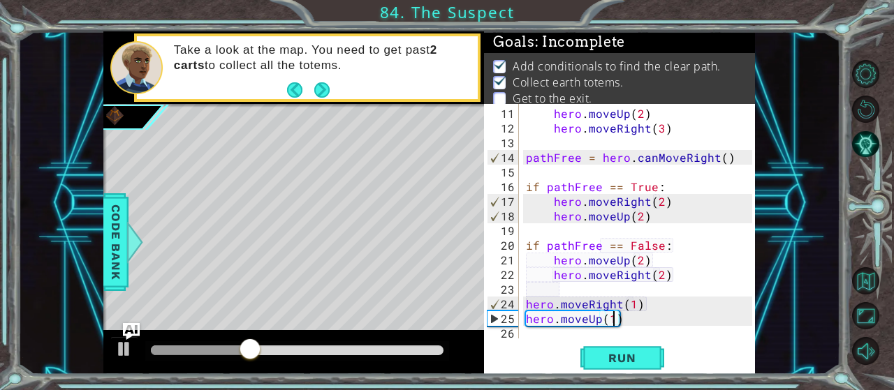
scroll to position [147, 0]
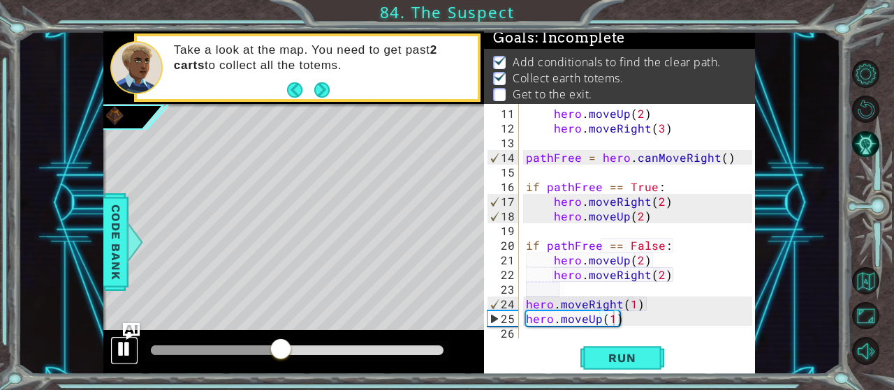
click at [128, 349] on div at bounding box center [124, 349] width 18 height 18
click at [645, 199] on div "hero . moveUp ( 2 ) hero . moveRight ( 3 ) pathFree = hero . canMoveRight ( ) i…" at bounding box center [641, 238] width 236 height 264
drag, startPoint x: 645, startPoint y: 199, endPoint x: 612, endPoint y: 203, distance: 33.0
click at [612, 203] on div "hero . moveUp ( 2 ) hero . moveRight ( 3 ) pathFree = hero . canMoveRight ( ) i…" at bounding box center [641, 238] width 236 height 264
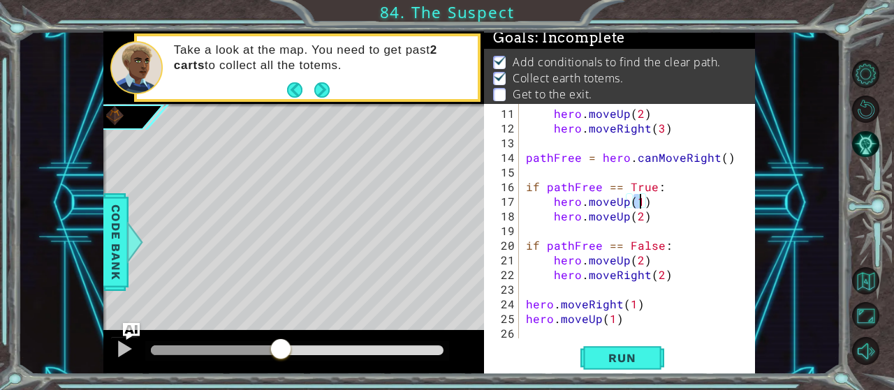
scroll to position [0, 6]
drag, startPoint x: 625, startPoint y: 215, endPoint x: 614, endPoint y: 219, distance: 11.9
click at [614, 219] on div "hero . moveUp ( 2 ) hero . moveRight ( 3 ) pathFree = hero . canMoveRight ( ) i…" at bounding box center [641, 238] width 236 height 264
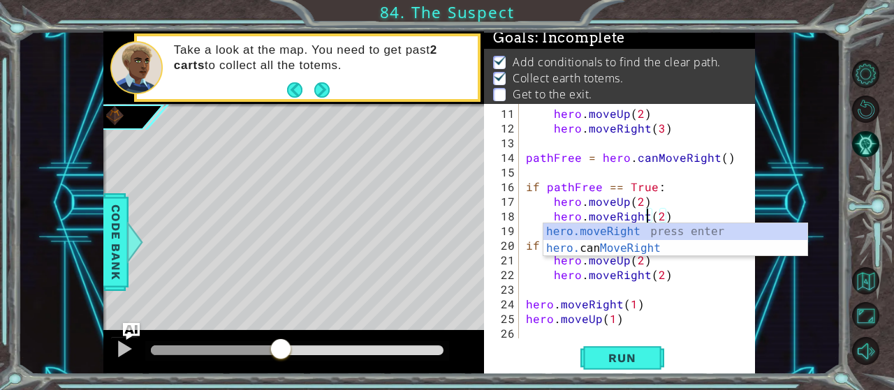
click at [708, 182] on div "hero . moveUp ( 2 ) hero . moveRight ( 3 ) pathFree = hero . canMoveRight ( ) i…" at bounding box center [641, 238] width 236 height 264
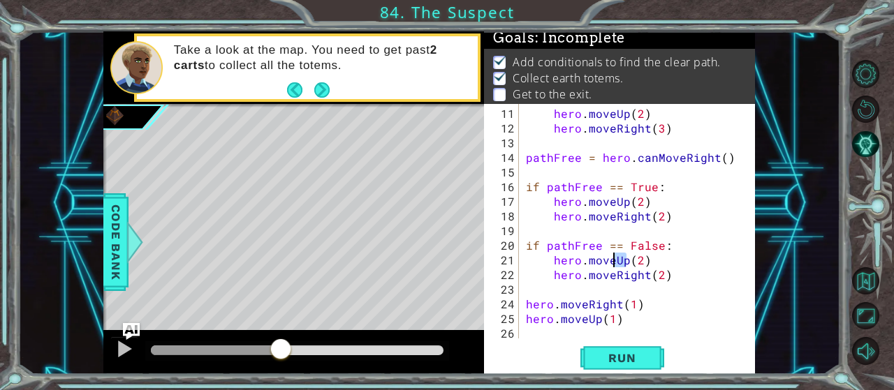
drag, startPoint x: 627, startPoint y: 260, endPoint x: 615, endPoint y: 260, distance: 12.6
click at [615, 260] on div "hero . moveUp ( 2 ) hero . moveRight ( 3 ) pathFree = hero . canMoveRight ( ) i…" at bounding box center [641, 238] width 236 height 264
drag, startPoint x: 660, startPoint y: 256, endPoint x: 589, endPoint y: 260, distance: 70.6
click at [587, 260] on div "hero . moveUp ( 2 ) hero . moveRight ( 3 ) pathFree = hero . canMoveRight ( ) i…" at bounding box center [641, 238] width 236 height 264
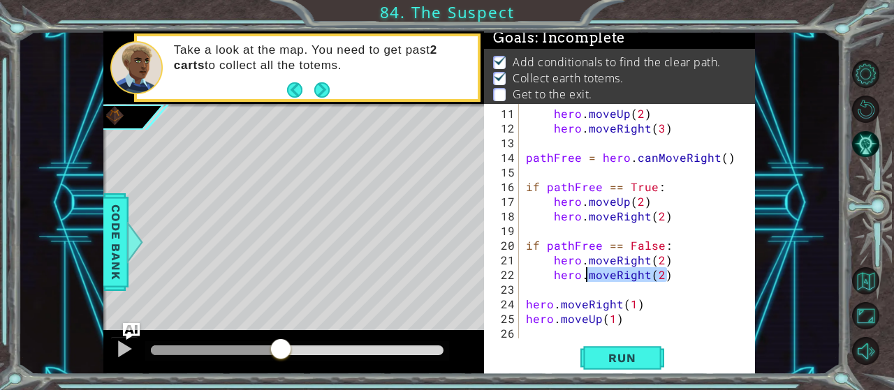
drag, startPoint x: 672, startPoint y: 277, endPoint x: 588, endPoint y: 274, distance: 83.9
click at [588, 274] on div "hero . moveUp ( 2 ) hero . moveRight ( 3 ) pathFree = hero . canMoveRight ( ) i…" at bounding box center [641, 238] width 236 height 264
type textarea "hero.moveUp(2)"
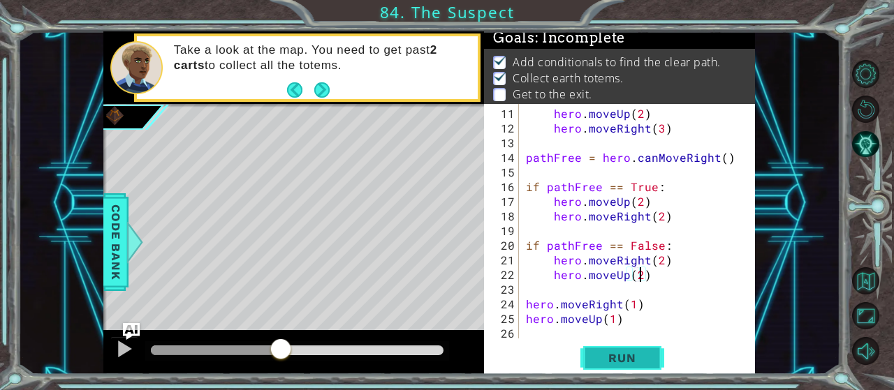
click at [605, 362] on span "Run" at bounding box center [621, 358] width 55 height 14
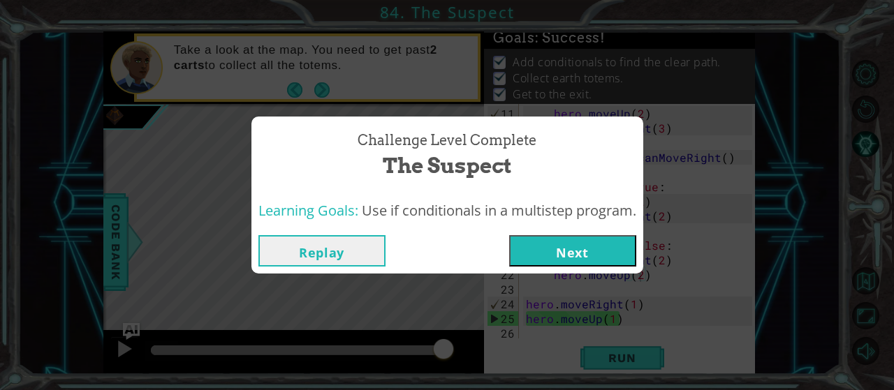
click at [581, 240] on button "Next" at bounding box center [572, 250] width 127 height 31
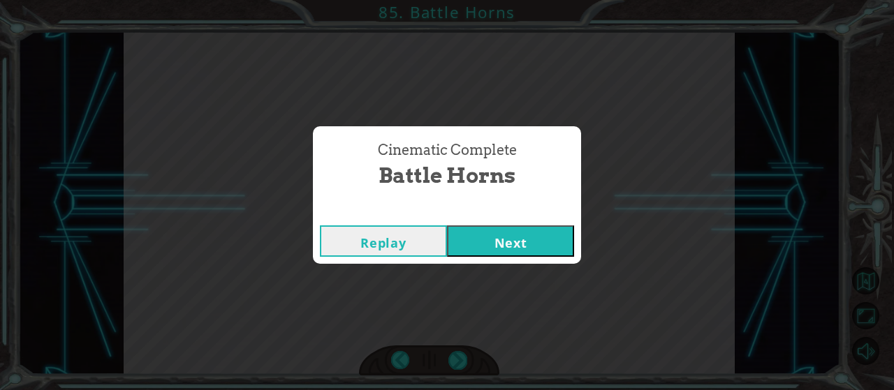
click at [548, 248] on button "Next" at bounding box center [510, 241] width 127 height 31
click at [483, 230] on button "Next" at bounding box center [510, 241] width 127 height 31
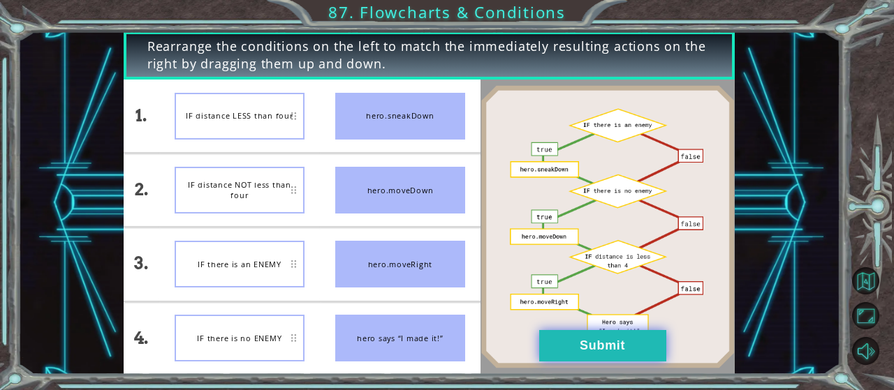
click at [599, 354] on button "Submit" at bounding box center [602, 345] width 127 height 31
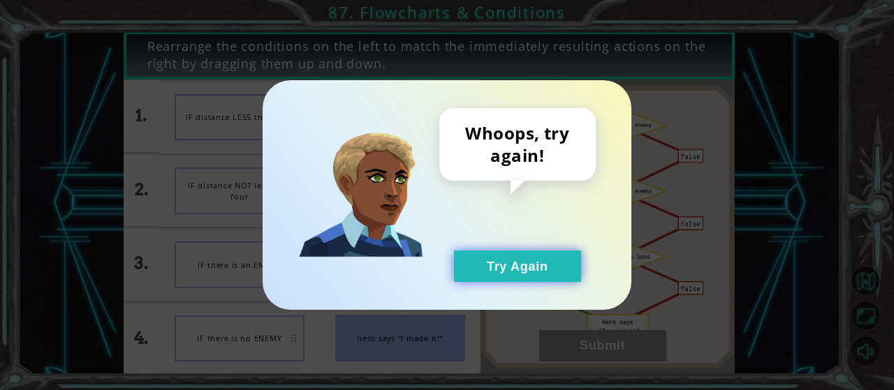
click at [531, 276] on button "Try Again" at bounding box center [517, 266] width 127 height 31
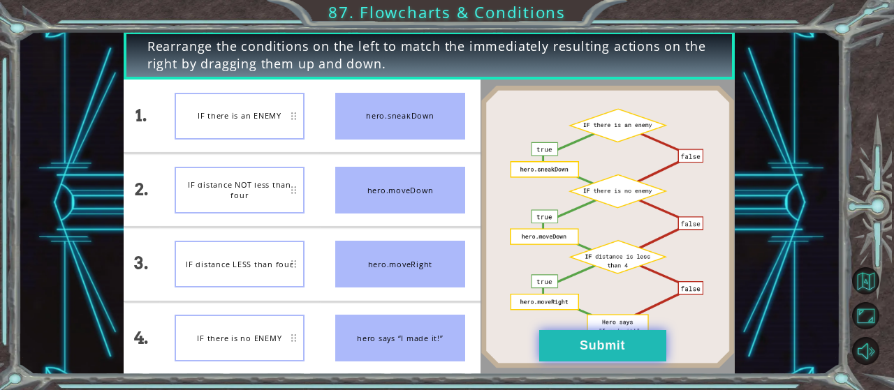
click at [566, 335] on button "Submit" at bounding box center [602, 345] width 127 height 31
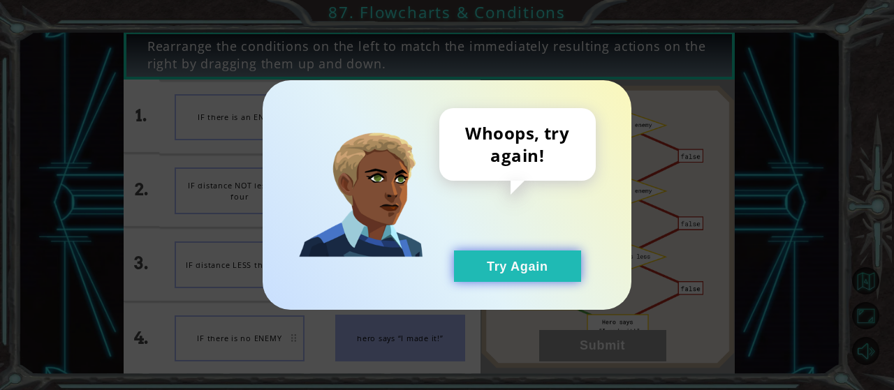
drag, startPoint x: 540, startPoint y: 280, endPoint x: 528, endPoint y: 277, distance: 12.4
click at [540, 279] on button "Try Again" at bounding box center [517, 266] width 127 height 31
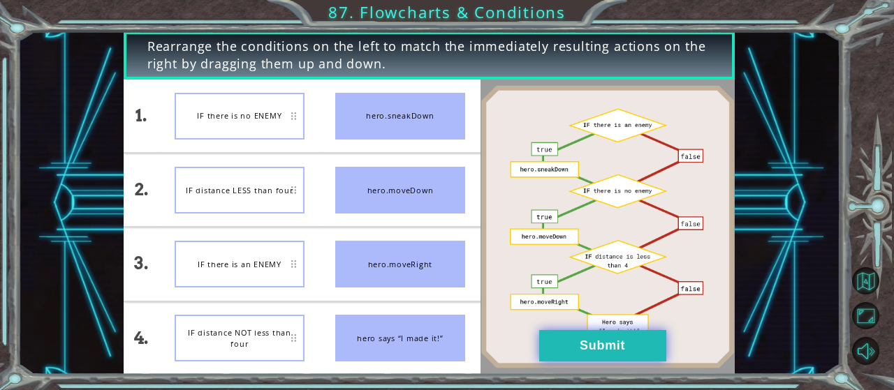
click at [575, 337] on button "Submit" at bounding box center [602, 345] width 127 height 31
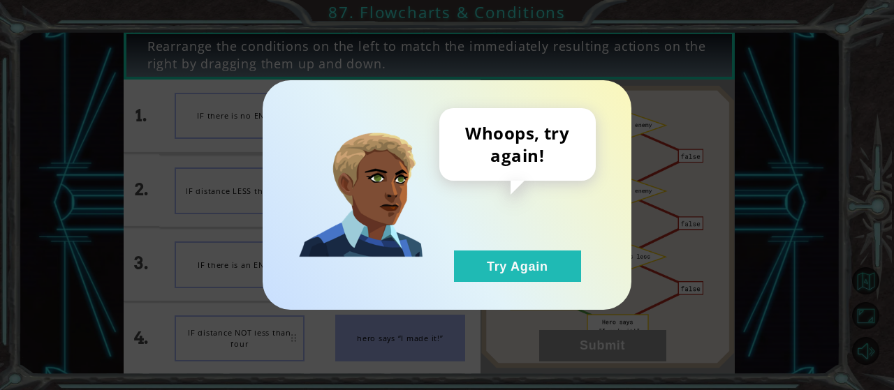
click at [455, 249] on div "Whoops, try again! Try Again" at bounding box center [517, 195] width 156 height 174
click at [476, 261] on button "Try Again" at bounding box center [517, 266] width 127 height 31
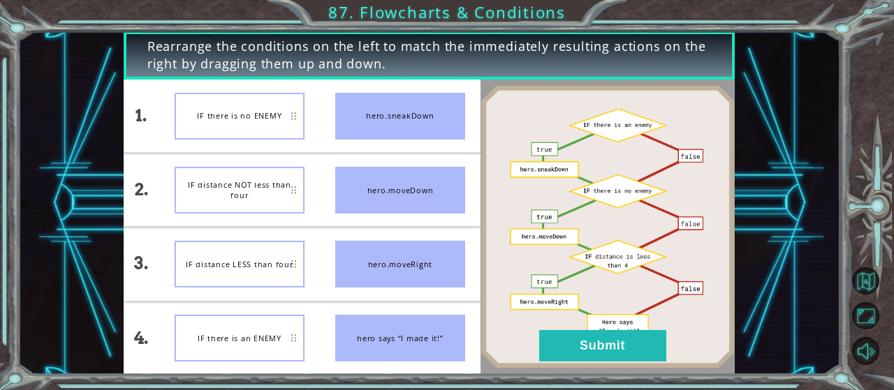
click at [255, 188] on div "IF distance NOT less than four" at bounding box center [240, 190] width 130 height 47
click at [585, 358] on button "Submit" at bounding box center [602, 345] width 127 height 31
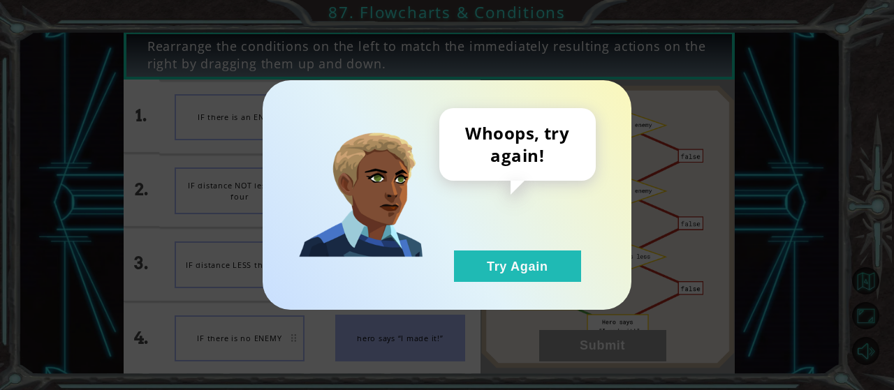
drag, startPoint x: 533, startPoint y: 293, endPoint x: 523, endPoint y: 278, distance: 17.6
click at [533, 291] on div "Whoops, try again! Try Again" at bounding box center [447, 195] width 369 height 230
click at [523, 277] on button "Try Again" at bounding box center [517, 266] width 127 height 31
